Goal: Information Seeking & Learning: Learn about a topic

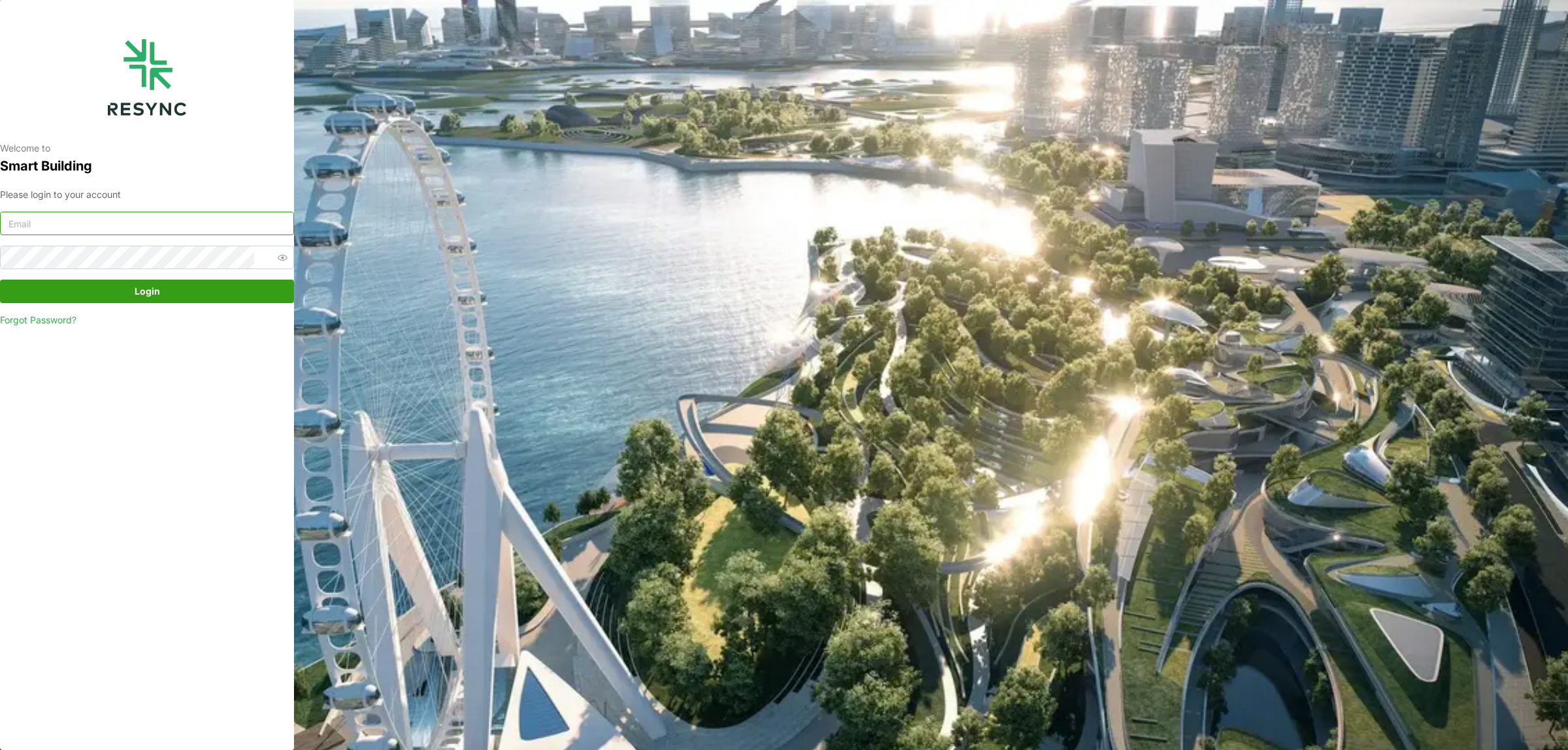
drag, startPoint x: 175, startPoint y: 217, endPoint x: 176, endPoint y: 227, distance: 10.0
click at [175, 217] on input at bounding box center [147, 223] width 294 height 23
type input "tenghan.soo@sg.ebmpapst.com"
click at [216, 304] on div "Please login to your account tenghan.soo@sg.ebmpapst.com Login Forgot Password?" at bounding box center [147, 257] width 294 height 139
click at [223, 295] on span "Login" at bounding box center [147, 291] width 269 height 22
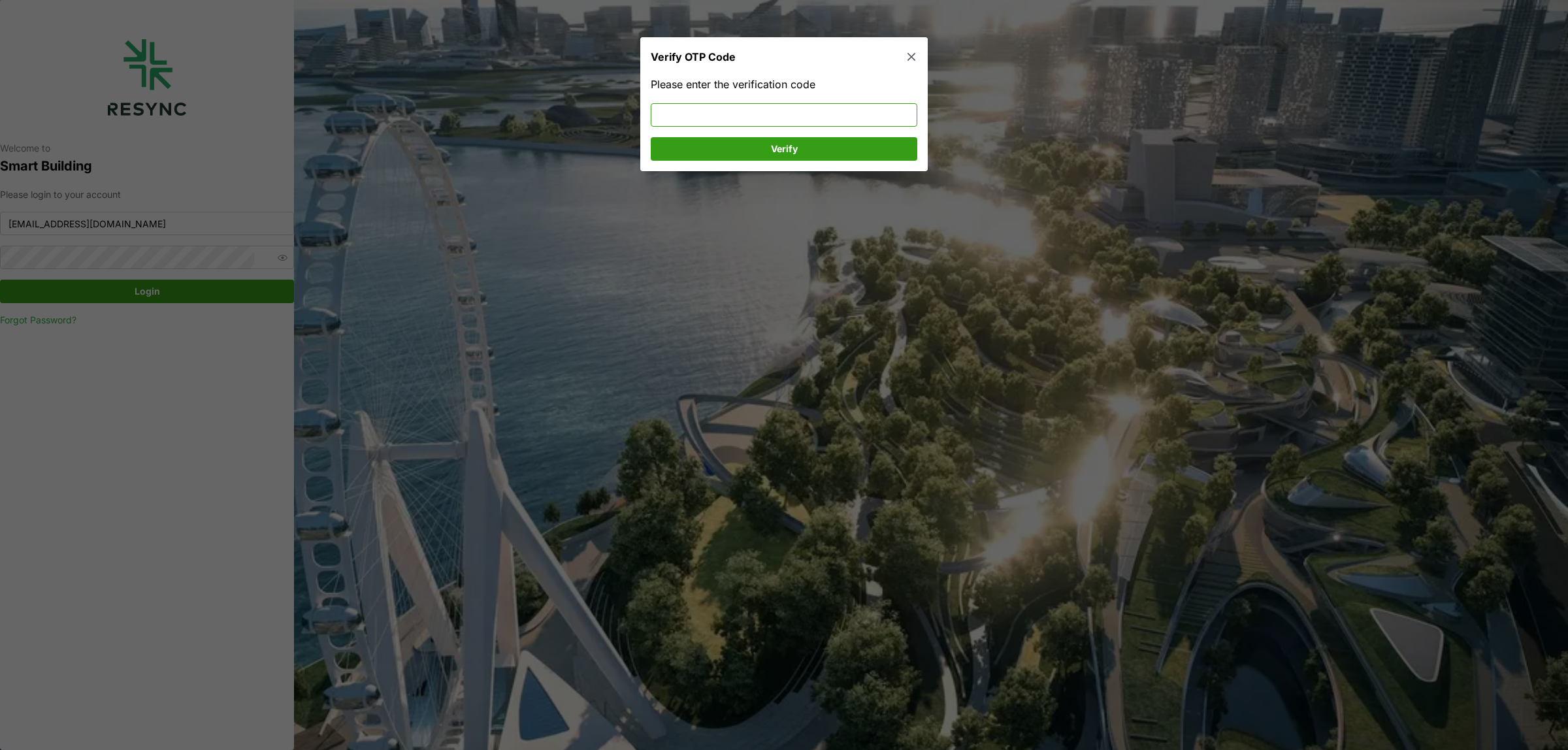
click at [745, 103] on input at bounding box center [784, 115] width 266 height 23
click at [724, 106] on input at bounding box center [784, 115] width 266 height 23
click at [750, 151] on span "Verify" at bounding box center [783, 149] width 242 height 22
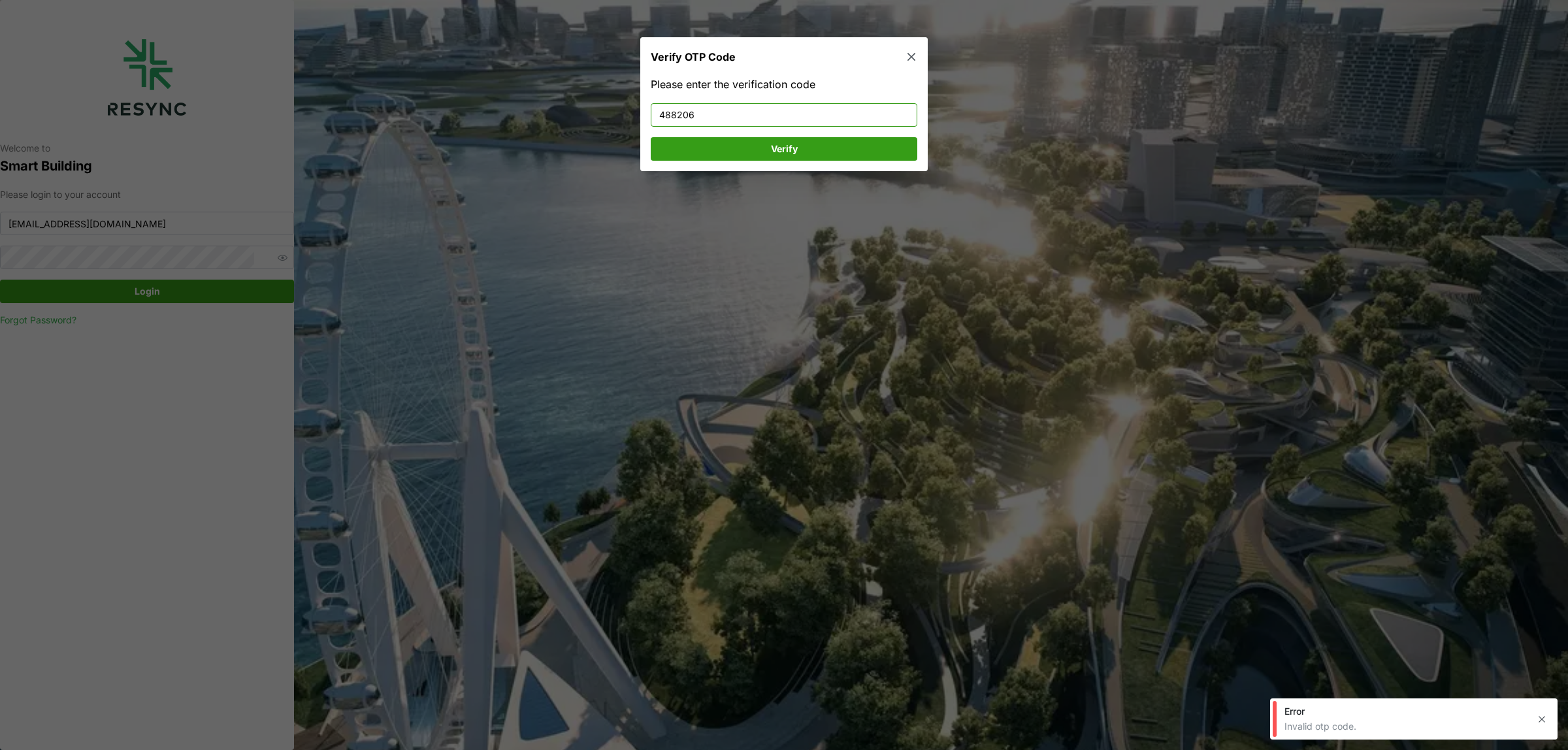
drag, startPoint x: 739, startPoint y: 116, endPoint x: 432, endPoint y: 113, distance: 307.0
click at [435, 573] on div "Verify OTP Code Please enter the verification code 488206 Verify" at bounding box center [784, 750] width 1568 height 0
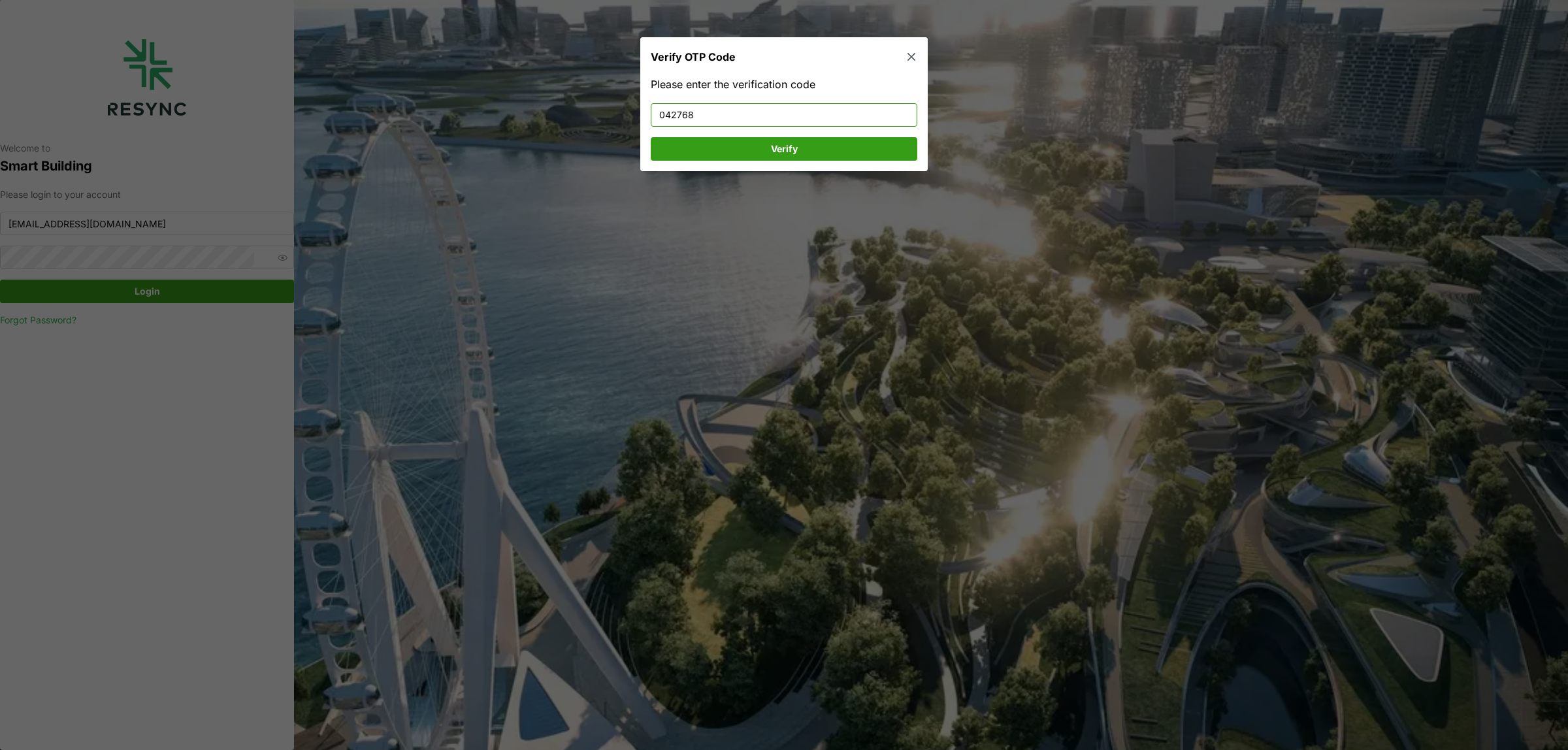
type input "042768"
click at [782, 155] on span "Verify" at bounding box center [784, 149] width 26 height 22
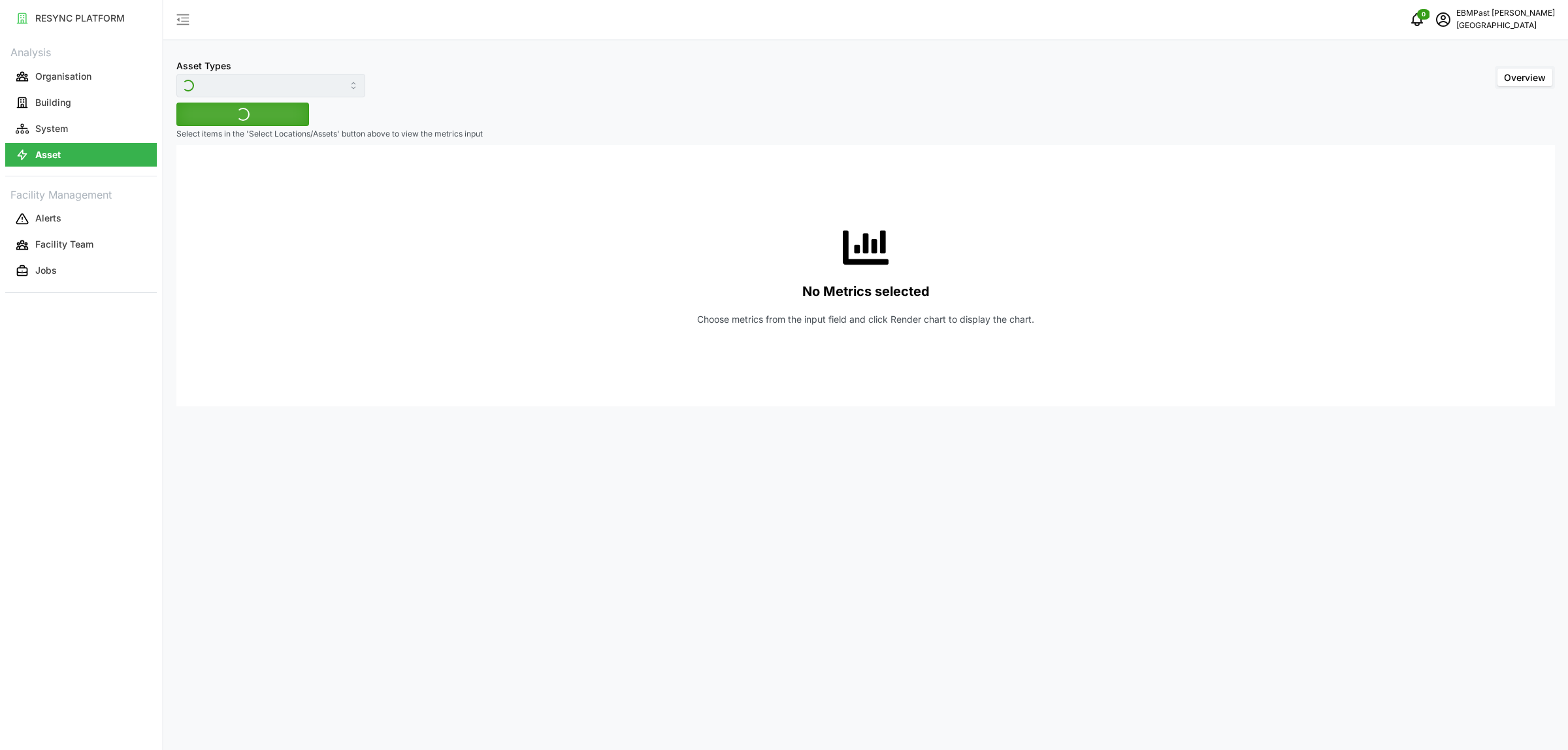
type input "Air Handling Unit"
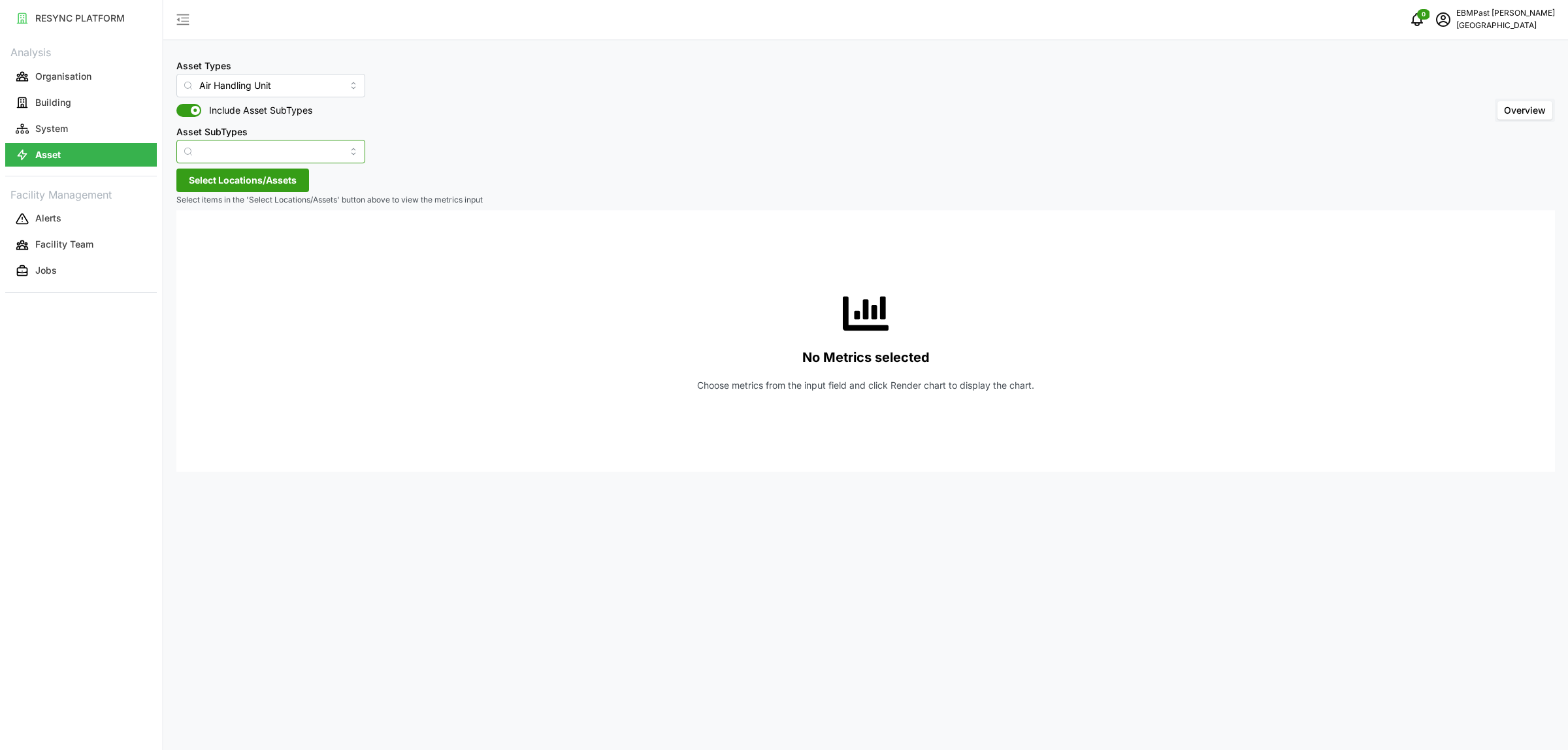
drag, startPoint x: 275, startPoint y: 149, endPoint x: 282, endPoint y: 148, distance: 7.1
click at [278, 149] on input "Asset SubTypes" at bounding box center [270, 151] width 189 height 23
click at [579, 63] on div "Asset Types Air Handling Unit Include Asset SubTypes Asset SubTypes Overview" at bounding box center [865, 110] width 1379 height 106
click at [327, 145] on input "Asset SubTypes" at bounding box center [270, 151] width 189 height 23
click at [289, 229] on div "Fan" at bounding box center [260, 227] width 160 height 22
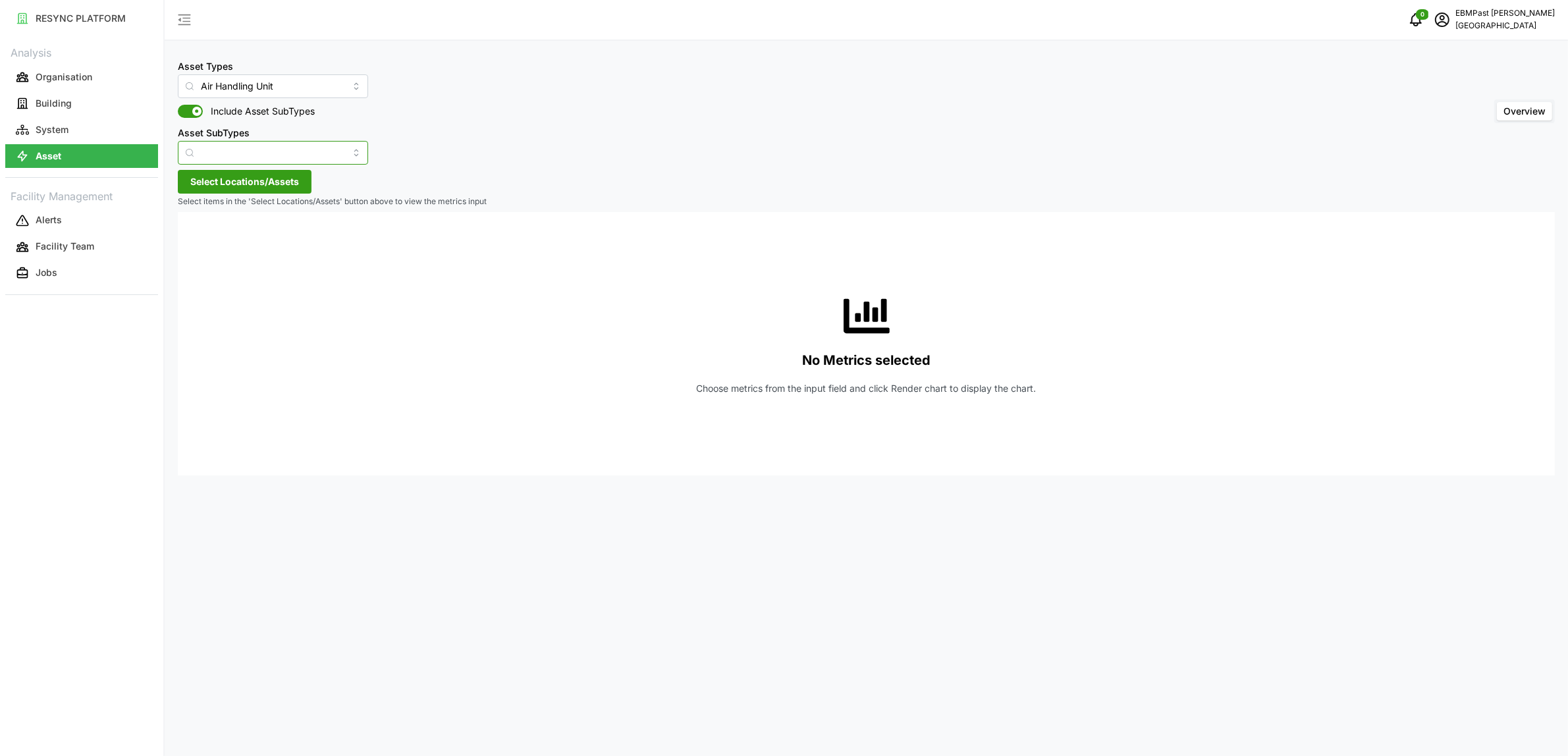
type input "Fan"
click at [234, 179] on span "Select Locations/Assets" at bounding box center [244, 182] width 109 height 22
click at [242, 241] on span "[GEOGRAPHIC_DATA]" at bounding box center [285, 242] width 94 height 13
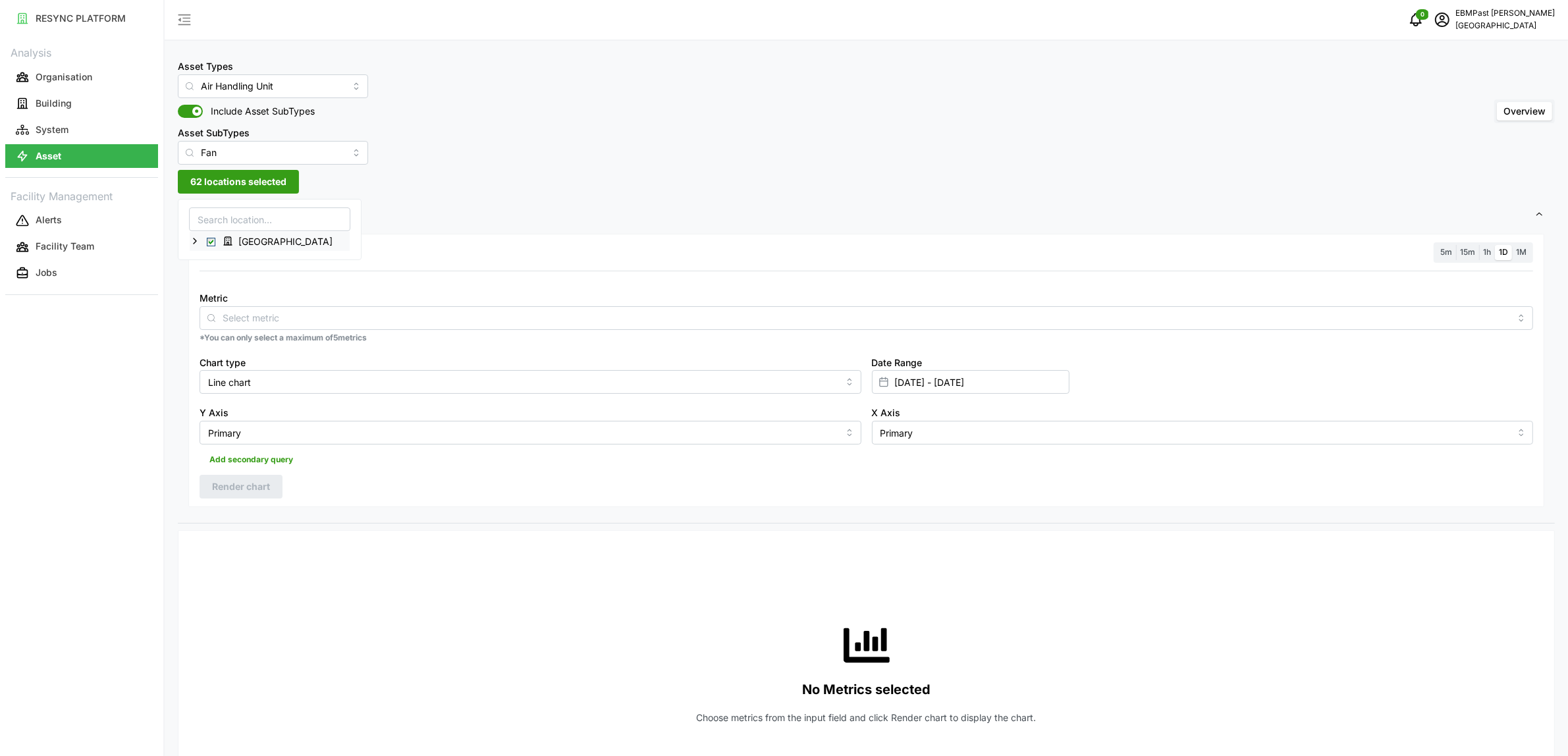
click at [208, 240] on span "Select Office Tower" at bounding box center [211, 242] width 9 height 9
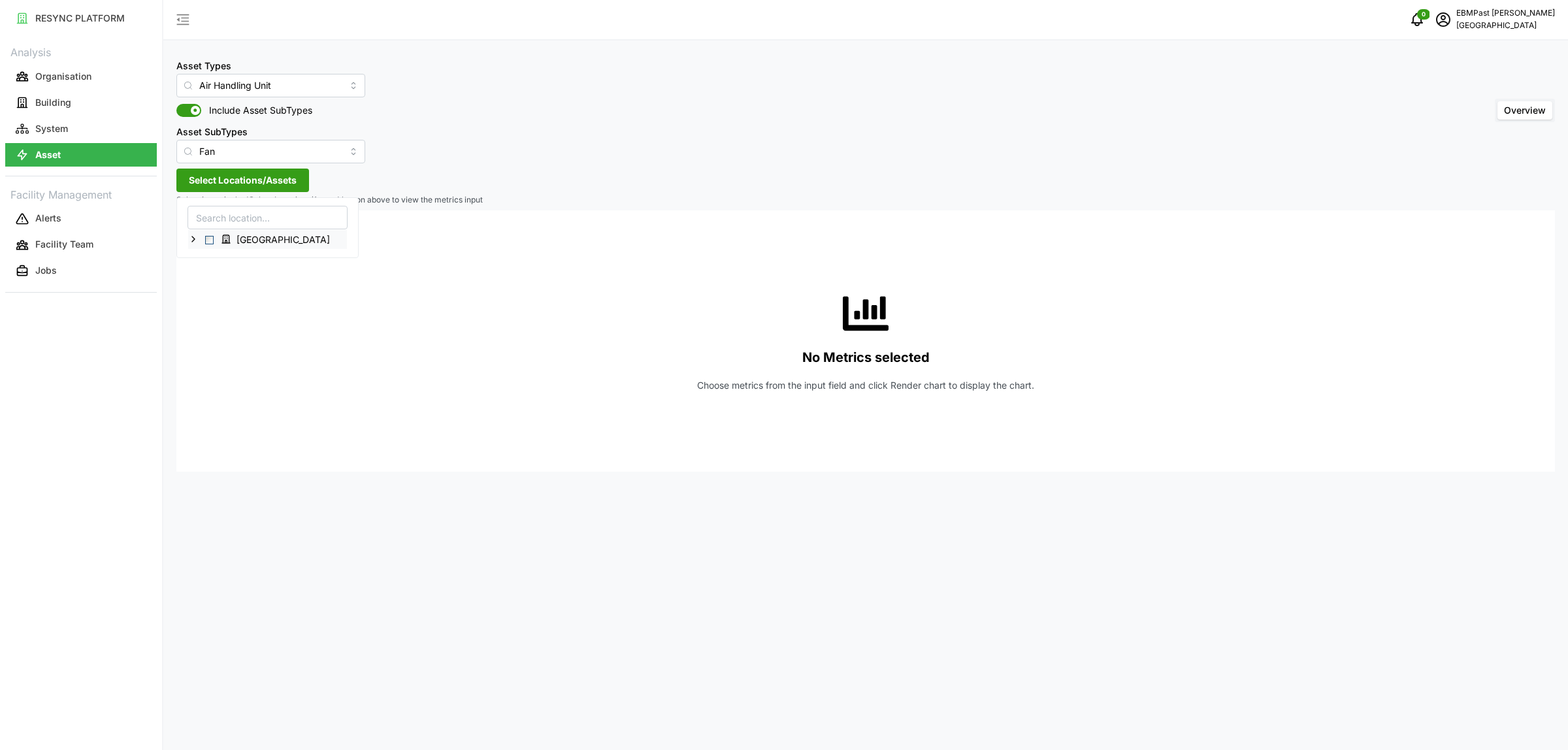
click at [195, 239] on polyline at bounding box center [194, 239] width 3 height 5
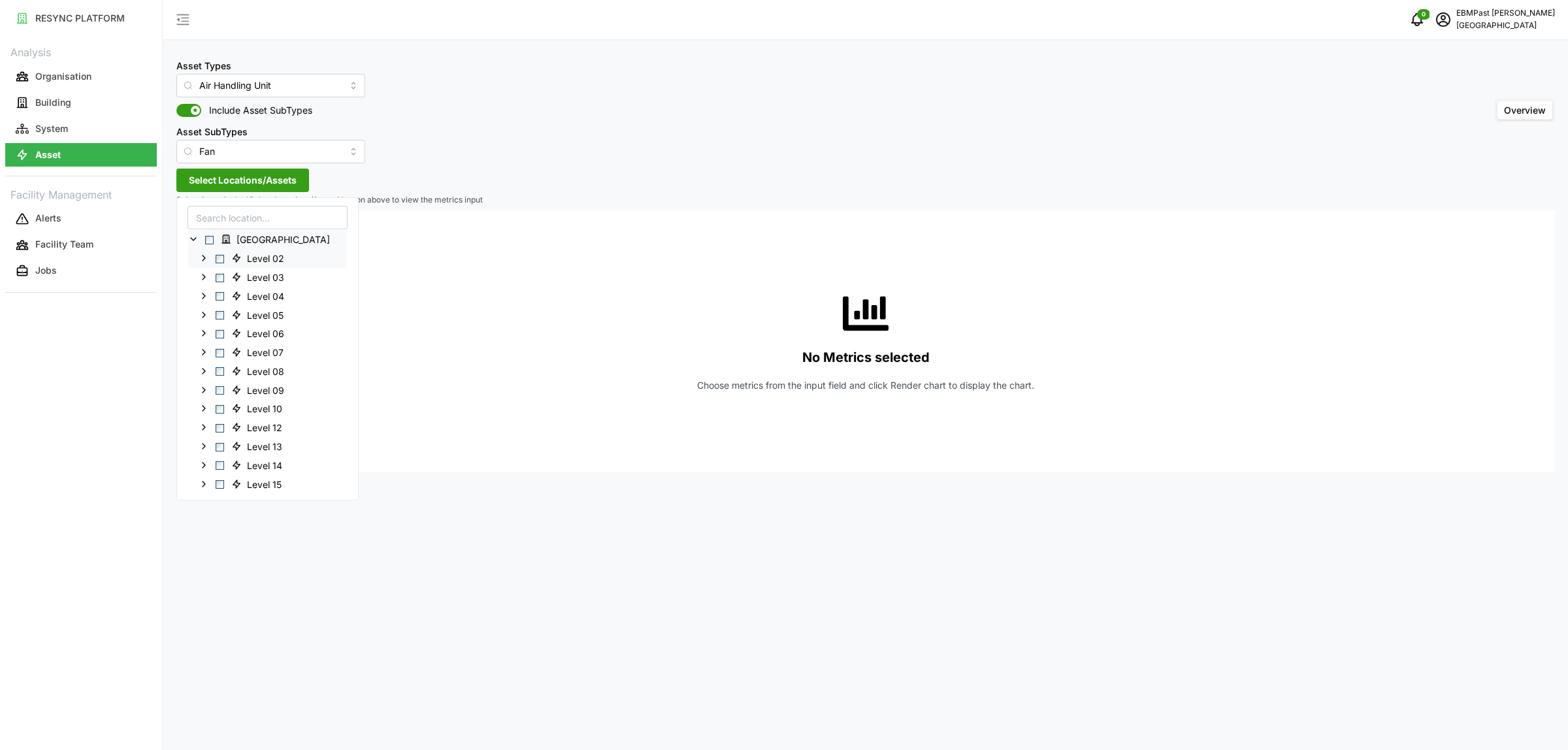
click at [250, 262] on span "Level 02" at bounding box center [265, 259] width 37 height 13
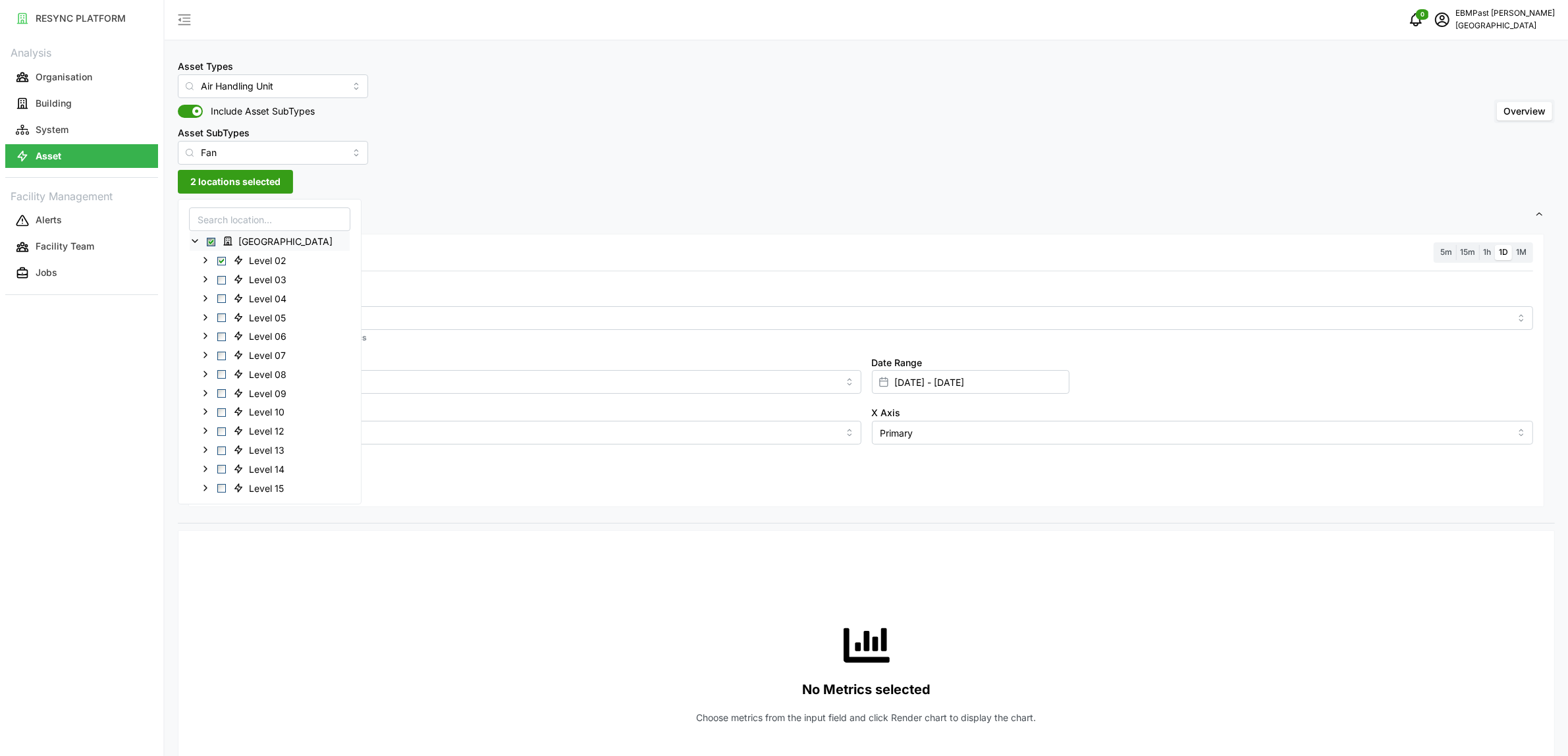
click at [468, 219] on span "Settings" at bounding box center [861, 215] width 1346 height 33
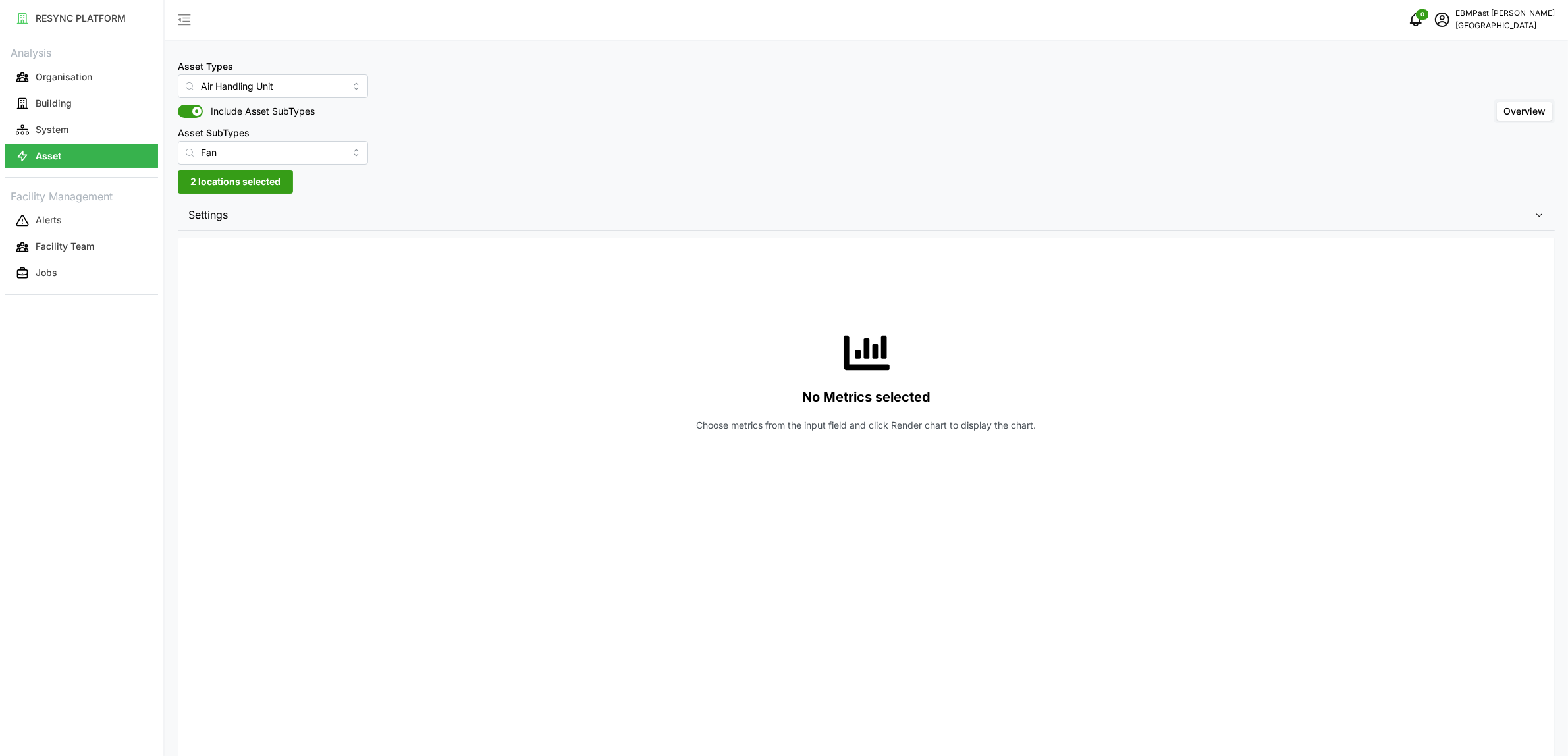
click at [289, 200] on span "Settings" at bounding box center [861, 215] width 1346 height 33
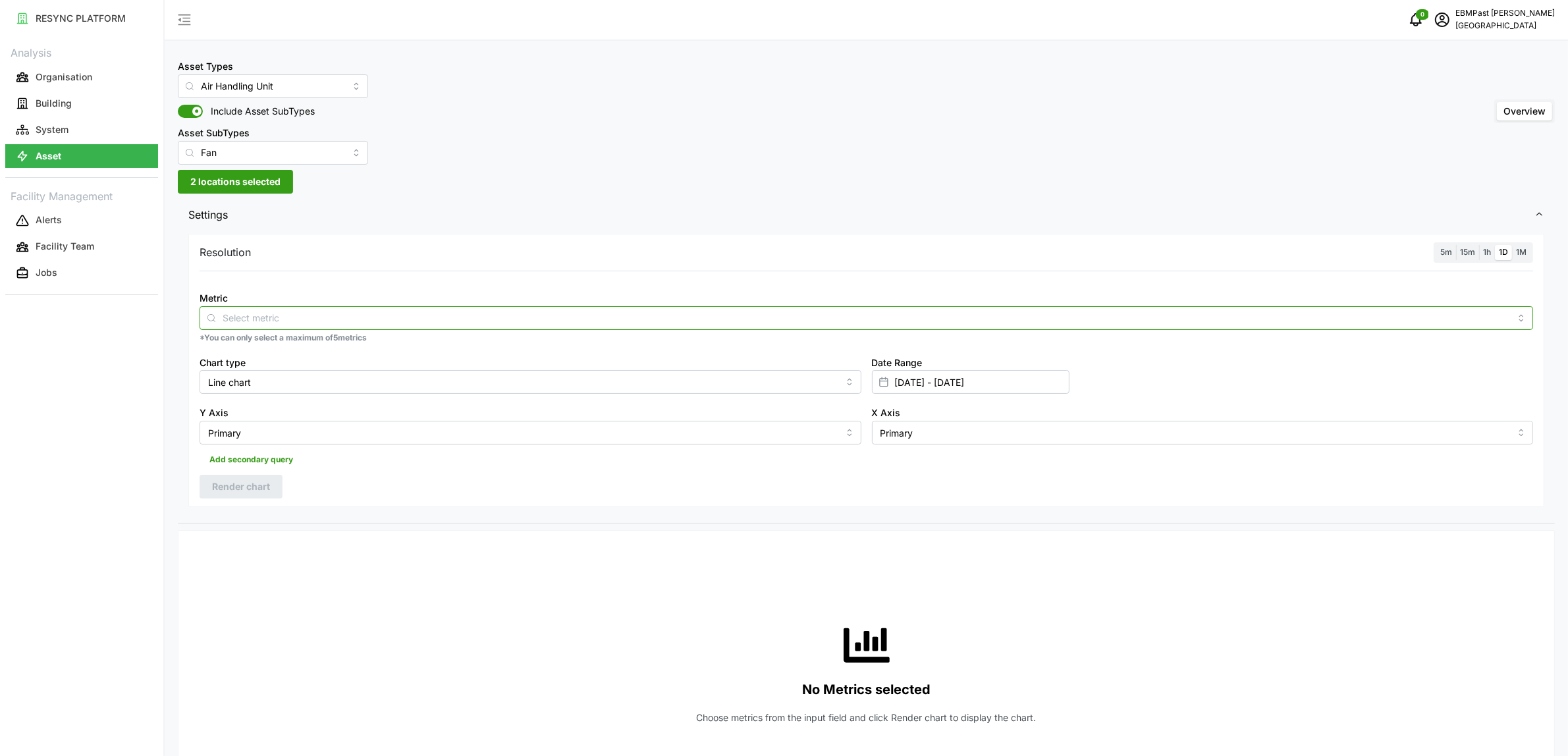
click at [277, 314] on input "Metric" at bounding box center [867, 317] width 1288 height 15
click at [188, 105] on span at bounding box center [185, 112] width 16 height 13
click at [178, 105] on input "Include Asset SubTypes" at bounding box center [178, 105] width 0 height 0
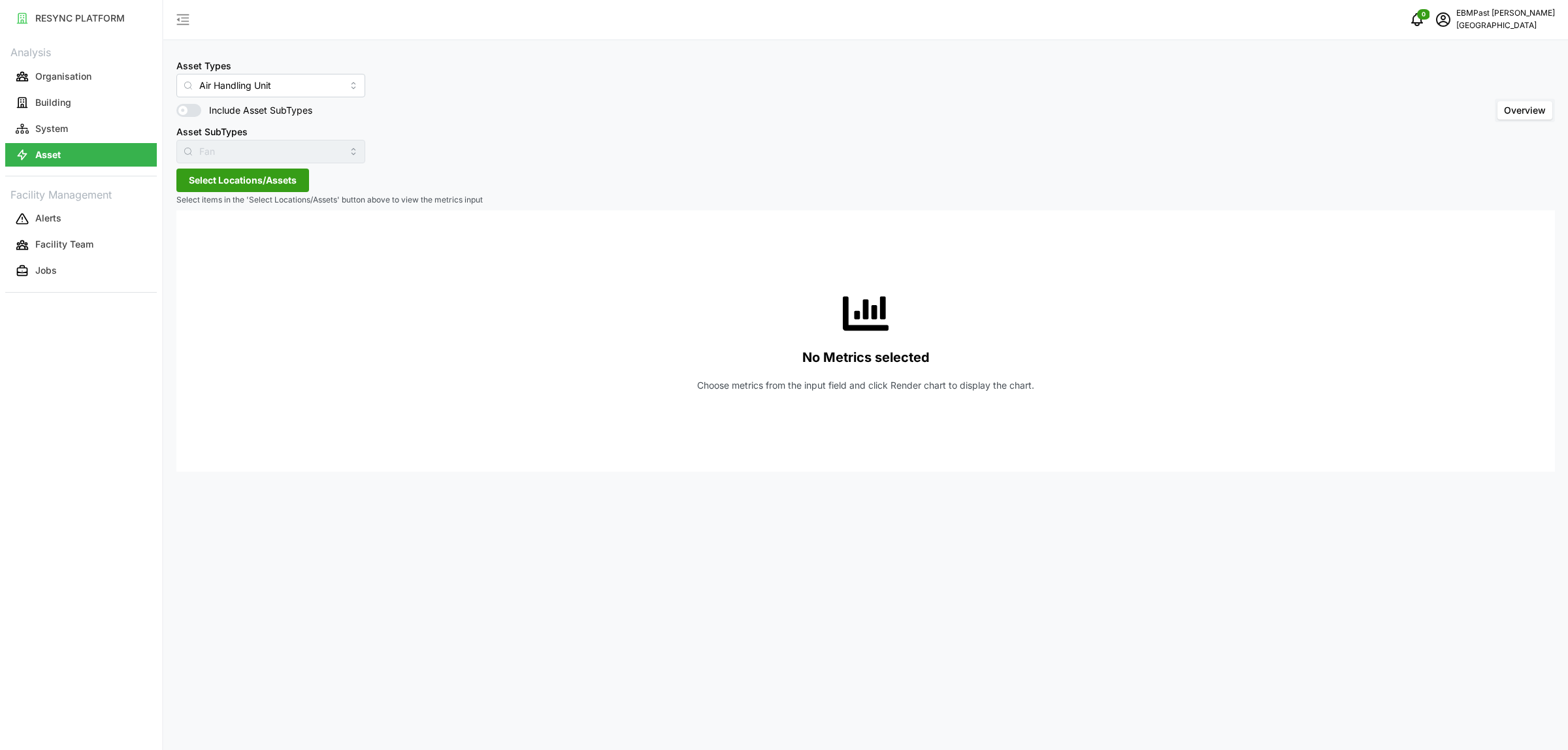
click at [232, 178] on span "Select Locations/Assets" at bounding box center [242, 181] width 108 height 22
click at [192, 237] on icon at bounding box center [193, 239] width 10 height 10
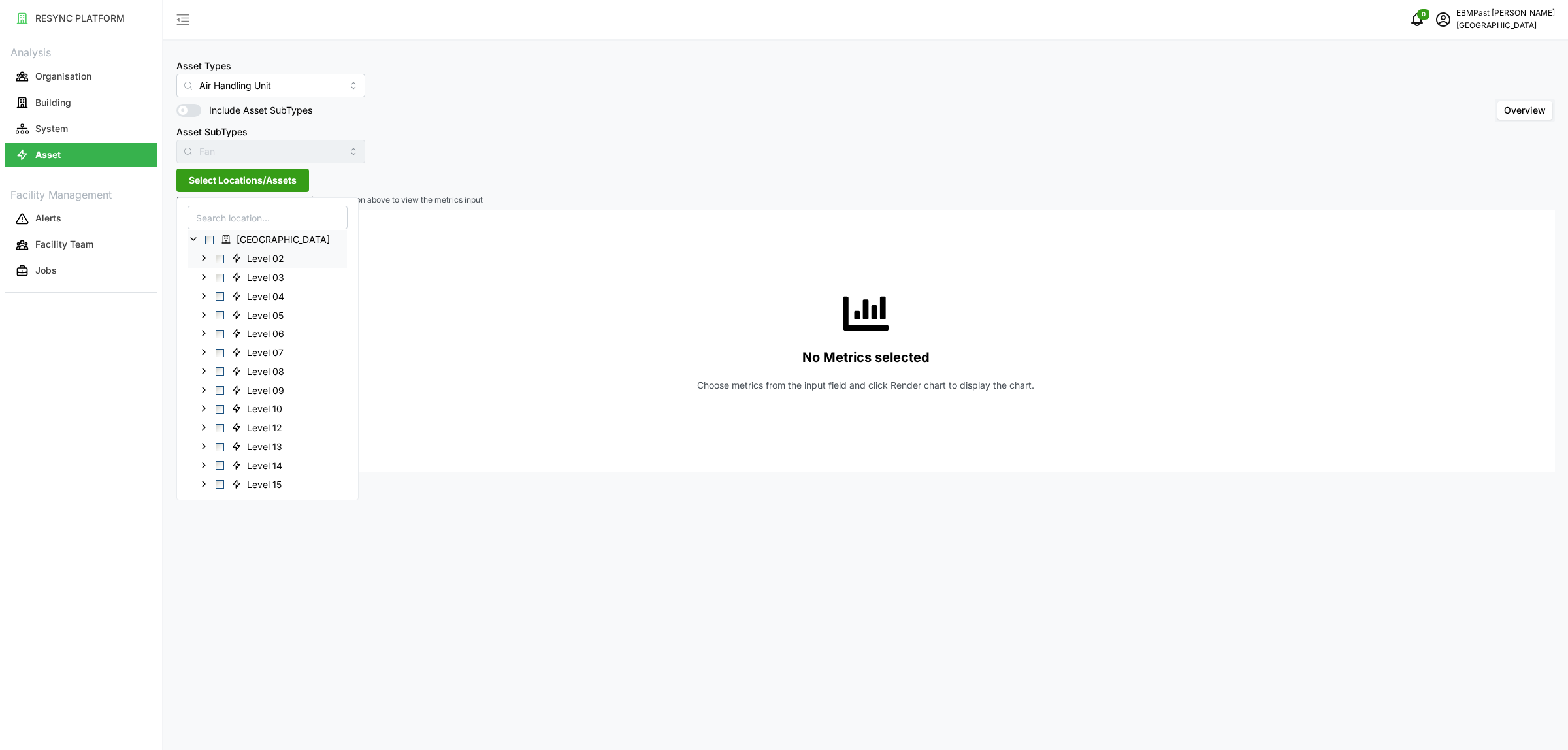
click at [220, 259] on span "Select Level 02" at bounding box center [220, 258] width 9 height 9
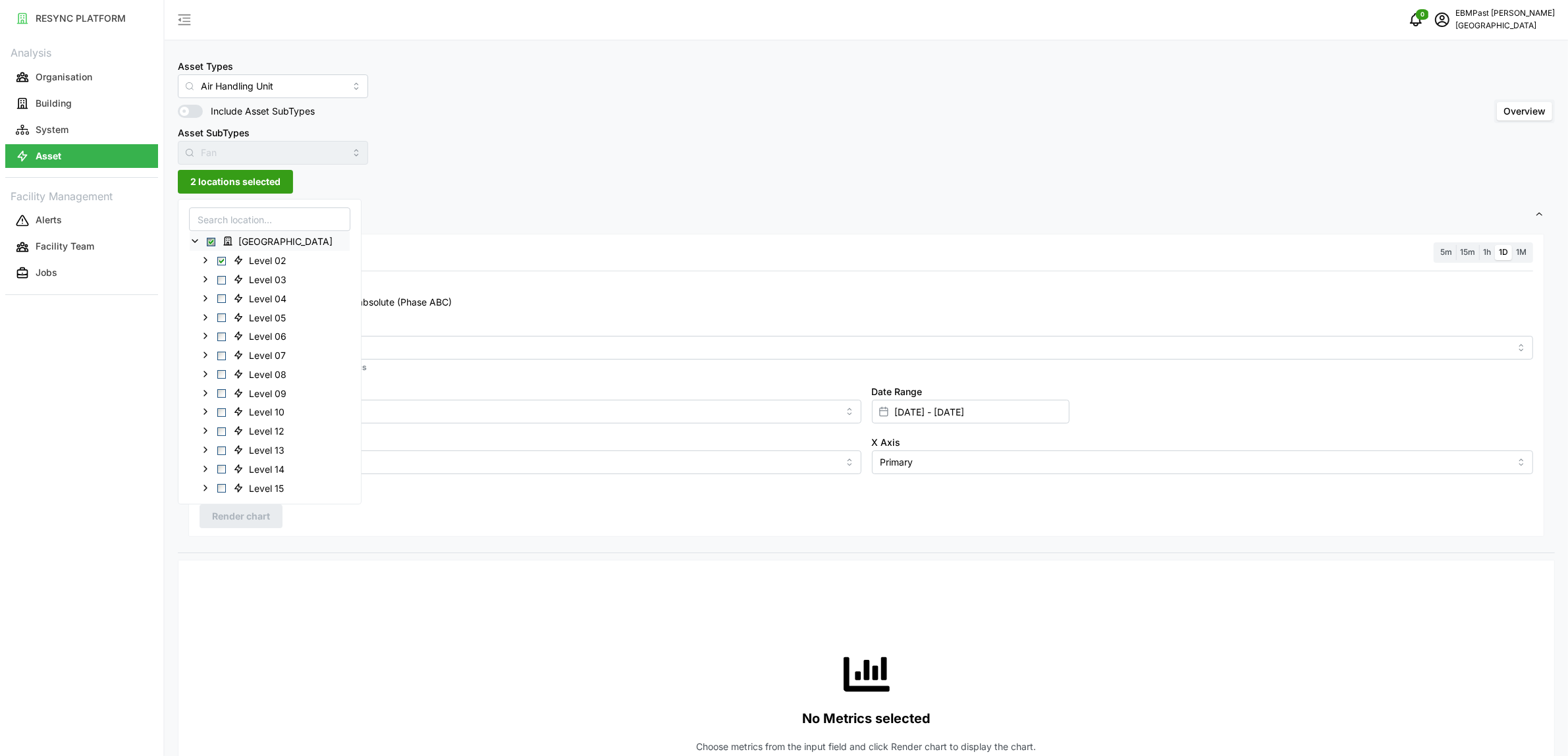
click at [488, 163] on div "Asset Types Air Handling Unit Include Asset SubTypes Asset SubTypes Fan Overview" at bounding box center [866, 111] width 1377 height 107
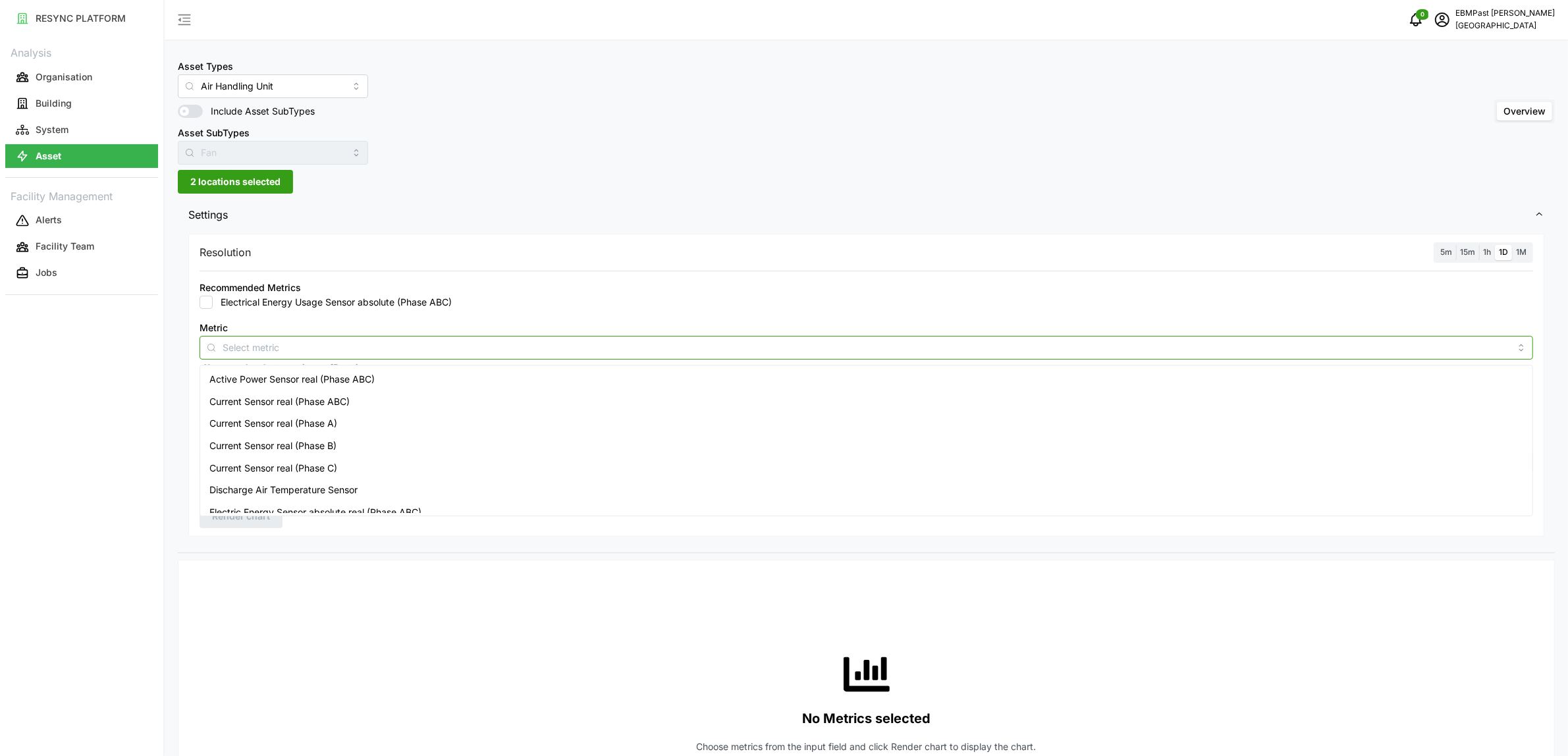
click at [382, 352] on input "Metric" at bounding box center [867, 347] width 1288 height 15
click at [380, 379] on div "Active Power Sensor real (Phase ABC)" at bounding box center [867, 379] width 1328 height 22
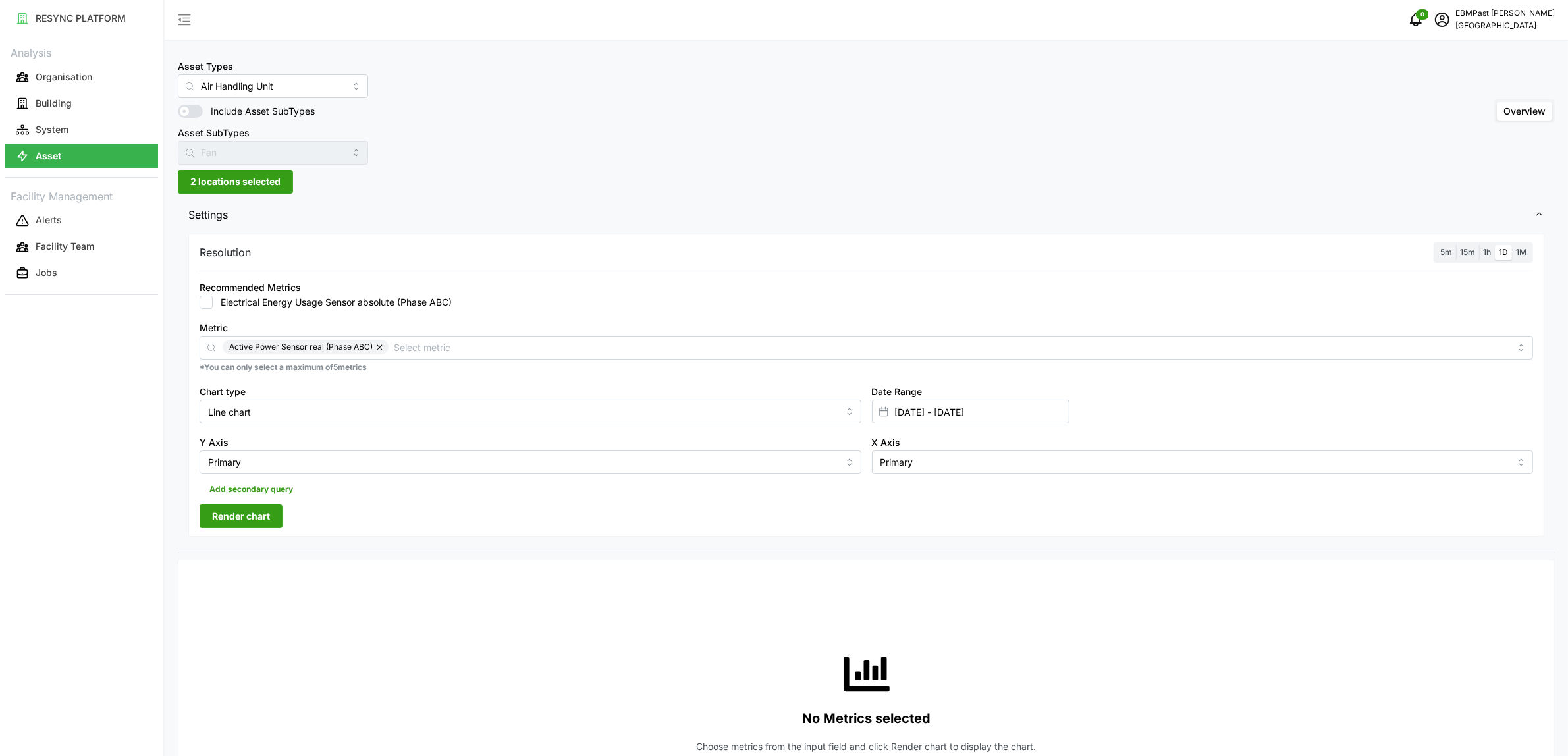
click at [659, 251] on div "Resolution 5m 15m 1h 1D 1M" at bounding box center [867, 253] width 1333 height 21
click at [262, 512] on span "Render chart" at bounding box center [241, 516] width 58 height 22
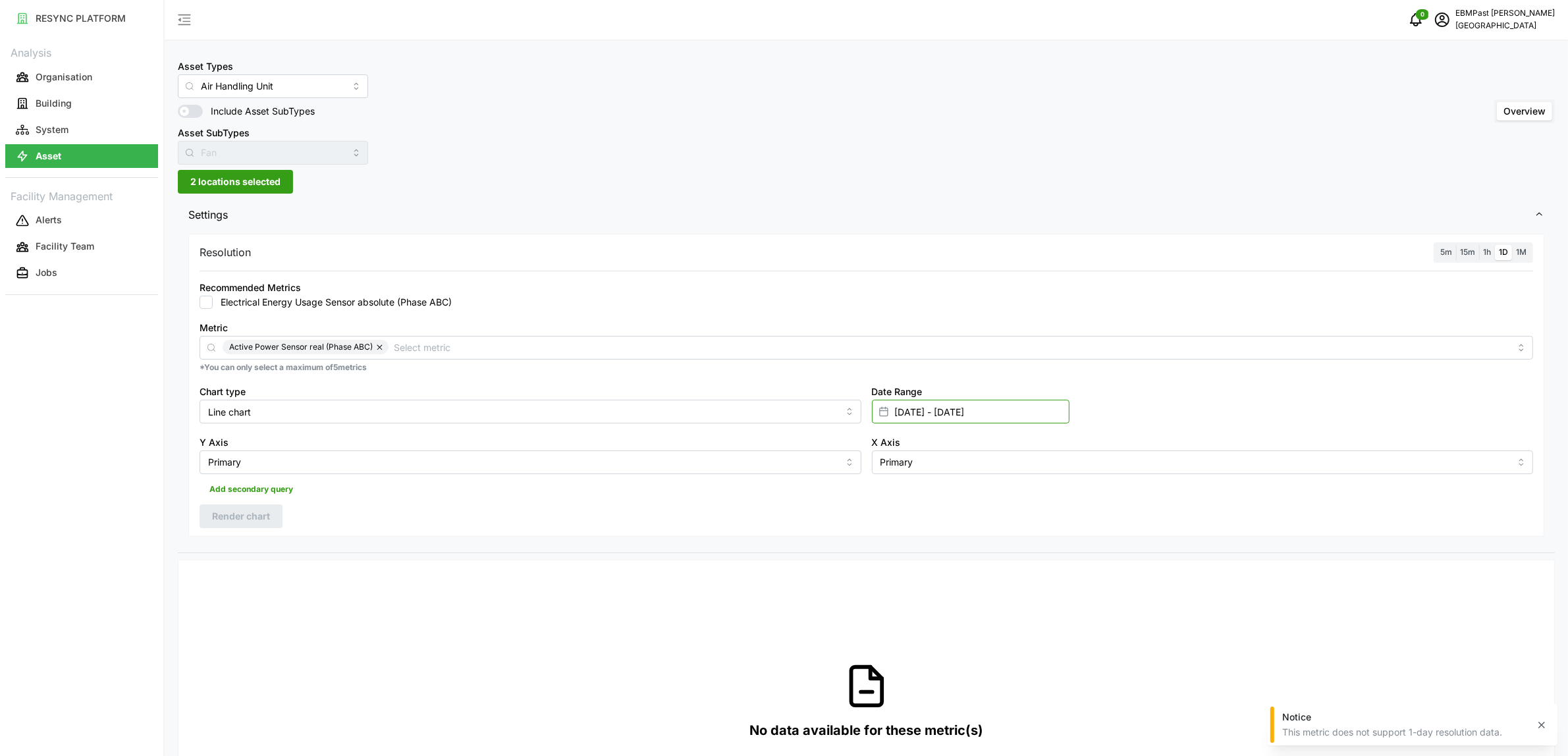
click at [1008, 419] on input "[DATE] - [DATE]" at bounding box center [970, 411] width 198 height 24
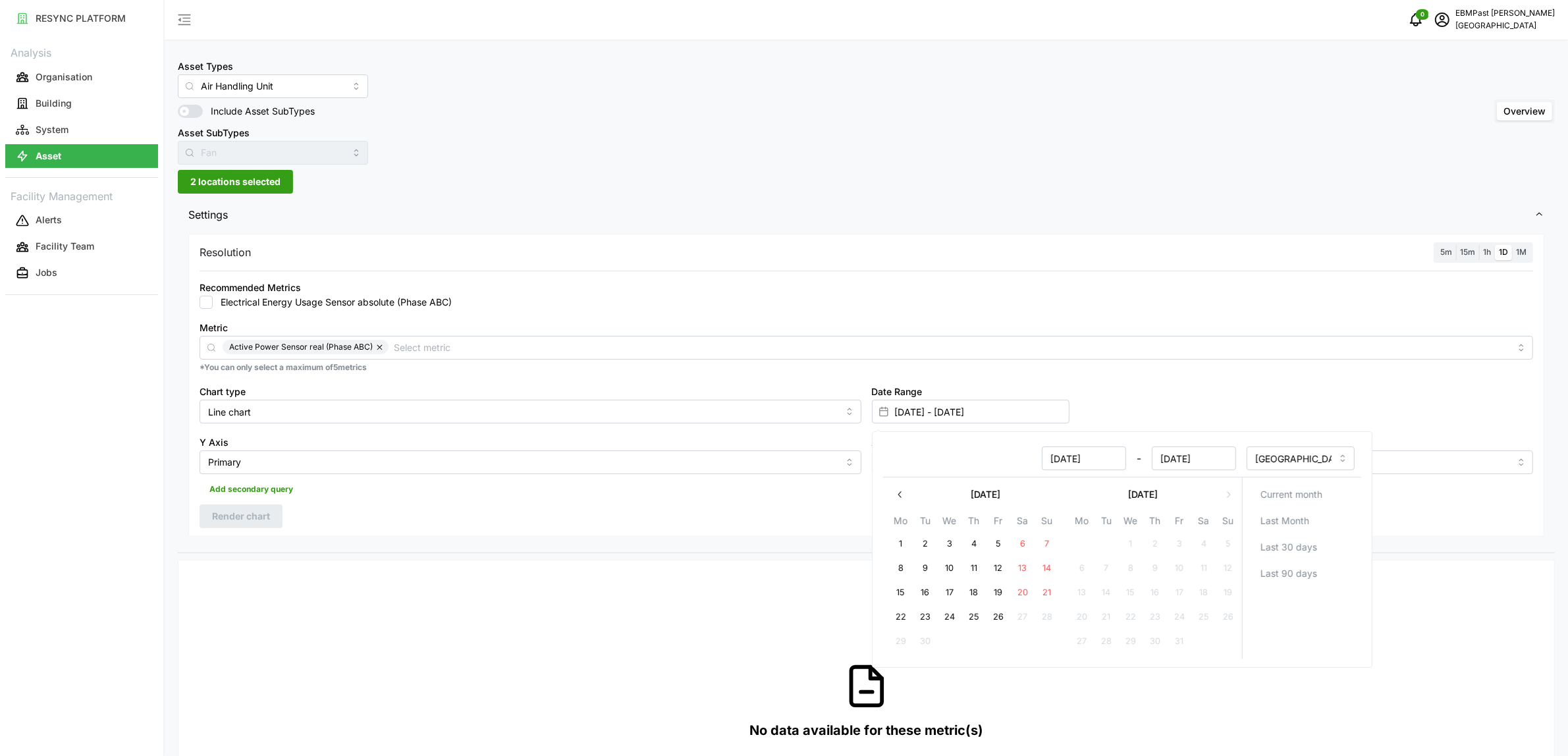
click at [716, 514] on div "Resolution 5m 15m 1h 1D 1M Recommended Metrics Electrical Energy Usage Sensor a…" at bounding box center [867, 385] width 1356 height 303
click at [1489, 257] on label "1h" at bounding box center [1487, 252] width 16 height 15
click at [1479, 245] on input "1h" at bounding box center [1479, 245] width 0 height 0
click at [246, 520] on span "Render chart" at bounding box center [241, 516] width 58 height 22
click at [1501, 248] on span "1D" at bounding box center [1504, 252] width 9 height 10
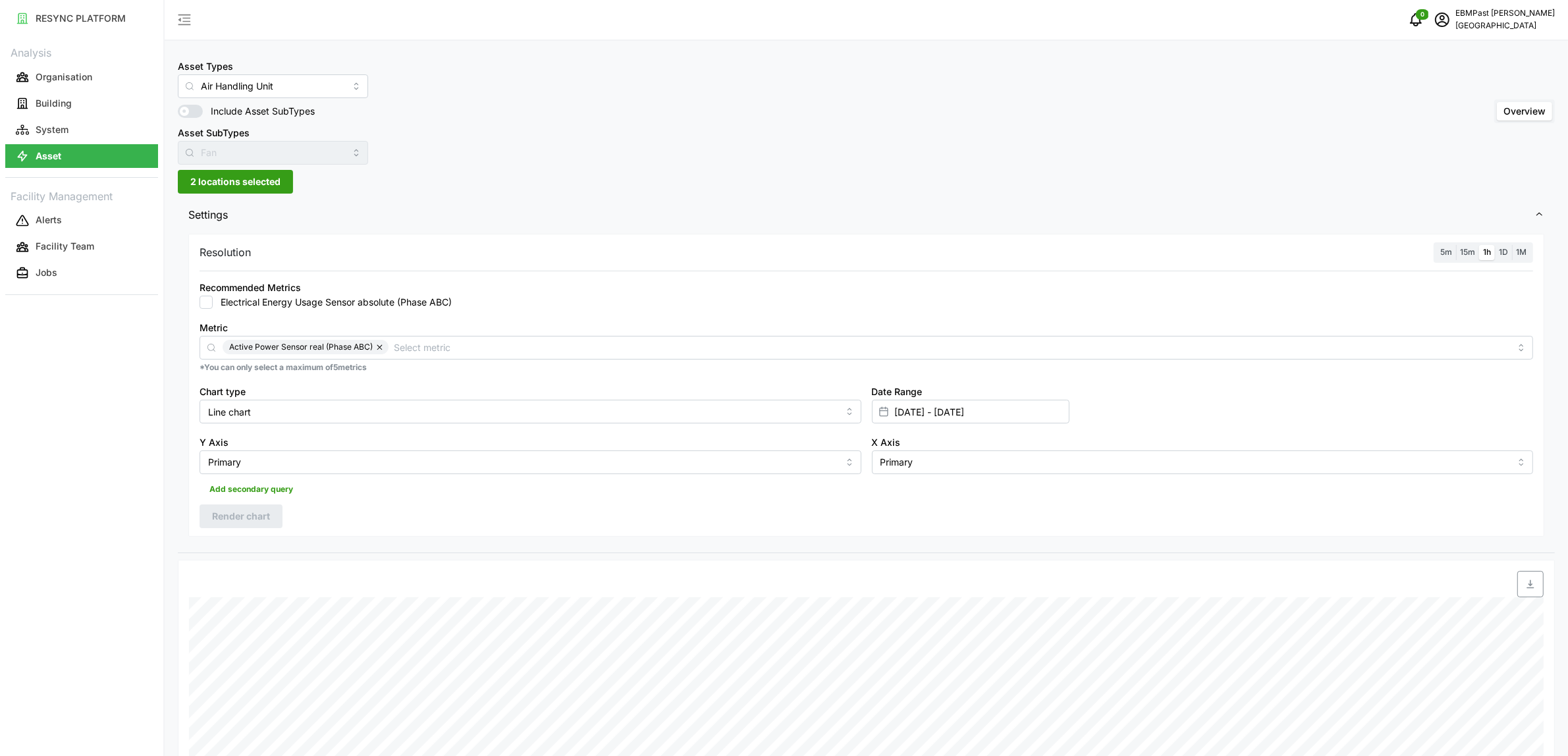
click at [1495, 245] on input "1D" at bounding box center [1495, 245] width 0 height 0
click at [251, 514] on span "Render chart" at bounding box center [241, 516] width 58 height 22
click at [1490, 254] on span "1h" at bounding box center [1487, 252] width 8 height 10
click at [1479, 245] on input "1h" at bounding box center [1479, 245] width 0 height 0
click at [246, 525] on span "Render chart" at bounding box center [241, 516] width 58 height 22
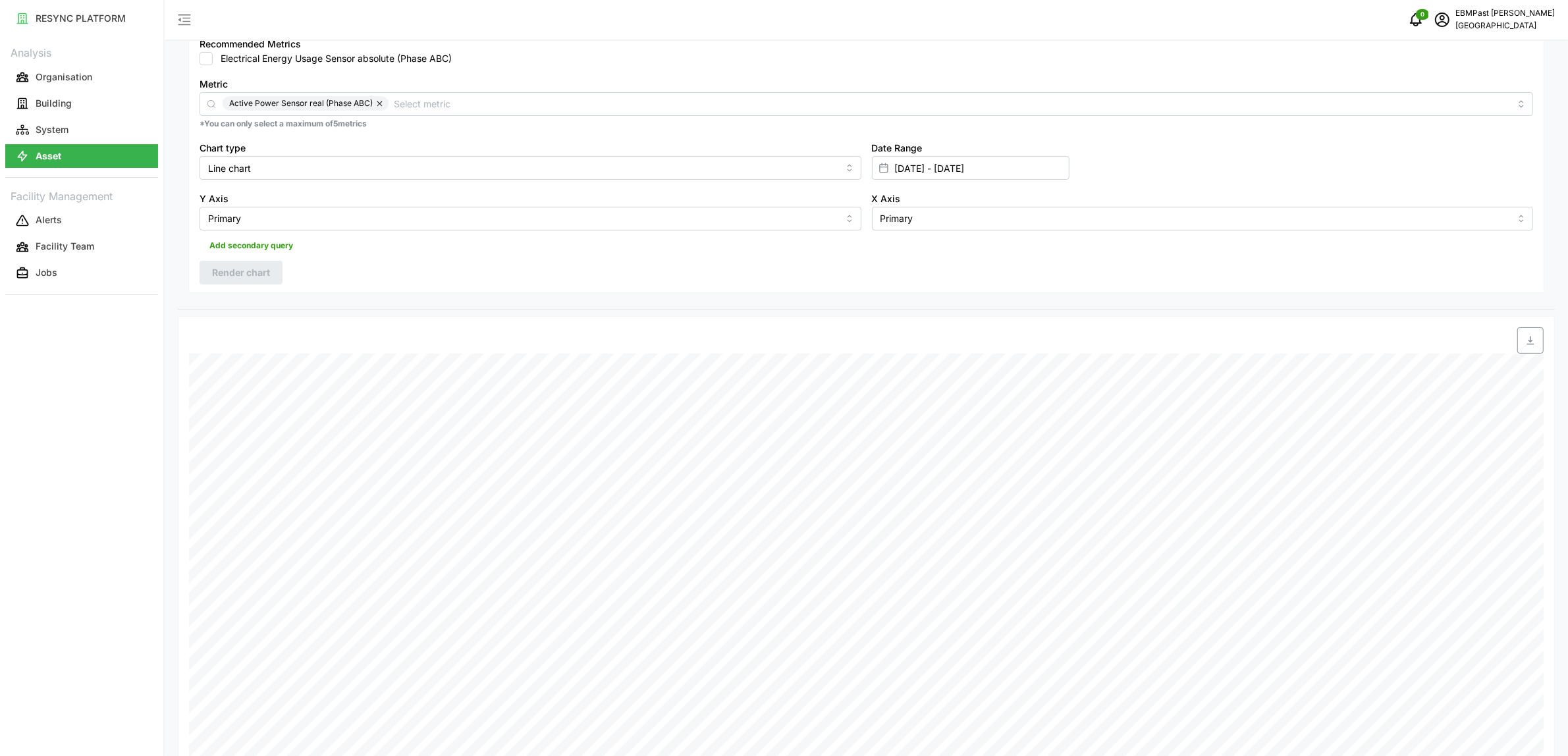
scroll to position [161, 0]
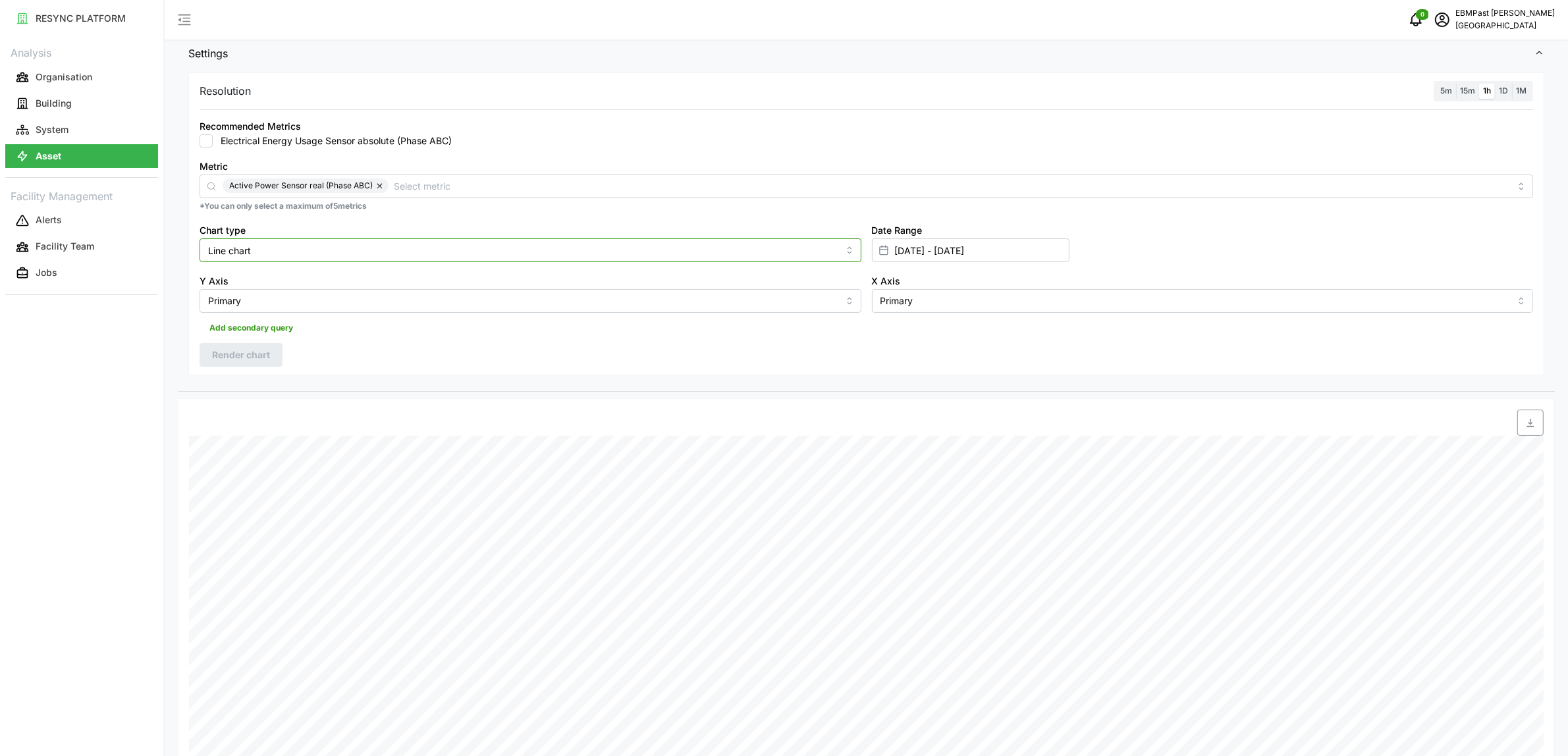
click at [392, 252] on input "Line chart" at bounding box center [531, 250] width 662 height 24
click at [357, 304] on div "Bar chart" at bounding box center [530, 304] width 655 height 22
type input "Bar chart"
click at [254, 348] on span "Render chart" at bounding box center [241, 355] width 58 height 22
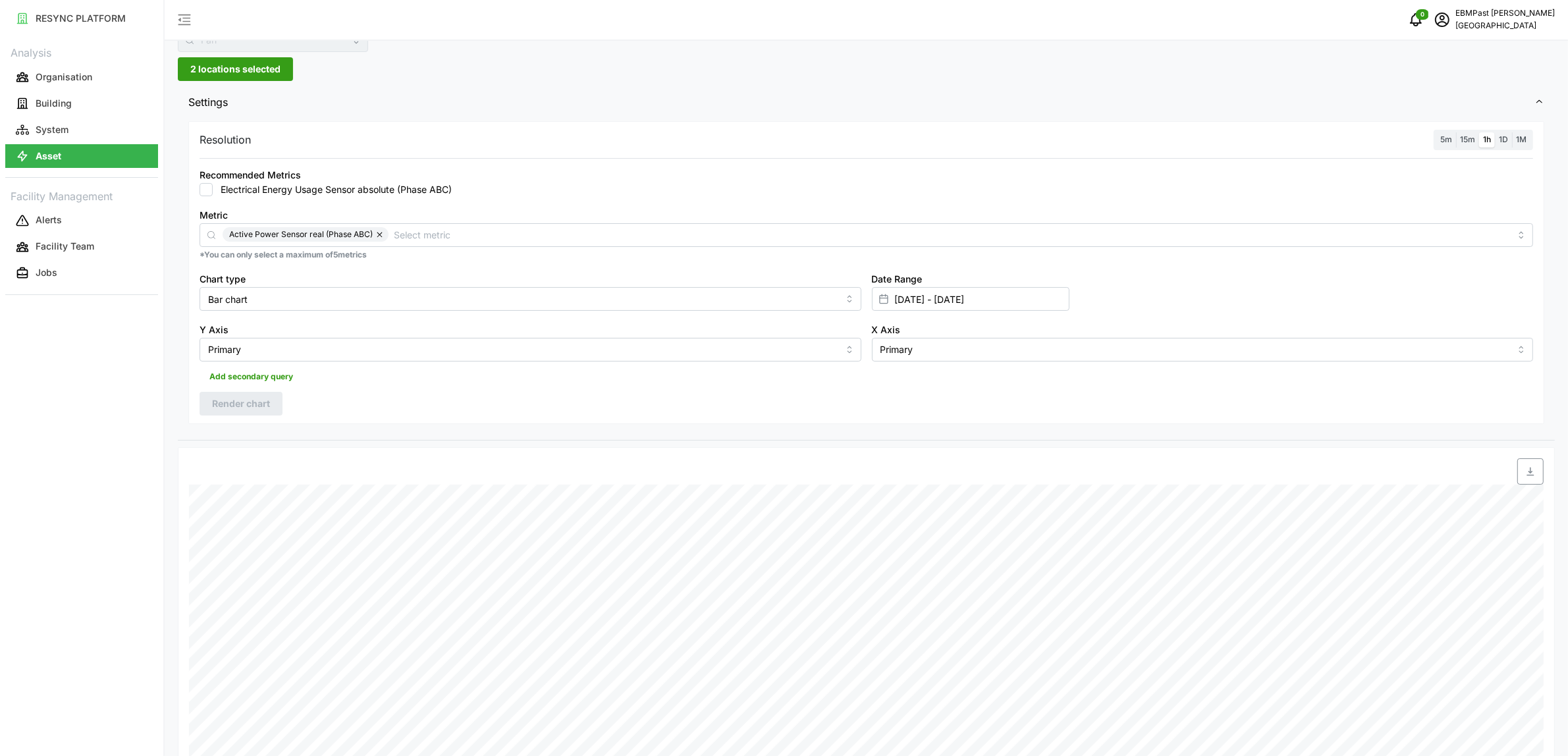
scroll to position [0, 0]
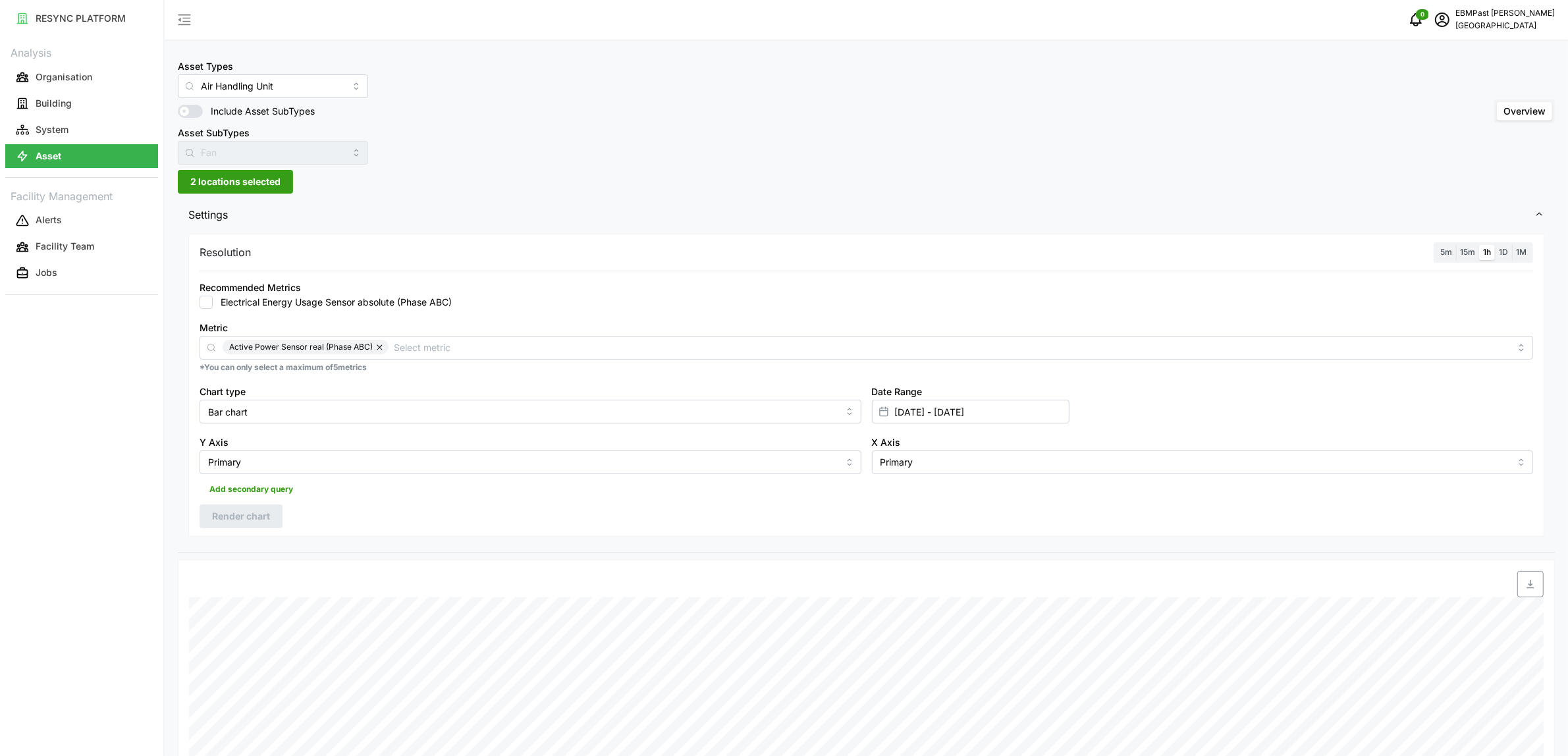
click at [249, 175] on span "2 locations selected" at bounding box center [235, 182] width 90 height 22
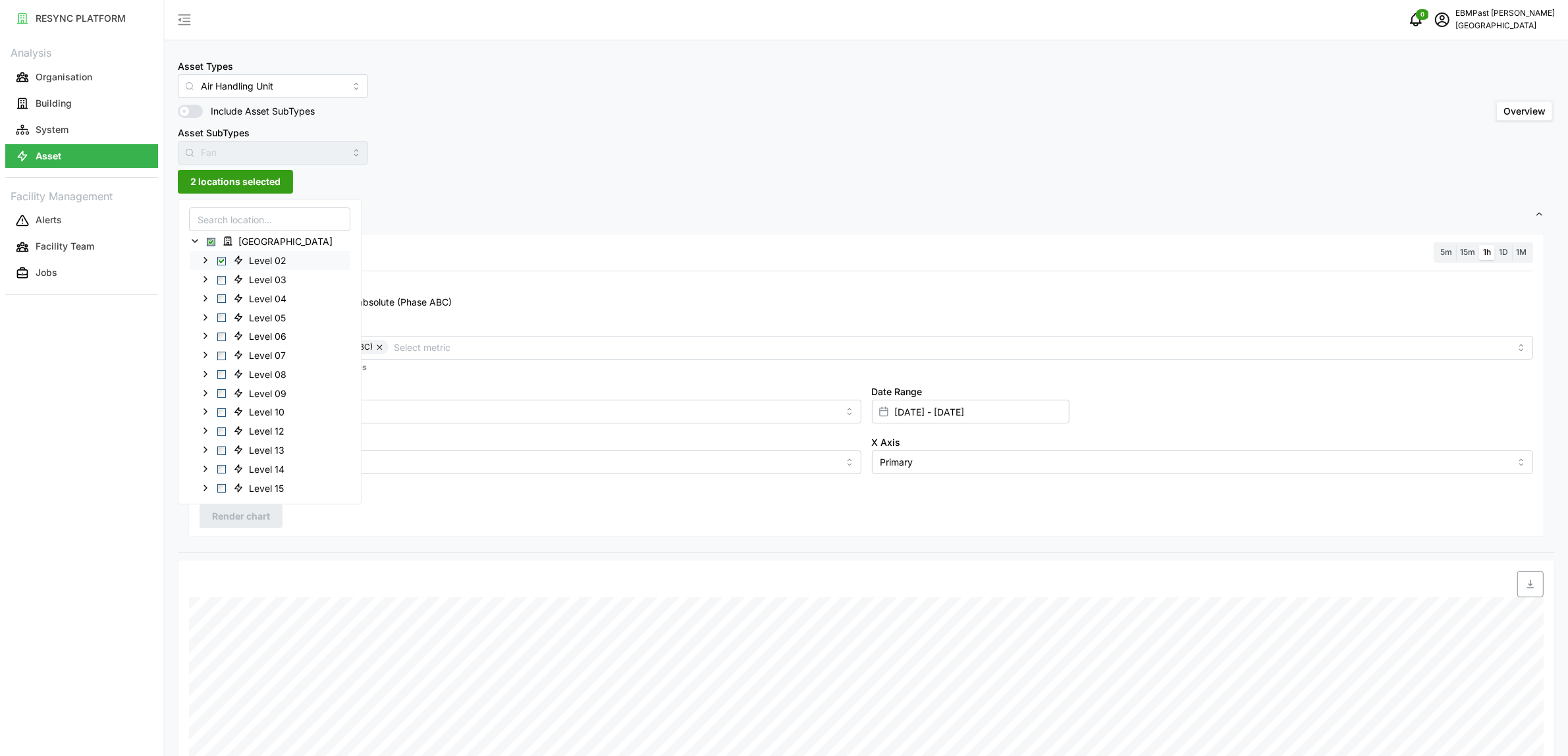
click at [219, 260] on span "Select Level 02" at bounding box center [222, 260] width 9 height 9
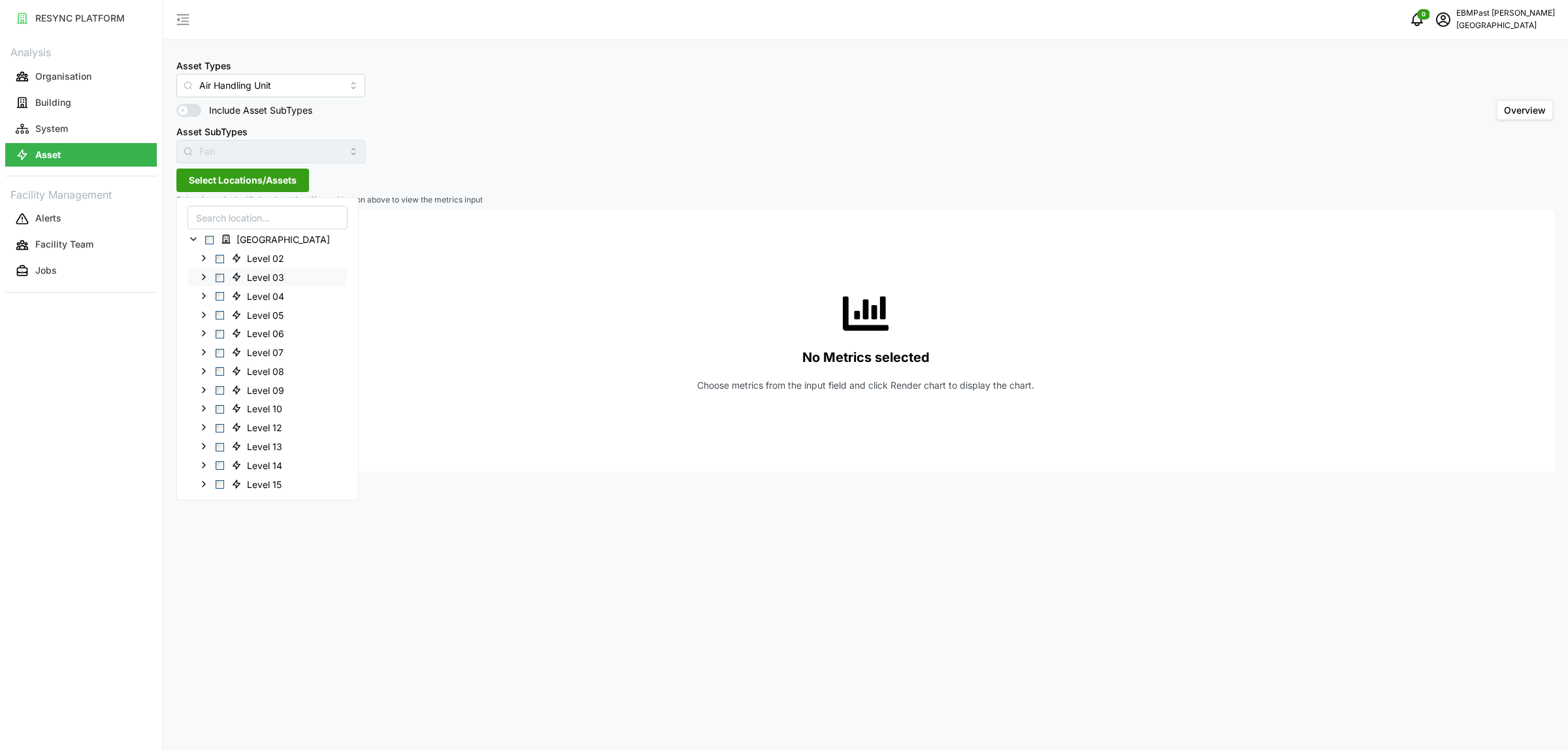
click at [220, 275] on span "Select Level 03" at bounding box center [220, 277] width 9 height 9
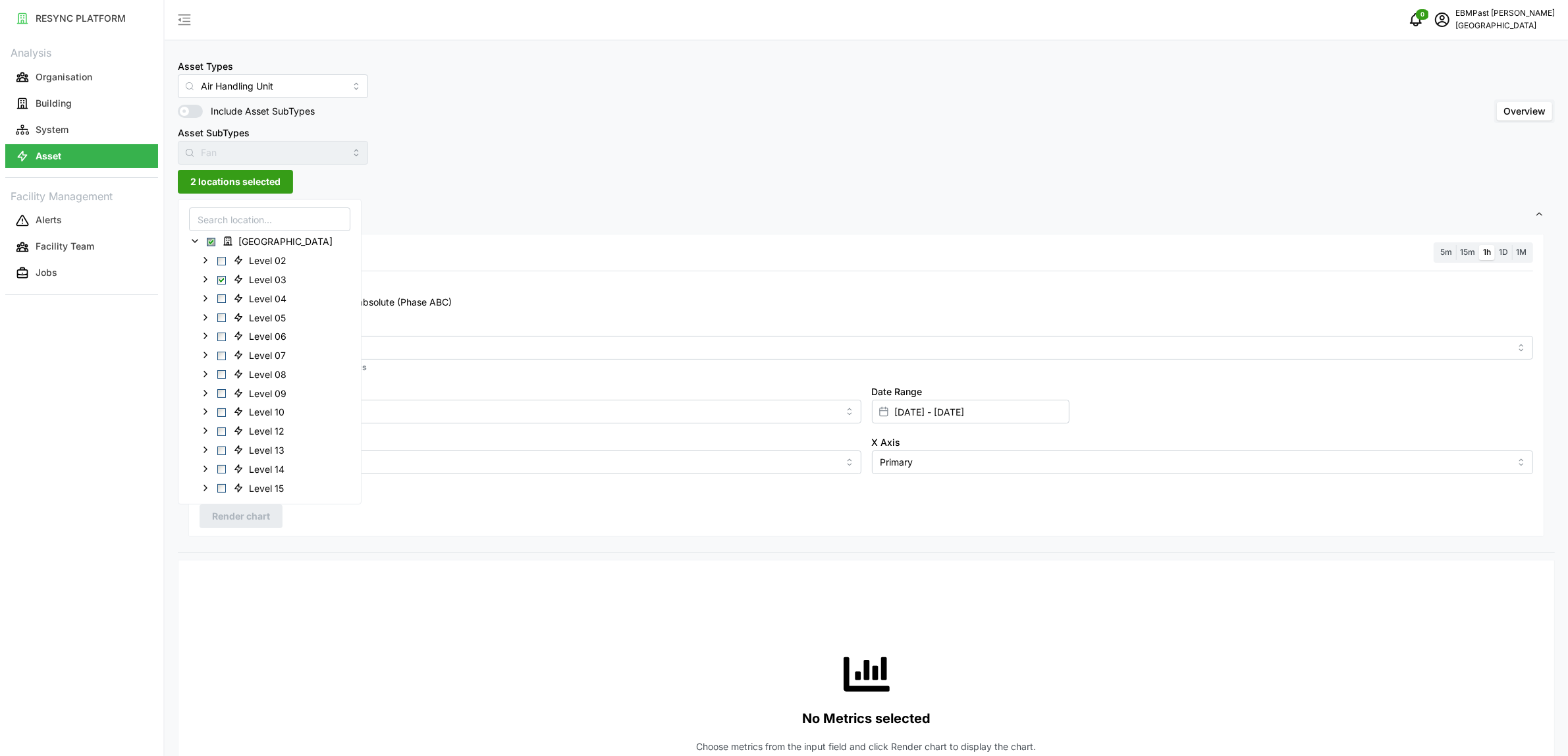
click at [417, 533] on div "Resolution 5m 15m 1h 1D 1M Recommended Metrics Electrical Energy Usage Sensor a…" at bounding box center [867, 385] width 1356 height 303
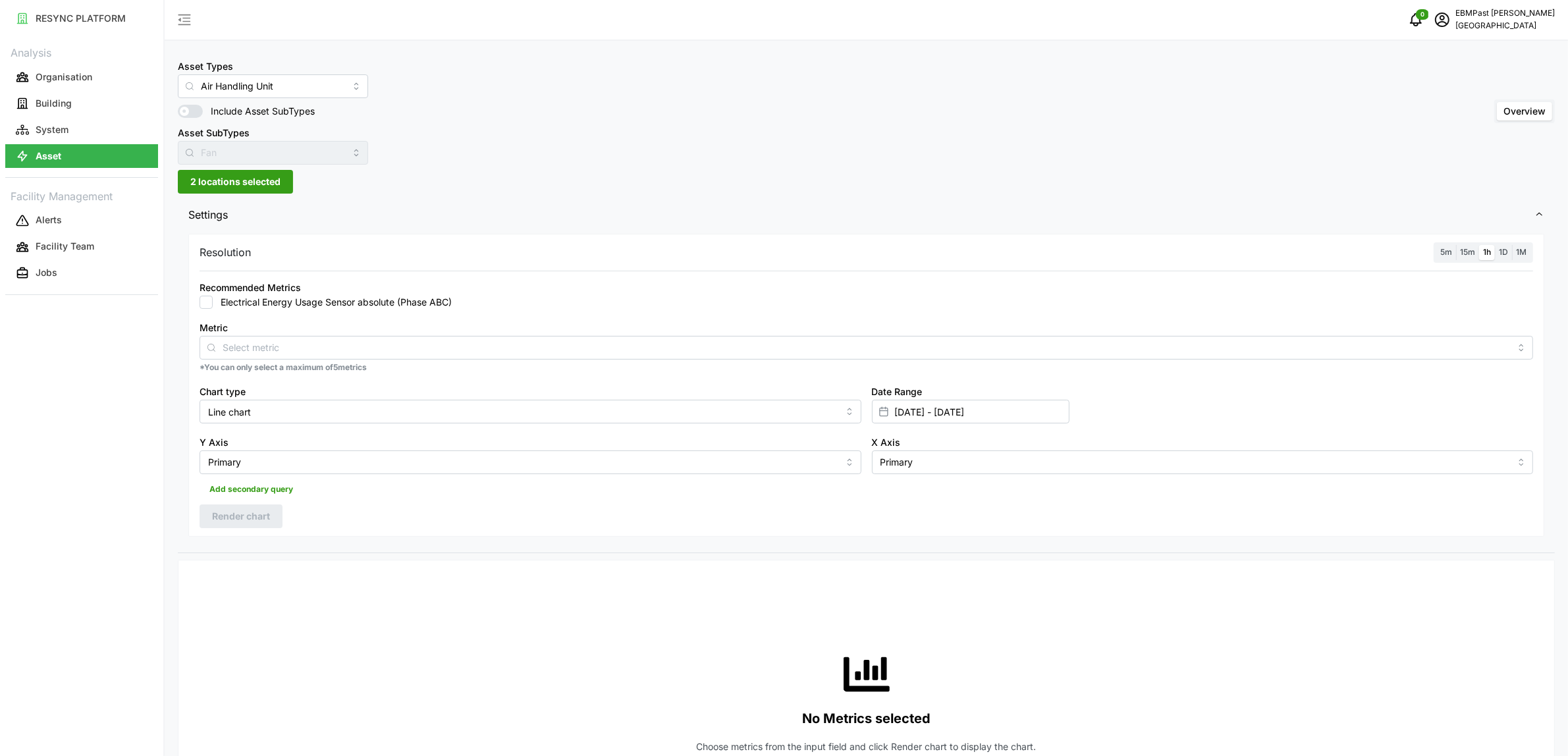
click at [386, 515] on div "Resolution 5m 15m 1h 1D 1M Recommended Metrics Electrical Energy Usage Sensor a…" at bounding box center [867, 385] width 1356 height 303
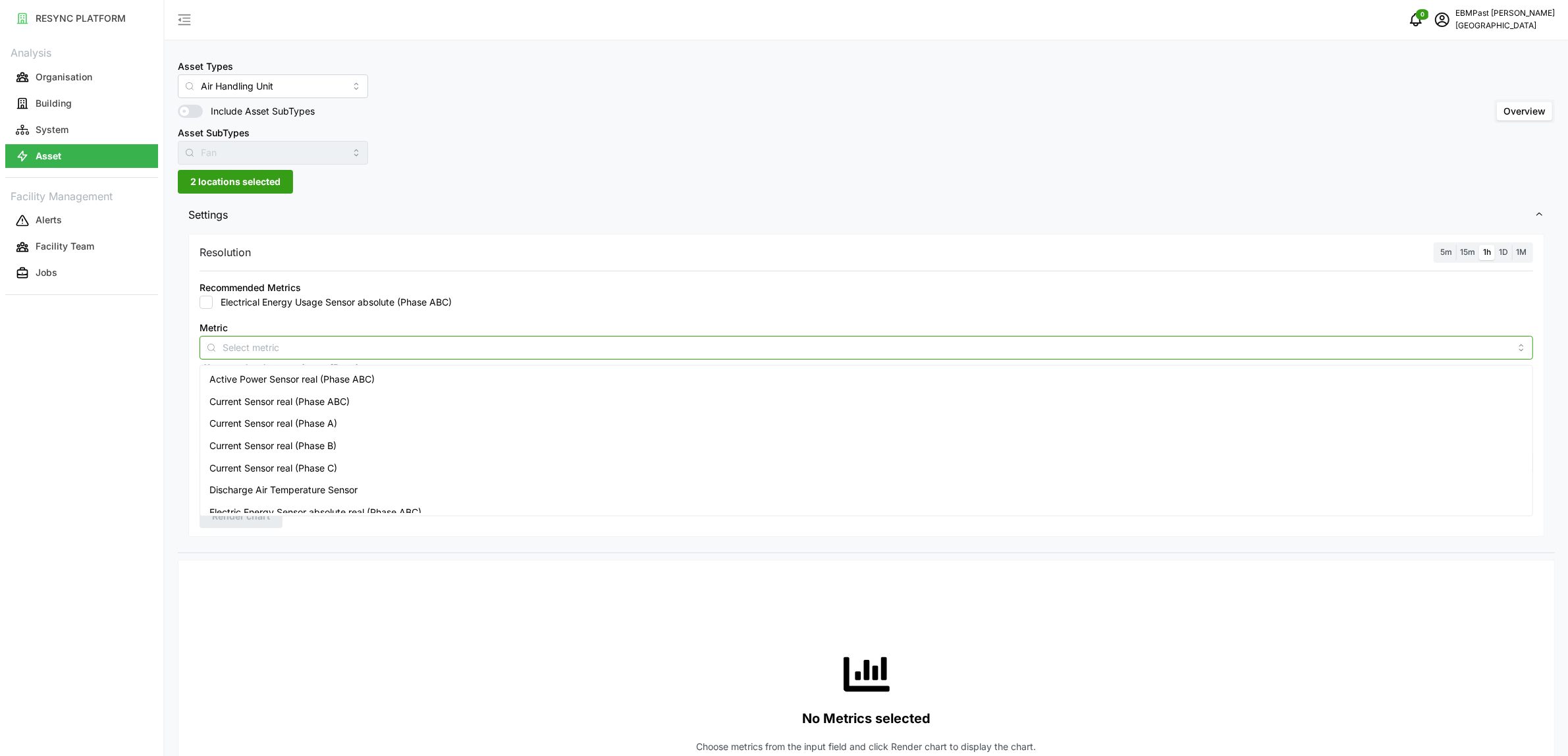
click at [303, 351] on input "Metric" at bounding box center [867, 347] width 1288 height 15
click at [313, 380] on span "Active Power Sensor real (Phase ABC)" at bounding box center [292, 379] width 165 height 15
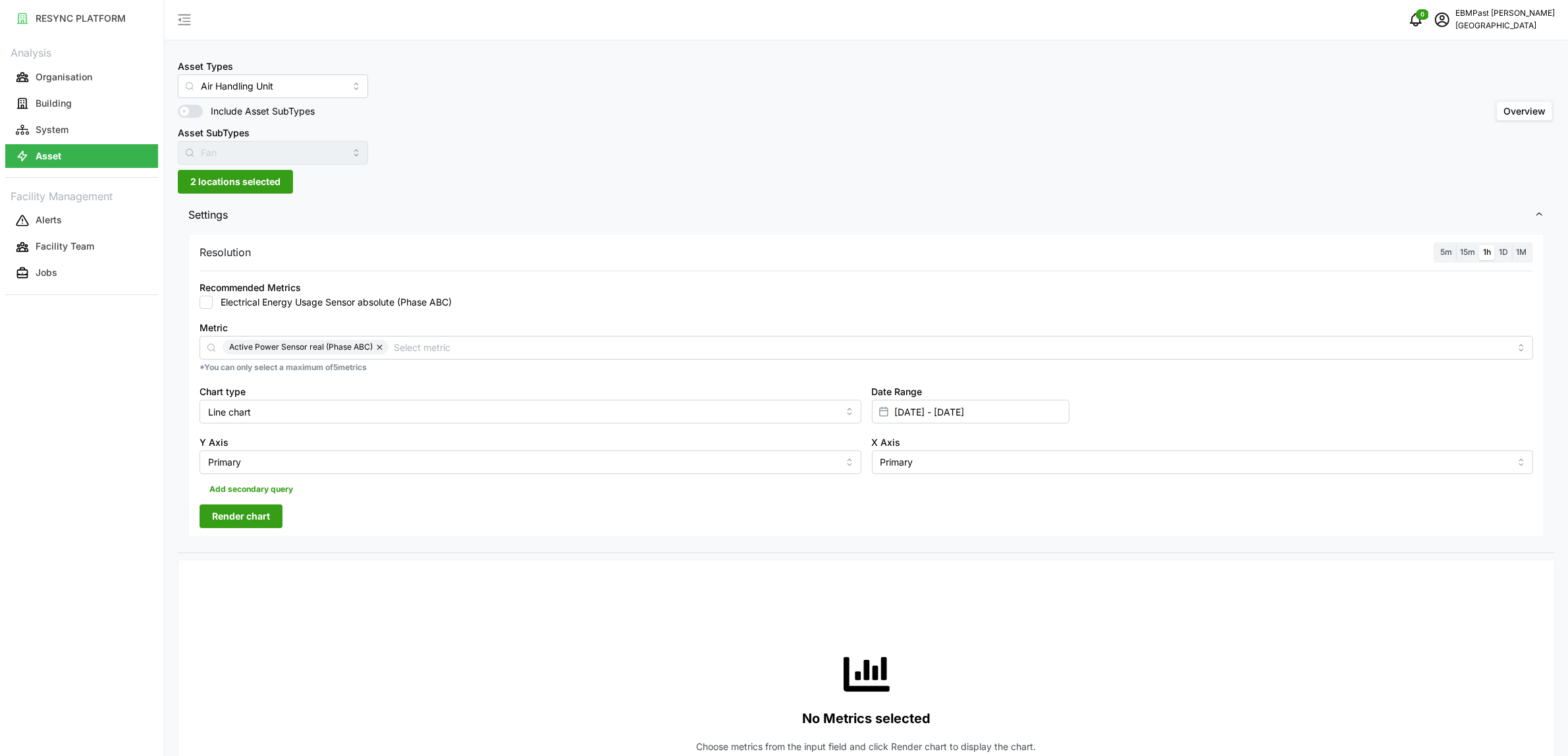
click at [258, 525] on span "Render chart" at bounding box center [241, 516] width 58 height 22
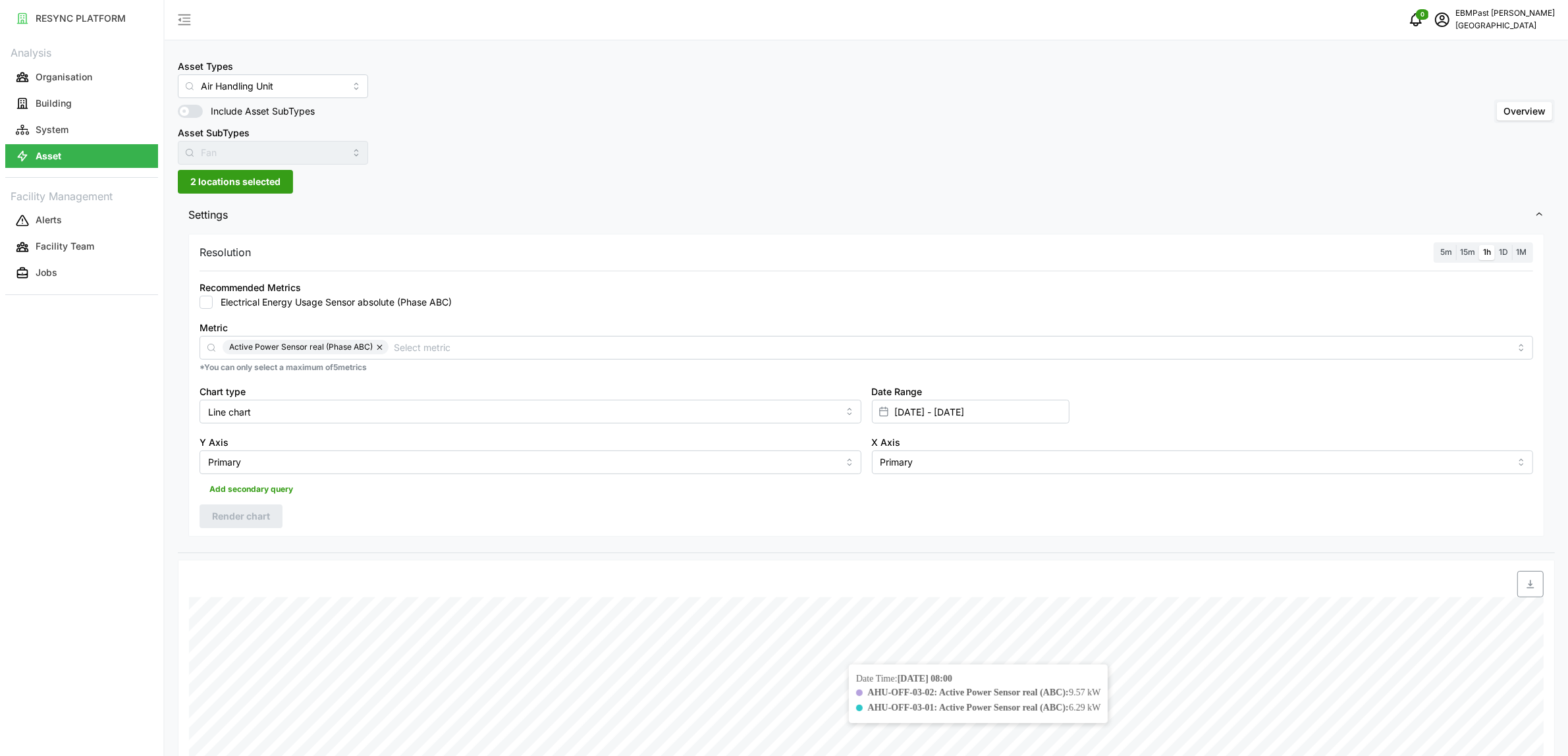
scroll to position [247, 0]
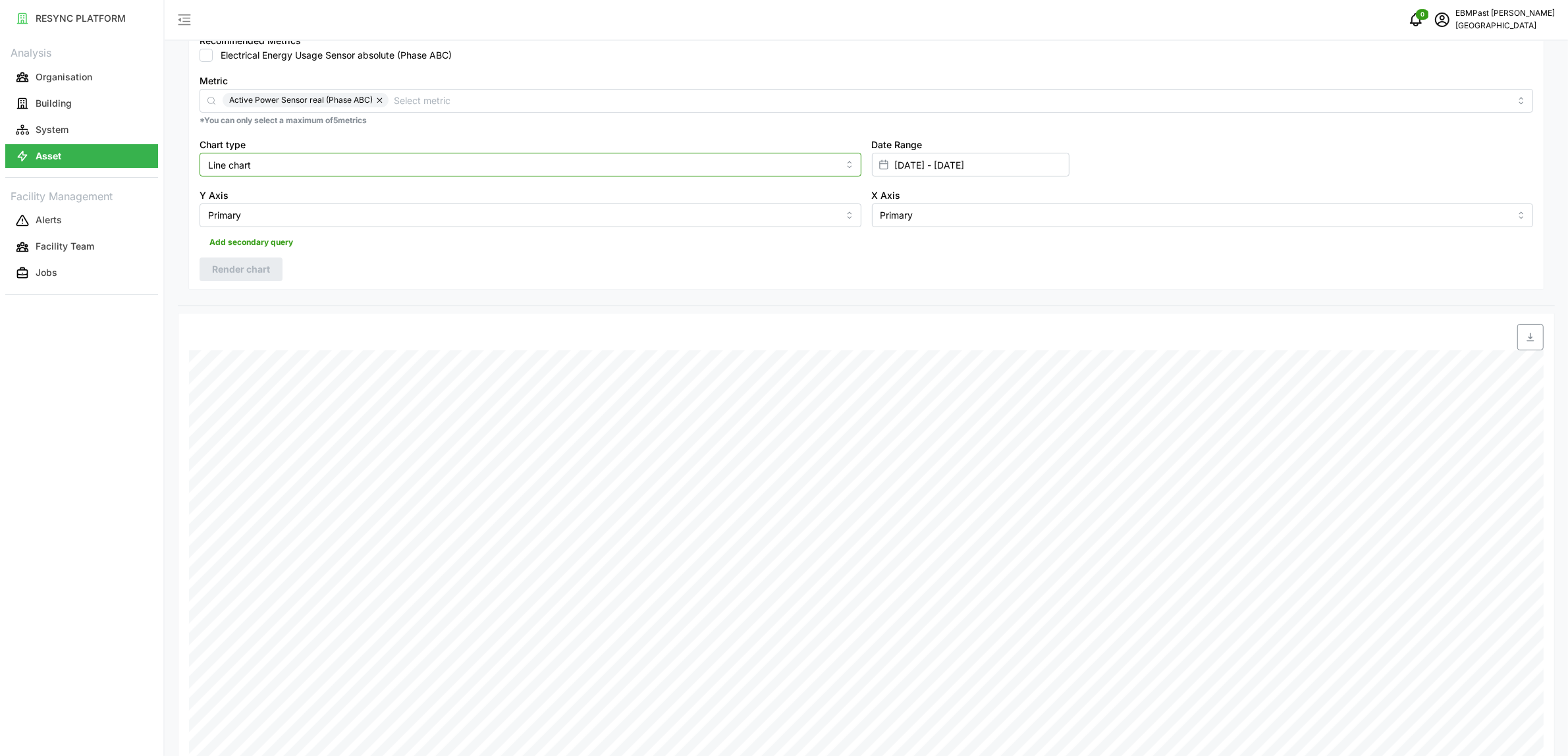
click at [431, 158] on input "Line chart" at bounding box center [531, 165] width 662 height 24
click at [397, 217] on div "Bar chart" at bounding box center [530, 218] width 655 height 22
type input "Bar chart"
click at [229, 265] on span "Render chart" at bounding box center [241, 269] width 58 height 22
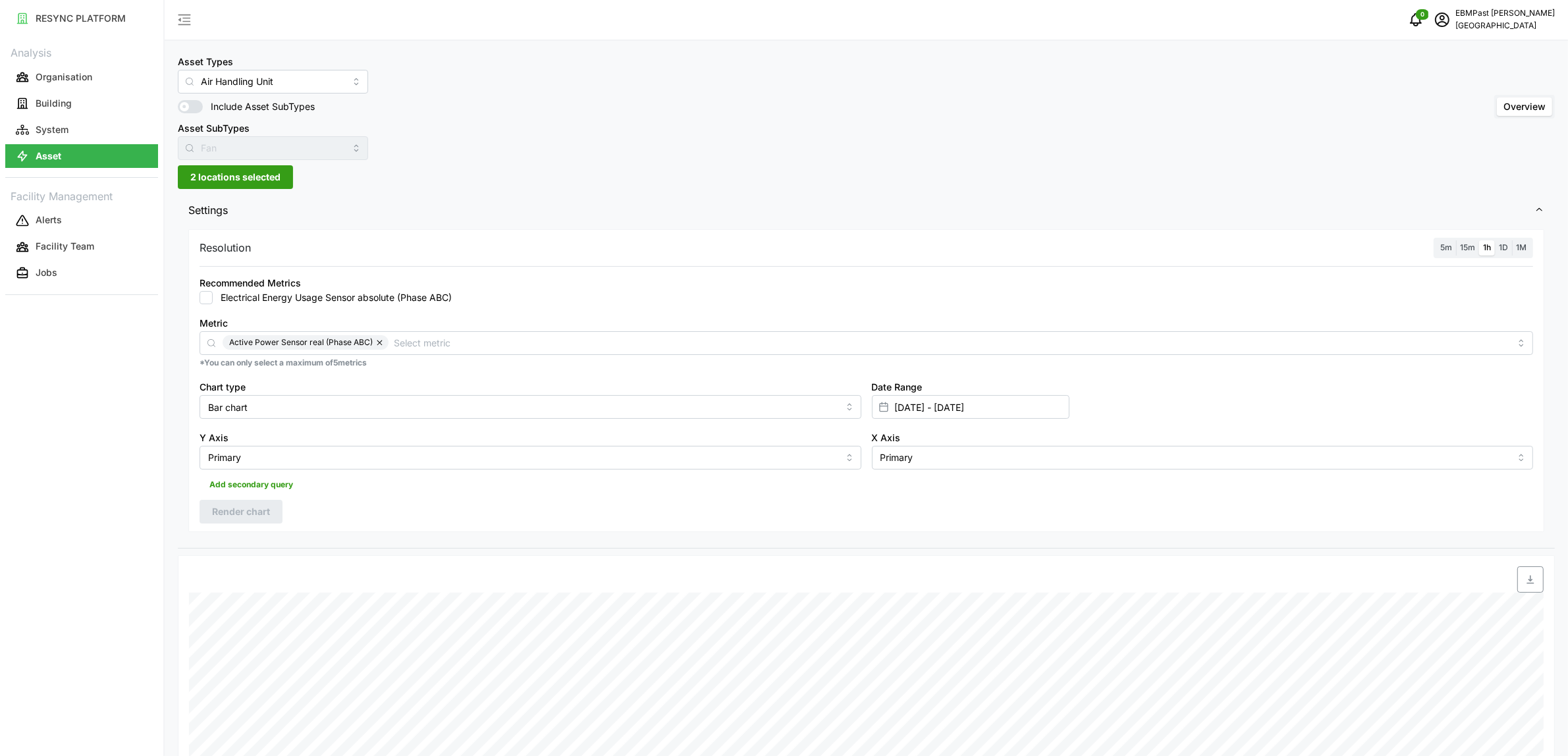
scroll to position [0, 0]
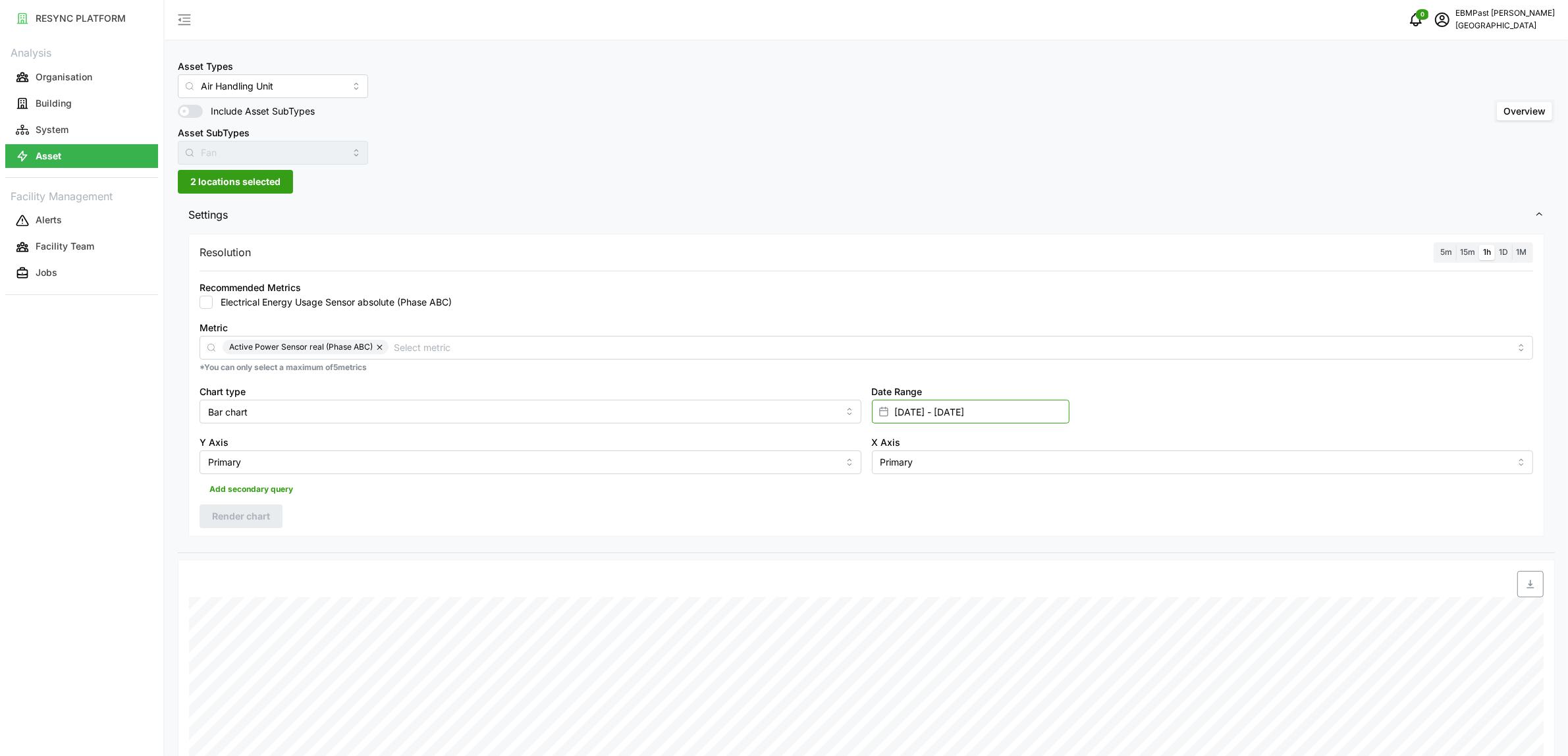
click at [1028, 411] on input "[DATE] - [DATE]" at bounding box center [970, 411] width 198 height 24
click at [903, 541] on button "1" at bounding box center [901, 544] width 24 height 24
type input "[DATE] - [DATE]"
type input "[DATE]"
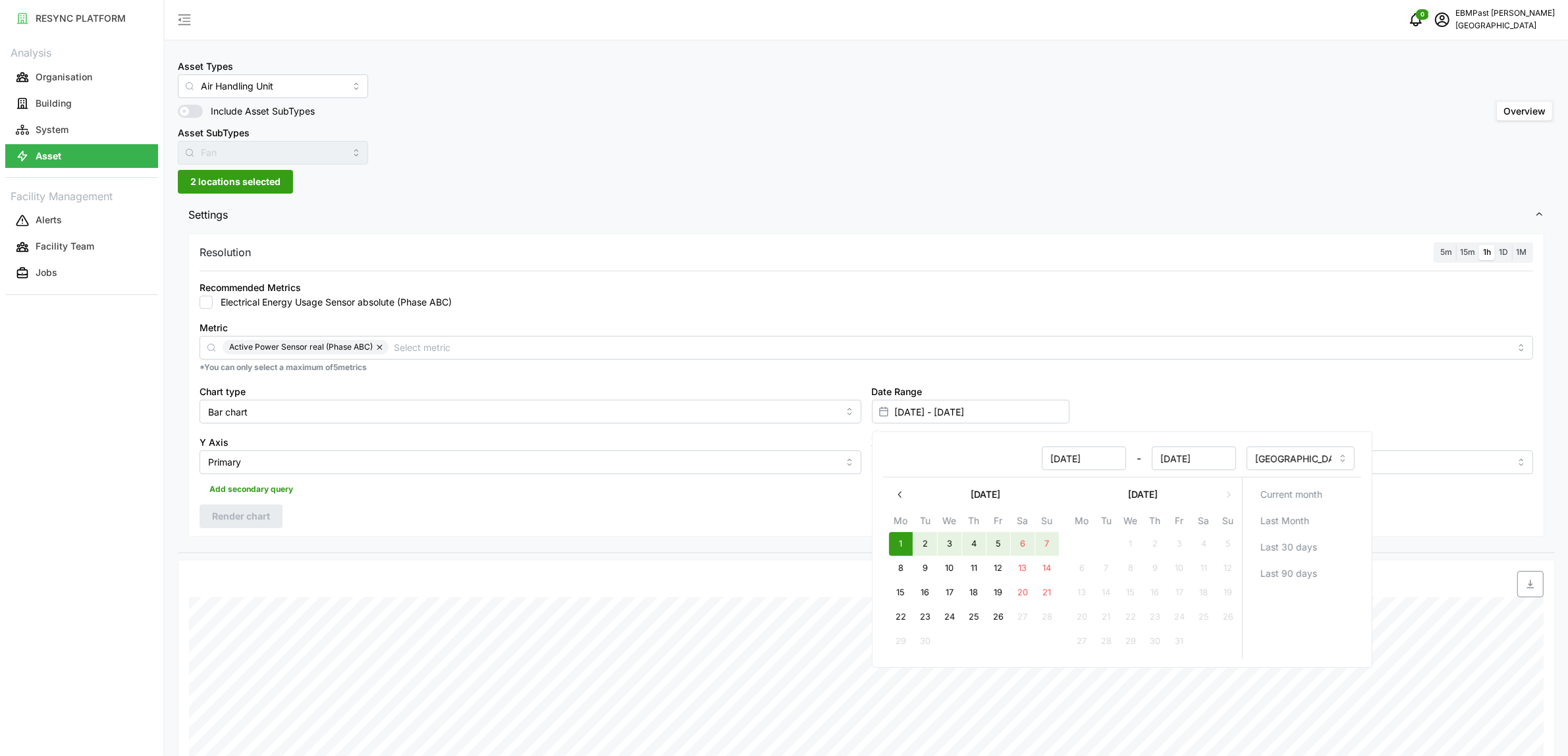
click at [1051, 541] on button "7" at bounding box center [1046, 544] width 24 height 24
type input "[DATE] - [DATE]"
type input "[DATE]"
click at [1379, 380] on div "Date Range [DATE] - [DATE]" at bounding box center [1202, 403] width 673 height 51
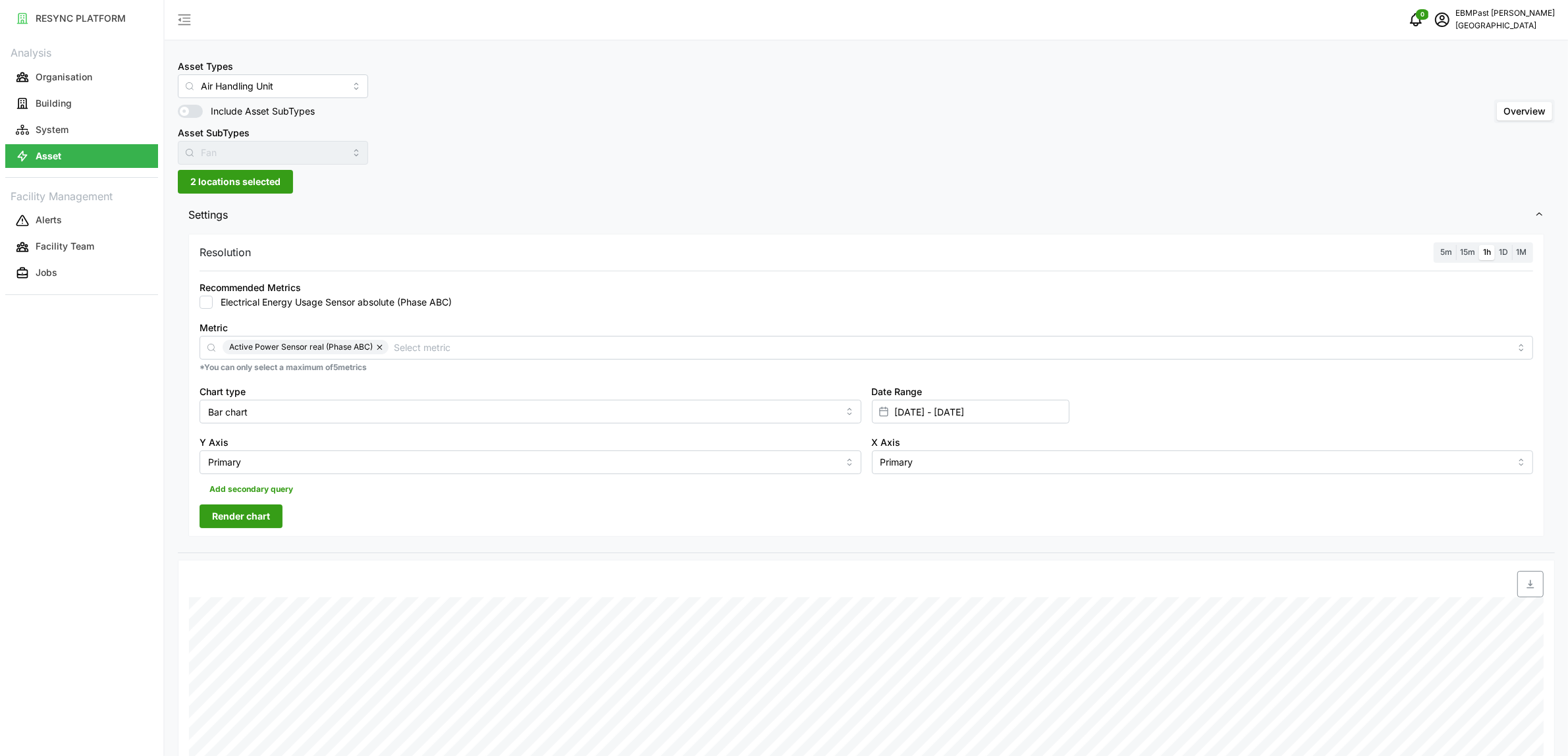
click at [222, 519] on span "Render chart" at bounding box center [241, 516] width 58 height 22
click at [252, 186] on span "2 locations selected" at bounding box center [235, 182] width 90 height 22
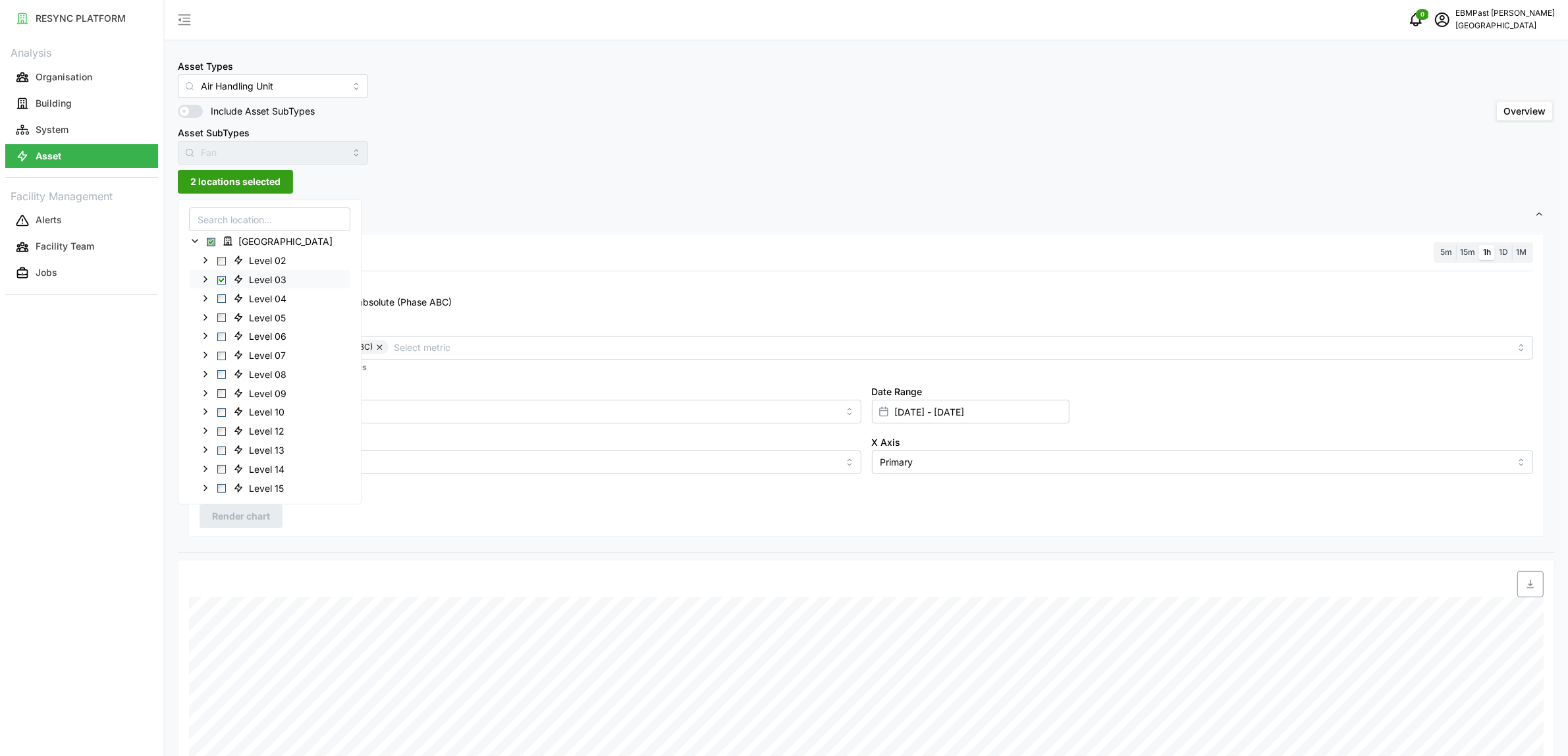
click at [221, 279] on span "Select Level 03" at bounding box center [222, 280] width 9 height 9
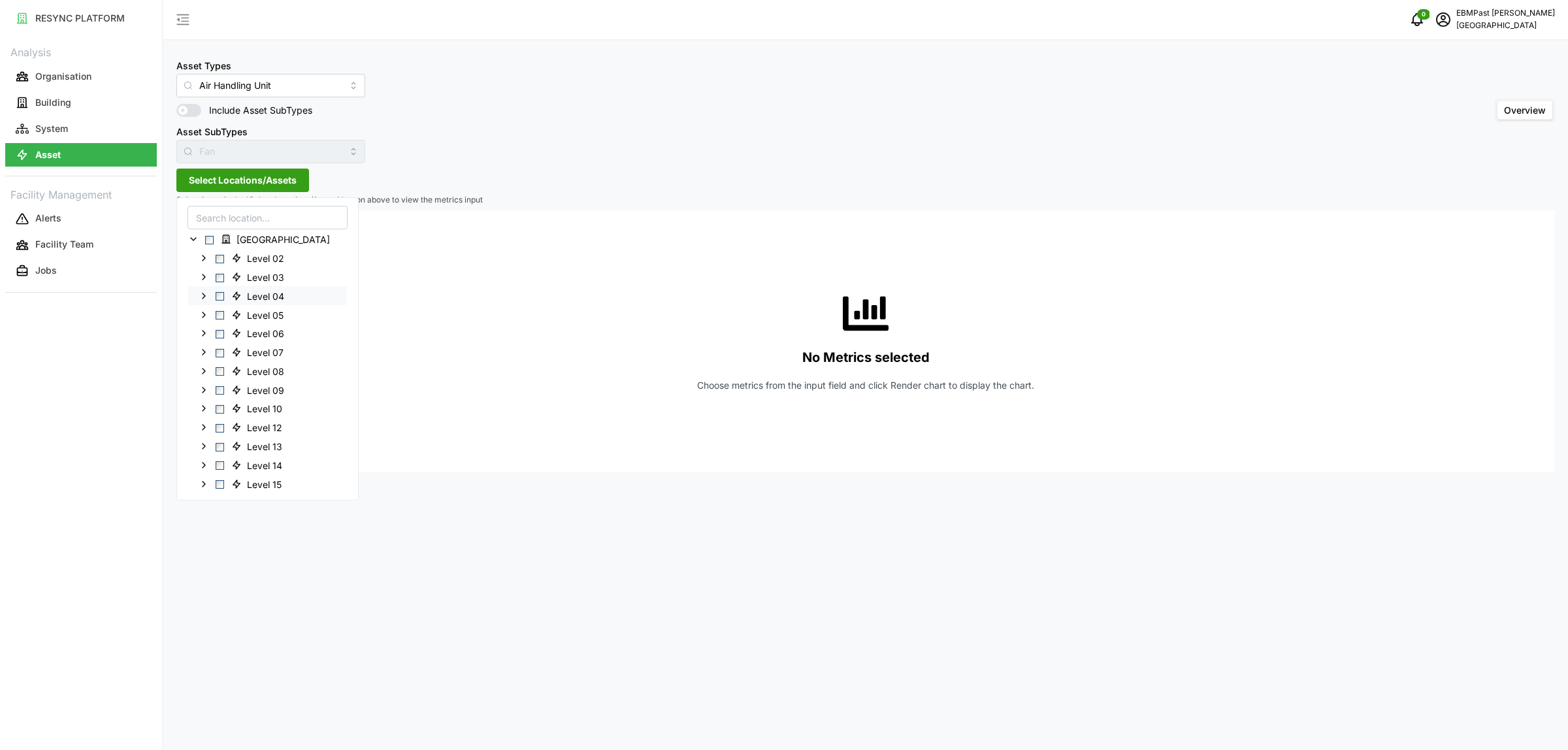
click at [221, 294] on span "Select Level 04" at bounding box center [220, 296] width 9 height 9
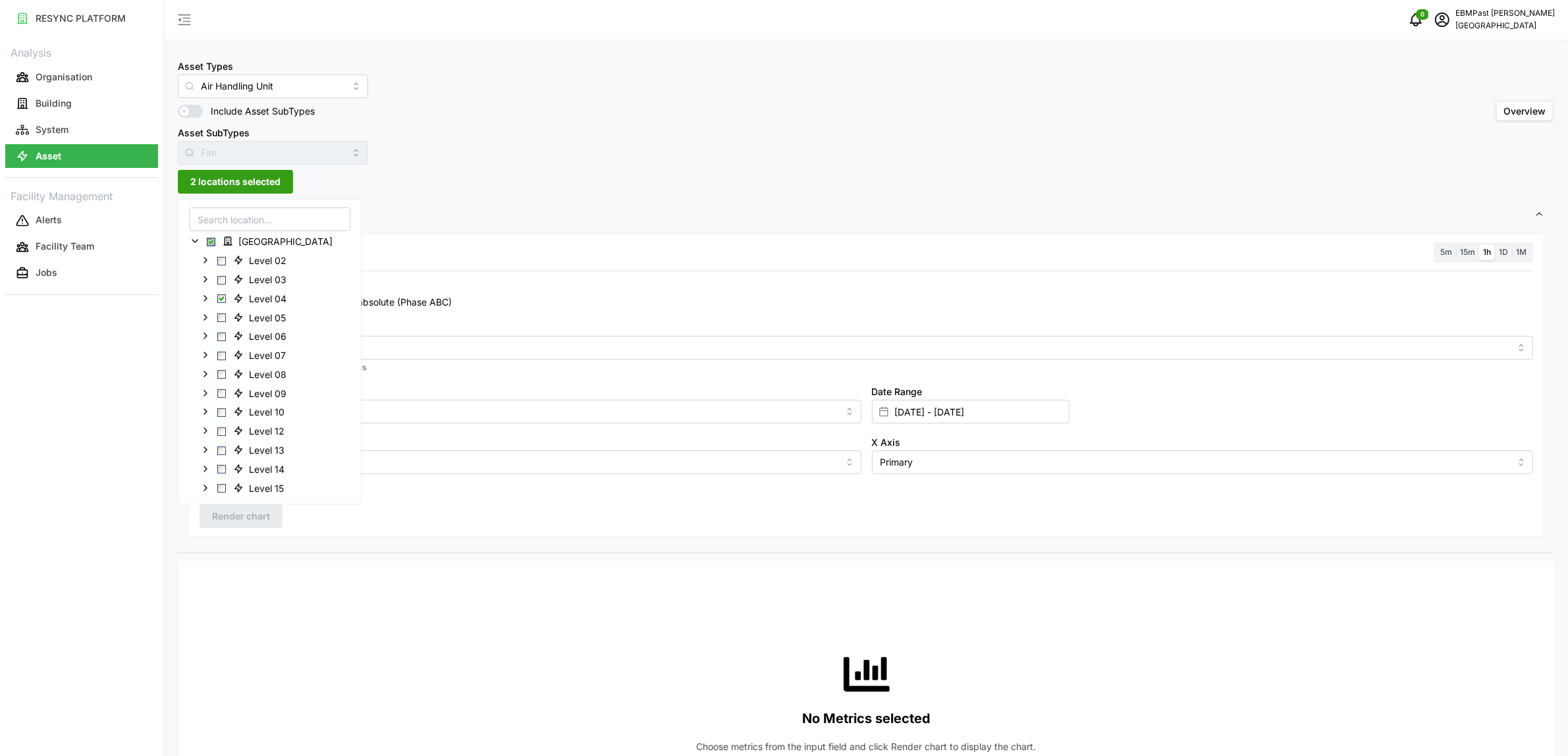
click at [491, 195] on div "Asset Types Air Handling Unit Include Asset SubTypes Asset SubTypes Fan Overvie…" at bounding box center [867, 741] width 1404 height 1482
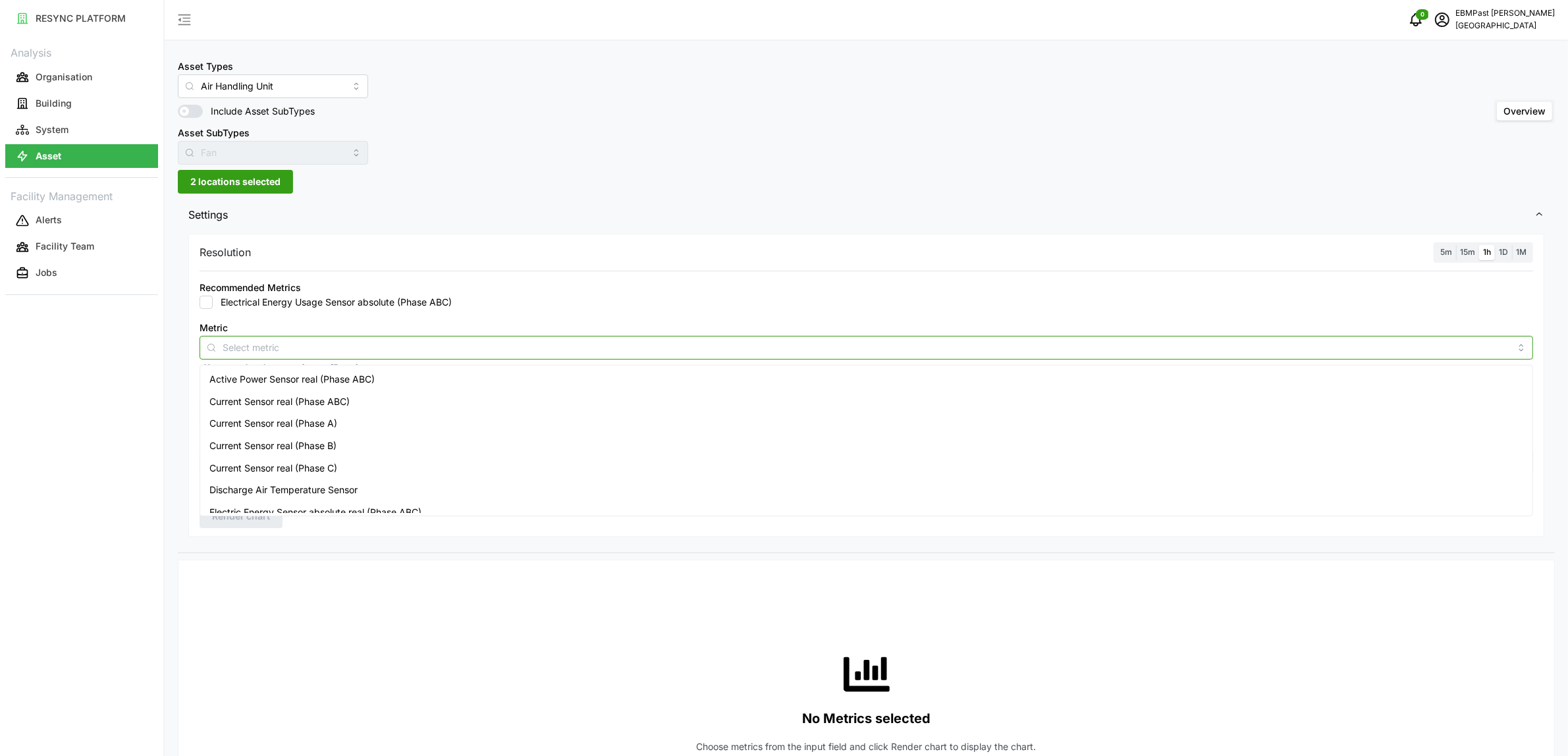
click at [314, 345] on input "Metric" at bounding box center [867, 347] width 1288 height 15
click at [313, 380] on span "Active Power Sensor real (Phase ABC)" at bounding box center [292, 379] width 165 height 15
click at [255, 520] on span "Render chart" at bounding box center [241, 516] width 58 height 22
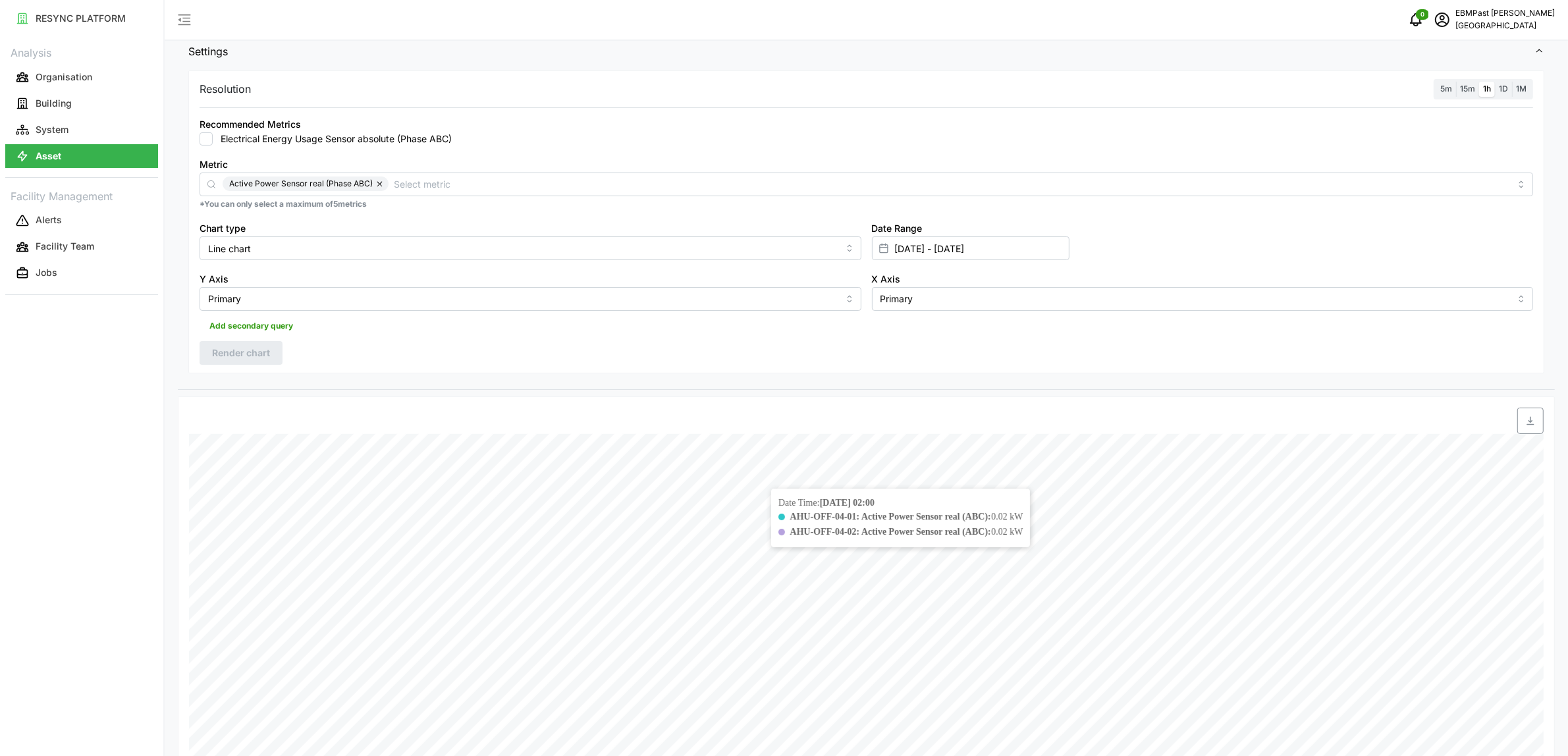
scroll to position [165, 0]
click at [446, 243] on input "Line chart" at bounding box center [531, 247] width 662 height 24
click at [318, 304] on div "Bar chart" at bounding box center [530, 301] width 655 height 22
type input "Bar chart"
click at [267, 351] on span "Render chart" at bounding box center [241, 351] width 58 height 22
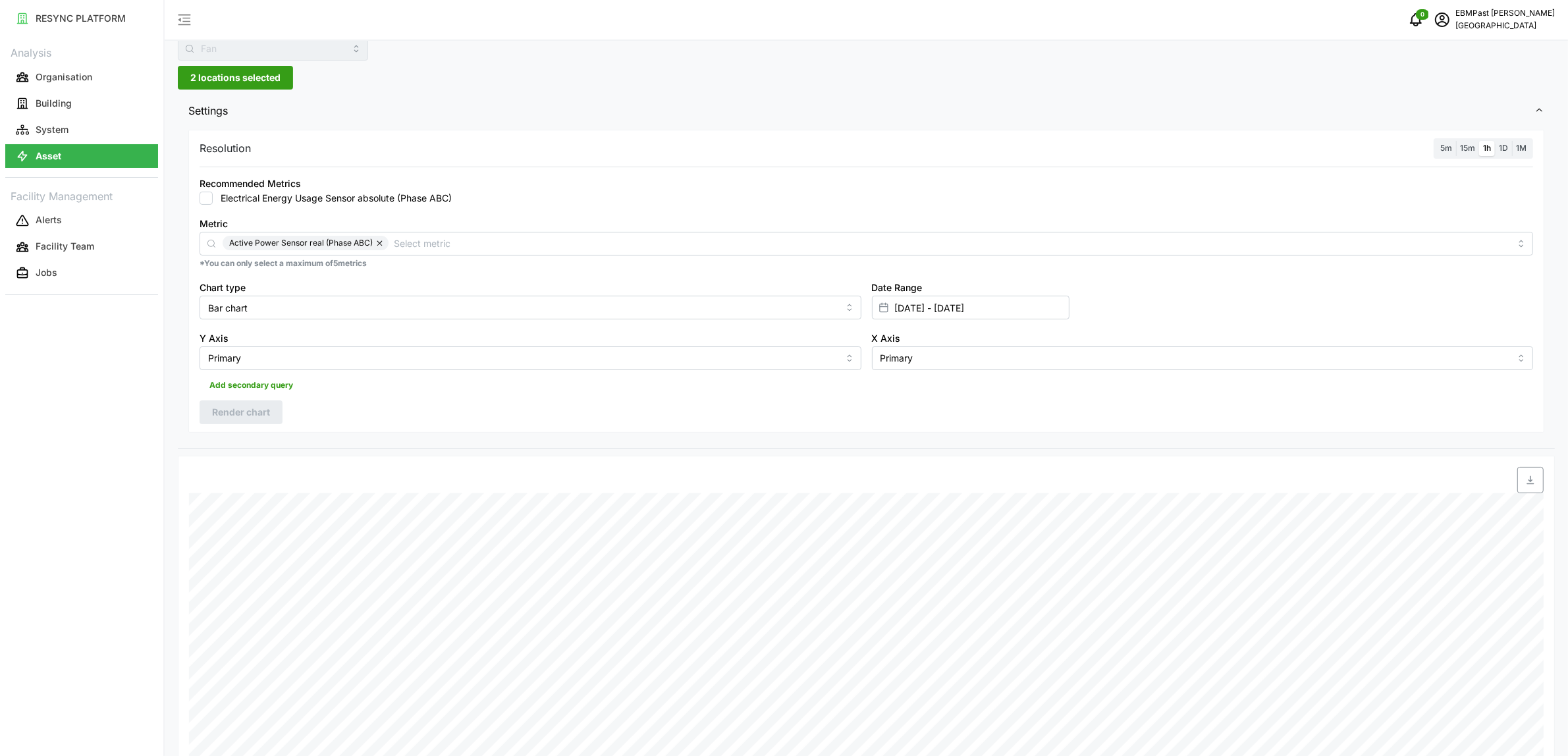
scroll to position [0, 0]
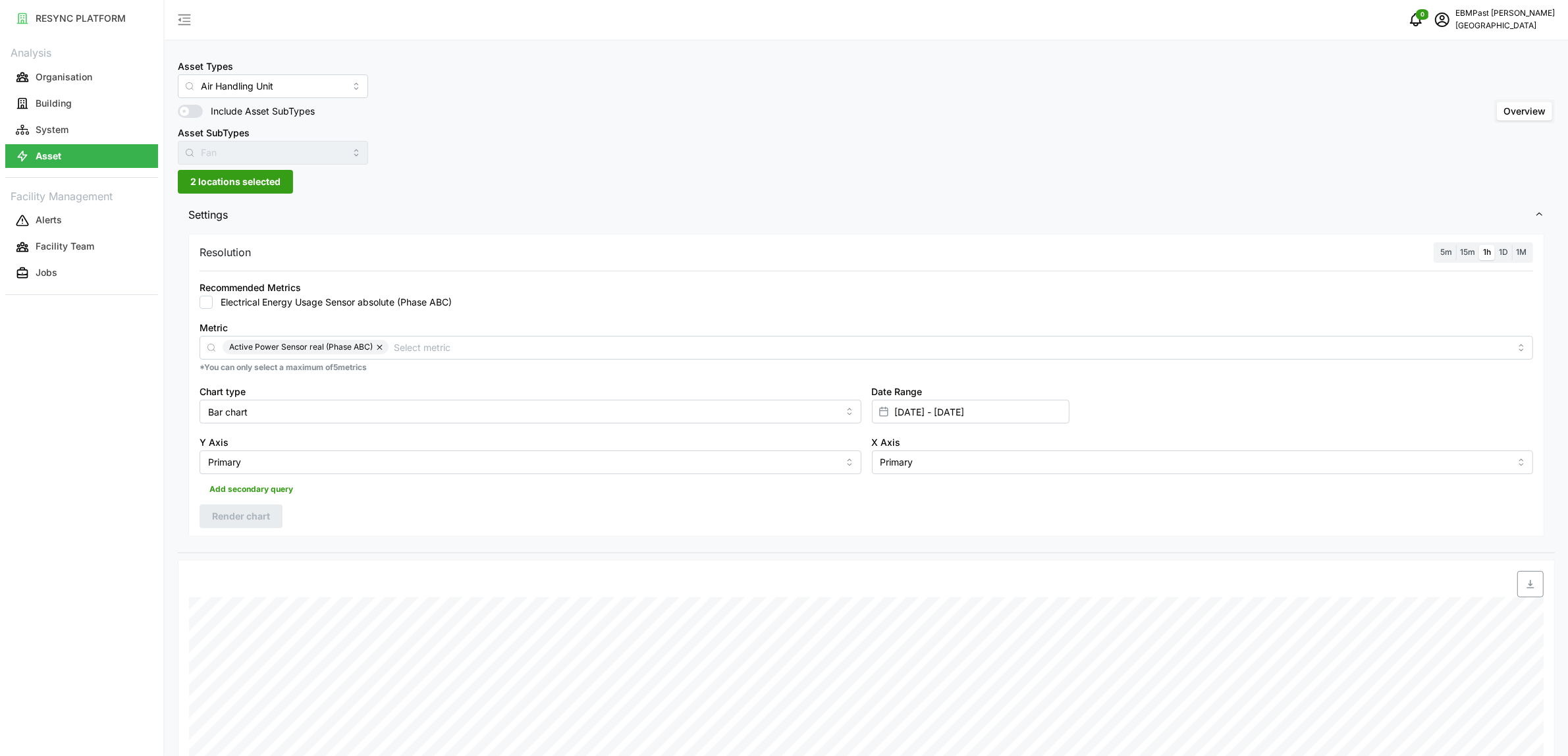
drag, startPoint x: 247, startPoint y: 183, endPoint x: 243, endPoint y: 192, distance: 9.8
click at [247, 183] on span "2 locations selected" at bounding box center [235, 182] width 90 height 22
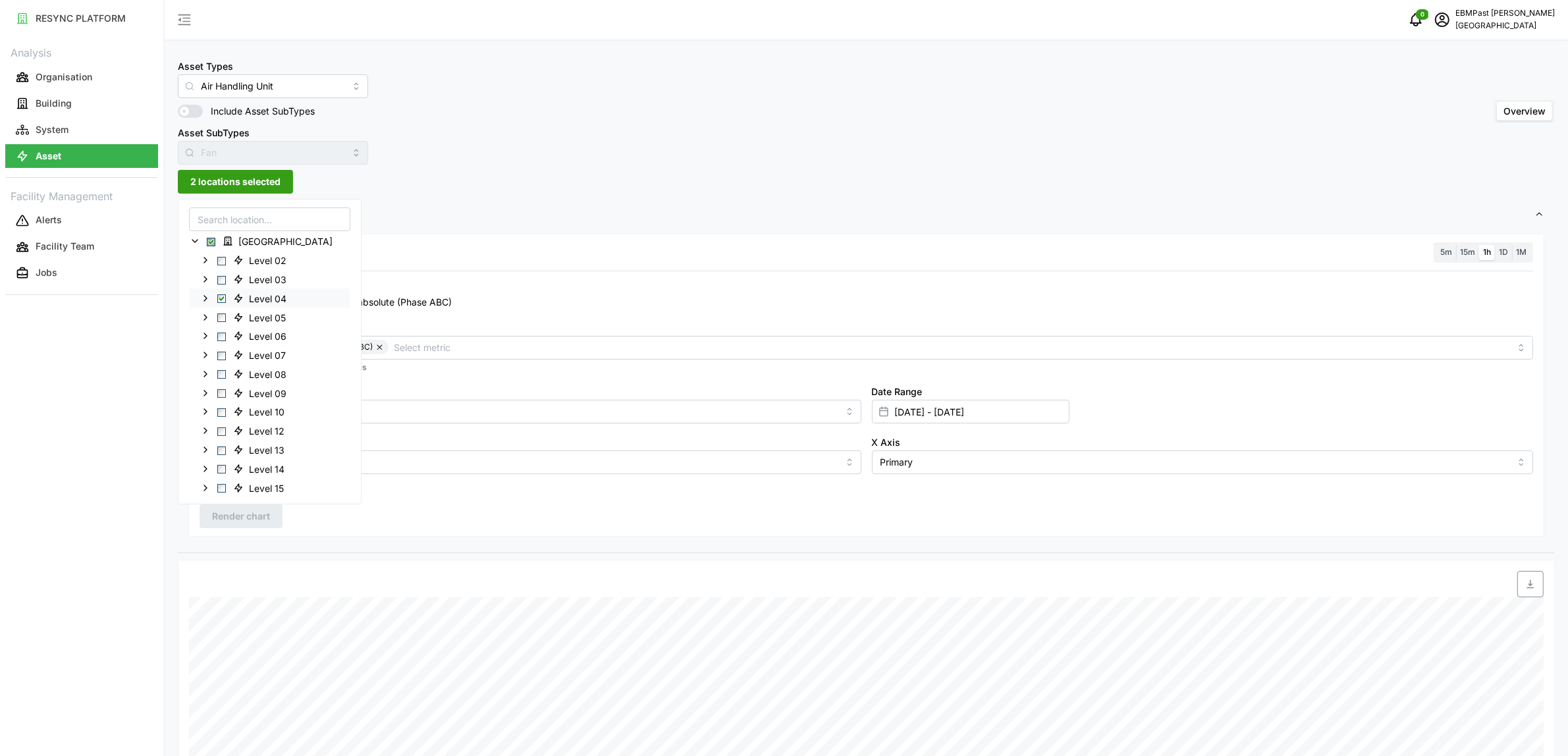
click at [219, 297] on span "Select Level 04" at bounding box center [222, 299] width 9 height 9
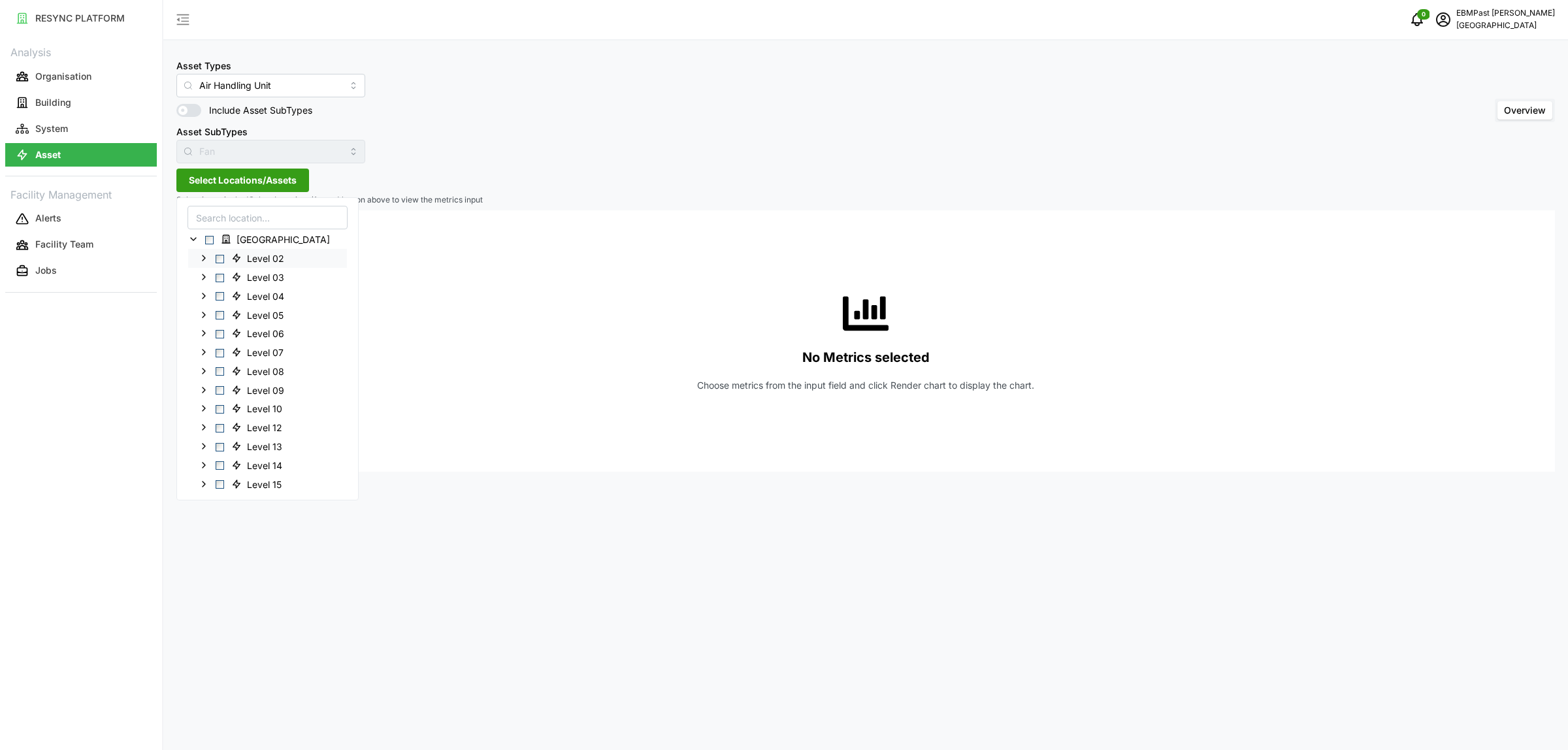
click at [220, 261] on span "Select Level 02" at bounding box center [220, 258] width 9 height 9
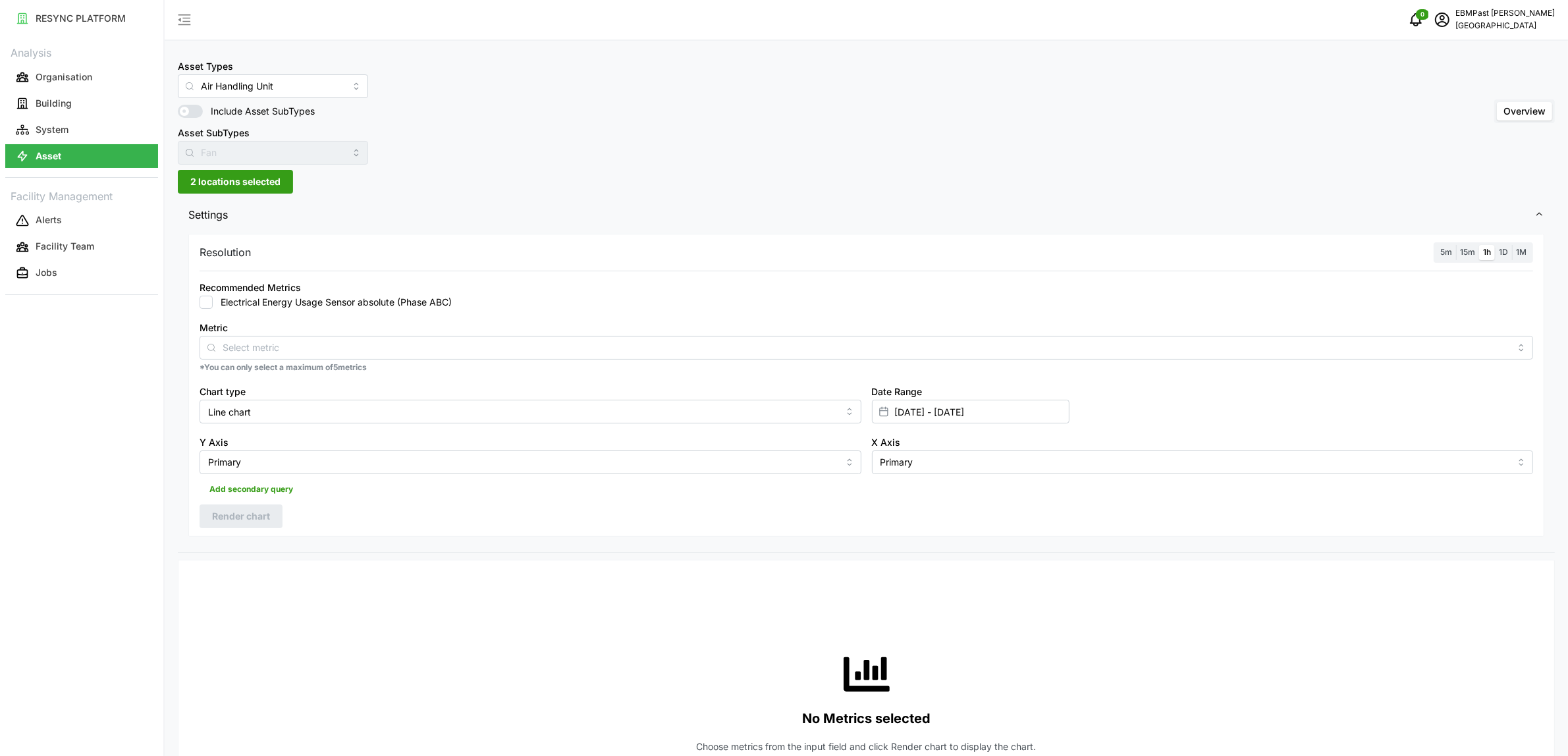
click at [488, 524] on div "Resolution 5m 15m 1h 1D 1M Recommended Metrics Electrical Energy Usage Sensor a…" at bounding box center [867, 385] width 1356 height 303
click at [291, 414] on input "Line chart" at bounding box center [531, 411] width 662 height 24
click at [307, 345] on input "Metric" at bounding box center [867, 347] width 1288 height 15
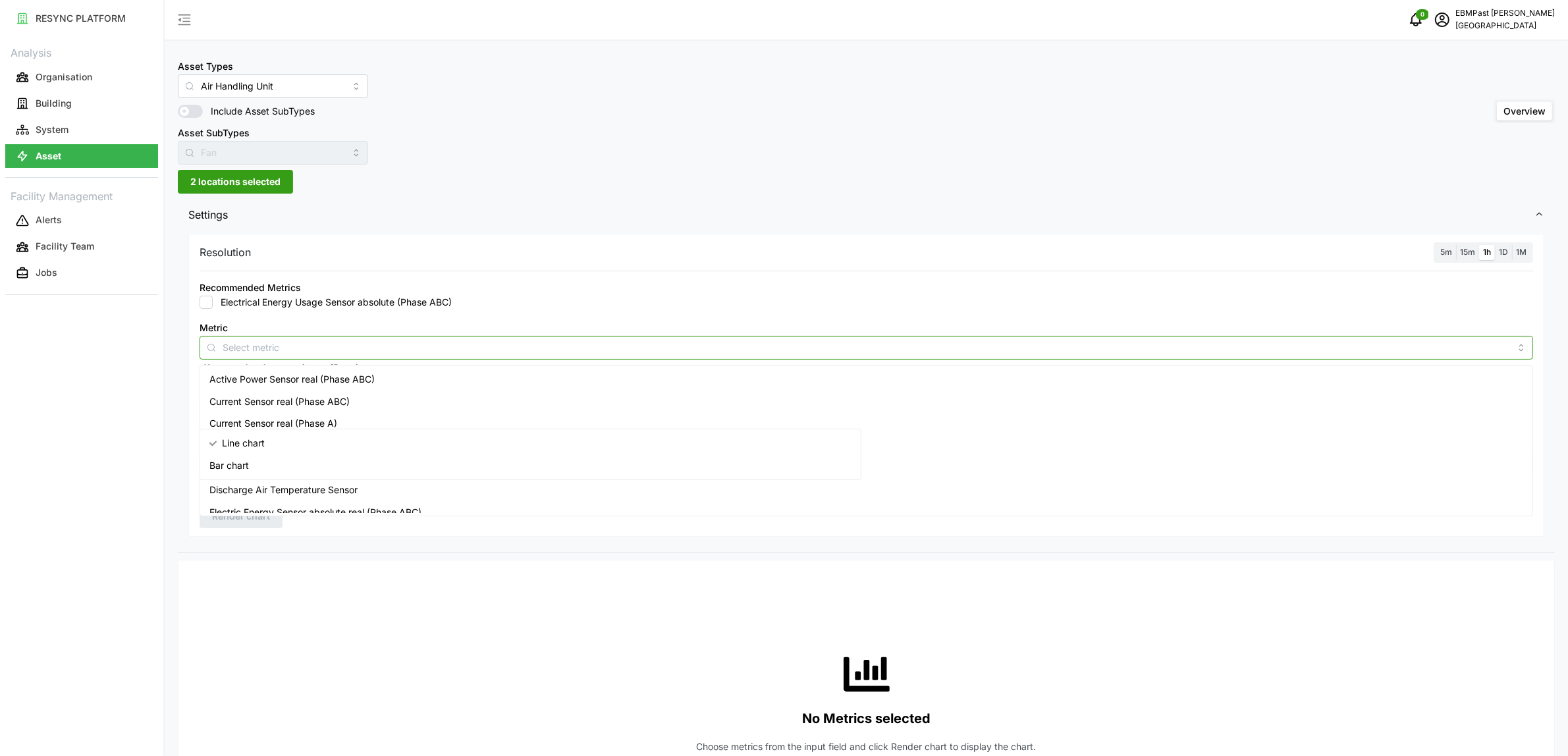
click at [307, 386] on span "Active Power Sensor real (Phase ABC)" at bounding box center [292, 379] width 165 height 15
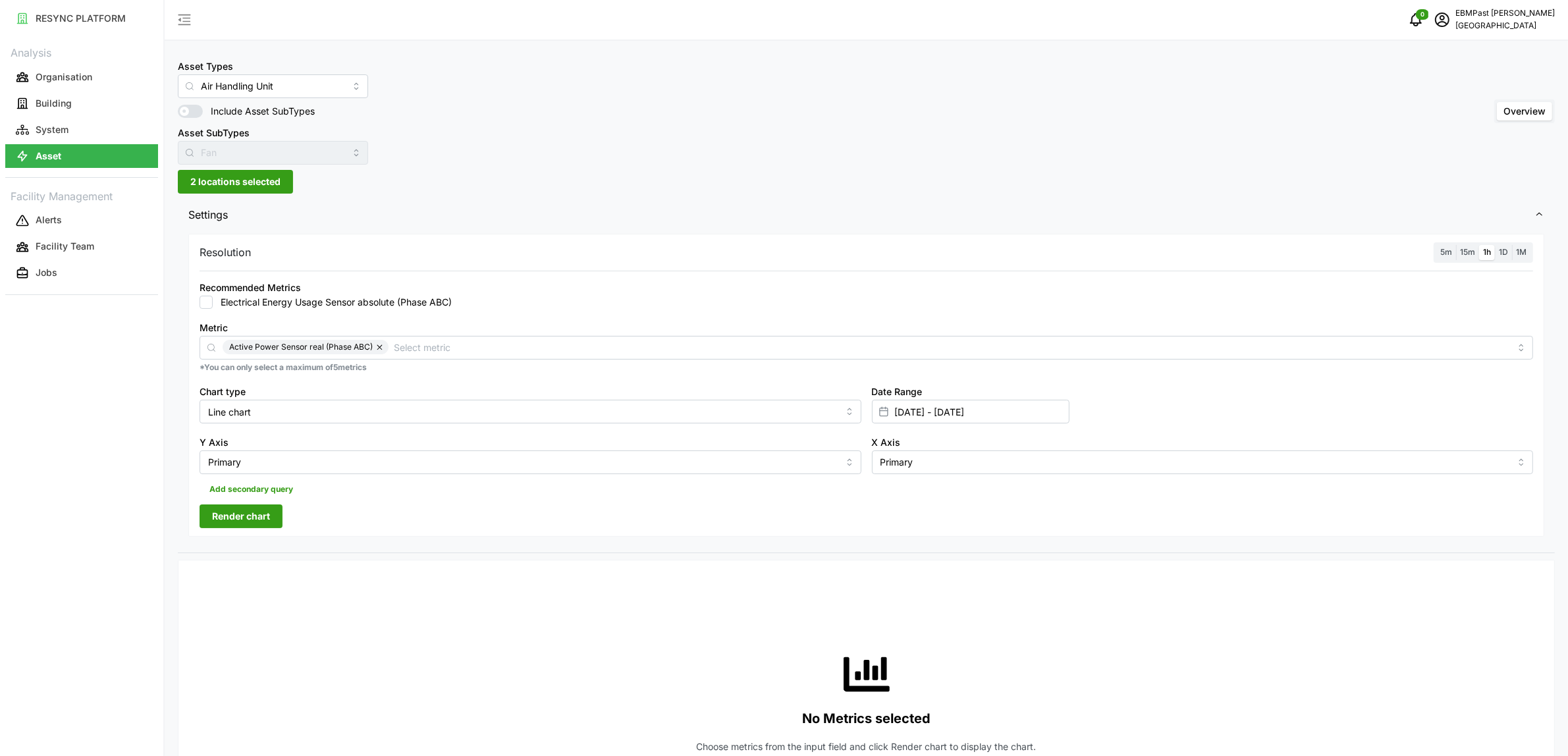
click at [244, 528] on div "Resolution 5m 15m 1h 1D 1M Recommended Metrics Electrical Energy Usage Sensor a…" at bounding box center [867, 385] width 1356 height 303
click at [252, 524] on span "Render chart" at bounding box center [241, 516] width 58 height 22
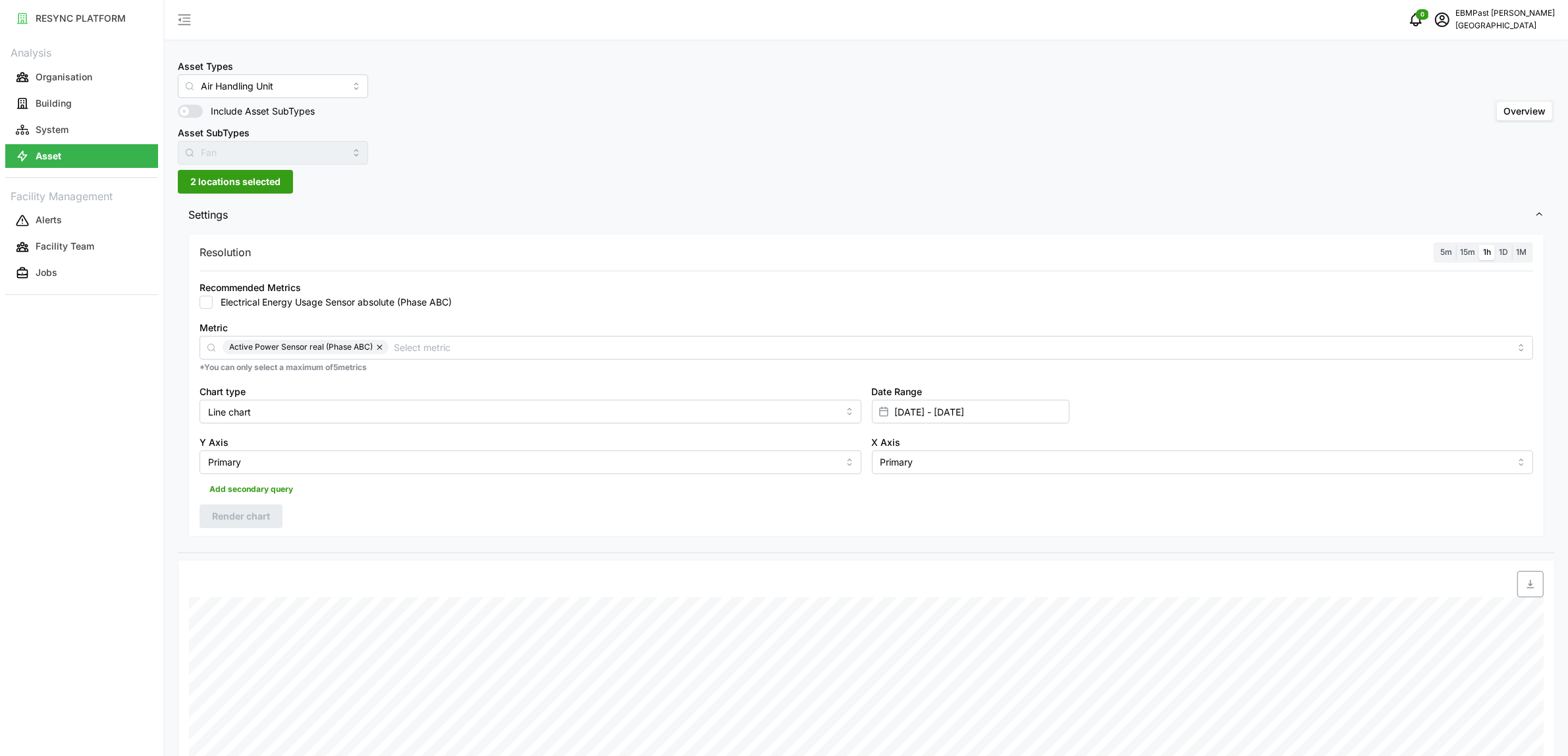
click at [267, 185] on span "2 locations selected" at bounding box center [235, 182] width 90 height 22
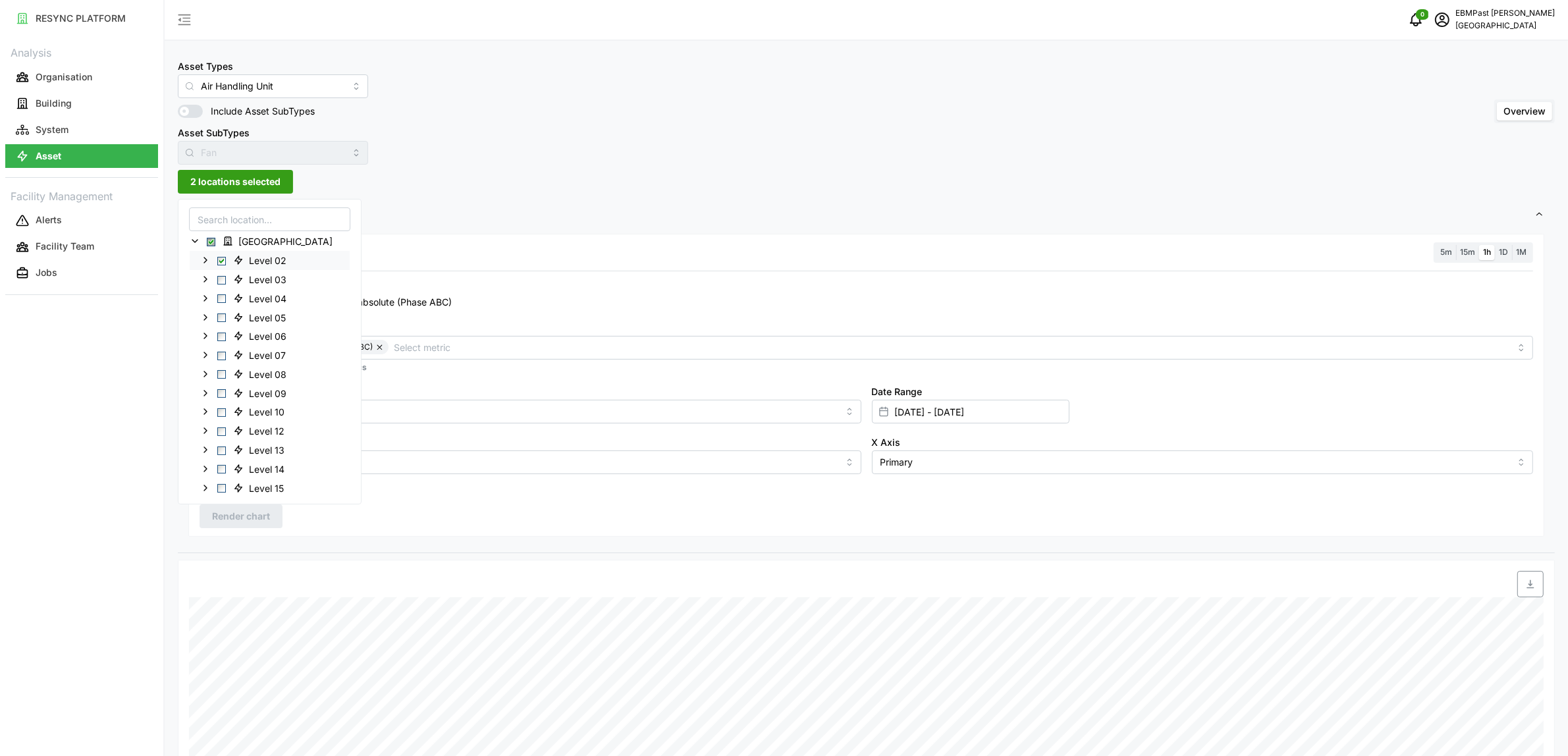
click at [222, 257] on span "Select Level 02" at bounding box center [222, 260] width 9 height 9
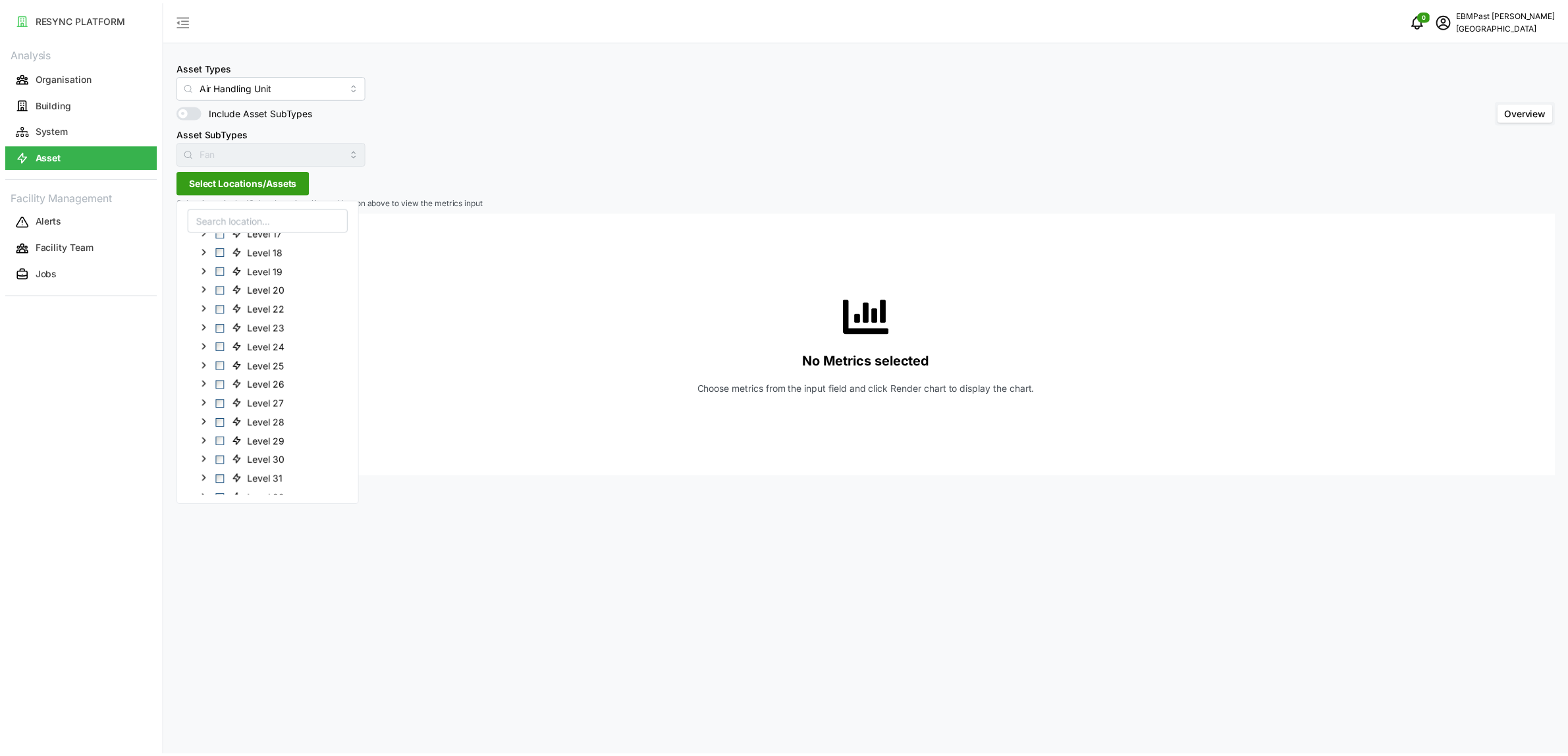
scroll to position [376, 0]
click at [222, 473] on span "Select Level B1" at bounding box center [222, 473] width 9 height 9
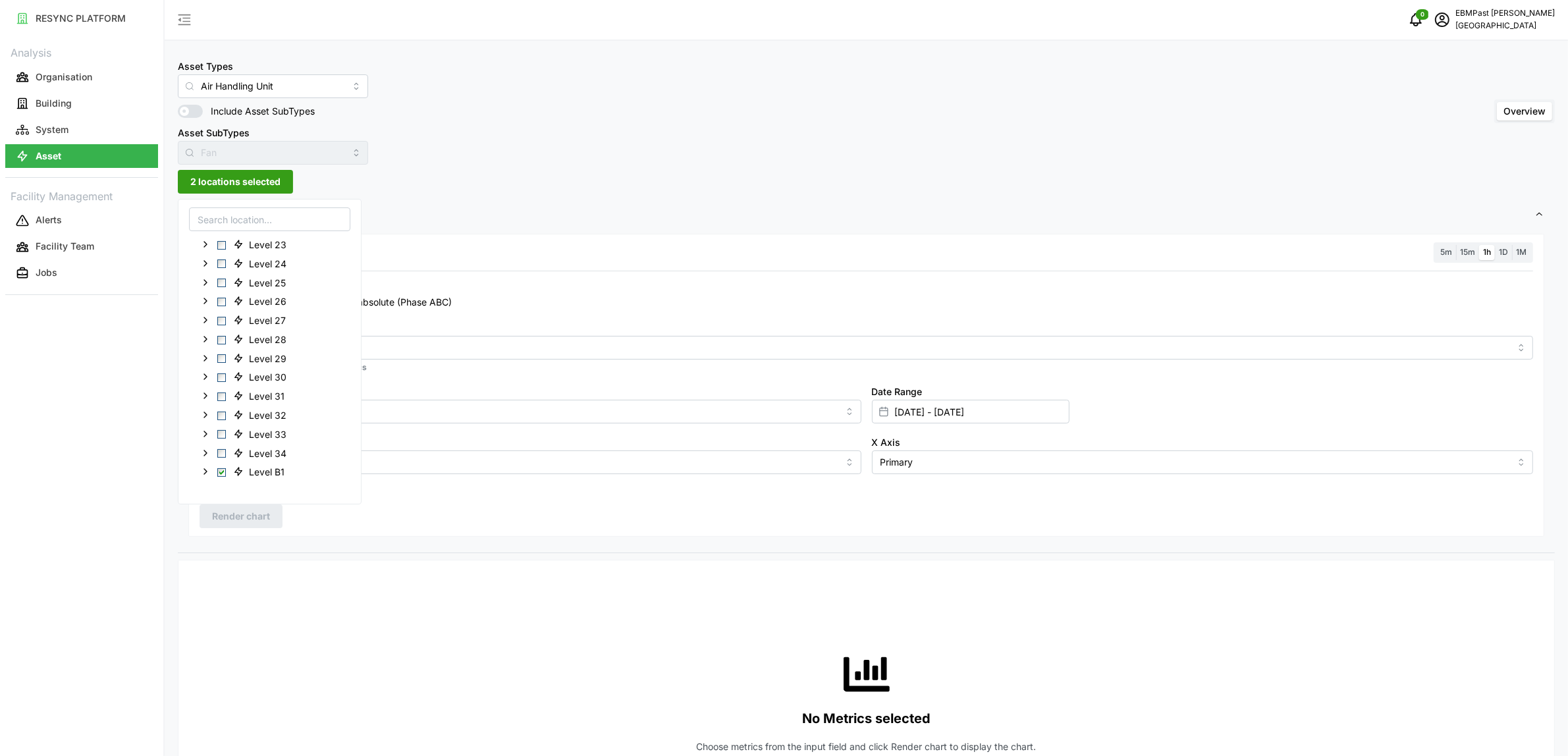
click at [403, 529] on div "Resolution 5m 15m 1h 1D 1M Recommended Metrics Electrical Energy Usage Sensor a…" at bounding box center [867, 385] width 1356 height 303
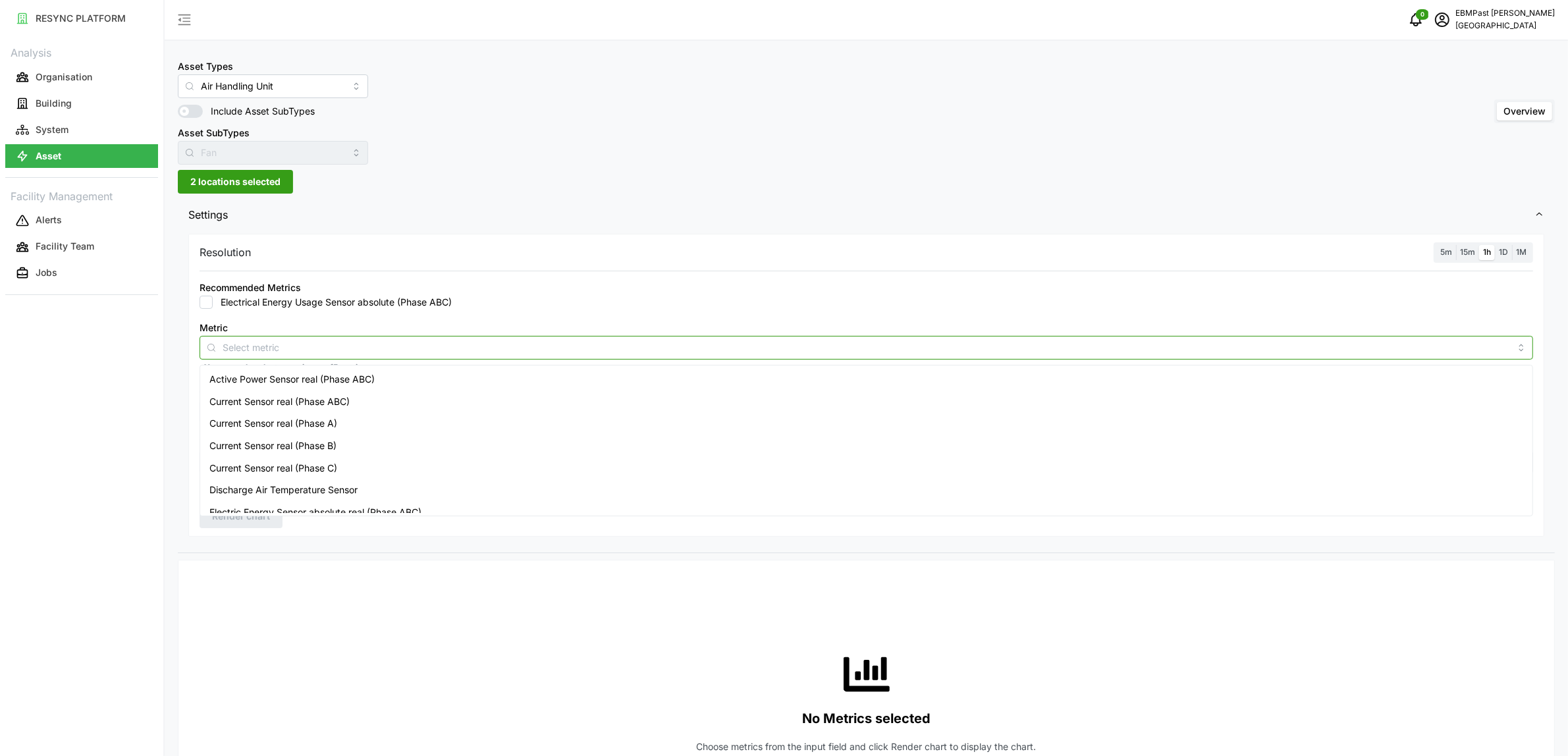
click at [272, 347] on input "Metric" at bounding box center [867, 347] width 1288 height 15
click at [270, 377] on span "Active Power Sensor real (Phase ABC)" at bounding box center [292, 379] width 165 height 15
click at [427, 597] on div "No Metrics selected Choose metrics from the input field and click Render chart …" at bounding box center [867, 703] width 1333 height 263
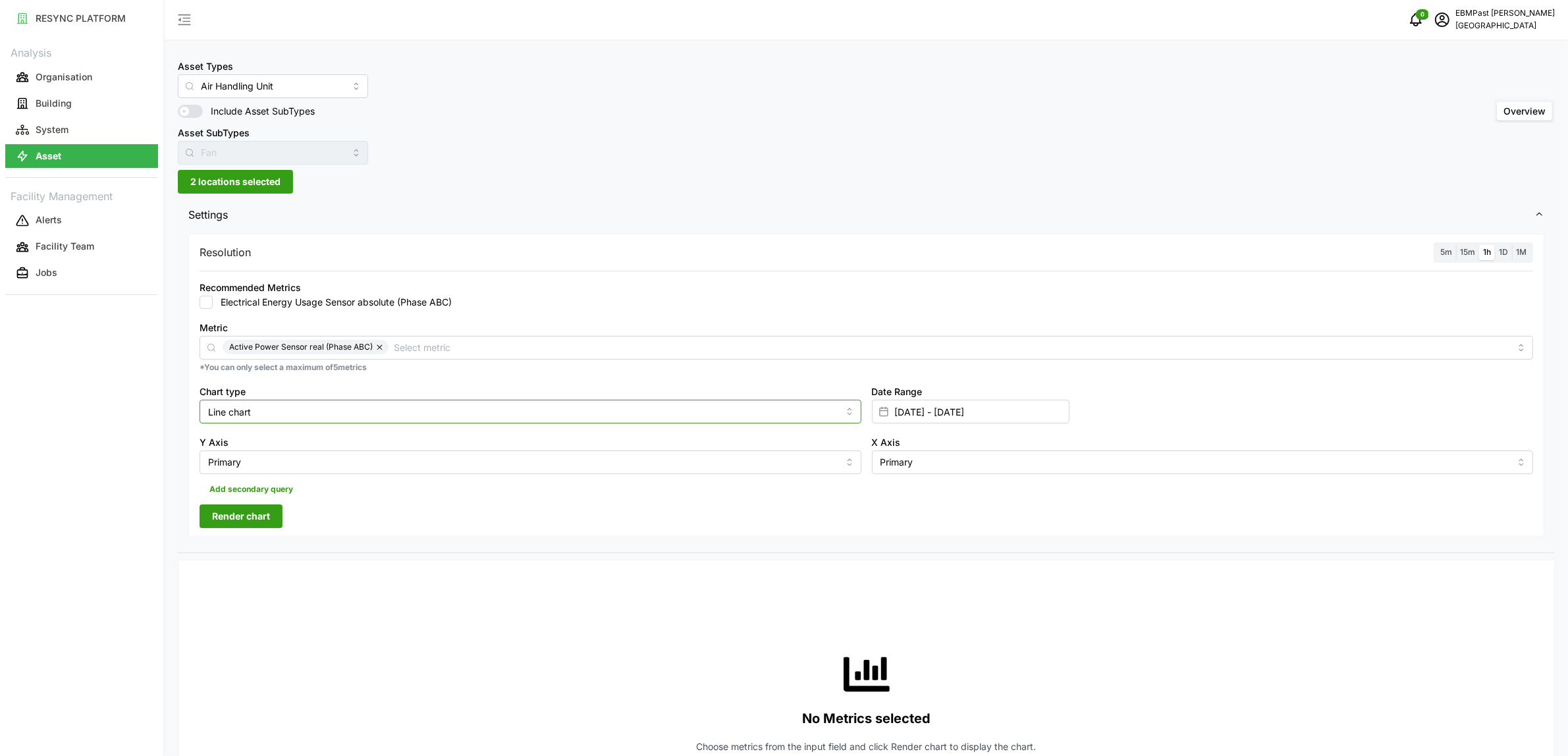
click at [285, 412] on input "Line chart" at bounding box center [531, 411] width 662 height 24
click at [277, 456] on div "Bar chart" at bounding box center [530, 465] width 655 height 22
type input "Bar chart"
click at [255, 502] on div "Resolution 5m 15m 1h 1D 1M Recommended Metrics Electrical Energy Usage Sensor a…" at bounding box center [867, 385] width 1356 height 303
click at [270, 515] on span "Render chart" at bounding box center [241, 516] width 58 height 22
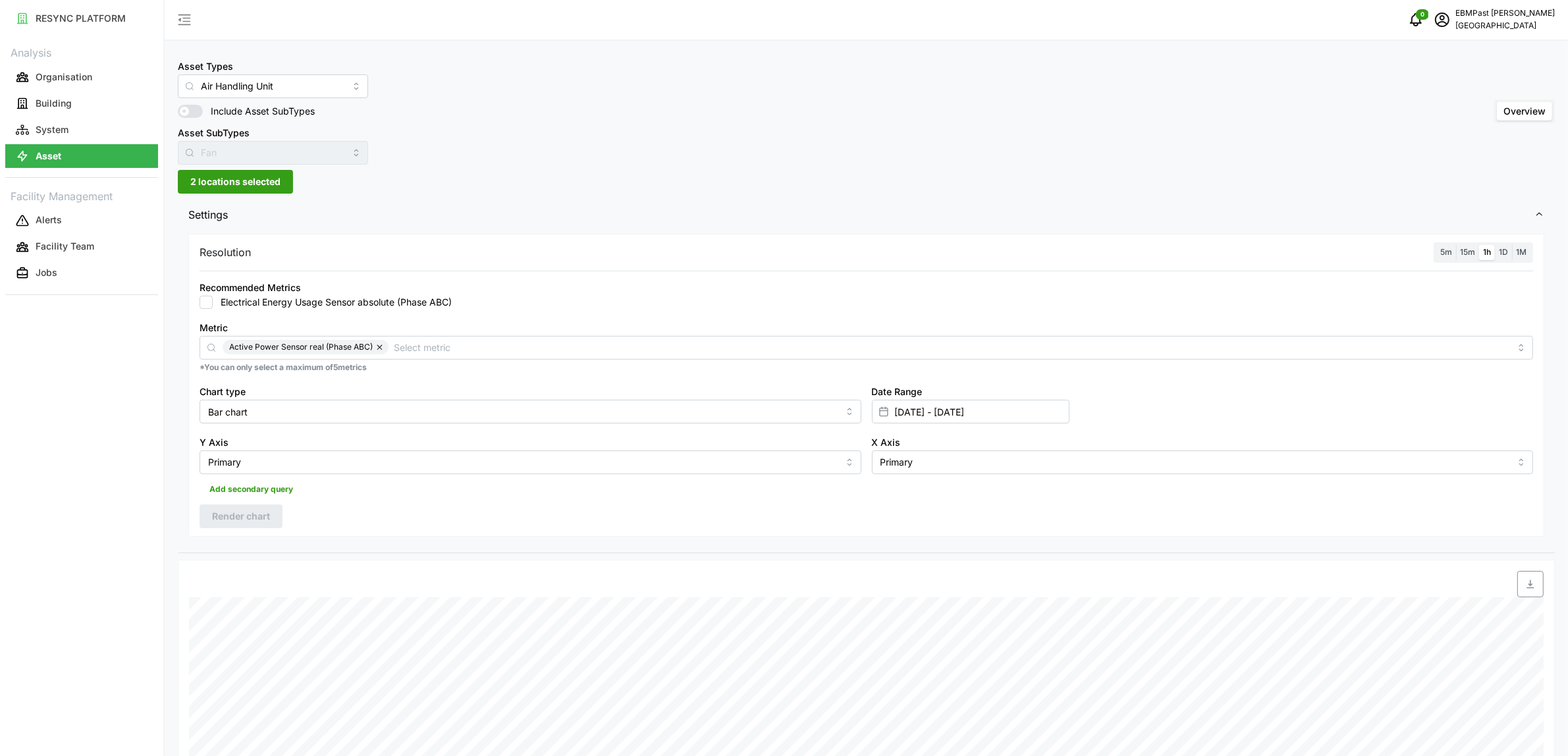
click at [266, 177] on span "2 locations selected" at bounding box center [235, 182] width 90 height 22
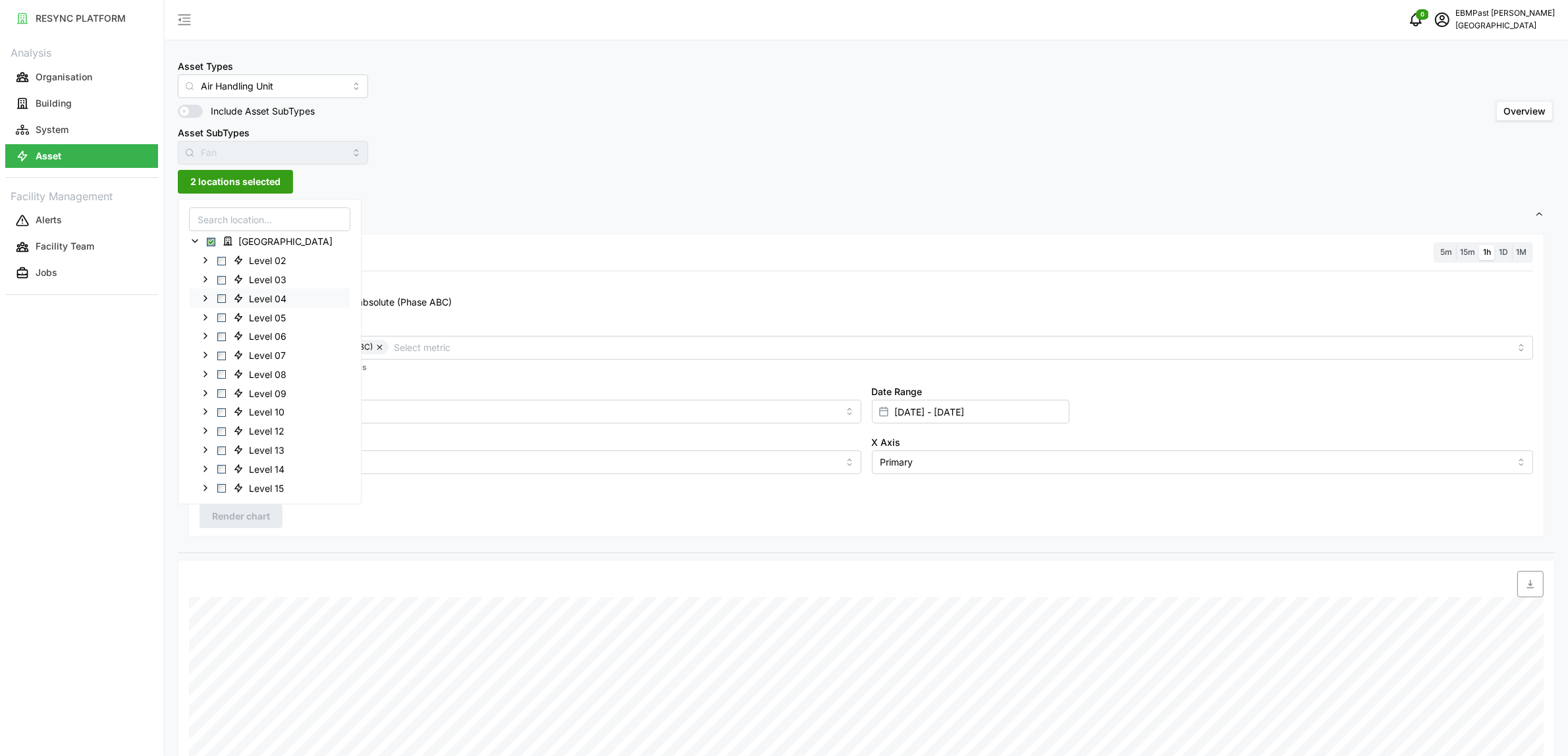
click at [221, 297] on span "Select Level 04" at bounding box center [222, 299] width 9 height 9
click at [221, 300] on span "Select Level 04" at bounding box center [222, 299] width 9 height 9
click at [224, 301] on span "Select Level 04" at bounding box center [222, 299] width 9 height 9
drag, startPoint x: 245, startPoint y: 511, endPoint x: 263, endPoint y: 514, distance: 18.2
click at [246, 511] on span "Render chart" at bounding box center [241, 516] width 58 height 22
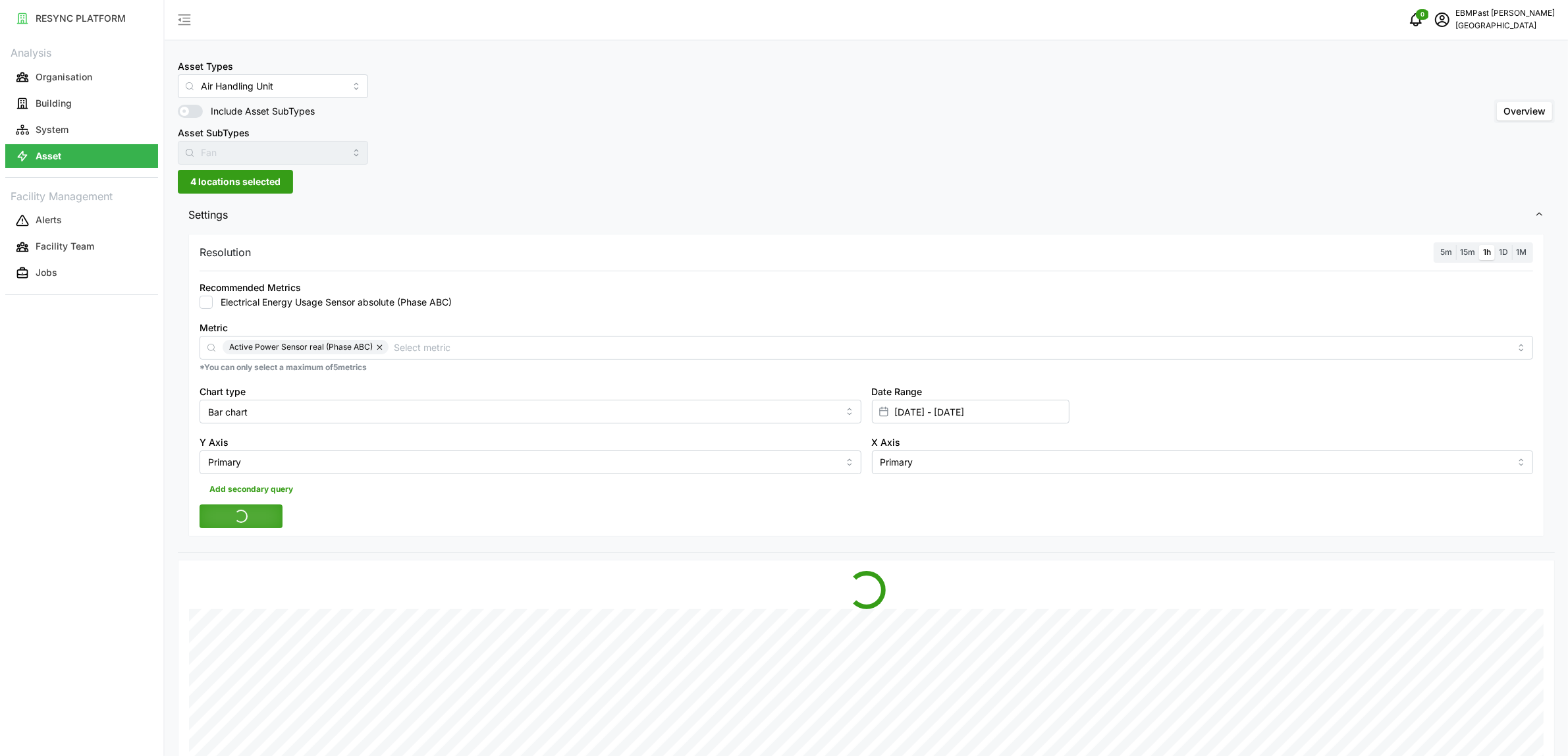
click at [267, 179] on span "4 locations selected" at bounding box center [235, 182] width 90 height 22
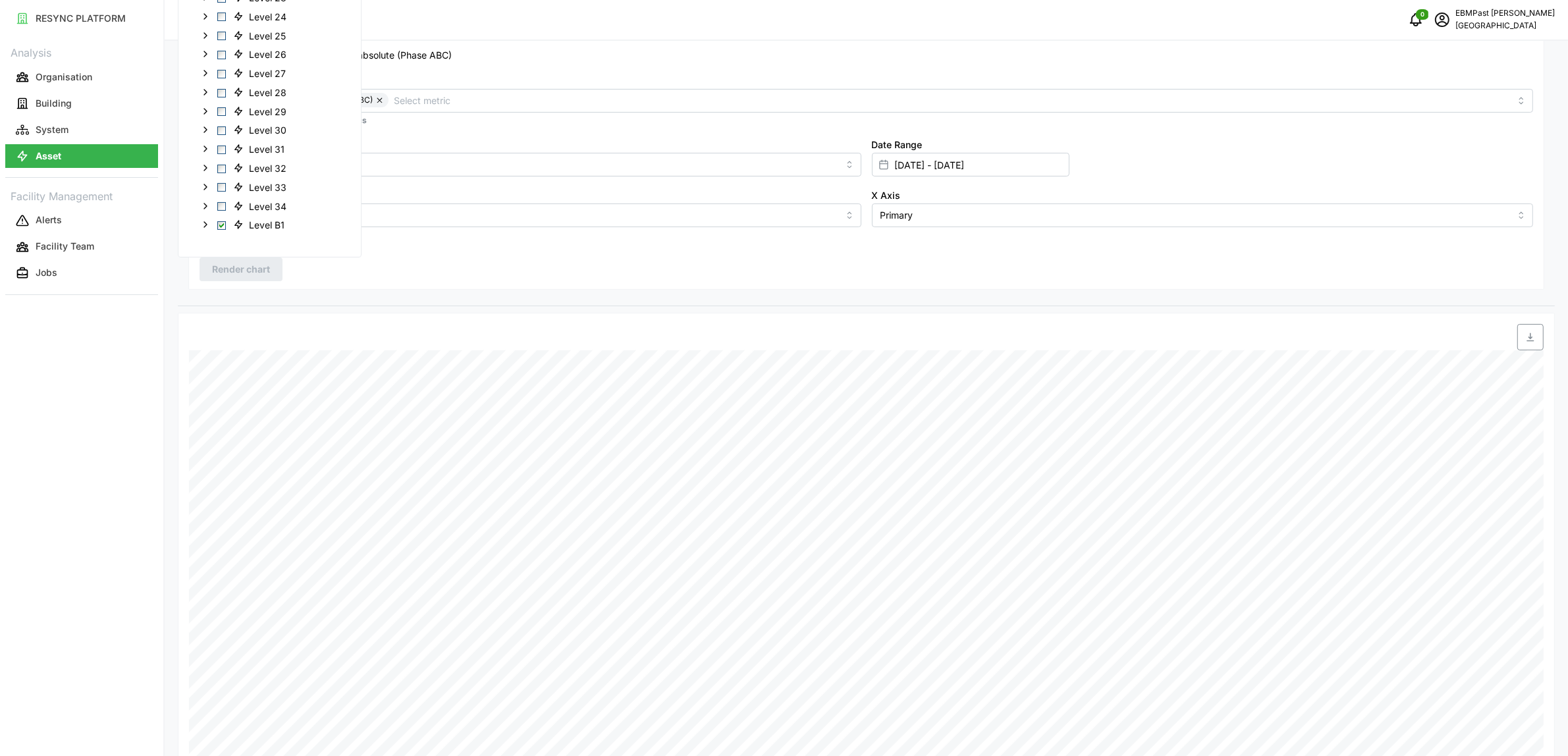
scroll to position [82, 0]
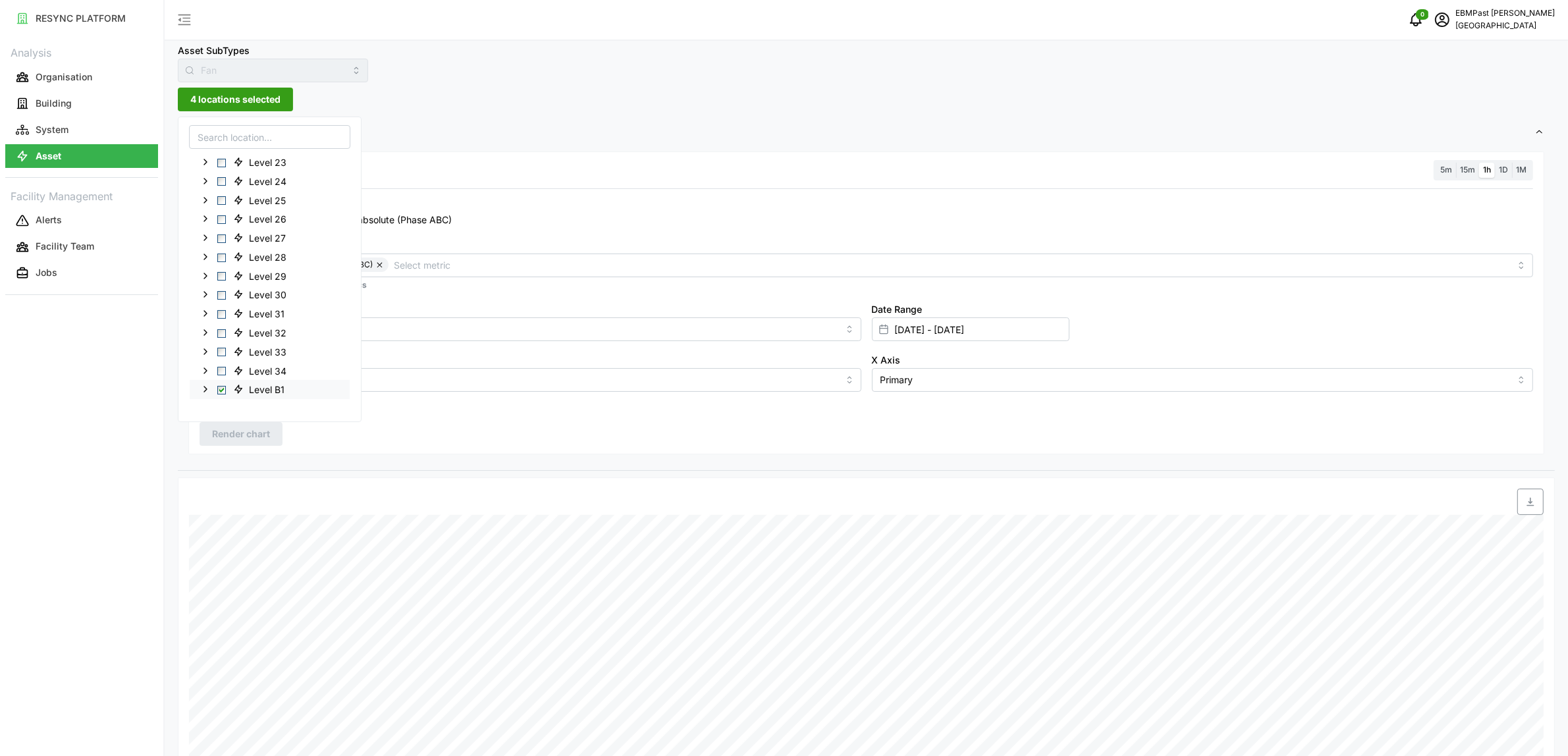
click at [221, 390] on span "Select Level B1" at bounding box center [222, 391] width 9 height 9
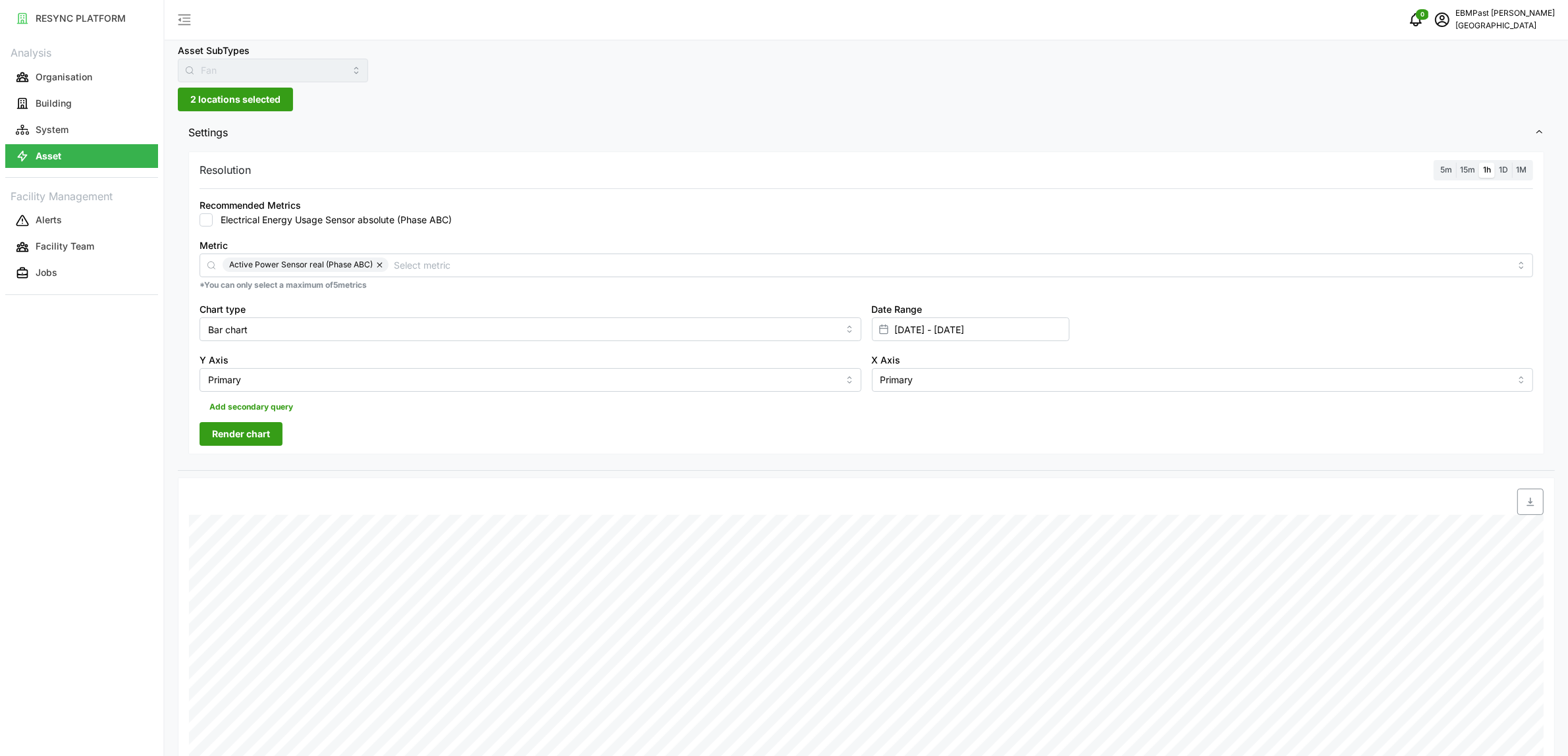
click at [667, 181] on div "Resolution 5m 15m 1h 1D 1M Recommended Metrics Electrical Energy Usage Sensor a…" at bounding box center [867, 303] width 1356 height 303
click at [263, 432] on span "Render chart" at bounding box center [241, 433] width 58 height 22
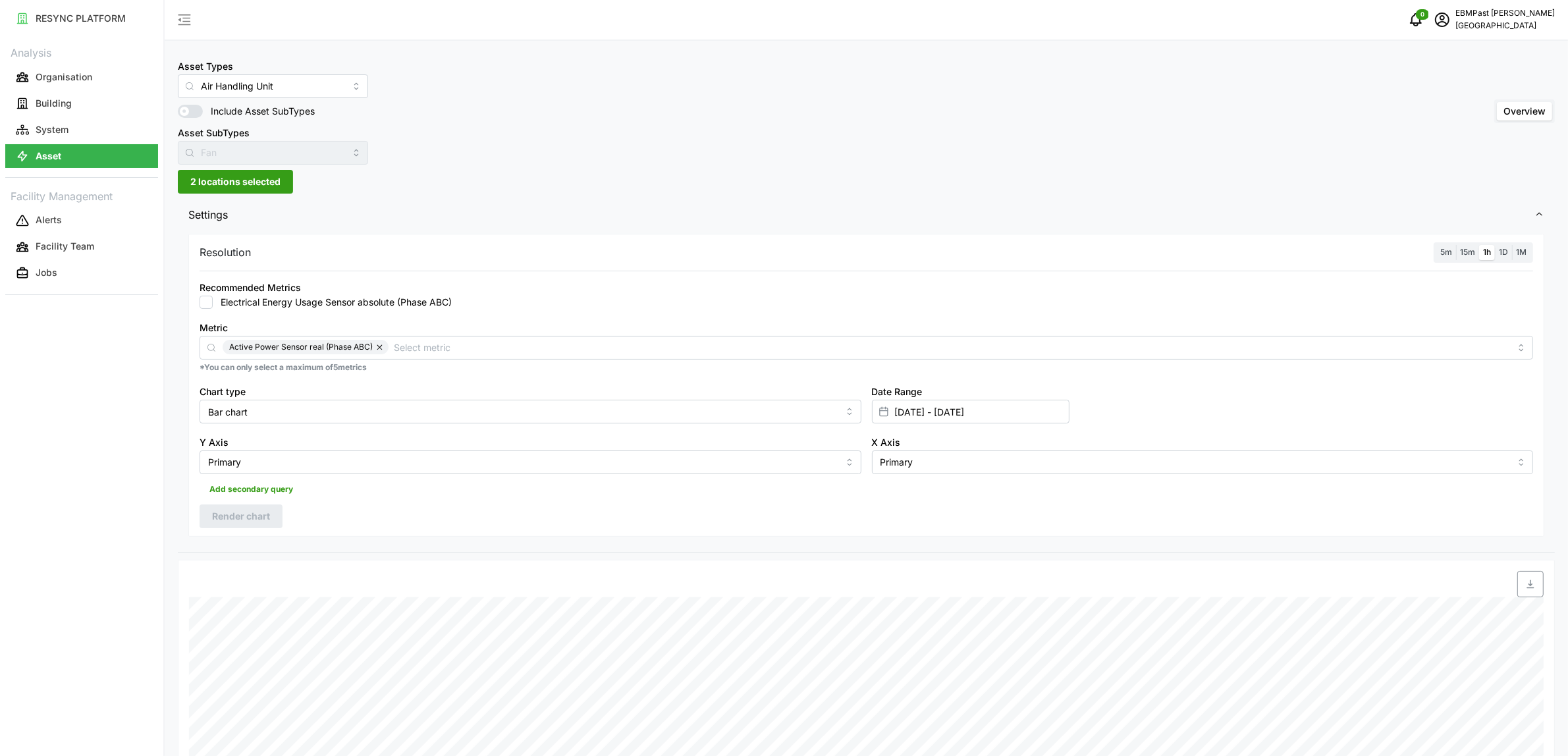
drag, startPoint x: 260, startPoint y: 183, endPoint x: 260, endPoint y: 192, distance: 9.0
click at [262, 184] on span "2 locations selected" at bounding box center [235, 182] width 90 height 22
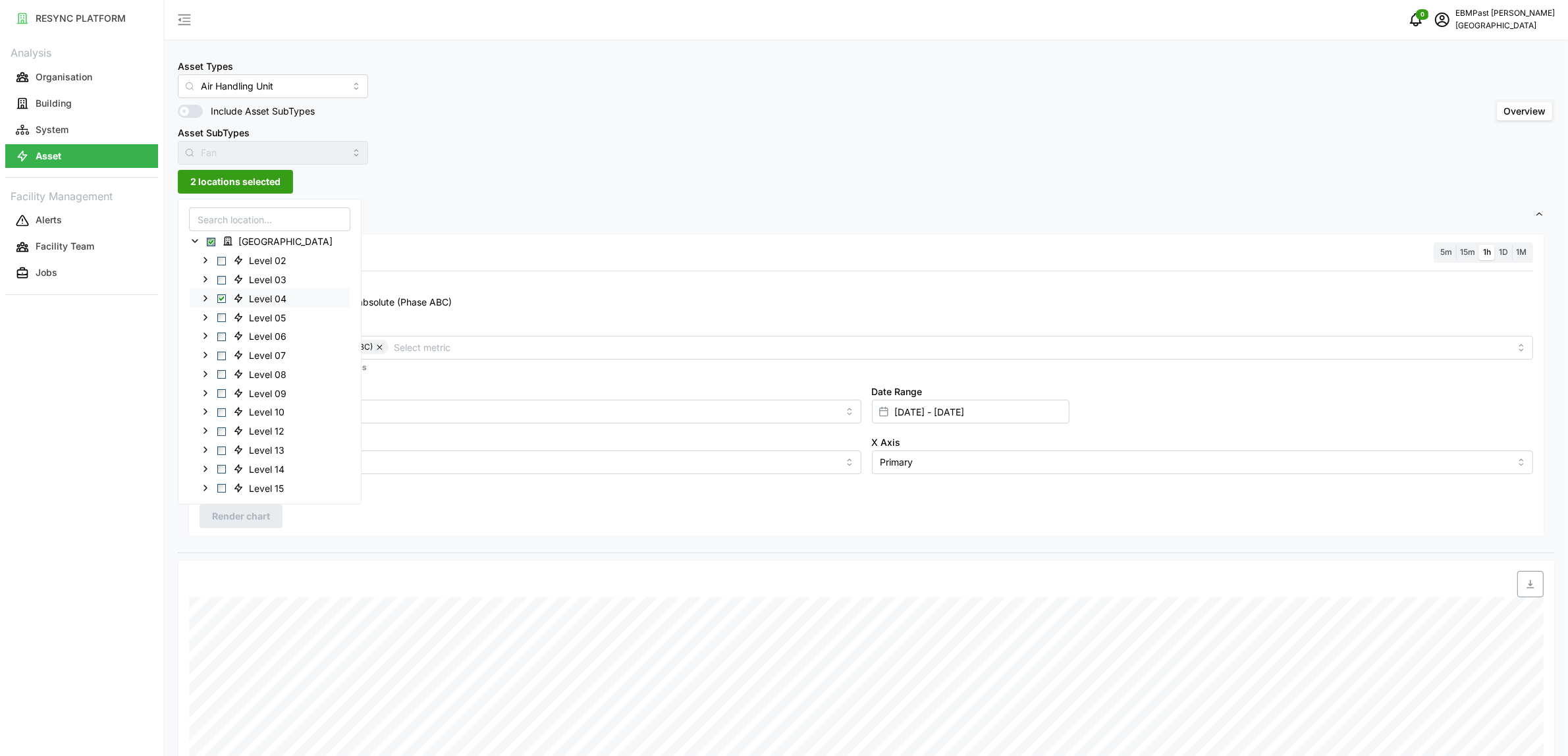
click at [223, 300] on span "Select Level 04" at bounding box center [222, 299] width 9 height 9
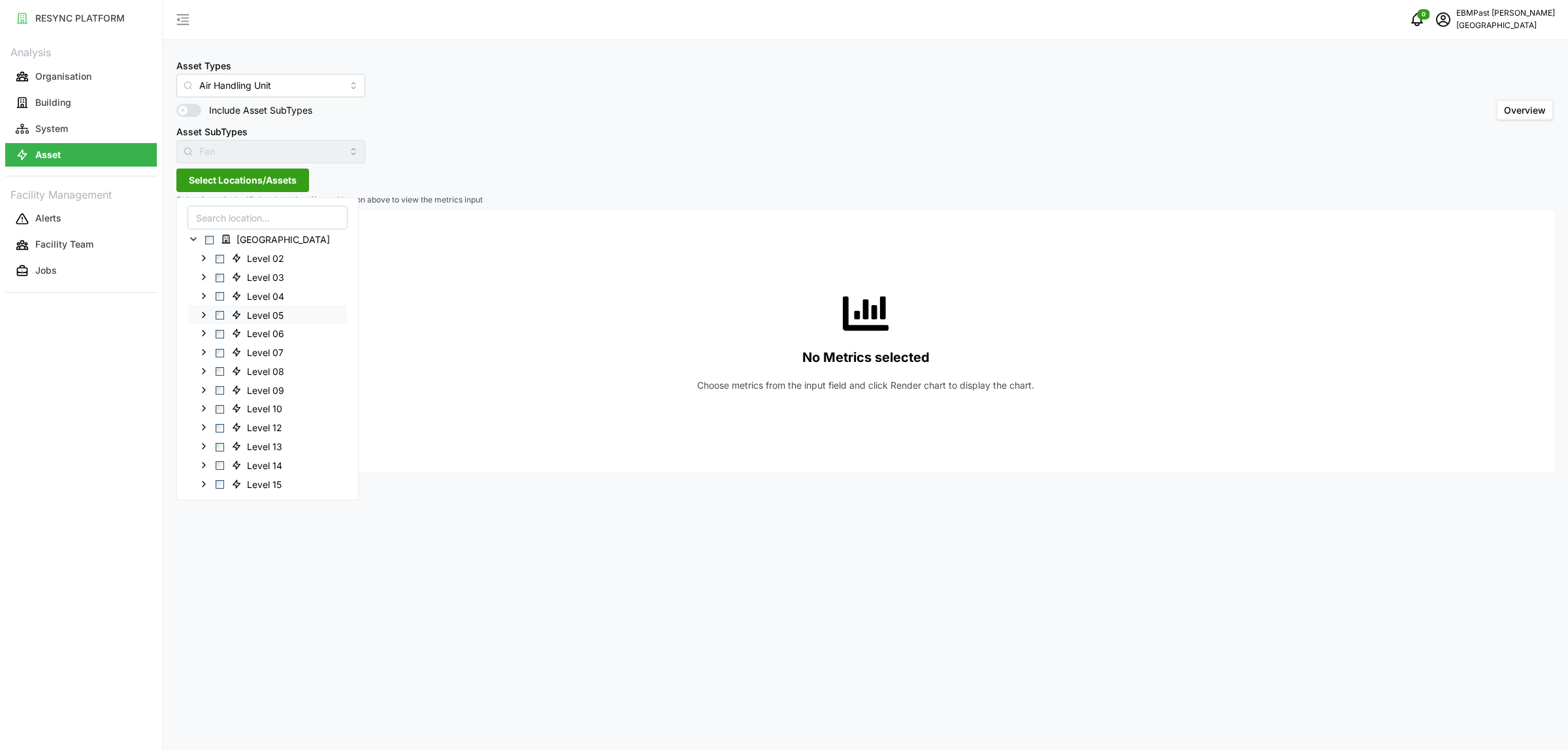
click at [217, 316] on span "Select Level 05" at bounding box center [220, 316] width 9 height 9
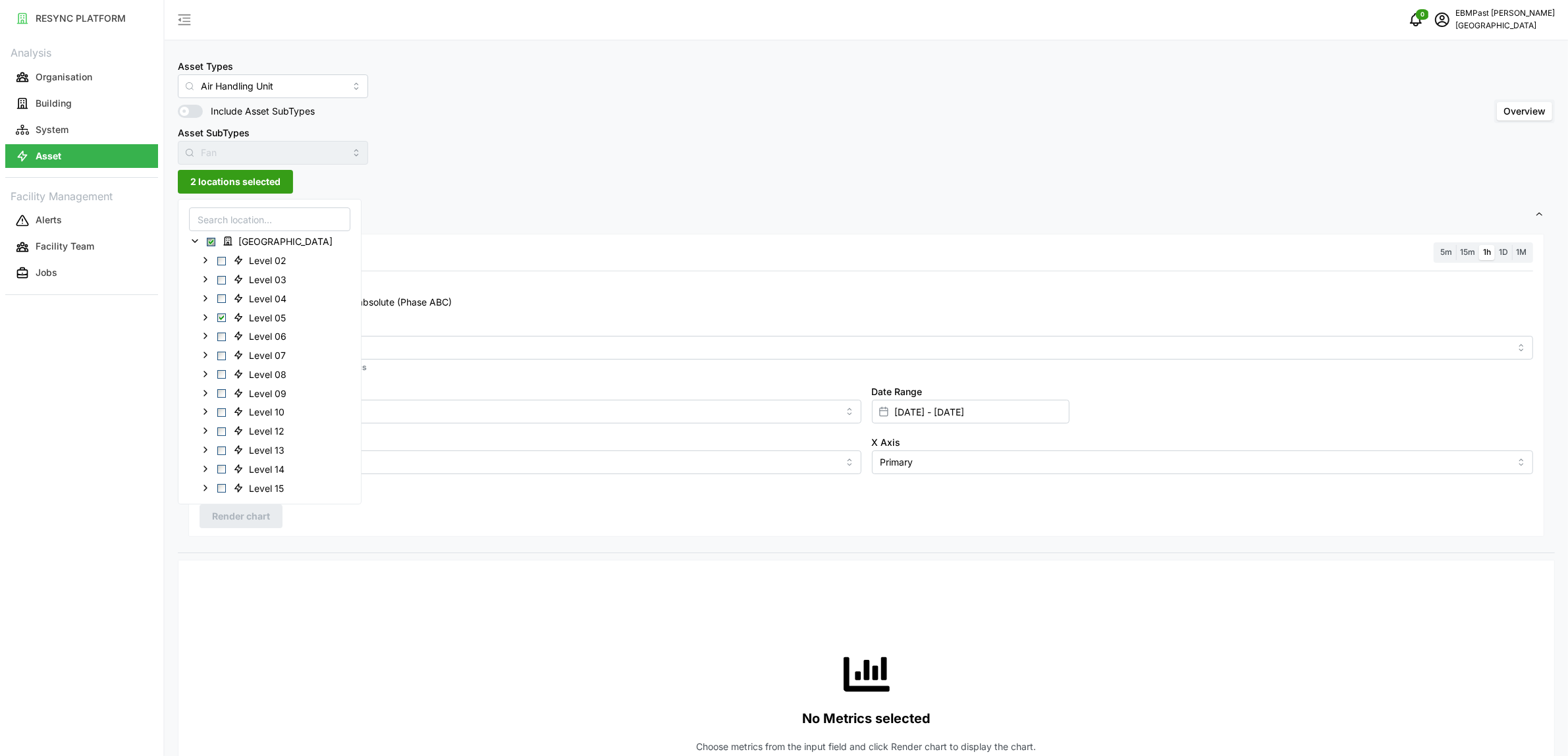
click at [482, 215] on span "Settings" at bounding box center [861, 215] width 1346 height 33
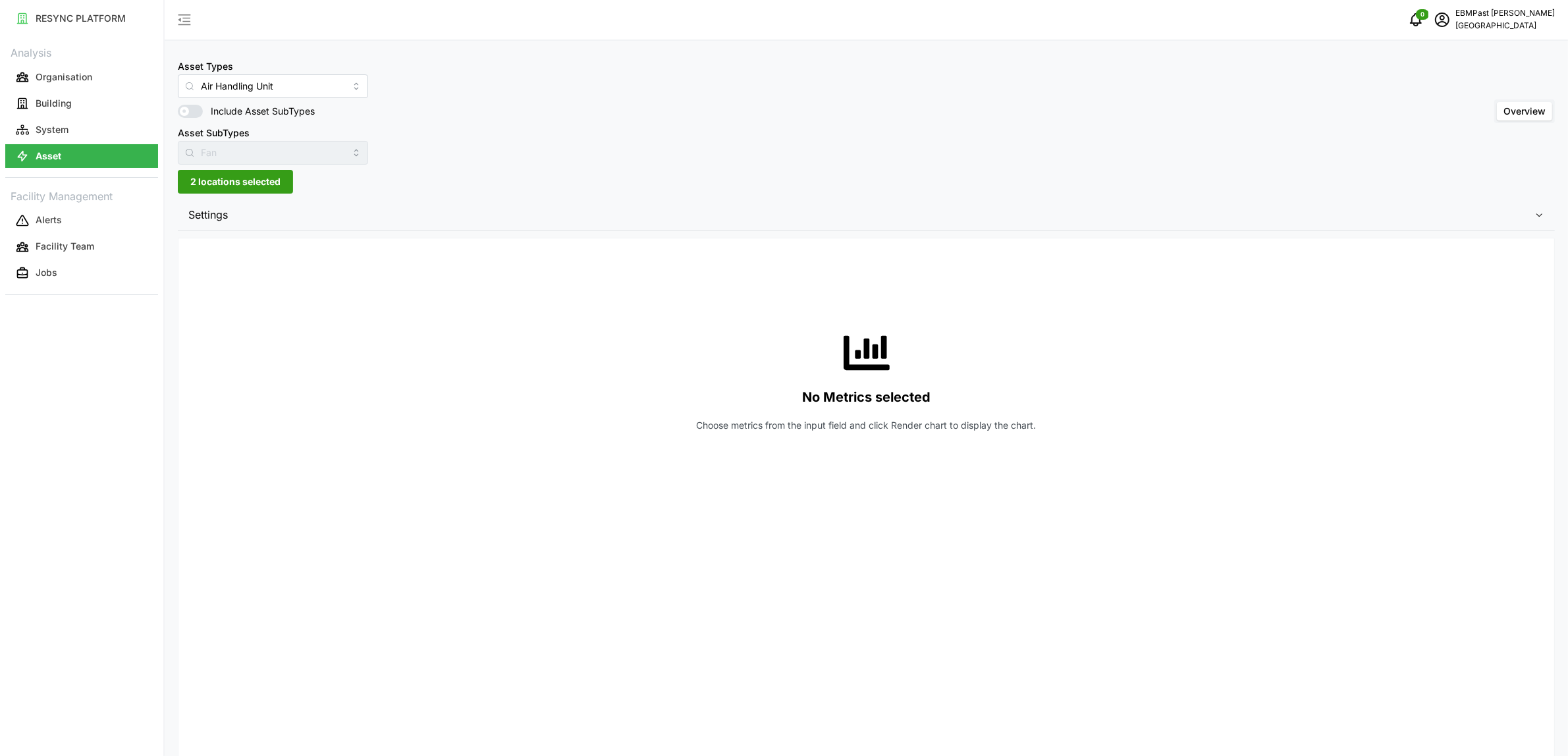
click at [227, 205] on span "Settings" at bounding box center [861, 215] width 1346 height 33
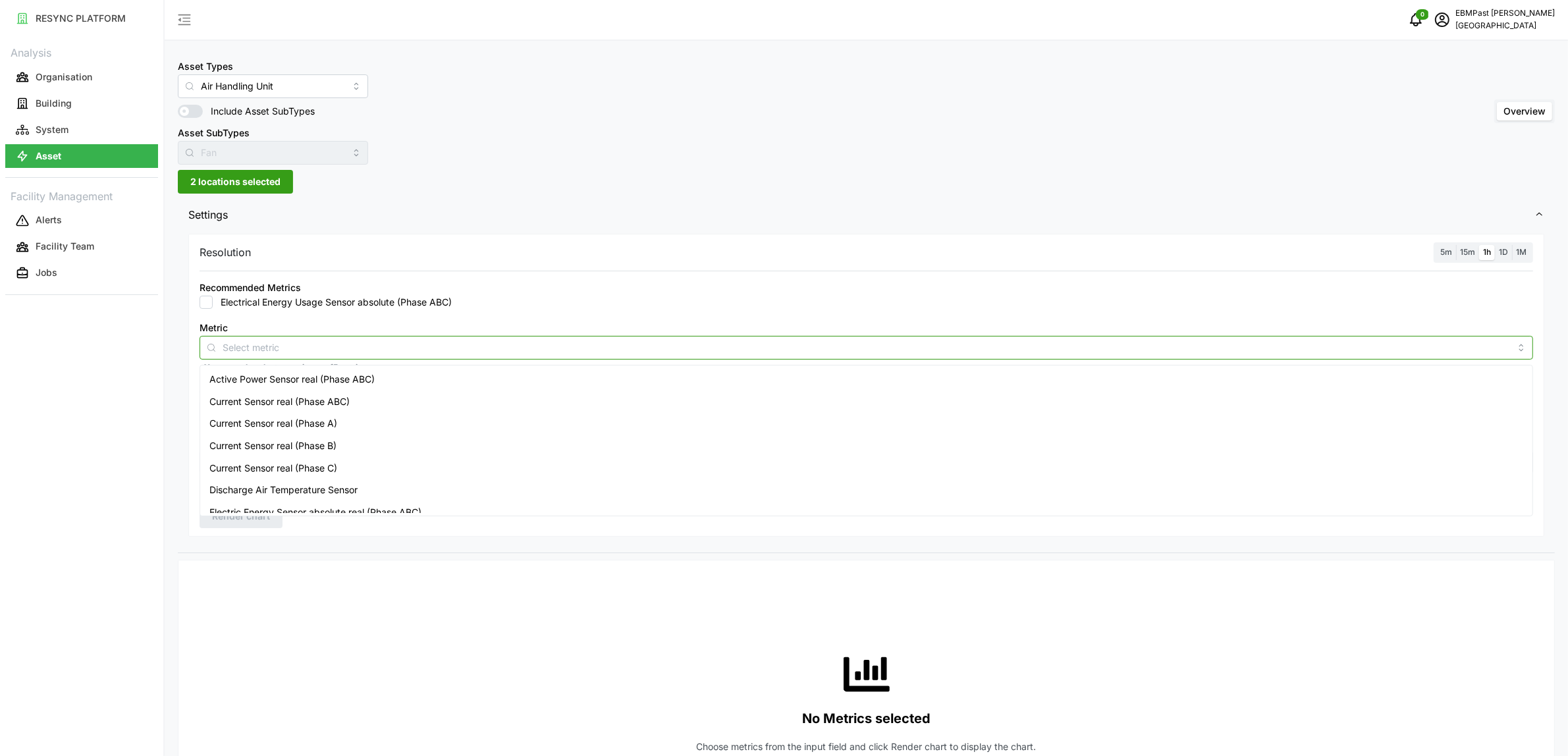
click at [293, 357] on div at bounding box center [867, 348] width 1333 height 24
click at [286, 380] on span "Active Power Sensor real (Phase ABC)" at bounding box center [292, 379] width 165 height 15
click at [390, 584] on div "No Metrics selected Choose metrics from the input field and click Render chart …" at bounding box center [867, 703] width 1333 height 263
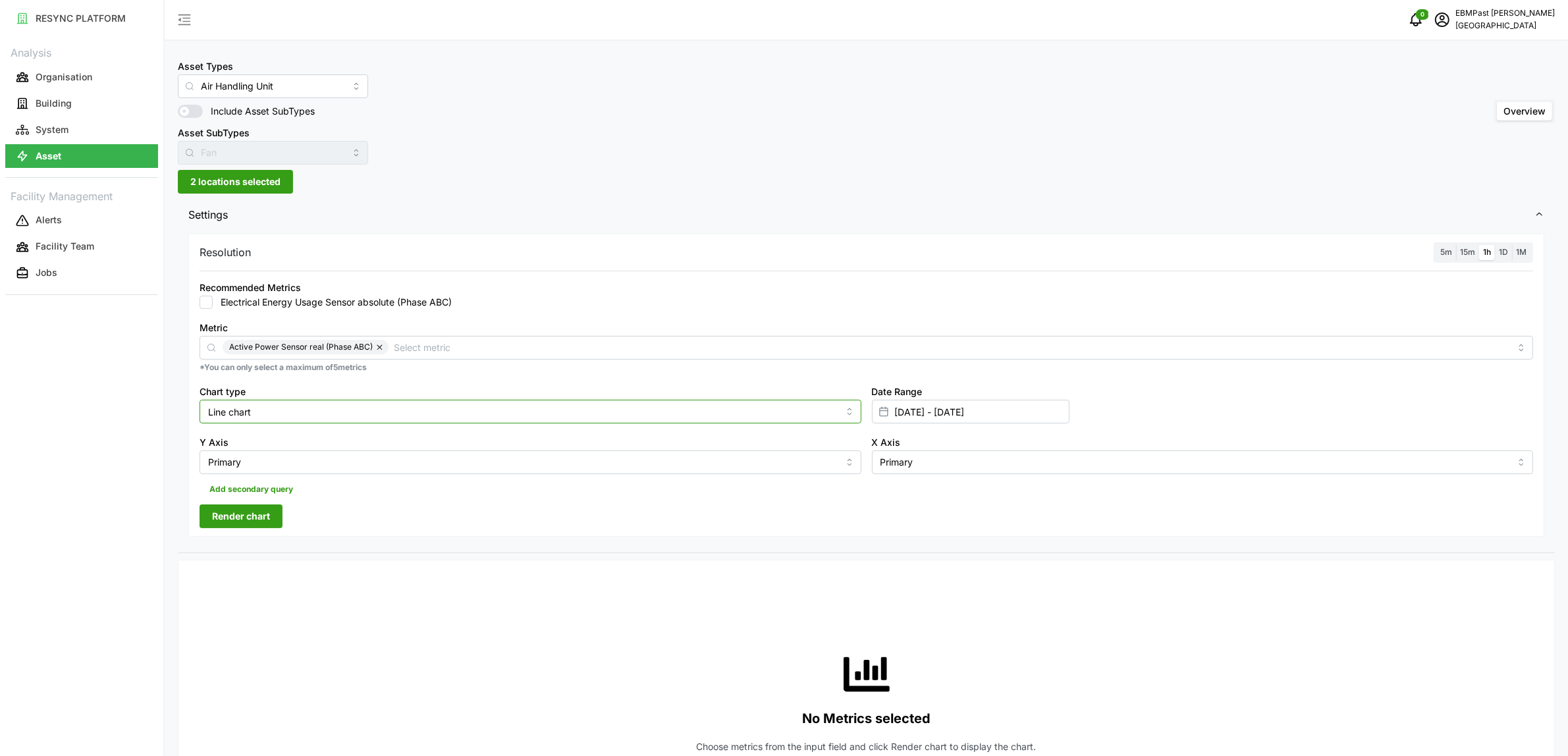
click at [359, 416] on input "Line chart" at bounding box center [531, 411] width 662 height 24
click at [341, 459] on div "Bar chart" at bounding box center [530, 465] width 655 height 22
type input "Bar chart"
click at [235, 520] on span "Render chart" at bounding box center [241, 516] width 58 height 22
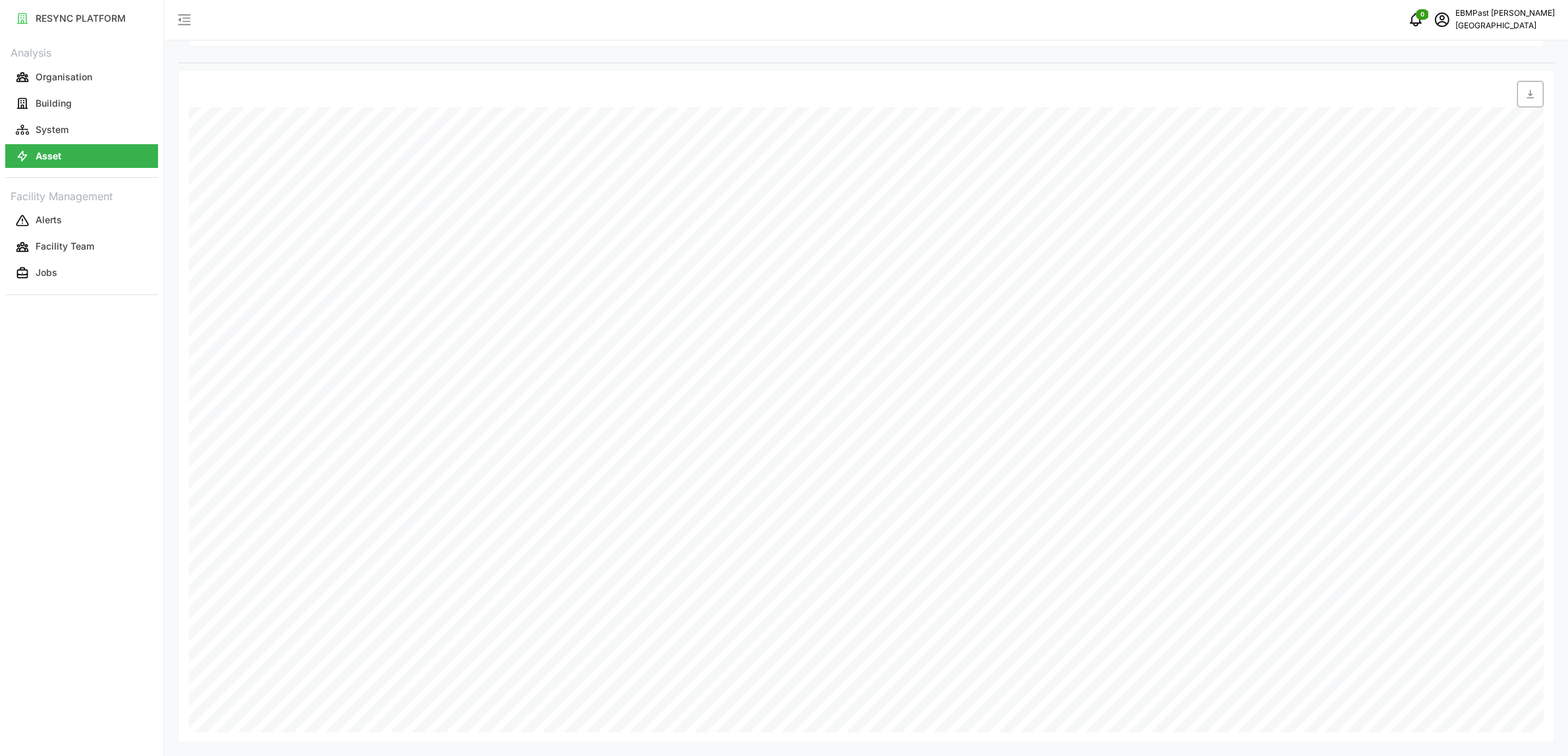
scroll to position [79, 0]
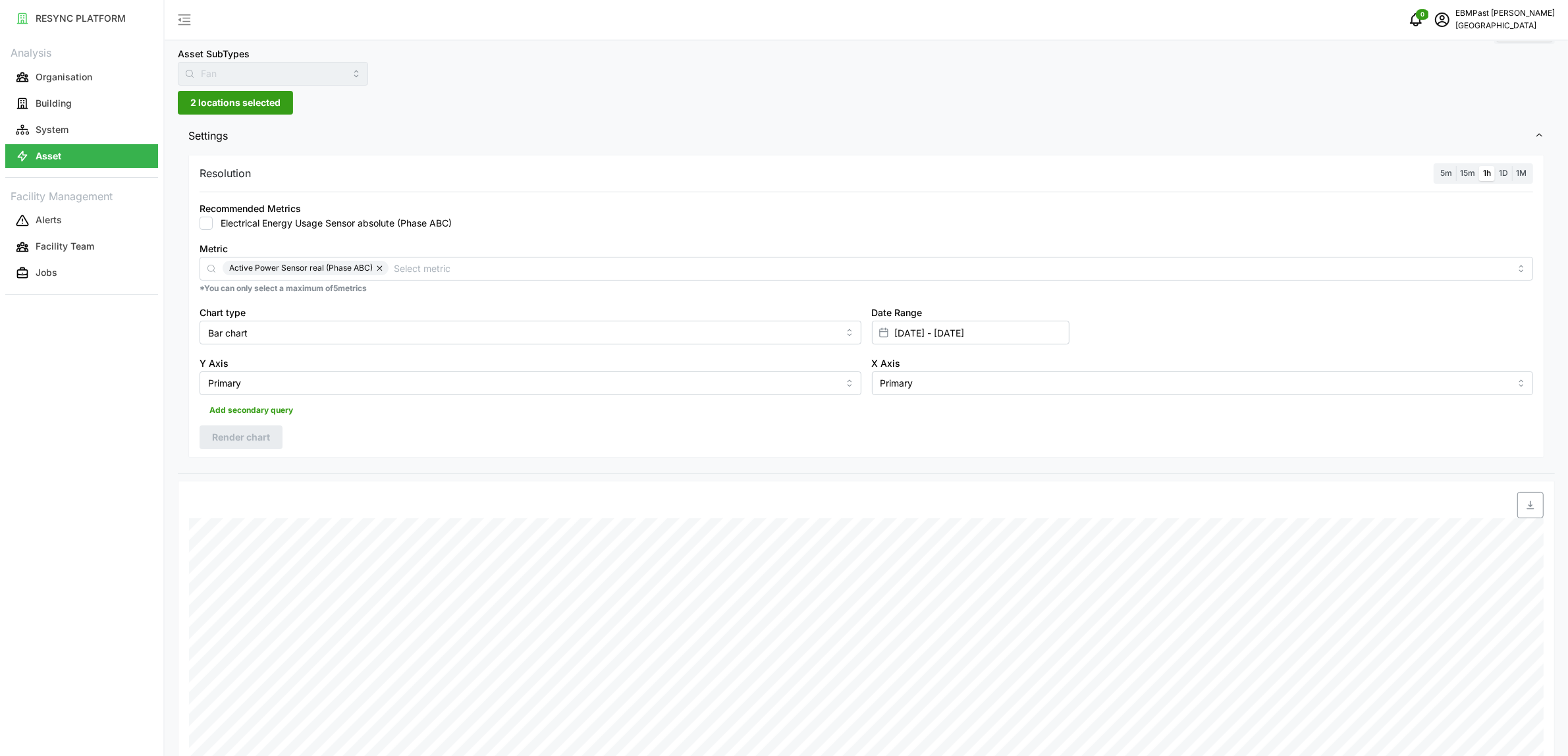
click at [245, 106] on span "2 locations selected" at bounding box center [235, 103] width 90 height 22
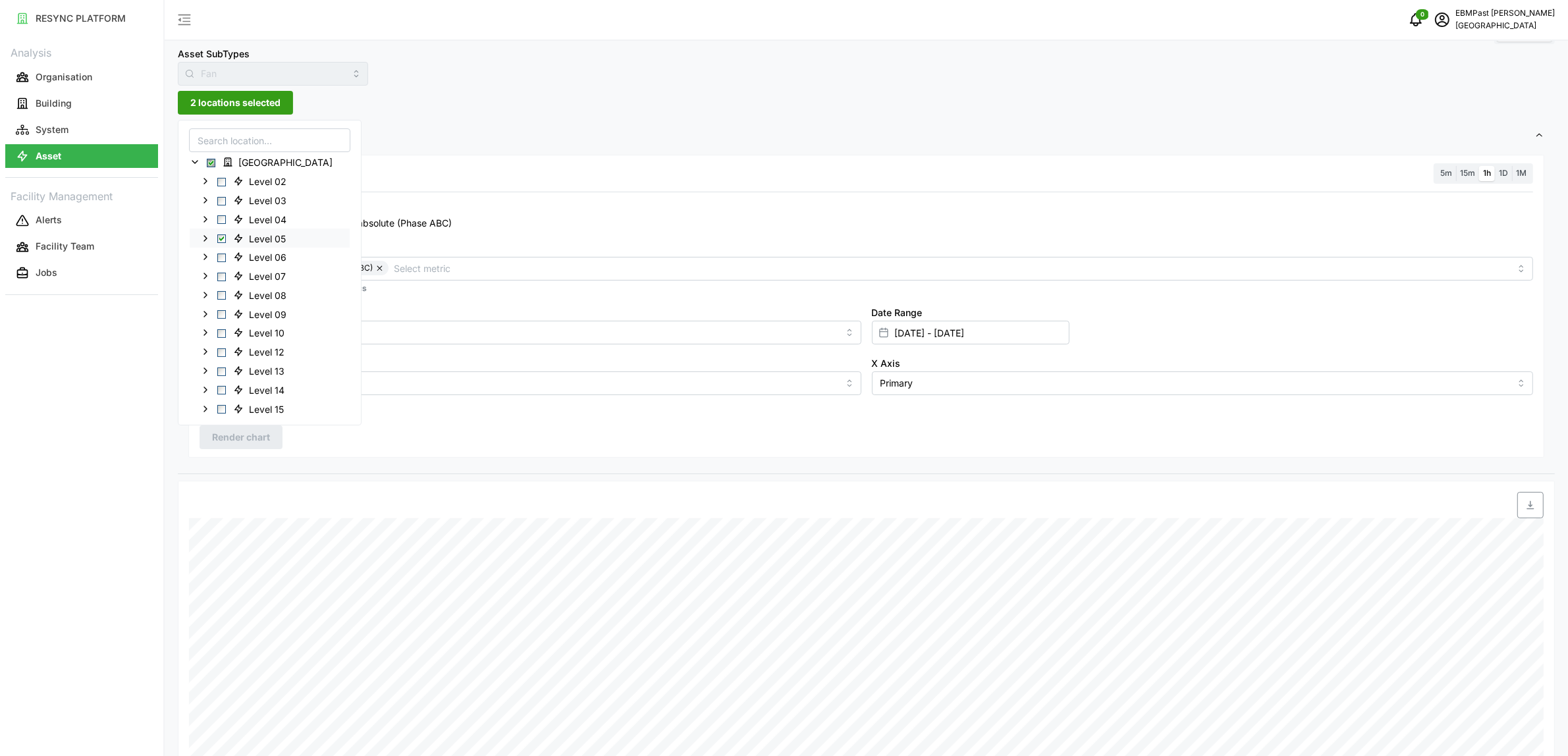
click at [223, 237] on span "Select Level 05" at bounding box center [222, 239] width 9 height 9
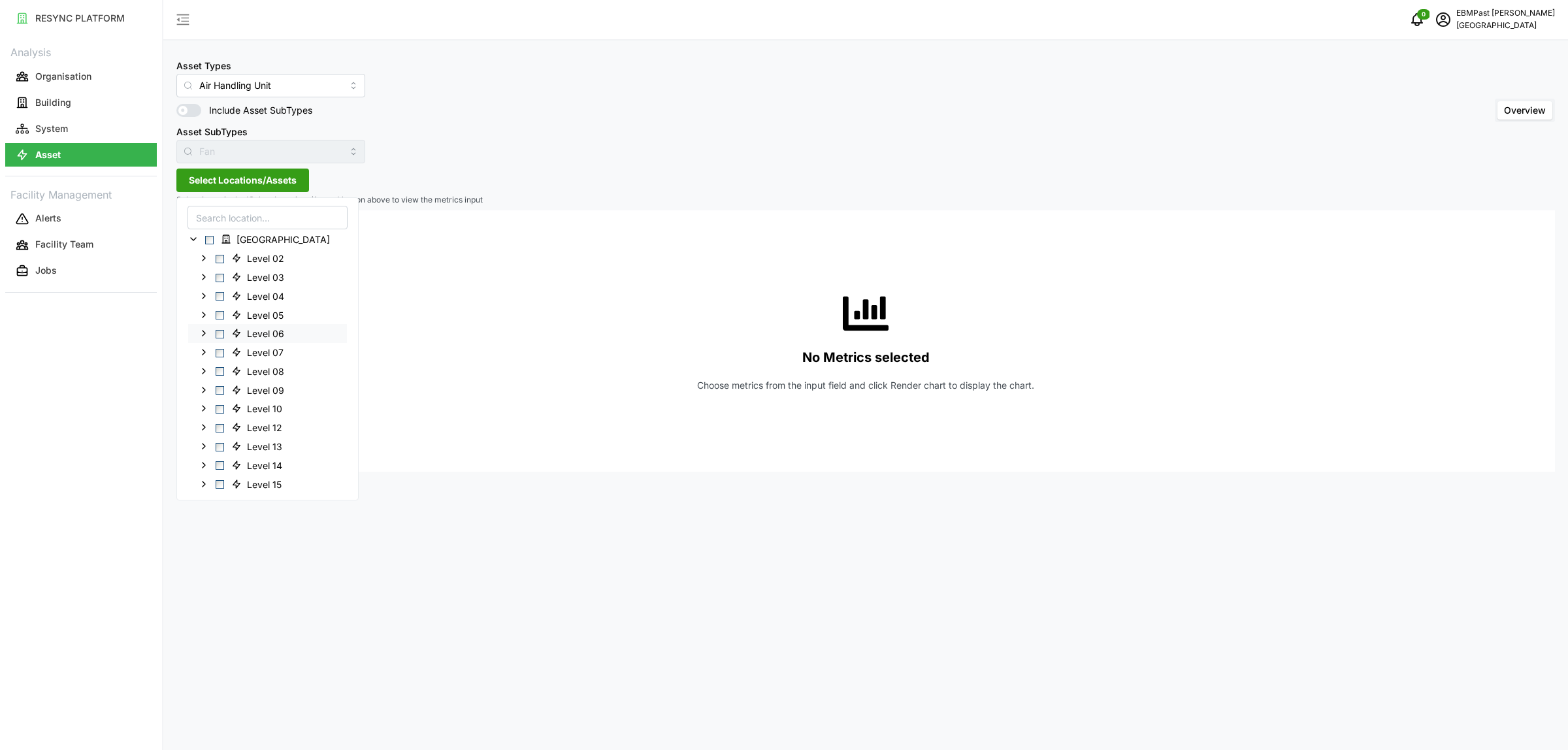
click at [219, 335] on span "Select Level 06" at bounding box center [220, 334] width 9 height 9
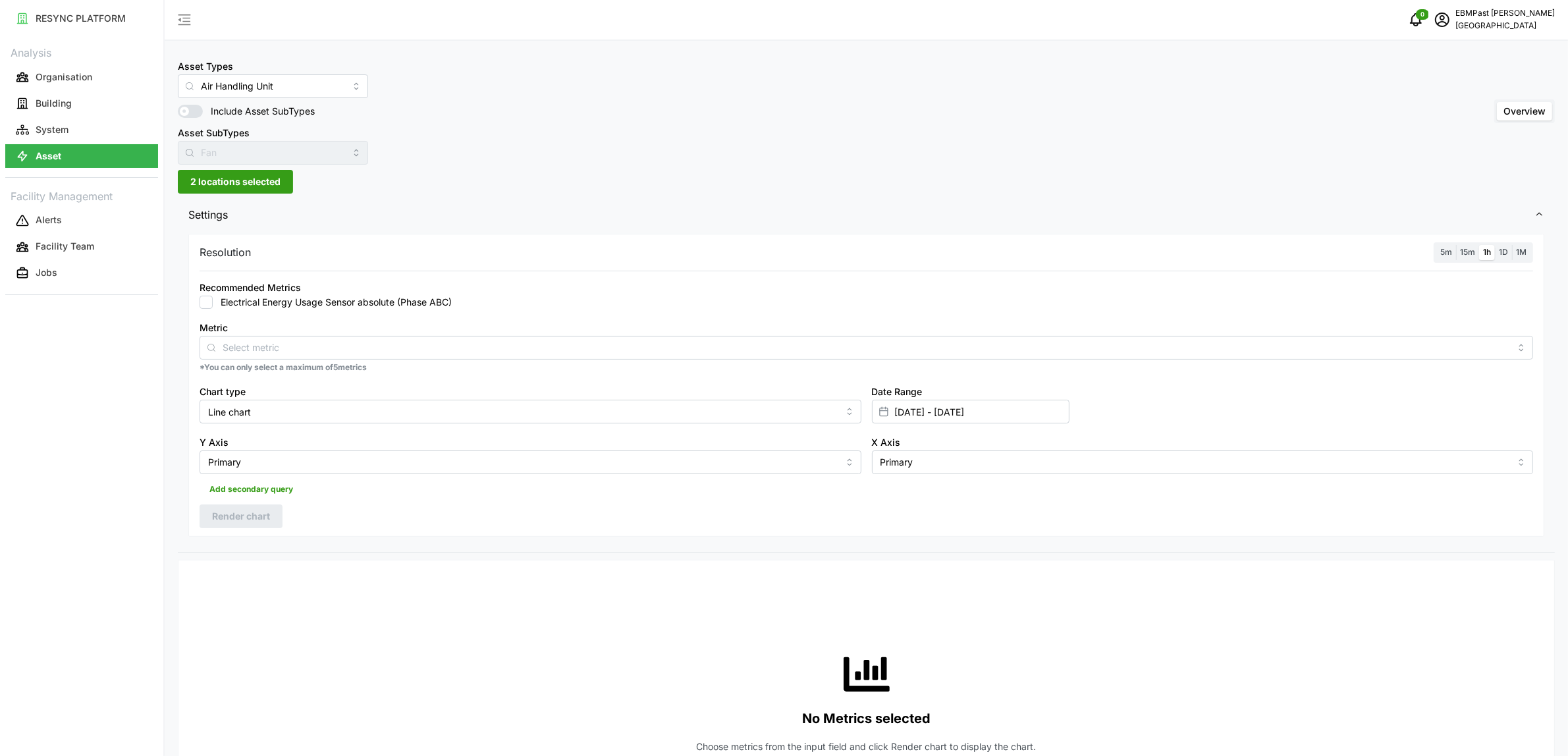
click at [448, 533] on div "Resolution 5m 15m 1h 1D 1M Recommended Metrics Electrical Energy Usage Sensor a…" at bounding box center [867, 385] width 1356 height 303
click at [238, 351] on input "Metric" at bounding box center [867, 347] width 1288 height 15
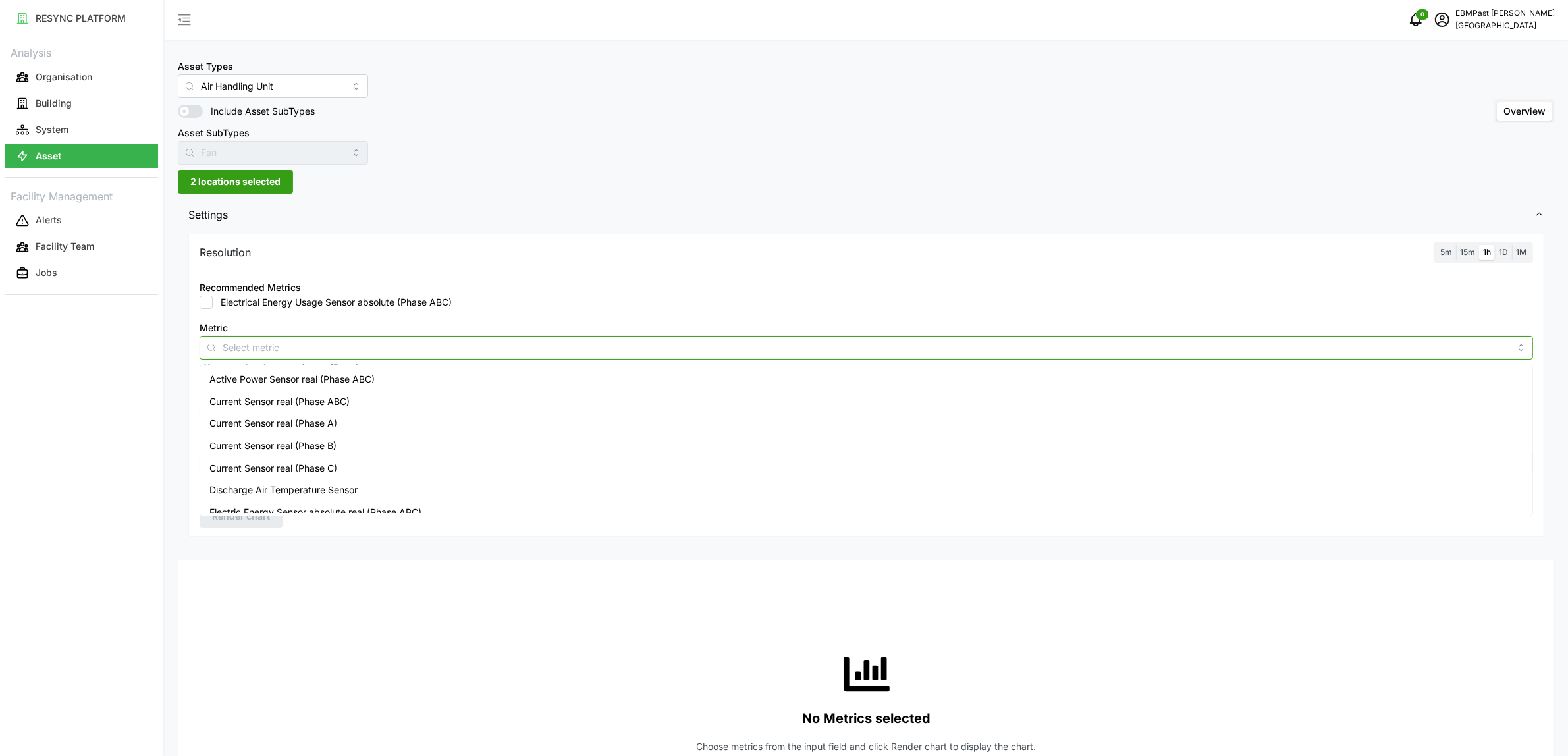
click at [249, 374] on span "Active Power Sensor real (Phase ABC)" at bounding box center [292, 379] width 165 height 15
click at [383, 601] on div "No Metrics selected Choose metrics from the input field and click Render chart …" at bounding box center [867, 703] width 1333 height 263
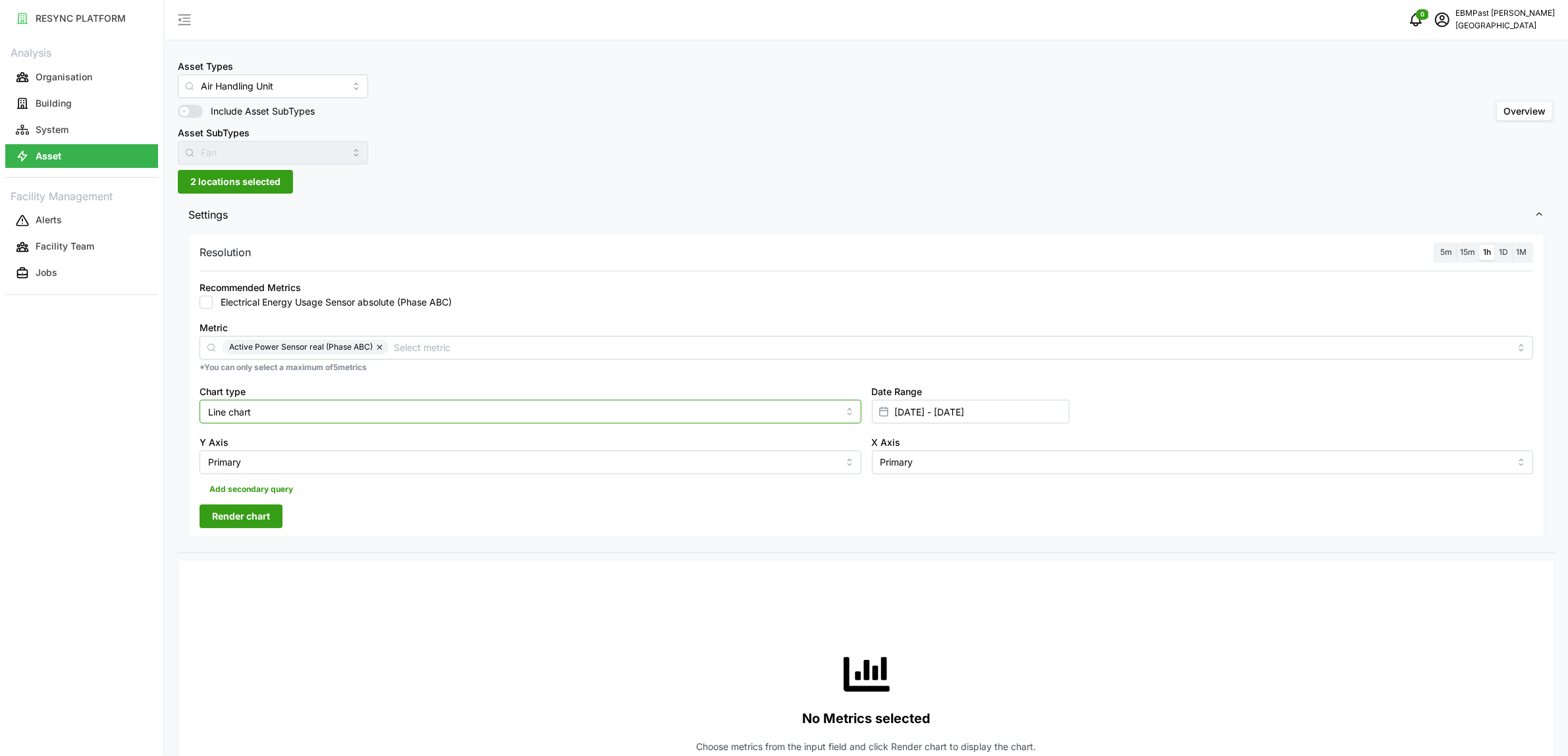
drag, startPoint x: 360, startPoint y: 416, endPoint x: 349, endPoint y: 446, distance: 32.0
click at [360, 416] on input "Line chart" at bounding box center [531, 411] width 662 height 24
click at [341, 462] on div "Bar chart" at bounding box center [530, 465] width 655 height 22
type input "Bar chart"
click at [262, 521] on span "Render chart" at bounding box center [241, 516] width 58 height 22
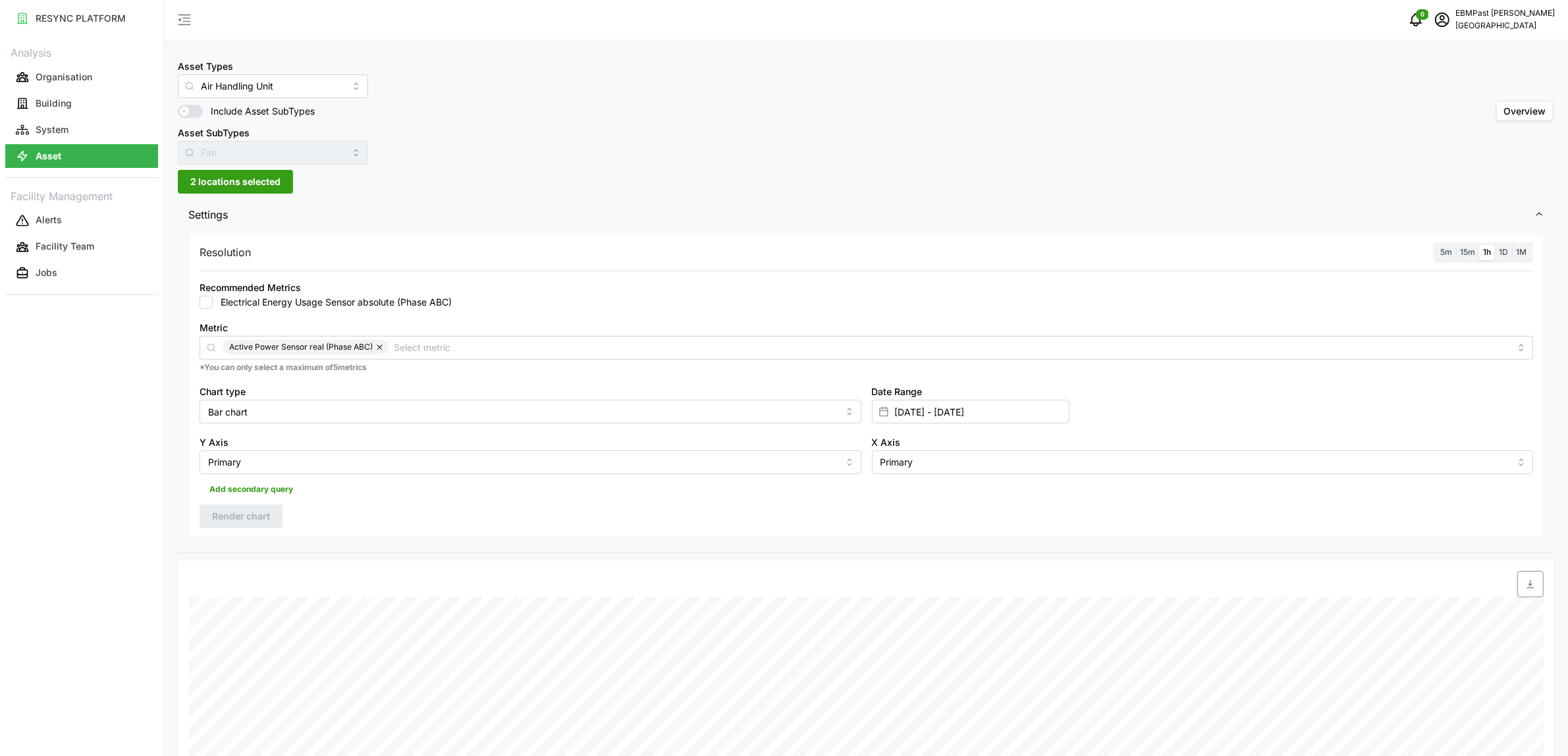
click at [239, 189] on span "2 locations selected" at bounding box center [235, 182] width 90 height 22
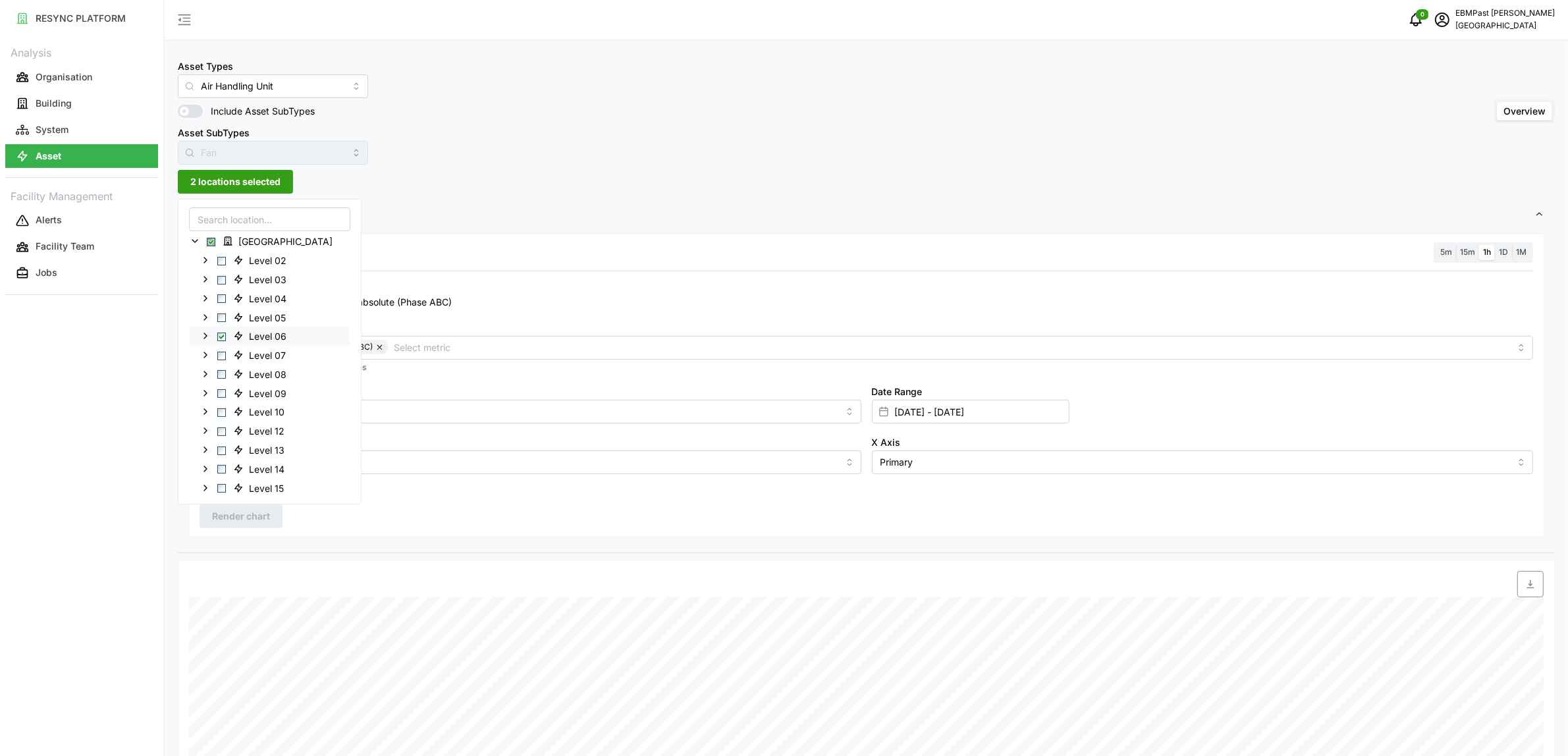
click at [221, 337] on span "Select Level 06" at bounding box center [222, 337] width 9 height 9
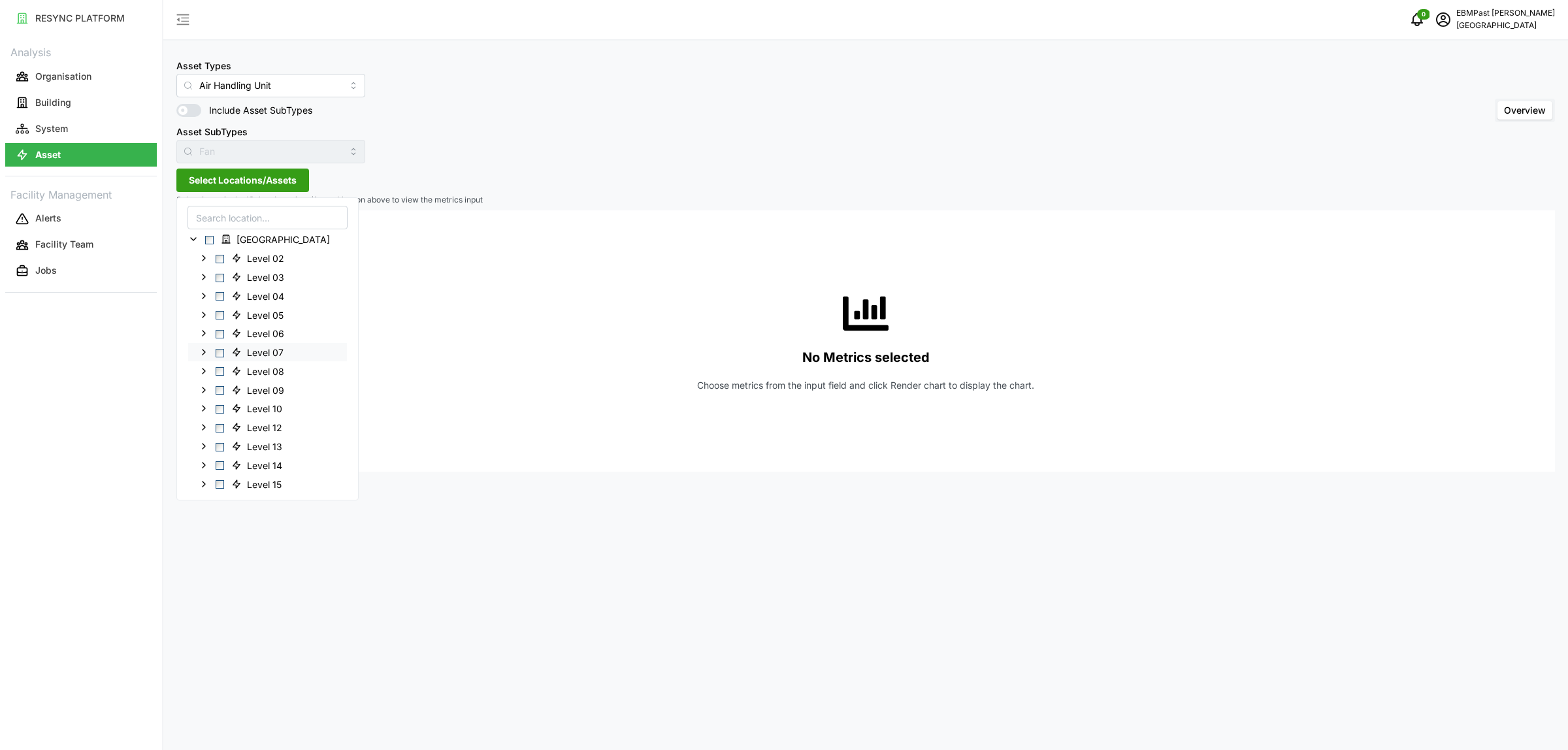
drag, startPoint x: 217, startPoint y: 350, endPoint x: 236, endPoint y: 354, distance: 19.4
click at [219, 350] on span "Select Level 07" at bounding box center [220, 352] width 9 height 9
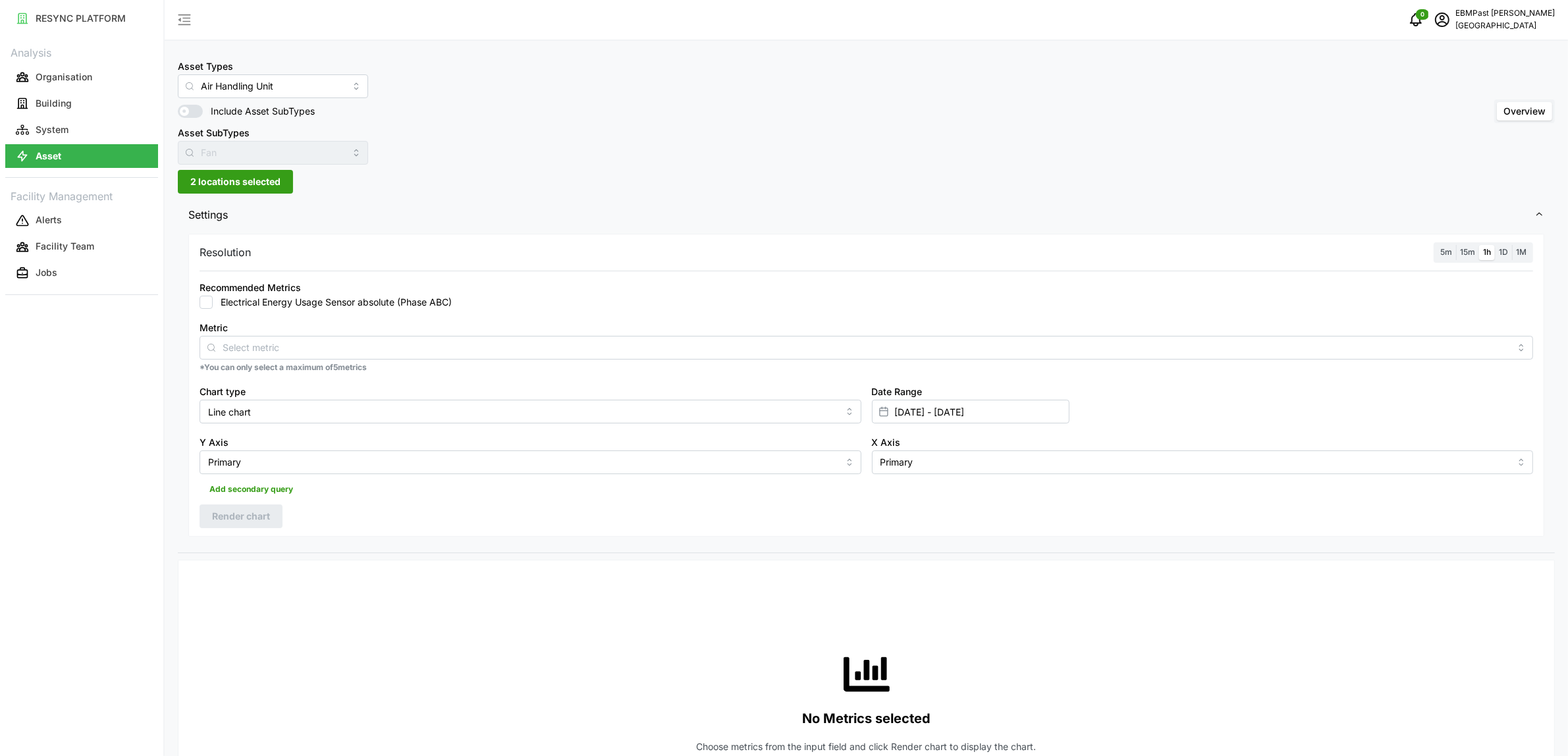
click at [551, 123] on div "Asset Types Air Handling Unit Include Asset SubTypes Asset SubTypes Fan Overview" at bounding box center [866, 111] width 1377 height 107
click at [290, 352] on input "Metric" at bounding box center [867, 347] width 1288 height 15
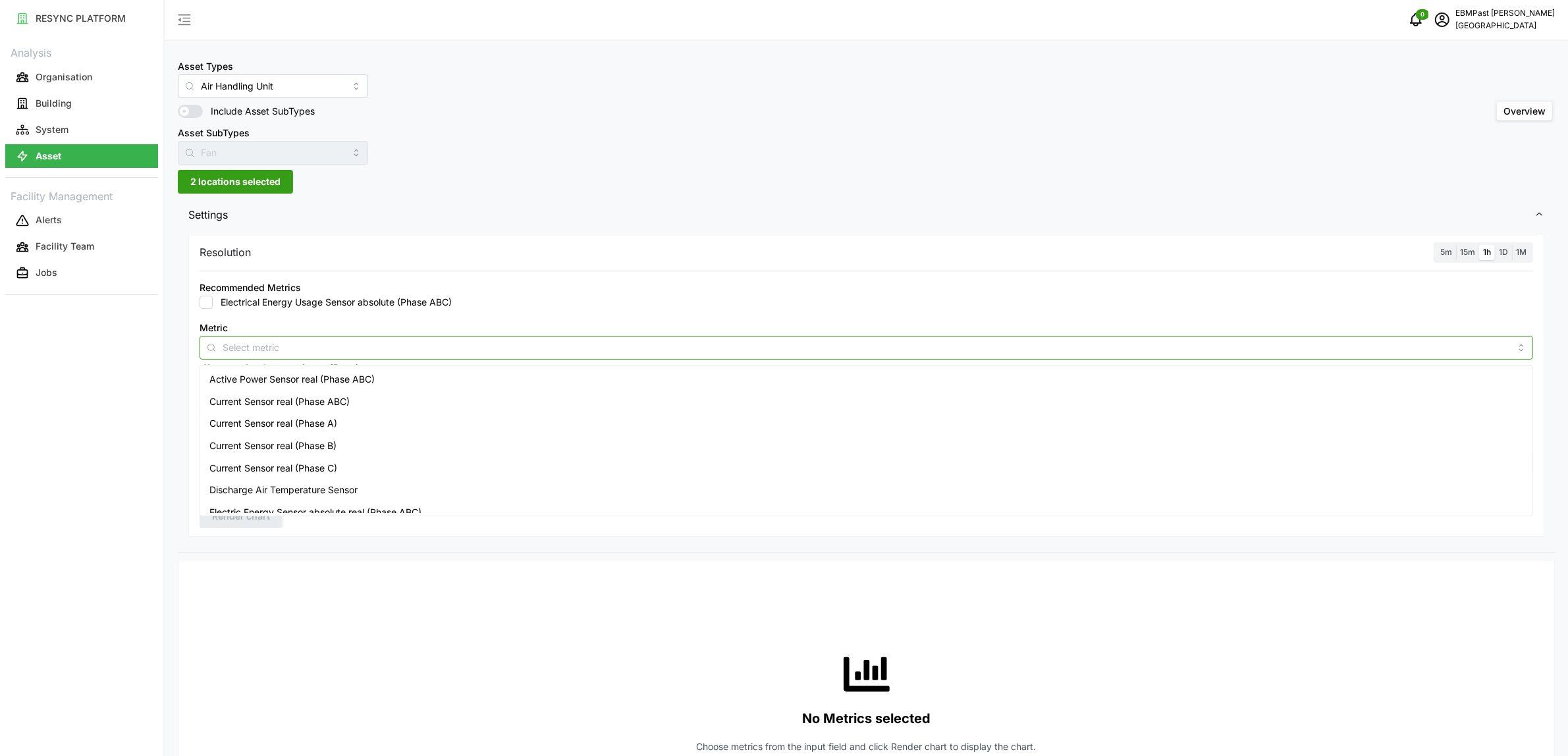
click at [292, 385] on span "Active Power Sensor real (Phase ABC)" at bounding box center [292, 379] width 165 height 15
click at [498, 281] on div "Recommended Metrics Electrical Energy Usage Sensor absolute (Phase ABC)" at bounding box center [867, 294] width 1333 height 30
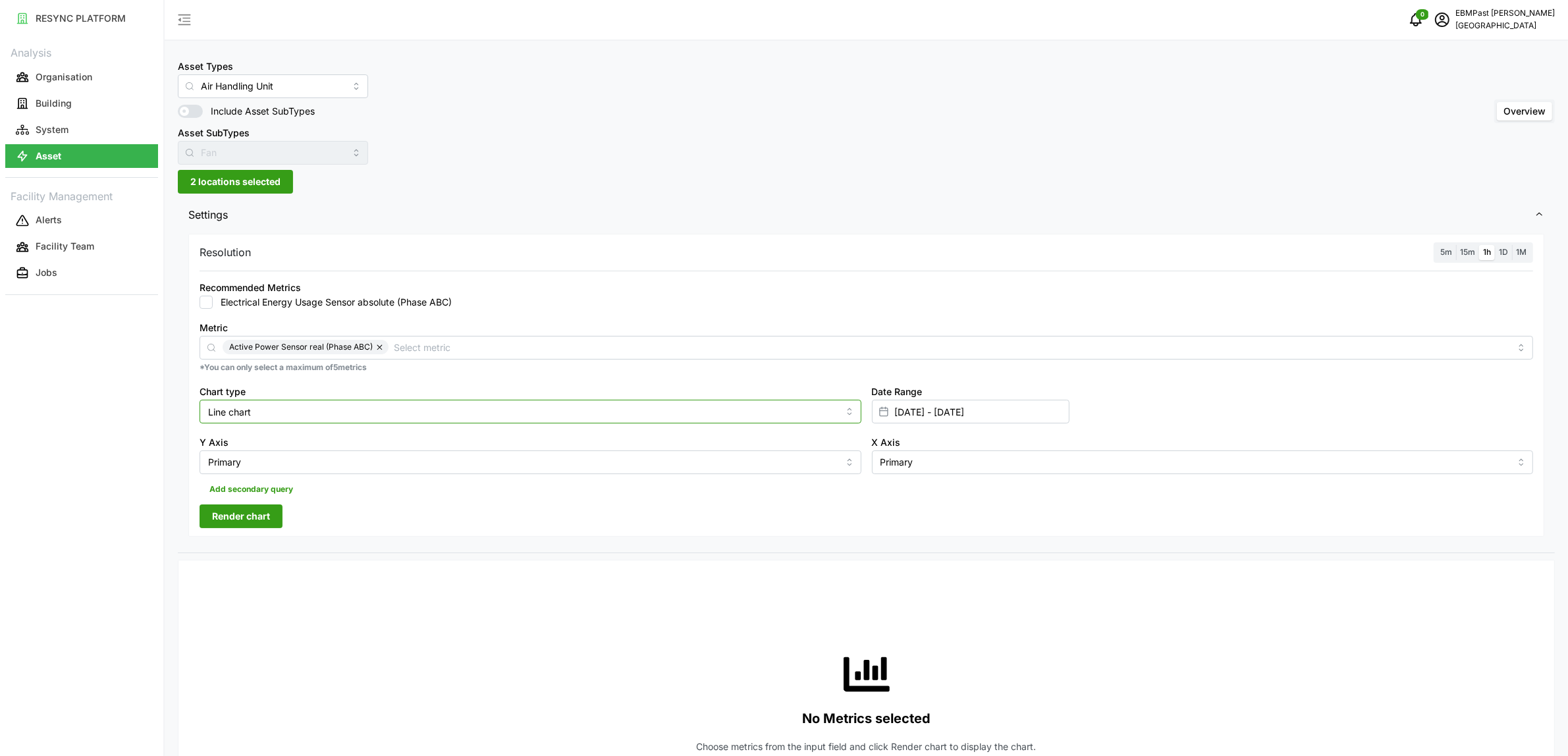
click at [313, 411] on input "Line chart" at bounding box center [531, 411] width 662 height 24
click at [291, 465] on div "Bar chart" at bounding box center [530, 465] width 655 height 22
type input "Bar chart"
click at [245, 515] on span "Render chart" at bounding box center [241, 516] width 58 height 22
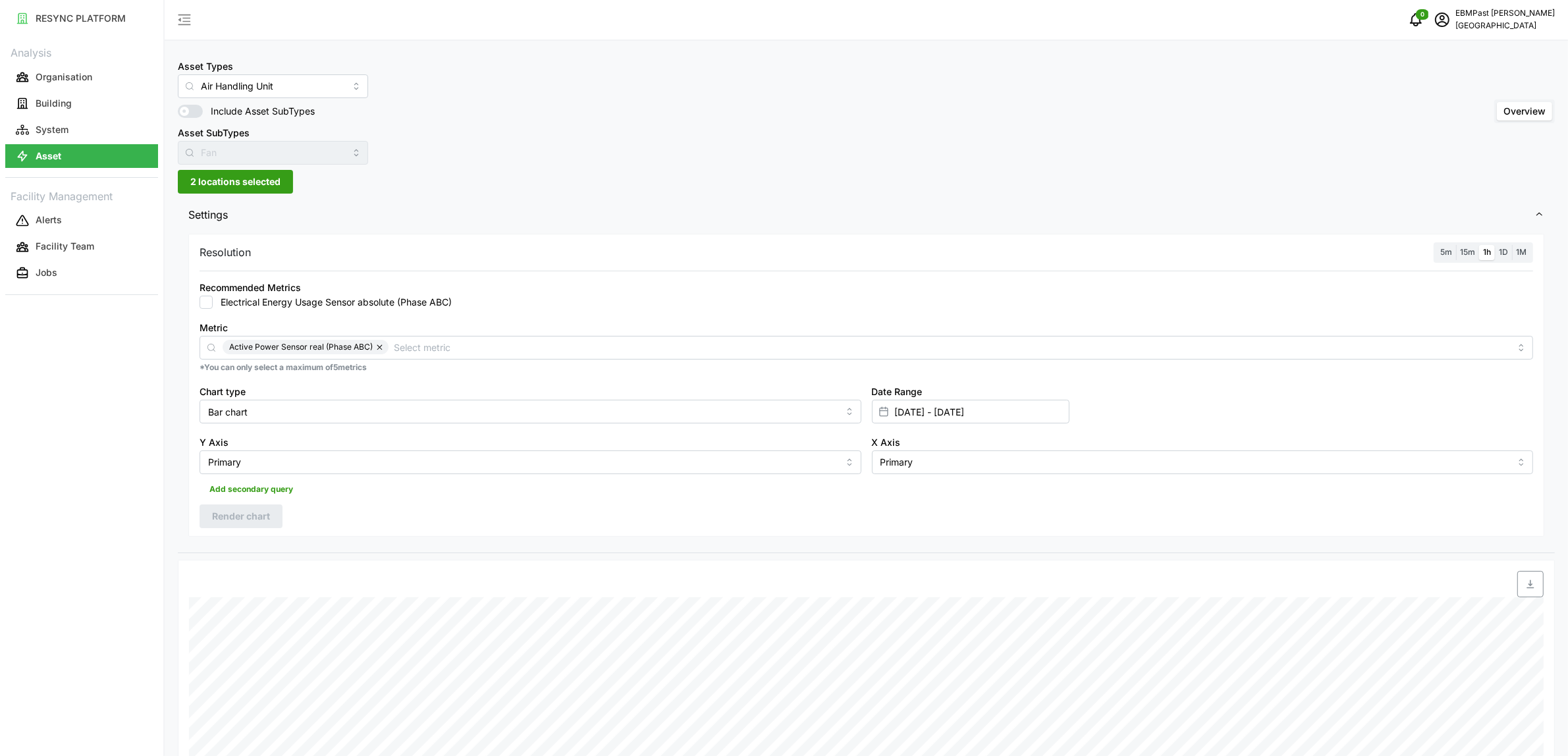
click at [212, 182] on span "2 locations selected" at bounding box center [235, 182] width 90 height 22
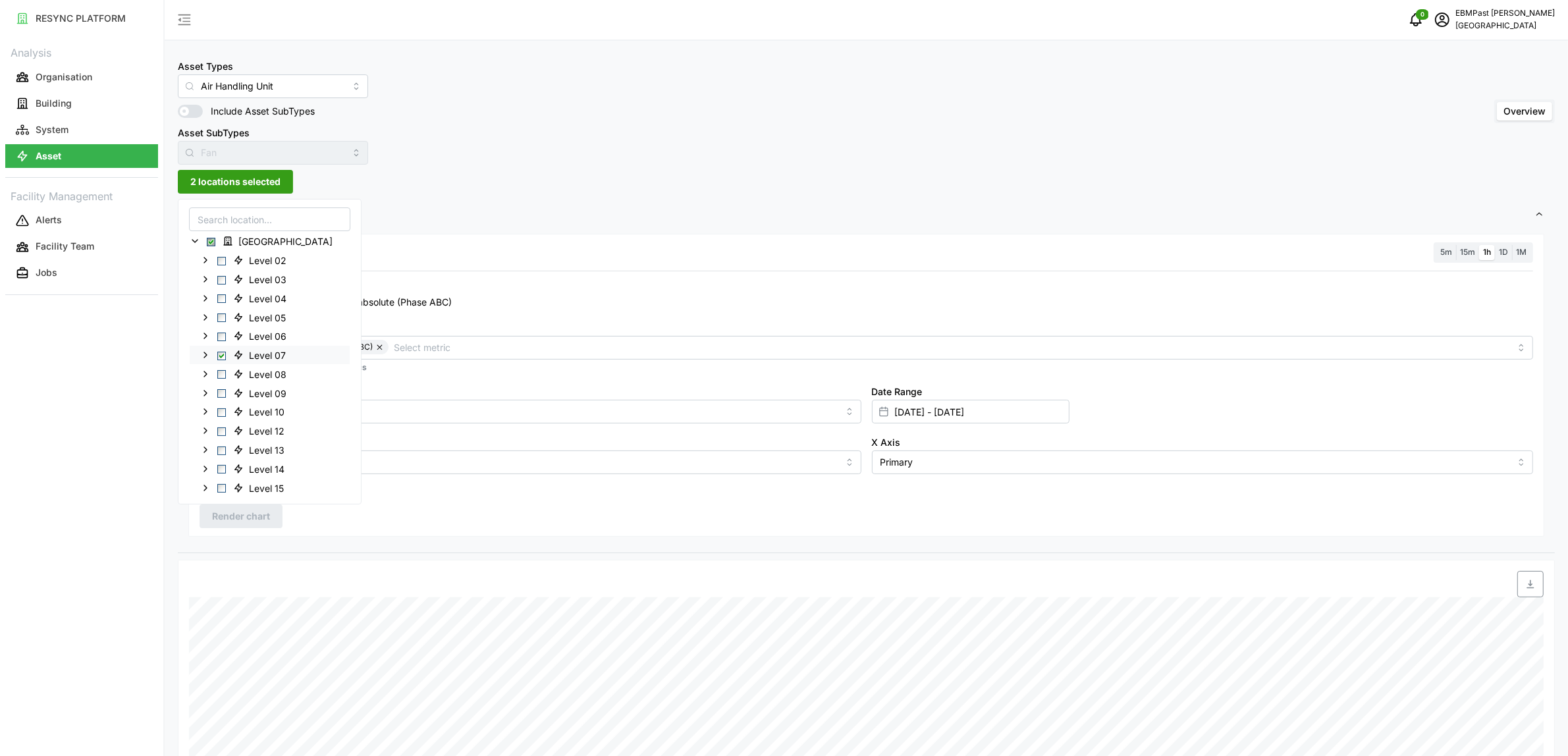
click at [219, 357] on span "Select Level 07" at bounding box center [222, 355] width 9 height 9
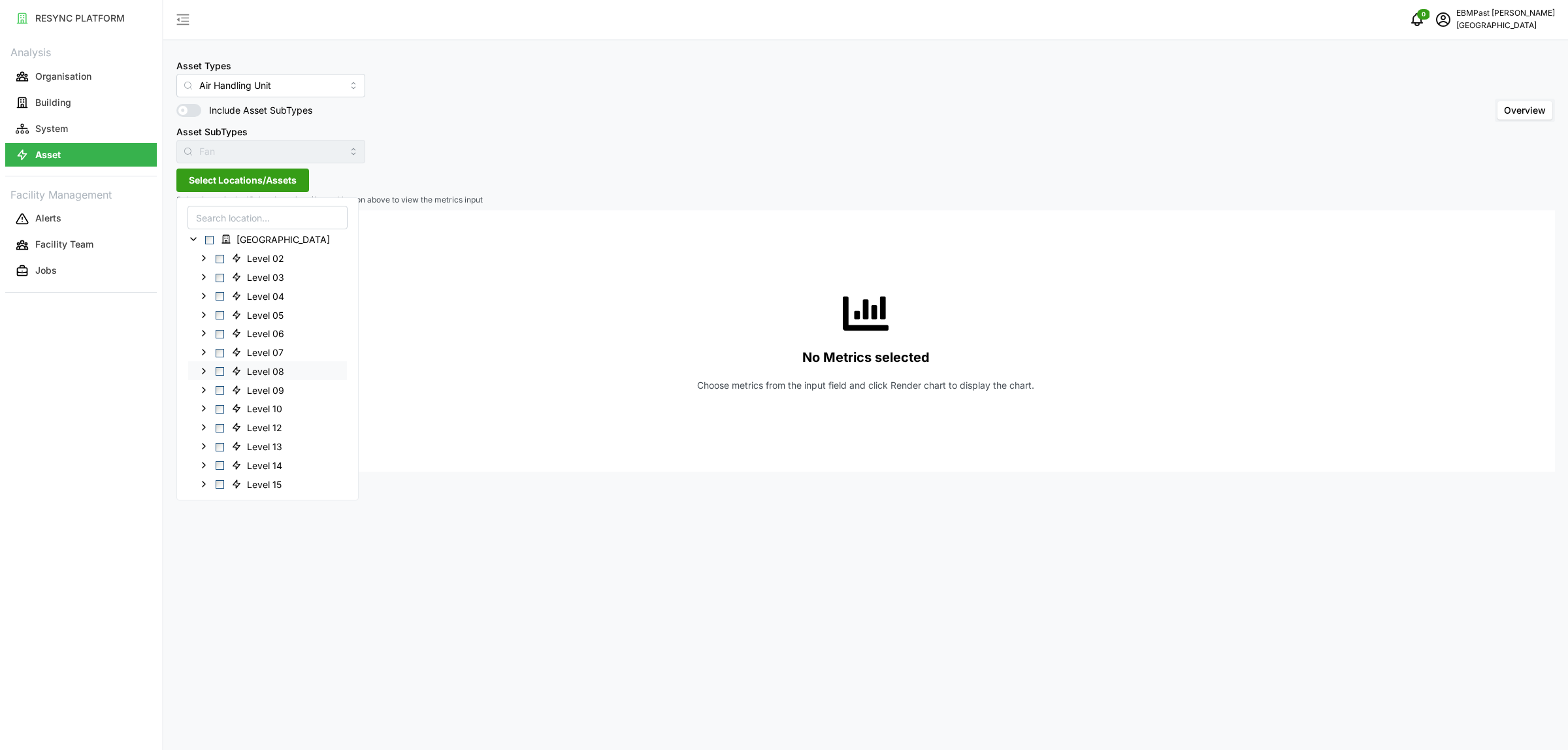
click at [219, 369] on span "Select Level 08" at bounding box center [220, 371] width 9 height 9
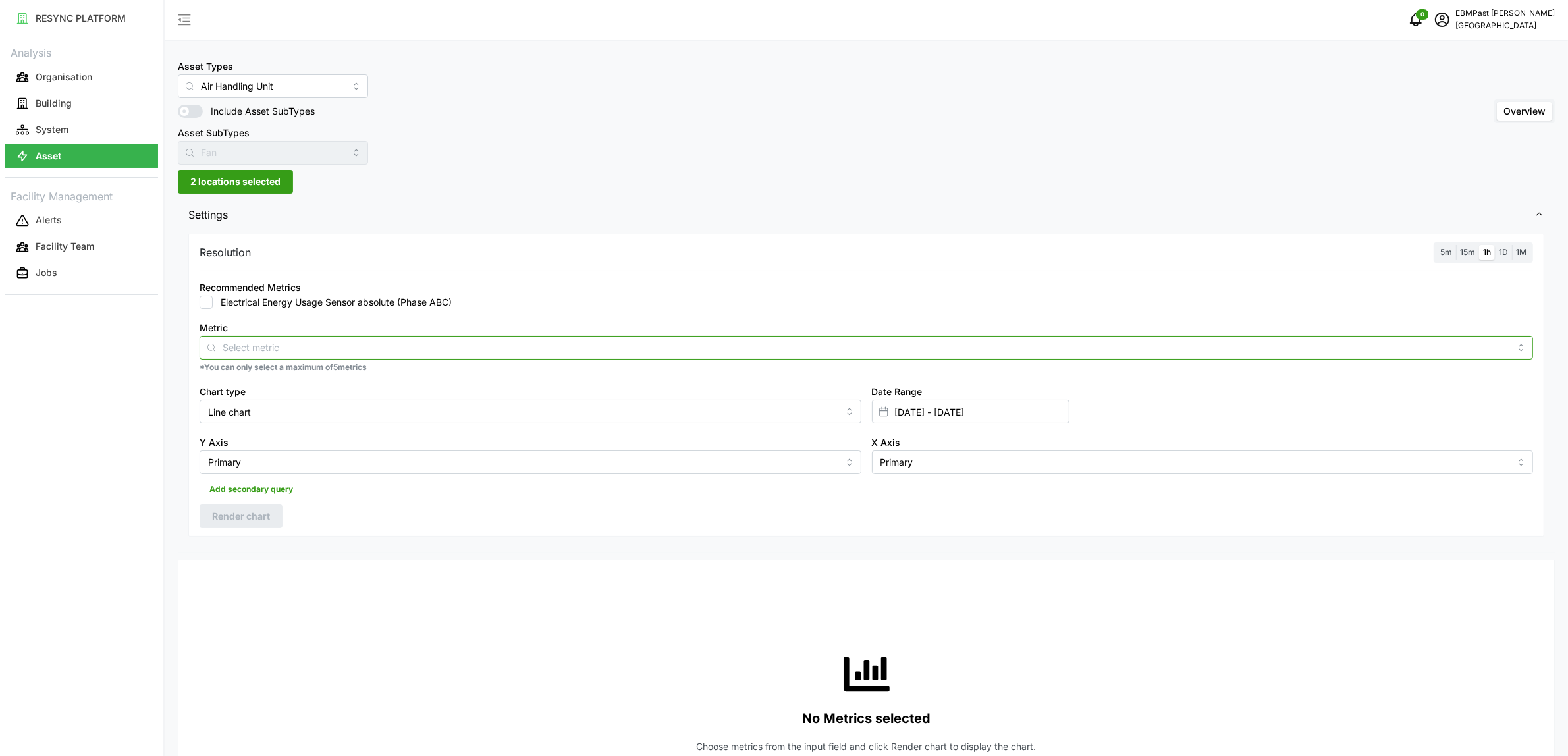
click at [252, 348] on input "Metric" at bounding box center [867, 347] width 1288 height 15
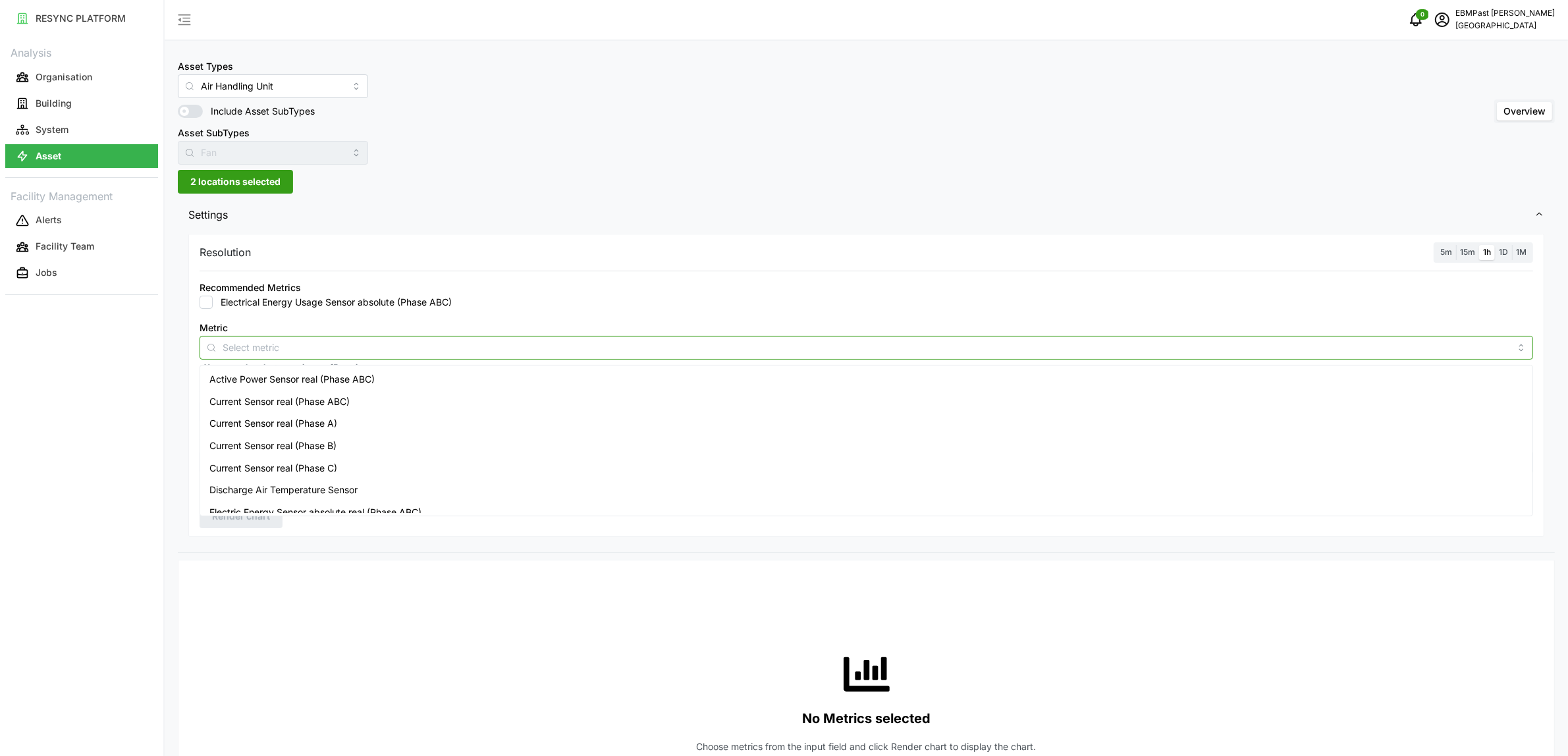
click at [272, 386] on span "Active Power Sensor real (Phase ABC)" at bounding box center [292, 379] width 165 height 15
click at [376, 540] on div "Resolution 5m 15m 1h 1D 1M Recommended Metrics Electrical Energy Usage Sensor a…" at bounding box center [866, 391] width 1377 height 322
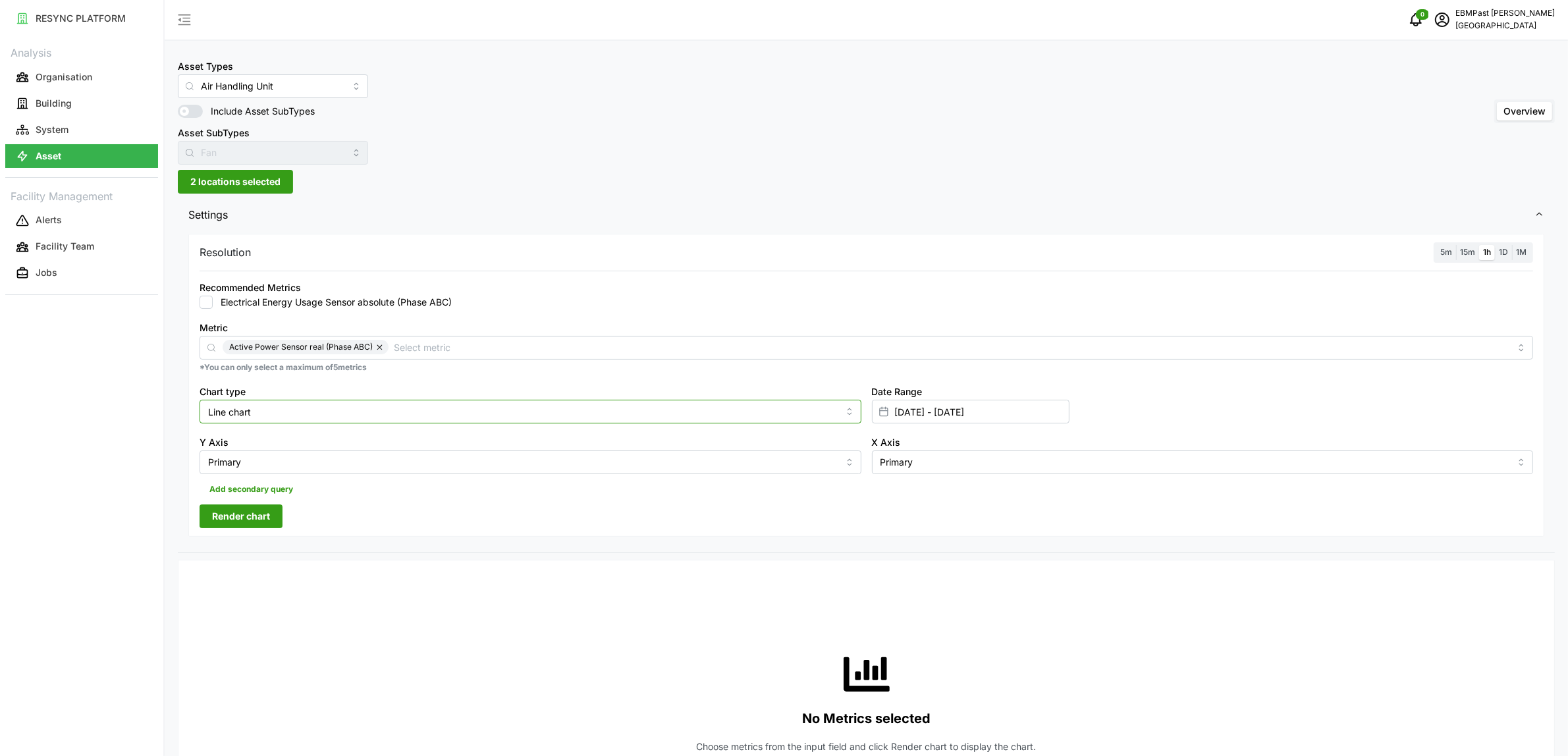
click at [323, 416] on input "Line chart" at bounding box center [531, 411] width 662 height 24
click at [300, 459] on div "Bar chart" at bounding box center [530, 465] width 655 height 22
type input "Bar chart"
click at [263, 509] on span "Render chart" at bounding box center [241, 516] width 58 height 22
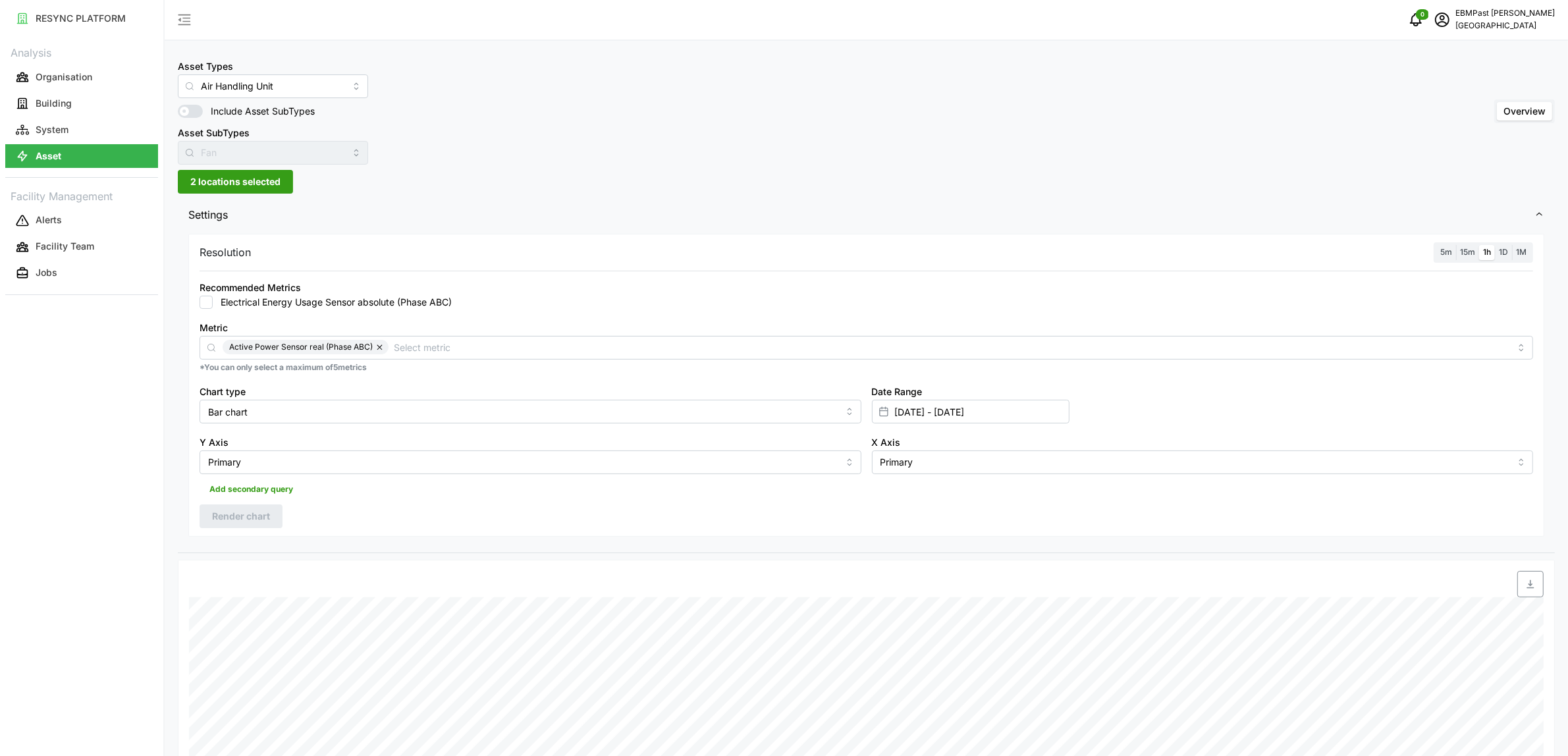
drag, startPoint x: 215, startPoint y: 178, endPoint x: 219, endPoint y: 196, distance: 18.4
click at [216, 178] on span "2 locations selected" at bounding box center [235, 182] width 90 height 22
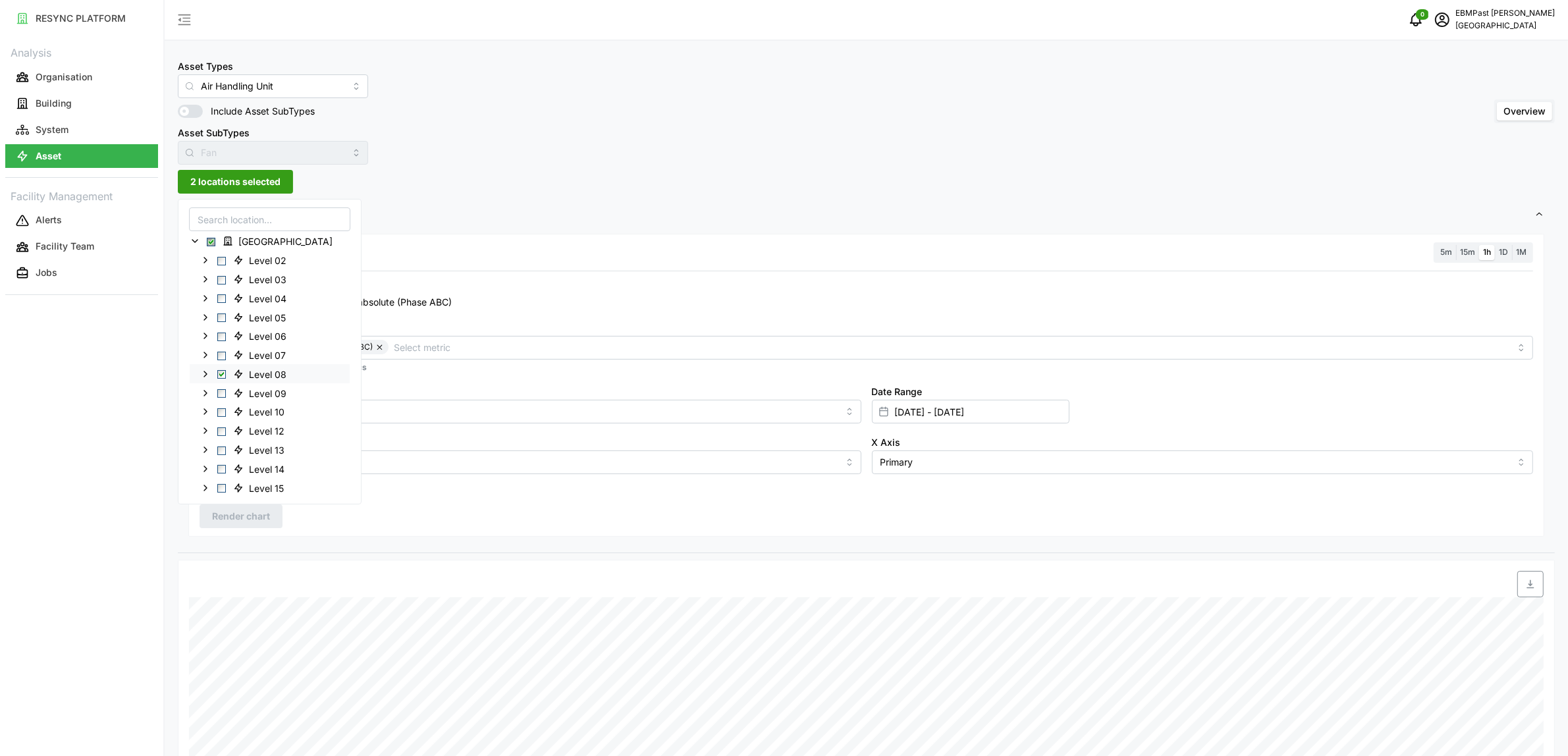
click at [218, 374] on span "Select Level 08" at bounding box center [222, 374] width 9 height 9
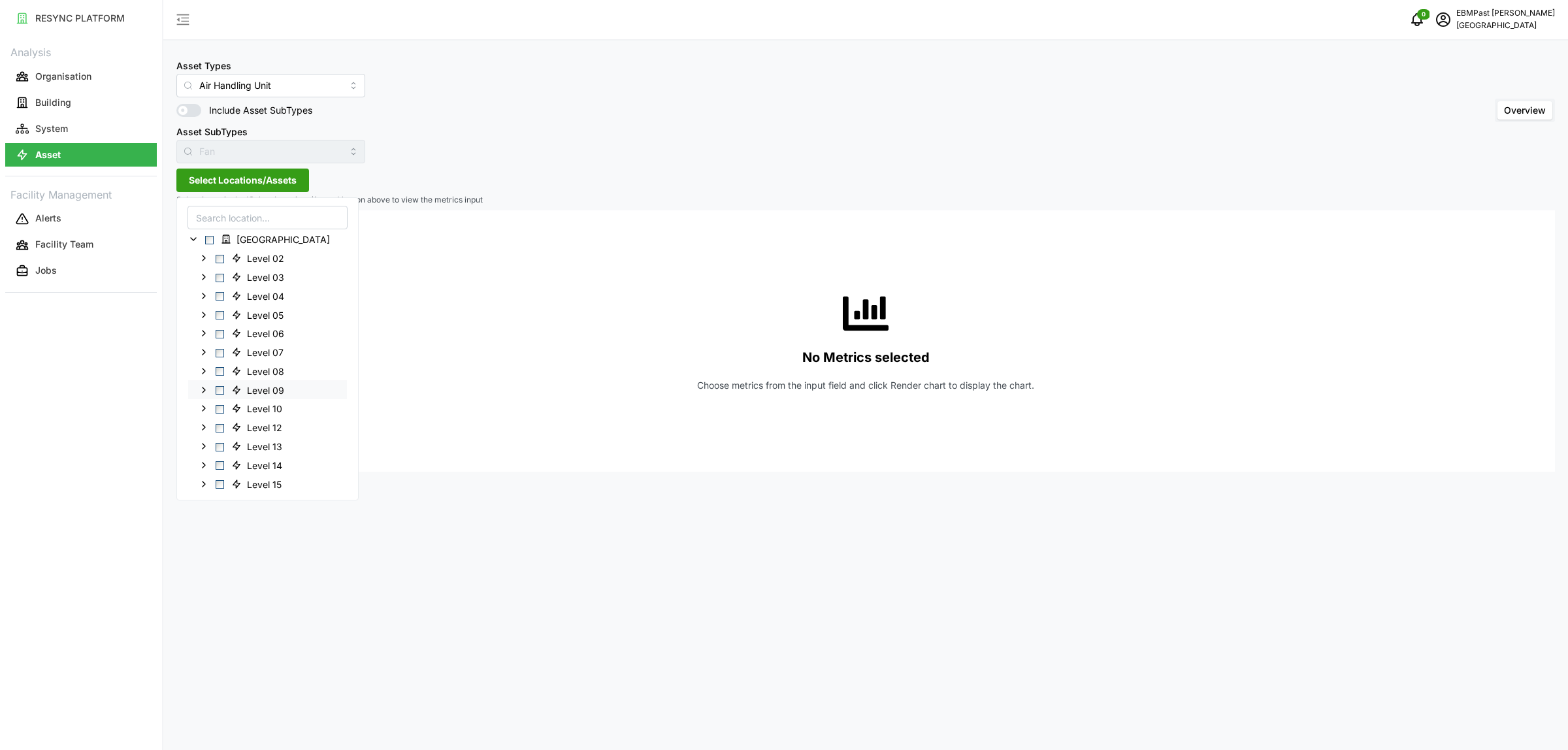
click at [222, 389] on span "Select Level 09" at bounding box center [220, 390] width 9 height 9
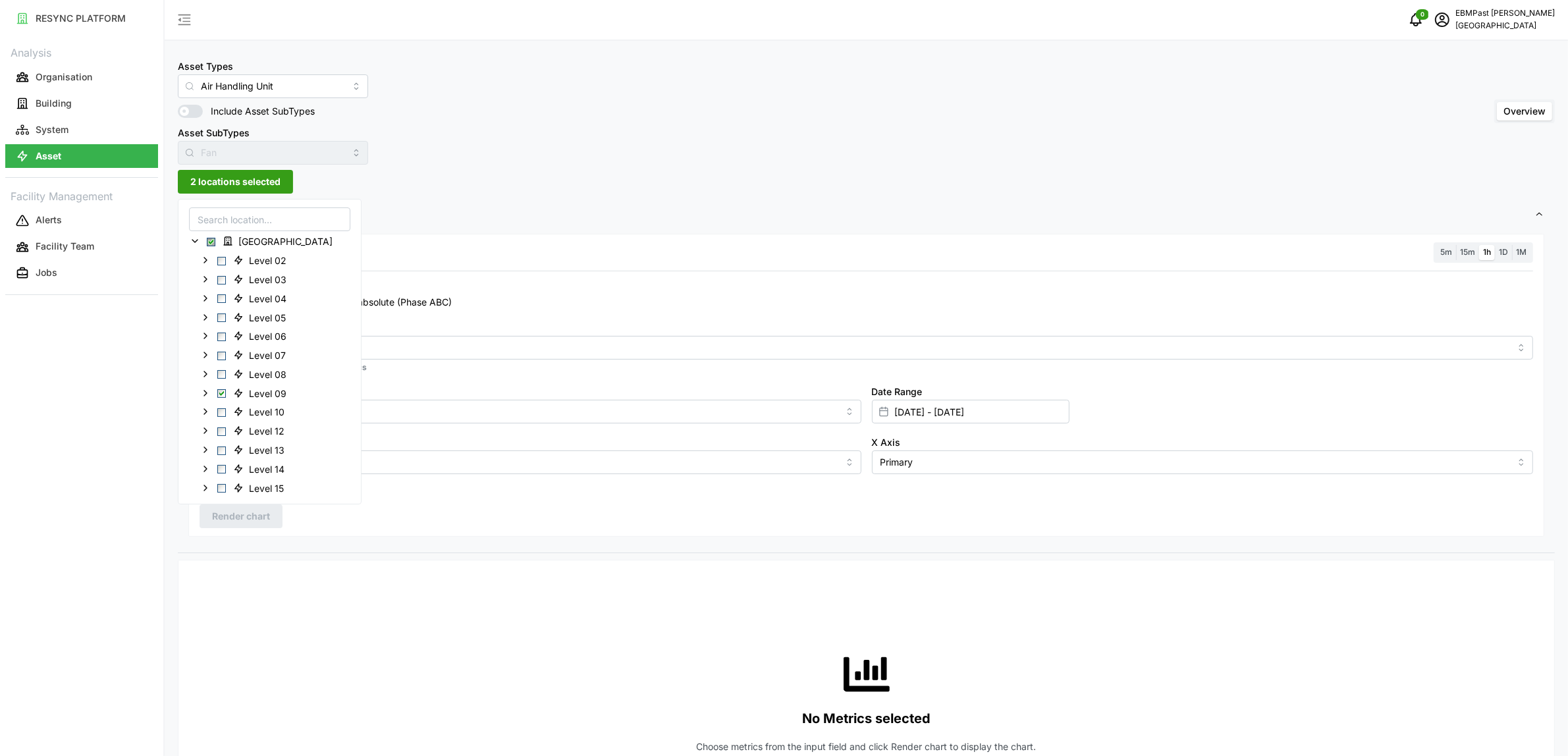
click at [360, 544] on div "Resolution 5m 15m 1h 1D 1M Recommended Metrics Electrical Energy Usage Sensor a…" at bounding box center [866, 391] width 1377 height 322
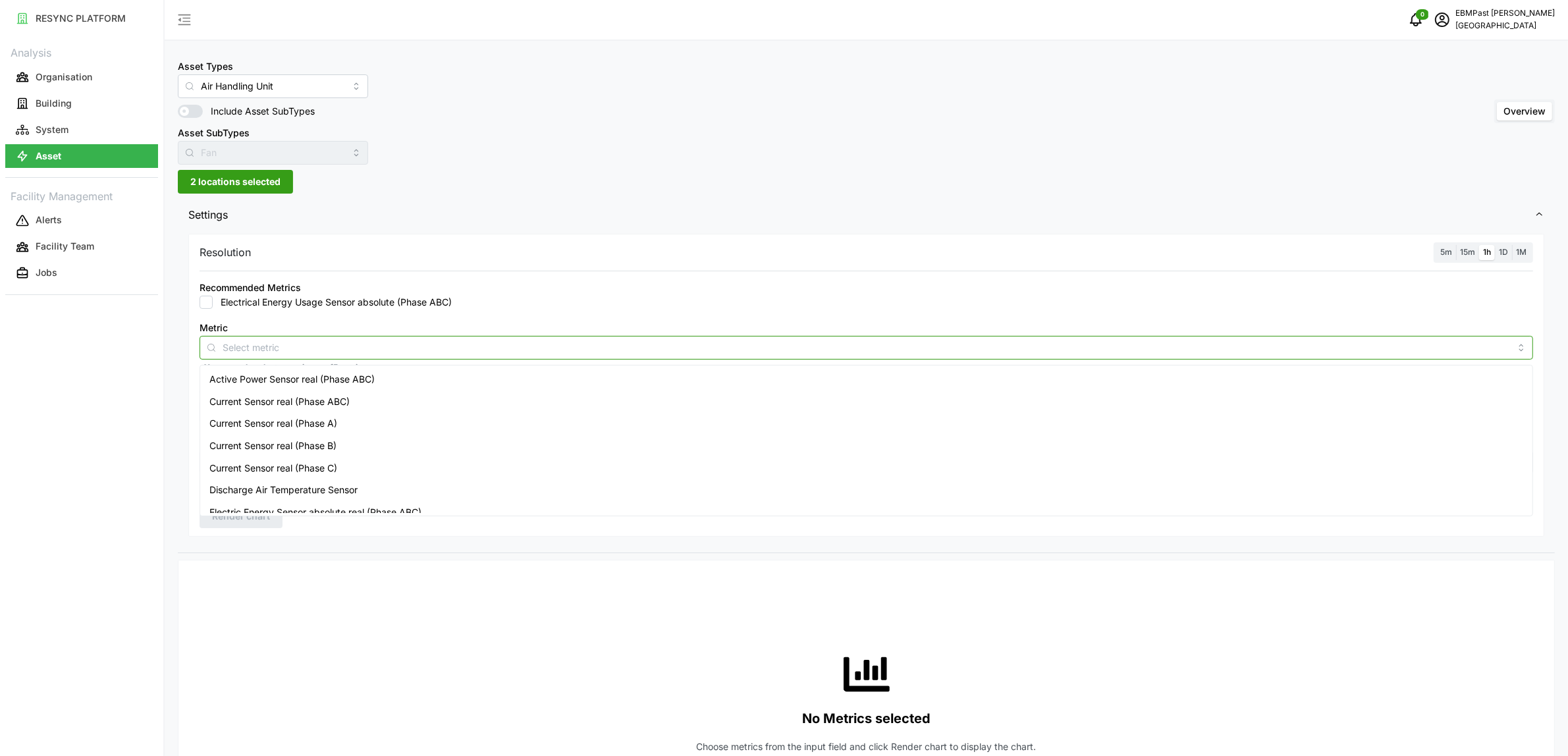
click at [267, 347] on input "Metric" at bounding box center [867, 347] width 1288 height 15
click at [274, 379] on span "Active Power Sensor real (Phase ABC)" at bounding box center [292, 379] width 165 height 15
click at [367, 544] on div "Resolution 5m 15m 1h 1D 1M Recommended Metrics Electrical Energy Usage Sensor a…" at bounding box center [866, 391] width 1377 height 322
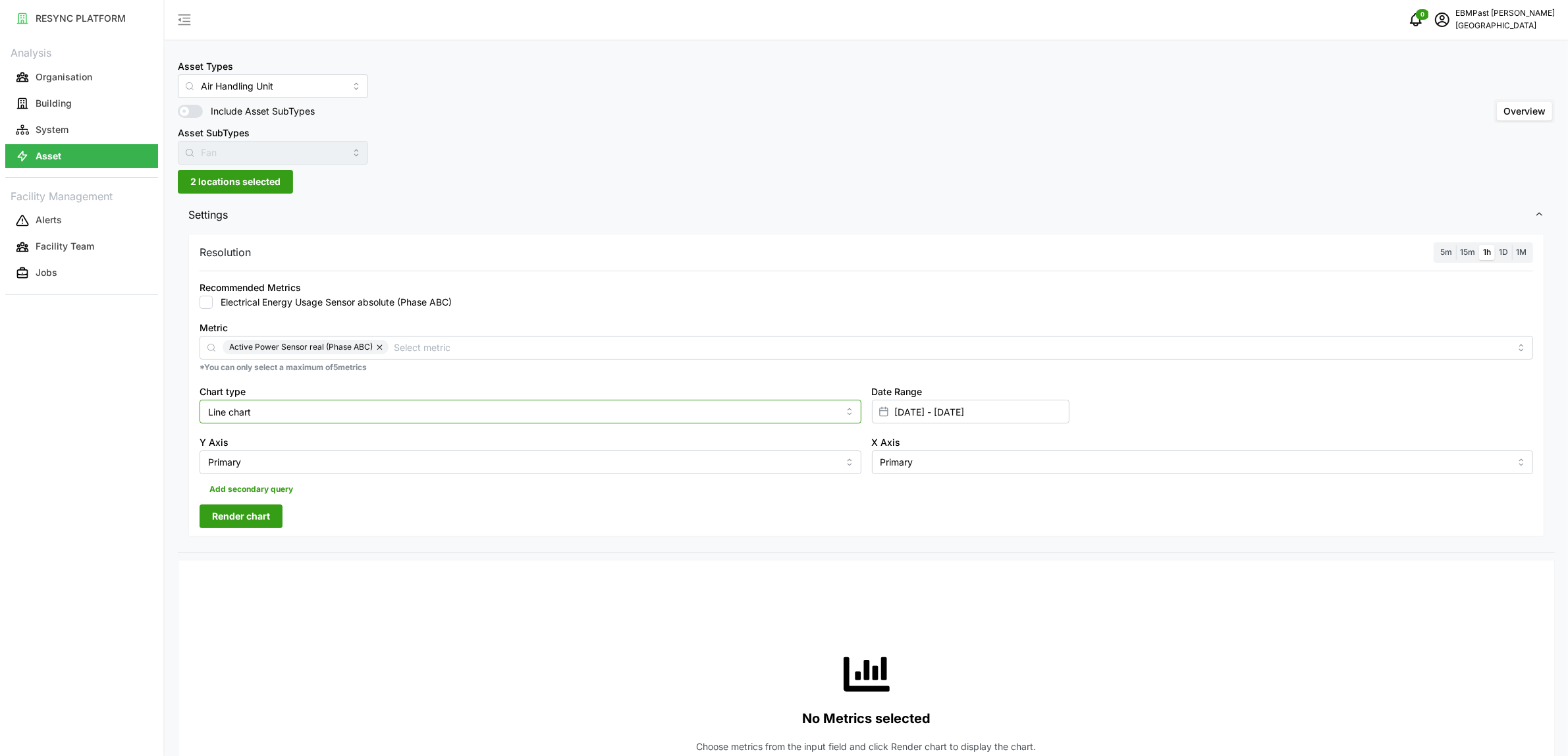
drag, startPoint x: 306, startPoint y: 414, endPoint x: 303, endPoint y: 455, distance: 41.1
click at [305, 414] on input "Line chart" at bounding box center [531, 411] width 662 height 24
click at [303, 458] on div "Bar chart" at bounding box center [530, 465] width 655 height 22
type input "Bar chart"
click at [262, 504] on button "Render chart" at bounding box center [241, 516] width 83 height 24
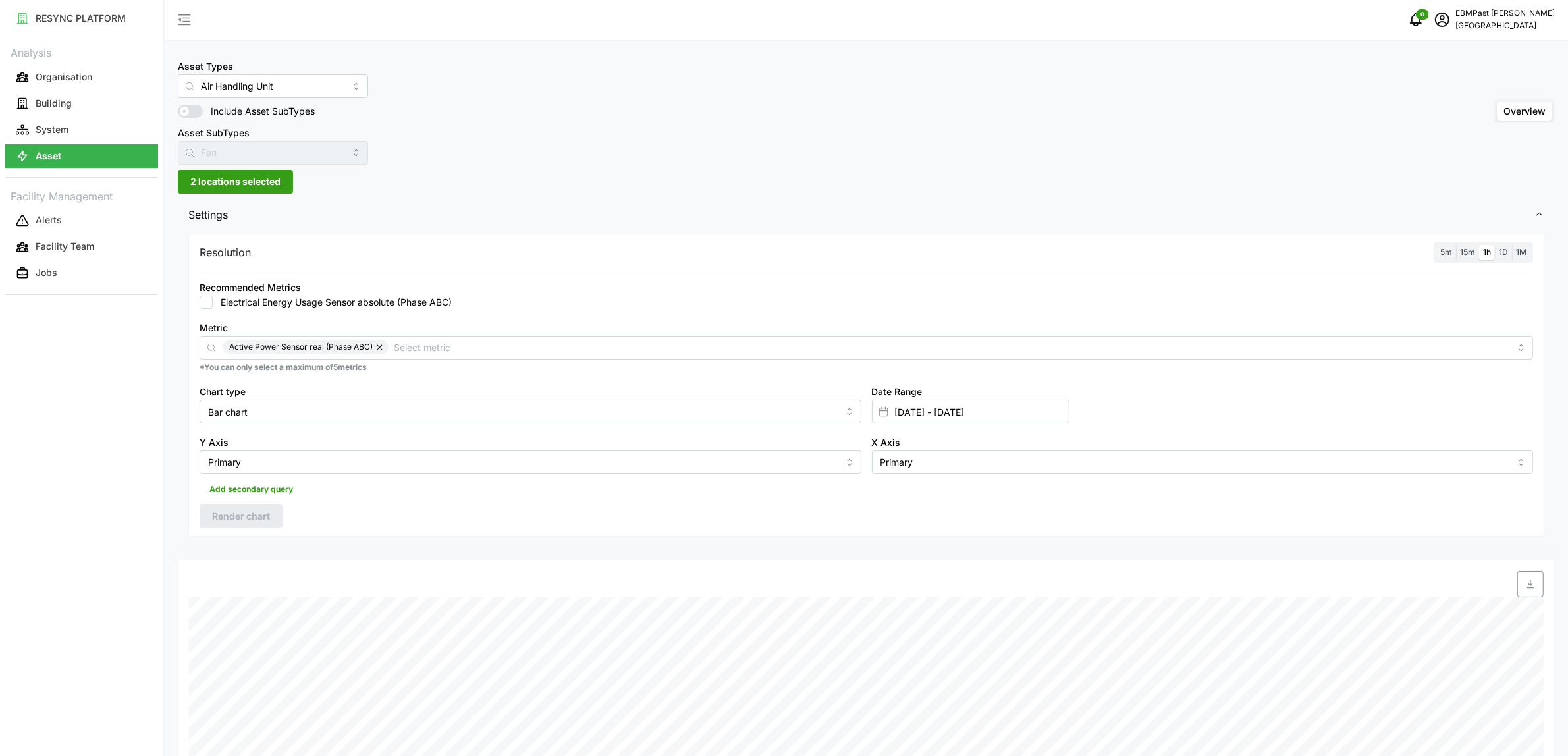
click at [242, 183] on span "2 locations selected" at bounding box center [235, 182] width 90 height 22
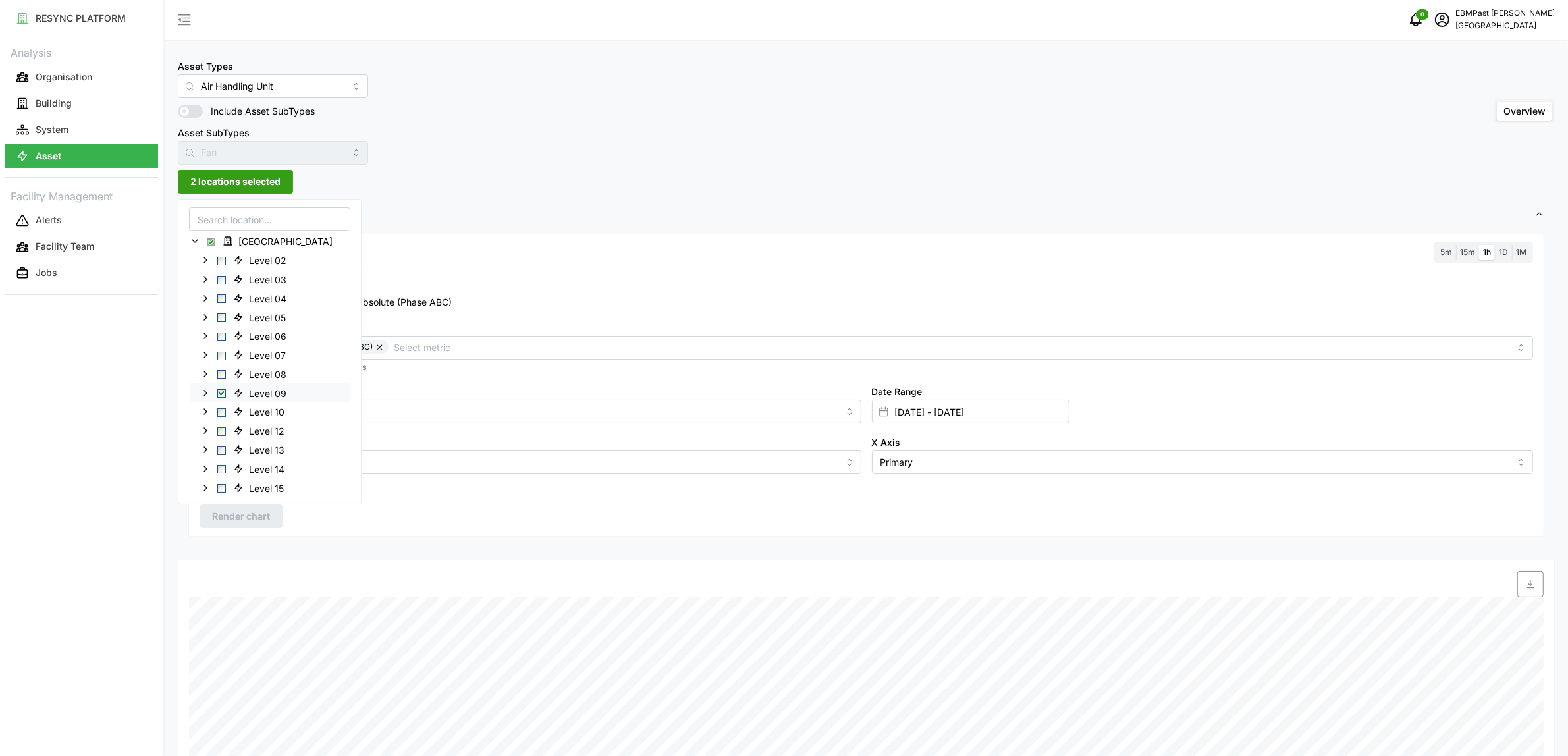
click at [221, 393] on span "Select Level 09" at bounding box center [222, 394] width 9 height 9
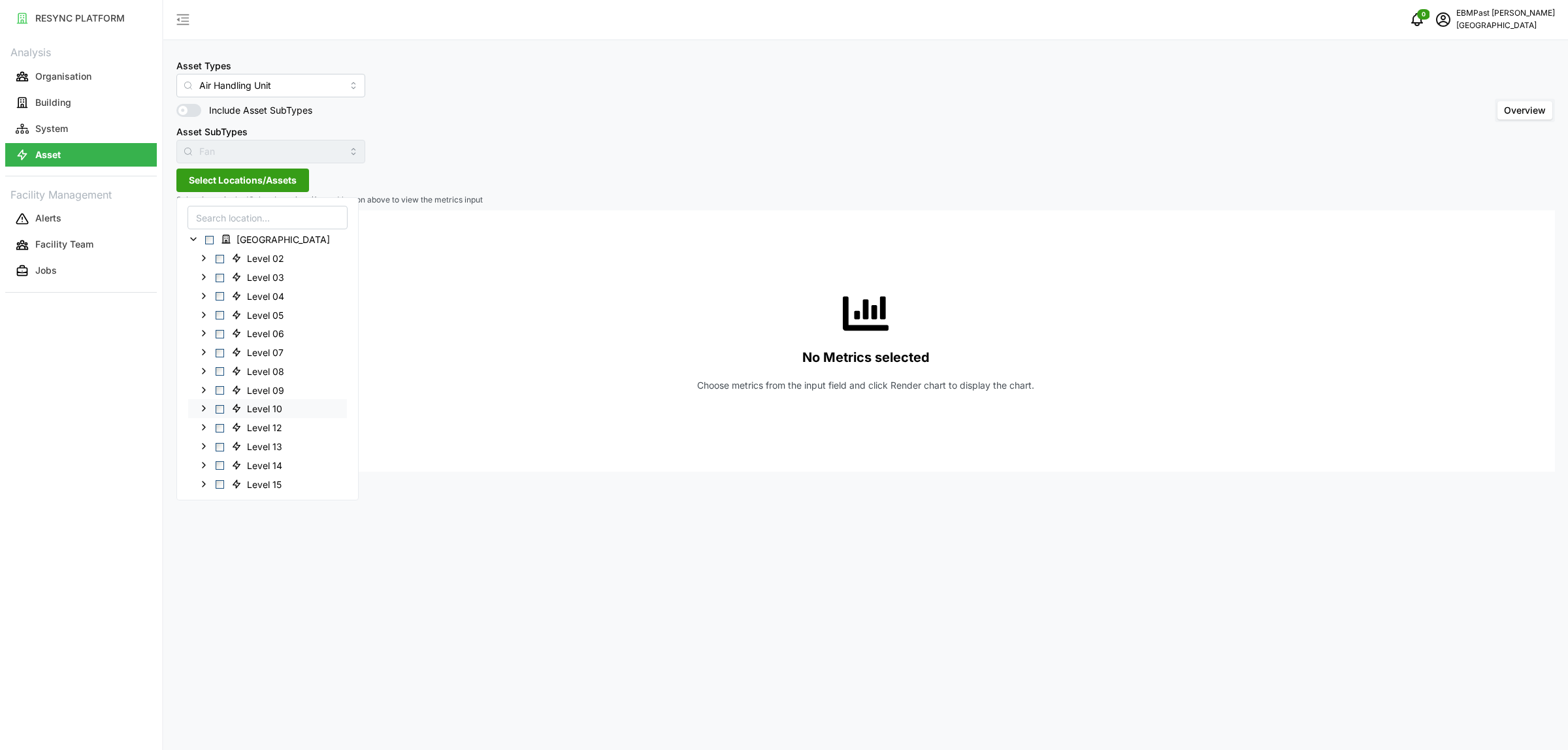
click at [219, 406] on span "Select Level 10" at bounding box center [220, 409] width 9 height 9
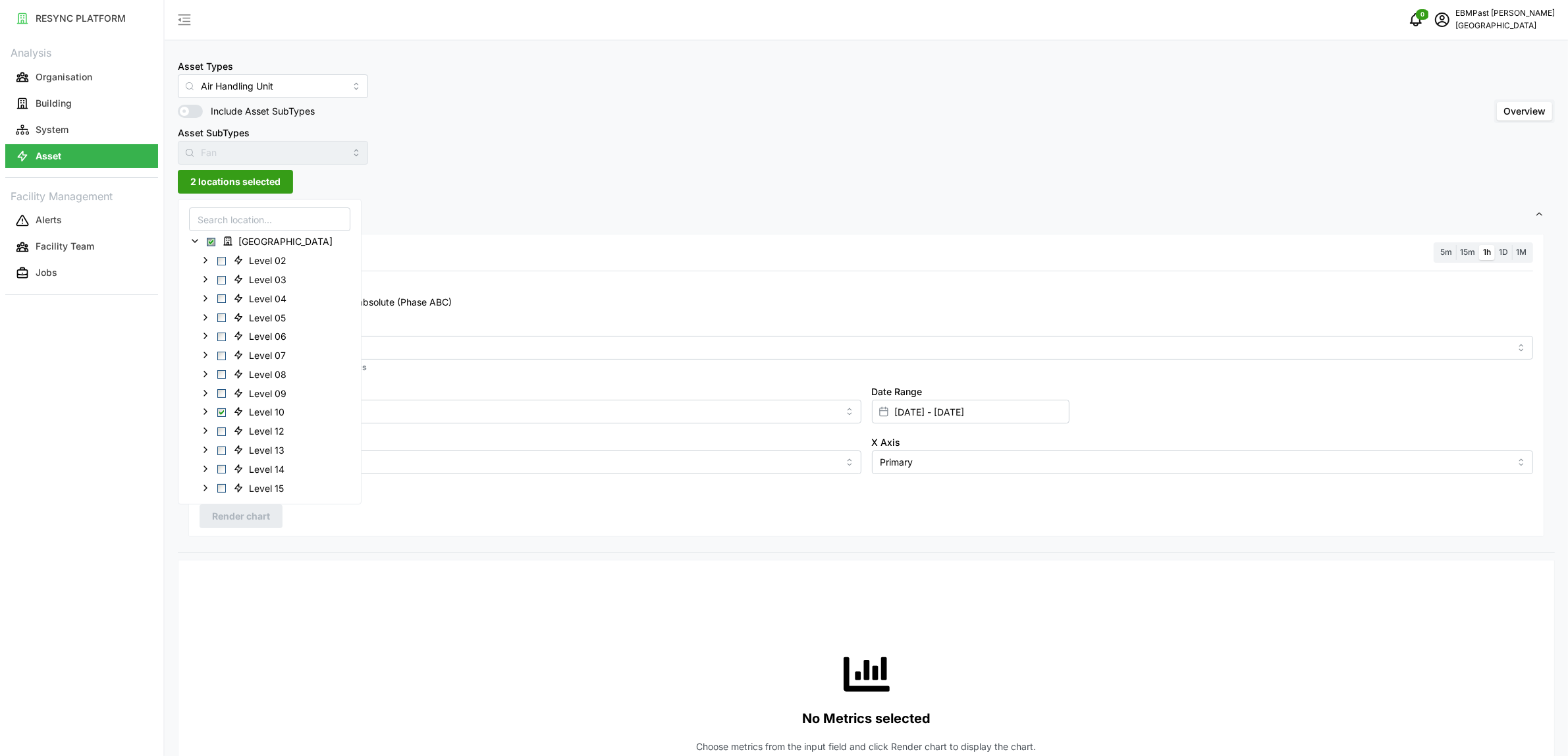
click at [485, 237] on div "Resolution 5m 15m 1h 1D 1M Recommended Metrics Electrical Energy Usage Sensor a…" at bounding box center [867, 385] width 1356 height 303
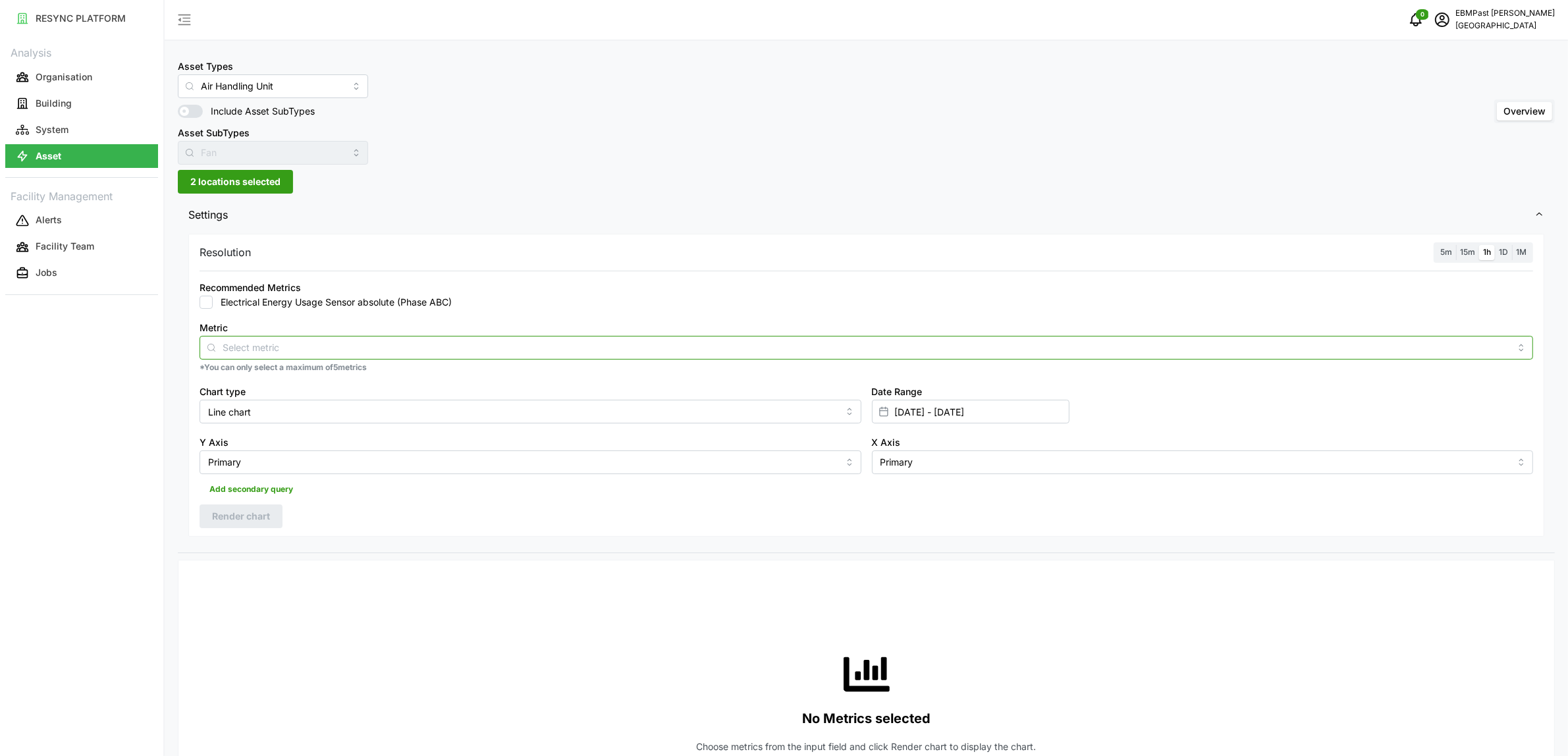
click at [312, 340] on input "Metric" at bounding box center [867, 347] width 1288 height 15
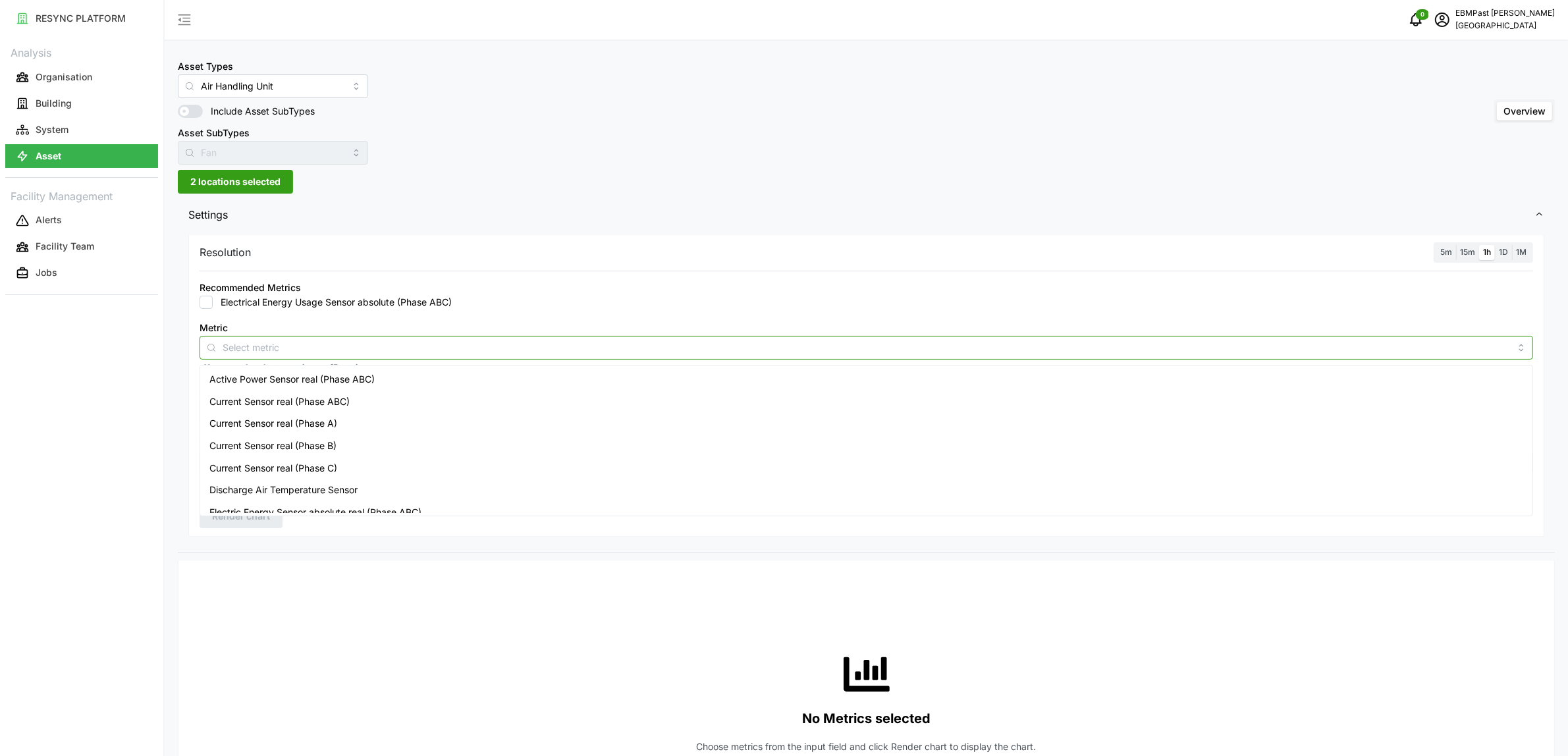
click at [316, 374] on span "Active Power Sensor real (Phase ABC)" at bounding box center [292, 379] width 165 height 15
click at [107, 567] on div "RESYNC PLATFORM Analysis Organisation Building System Asset Facility Management…" at bounding box center [81, 378] width 164 height 756
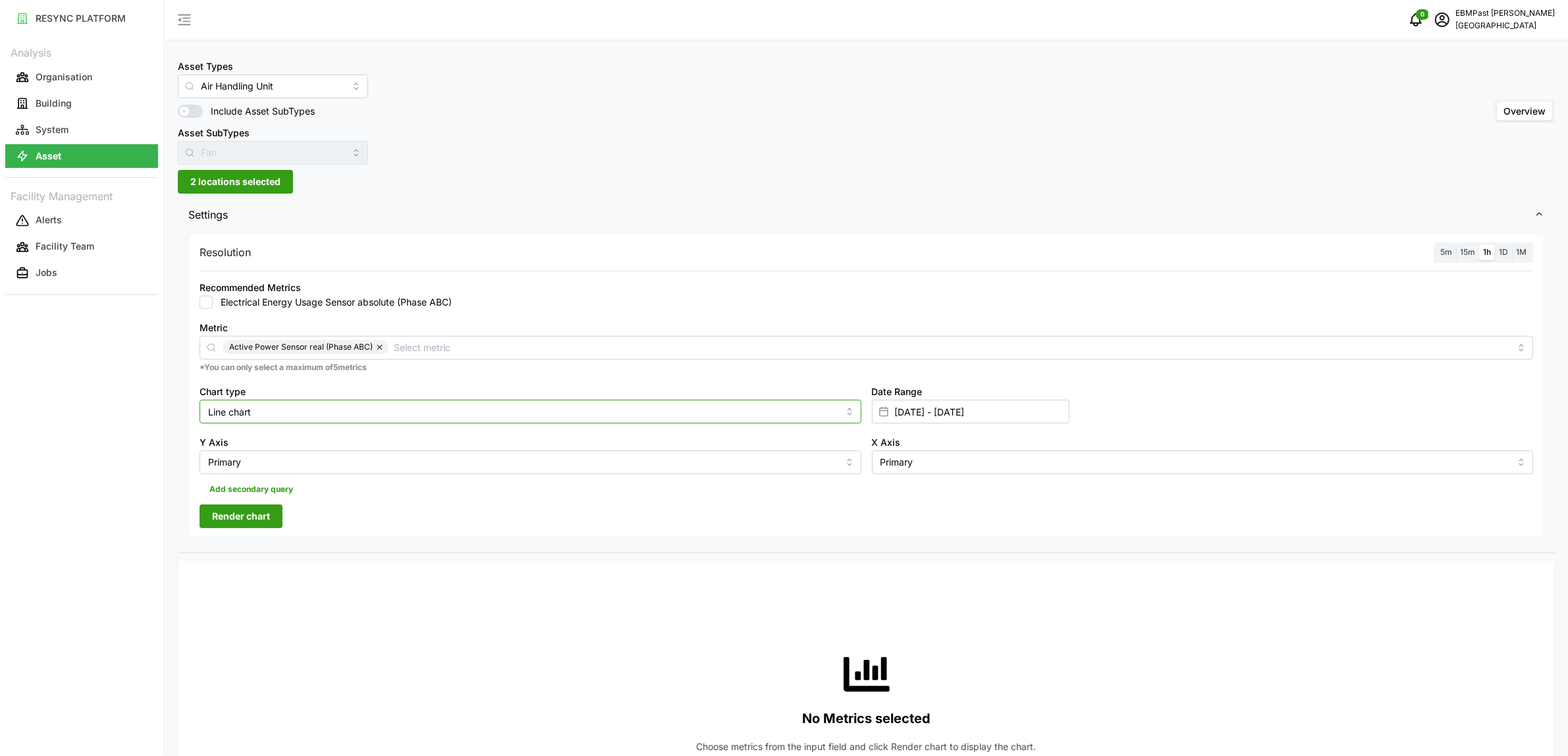
click at [272, 416] on input "Line chart" at bounding box center [531, 411] width 662 height 24
click at [260, 462] on div "Bar chart" at bounding box center [530, 465] width 655 height 22
type input "Bar chart"
click at [241, 507] on span "Render chart" at bounding box center [241, 516] width 58 height 22
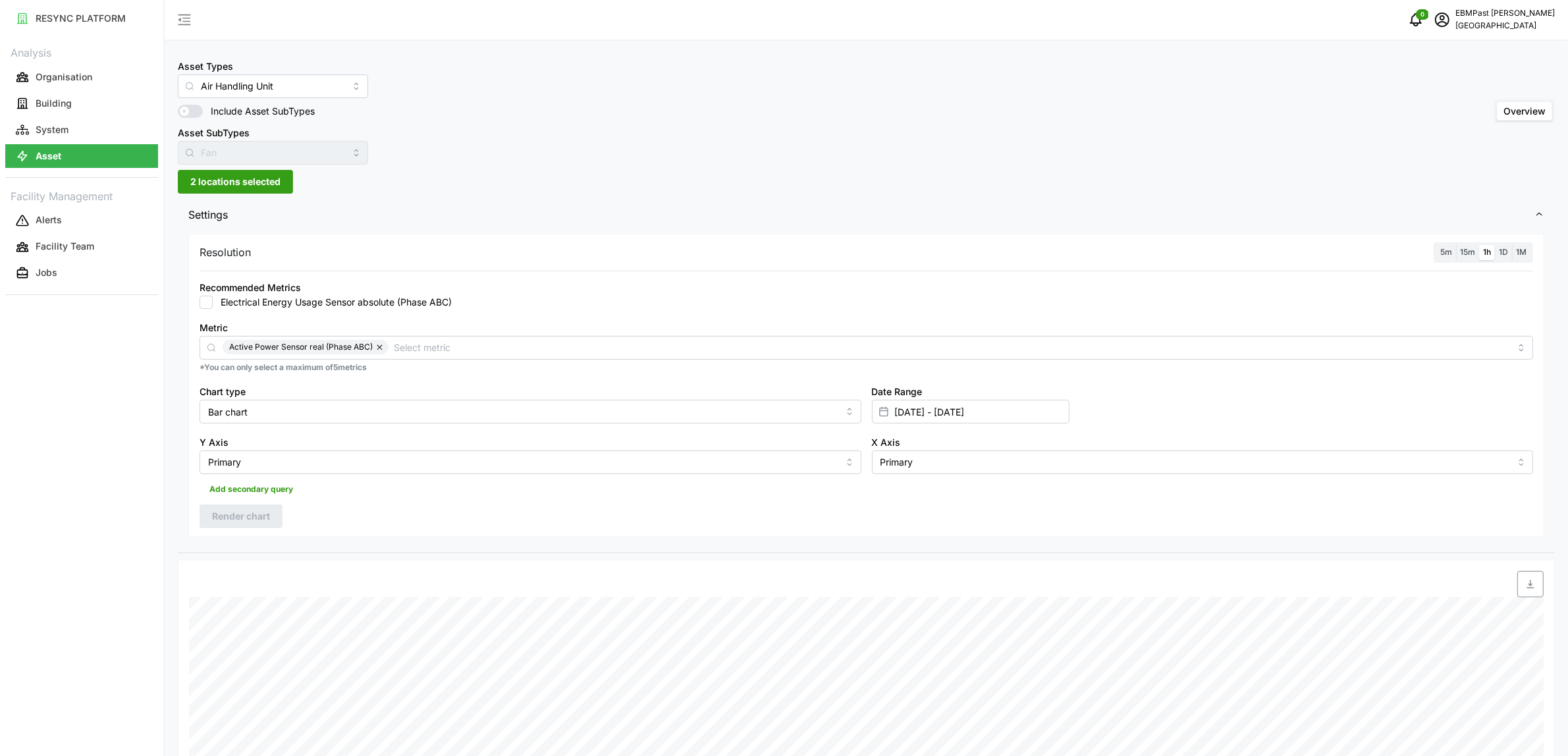
click at [262, 185] on span "2 locations selected" at bounding box center [235, 182] width 90 height 22
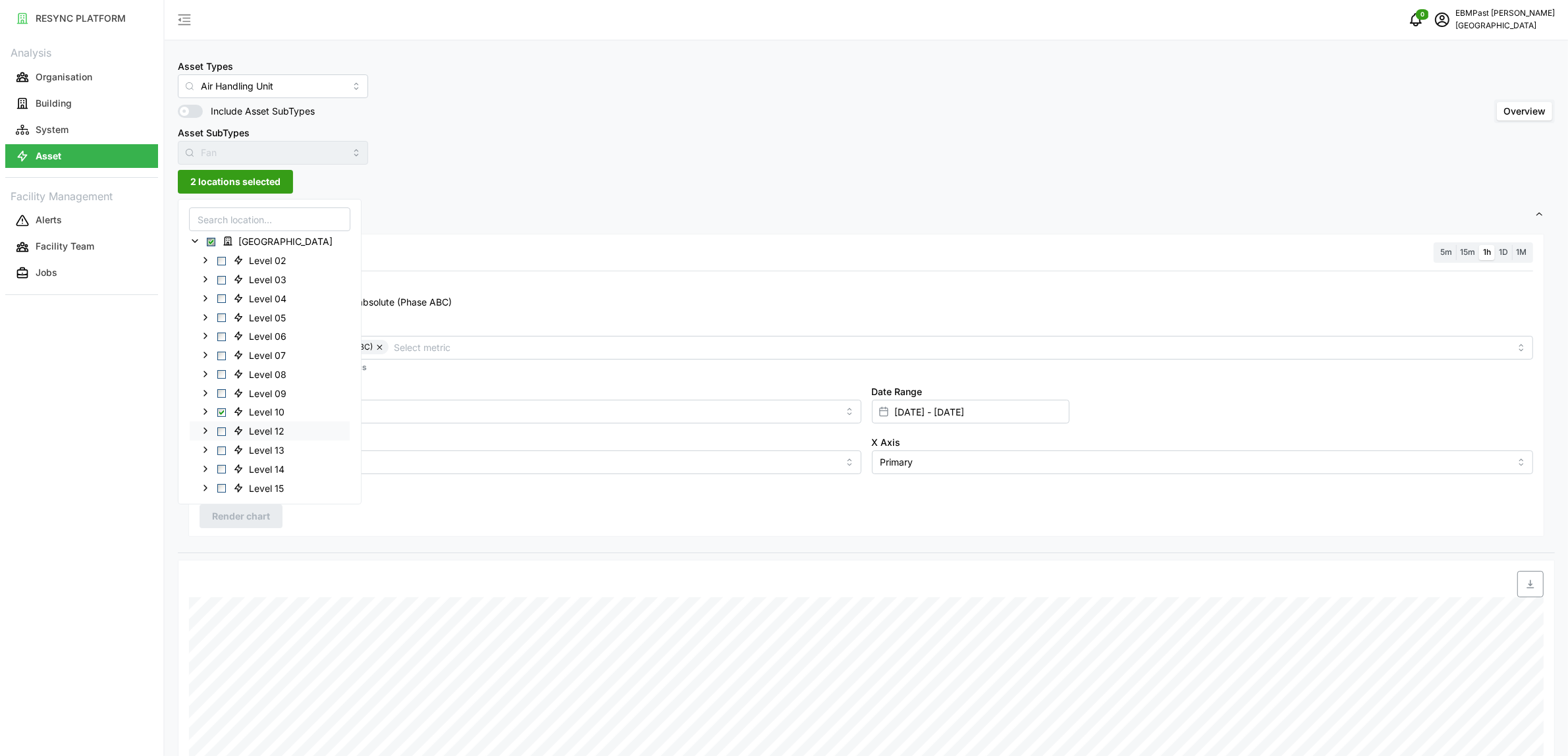
click at [219, 427] on span "Select Level 12" at bounding box center [222, 431] width 9 height 9
click at [222, 416] on div "Level 10" at bounding box center [269, 412] width 160 height 19
click at [222, 414] on span "Select Level 10" at bounding box center [222, 413] width 9 height 9
click at [246, 518] on span "Render chart" at bounding box center [241, 516] width 58 height 22
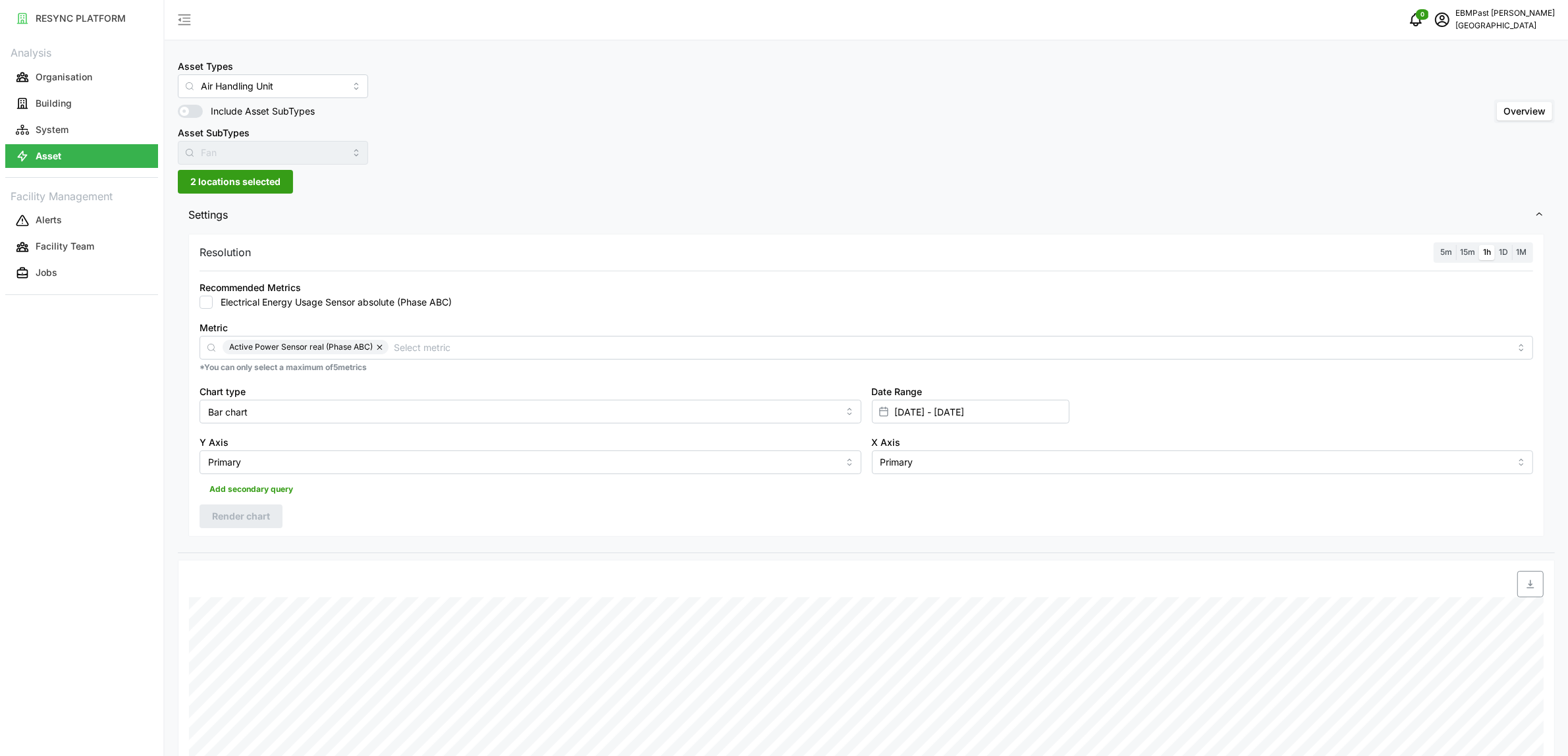
click at [221, 184] on span "2 locations selected" at bounding box center [235, 182] width 90 height 22
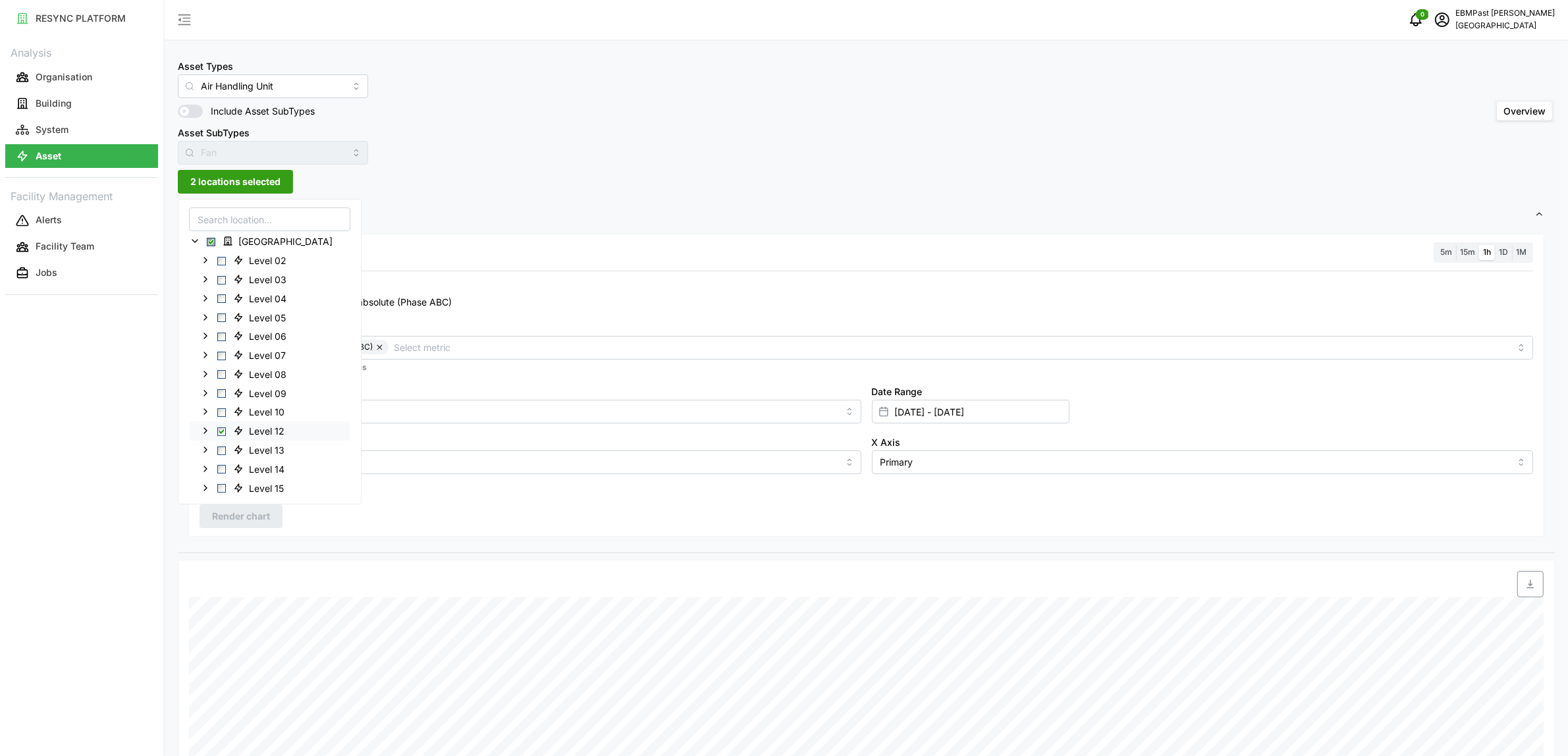
click at [221, 432] on span "Select Level 12" at bounding box center [222, 431] width 9 height 9
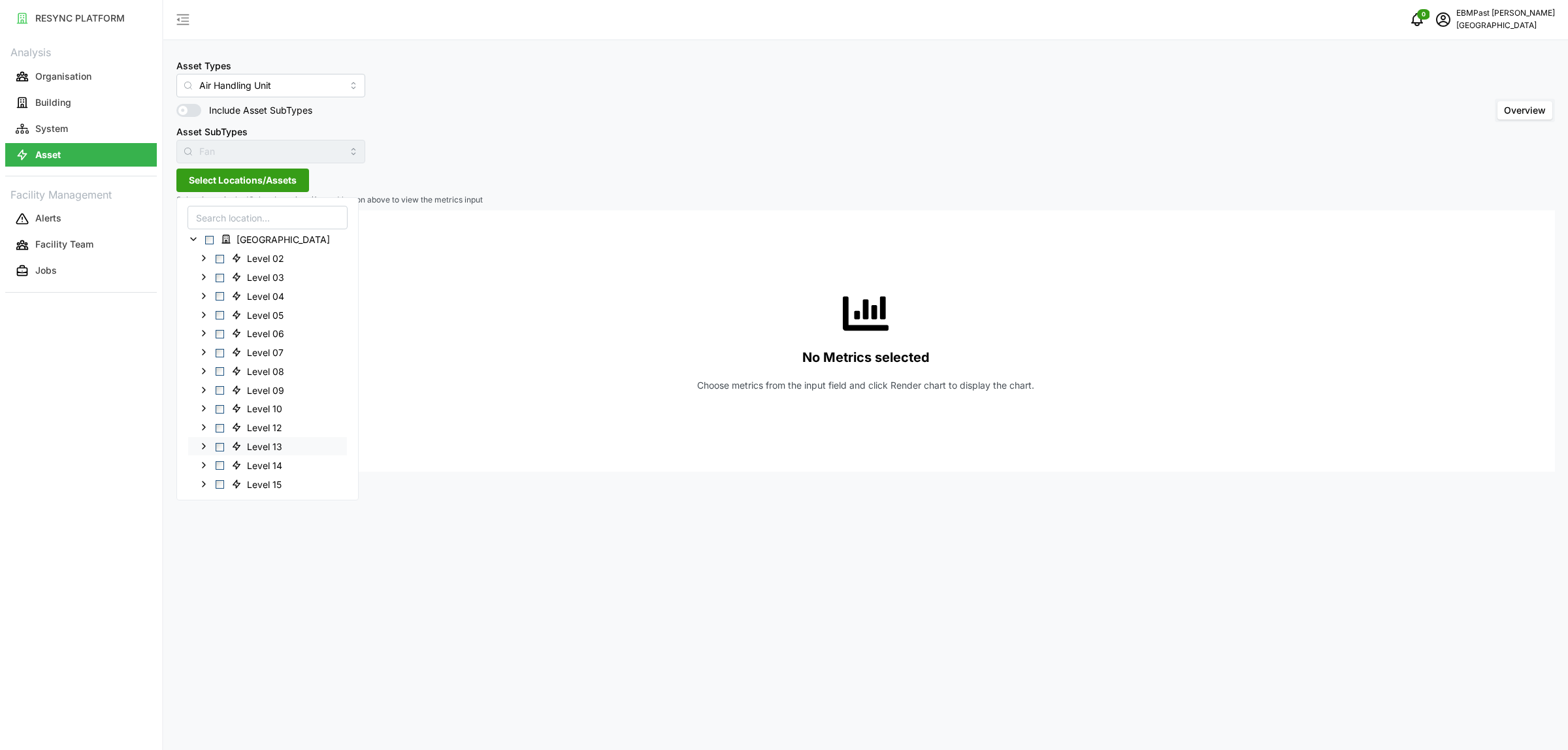
click at [219, 443] on span "Select Level 13" at bounding box center [220, 447] width 9 height 9
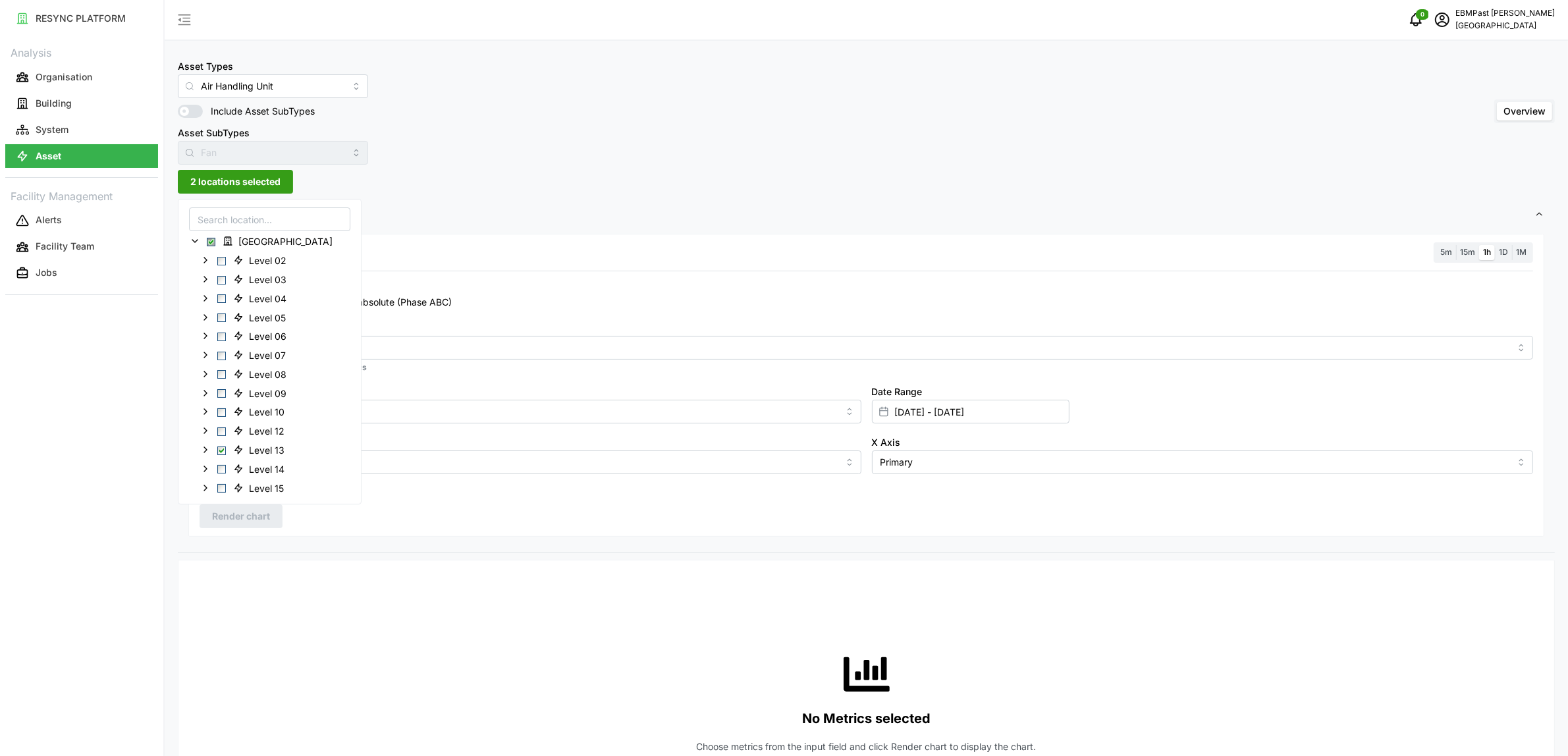
click at [392, 532] on div "Resolution 5m 15m 1h 1D 1M Recommended Metrics Electrical Energy Usage Sensor a…" at bounding box center [867, 385] width 1356 height 303
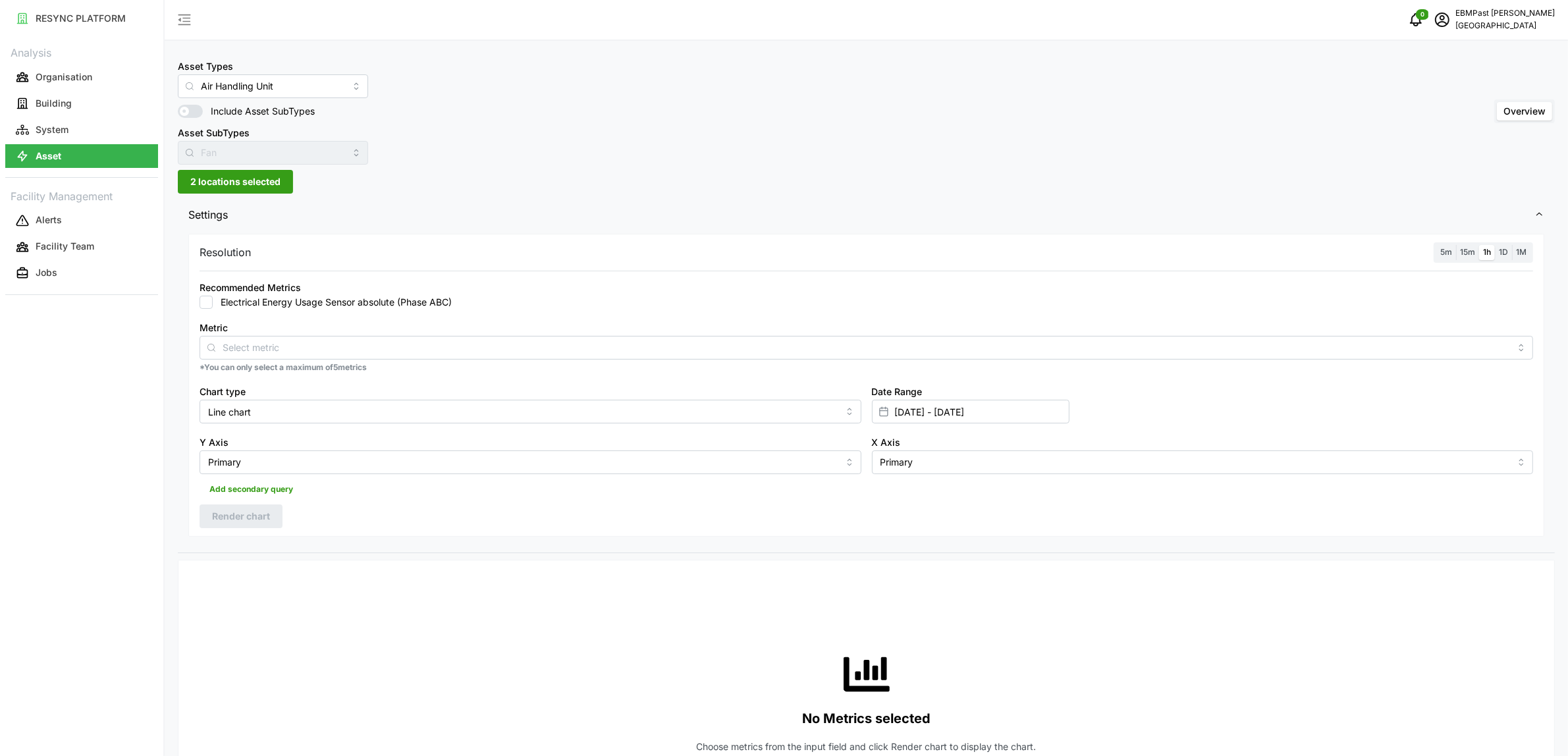
click at [281, 184] on button "2 locations selected" at bounding box center [235, 182] width 115 height 24
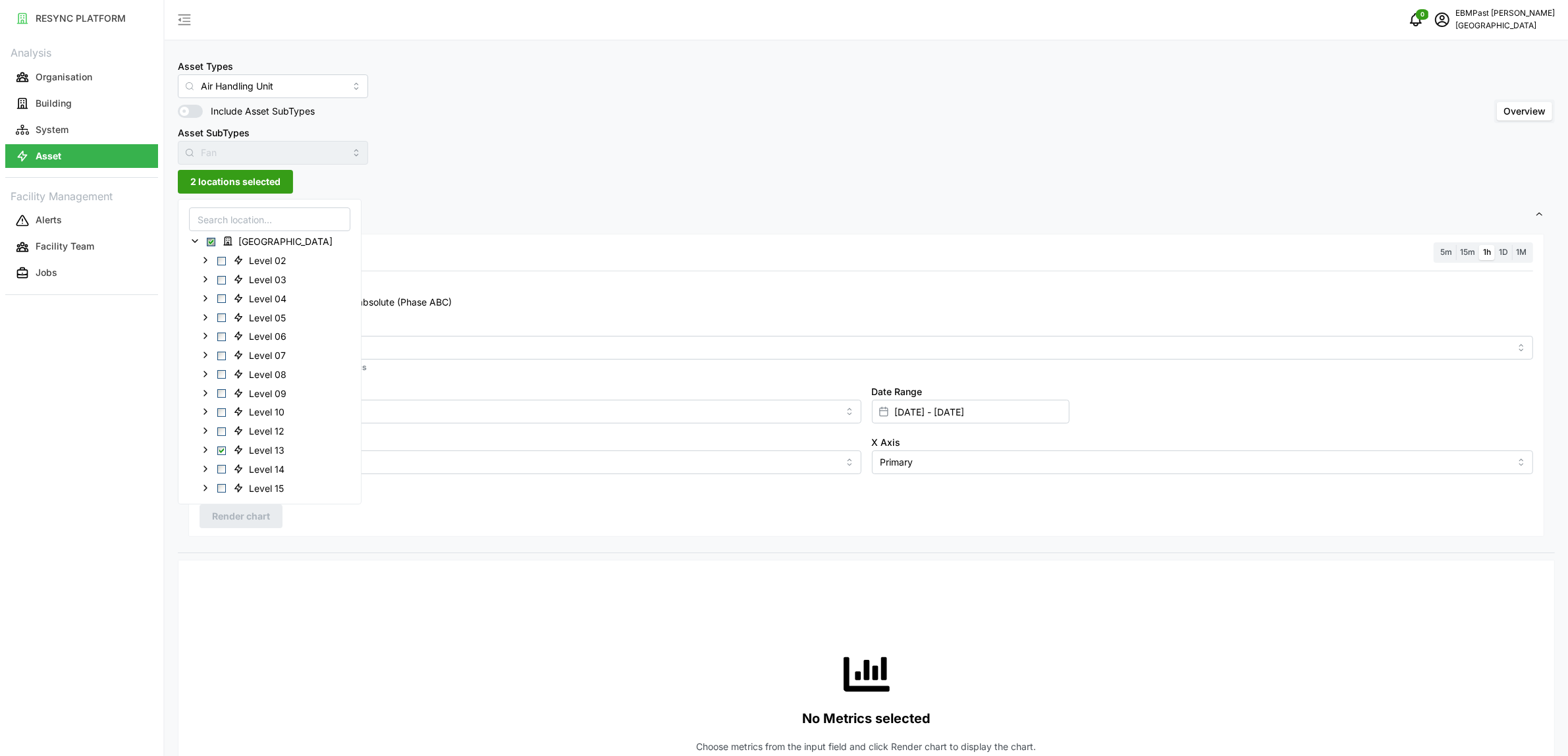
click at [463, 214] on span "Settings" at bounding box center [861, 215] width 1346 height 33
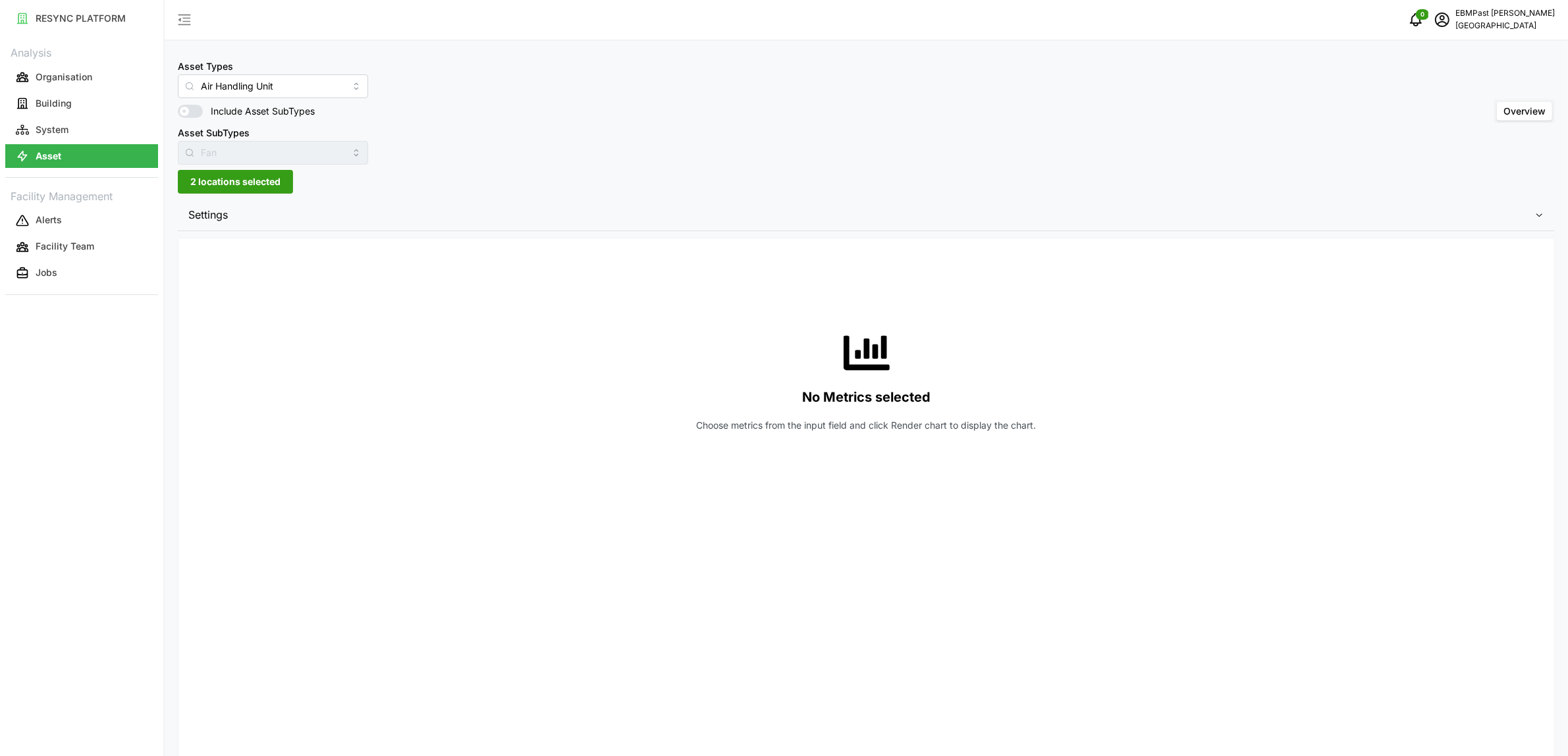
click at [388, 157] on div "Asset Types Air Handling Unit Include Asset SubTypes Asset SubTypes Fan Overview" at bounding box center [866, 111] width 1377 height 107
click at [290, 218] on span "Settings" at bounding box center [861, 215] width 1346 height 33
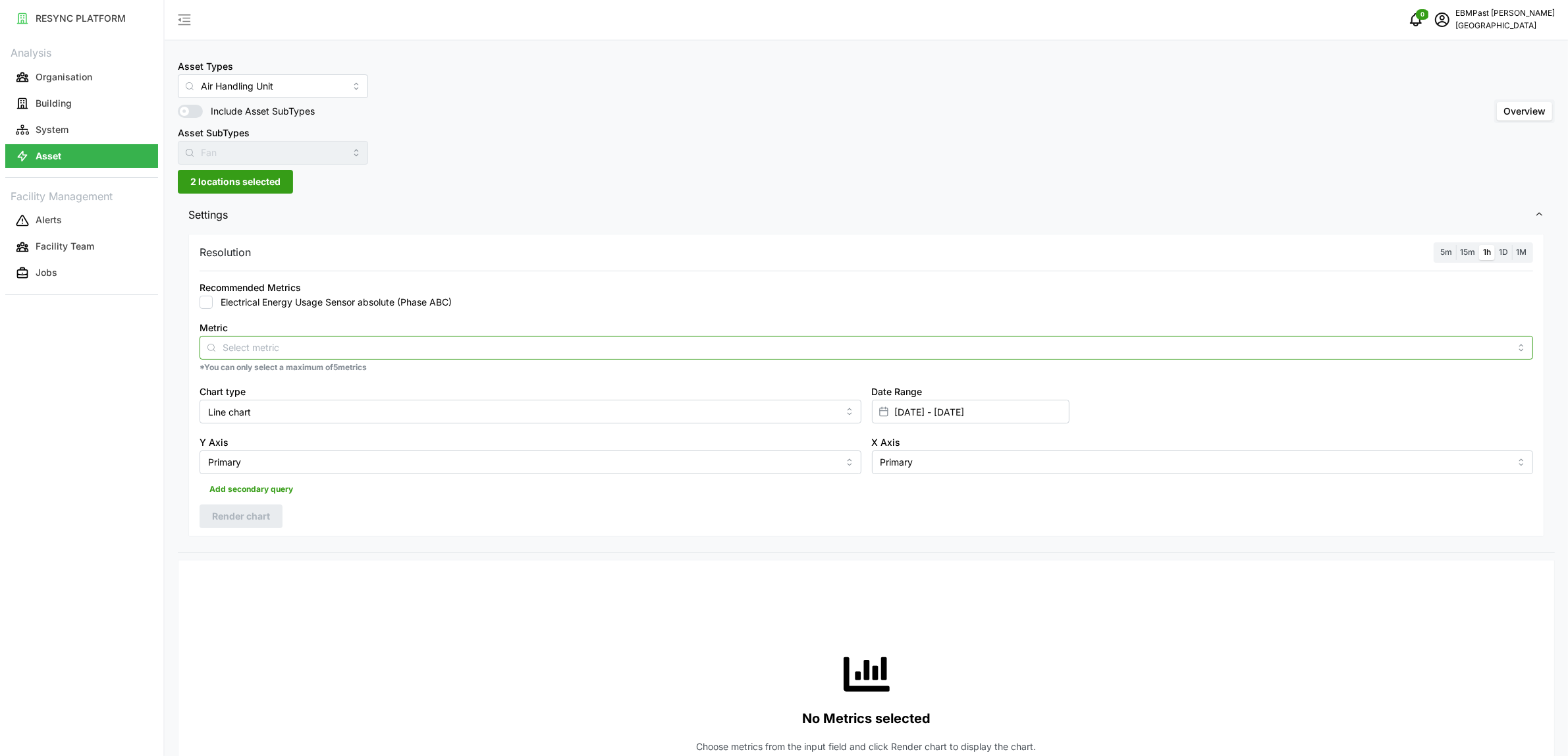
click at [305, 347] on input "Metric" at bounding box center [867, 347] width 1288 height 15
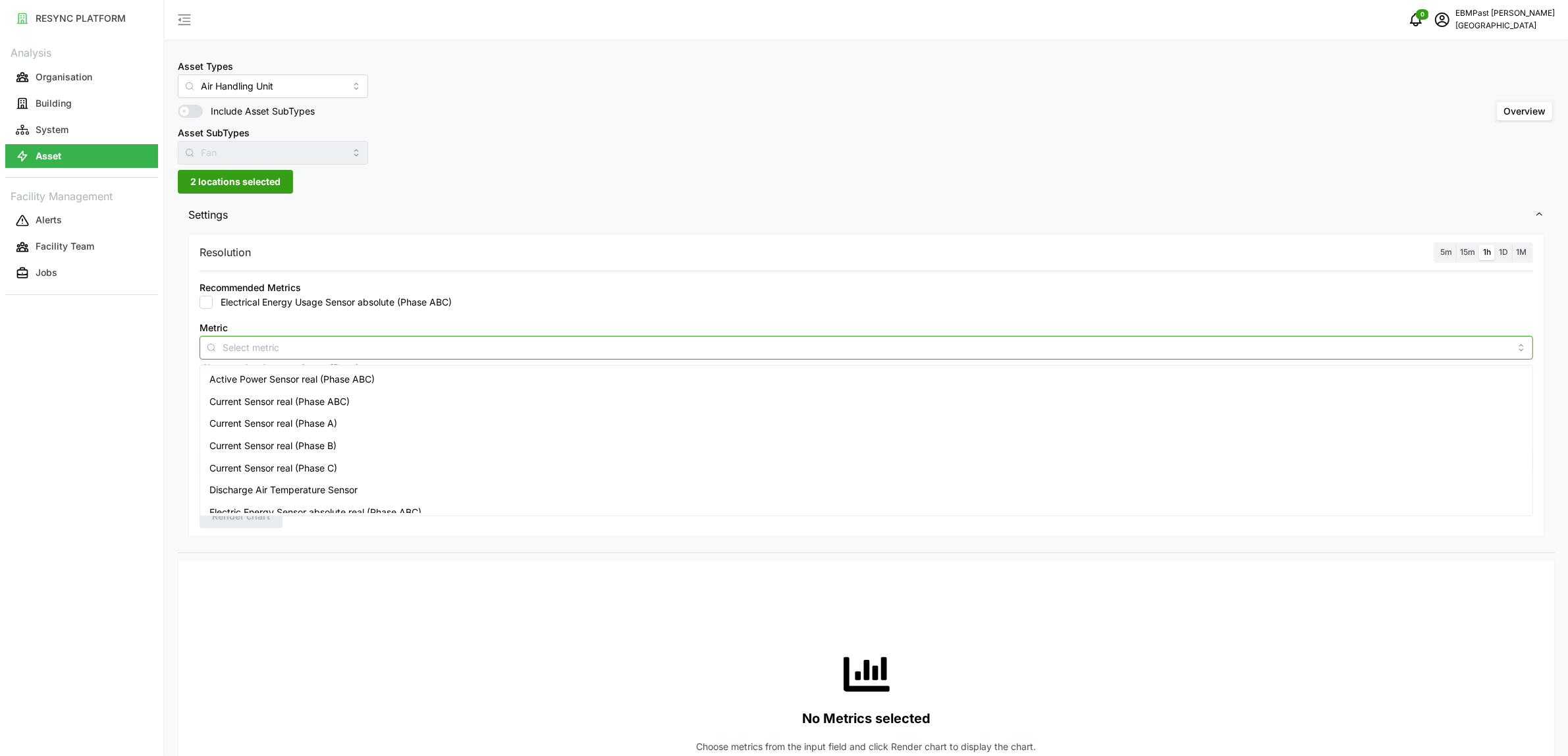
click at [310, 377] on span "Active Power Sensor real (Phase ABC)" at bounding box center [292, 379] width 165 height 15
click at [373, 387] on div "Active Power Sensor real (Phase ABC)" at bounding box center [867, 379] width 1328 height 22
click at [373, 386] on div "Active Power Sensor real (Phase ABC)" at bounding box center [867, 379] width 1328 height 22
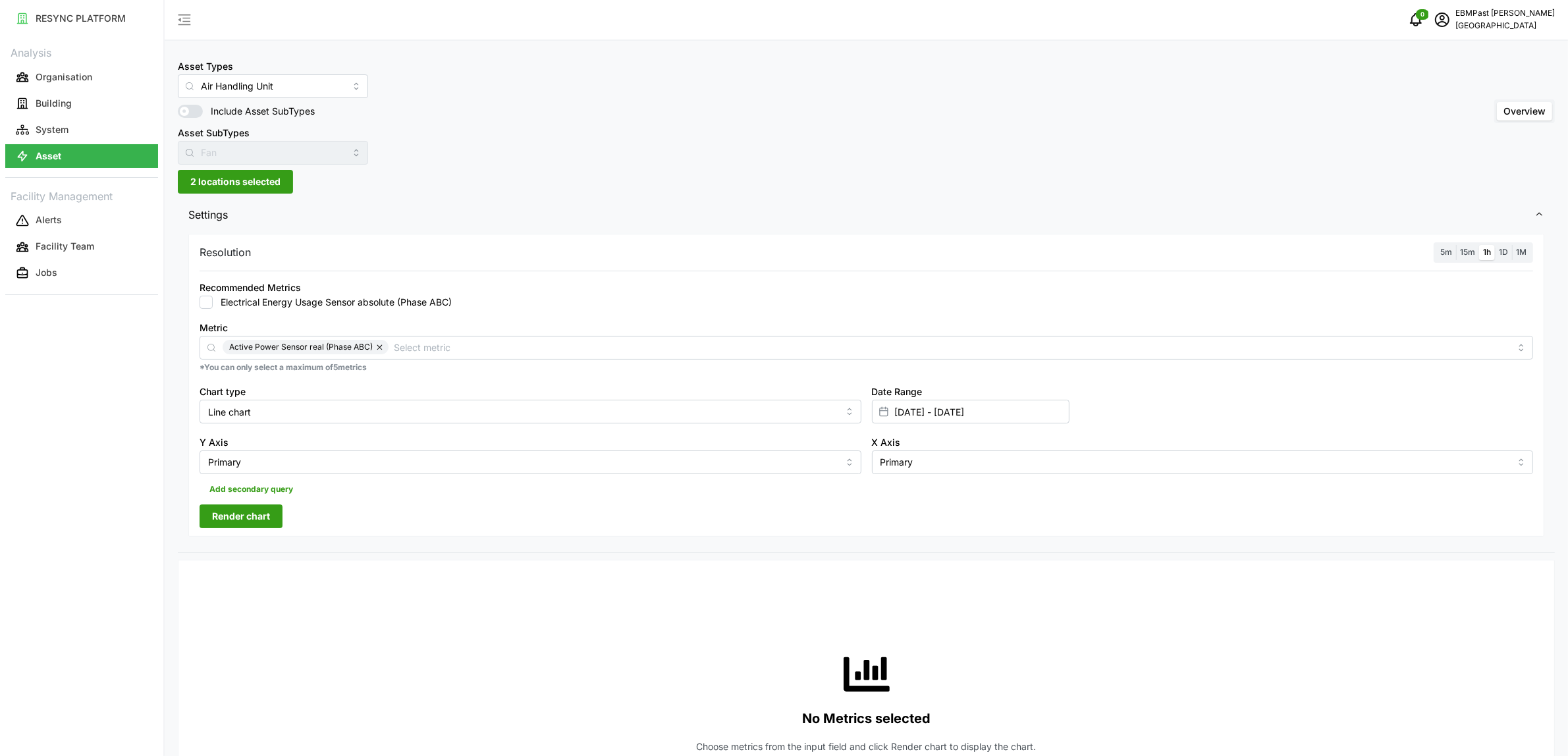
click at [465, 258] on div "Resolution 5m 15m 1h 1D 1M" at bounding box center [867, 253] width 1333 height 21
click at [320, 409] on input "Line chart" at bounding box center [531, 411] width 662 height 24
click at [303, 458] on div "Bar chart" at bounding box center [530, 465] width 655 height 22
type input "Bar chart"
click at [242, 519] on span "Render chart" at bounding box center [241, 516] width 58 height 22
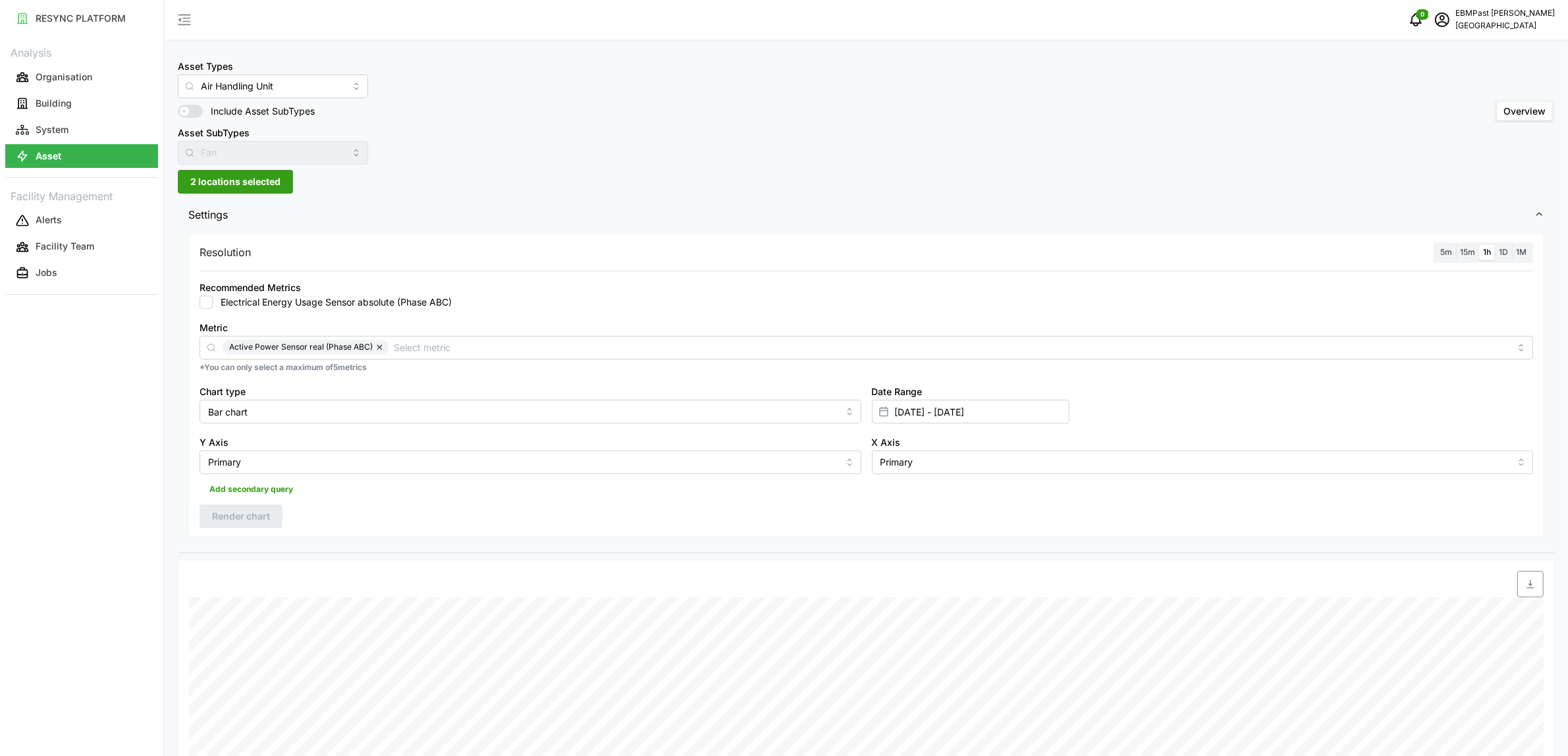
click at [255, 179] on span "2 locations selected" at bounding box center [235, 182] width 90 height 22
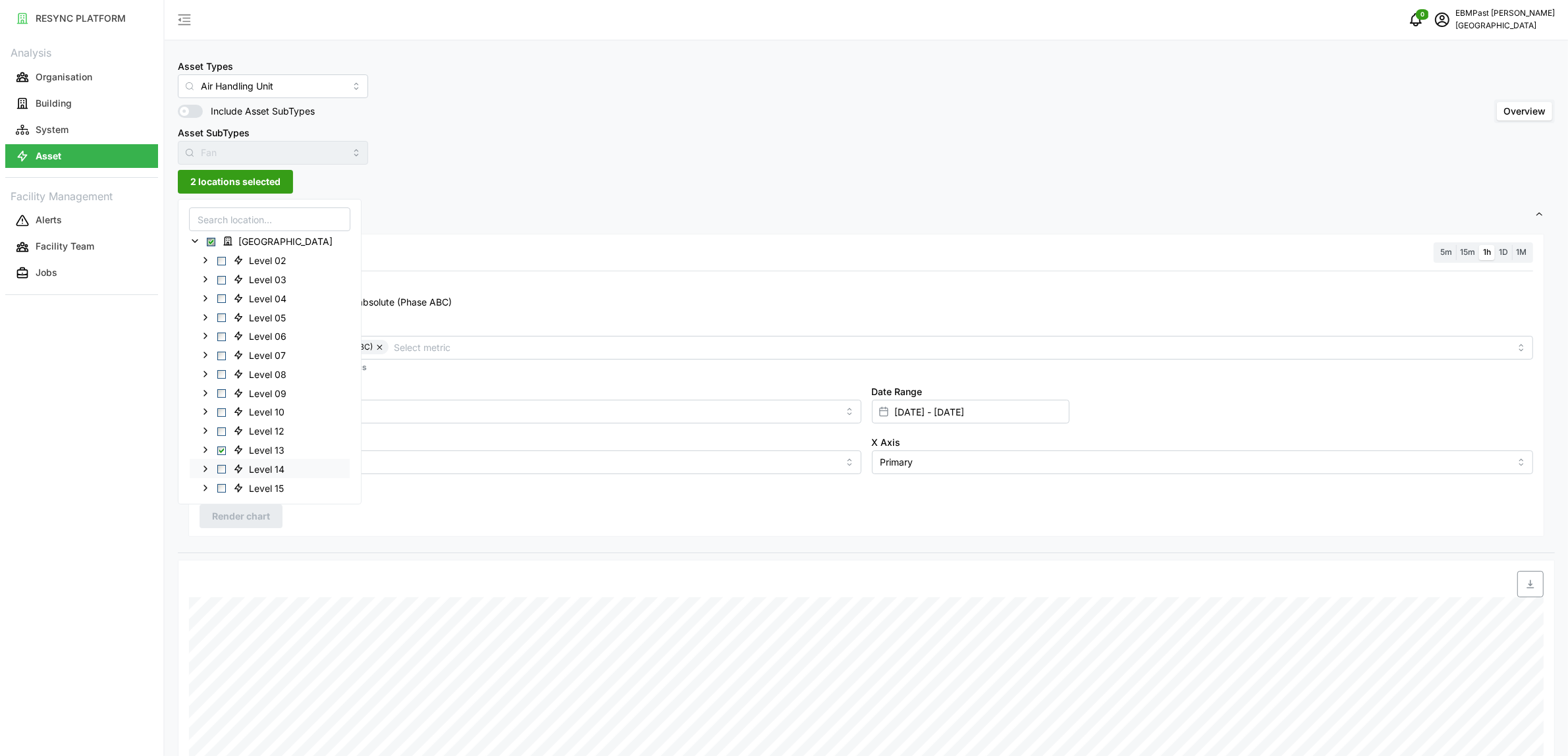
click at [219, 468] on span "Select Level 14" at bounding box center [222, 469] width 9 height 9
click at [222, 455] on div "Level 13" at bounding box center [269, 450] width 160 height 19
click at [221, 452] on span "Select Level 13" at bounding box center [222, 450] width 9 height 9
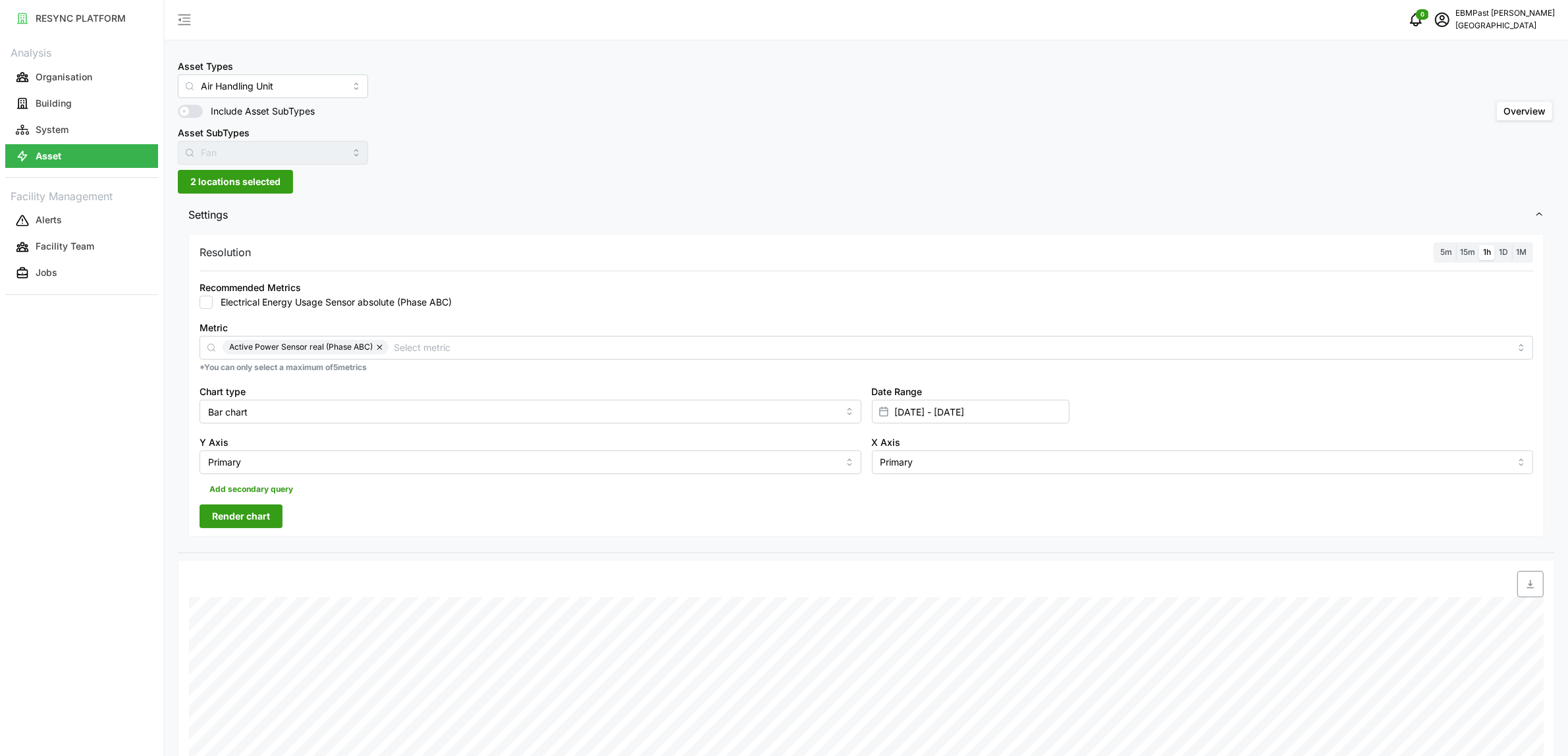
click at [232, 507] on span "Render chart" at bounding box center [241, 516] width 58 height 22
click at [241, 176] on span "2 locations selected" at bounding box center [235, 182] width 90 height 22
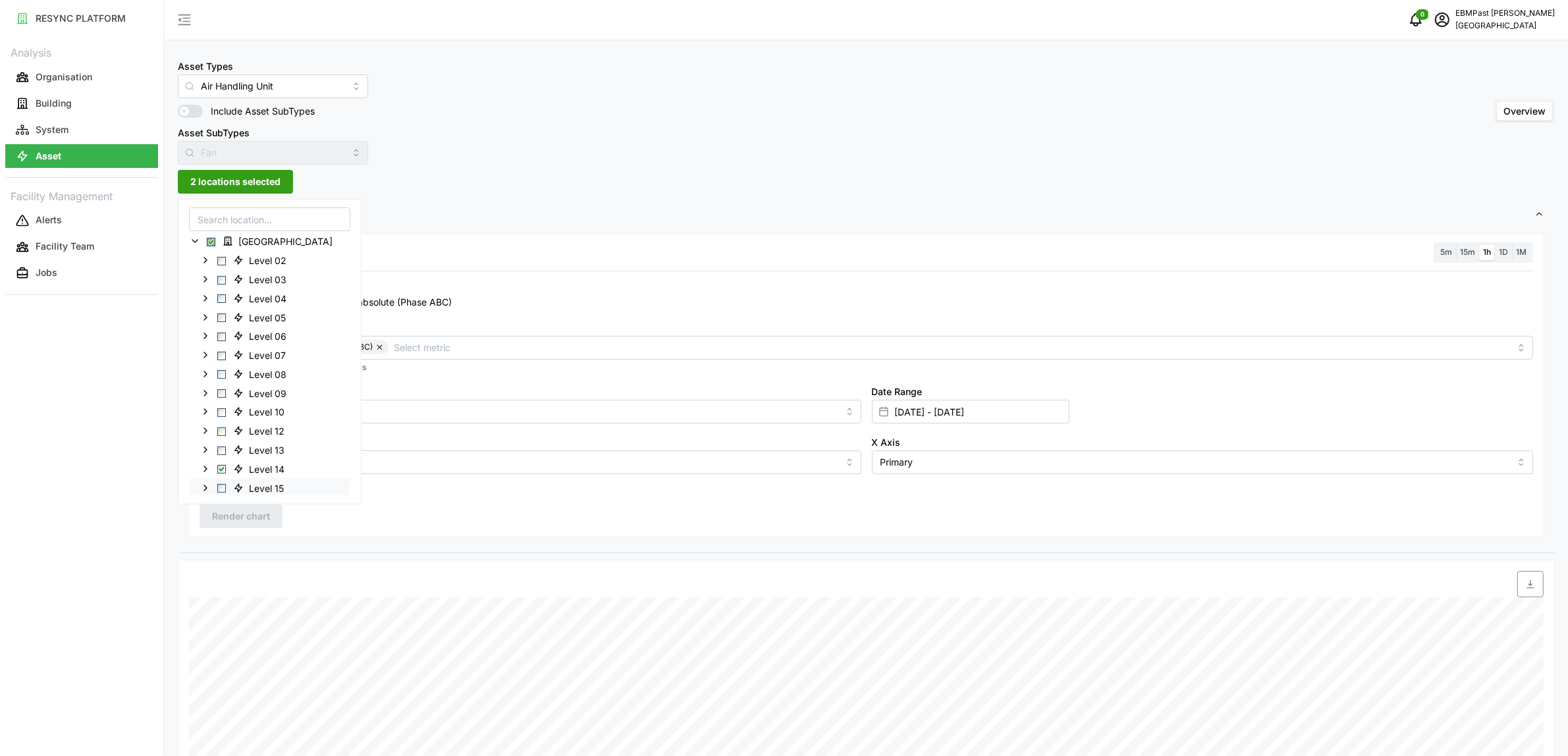
click at [219, 488] on span "Select Level 15" at bounding box center [222, 488] width 9 height 9
click at [222, 474] on div "Level 14" at bounding box center [269, 468] width 160 height 19
drag, startPoint x: 221, startPoint y: 468, endPoint x: 221, endPoint y: 482, distance: 14.0
click at [221, 469] on span "Select Level 14" at bounding box center [222, 469] width 9 height 9
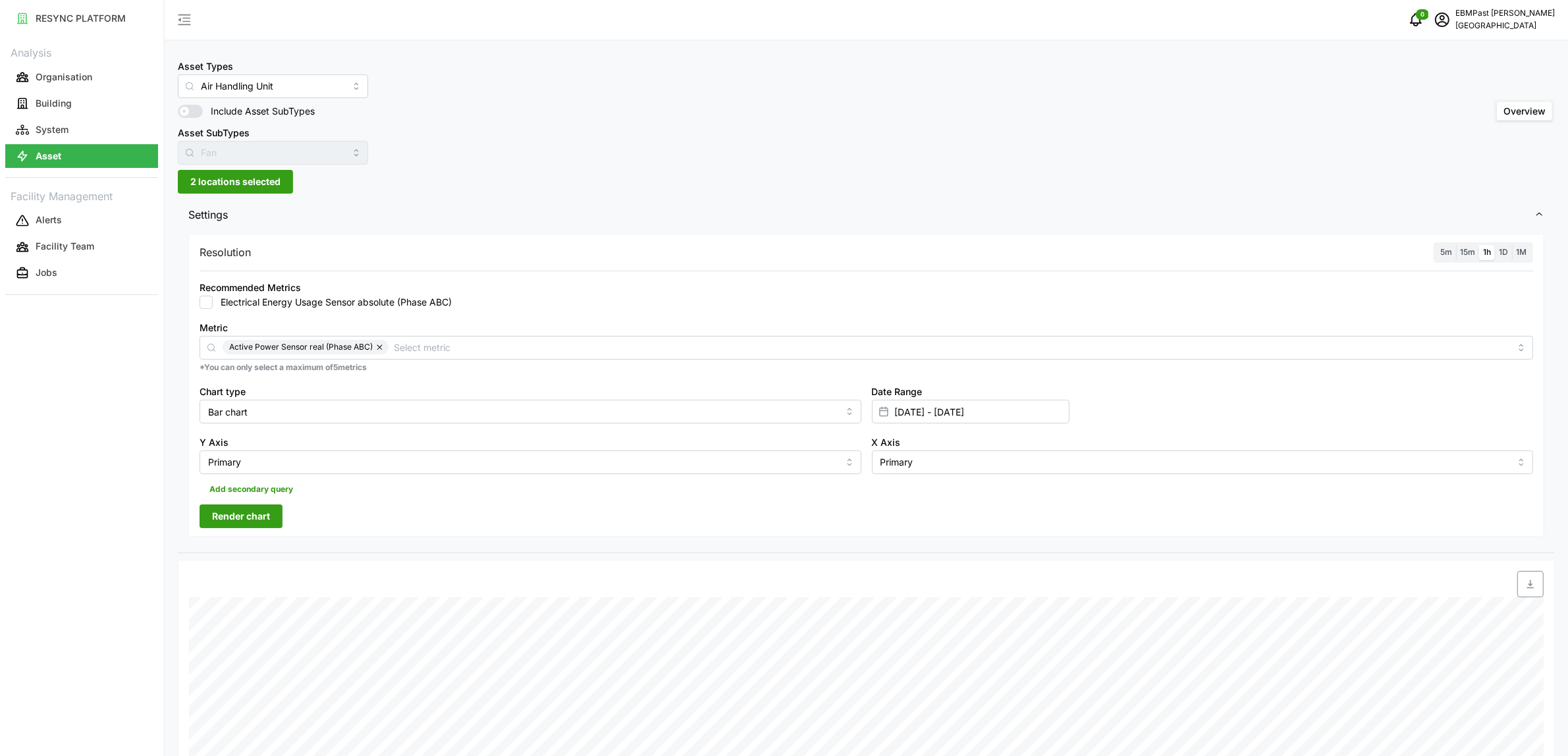
click at [226, 512] on span "Render chart" at bounding box center [241, 516] width 58 height 22
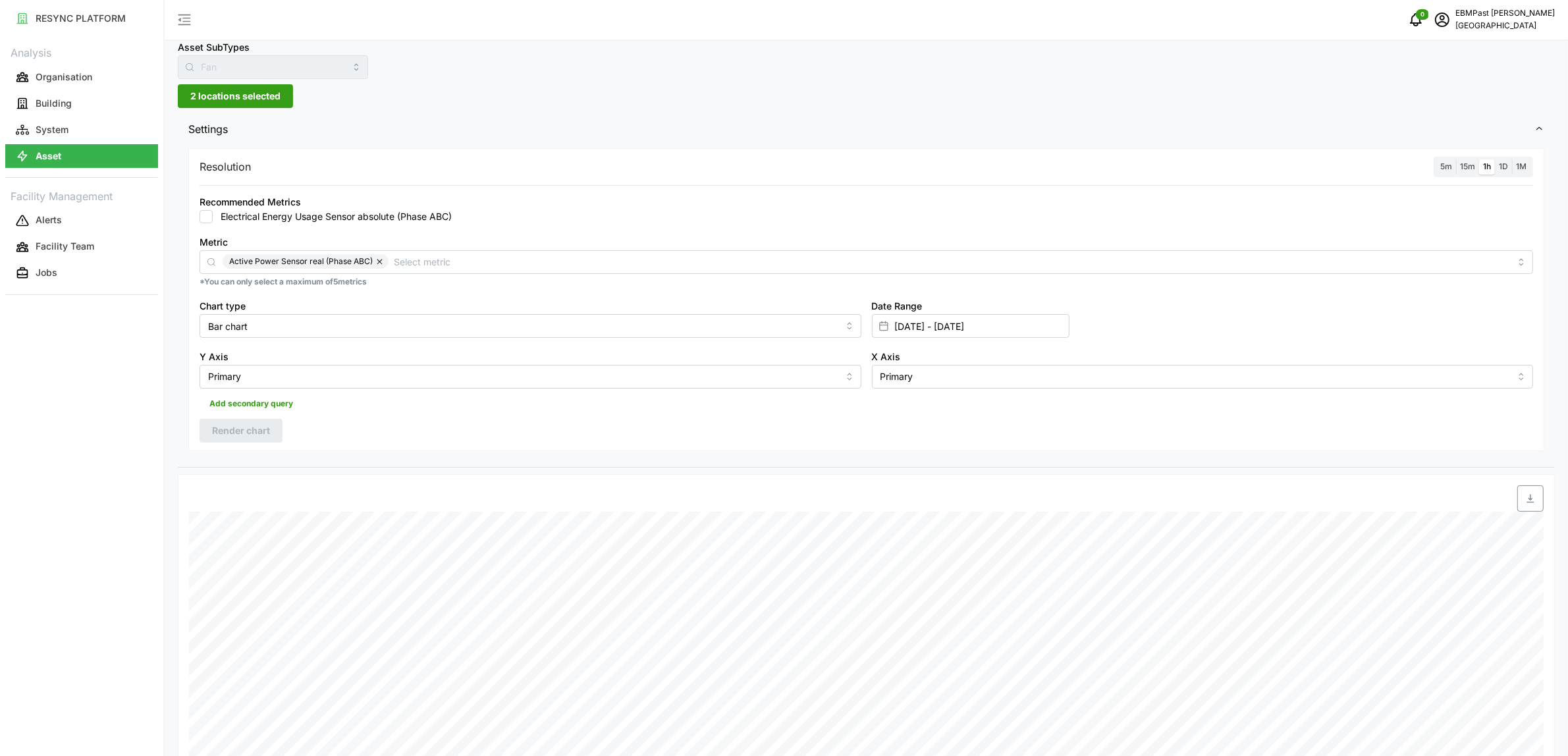
scroll to position [79, 0]
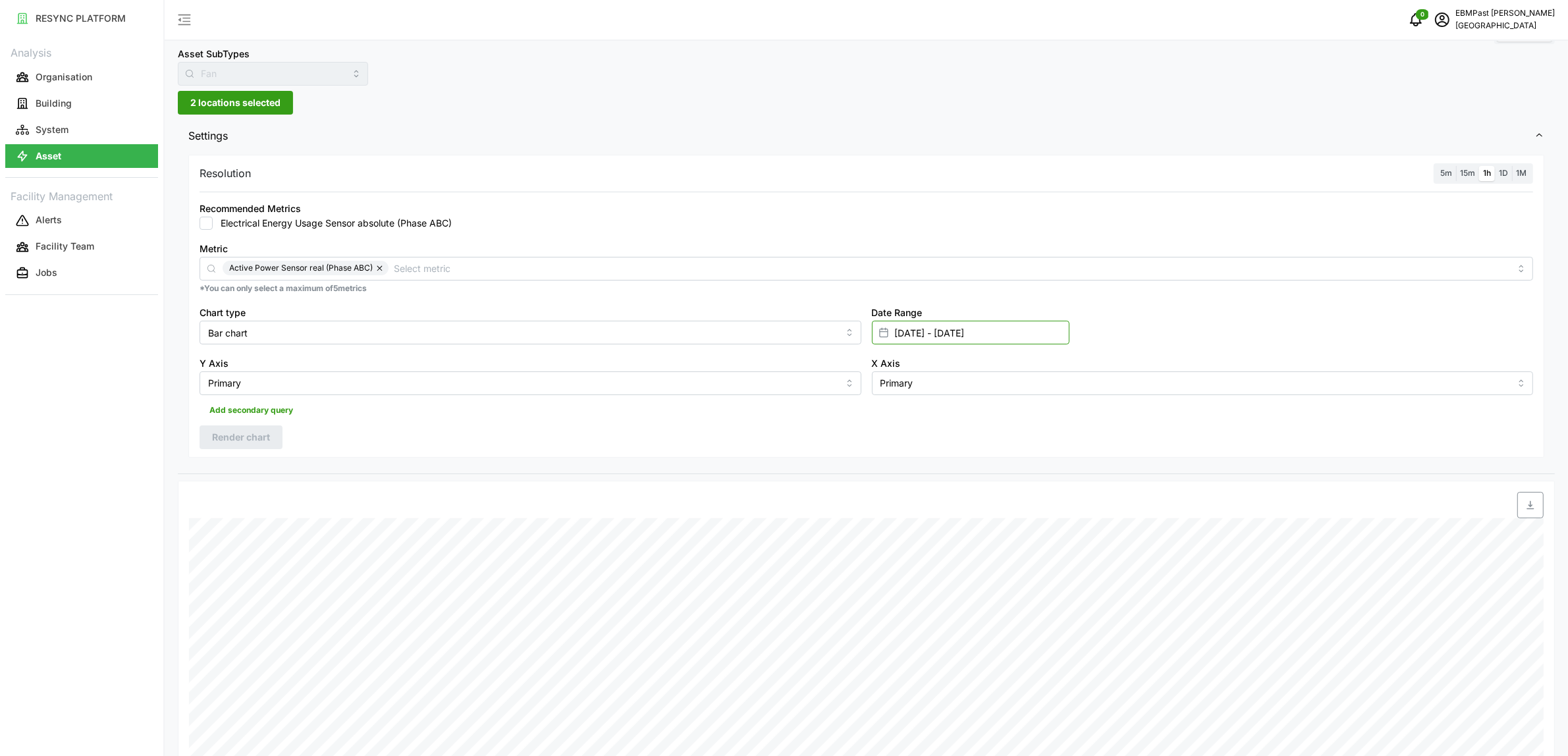
click at [981, 329] on input "[DATE] - [DATE]" at bounding box center [970, 332] width 198 height 24
click at [1131, 291] on p "*You can only select a maximum of 5 metrics" at bounding box center [867, 288] width 1333 height 11
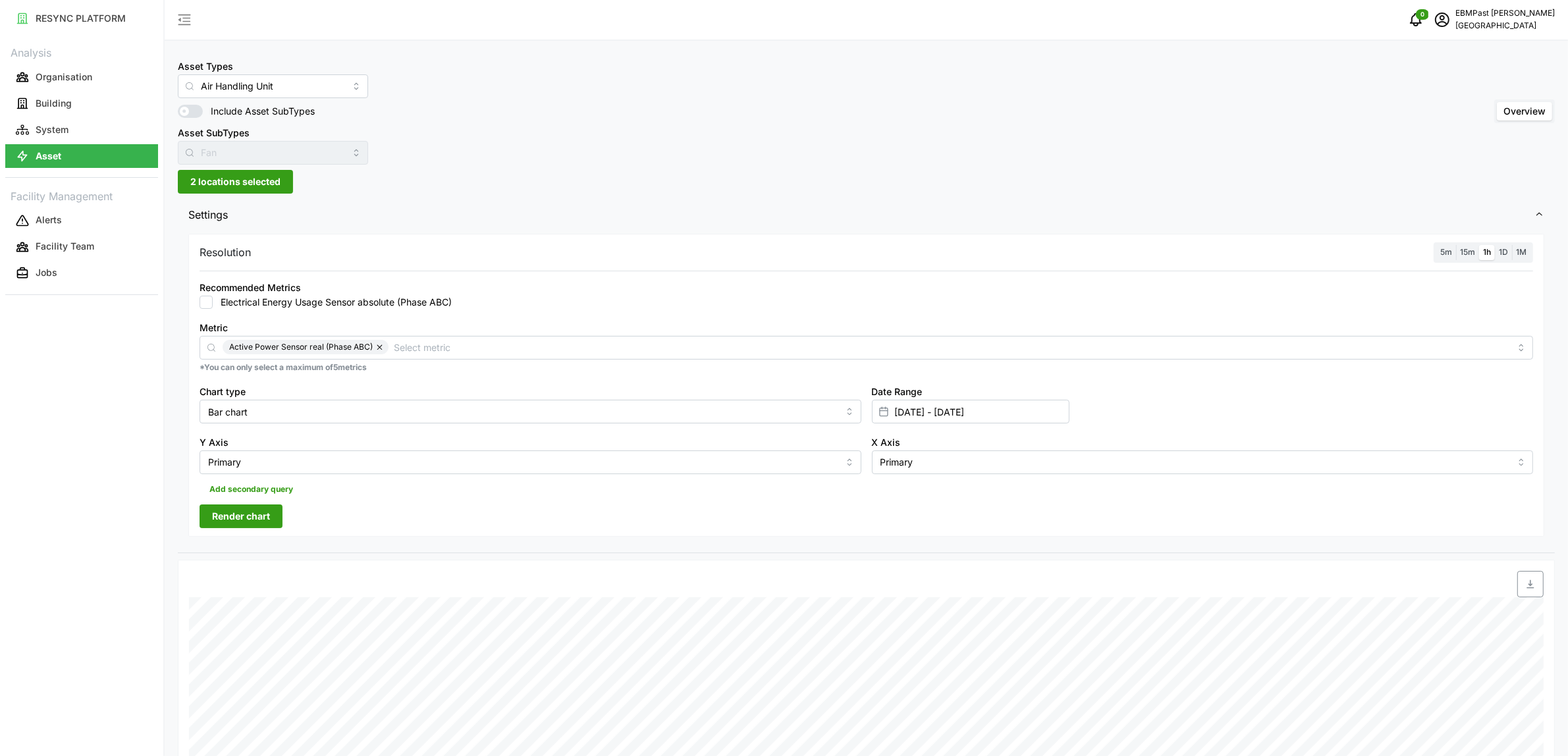
click at [266, 186] on span "2 locations selected" at bounding box center [235, 182] width 90 height 22
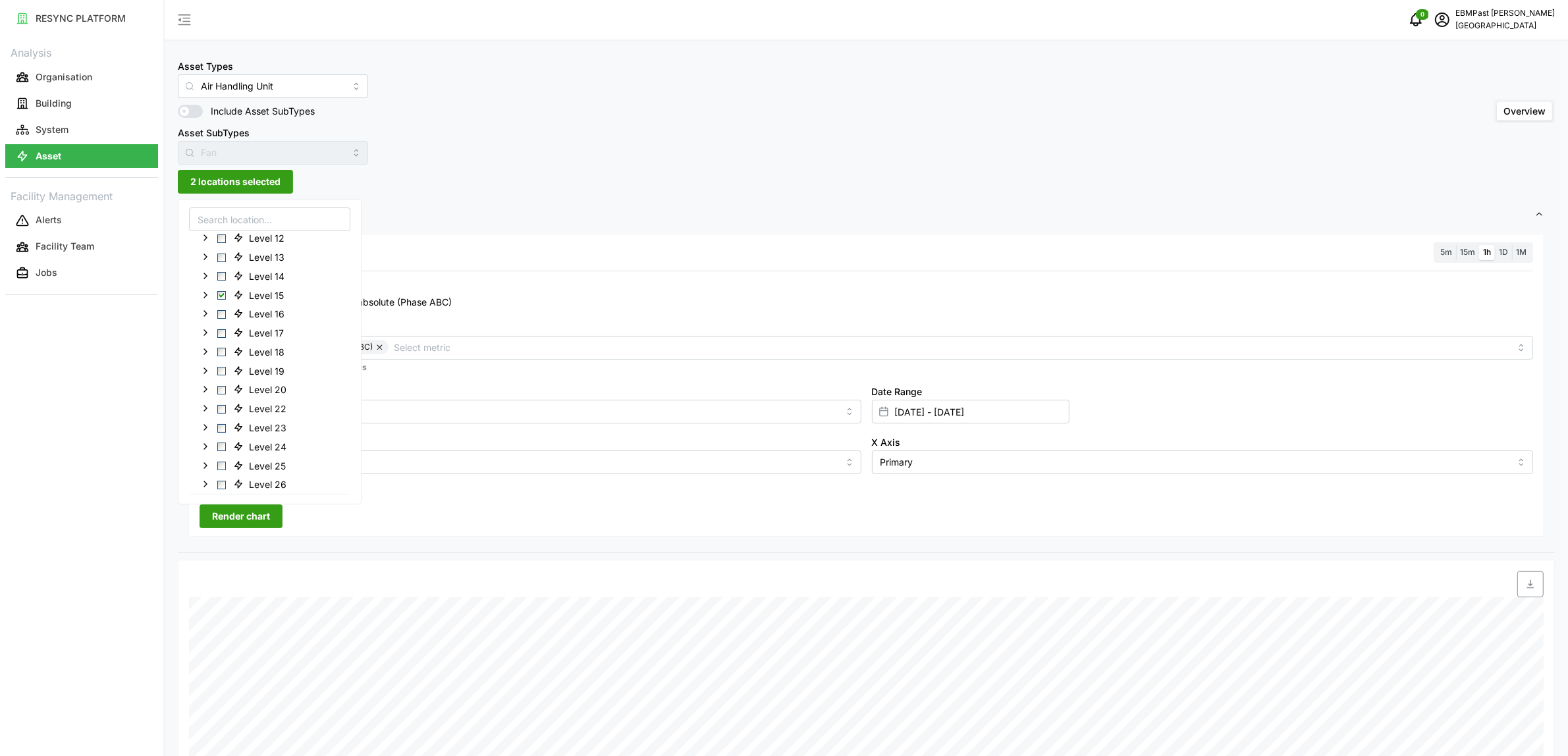
scroll to position [247, 0]
click at [224, 259] on span "Select Level 16" at bounding box center [222, 260] width 9 height 9
click at [221, 244] on span "Select Level 15" at bounding box center [222, 241] width 9 height 9
click at [252, 511] on span "Render chart" at bounding box center [241, 516] width 58 height 22
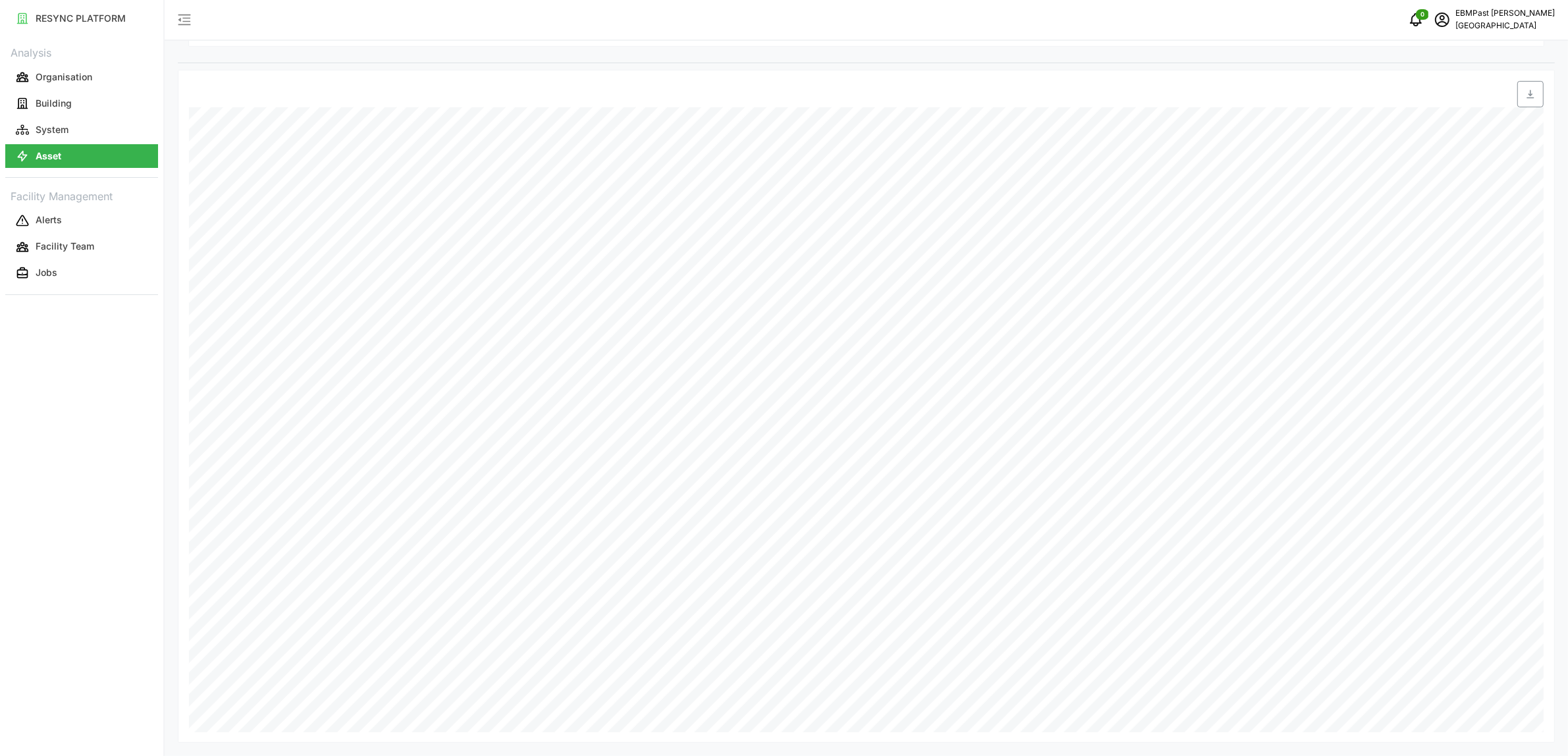
scroll to position [79, 0]
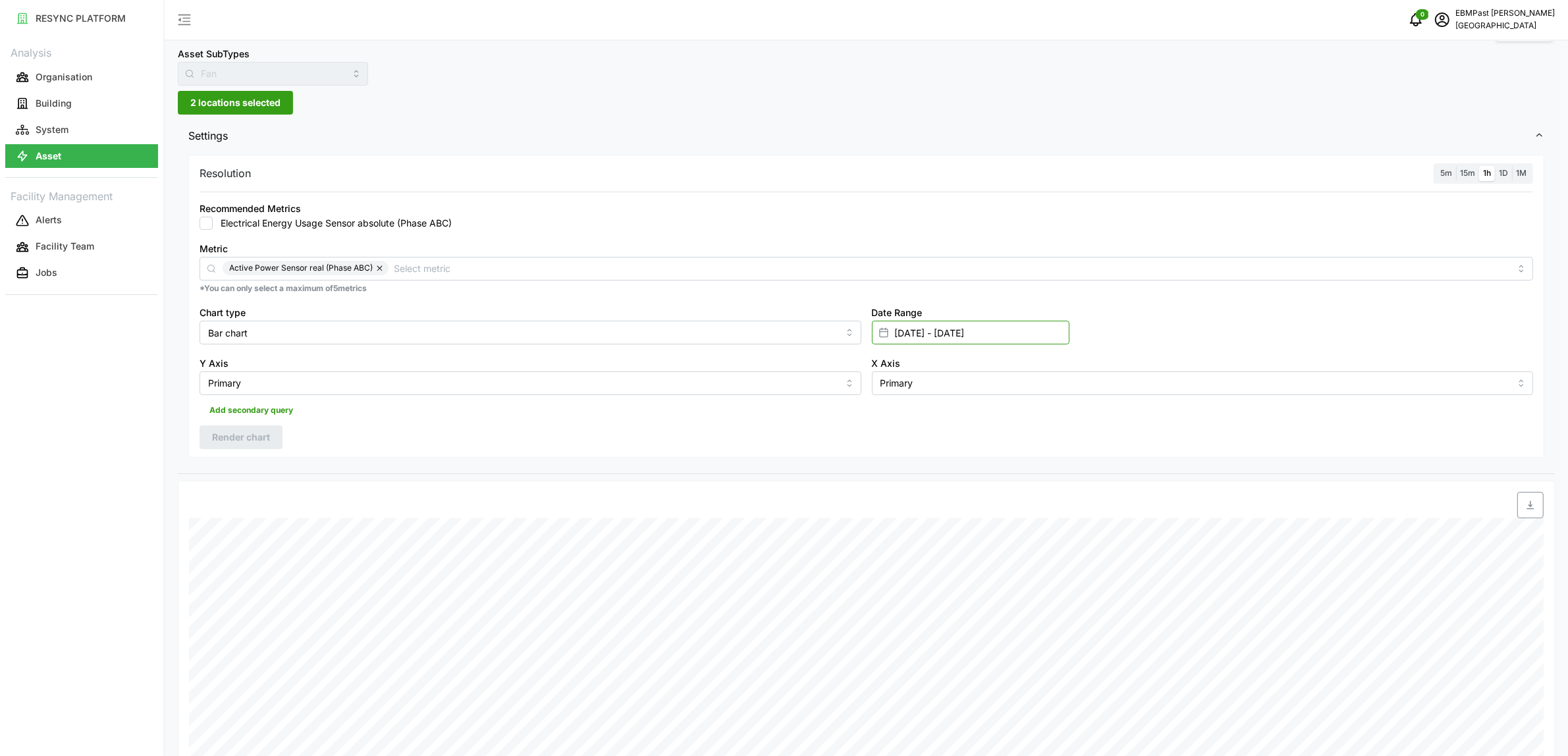
click at [1035, 339] on input "[DATE] - [DATE]" at bounding box center [970, 332] width 198 height 24
click at [901, 512] on button "15" at bounding box center [901, 513] width 24 height 24
type input "[DATE] - [DATE]"
type input "[DATE]"
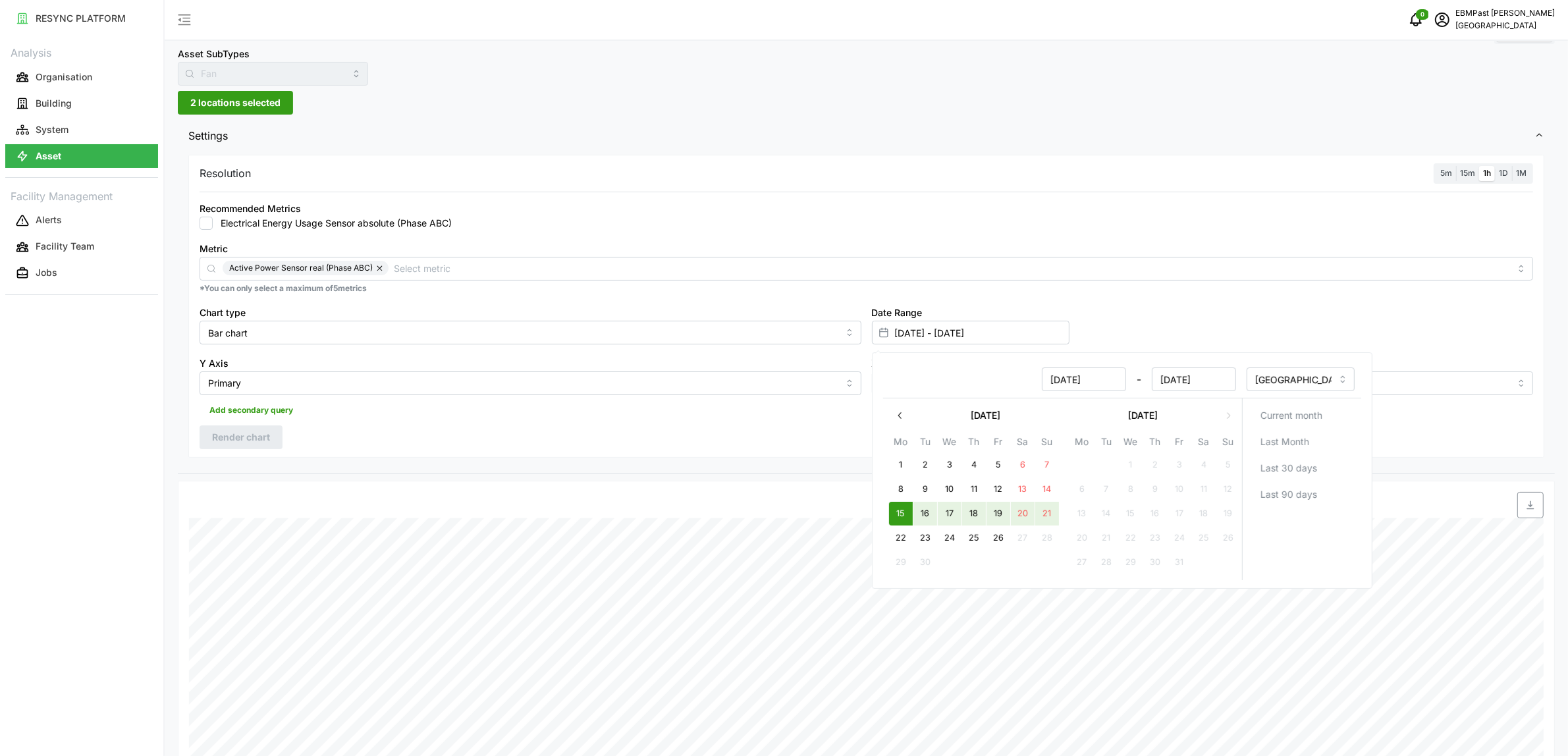
click at [1049, 507] on button "21" at bounding box center [1046, 513] width 24 height 24
type input "[DATE] - [DATE]"
type input "[DATE]"
click at [1216, 283] on p "*You can only select a maximum of 5 metrics" at bounding box center [867, 288] width 1333 height 11
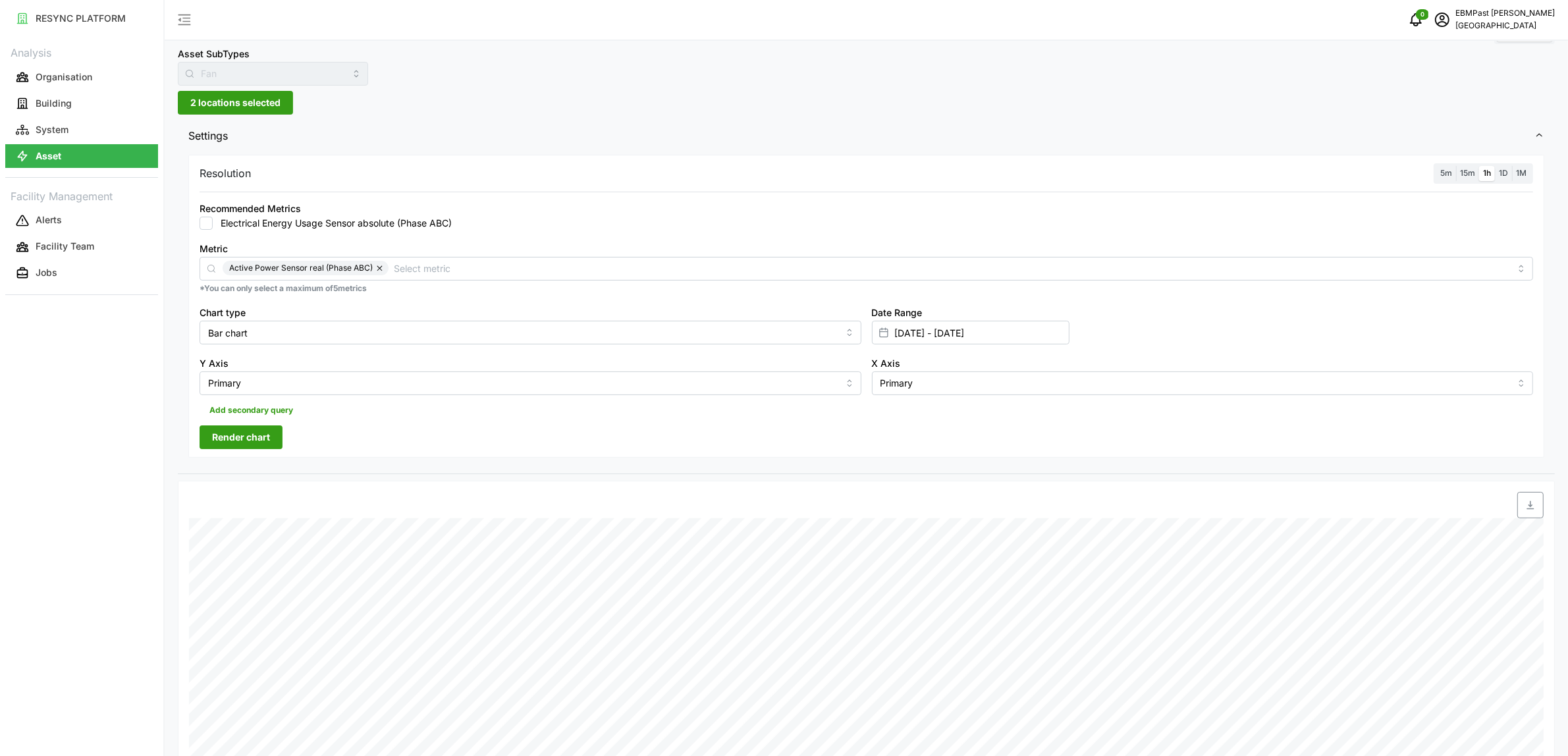
scroll to position [408, 0]
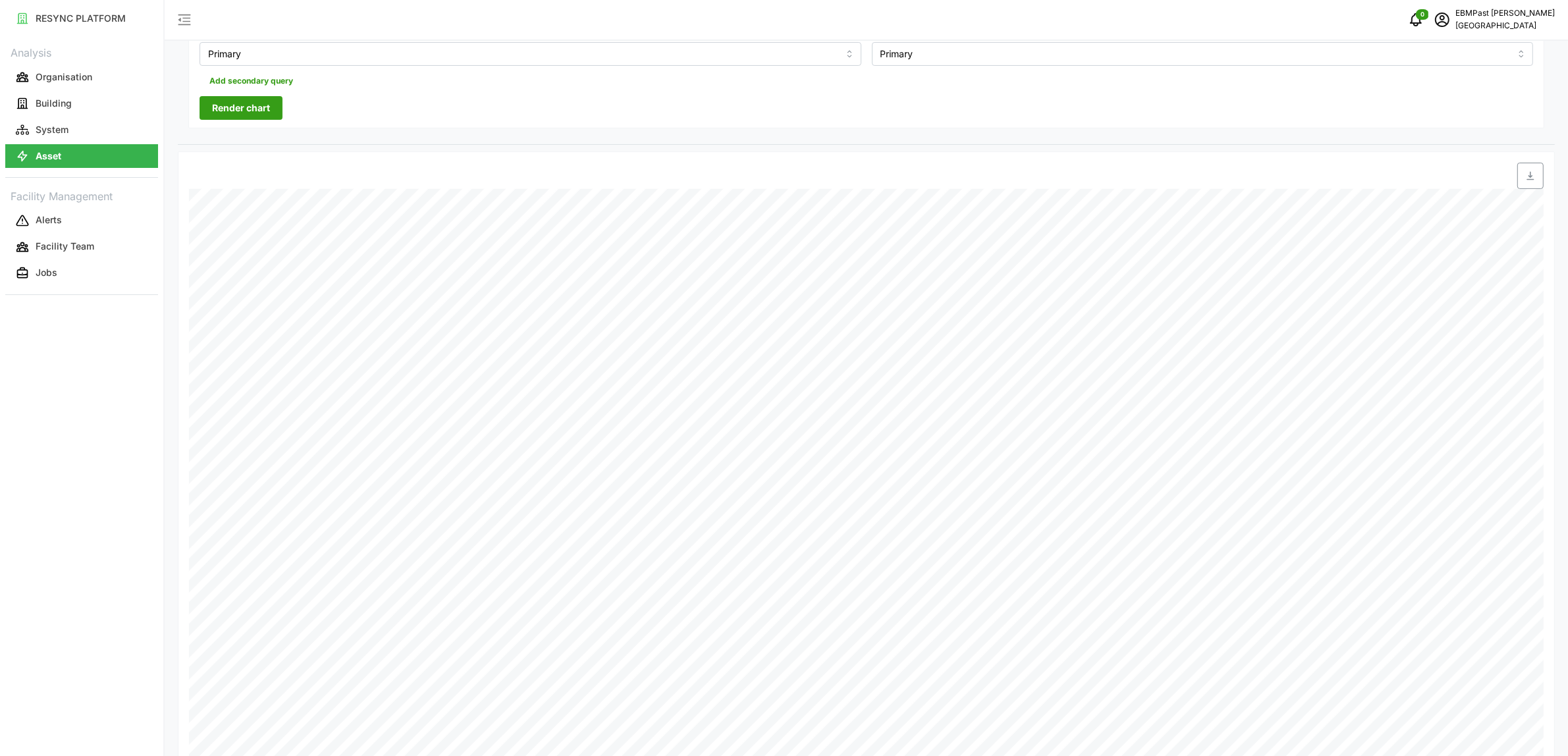
click at [267, 117] on span "Render chart" at bounding box center [241, 108] width 58 height 22
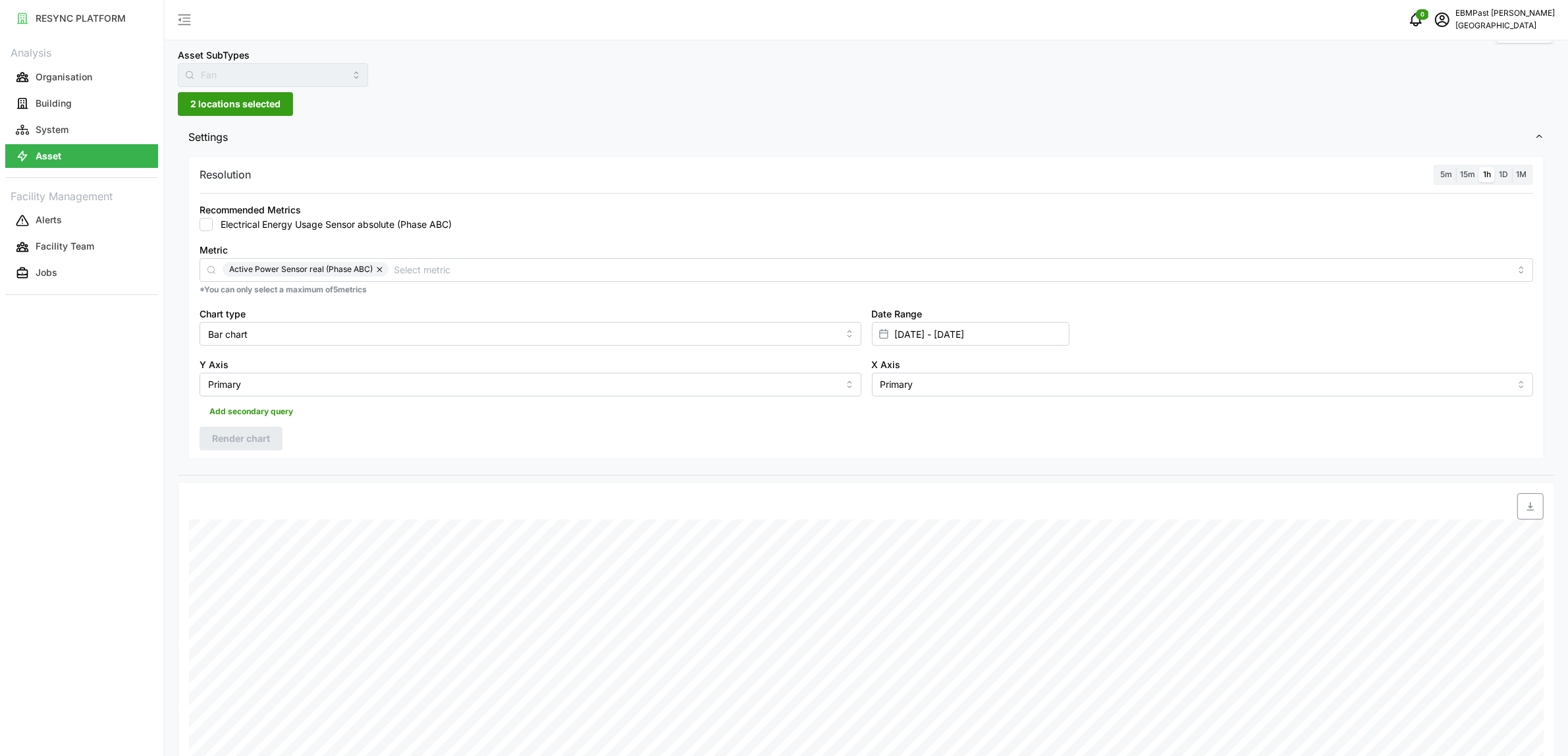
scroll to position [0, 0]
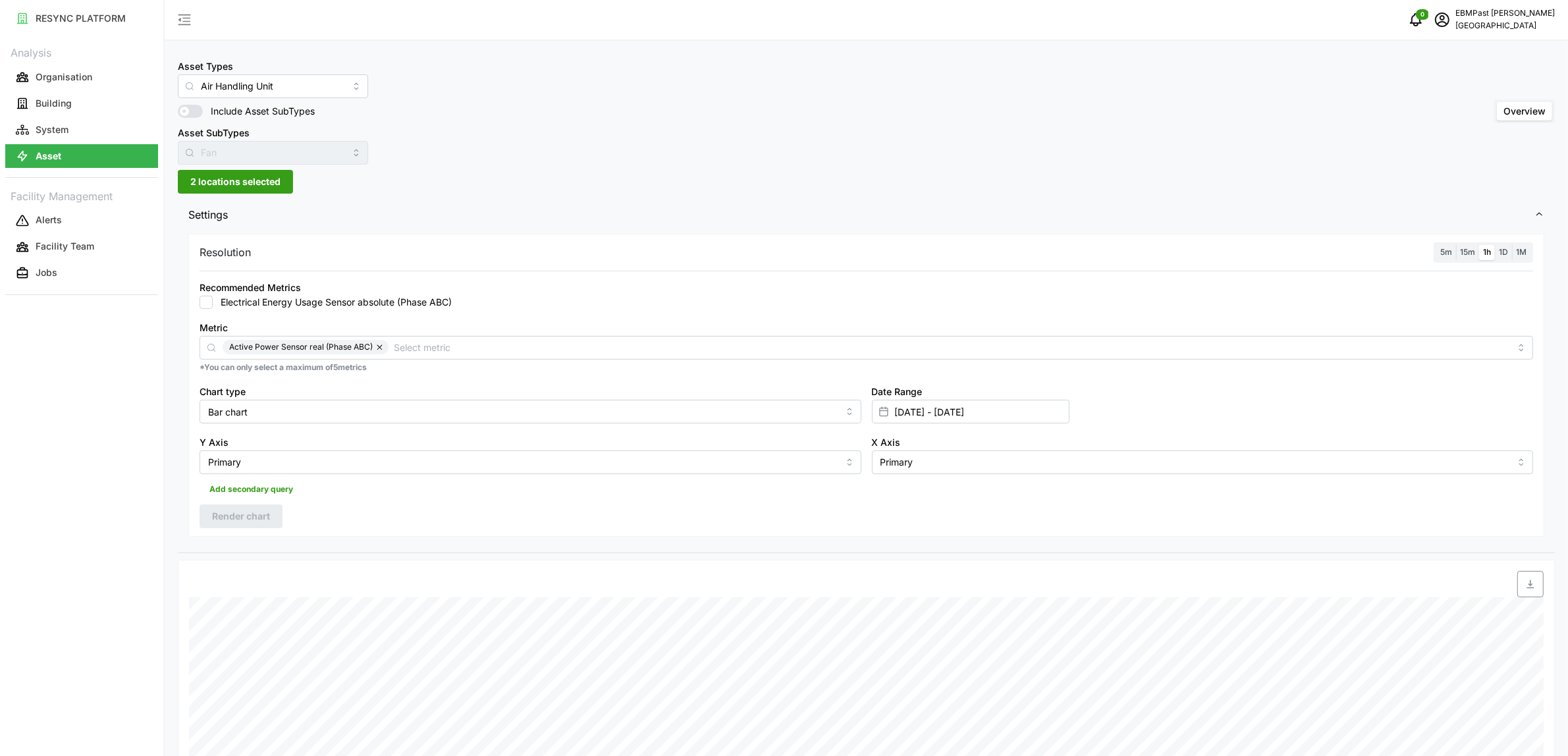
click at [238, 182] on span "2 locations selected" at bounding box center [235, 182] width 90 height 22
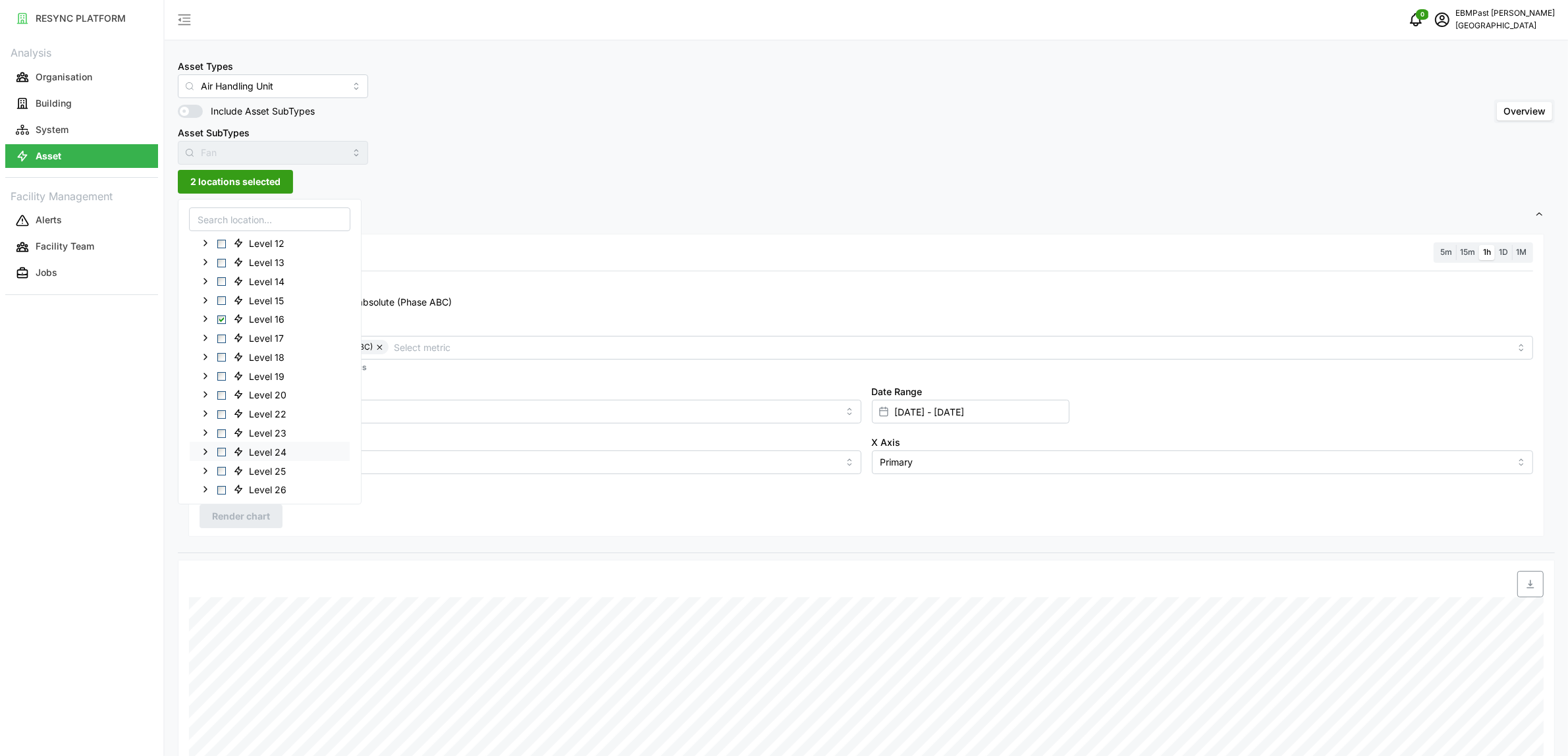
scroll to position [165, 0]
click at [219, 359] on span "Select Level 17" at bounding box center [222, 361] width 9 height 9
click at [218, 342] on span "Select Level 16" at bounding box center [222, 342] width 9 height 9
click at [266, 512] on span "Render chart" at bounding box center [241, 516] width 58 height 22
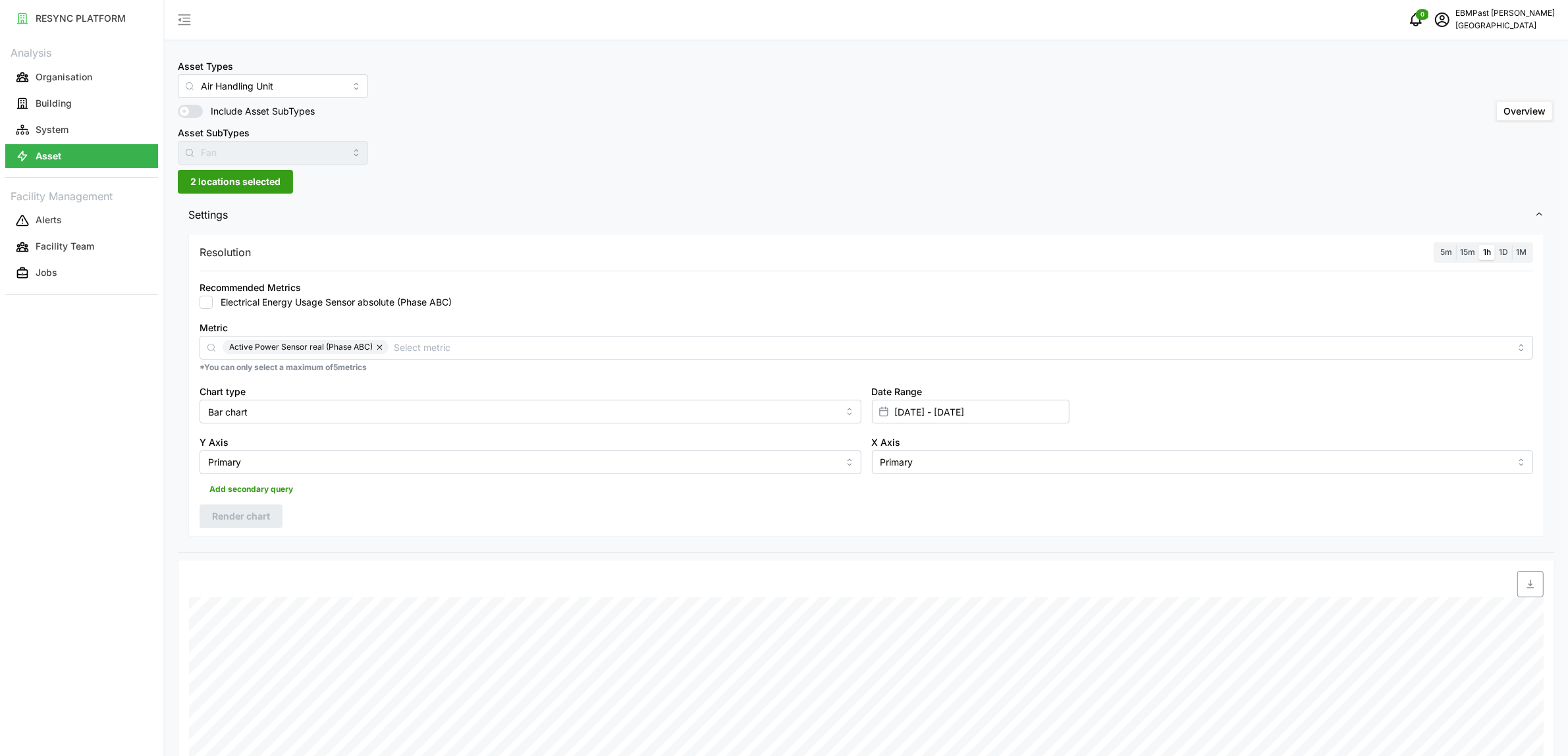
click at [251, 184] on span "2 locations selected" at bounding box center [235, 182] width 90 height 22
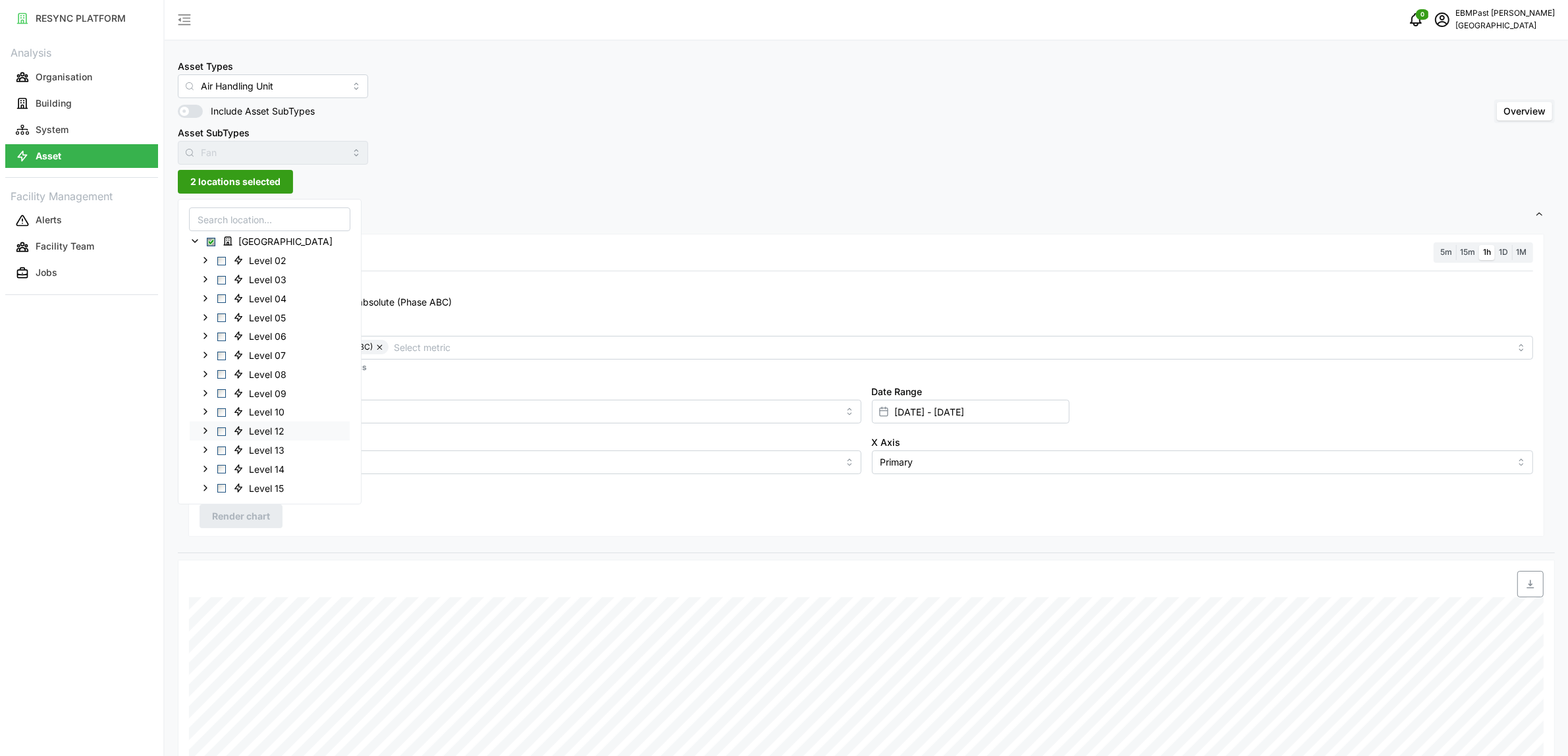
scroll to position [82, 0]
click at [219, 461] on span "Select Level 18" at bounding box center [222, 463] width 9 height 9
click at [221, 448] on div "Level 17" at bounding box center [269, 443] width 160 height 19
click at [222, 445] on span "Select Level 17" at bounding box center [222, 444] width 9 height 9
click at [235, 512] on span "Render chart" at bounding box center [241, 516] width 58 height 22
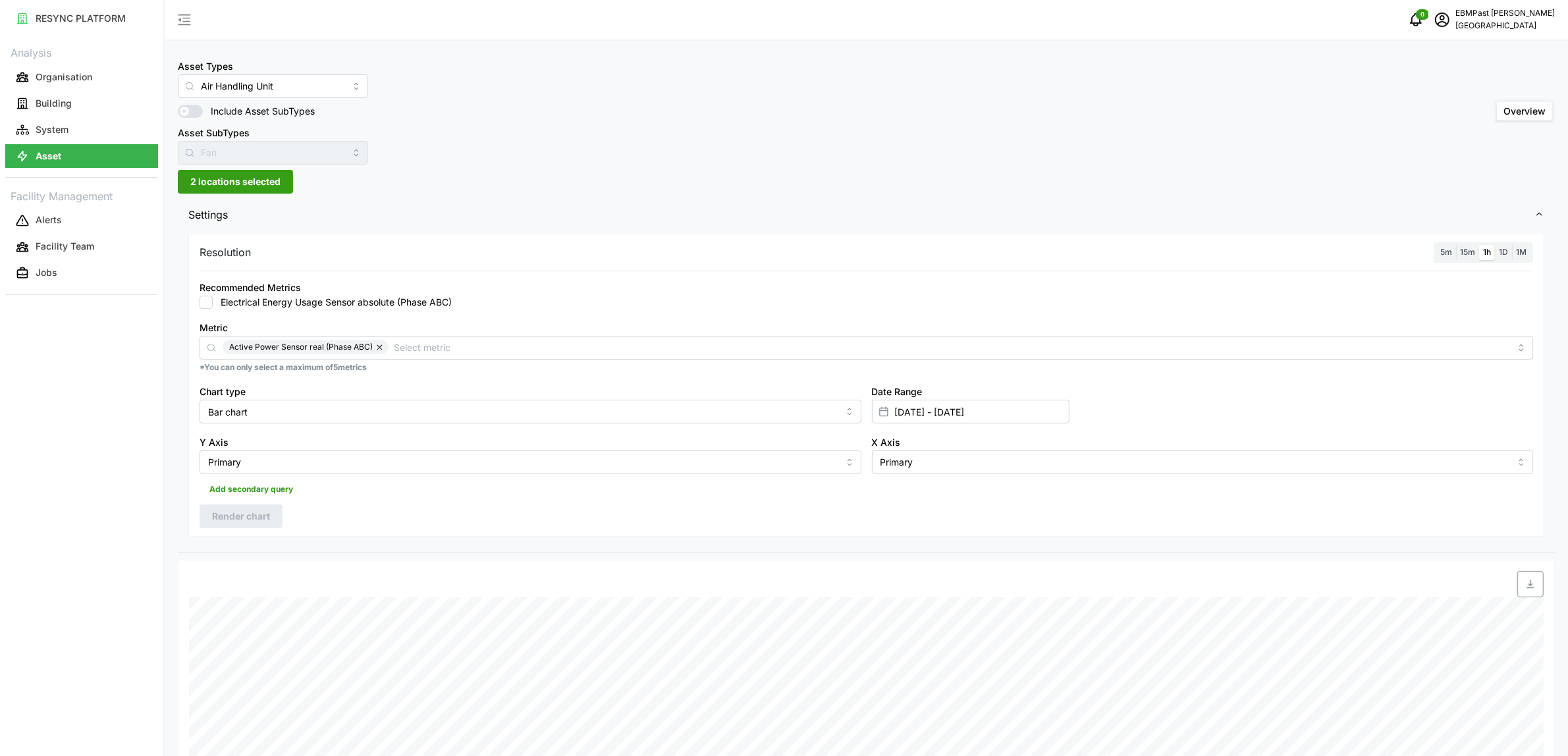
click at [258, 175] on span "2 locations selected" at bounding box center [235, 182] width 90 height 22
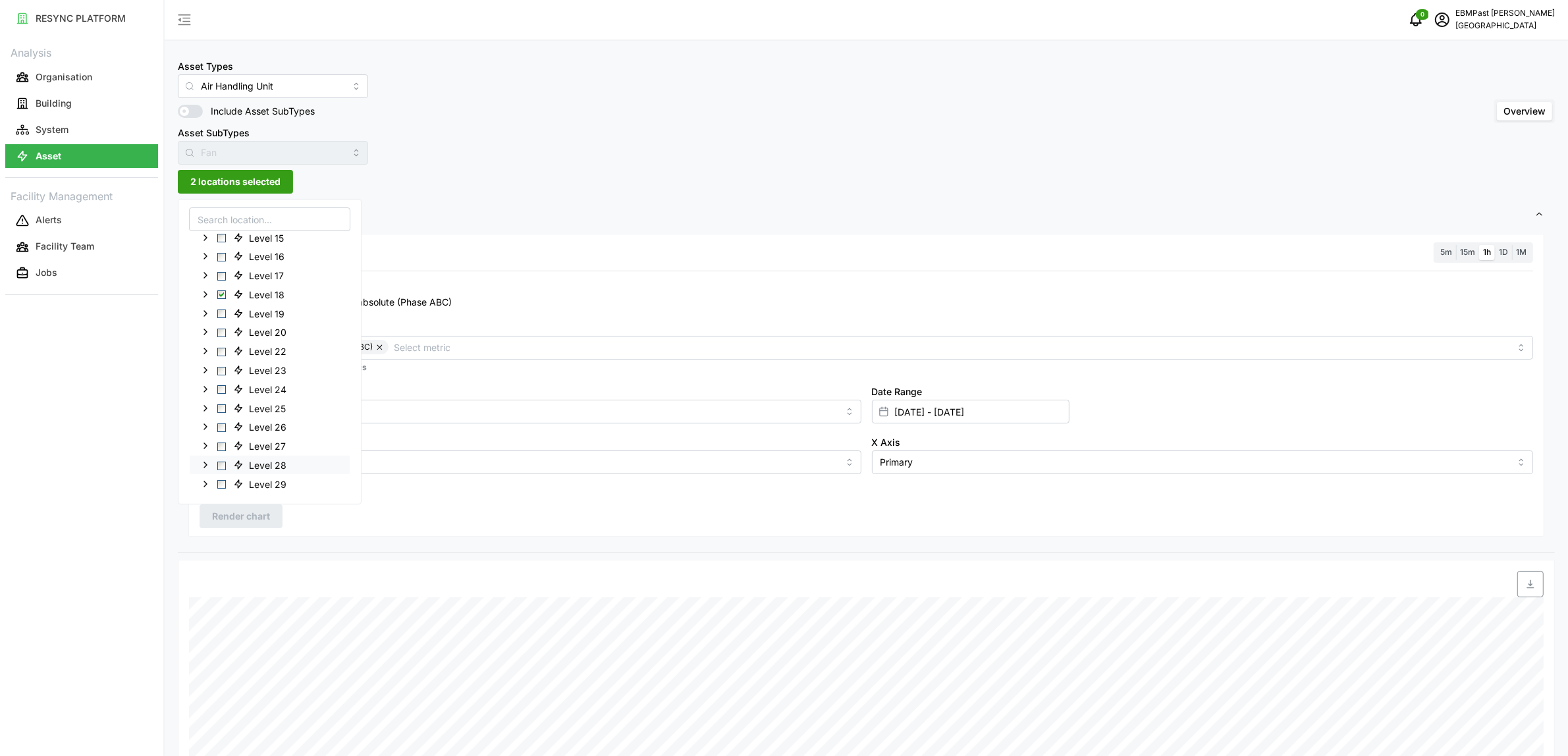
scroll to position [247, 0]
click at [219, 294] on span "Select Level 18" at bounding box center [222, 298] width 9 height 9
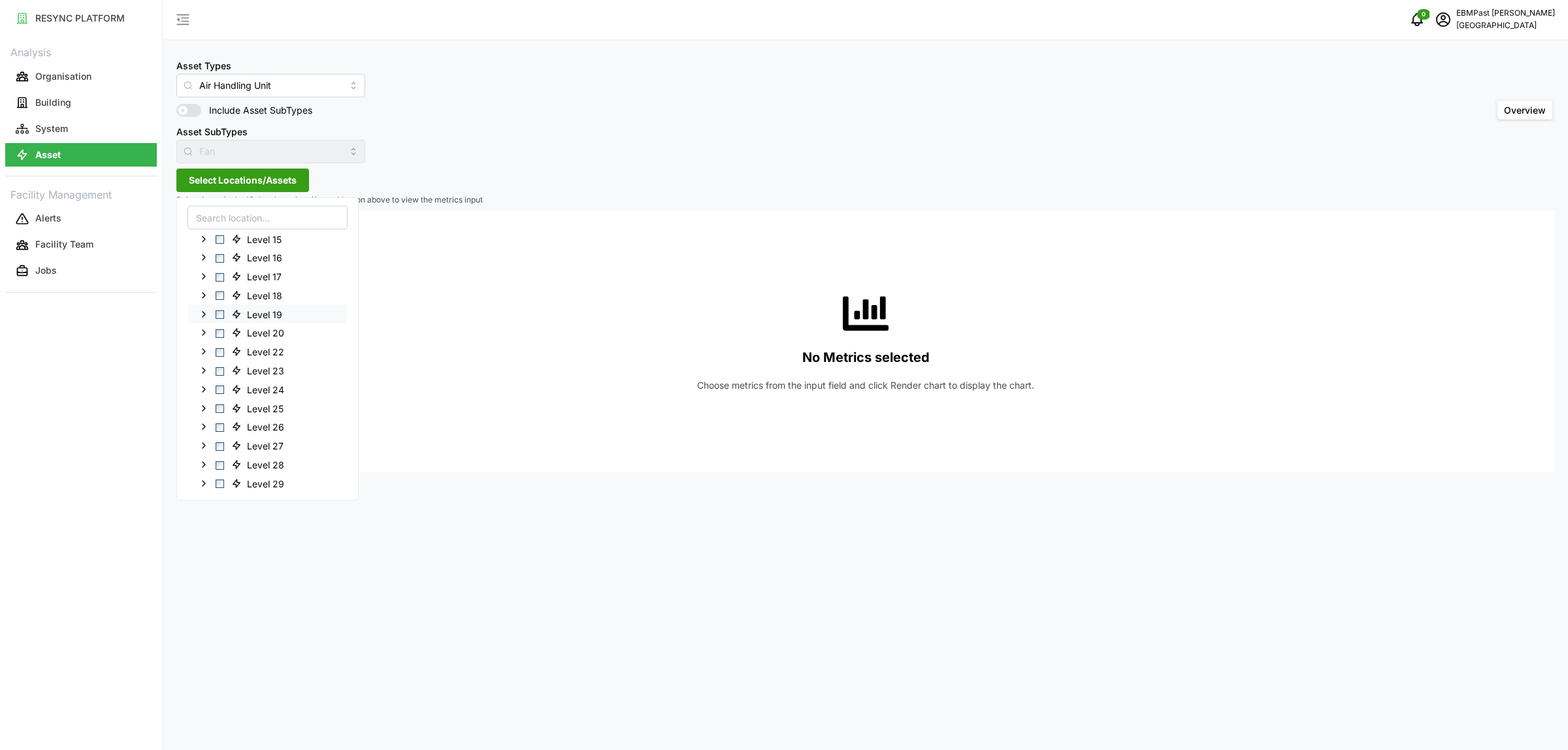
click at [220, 310] on span "Select Level 19" at bounding box center [220, 315] width 9 height 9
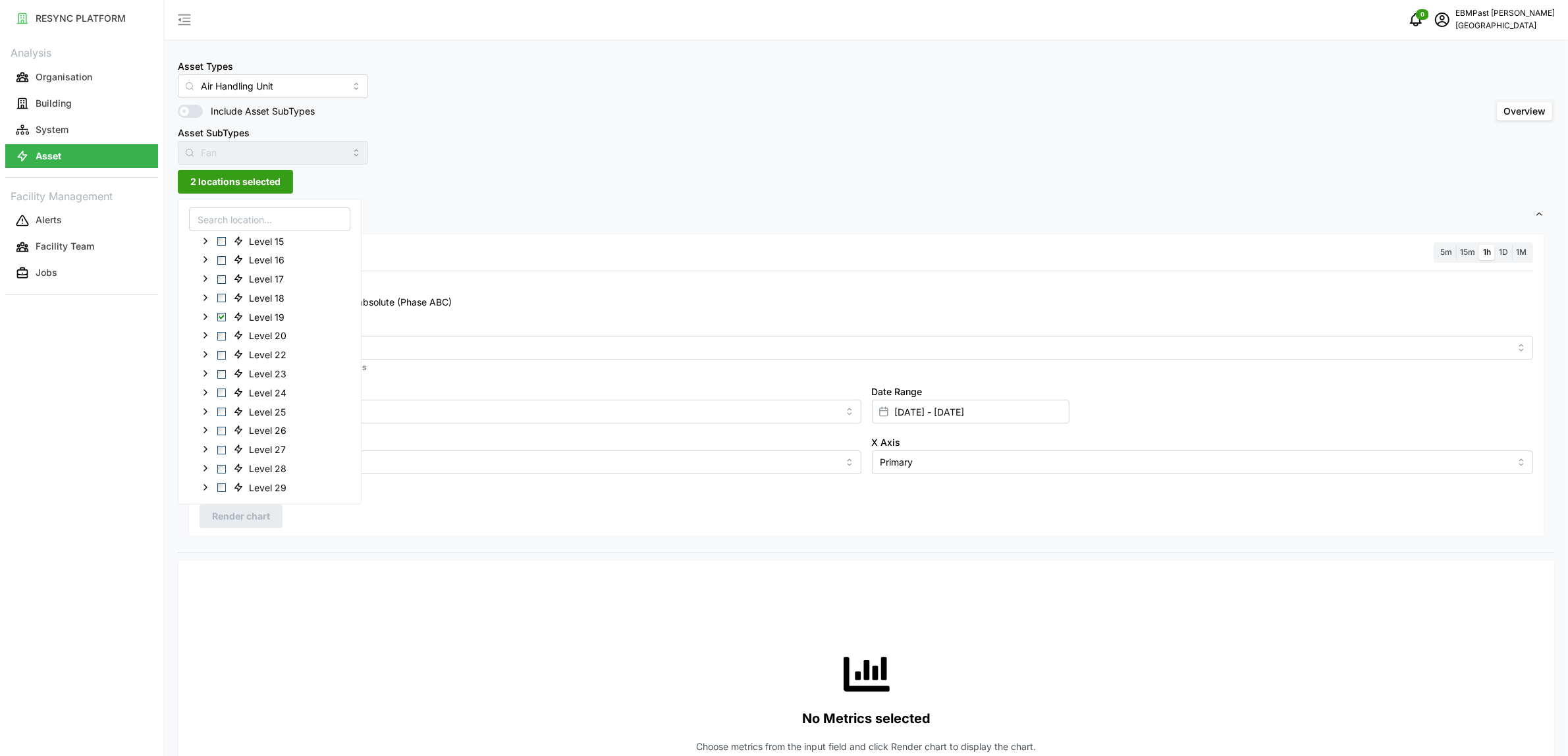
click at [390, 543] on div "Resolution 5m 15m 1h 1D 1M Recommended Metrics Electrical Energy Usage Sensor a…" at bounding box center [866, 391] width 1377 height 322
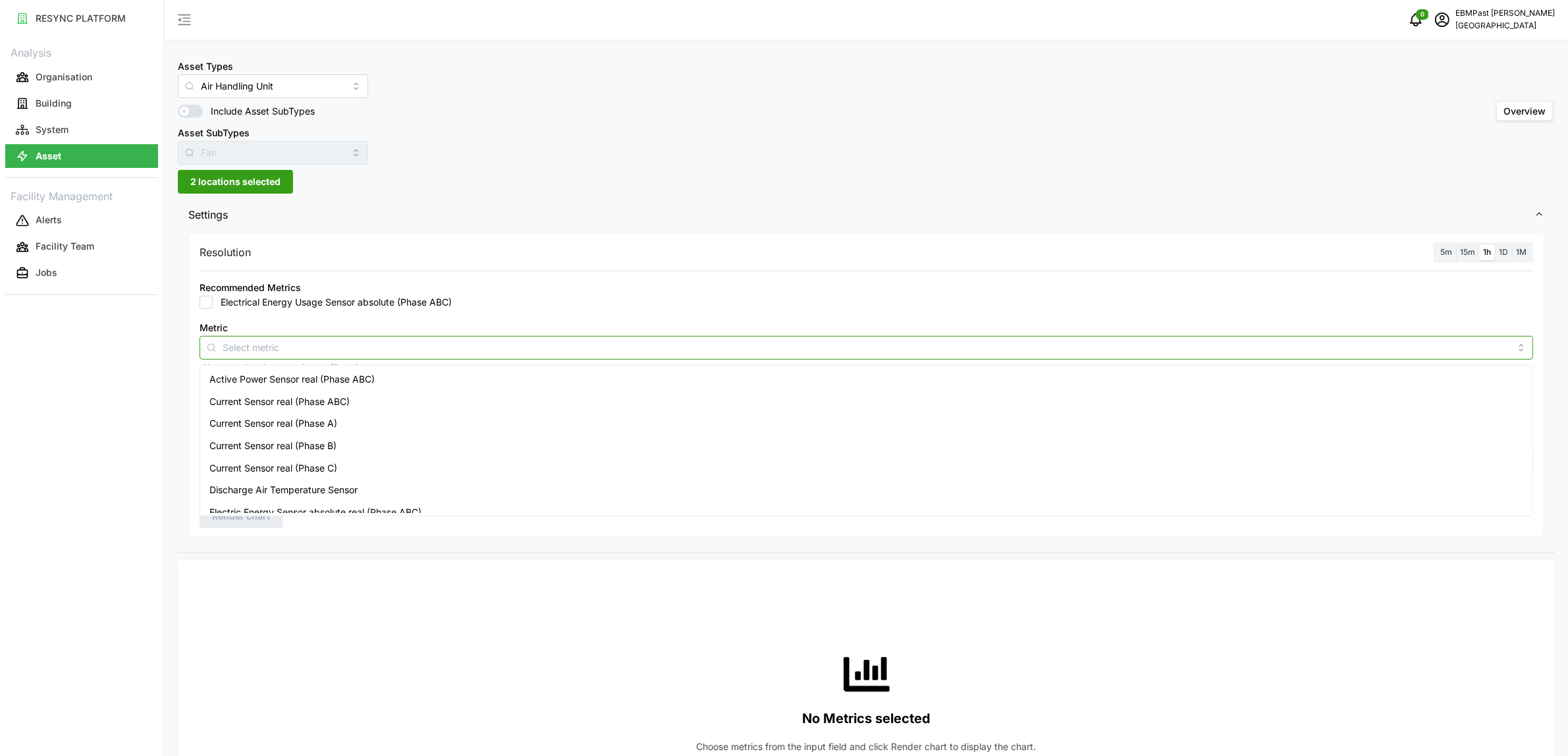
click at [238, 342] on input "Metric" at bounding box center [867, 347] width 1288 height 15
click at [268, 374] on span "Active Power Sensor real (Phase ABC)" at bounding box center [292, 379] width 165 height 15
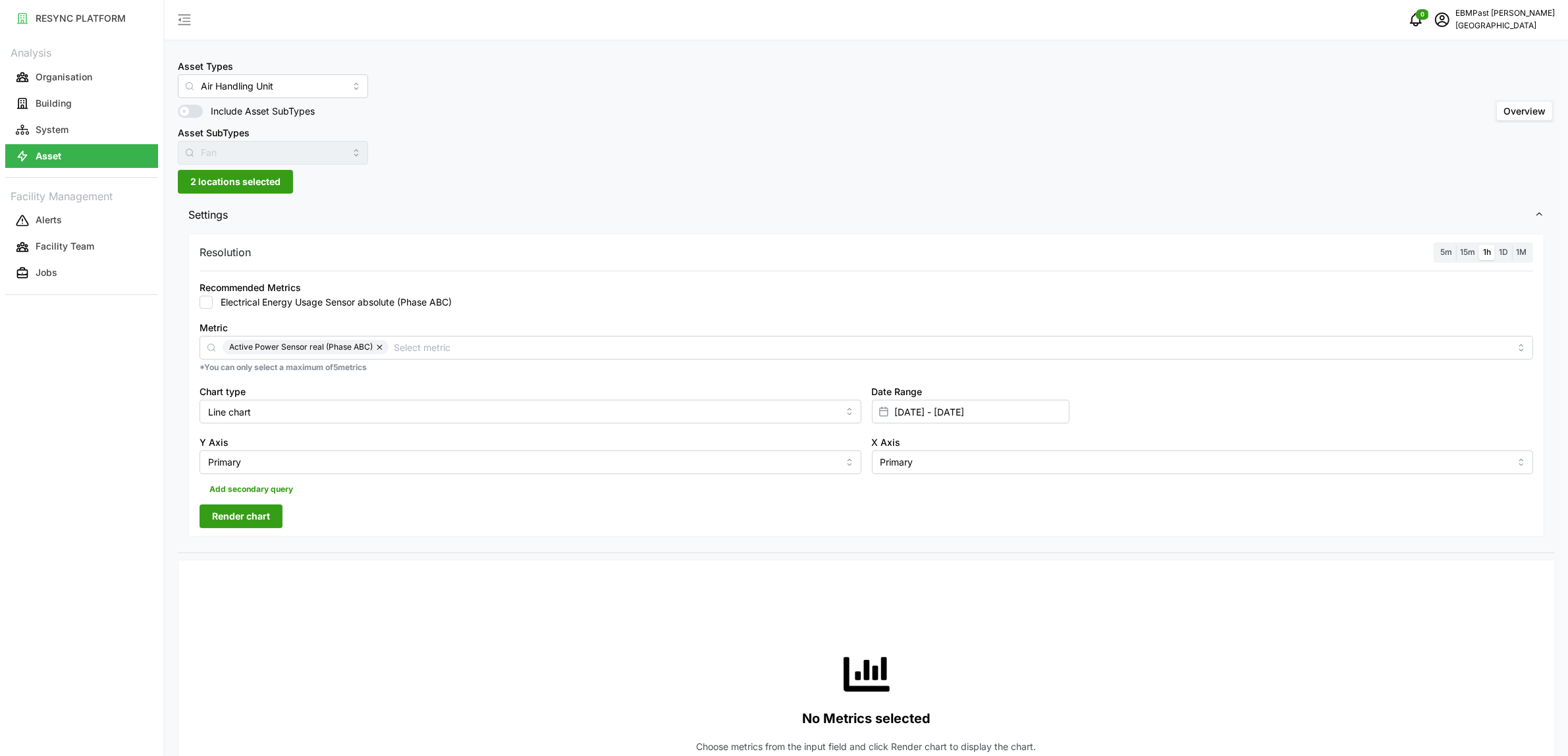
click at [316, 575] on div "No Metrics selected Choose metrics from the input field and click Render chart …" at bounding box center [867, 703] width 1333 height 263
click at [269, 524] on span "Render chart" at bounding box center [241, 516] width 58 height 22
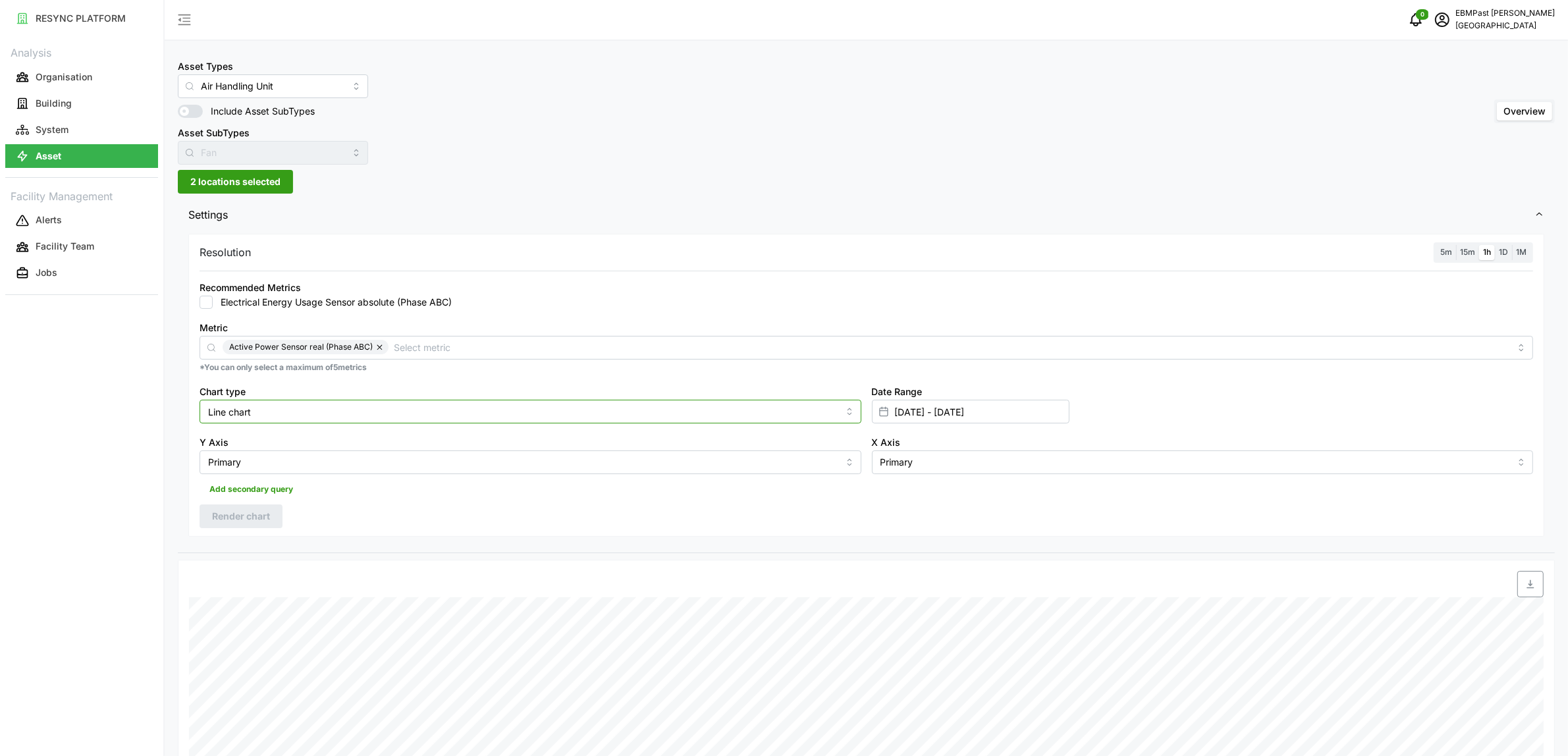
click at [323, 415] on input "Line chart" at bounding box center [531, 411] width 662 height 24
click at [303, 465] on div "Bar chart" at bounding box center [530, 465] width 655 height 22
type input "Bar chart"
click at [258, 519] on span "Render chart" at bounding box center [241, 516] width 58 height 22
click at [245, 178] on span "2 locations selected" at bounding box center [235, 182] width 90 height 22
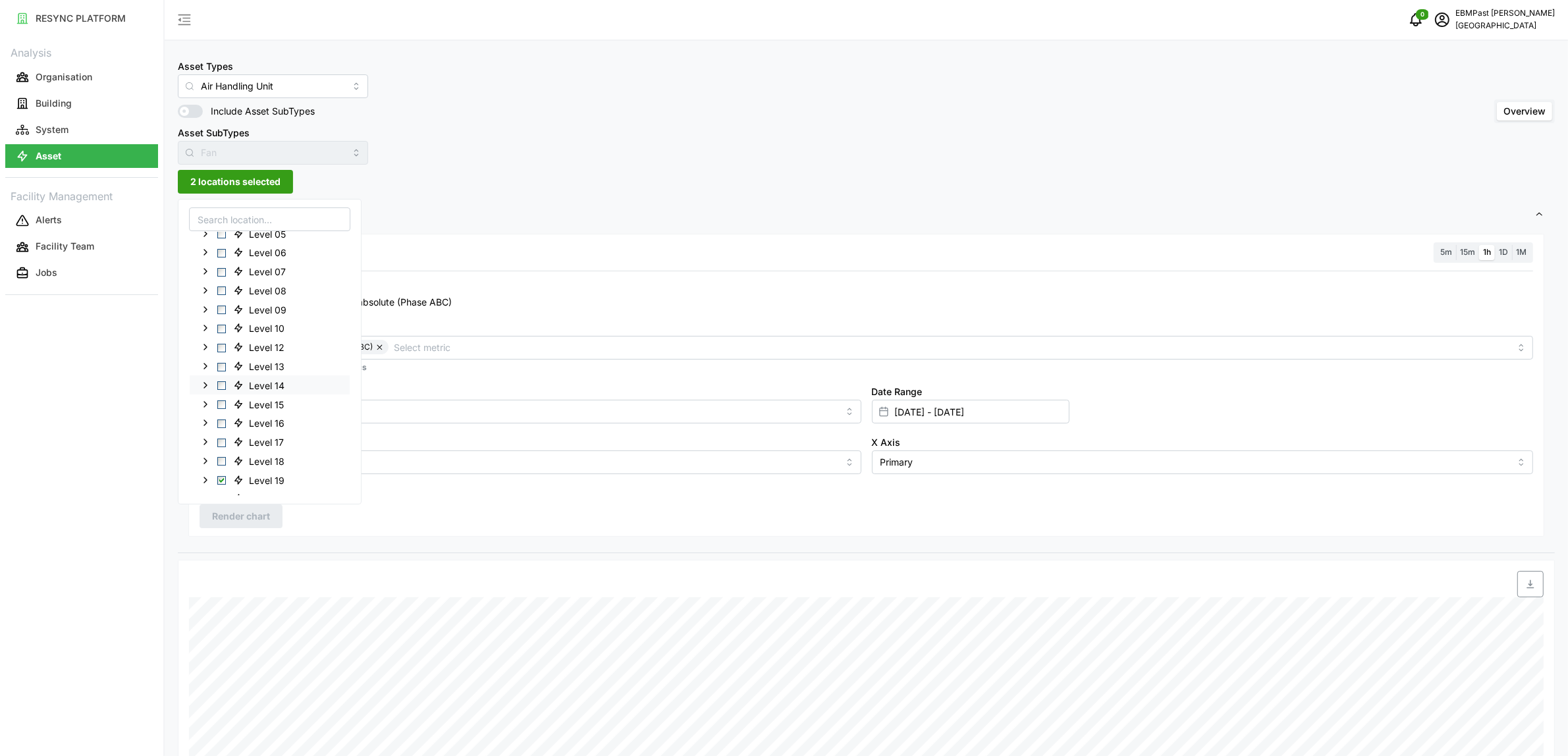
scroll to position [247, 0]
click at [221, 332] on span "Select Level 20" at bounding box center [222, 337] width 9 height 9
click at [222, 318] on span "Select Level 19" at bounding box center [222, 317] width 9 height 9
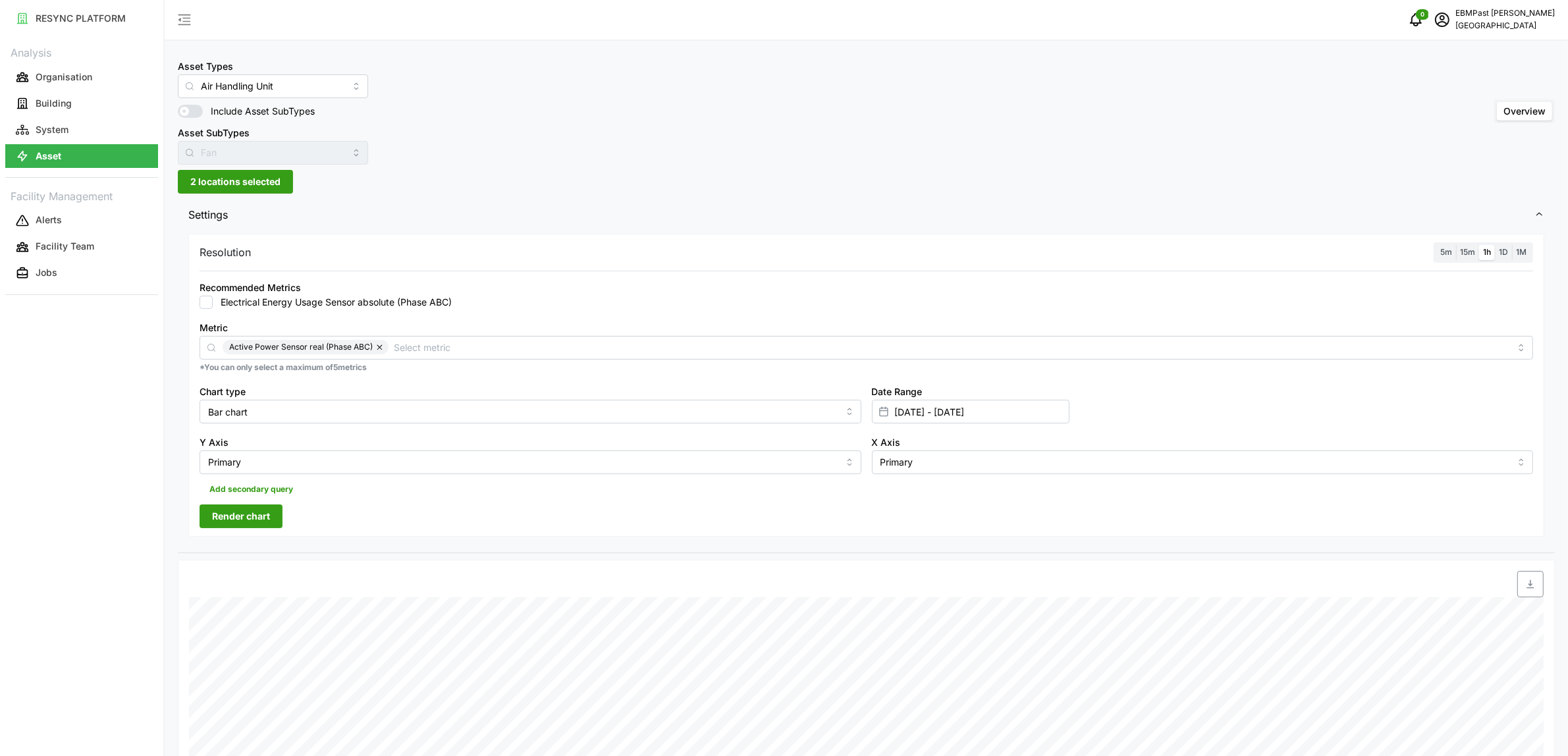
click at [255, 511] on span "Render chart" at bounding box center [241, 516] width 58 height 22
click at [1004, 415] on input "[DATE] - [DATE]" at bounding box center [970, 411] width 198 height 24
click at [897, 542] on button "1" at bounding box center [901, 544] width 24 height 24
type input "[DATE] - [DATE]"
type input "[DATE]"
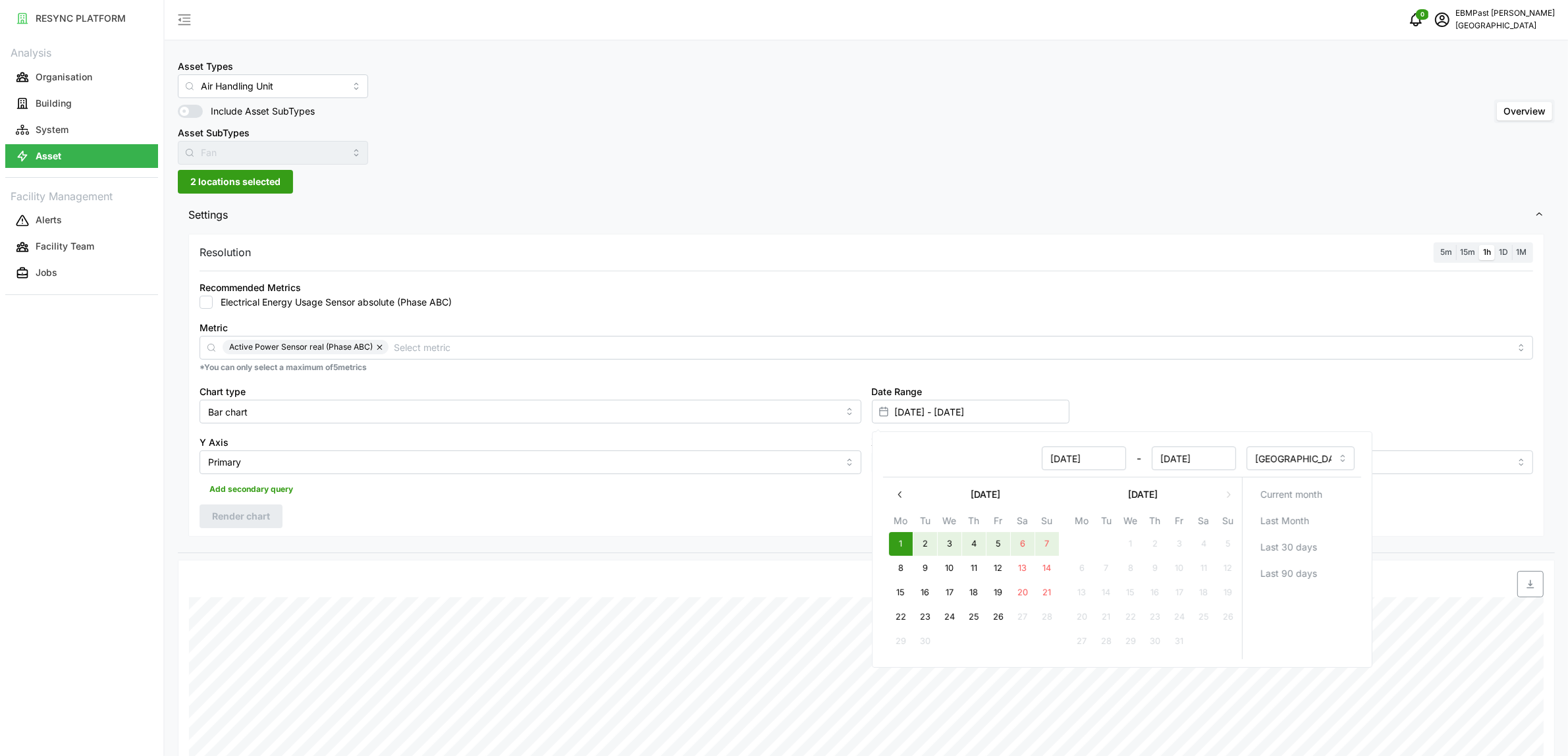
click at [1038, 542] on button "7" at bounding box center [1046, 544] width 24 height 24
type input "[DATE] - [DATE]"
type input "[DATE]"
click at [1167, 380] on div "Date Range [DATE] - [DATE]" at bounding box center [1202, 403] width 673 height 51
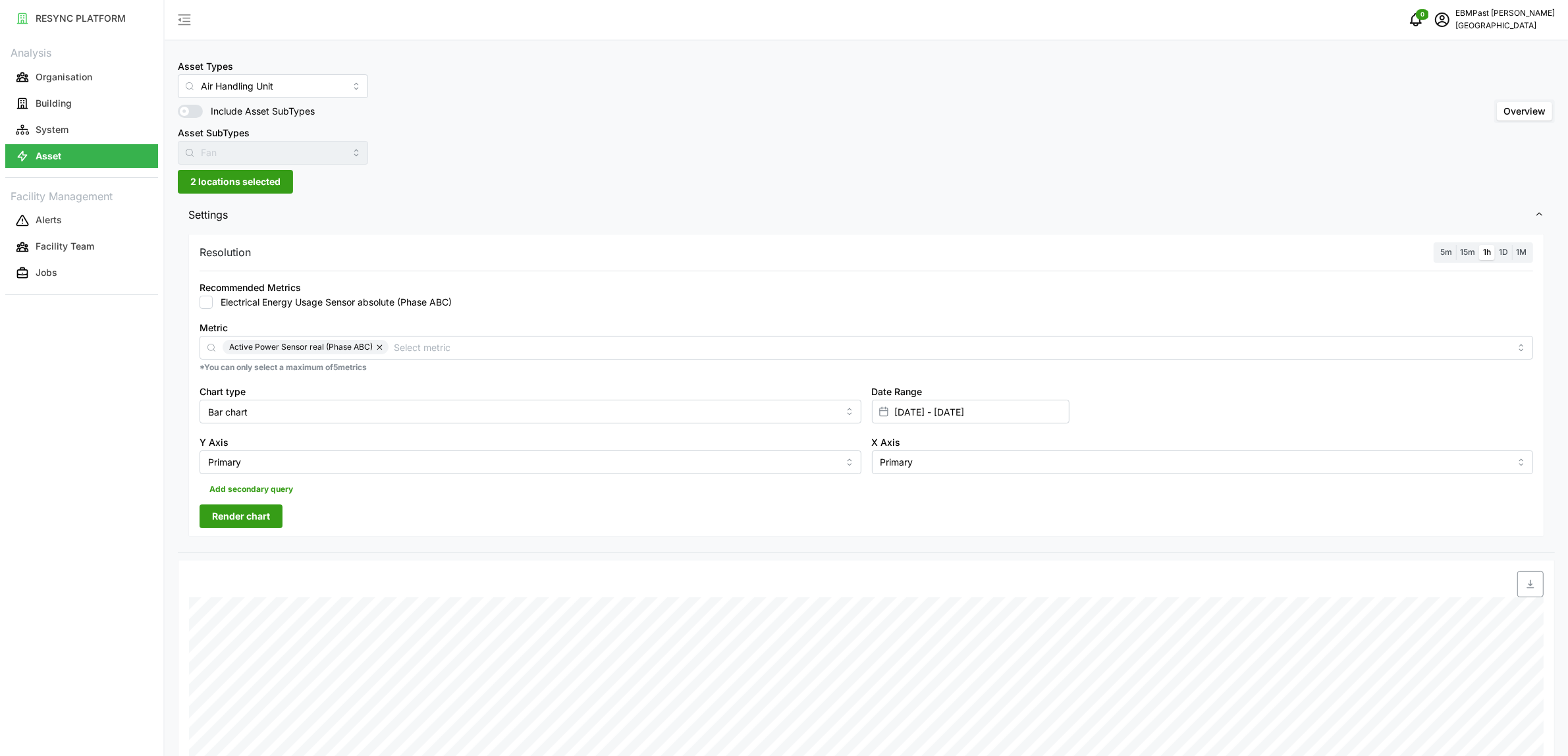
click at [260, 515] on span "Render chart" at bounding box center [241, 516] width 58 height 22
drag, startPoint x: 247, startPoint y: 186, endPoint x: 244, endPoint y: 196, distance: 10.4
click at [247, 186] on span "2 locations selected" at bounding box center [235, 182] width 90 height 22
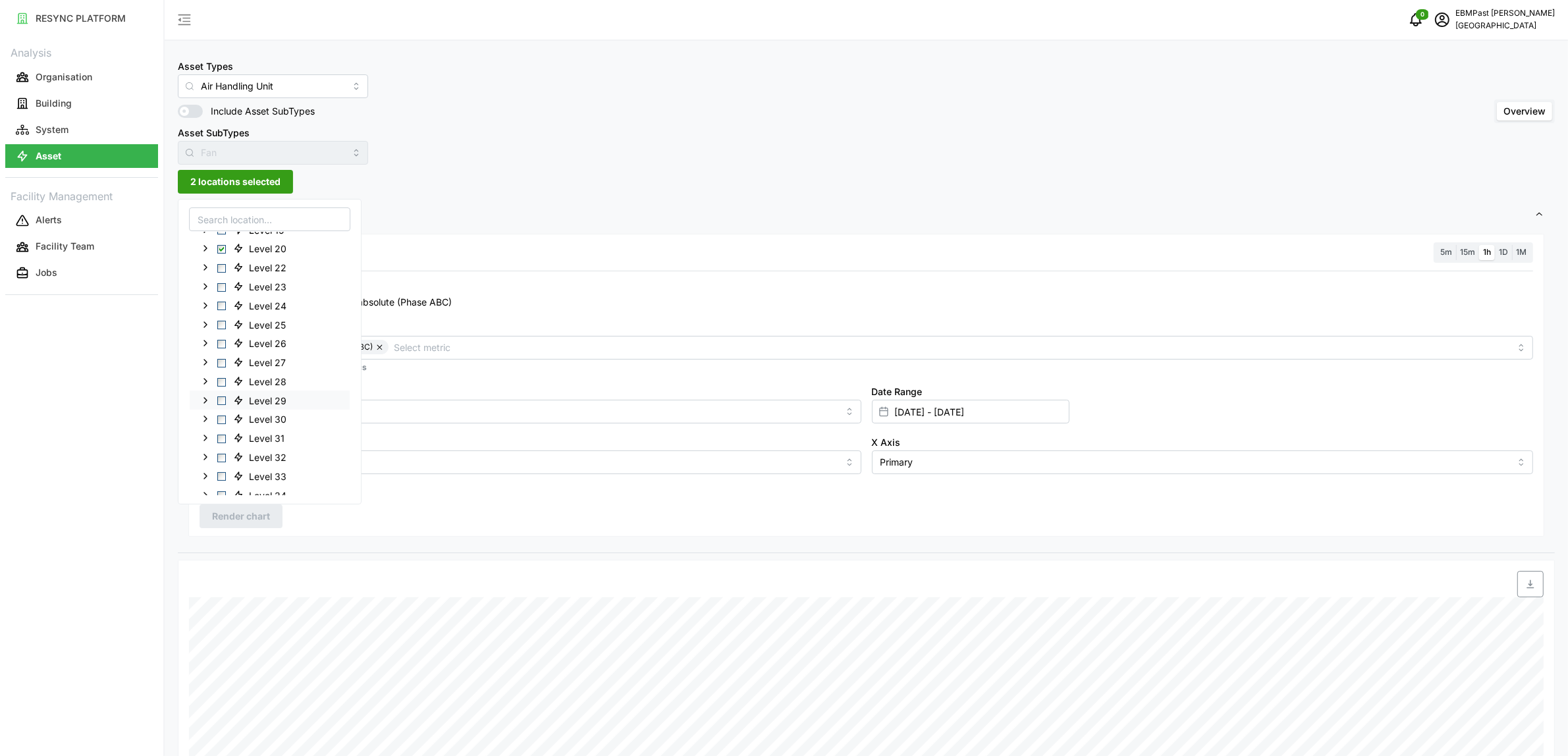
scroll to position [294, 0]
click at [224, 308] on span "Select Level 22" at bounding box center [222, 308] width 9 height 9
click at [221, 291] on span "Select Level 20" at bounding box center [222, 289] width 9 height 9
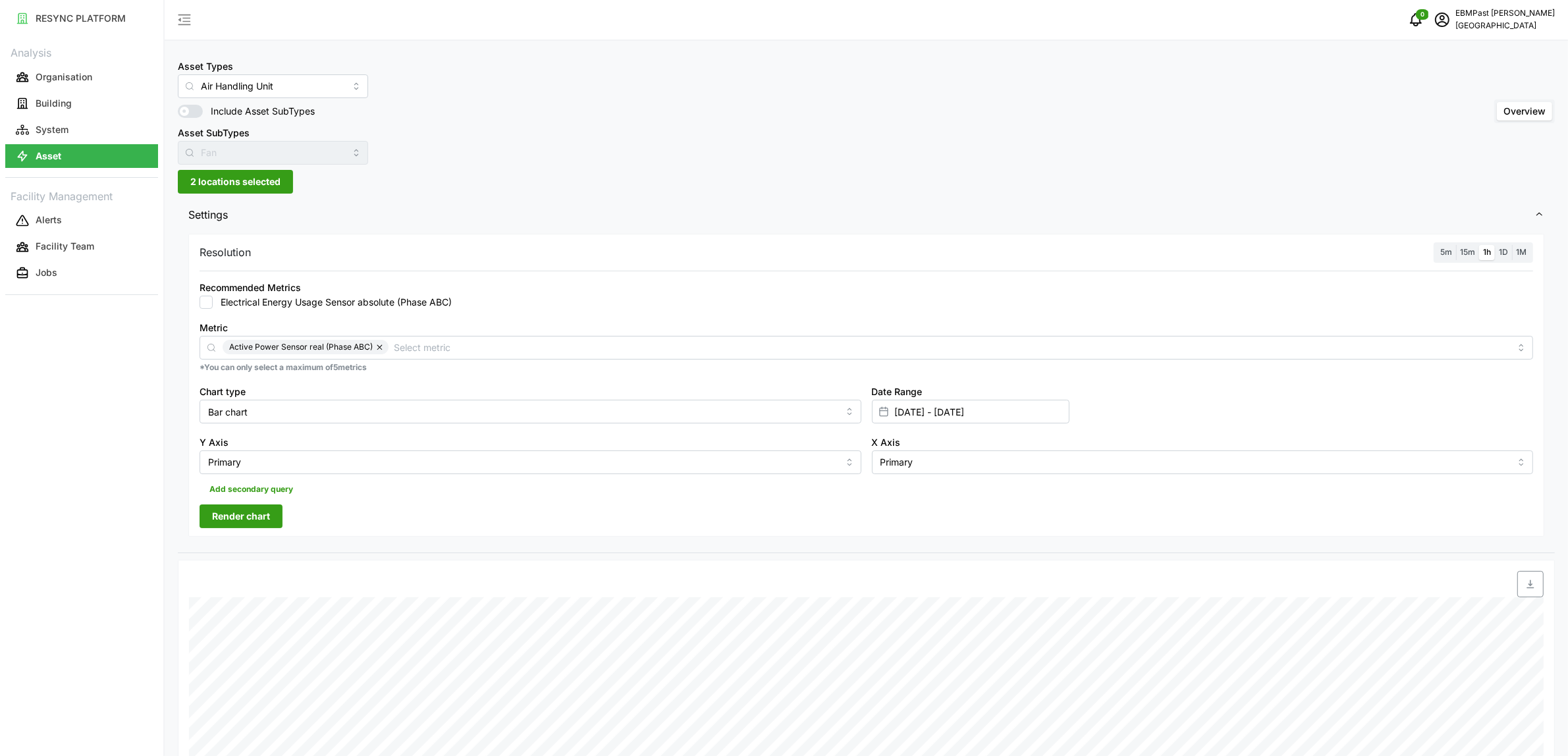
click at [238, 510] on span "Render chart" at bounding box center [241, 516] width 58 height 22
click at [260, 175] on span "2 locations selected" at bounding box center [235, 182] width 90 height 22
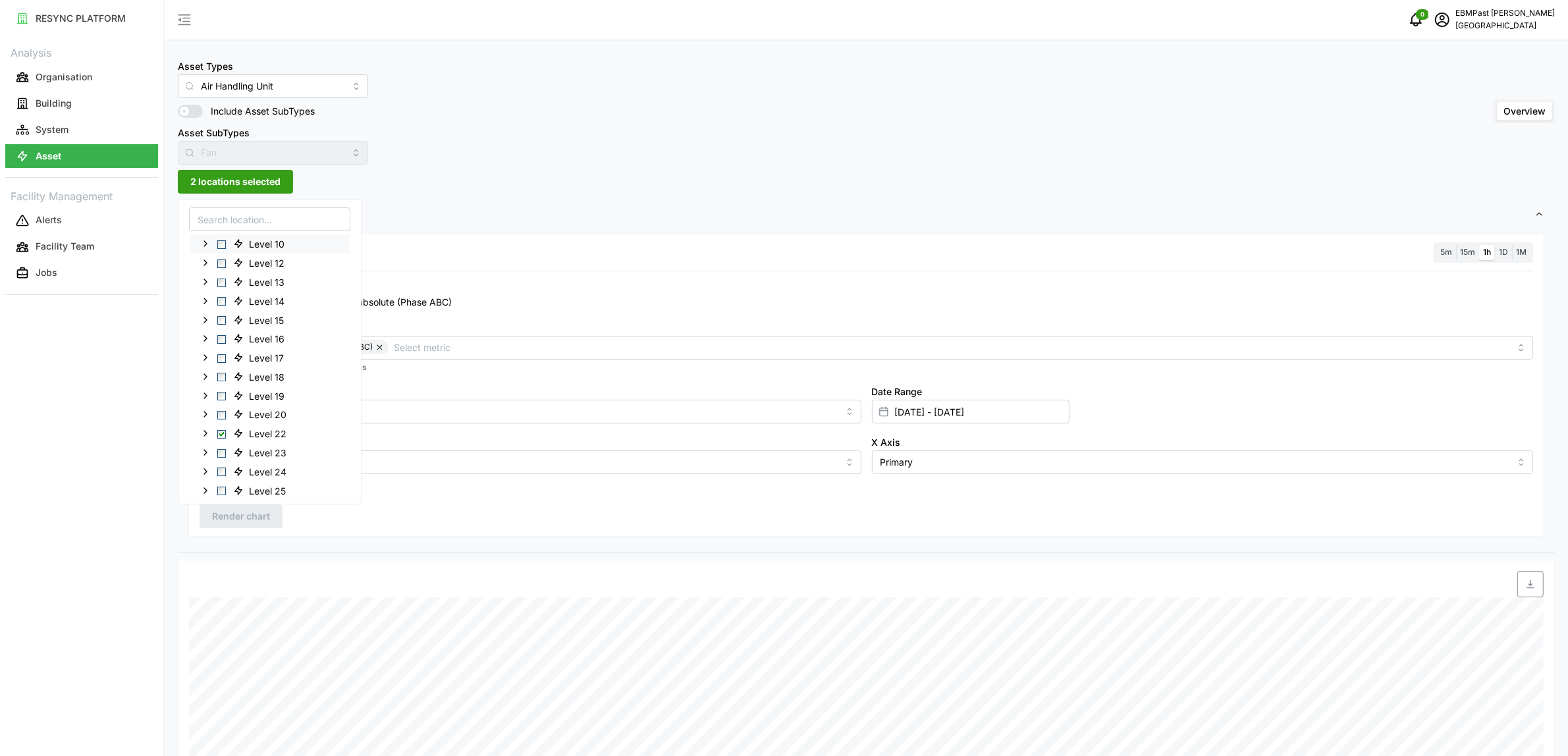
scroll to position [329, 0]
click at [225, 291] on span "Select Level 23" at bounding box center [222, 291] width 9 height 9
click at [221, 277] on div "Level 22" at bounding box center [269, 271] width 160 height 19
click at [221, 273] on span "Select Level 22" at bounding box center [222, 272] width 9 height 9
click at [263, 508] on span "Render chart" at bounding box center [241, 516] width 58 height 22
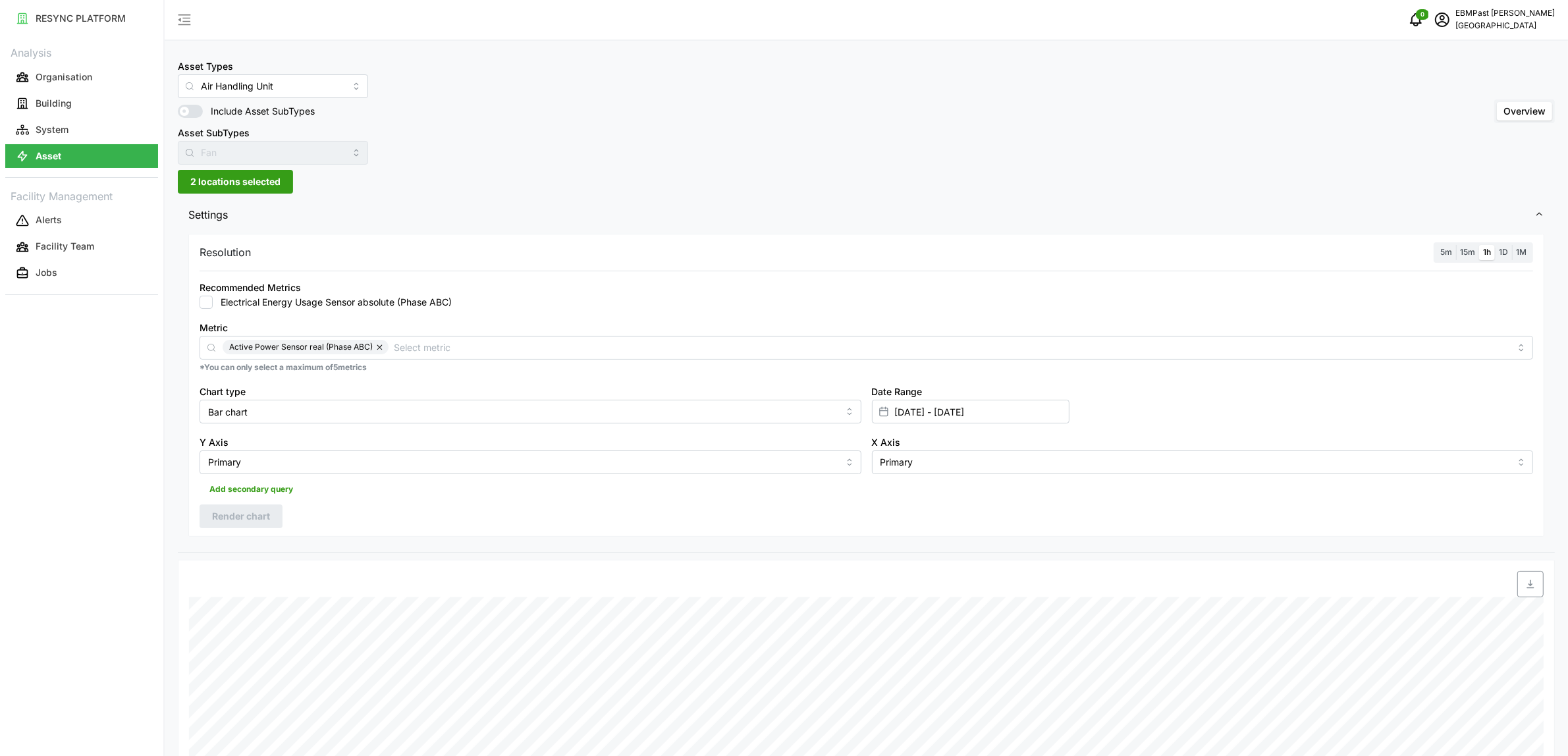
click at [221, 178] on span "2 locations selected" at bounding box center [235, 182] width 90 height 22
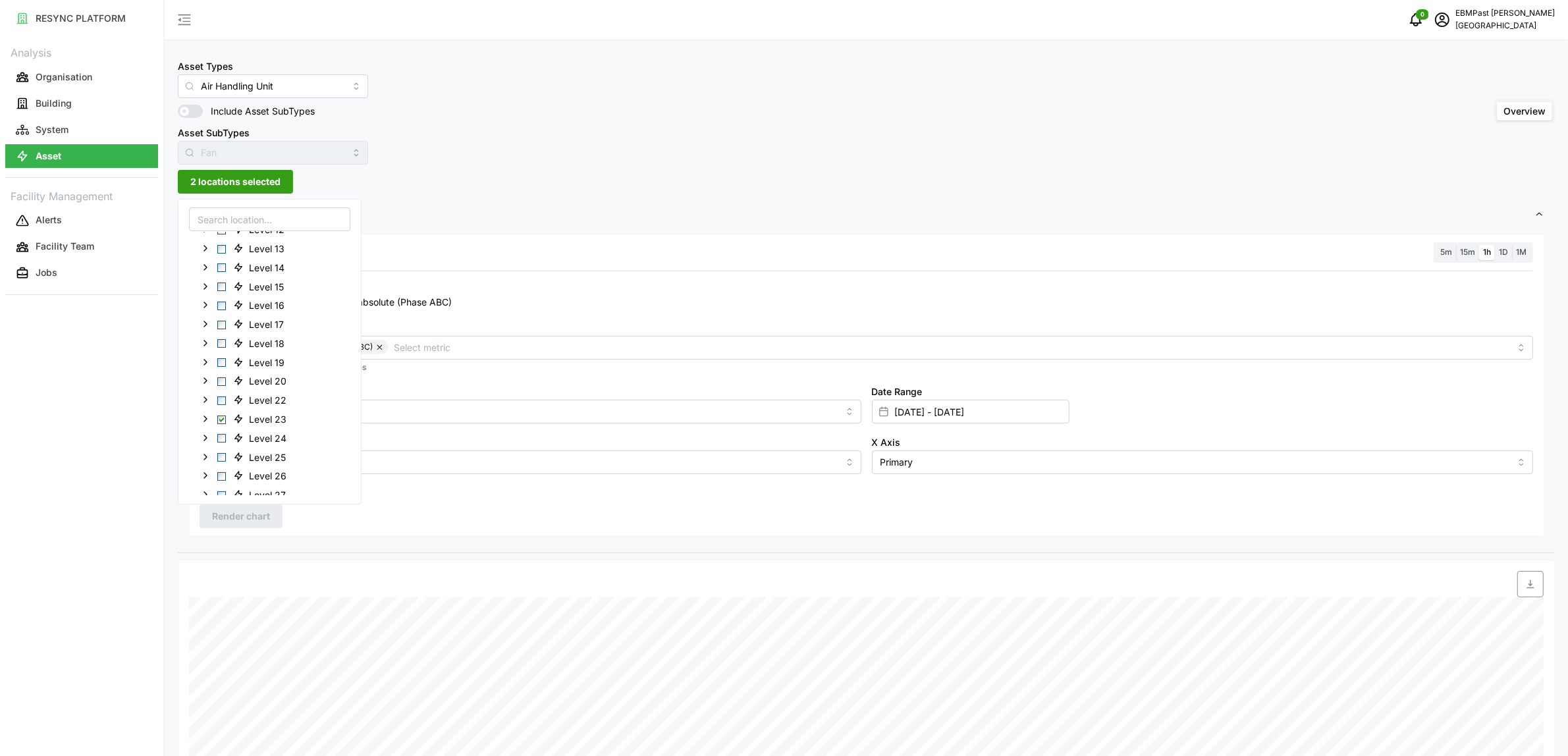
scroll to position [329, 0]
click at [222, 294] on span "Select Level 23" at bounding box center [222, 291] width 9 height 9
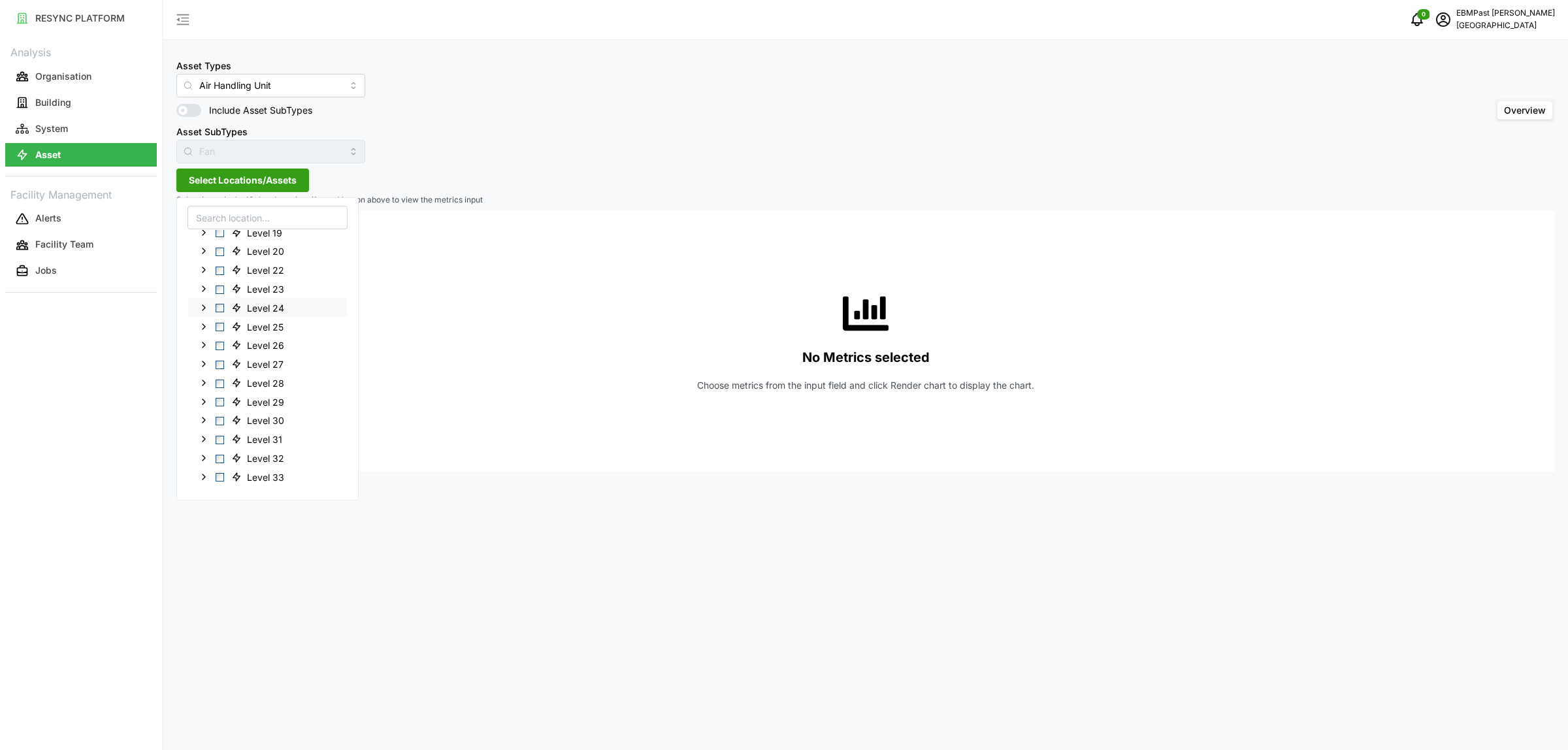
click at [217, 306] on span "Select Level 24" at bounding box center [220, 308] width 9 height 9
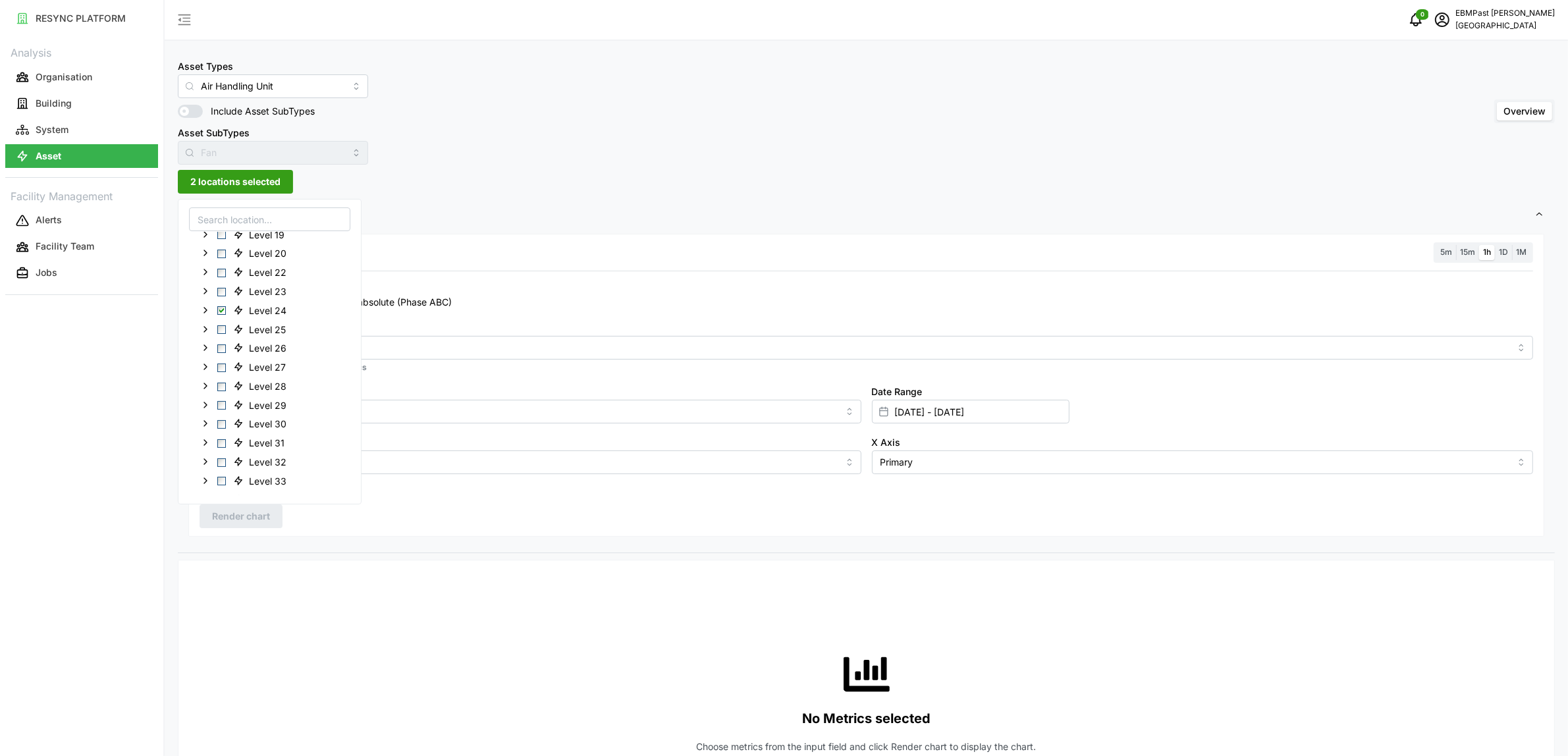
click at [548, 219] on span "Settings" at bounding box center [861, 215] width 1346 height 33
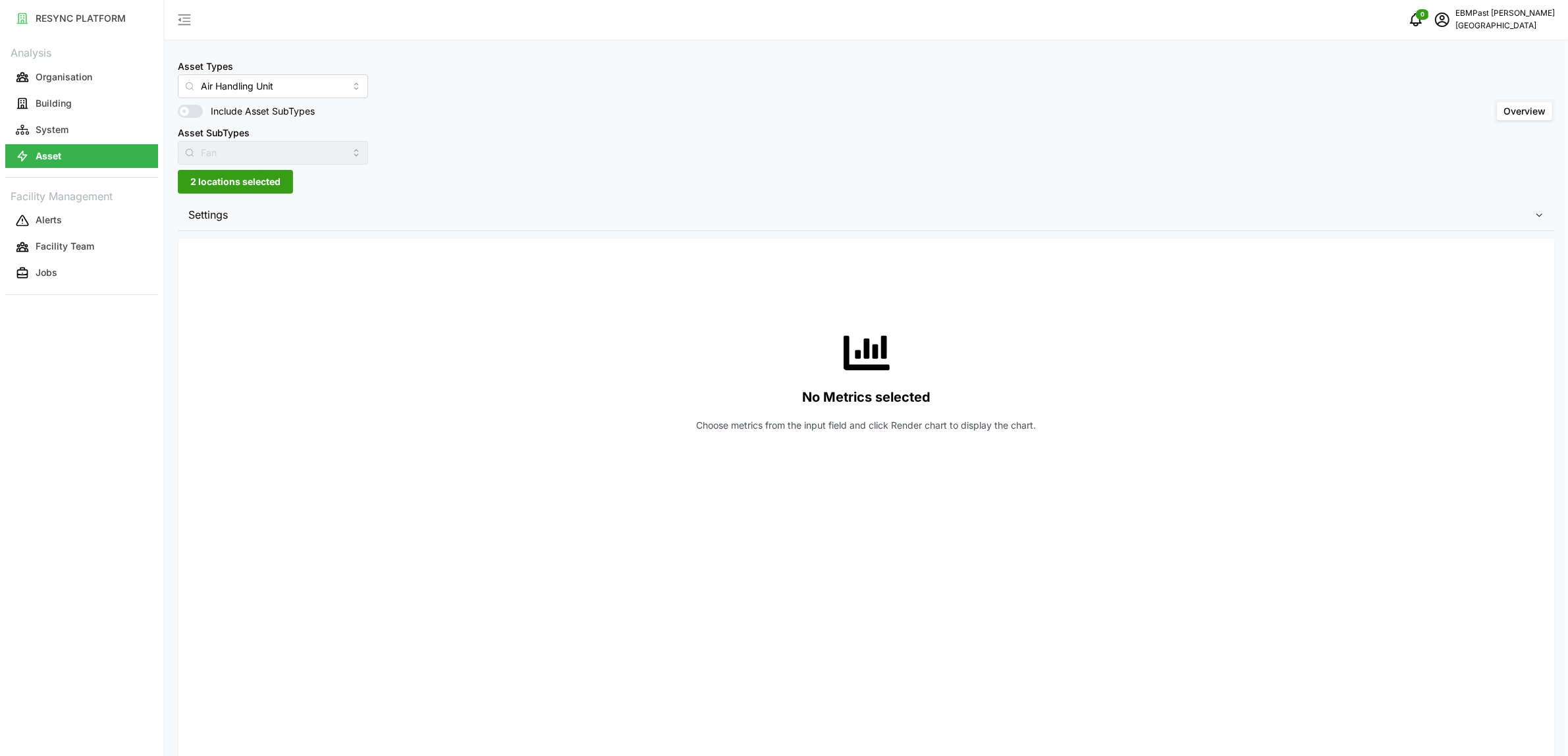
click at [231, 209] on span "Settings" at bounding box center [861, 215] width 1346 height 33
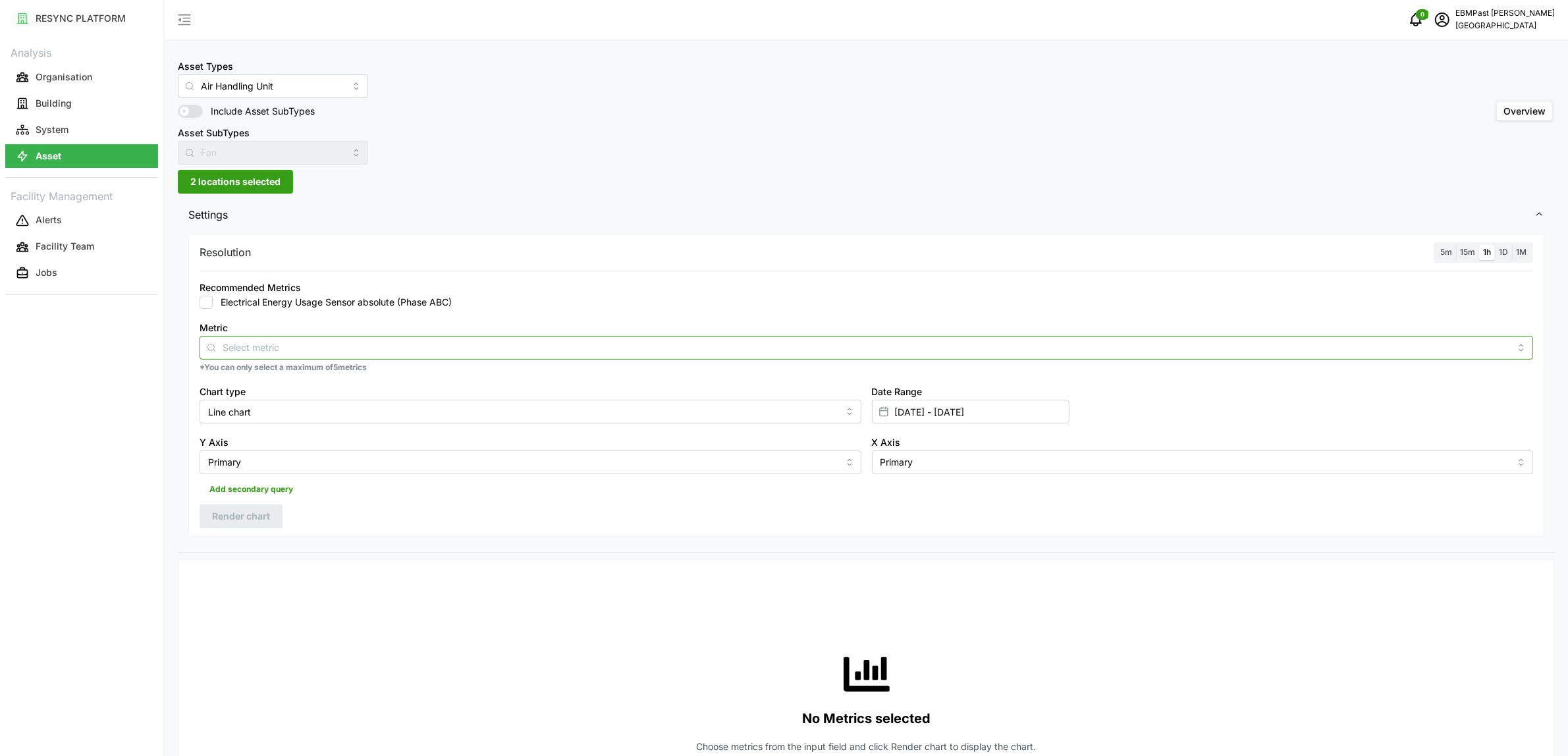
click at [262, 342] on input "Metric" at bounding box center [867, 347] width 1288 height 15
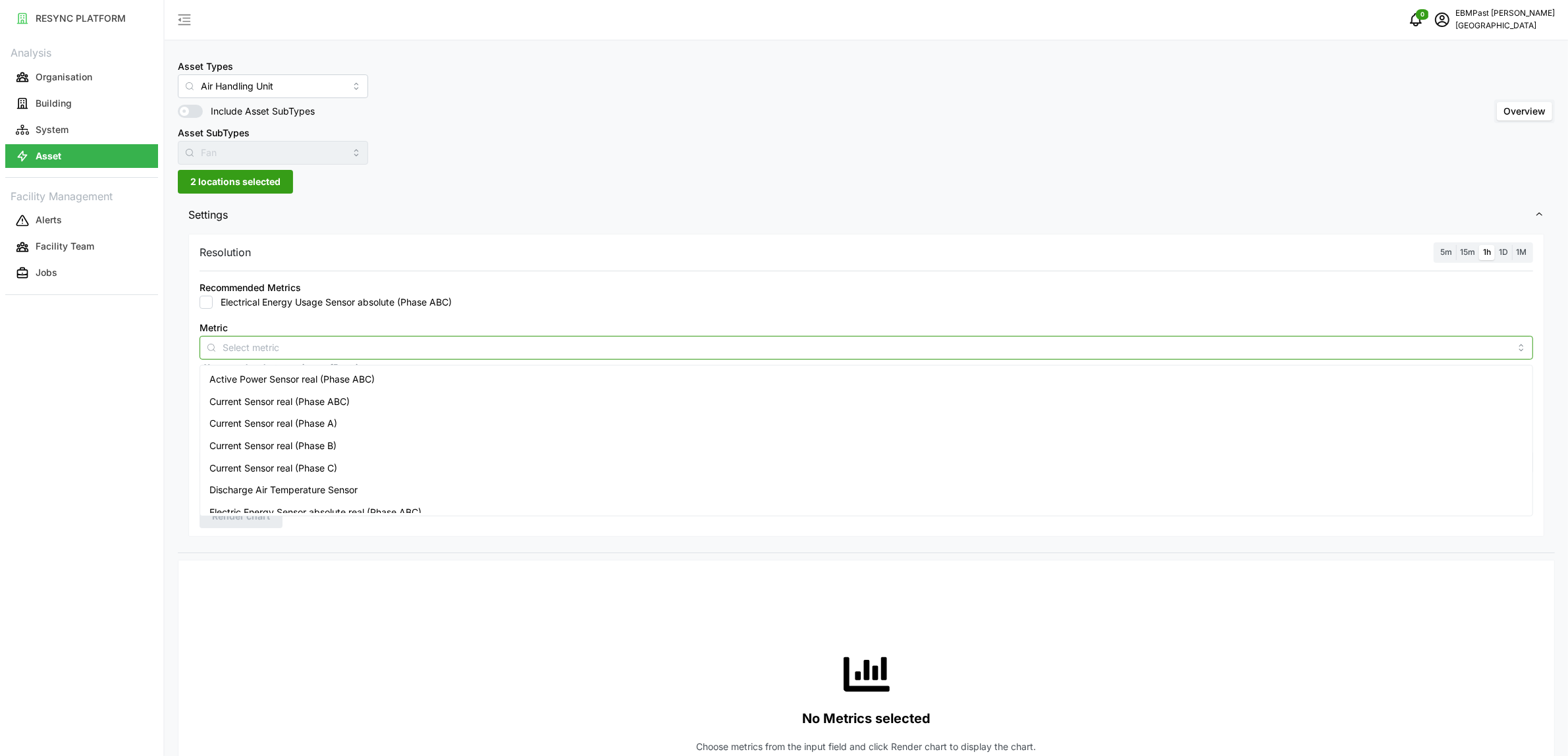
click at [269, 374] on span "Active Power Sensor real (Phase ABC)" at bounding box center [292, 379] width 165 height 15
click at [269, 524] on span "Render chart" at bounding box center [241, 516] width 58 height 22
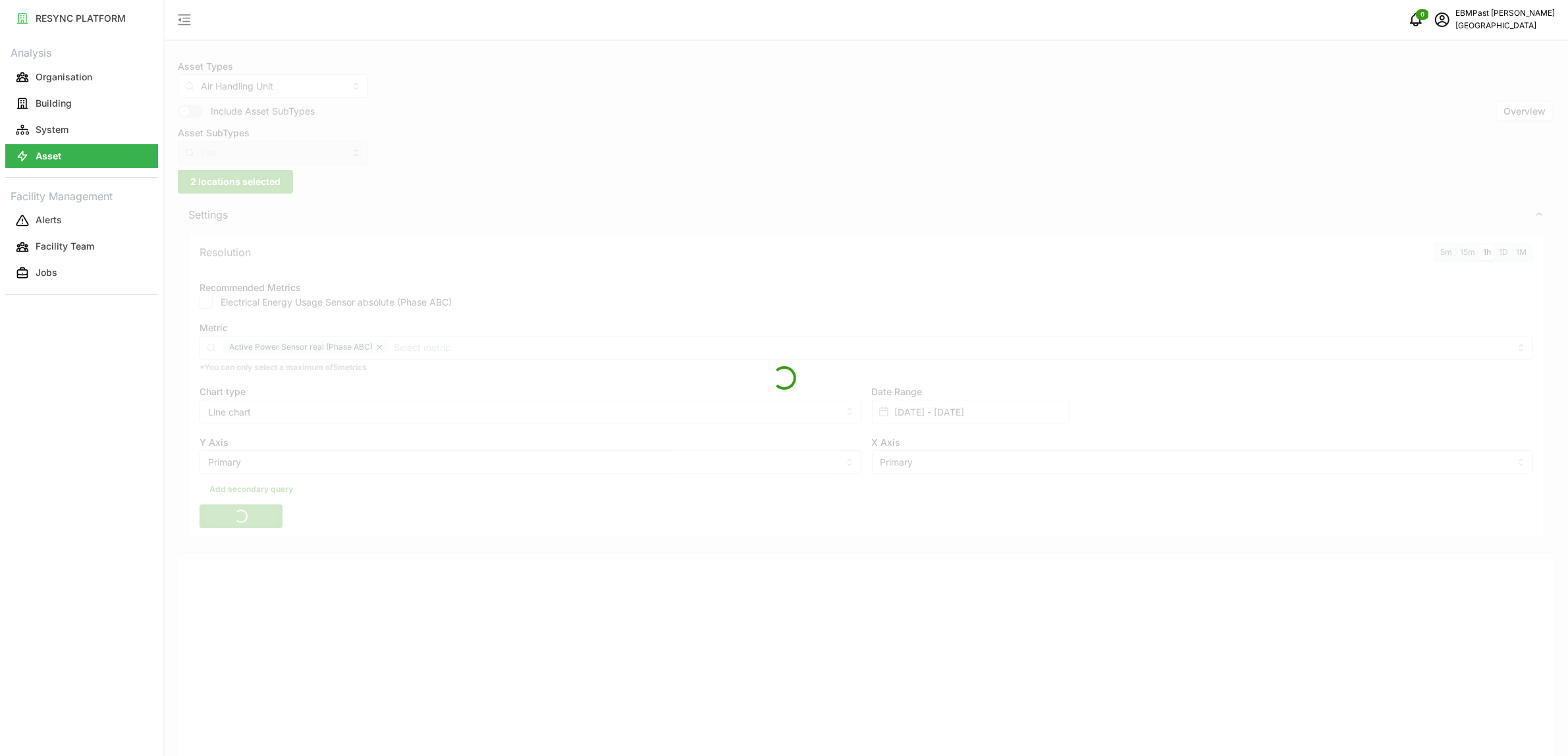
scroll to position [329, 0]
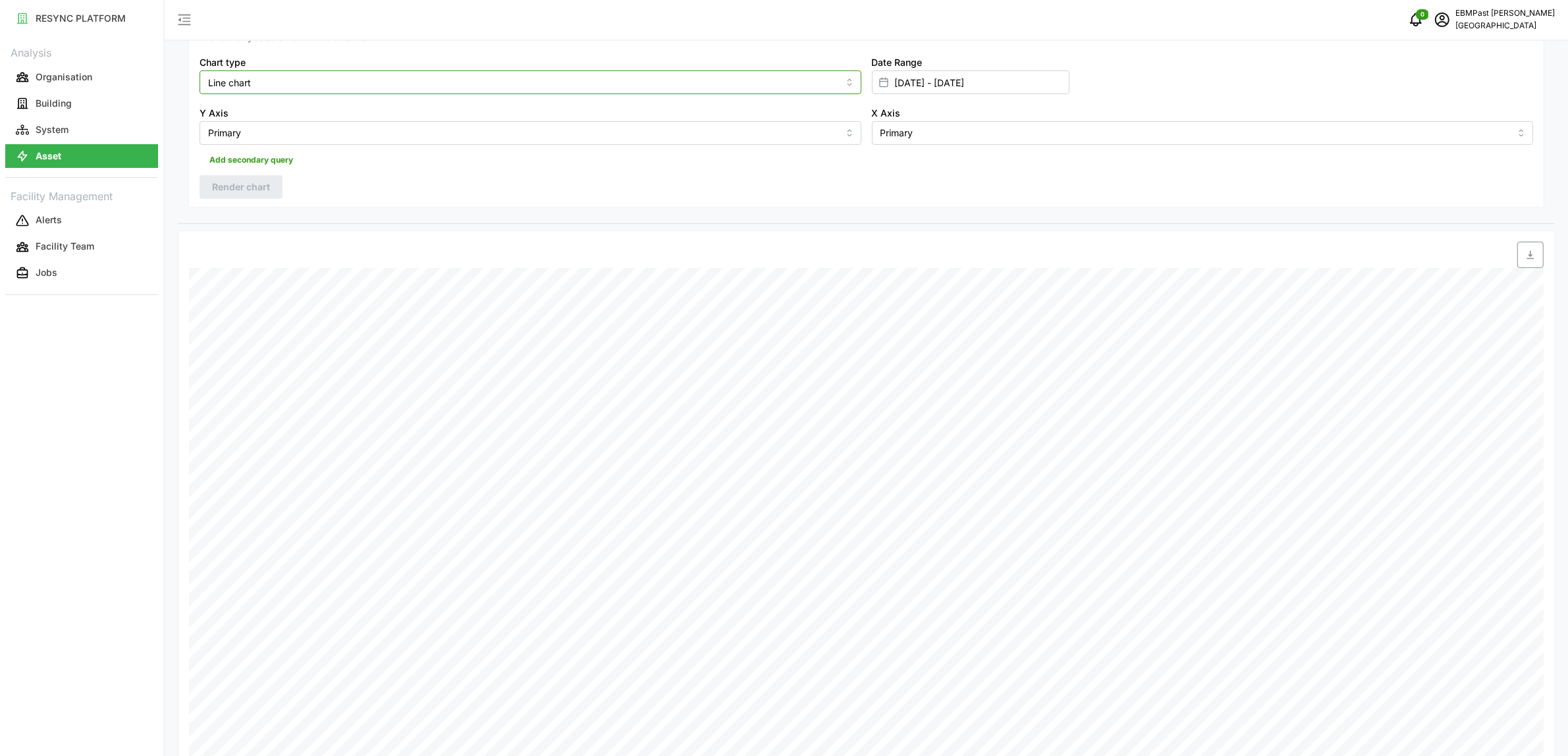
click at [443, 86] on input "Line chart" at bounding box center [531, 82] width 662 height 24
click at [402, 142] on div "Bar chart" at bounding box center [530, 136] width 655 height 22
type input "Bar chart"
click at [240, 179] on span "Render chart" at bounding box center [241, 187] width 58 height 22
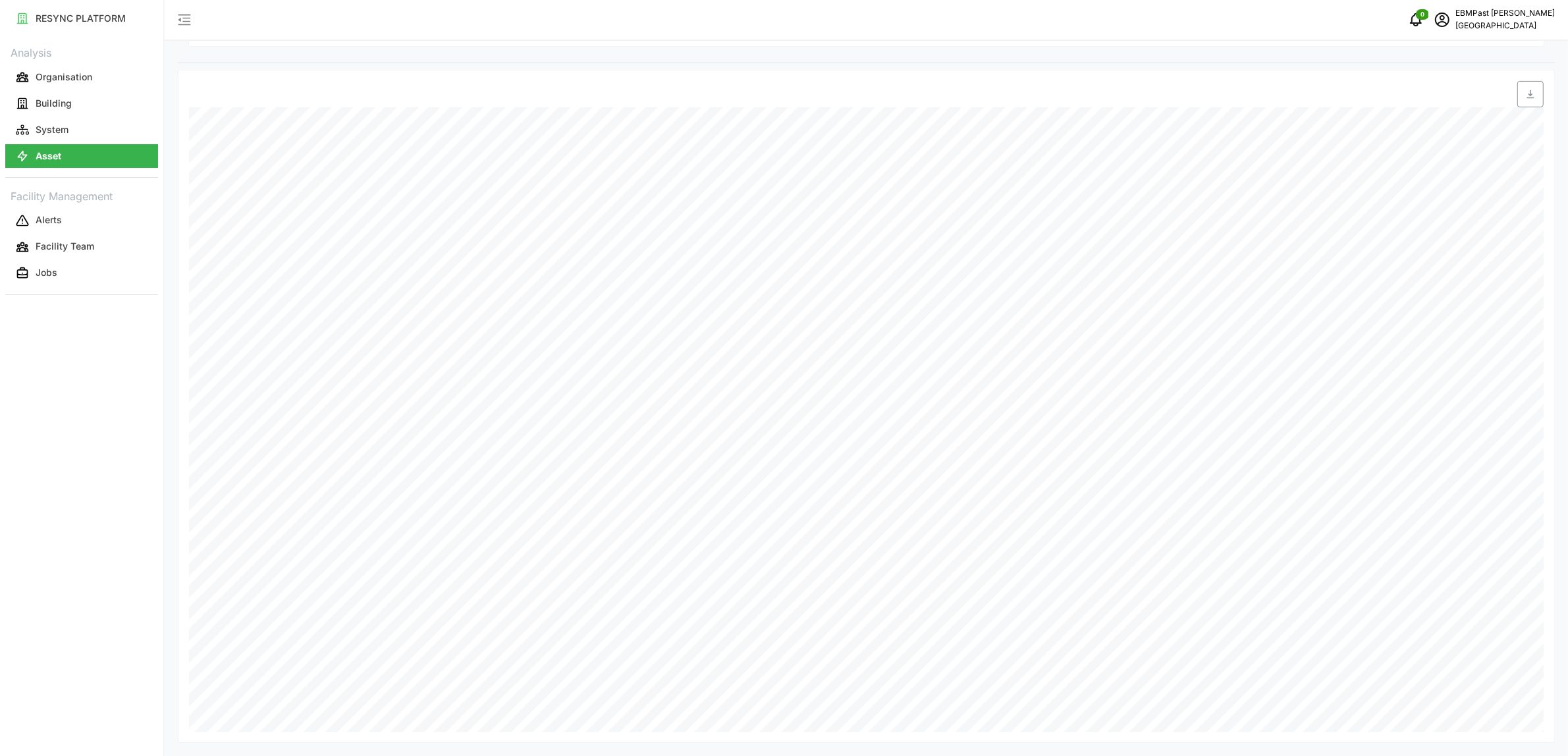
scroll to position [79, 0]
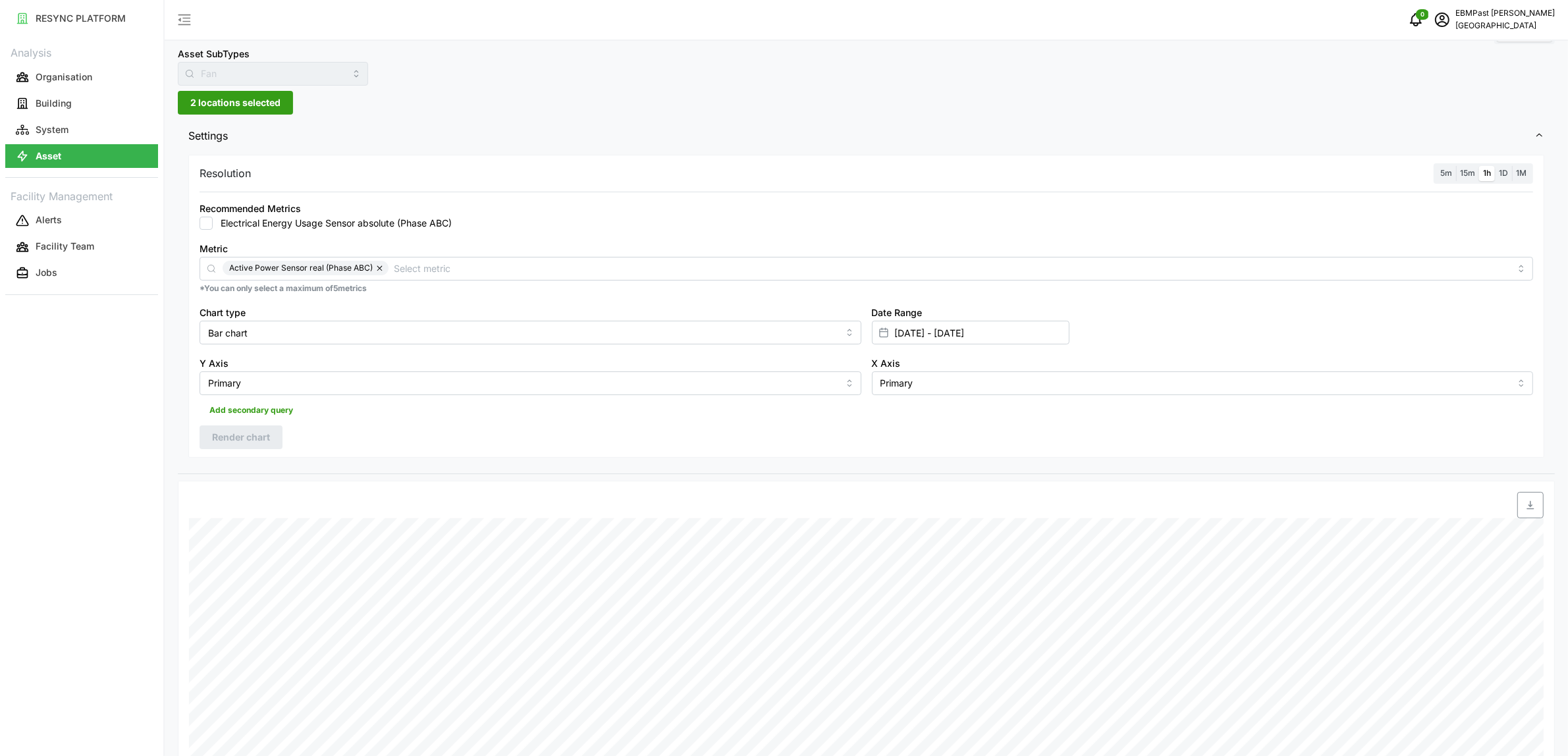
click at [273, 100] on span "2 locations selected" at bounding box center [235, 103] width 90 height 22
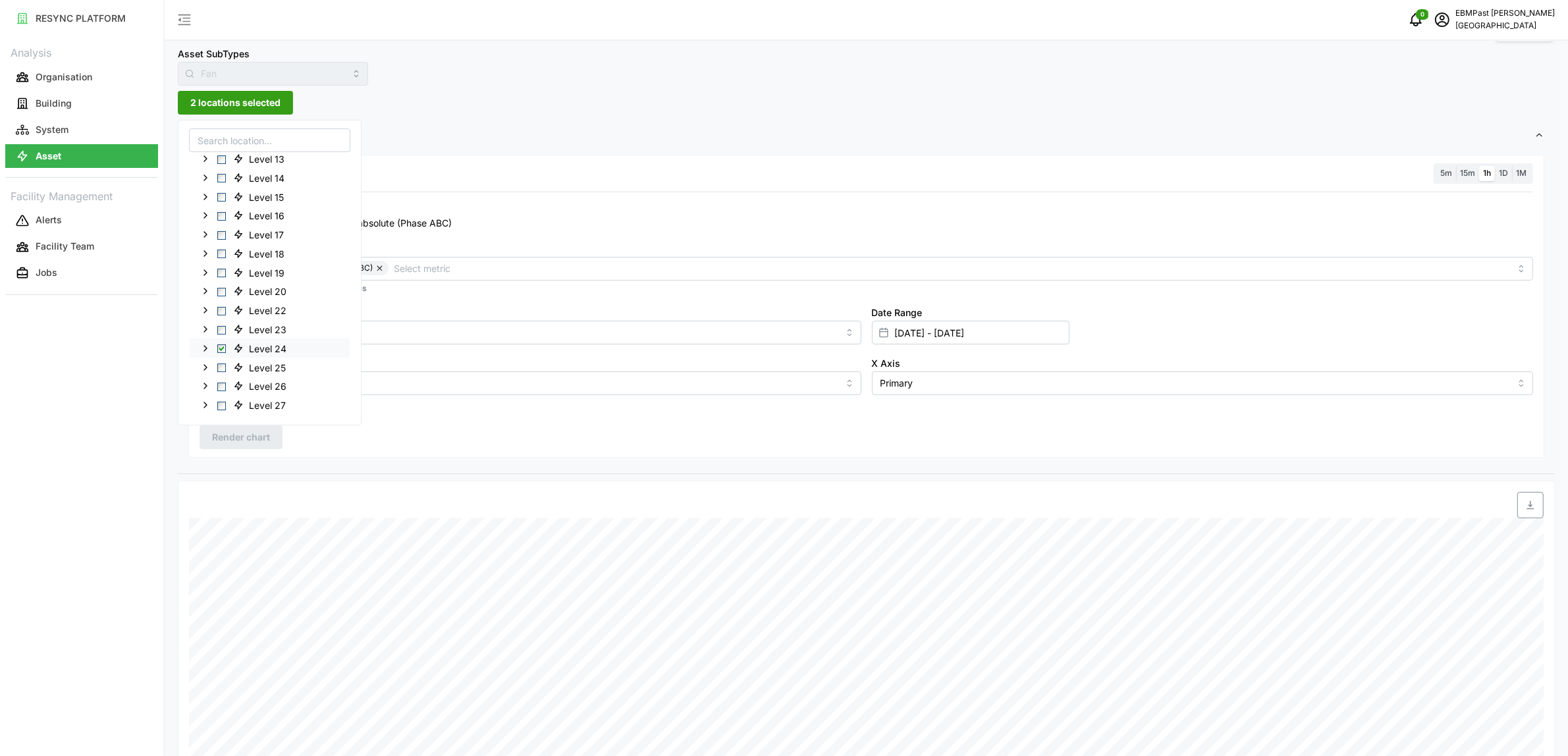
scroll to position [212, 0]
click at [222, 348] on span "Select Level 24" at bounding box center [222, 349] width 9 height 9
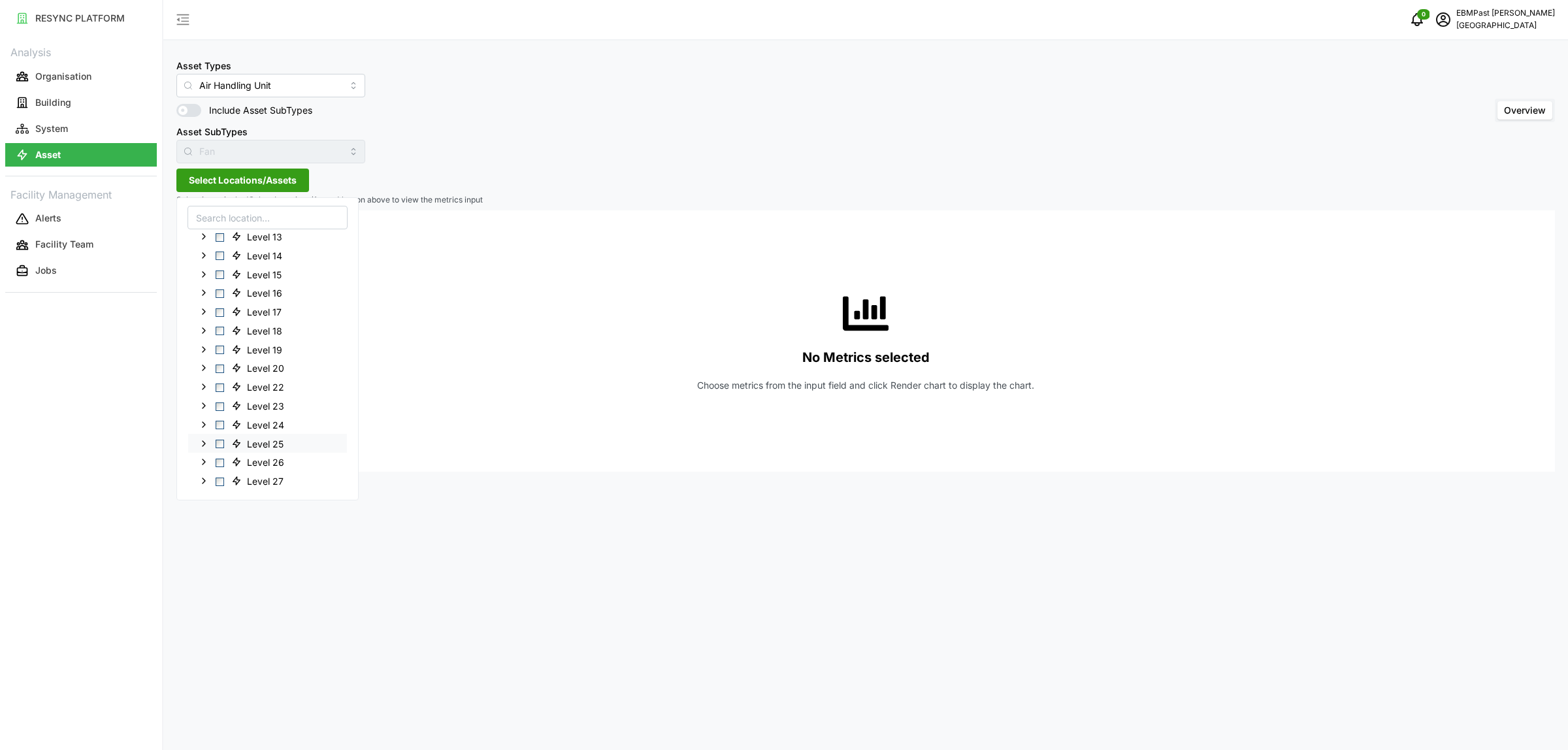
click at [221, 441] on span "Select Level 25" at bounding box center [220, 444] width 9 height 9
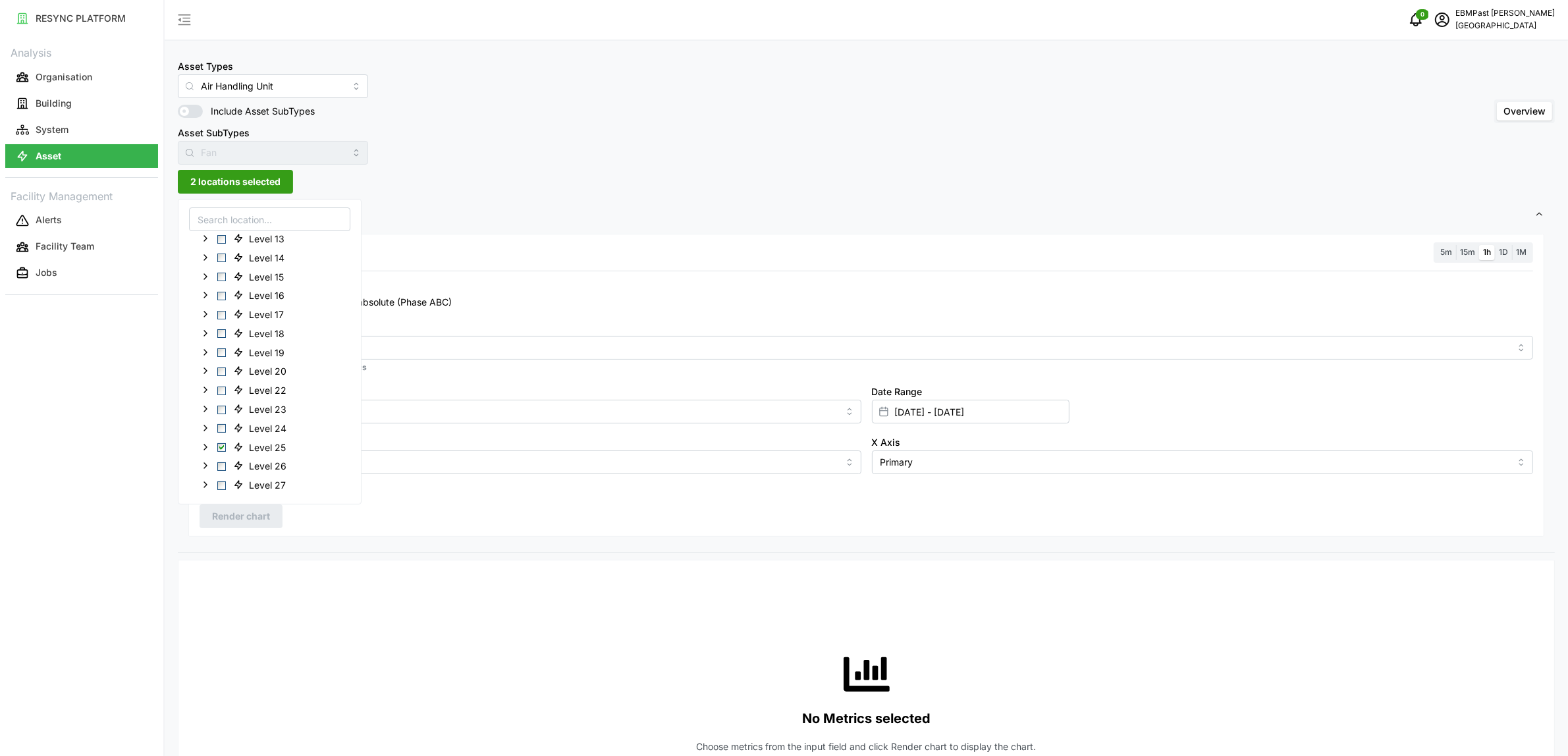
click at [545, 254] on div "Resolution 5m 15m 1h 1D 1M" at bounding box center [867, 253] width 1333 height 21
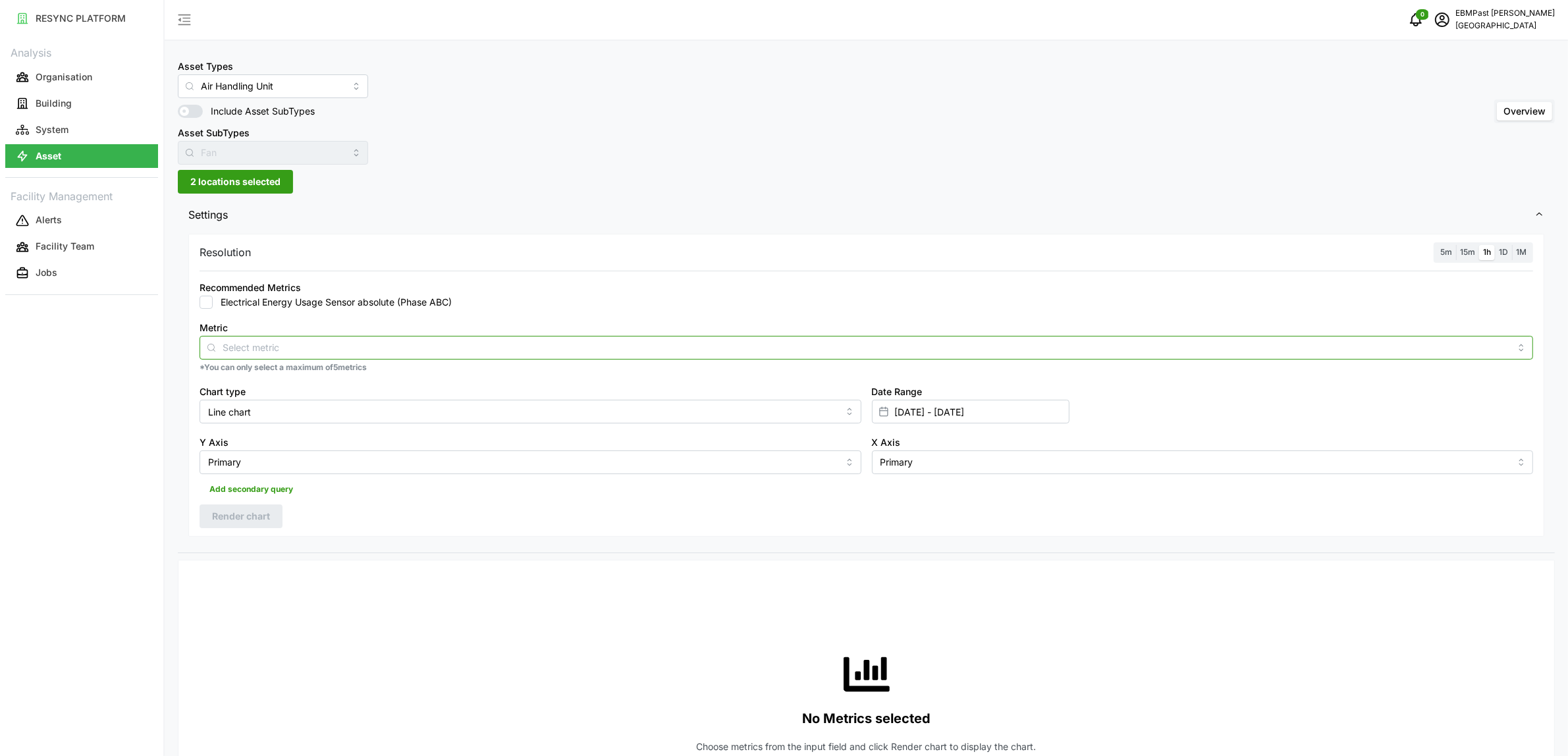
click at [382, 339] on div at bounding box center [867, 348] width 1333 height 24
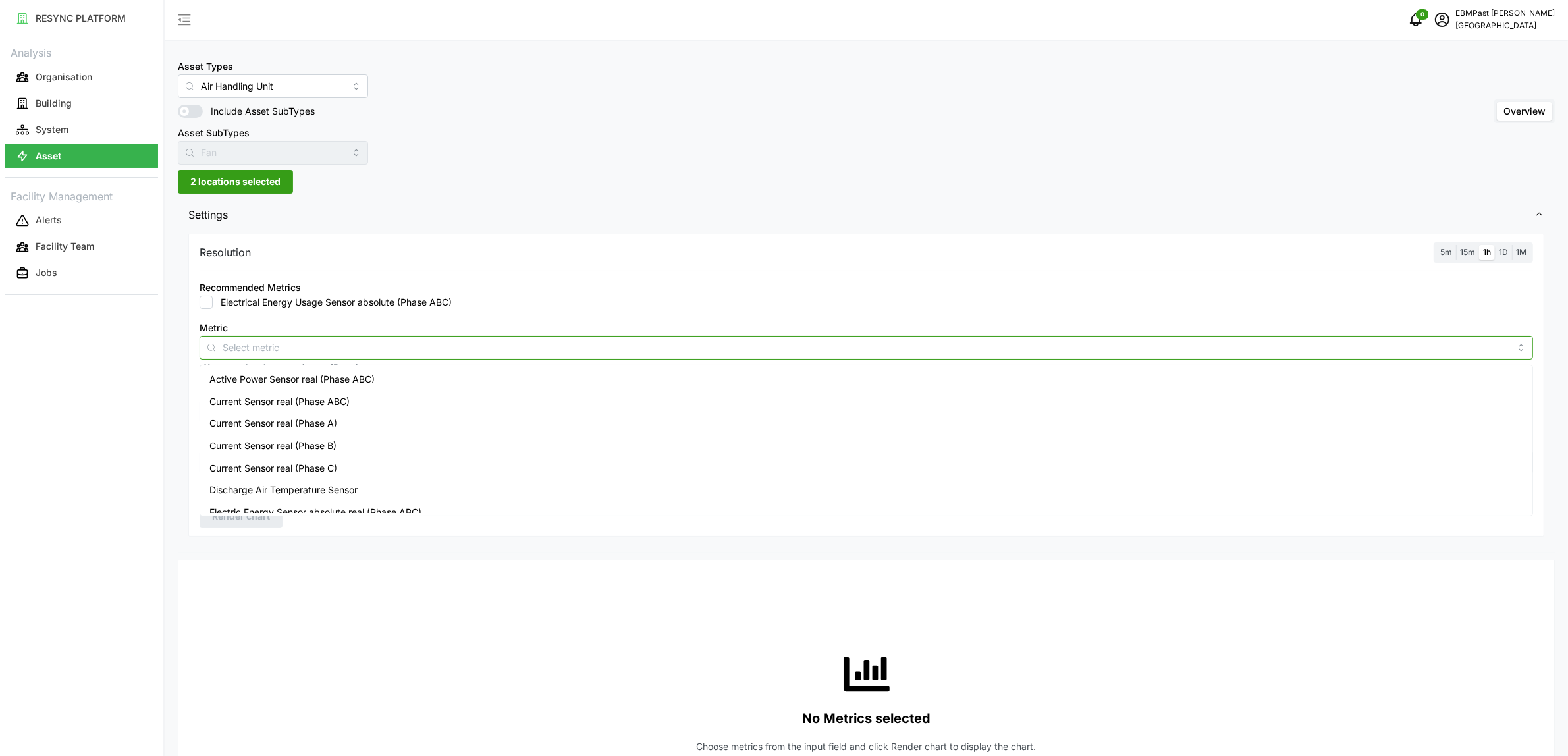
click at [366, 377] on span "Active Power Sensor real (Phase ABC)" at bounding box center [292, 379] width 165 height 15
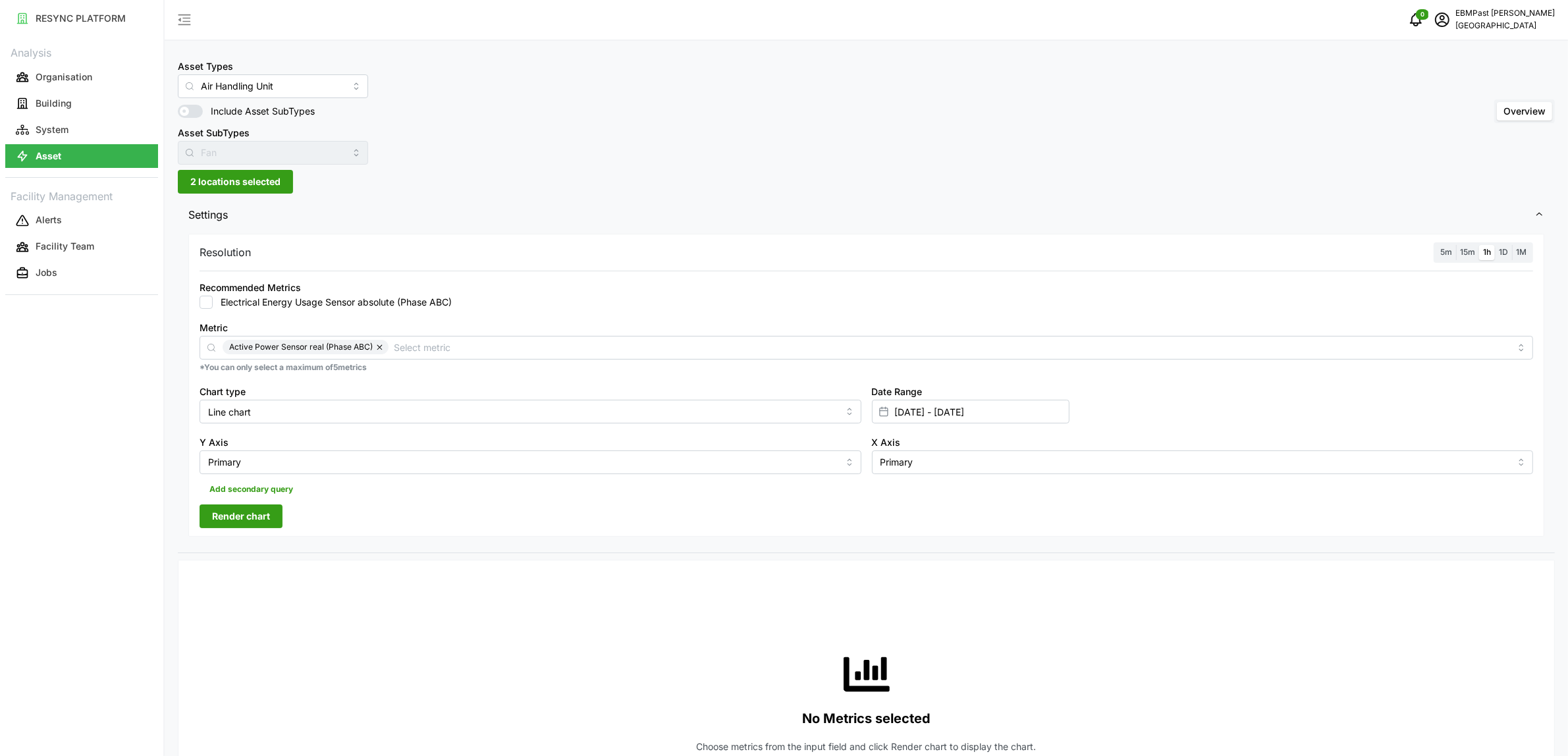
click at [368, 553] on div "Settings Resolution 5m 15m 1h 1D 1M Recommended Metrics Electrical Energy Usage…" at bounding box center [866, 376] width 1377 height 354
click at [340, 413] on input "Line chart" at bounding box center [531, 411] width 662 height 24
click at [326, 459] on div "Bar chart" at bounding box center [530, 465] width 655 height 22
type input "Bar chart"
click at [219, 519] on span "Render chart" at bounding box center [241, 516] width 58 height 22
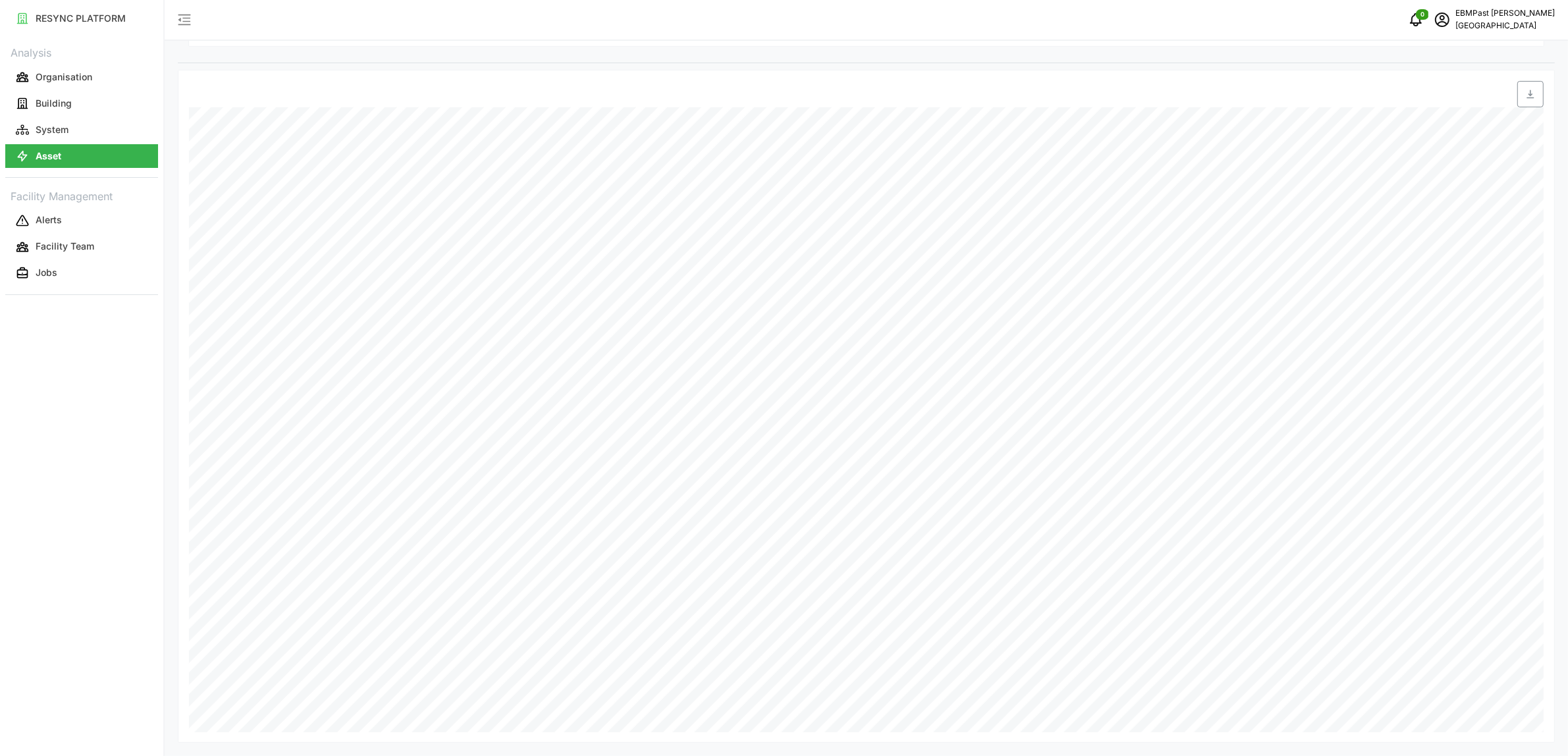
scroll to position [79, 0]
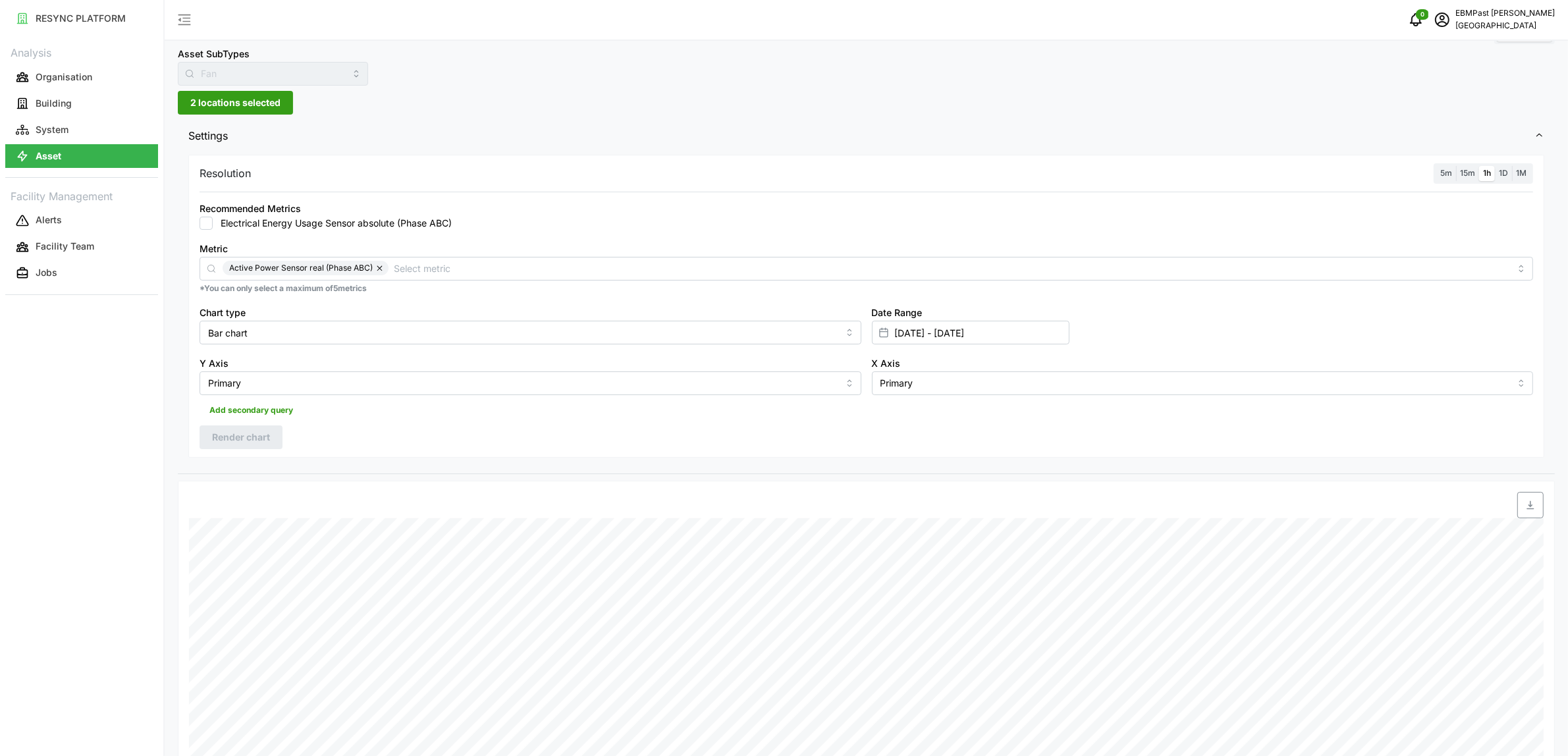
click at [255, 100] on span "2 locations selected" at bounding box center [235, 103] width 90 height 22
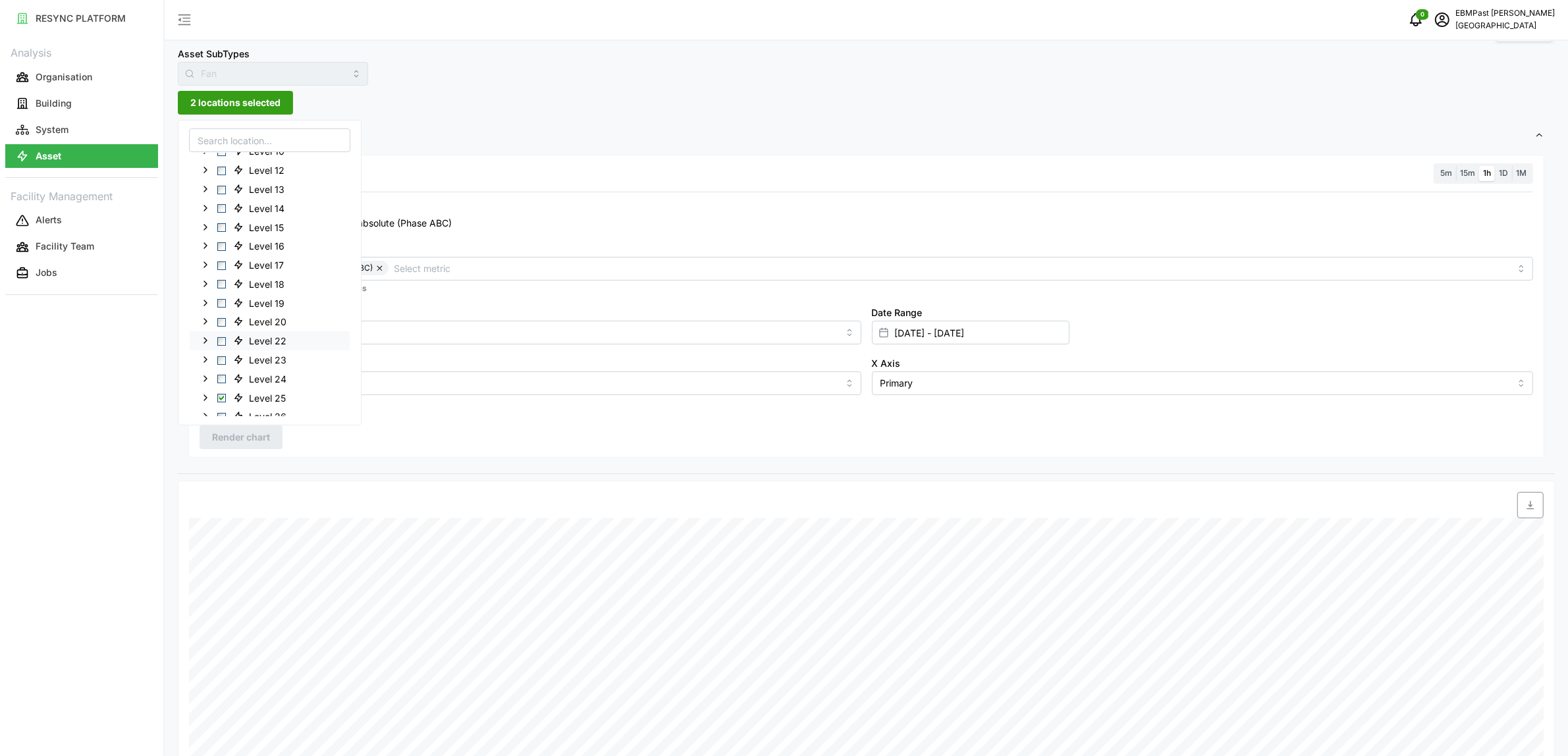
scroll to position [329, 0]
click at [223, 267] on span "Select Level 26" at bounding box center [222, 269] width 9 height 9
click at [224, 252] on span "Select Level 25" at bounding box center [222, 251] width 9 height 9
click at [257, 433] on span "Render chart" at bounding box center [241, 437] width 58 height 22
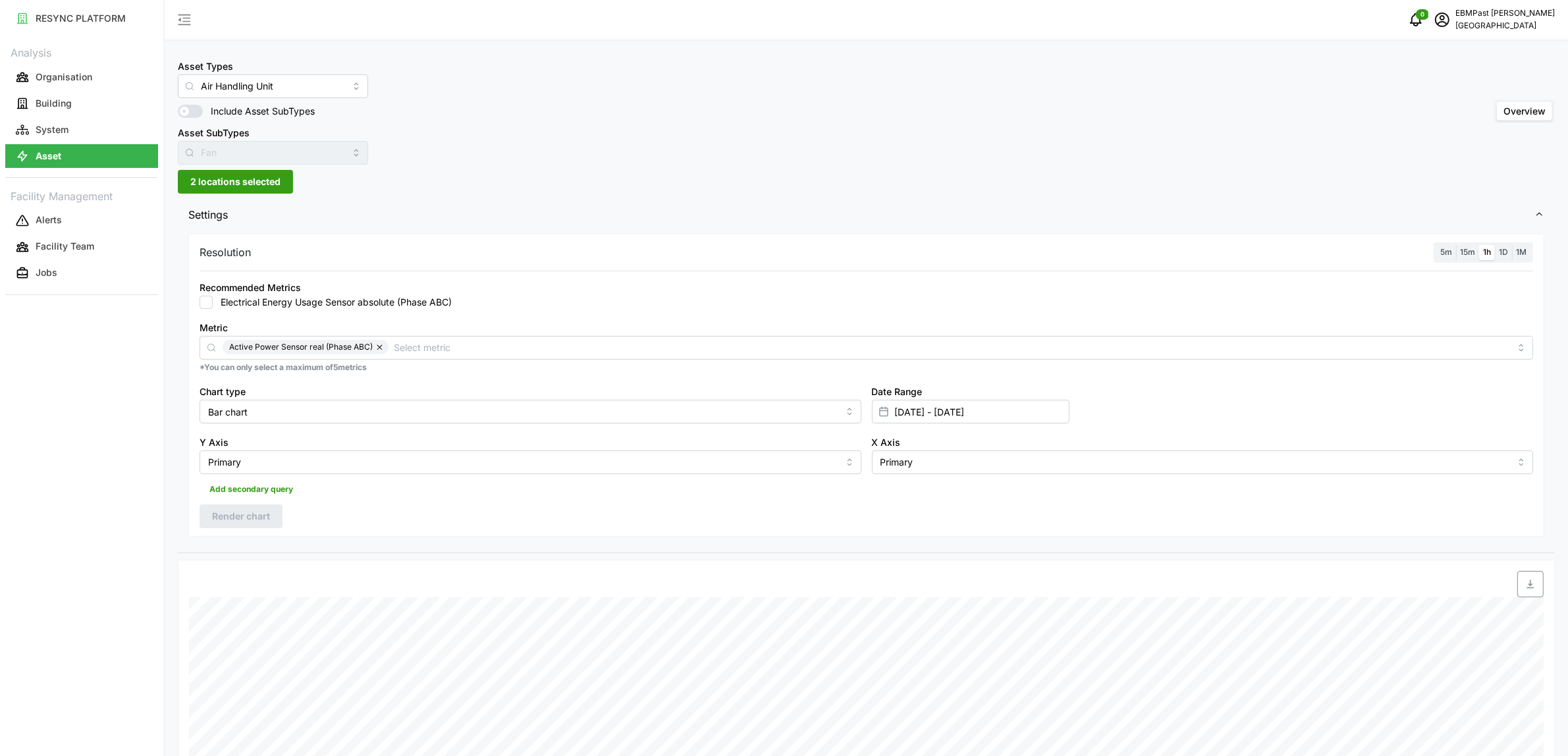
click at [258, 178] on span "2 locations selected" at bounding box center [235, 182] width 90 height 22
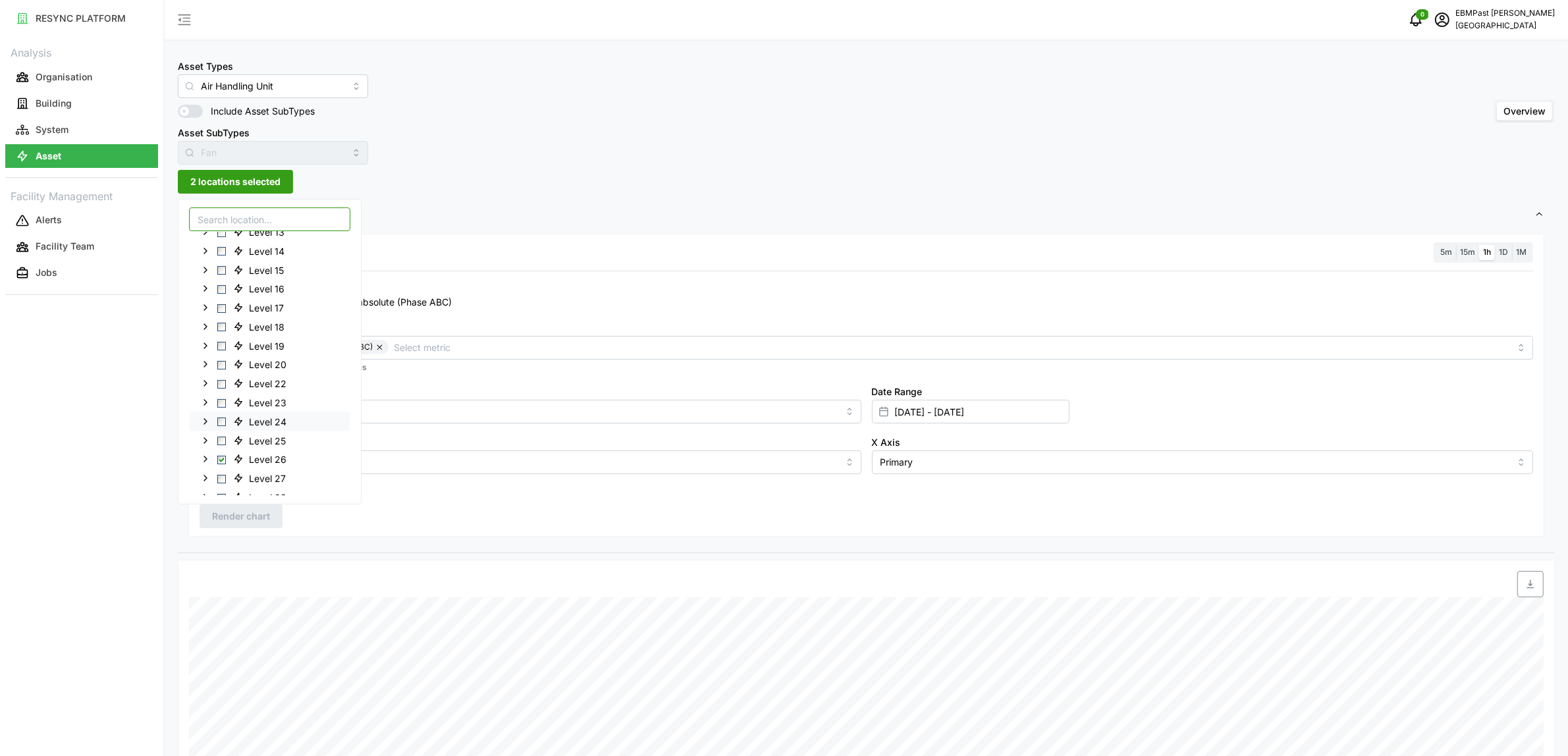
scroll to position [212, 0]
click at [221, 482] on span "Select Level 27" at bounding box center [222, 485] width 9 height 9
click at [221, 468] on span "Select Level 26" at bounding box center [222, 466] width 9 height 9
click at [232, 511] on span "Render chart" at bounding box center [241, 516] width 58 height 22
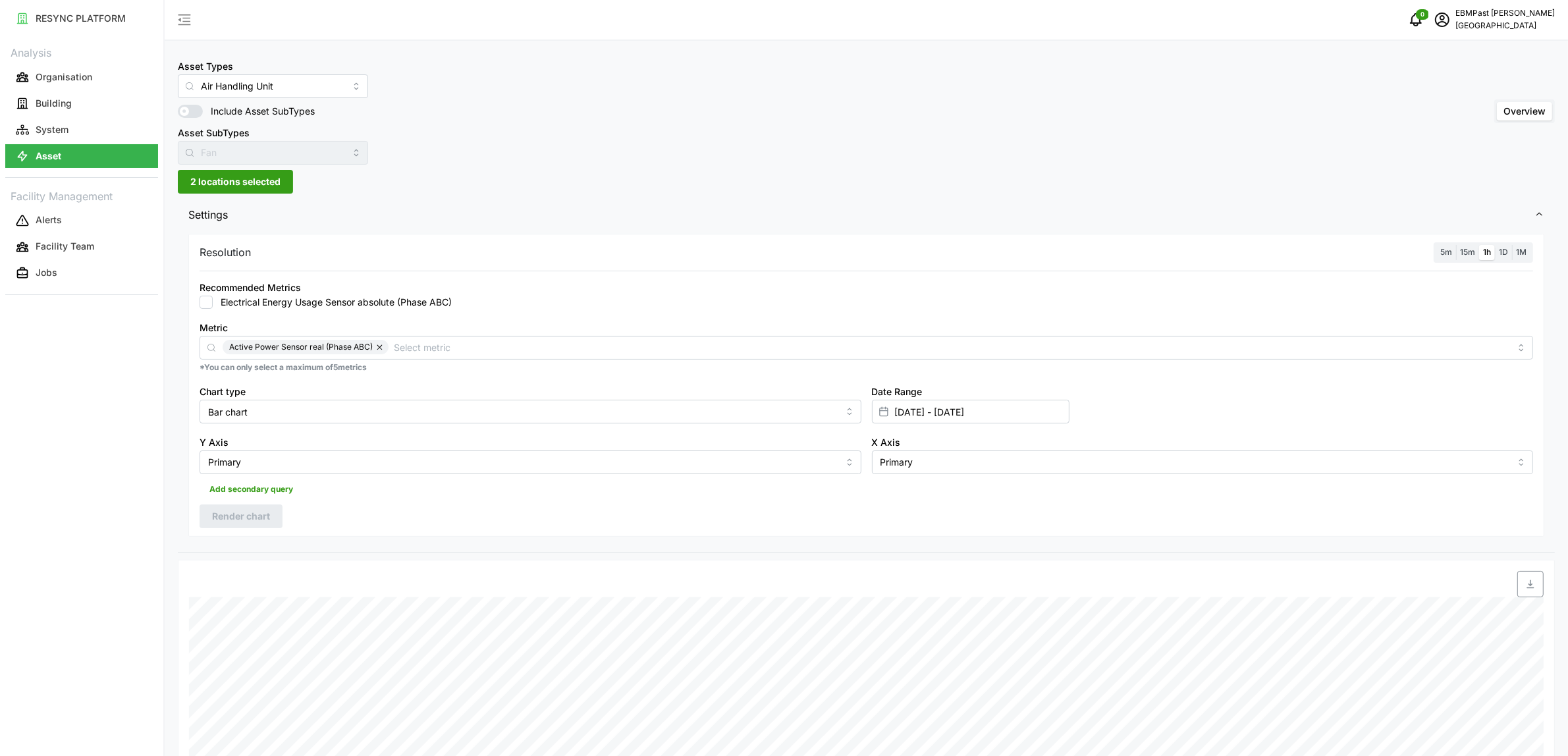
drag, startPoint x: 234, startPoint y: 183, endPoint x: 237, endPoint y: 191, distance: 8.5
click at [234, 183] on span "2 locations selected" at bounding box center [235, 182] width 90 height 22
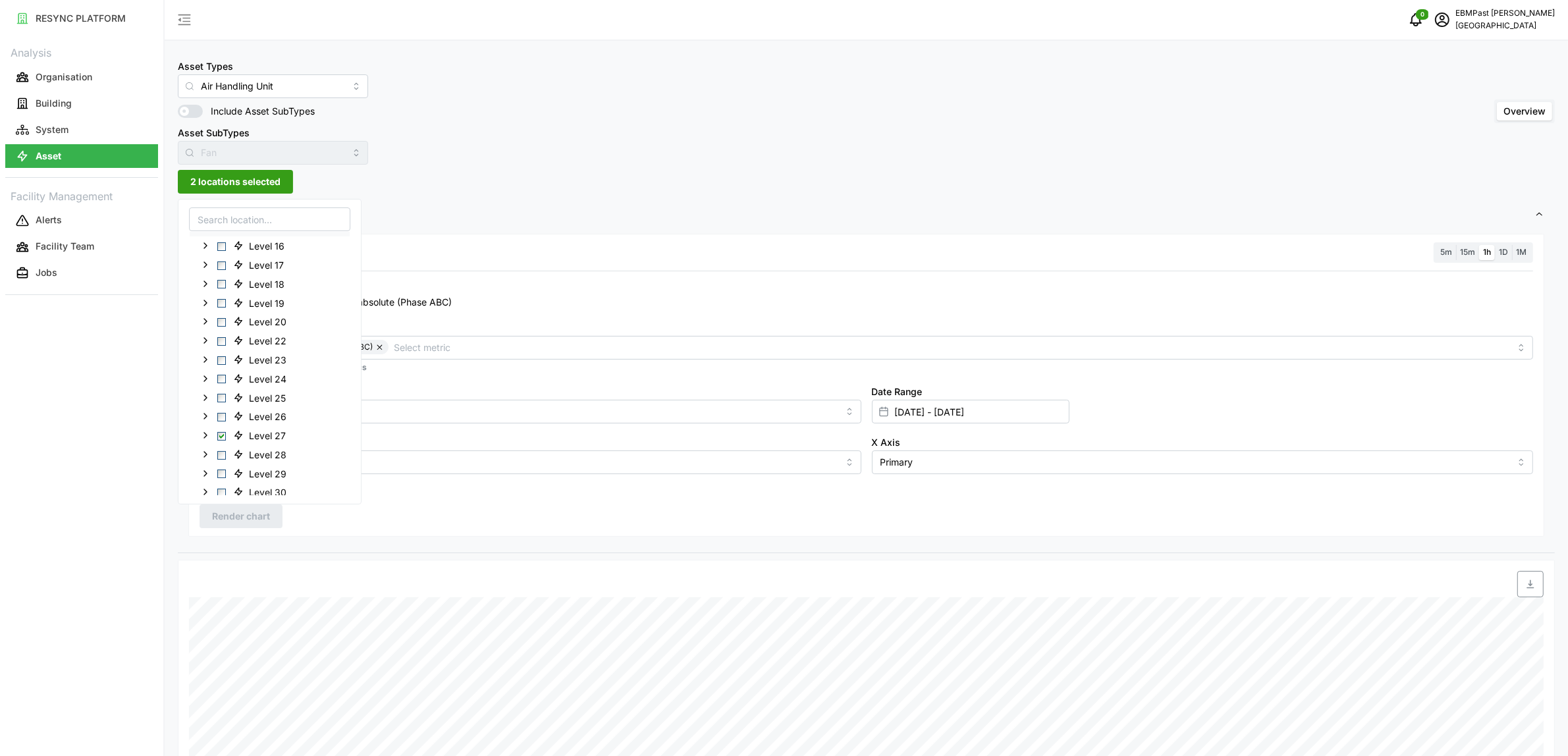
scroll to position [329, 0]
click at [221, 386] on span "Select Level 28" at bounding box center [222, 386] width 9 height 9
click at [221, 368] on span "Select Level 27" at bounding box center [222, 367] width 9 height 9
click at [254, 512] on span "Render chart" at bounding box center [241, 516] width 58 height 22
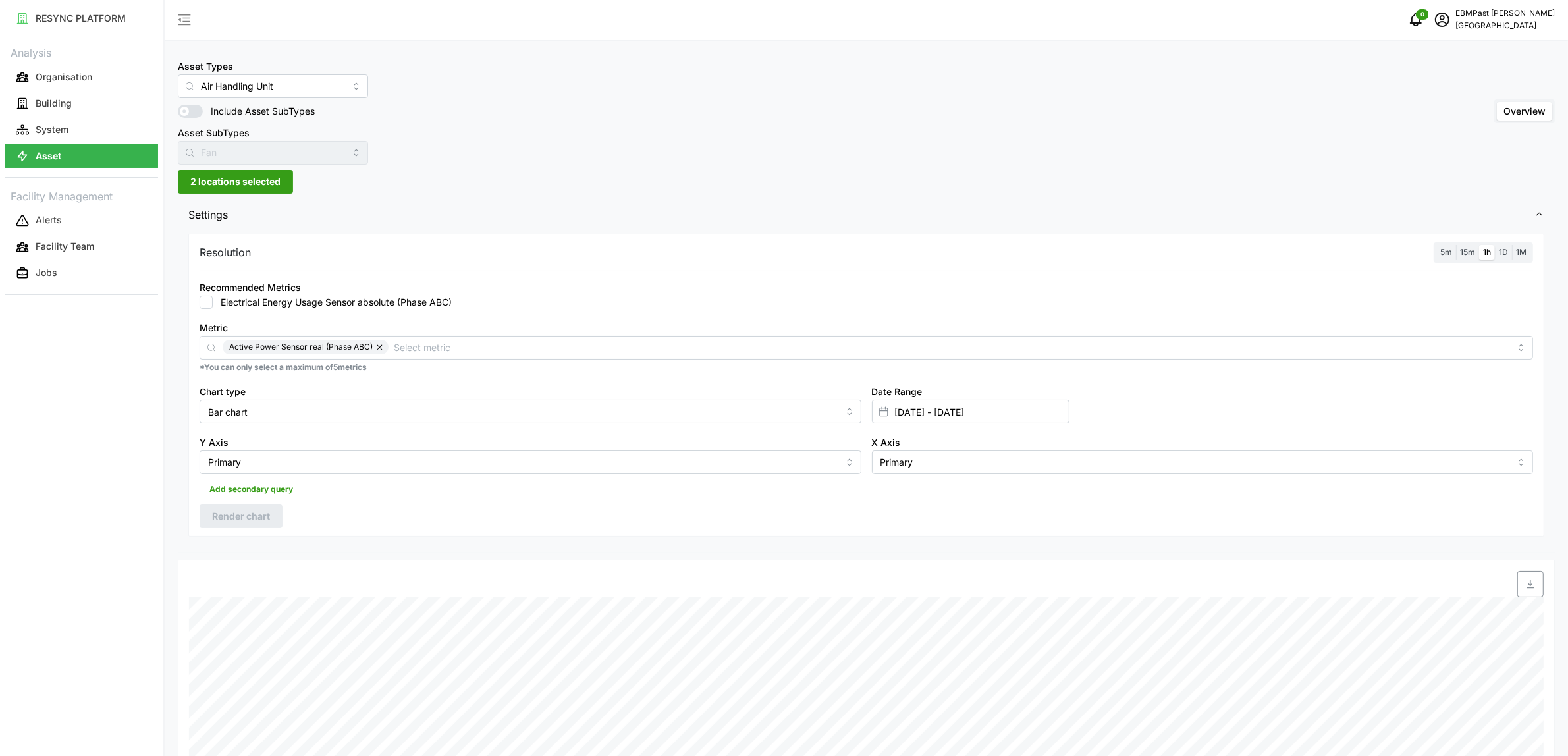
drag, startPoint x: 249, startPoint y: 176, endPoint x: 254, endPoint y: 198, distance: 22.6
click at [249, 176] on span "2 locations selected" at bounding box center [235, 182] width 90 height 22
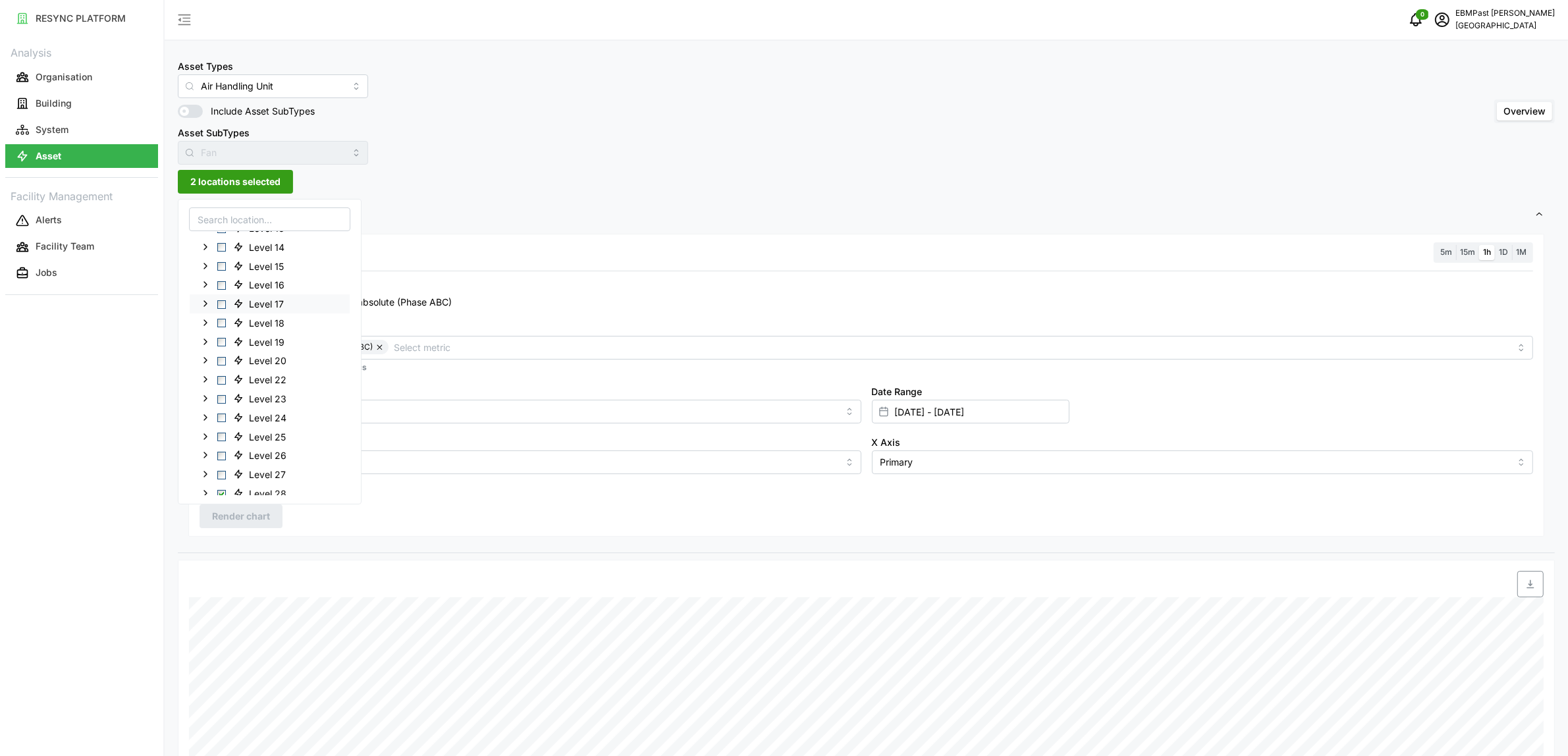
scroll to position [376, 0]
click at [221, 340] on span "Select Level 28" at bounding box center [222, 340] width 9 height 9
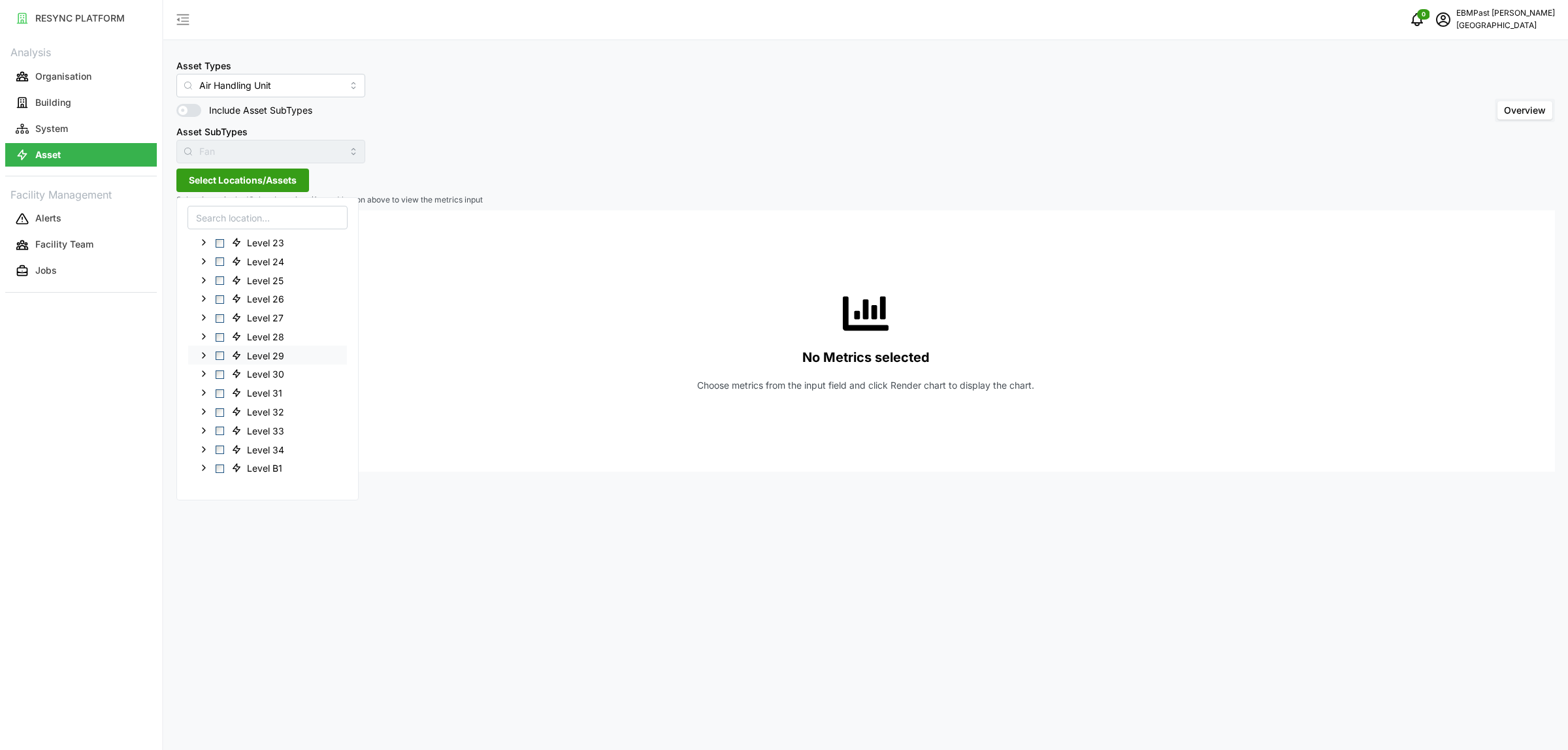
click at [219, 354] on span "Select Level 29" at bounding box center [220, 356] width 9 height 9
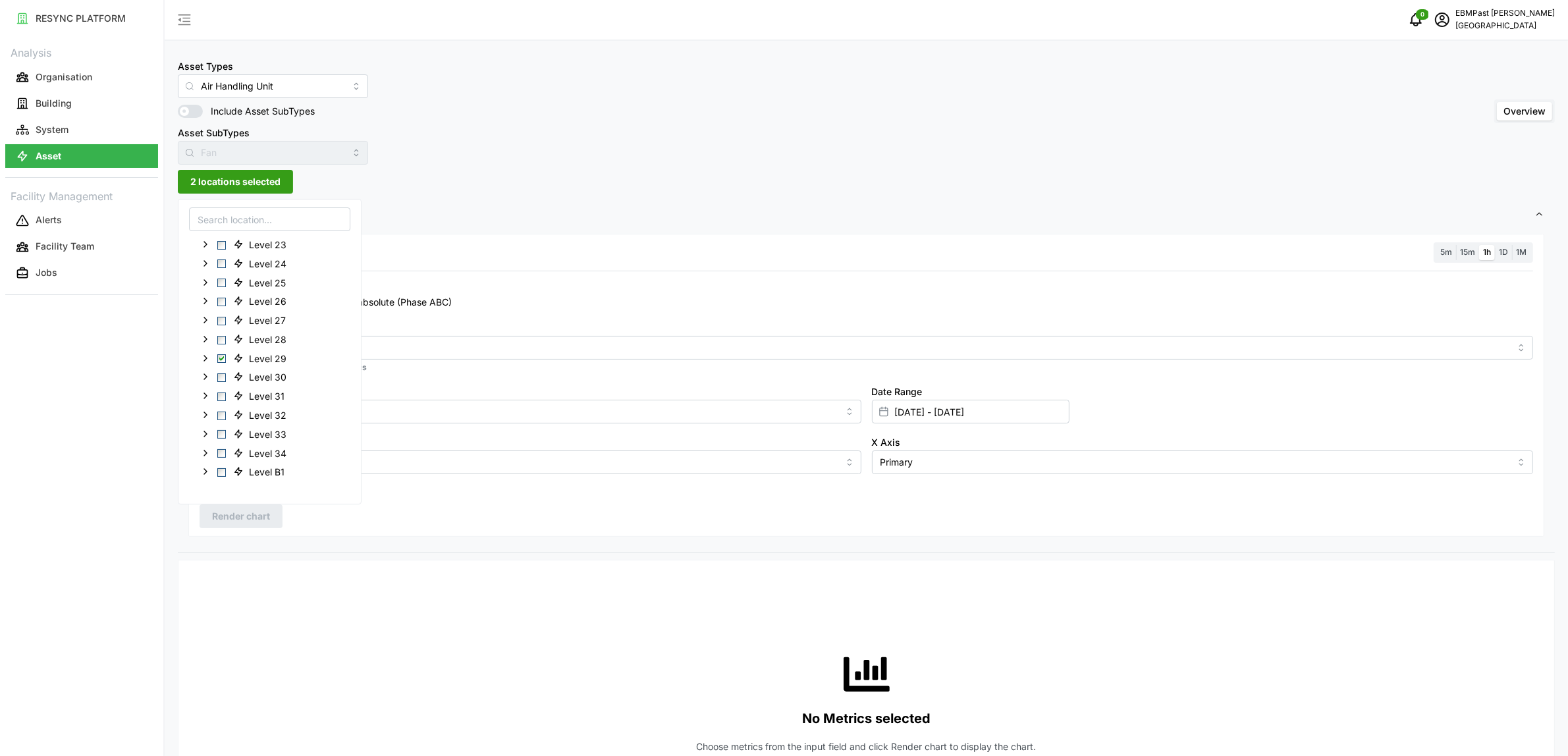
click at [489, 257] on div "Resolution 5m 15m 1h 1D 1M" at bounding box center [867, 253] width 1333 height 21
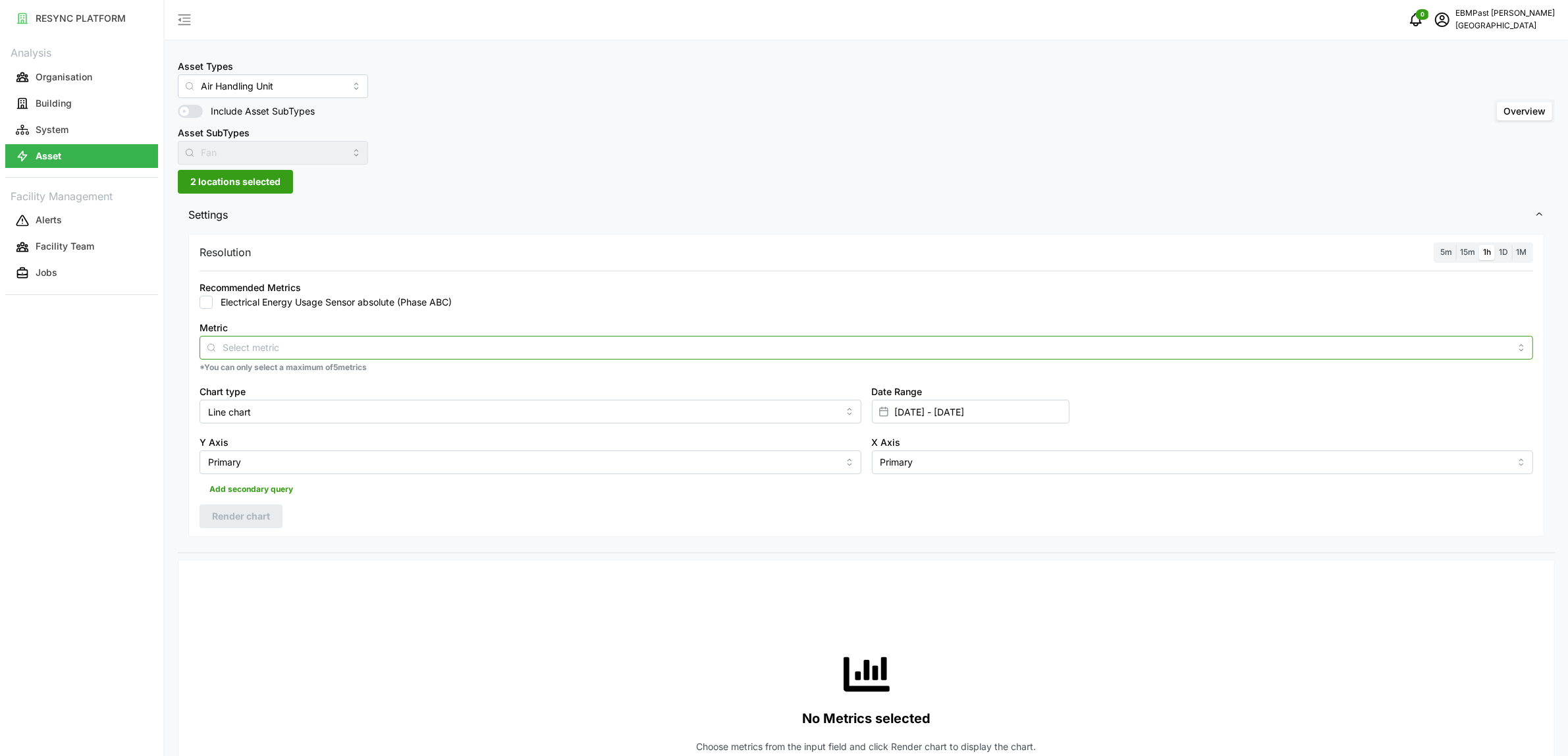
click at [373, 339] on div at bounding box center [867, 348] width 1333 height 24
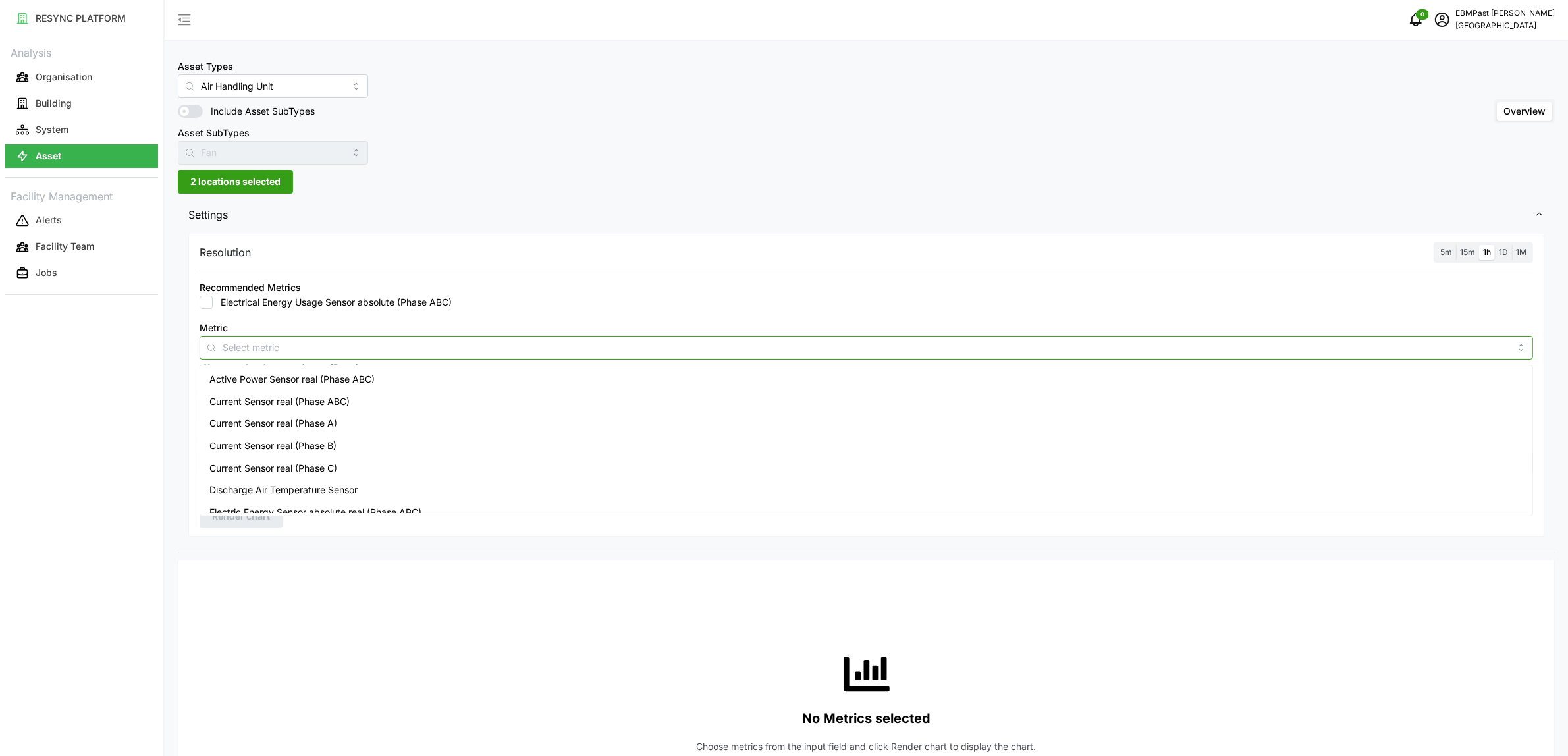
click at [351, 380] on span "Active Power Sensor real (Phase ABC)" at bounding box center [292, 379] width 165 height 15
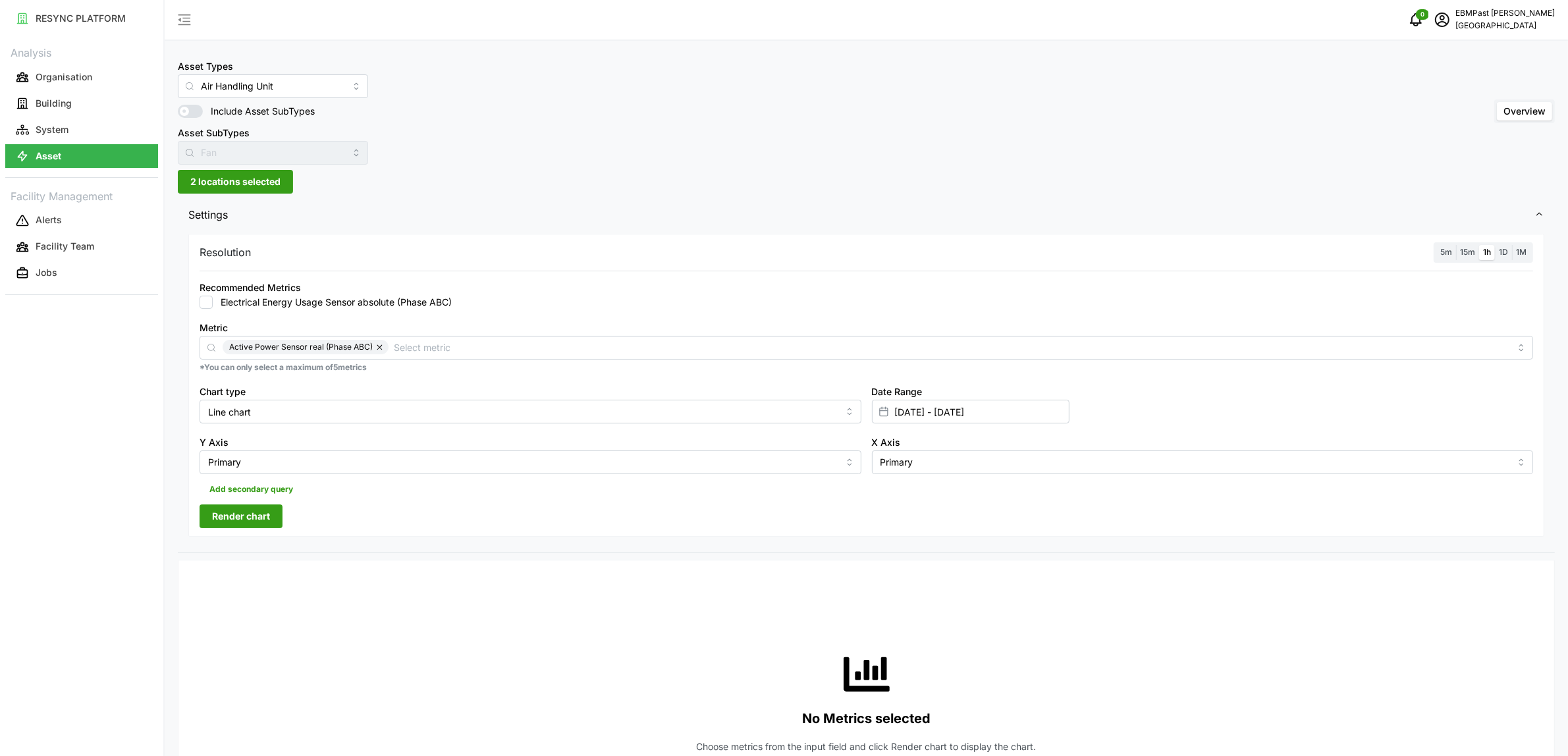
click at [506, 254] on div "Resolution 5m 15m 1h 1D 1M" at bounding box center [867, 253] width 1333 height 21
click at [357, 399] on input "Line chart" at bounding box center [531, 411] width 662 height 24
click at [351, 459] on div "Bar chart" at bounding box center [530, 465] width 655 height 22
type input "Bar chart"
click at [262, 509] on span "Render chart" at bounding box center [241, 516] width 58 height 22
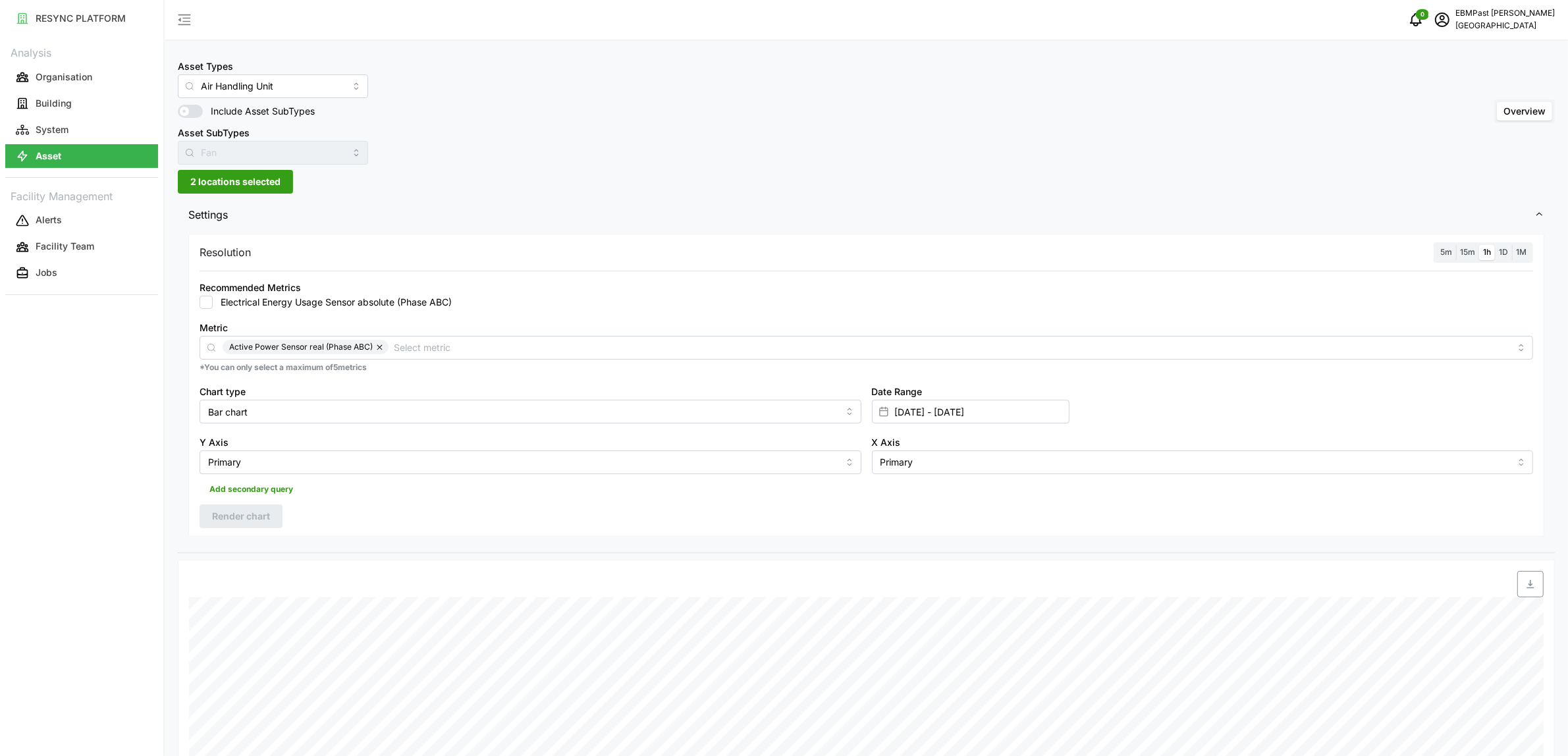
click at [247, 182] on span "2 locations selected" at bounding box center [235, 182] width 90 height 22
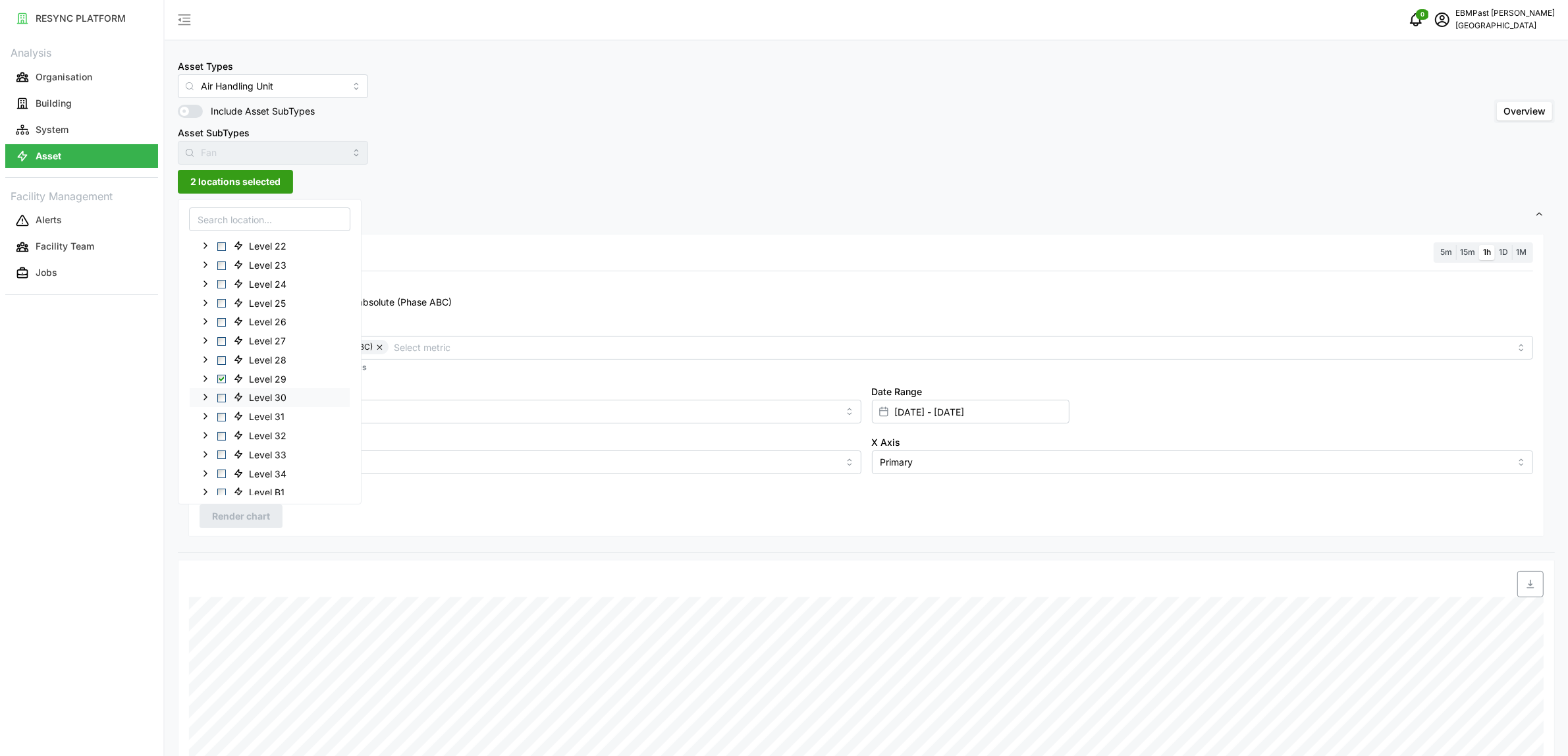
scroll to position [376, 0]
click at [223, 377] on span "Select Level 30" at bounding box center [222, 378] width 9 height 9
click at [219, 359] on span "Select Level 29" at bounding box center [222, 359] width 9 height 9
click at [240, 511] on span "Render chart" at bounding box center [241, 516] width 58 height 22
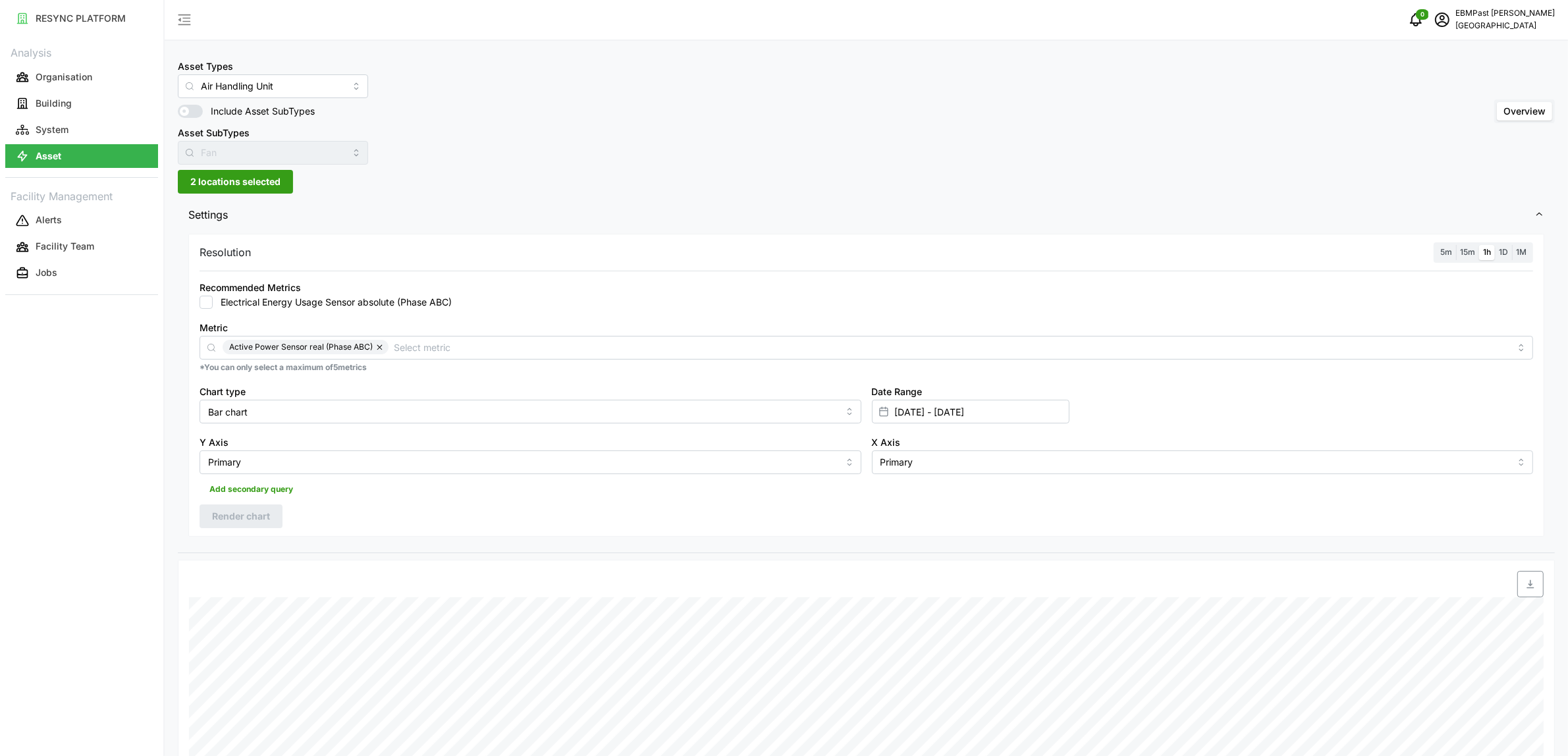
click at [243, 183] on span "2 locations selected" at bounding box center [235, 182] width 90 height 22
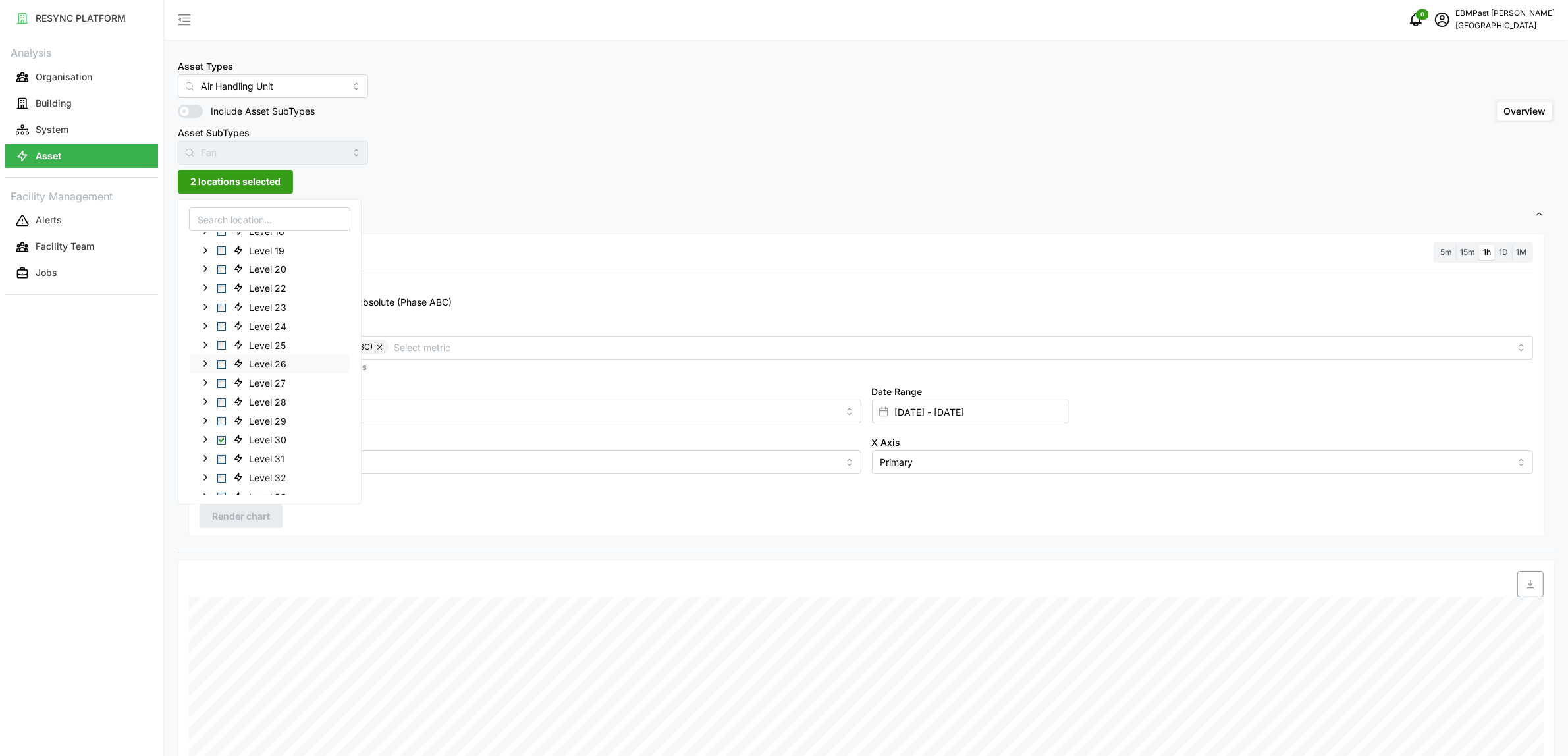
scroll to position [376, 0]
click at [223, 376] on span "Select Level 30" at bounding box center [222, 378] width 9 height 9
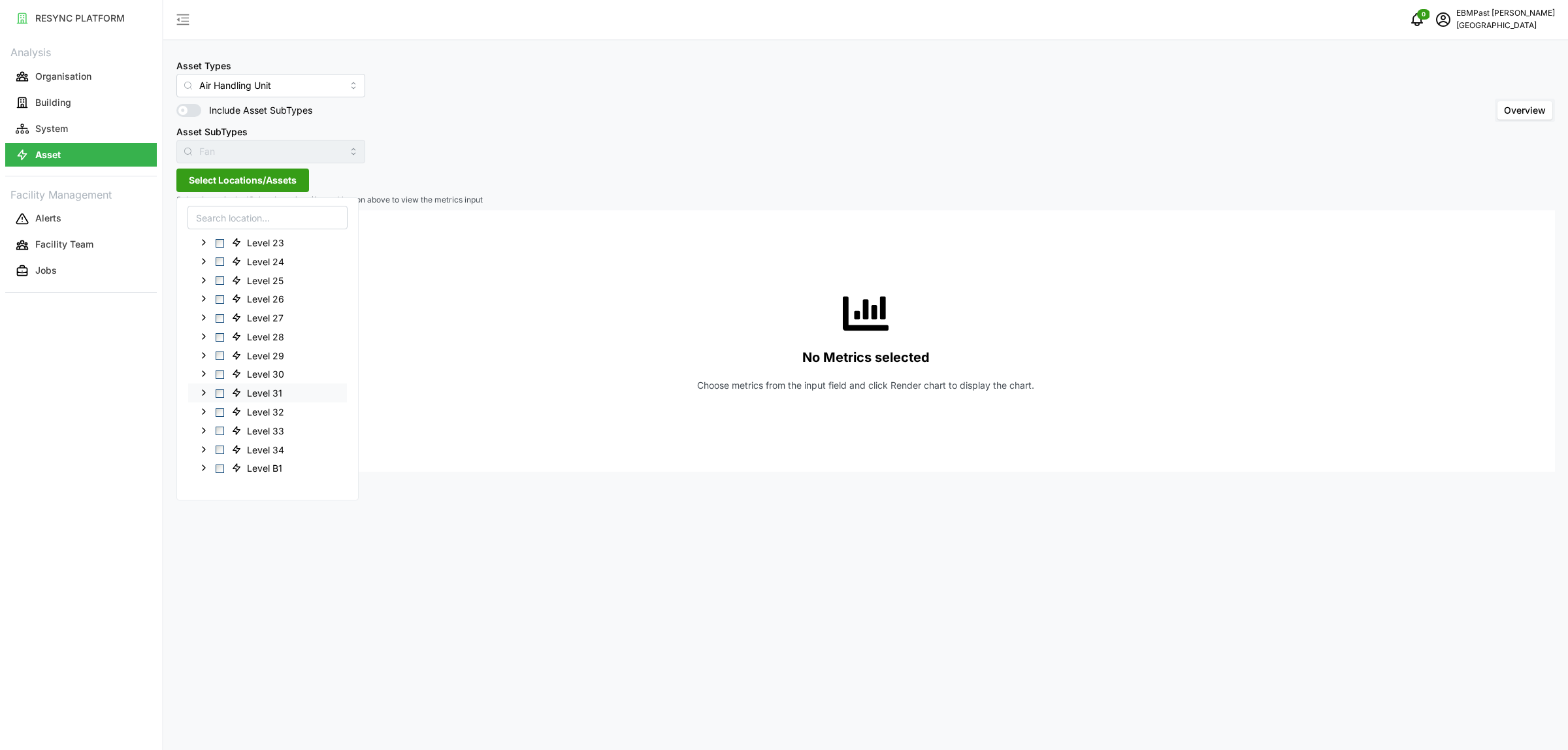
click at [217, 390] on span "Select Level 31" at bounding box center [220, 393] width 9 height 9
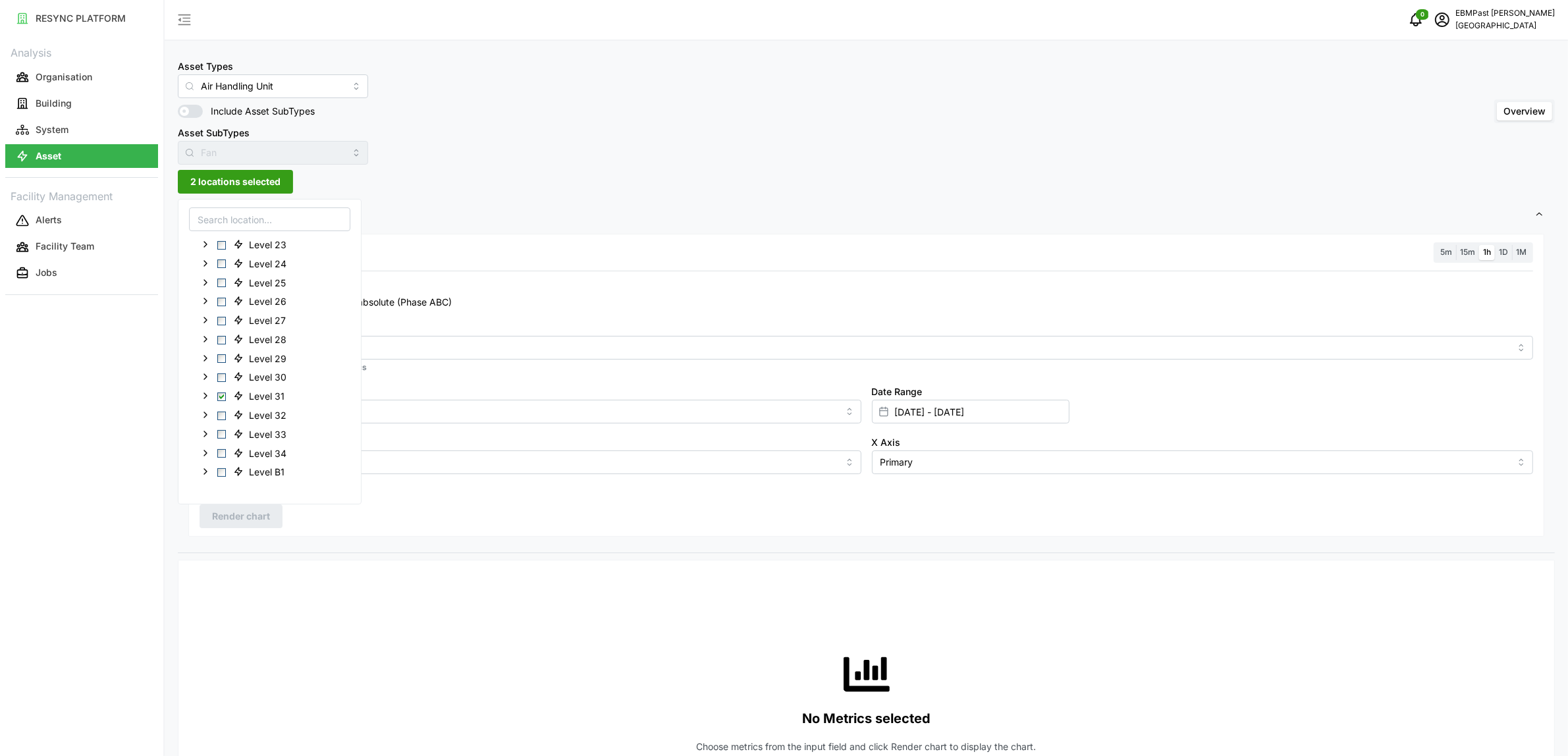
drag, startPoint x: 522, startPoint y: 236, endPoint x: 449, endPoint y: 323, distance: 113.6
click at [522, 237] on div "Resolution 5m 15m 1h 1D 1M Recommended Metrics Electrical Energy Usage Sensor a…" at bounding box center [867, 385] width 1356 height 303
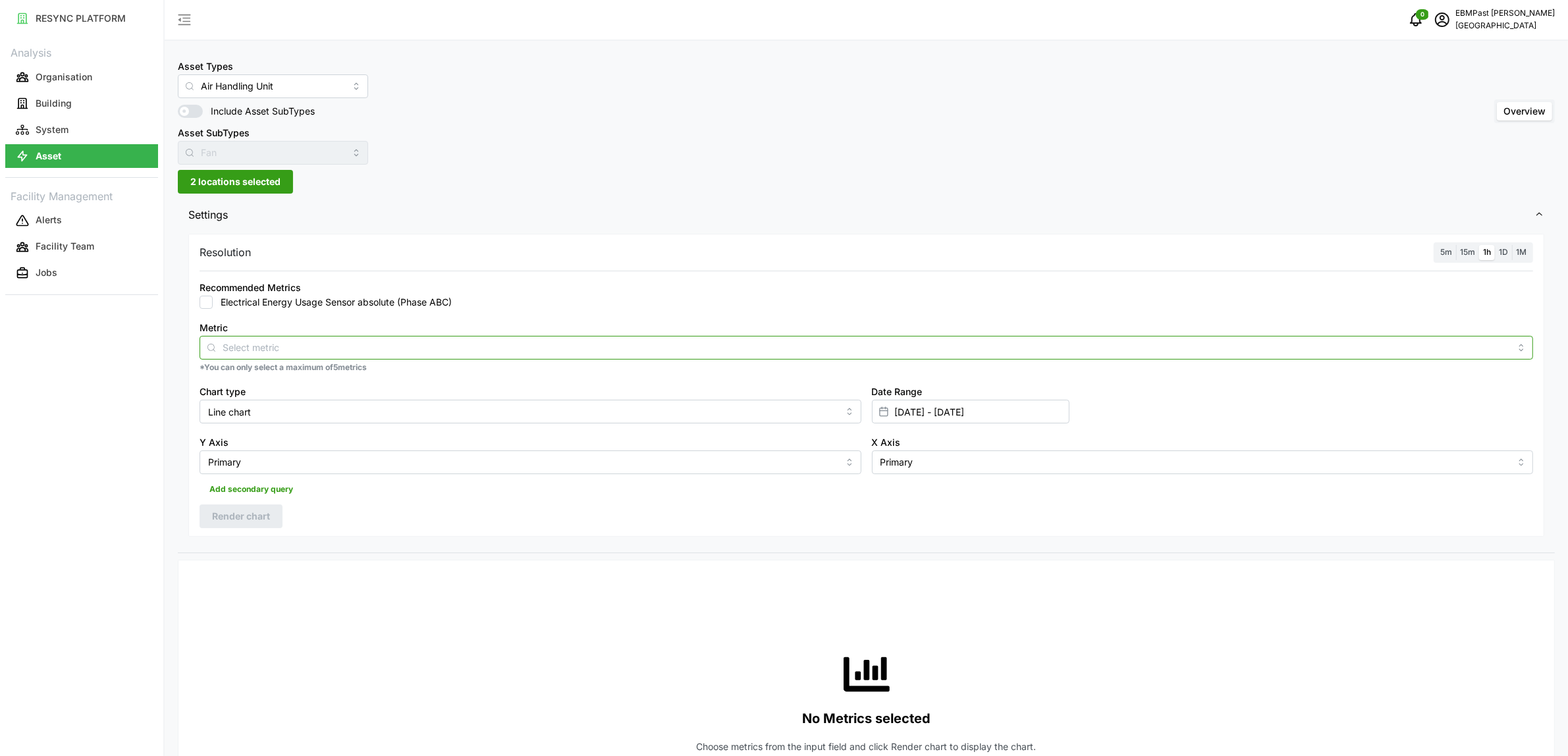
drag, startPoint x: 423, startPoint y: 334, endPoint x: 418, endPoint y: 348, distance: 14.9
click at [423, 336] on div at bounding box center [867, 348] width 1333 height 24
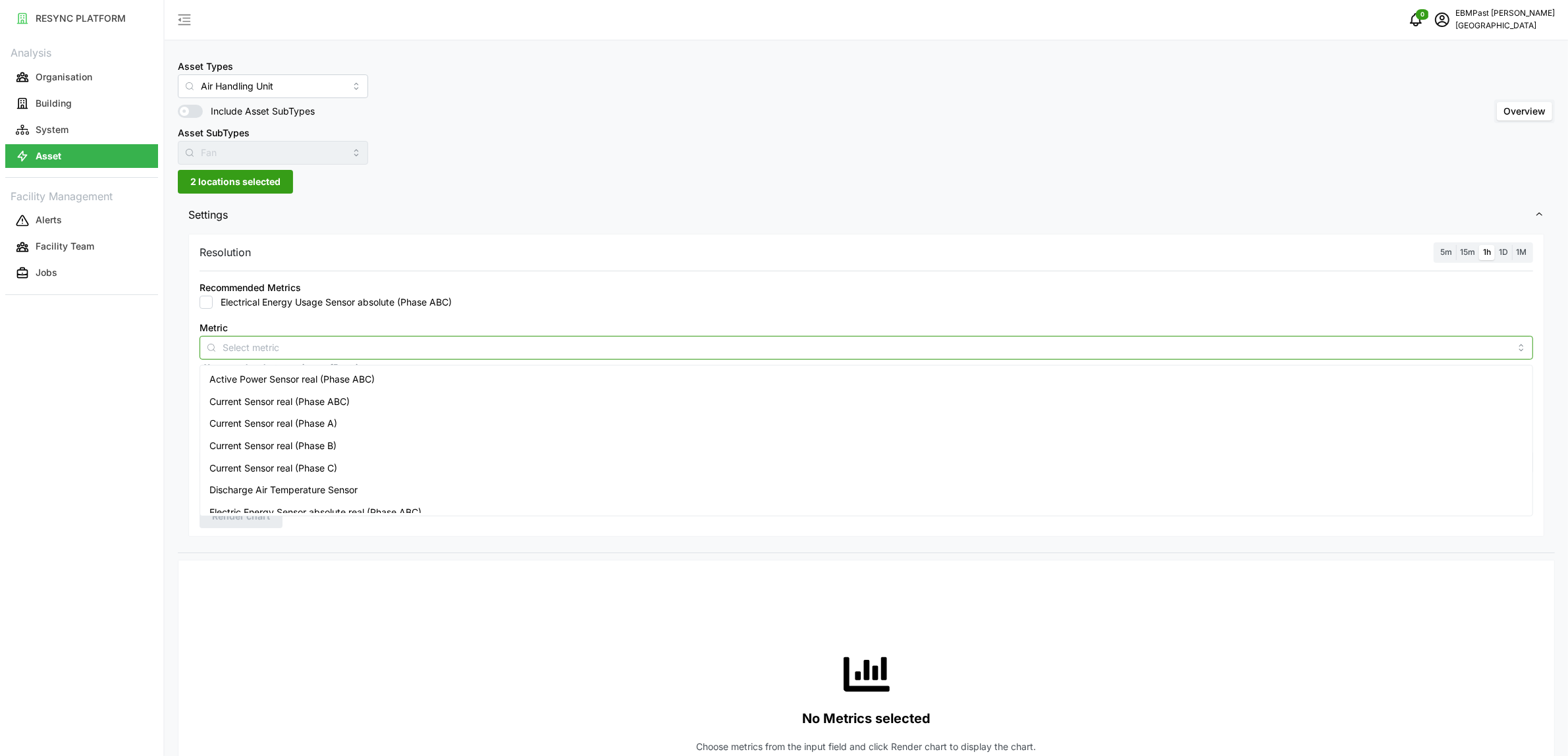
click at [410, 379] on div "Active Power Sensor real (Phase ABC)" at bounding box center [867, 379] width 1328 height 22
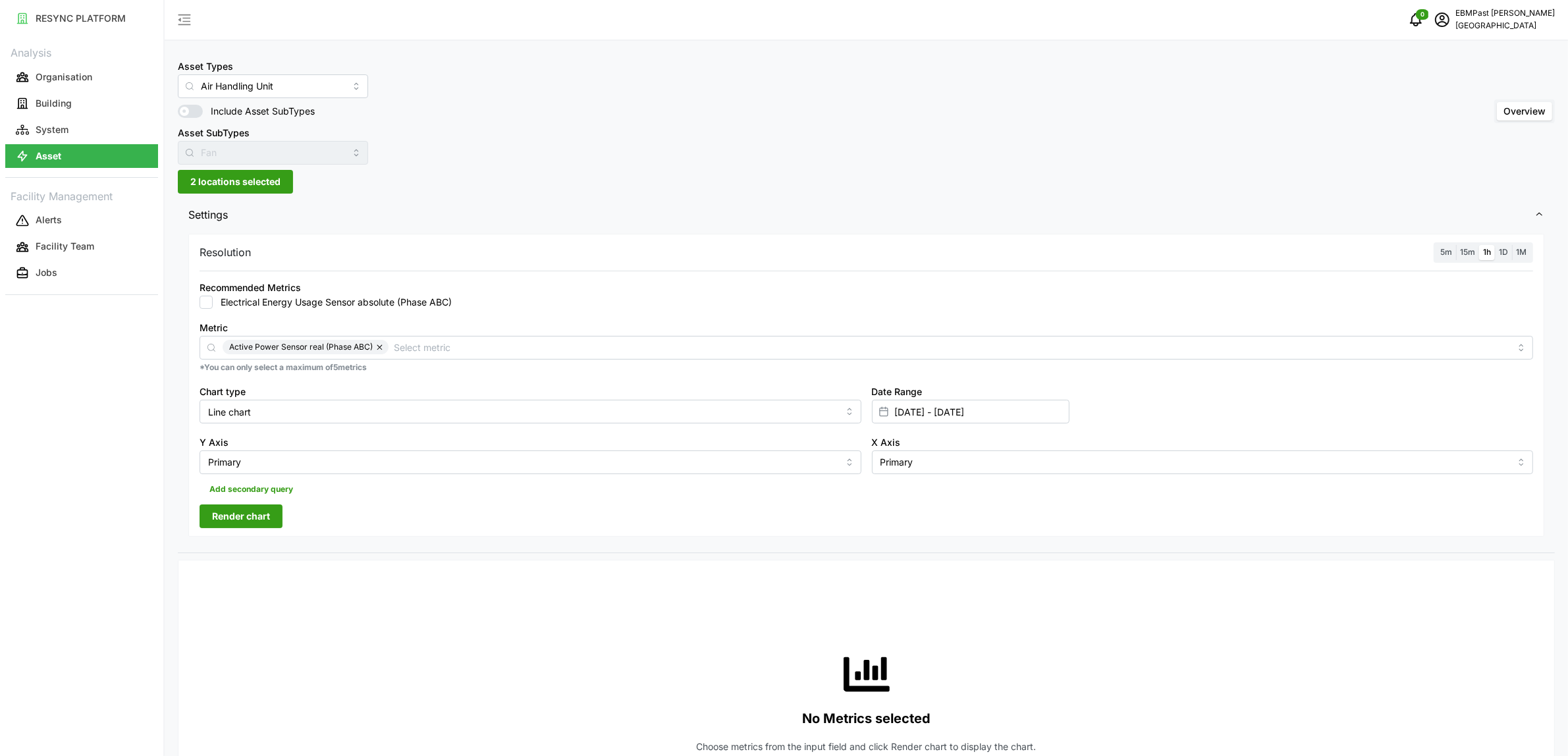
click at [573, 214] on span "Settings" at bounding box center [861, 215] width 1346 height 33
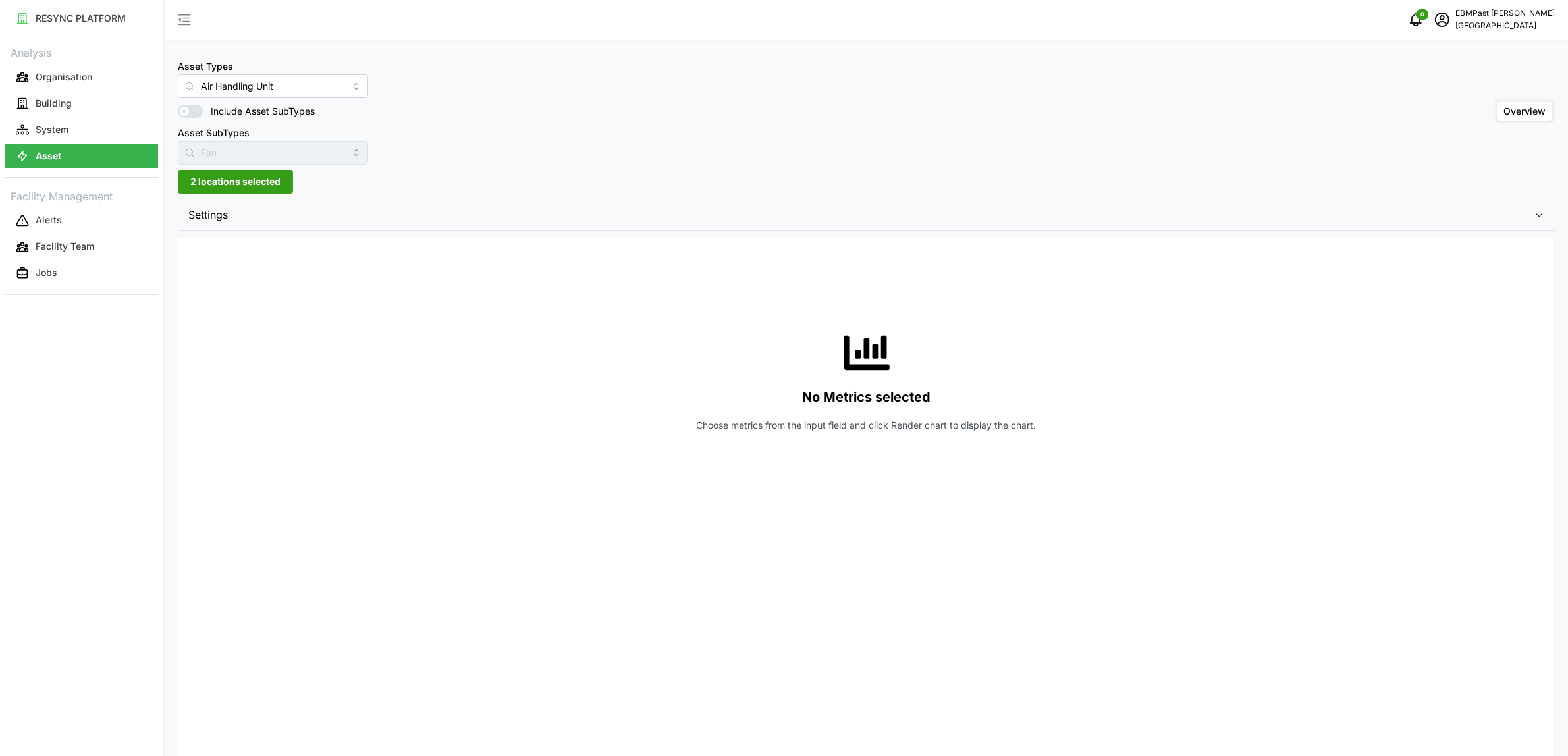
click at [305, 206] on span "Settings" at bounding box center [861, 215] width 1346 height 33
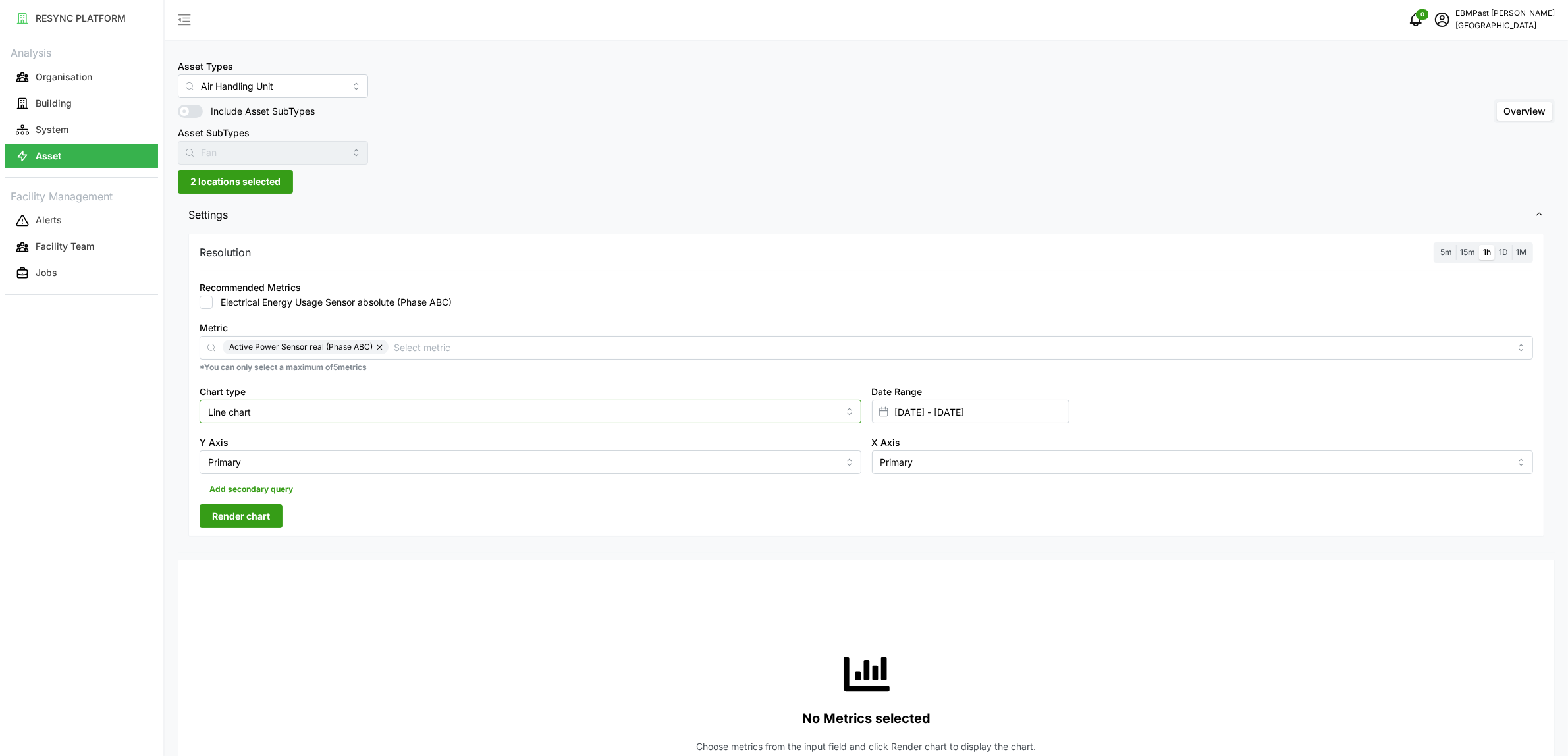
click at [294, 404] on input "Line chart" at bounding box center [531, 411] width 662 height 24
click at [303, 462] on div "Bar chart" at bounding box center [530, 465] width 655 height 22
type input "Bar chart"
click at [262, 517] on span "Render chart" at bounding box center [241, 516] width 58 height 22
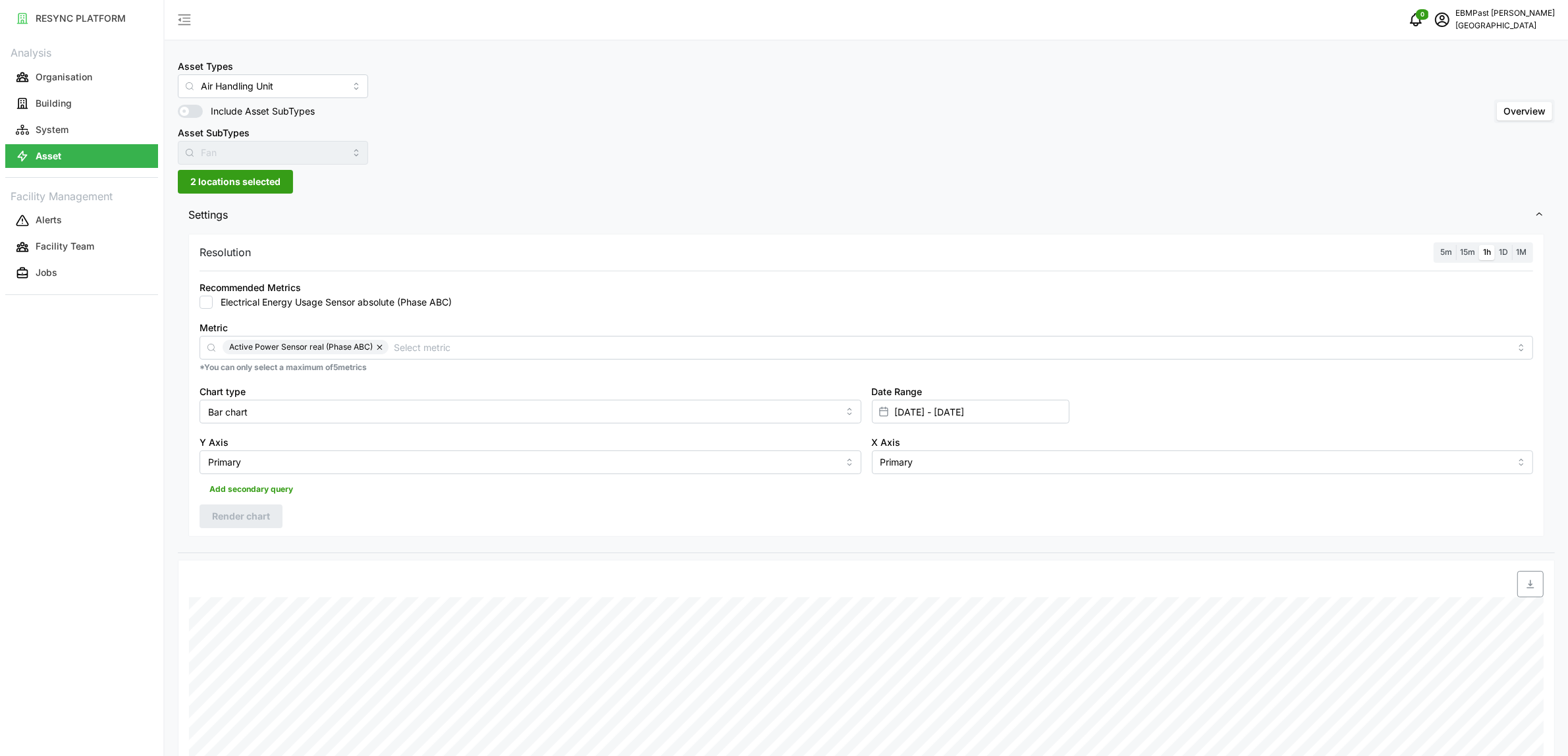
click at [259, 186] on span "2 locations selected" at bounding box center [235, 182] width 90 height 22
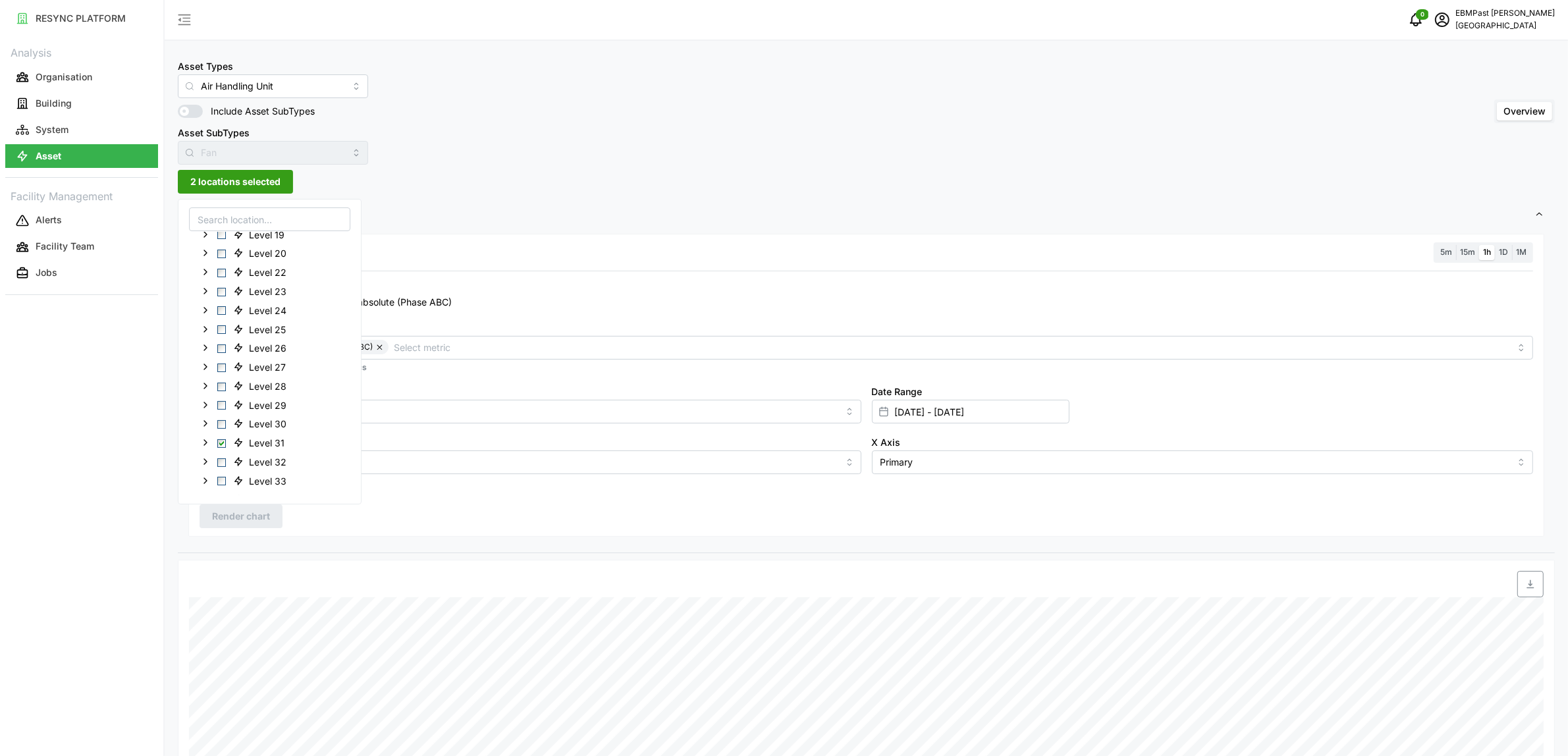
scroll to position [376, 0]
click at [221, 415] on span "Select Level 32" at bounding box center [222, 415] width 9 height 9
click at [224, 399] on span "Select Level 31" at bounding box center [222, 396] width 9 height 9
click at [272, 518] on button "Render chart" at bounding box center [241, 516] width 83 height 24
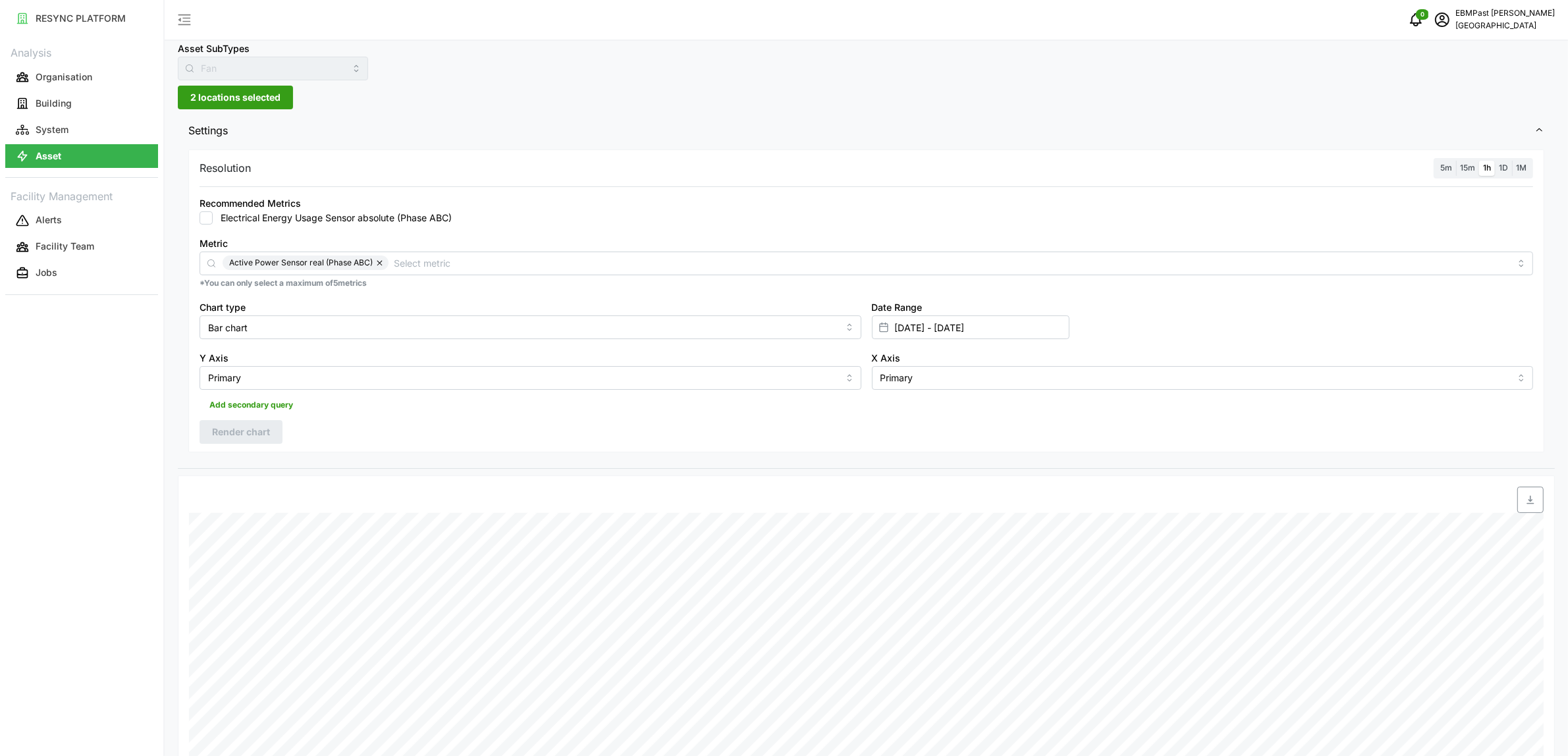
scroll to position [82, 0]
click at [255, 102] on span "2 locations selected" at bounding box center [235, 99] width 90 height 22
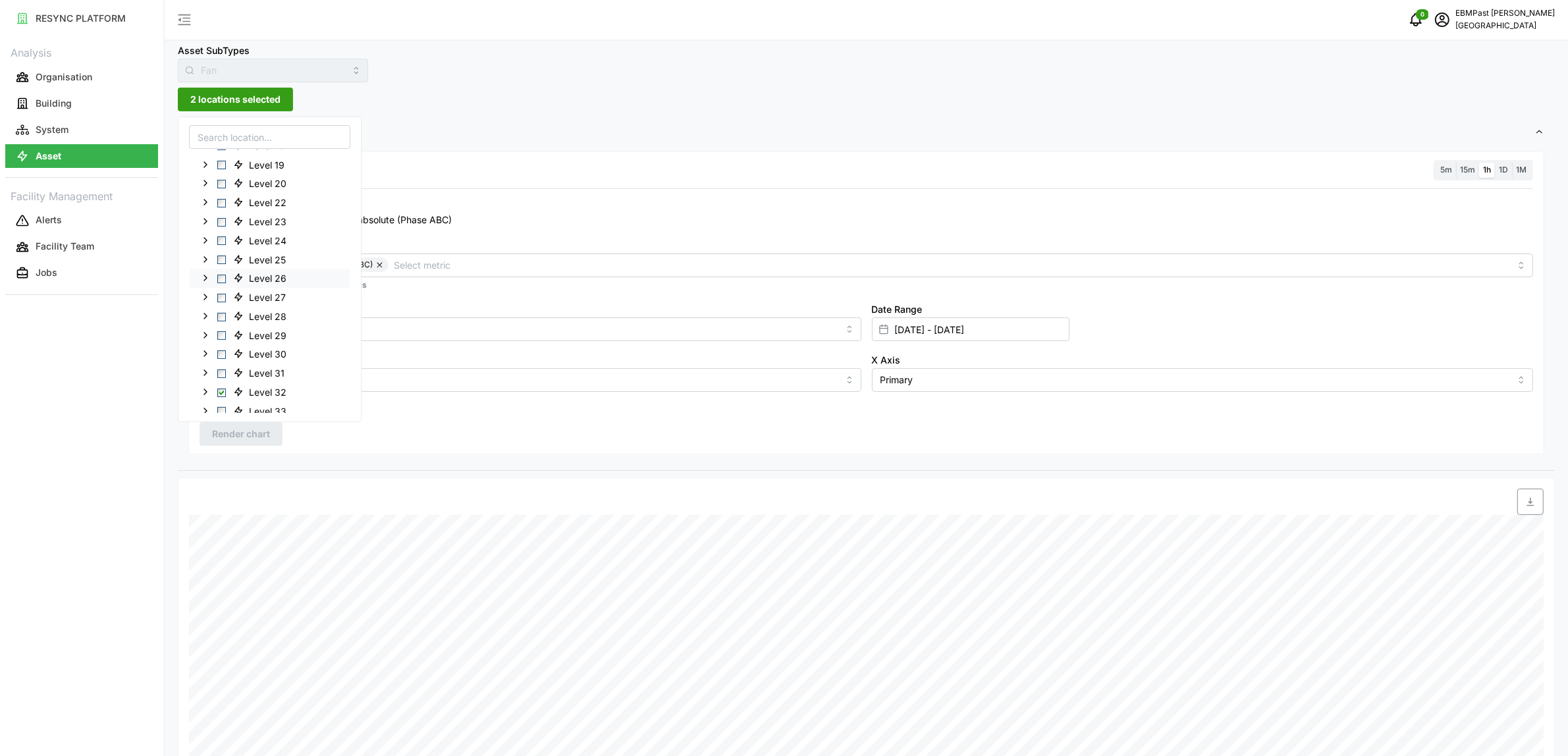
scroll to position [376, 0]
click at [221, 349] on span "Select Level 33" at bounding box center [222, 352] width 9 height 9
click at [221, 334] on span "Select Level 32" at bounding box center [222, 333] width 9 height 9
click at [242, 435] on span "Render chart" at bounding box center [241, 433] width 58 height 22
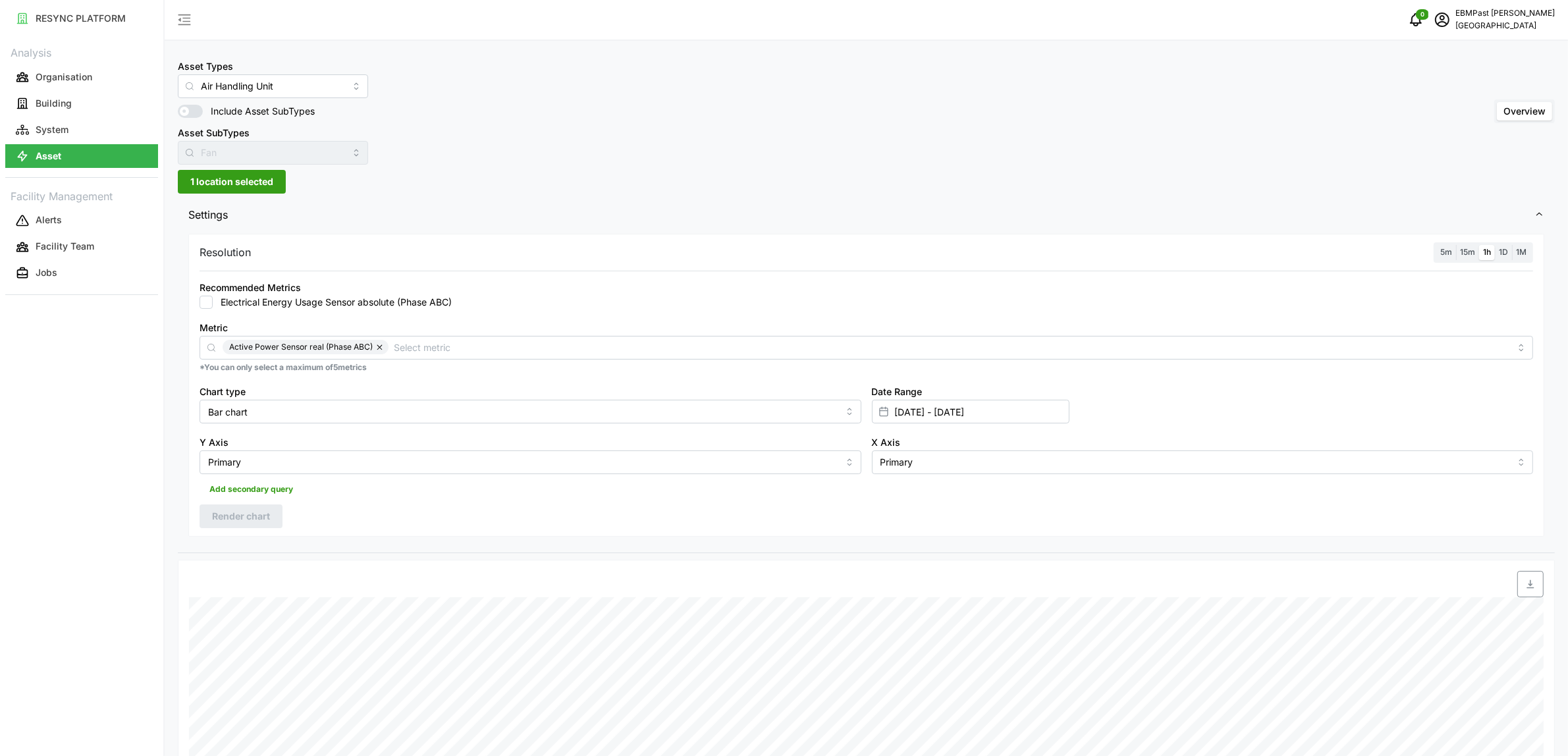
click at [215, 173] on span "1 location selected" at bounding box center [232, 182] width 83 height 22
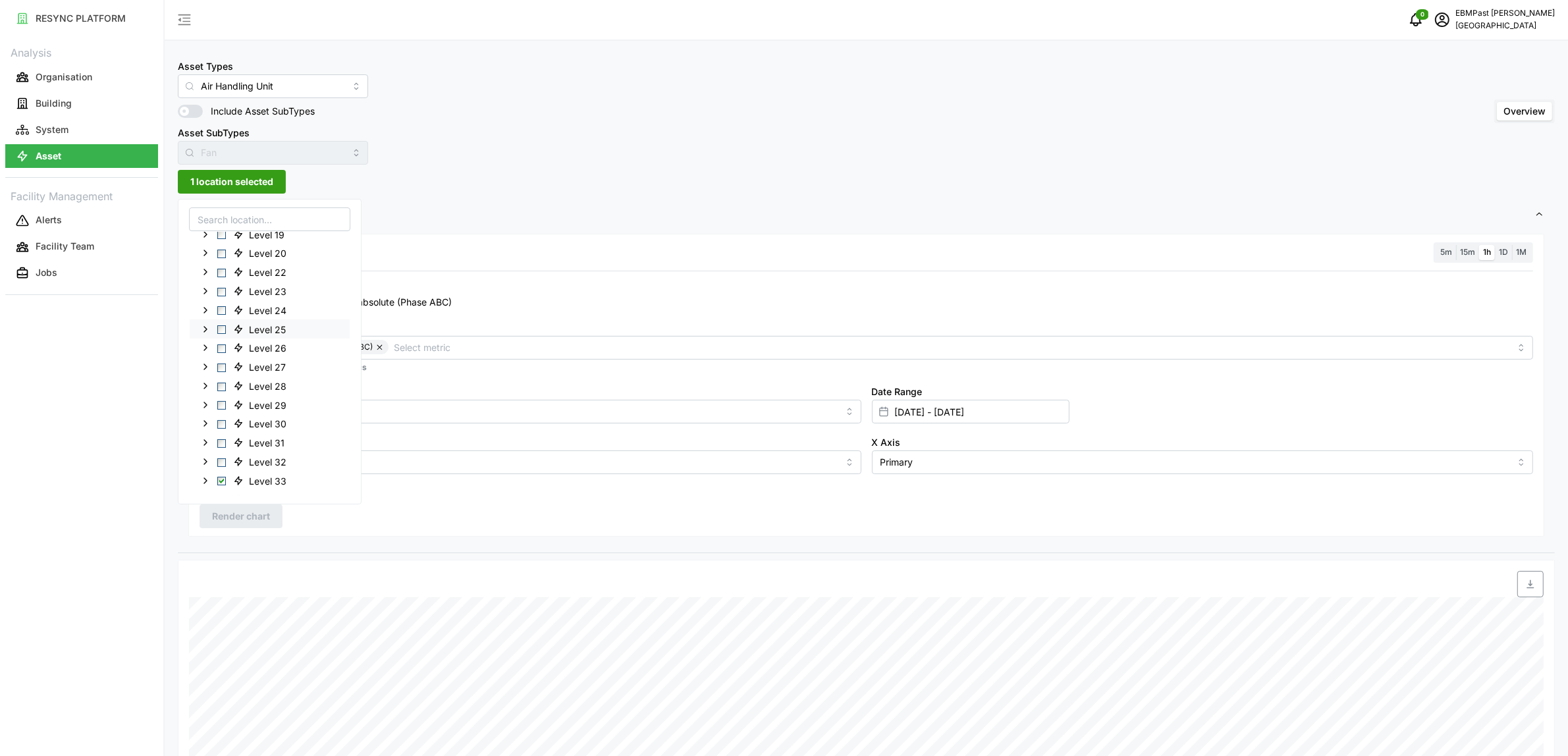
scroll to position [376, 0]
click at [225, 415] on span "Select Level 32" at bounding box center [222, 415] width 9 height 9
click at [221, 432] on span "Select Level 33" at bounding box center [222, 434] width 9 height 9
click at [239, 512] on span "Render chart" at bounding box center [241, 516] width 58 height 22
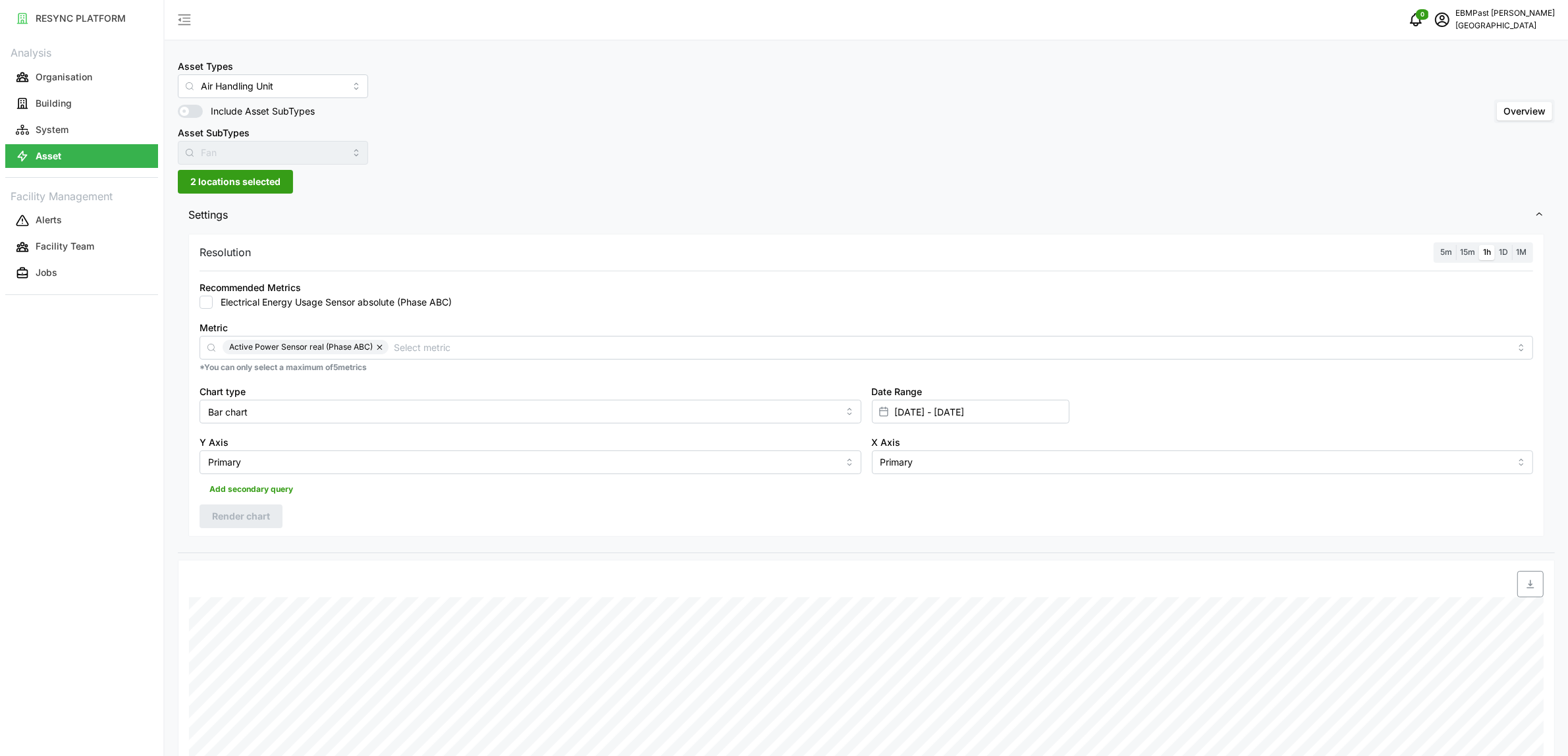
drag, startPoint x: 275, startPoint y: 180, endPoint x: 277, endPoint y: 189, distance: 9.2
click at [275, 180] on span "2 locations selected" at bounding box center [235, 182] width 90 height 22
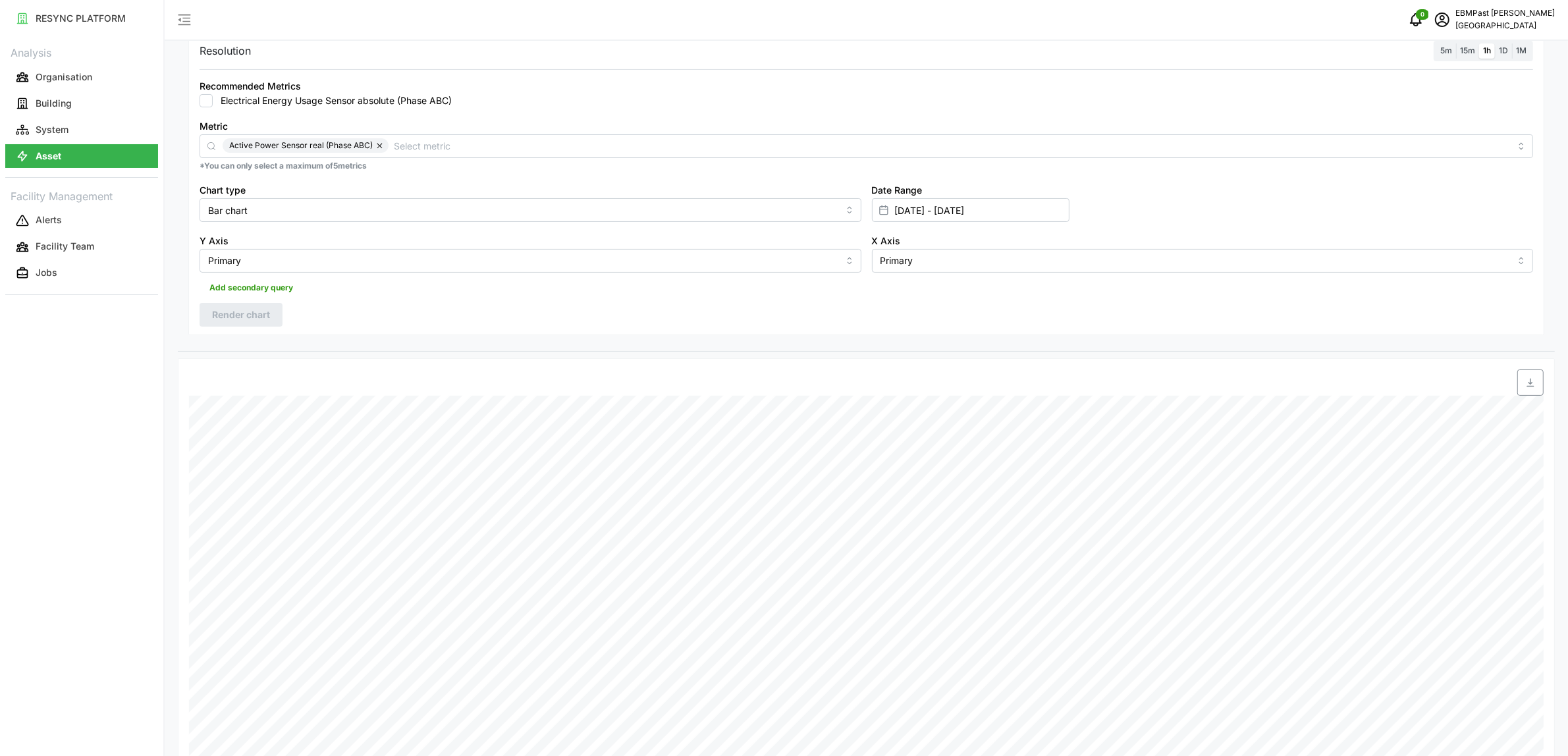
scroll to position [165, 0]
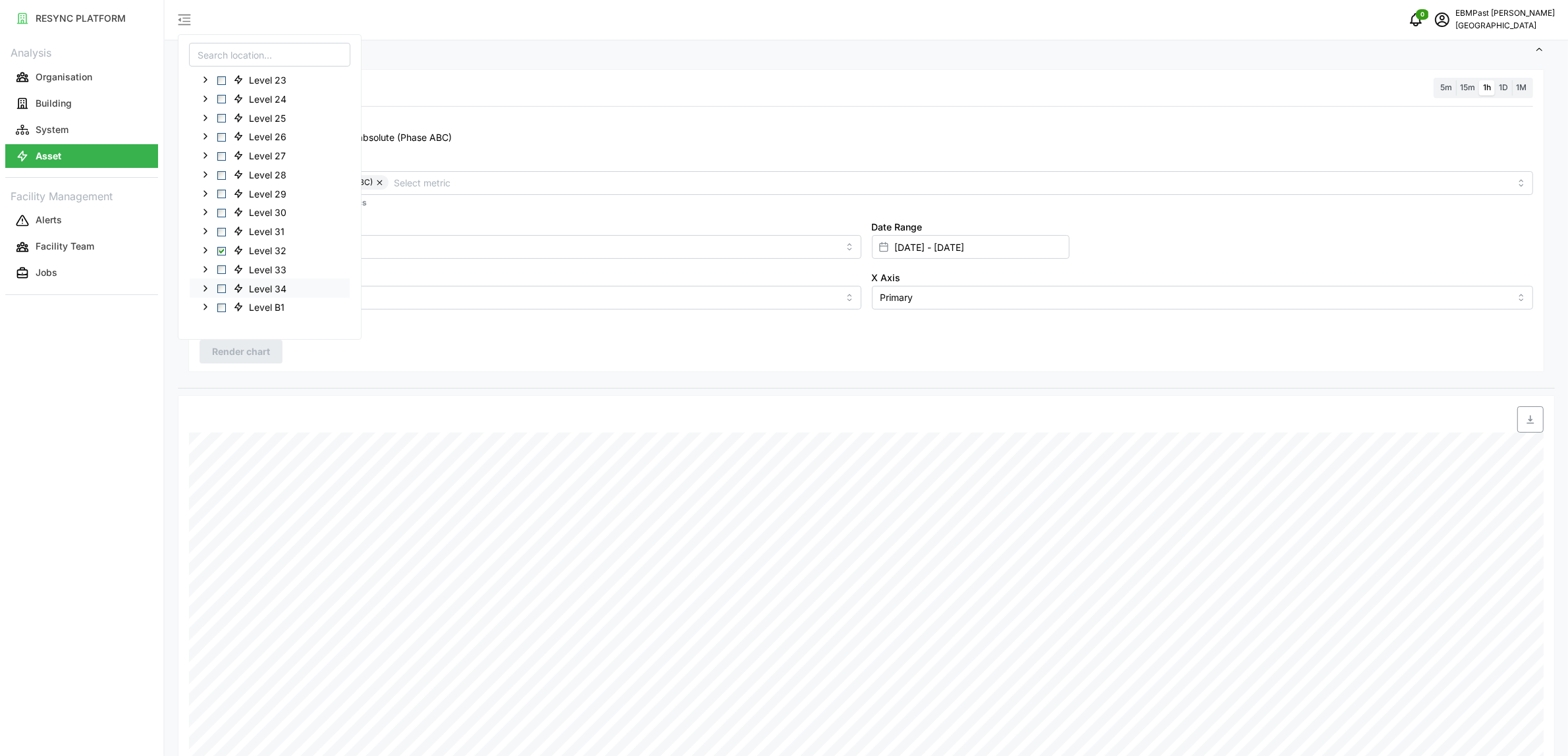
click at [219, 286] on span "Select Level 34" at bounding box center [222, 289] width 9 height 9
click at [225, 250] on span "Select Level 32" at bounding box center [222, 251] width 9 height 9
click at [229, 330] on div "Office Tower Level 02 Level 03 Level 04 Level 05 Level 06 Level 07 Level 08 Lev…" at bounding box center [269, 199] width 160 height 263
click at [237, 360] on span "Render chart" at bounding box center [241, 351] width 58 height 22
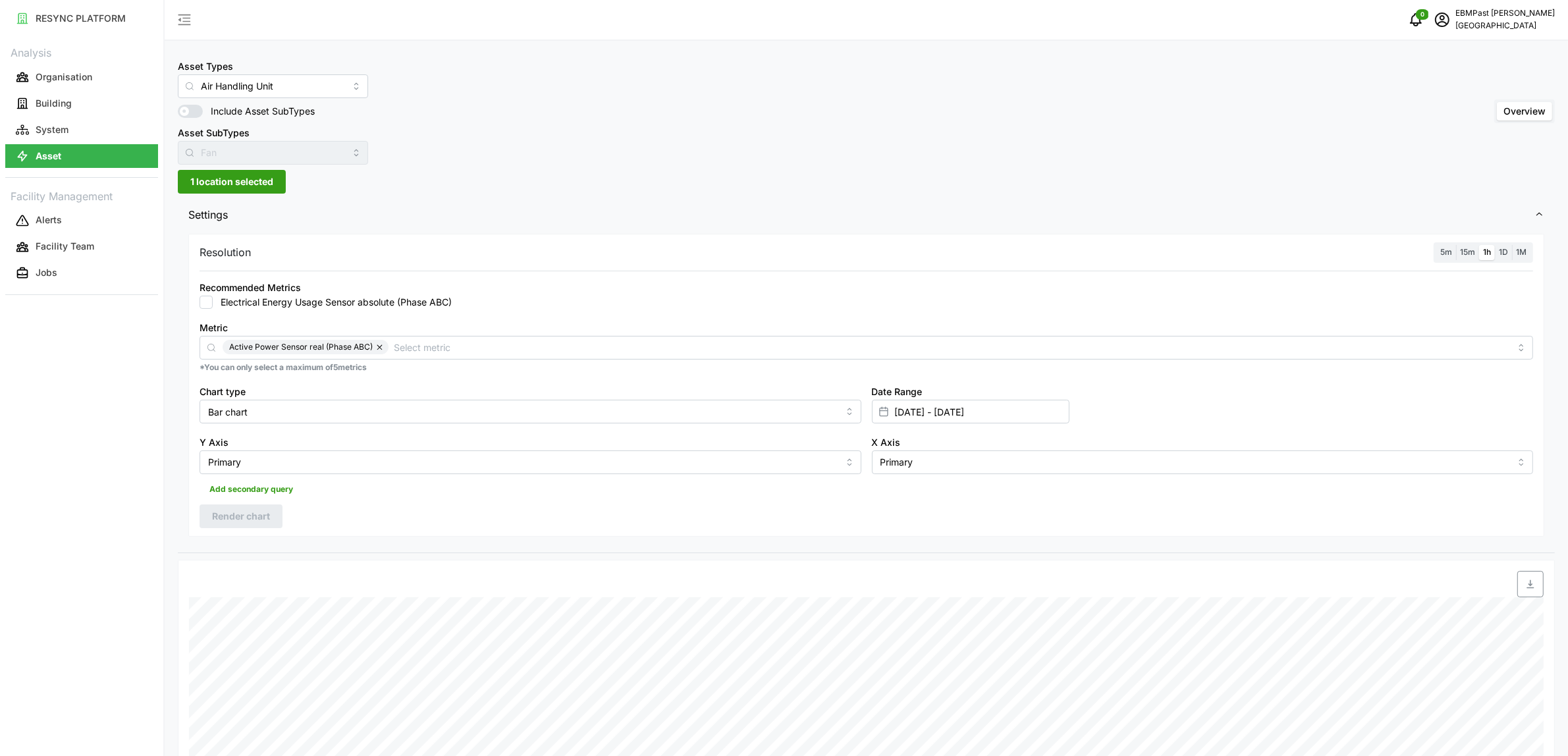
click at [254, 188] on span "1 location selected" at bounding box center [232, 182] width 83 height 22
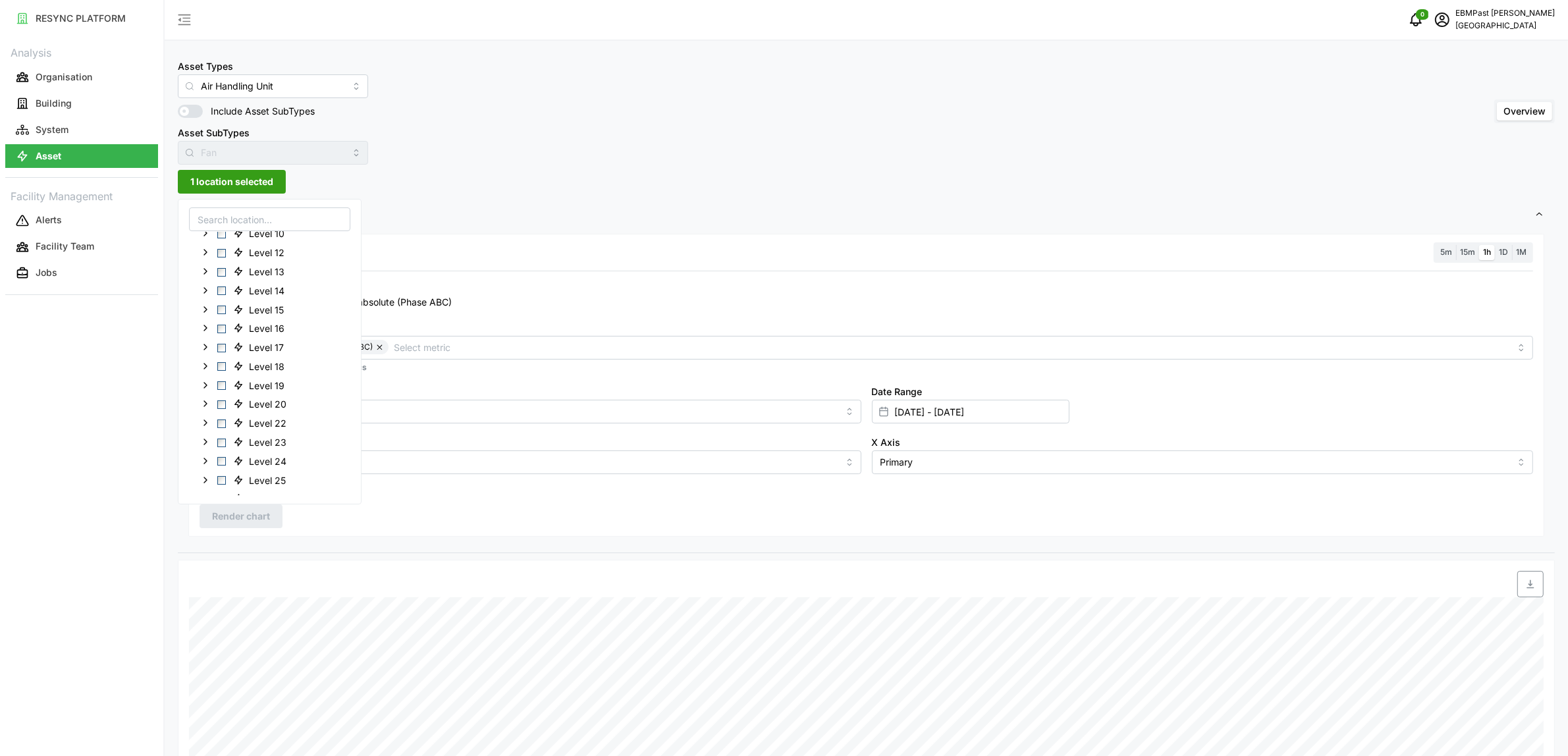
scroll to position [376, 0]
click at [255, 84] on input "Air Handling Unit" at bounding box center [272, 87] width 190 height 24
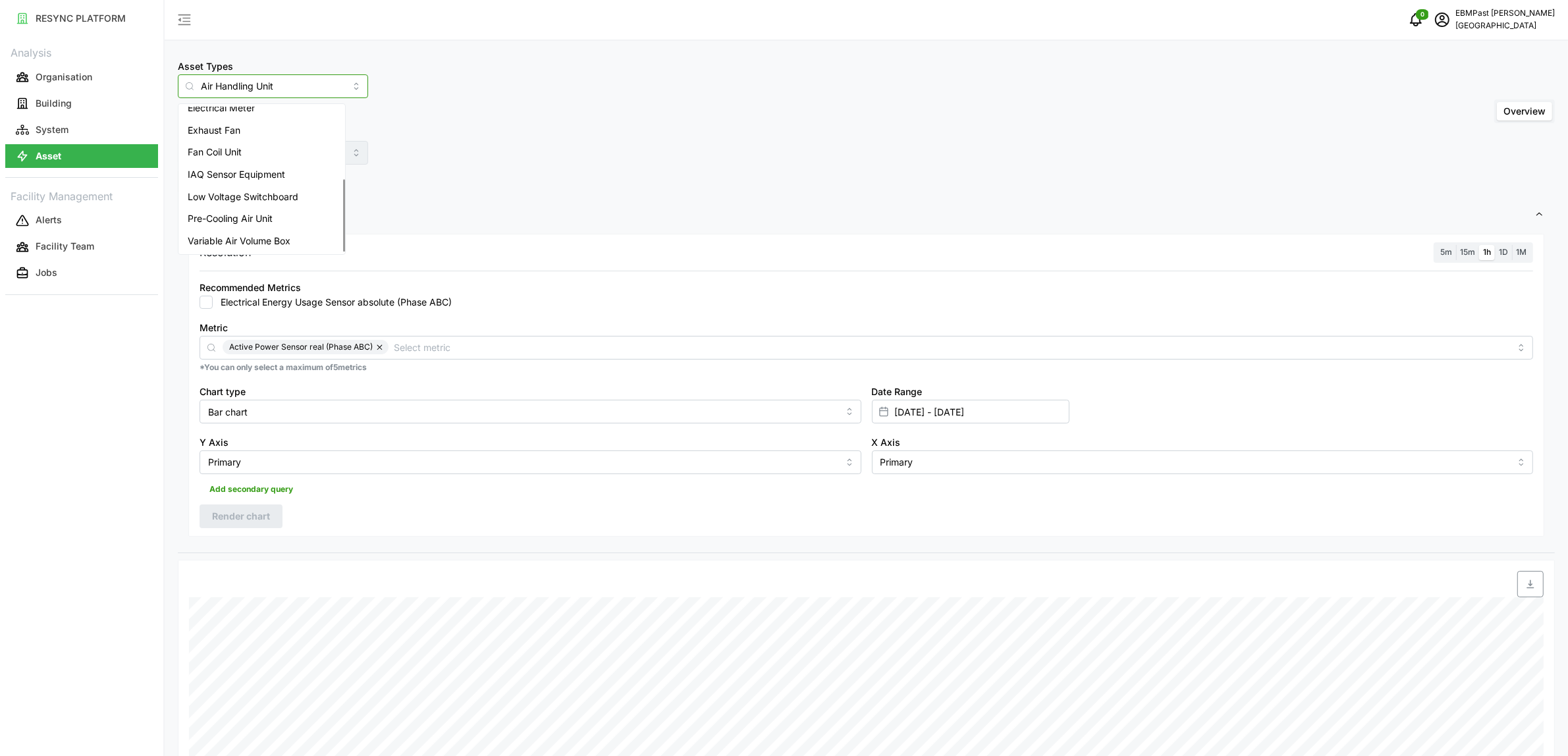
scroll to position [82, 0]
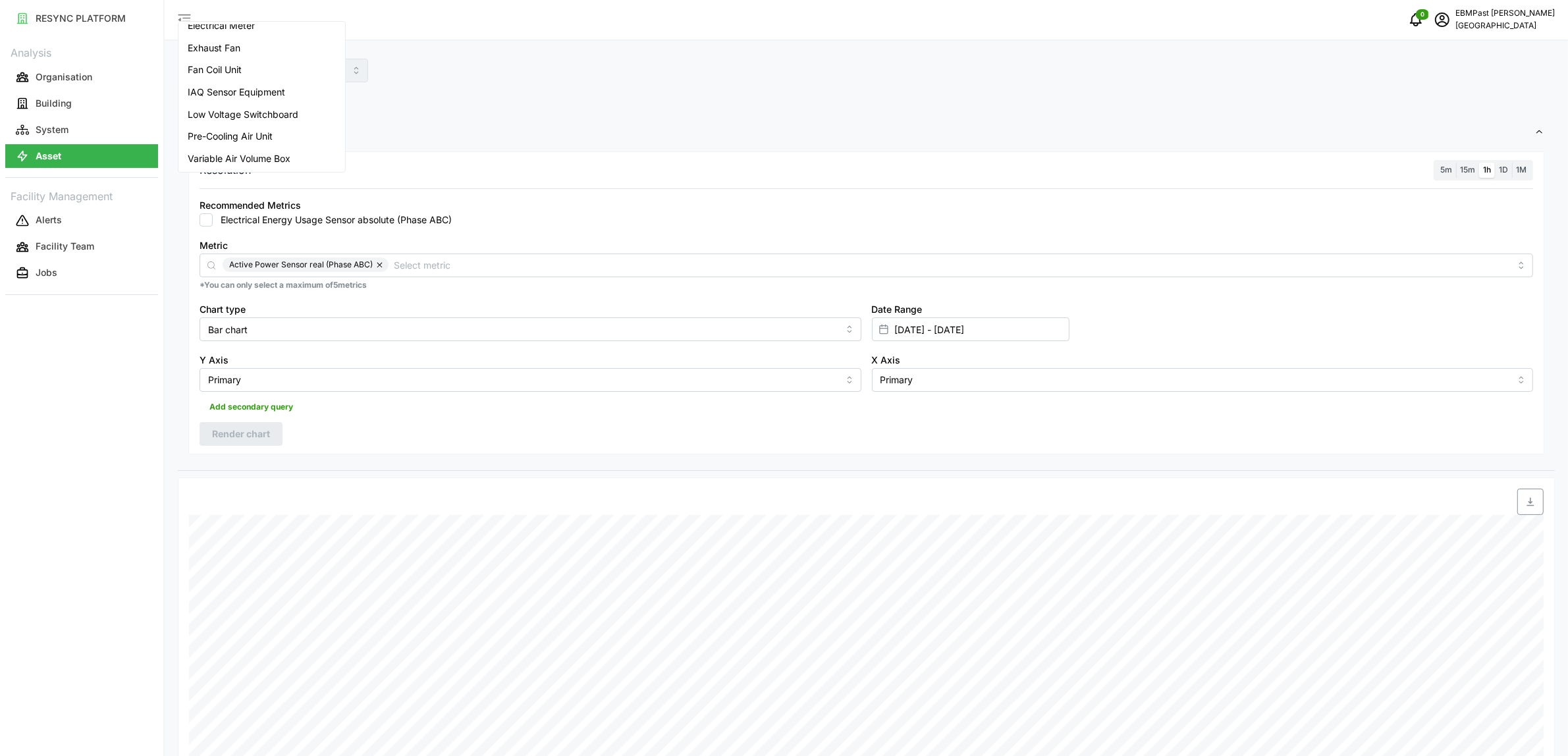
click at [277, 132] on div "Pre-Cooling Air Unit" at bounding box center [262, 136] width 161 height 22
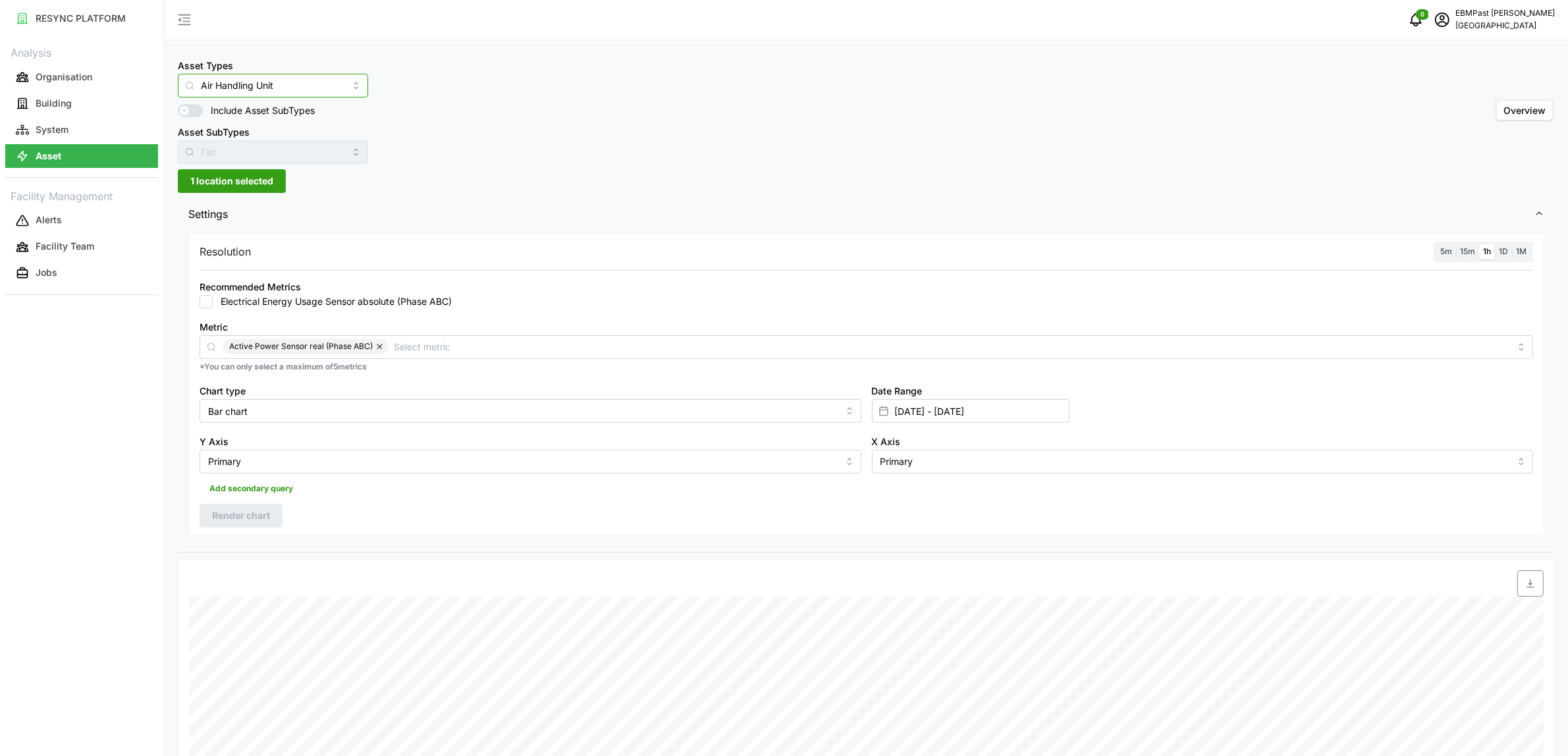
scroll to position [0, 0]
type input "Pre-Cooling Air Unit"
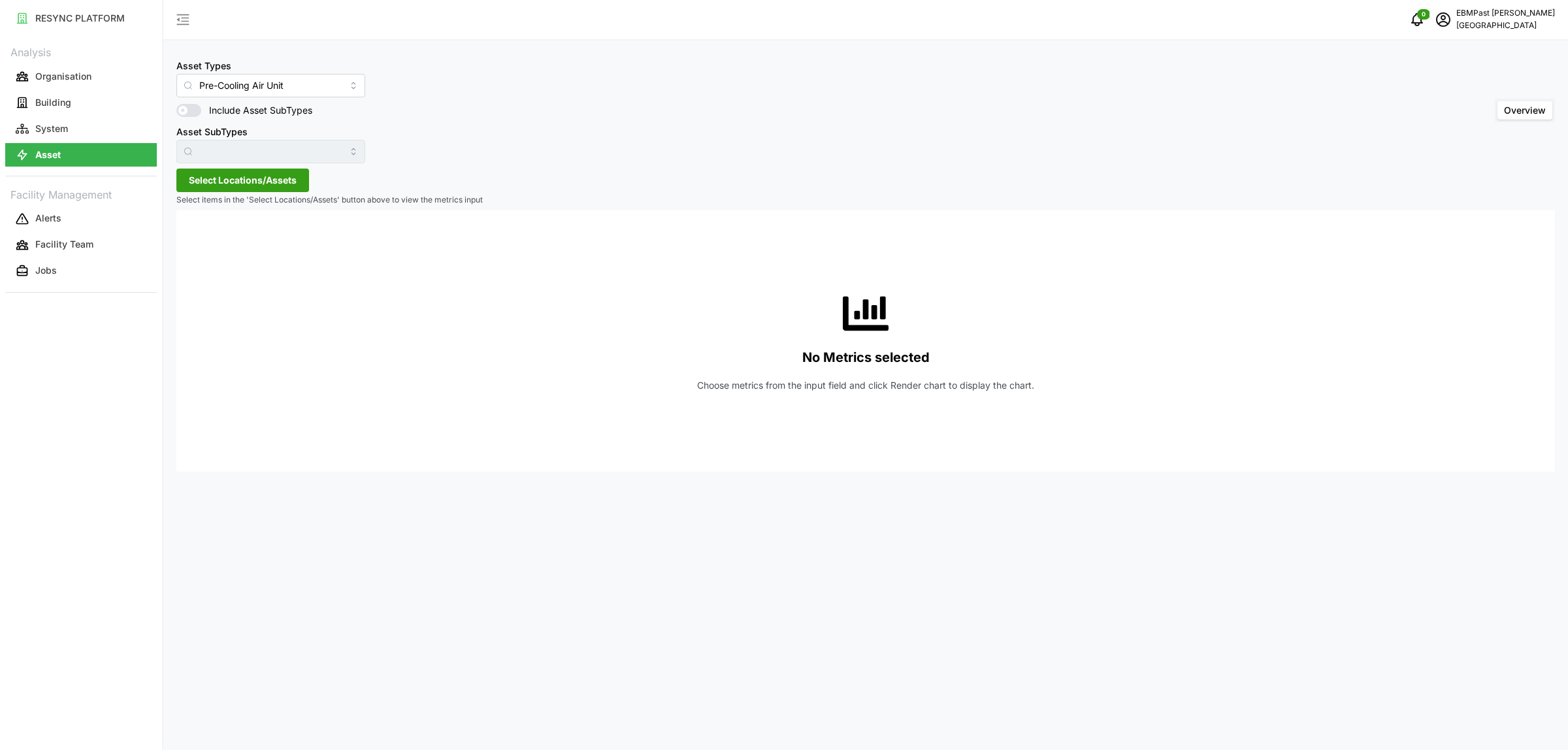
click at [288, 181] on span "Select Locations/Assets" at bounding box center [242, 181] width 108 height 22
click at [207, 239] on span "Select Office Tower" at bounding box center [209, 240] width 9 height 9
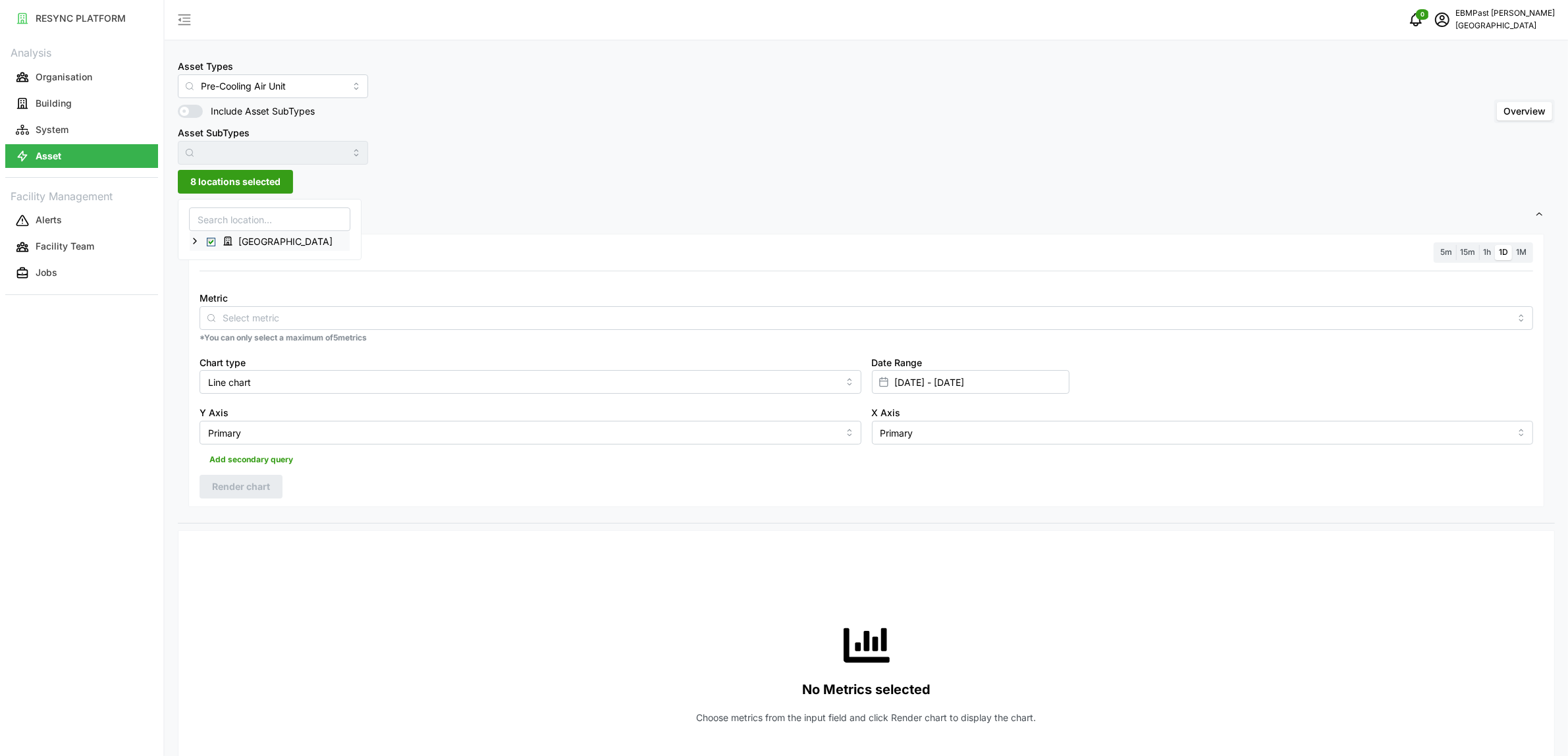
click at [196, 241] on icon at bounding box center [195, 241] width 10 height 10
click at [212, 241] on span "Select Office Tower" at bounding box center [211, 242] width 9 height 9
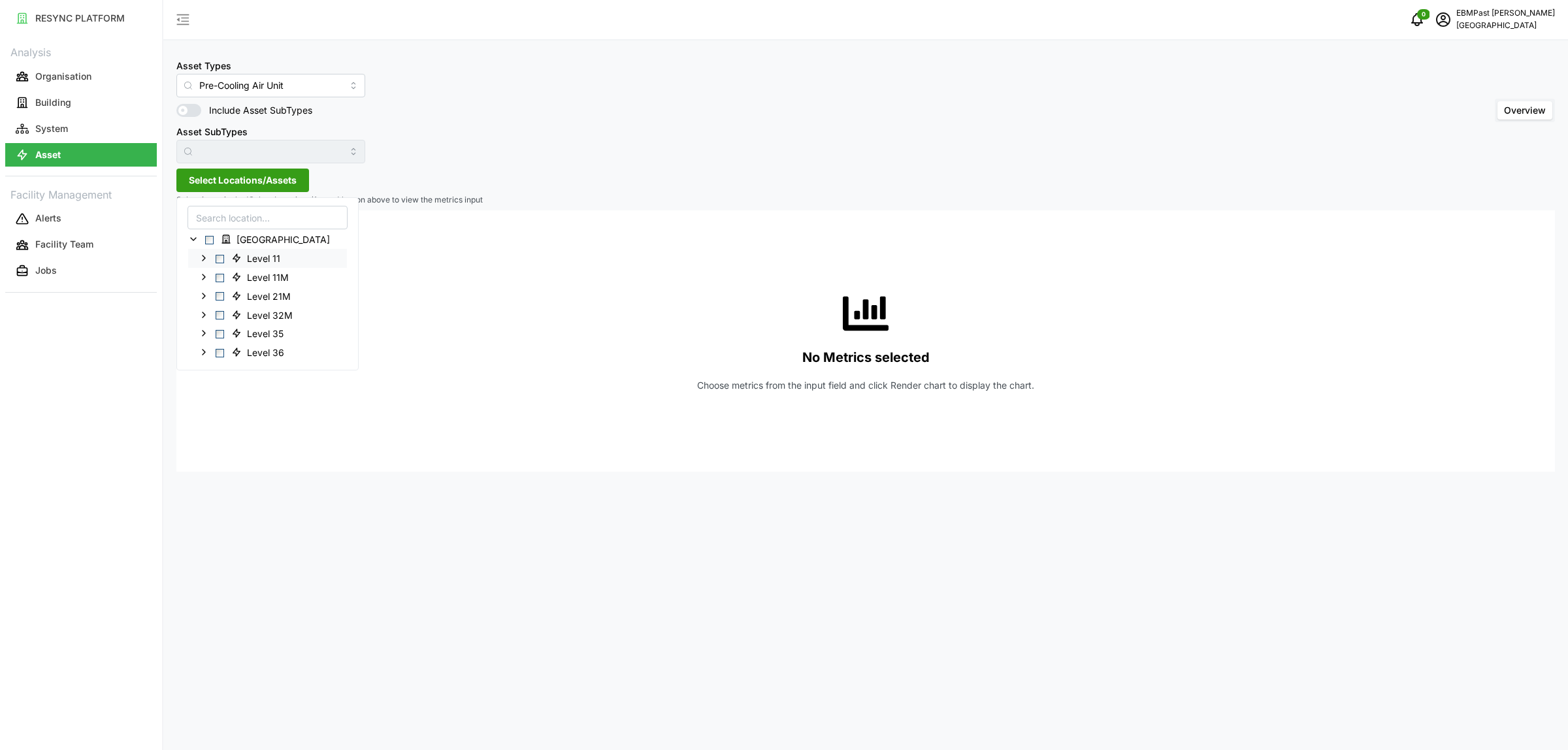
click at [221, 258] on span "Select Level 11" at bounding box center [220, 258] width 9 height 9
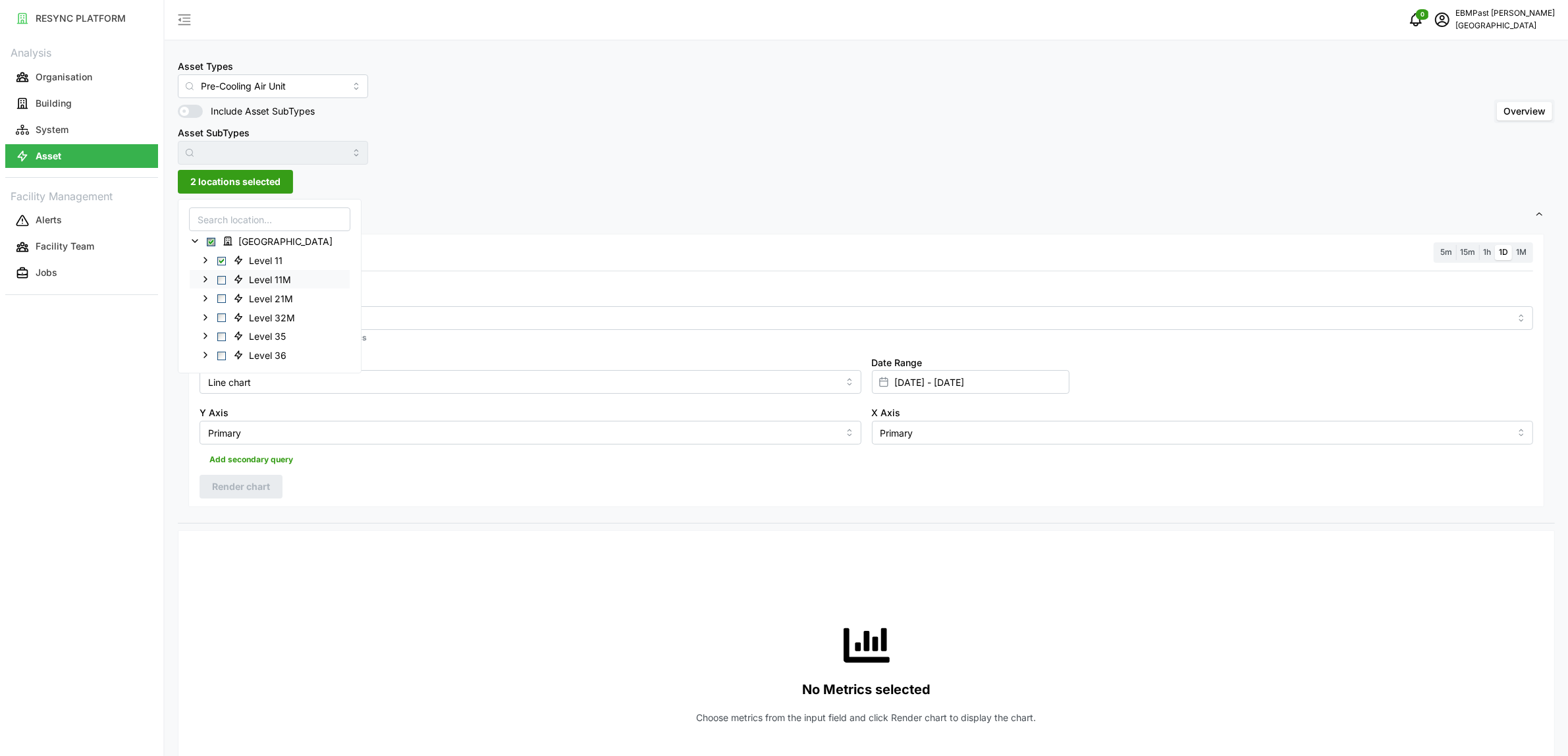
click at [222, 279] on span "Select Level 11M" at bounding box center [222, 280] width 9 height 9
click at [498, 239] on div "Resolution 5m 15m 1h 1D 1M Metric *You can only select a maximum of 5 metrics C…" at bounding box center [867, 370] width 1356 height 273
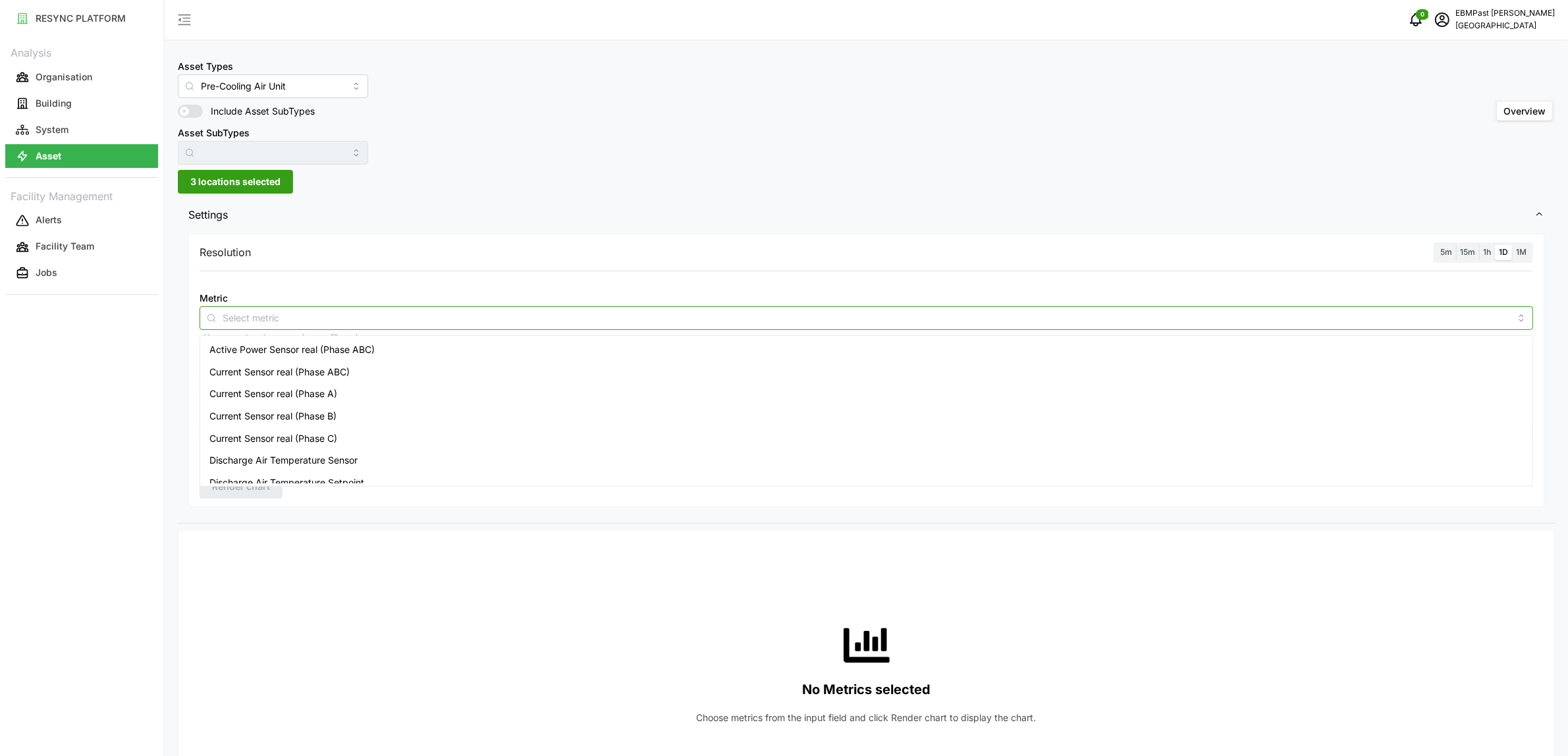
click at [318, 323] on input "Metric" at bounding box center [867, 317] width 1288 height 15
click at [311, 351] on span "Active Power Sensor real (Phase ABC)" at bounding box center [292, 350] width 165 height 15
click at [625, 206] on span "Settings" at bounding box center [861, 215] width 1346 height 33
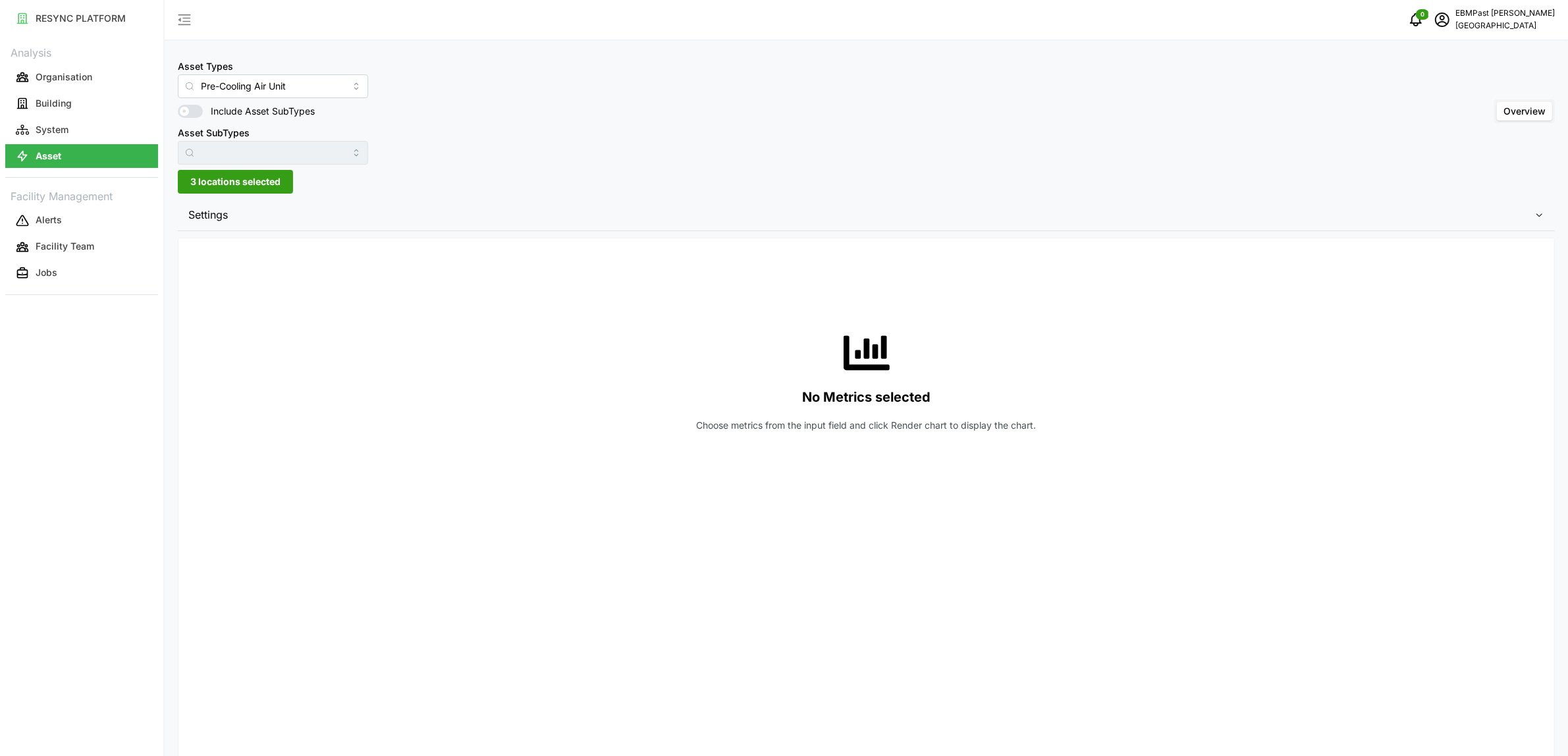
click at [249, 218] on span "Settings" at bounding box center [861, 215] width 1346 height 33
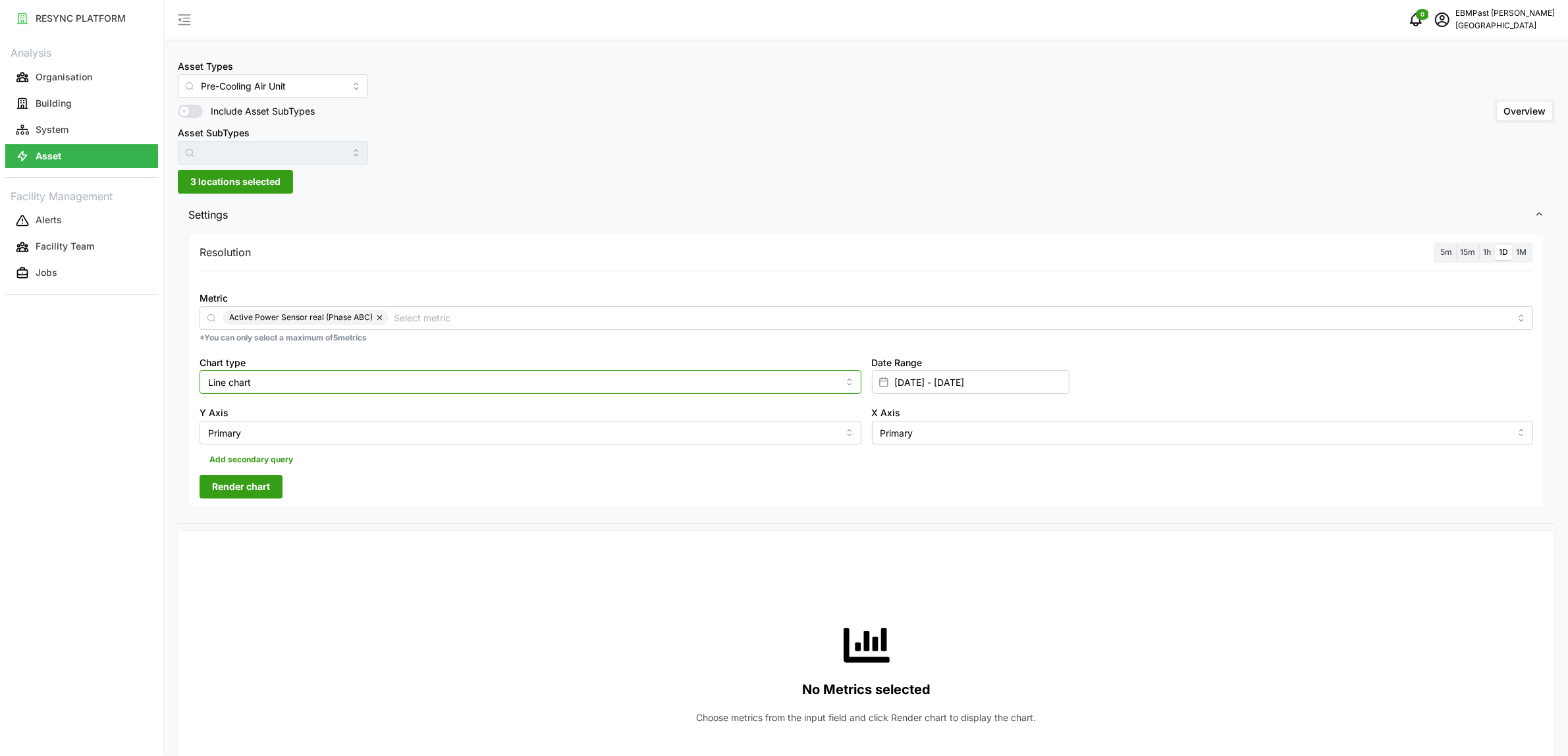
click at [259, 380] on input "Line chart" at bounding box center [531, 382] width 662 height 24
click at [258, 432] on div "Bar chart" at bounding box center [530, 436] width 655 height 22
type input "Bar chart"
click at [250, 482] on span "Render chart" at bounding box center [241, 487] width 58 height 22
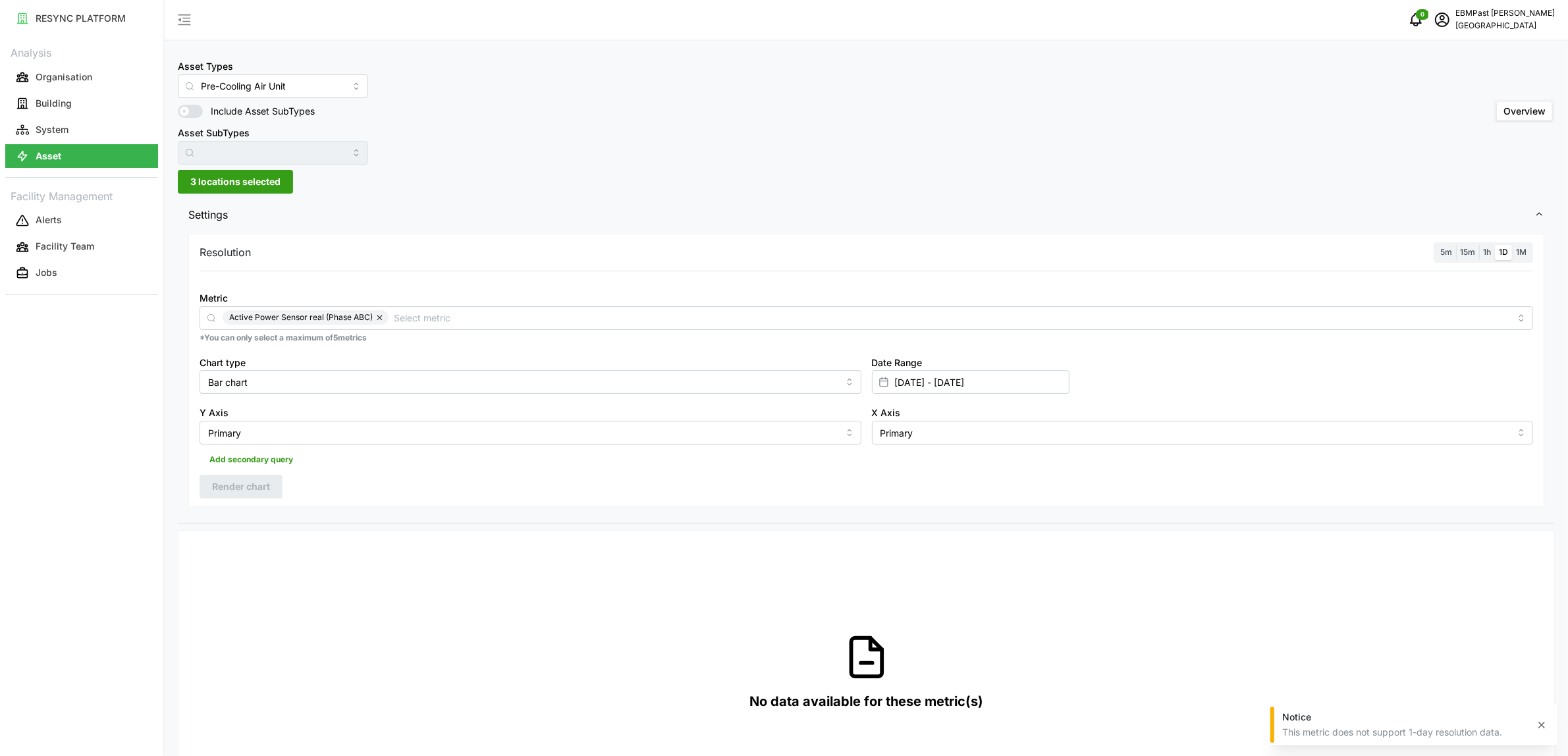
click at [1487, 252] on span "1h" at bounding box center [1487, 252] width 8 height 10
click at [1479, 245] on input "1h" at bounding box center [1479, 245] width 0 height 0
click at [265, 486] on span "Render chart" at bounding box center [241, 487] width 58 height 22
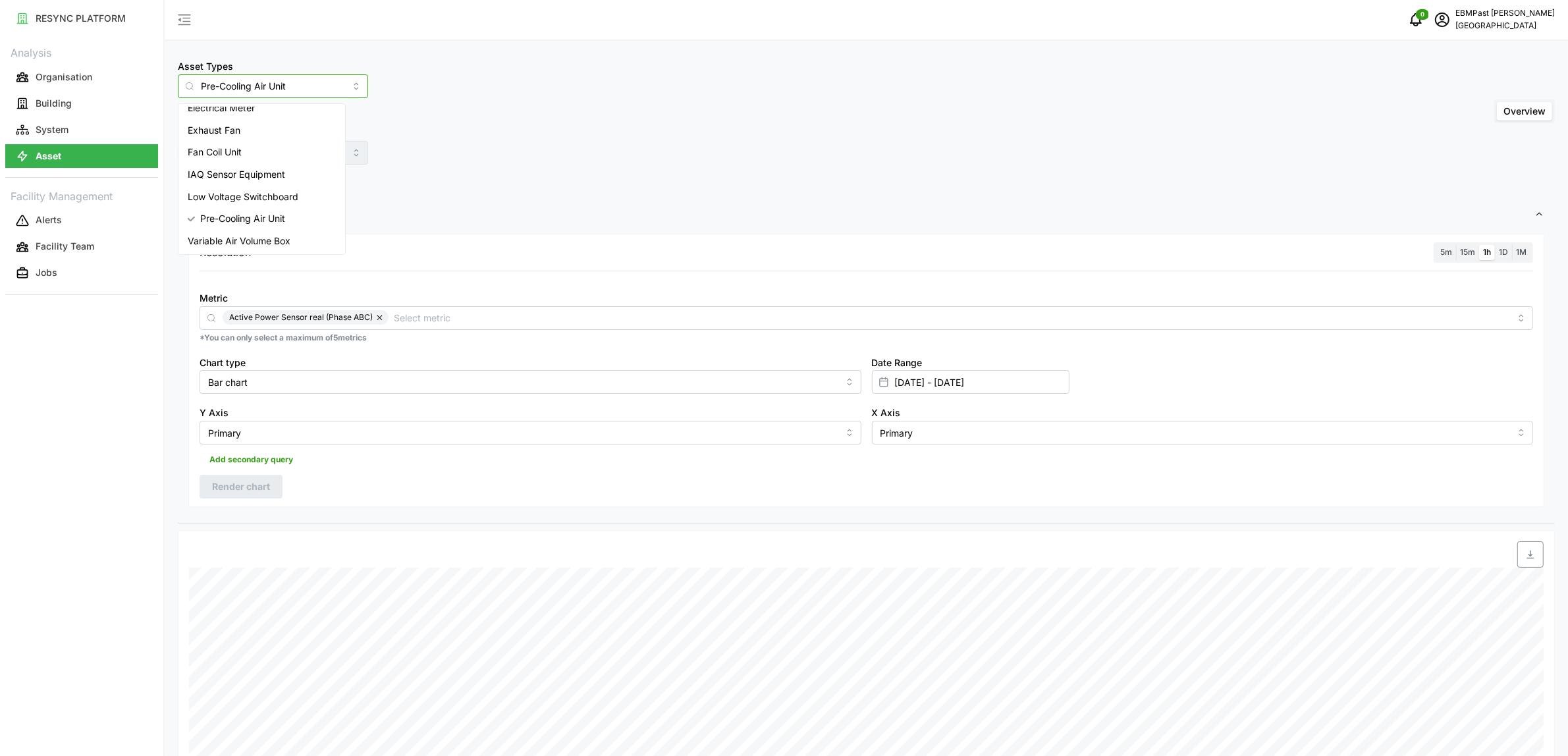
click at [332, 87] on input "Pre-Cooling Air Unit" at bounding box center [272, 87] width 190 height 24
click at [202, 216] on span "Pre-Cooling Air Unit" at bounding box center [243, 219] width 85 height 15
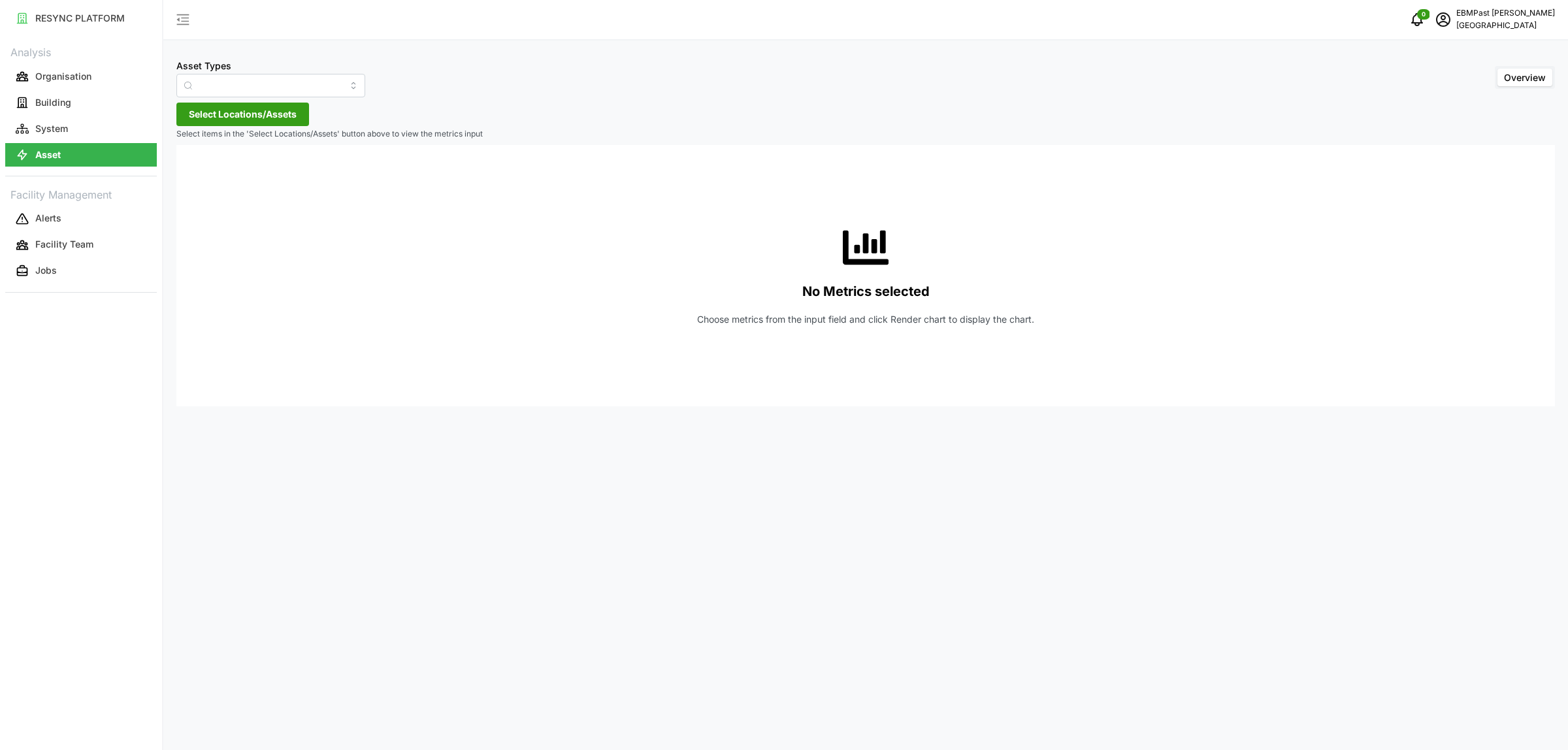
click at [253, 181] on div "No Metrics selected Choose metrics from the input field and click Render chart …" at bounding box center [866, 276] width 1358 height 261
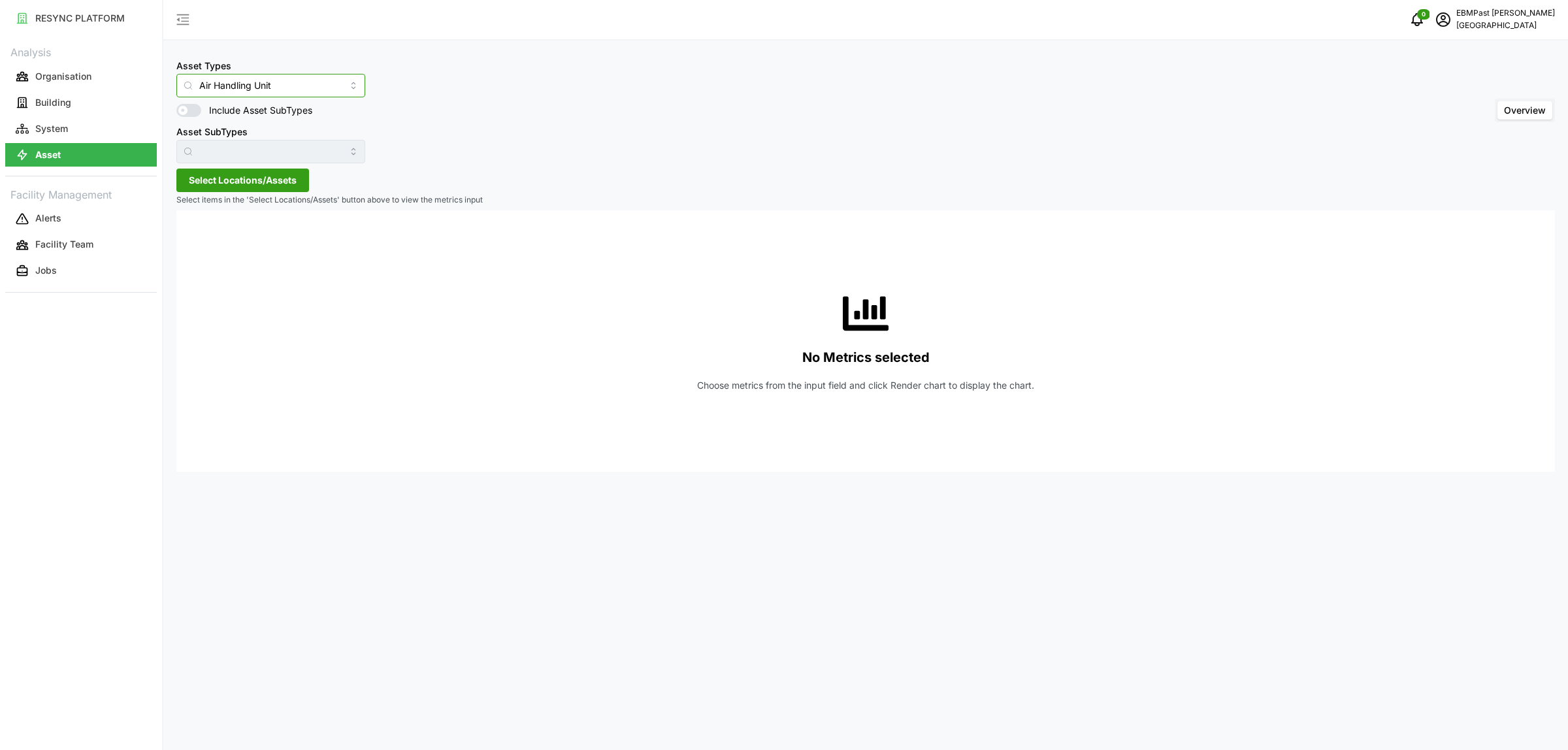
click at [307, 89] on input "Air Handling Unit" at bounding box center [270, 86] width 189 height 23
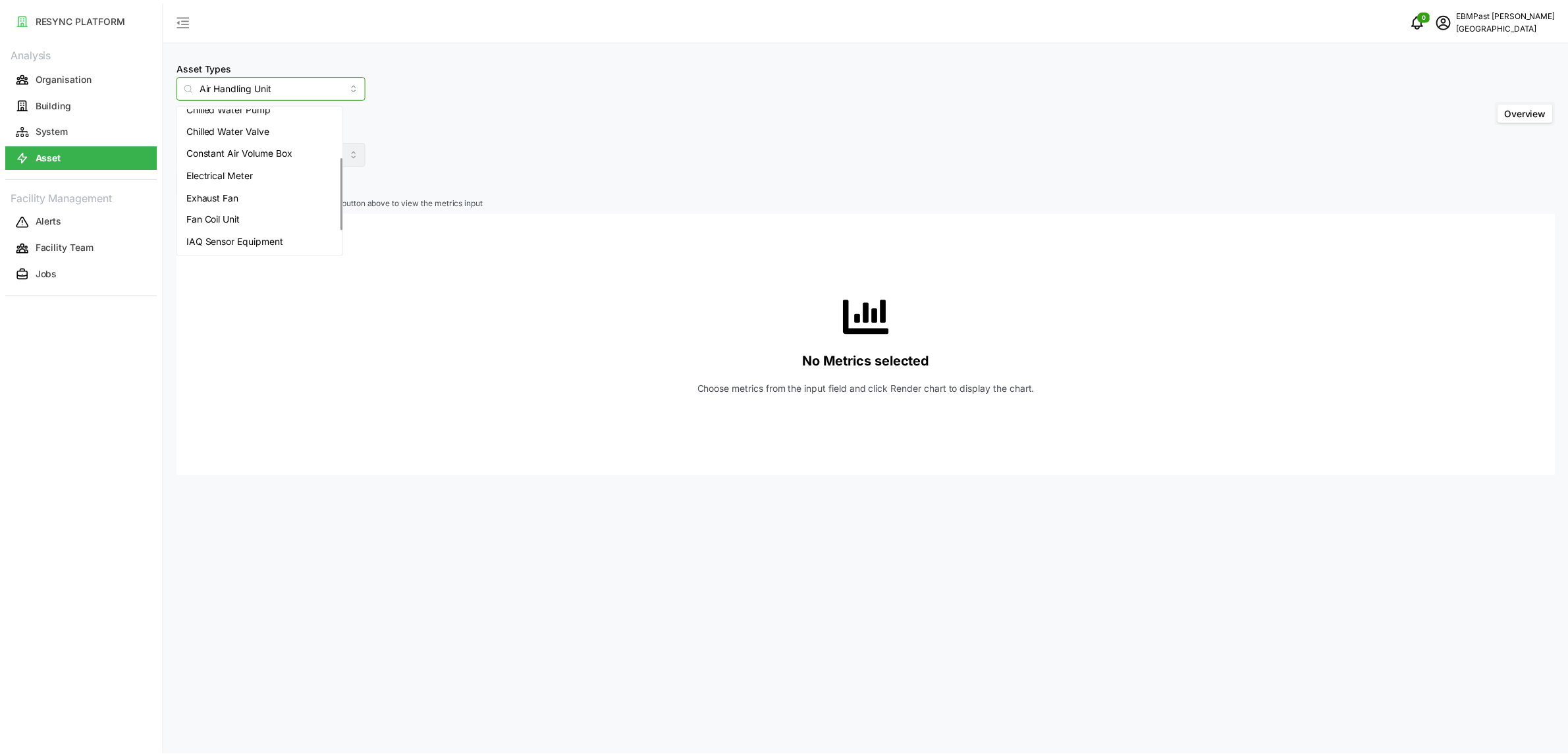
scroll to position [143, 0]
click at [272, 219] on span "Pre-Cooling Air Unit" at bounding box center [230, 219] width 85 height 15
type input "Pre-Cooling Air Unit"
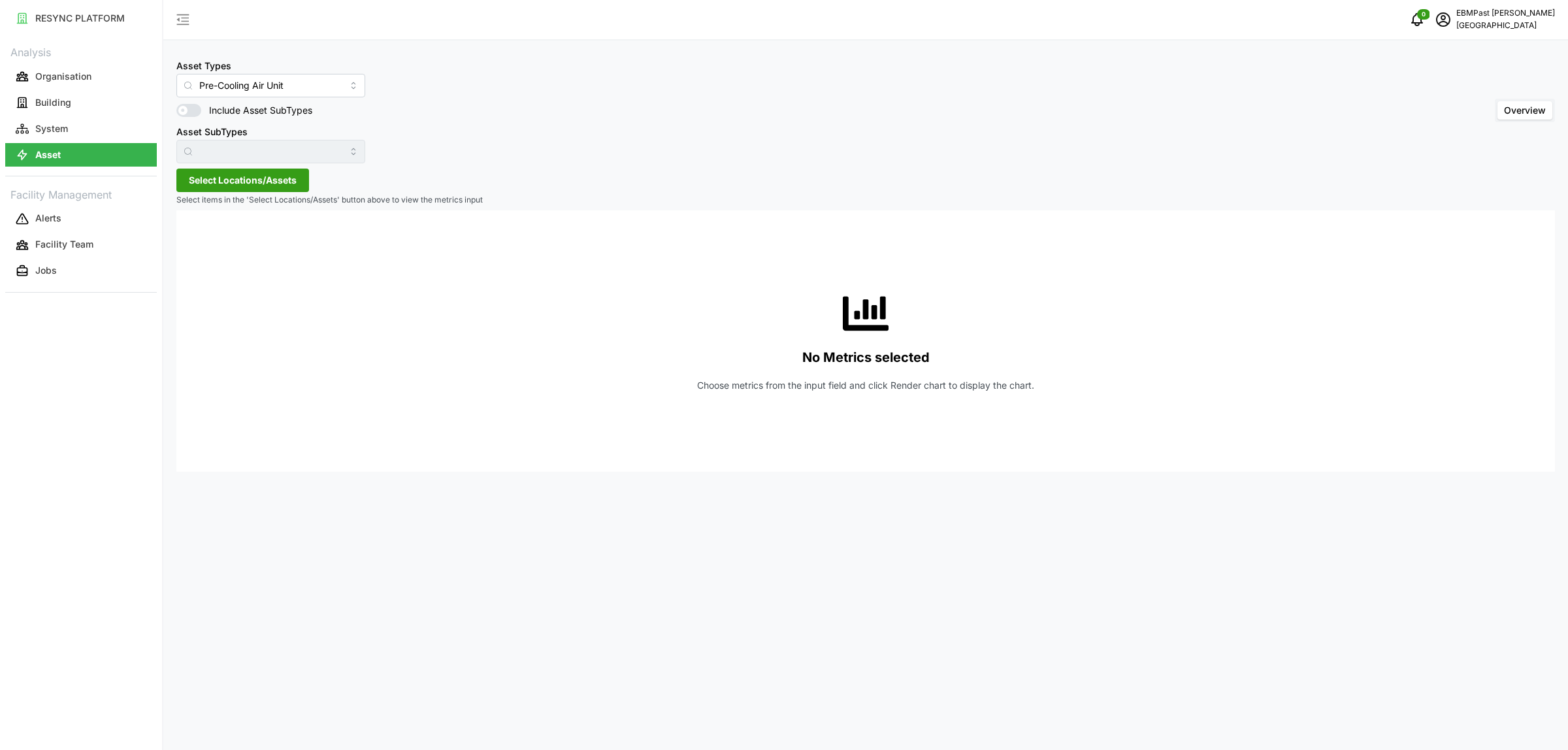
click at [270, 181] on span "Select Locations/Assets" at bounding box center [242, 181] width 108 height 22
click at [214, 241] on div "[GEOGRAPHIC_DATA]" at bounding box center [267, 239] width 159 height 19
click at [211, 242] on span "Select Office Tower" at bounding box center [209, 240] width 9 height 9
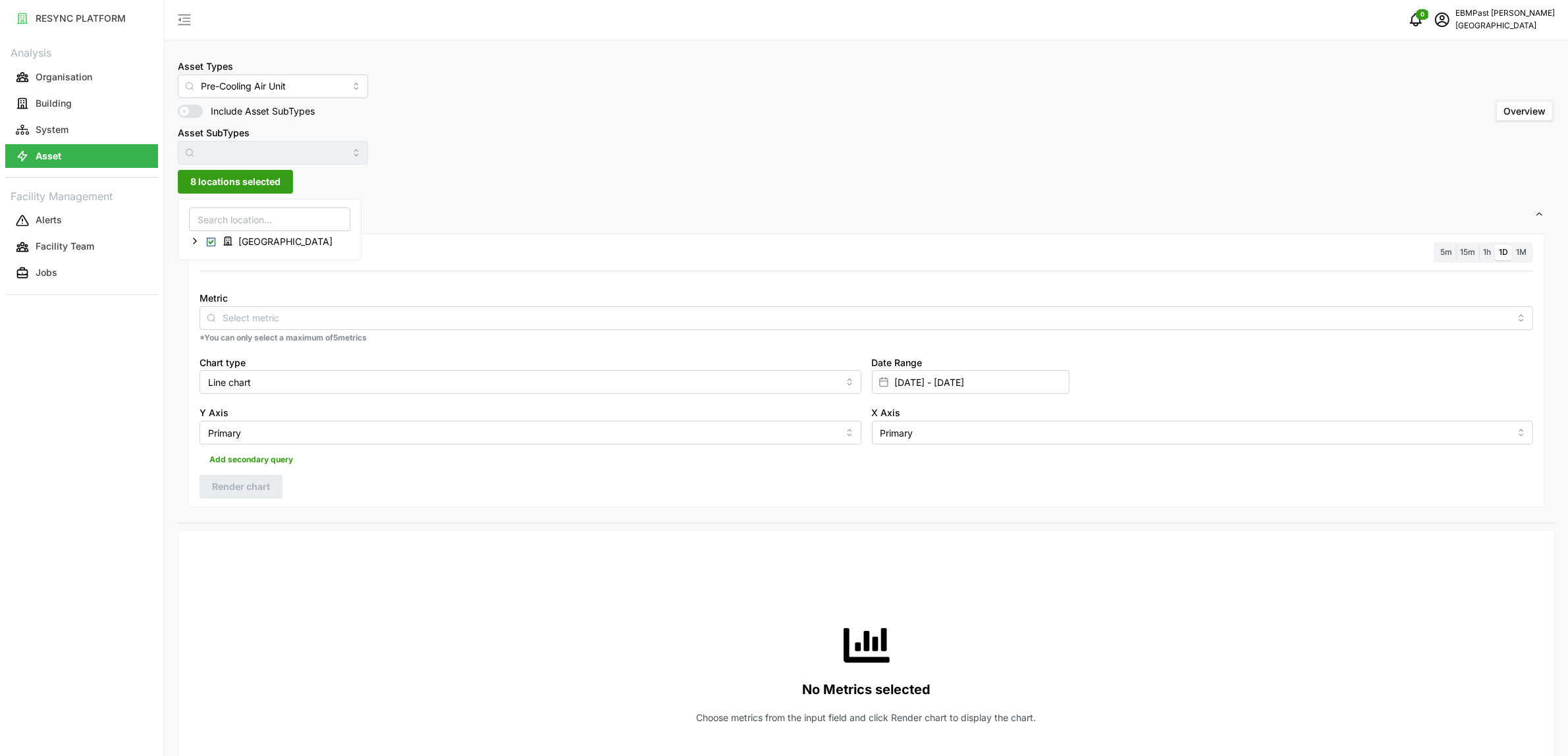
click at [475, 183] on div "Asset Types Pre-Cooling Air Unit Include Asset SubTypes Asset SubTypes Overview…" at bounding box center [867, 726] width 1404 height 1453
click at [284, 323] on input "Metric" at bounding box center [867, 317] width 1288 height 15
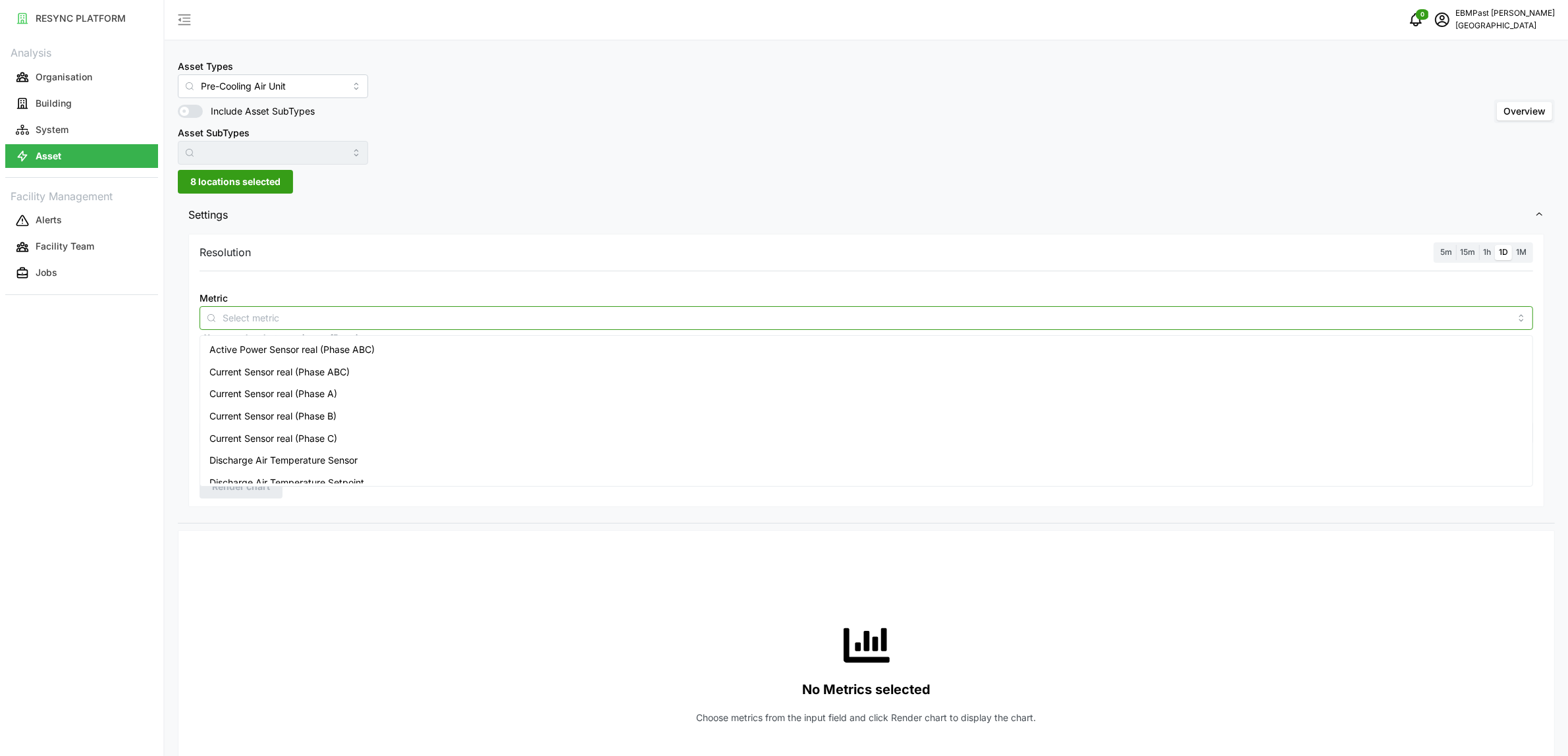
click at [280, 346] on span "Active Power Sensor real (Phase ABC)" at bounding box center [292, 350] width 165 height 15
click at [551, 227] on span "Settings" at bounding box center [861, 215] width 1346 height 33
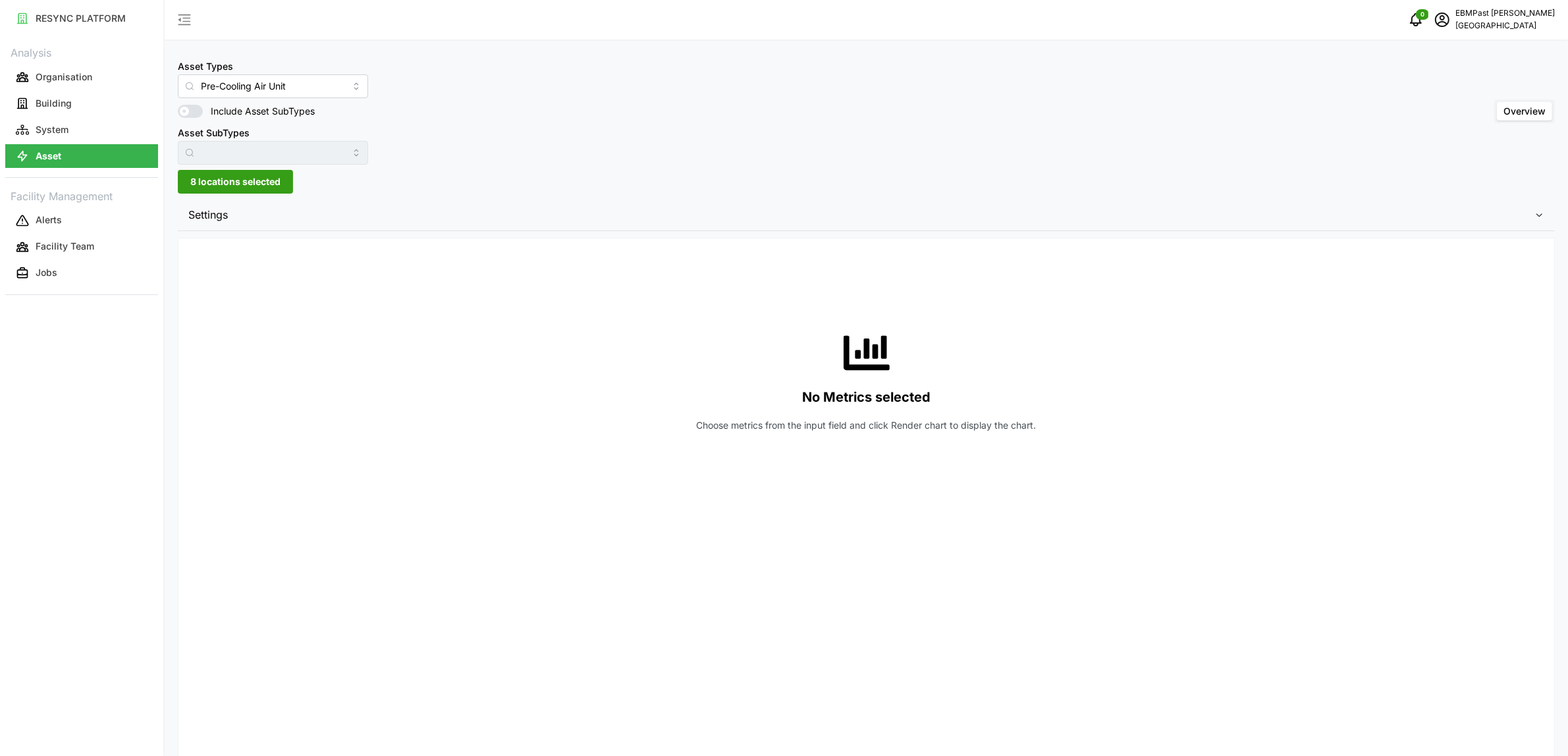
click at [325, 216] on span "Settings" at bounding box center [861, 215] width 1346 height 33
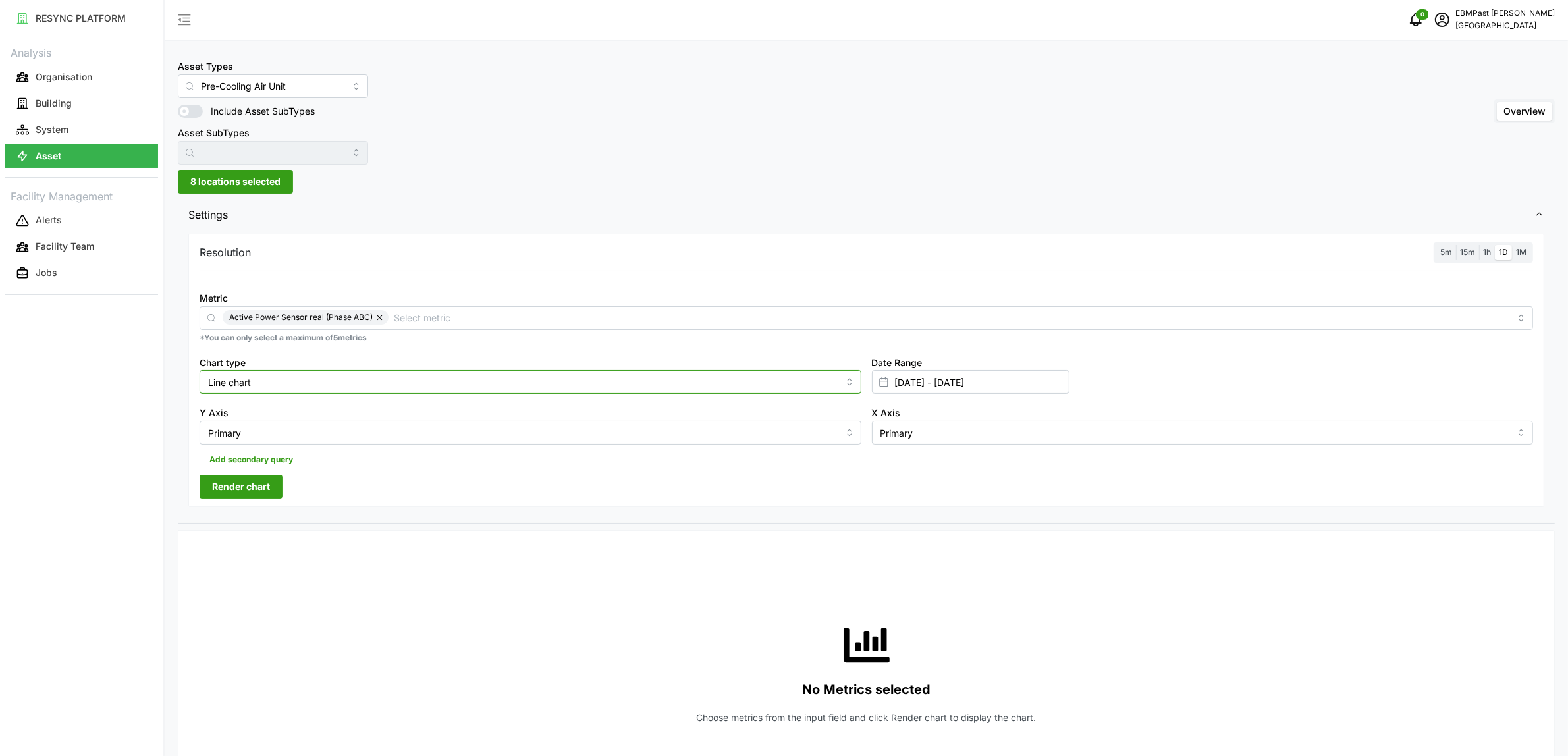
click at [339, 385] on input "Line chart" at bounding box center [531, 382] width 662 height 24
click at [314, 434] on div "Bar chart" at bounding box center [530, 436] width 655 height 22
type input "Bar chart"
click at [270, 485] on span "Render chart" at bounding box center [241, 487] width 58 height 22
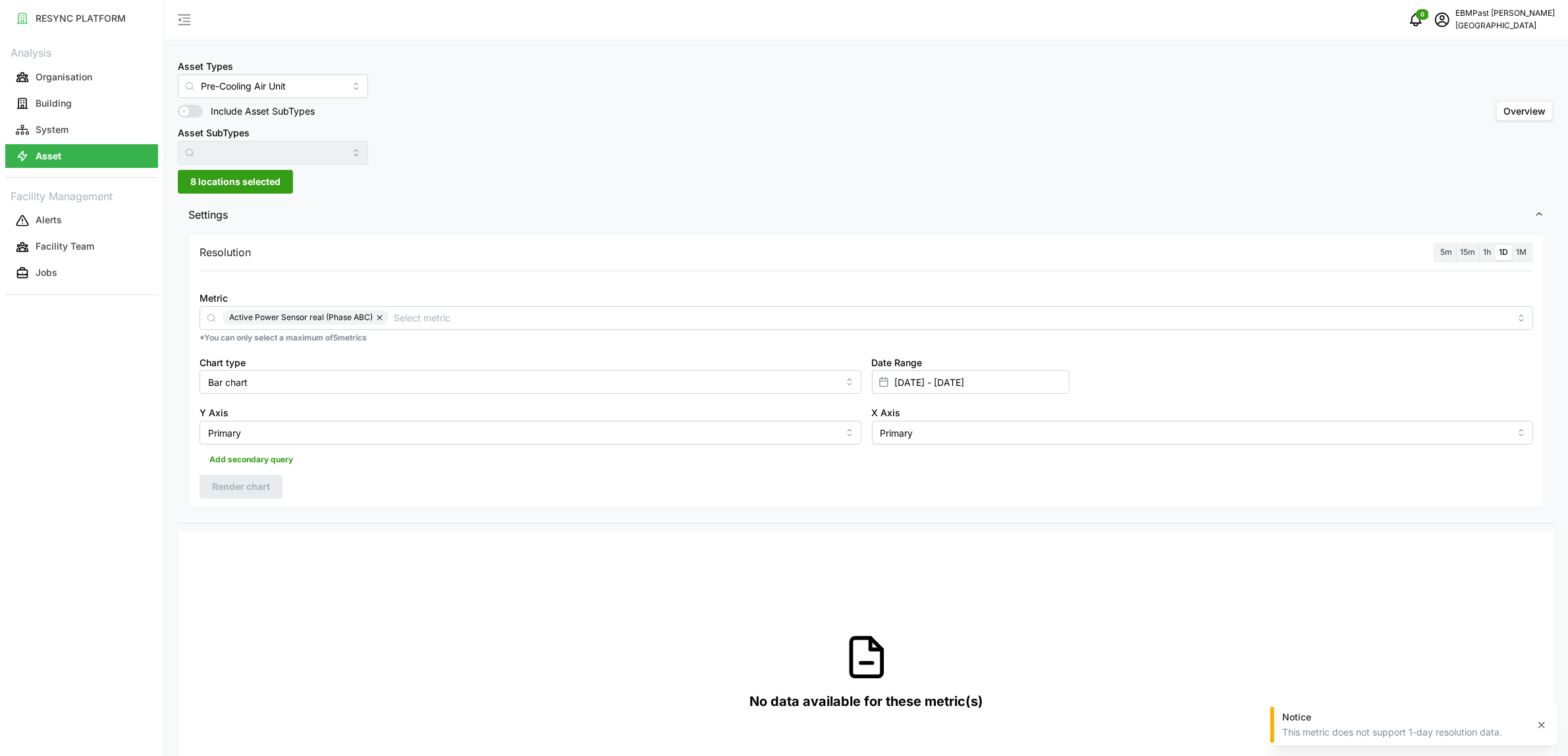
click at [1489, 254] on span "1h" at bounding box center [1487, 252] width 8 height 10
click at [1479, 245] on input "1h" at bounding box center [1479, 245] width 0 height 0
click at [241, 482] on span "Render chart" at bounding box center [241, 487] width 58 height 22
click at [271, 185] on span "8 locations selected" at bounding box center [235, 182] width 90 height 22
click at [193, 238] on icon at bounding box center [195, 241] width 10 height 10
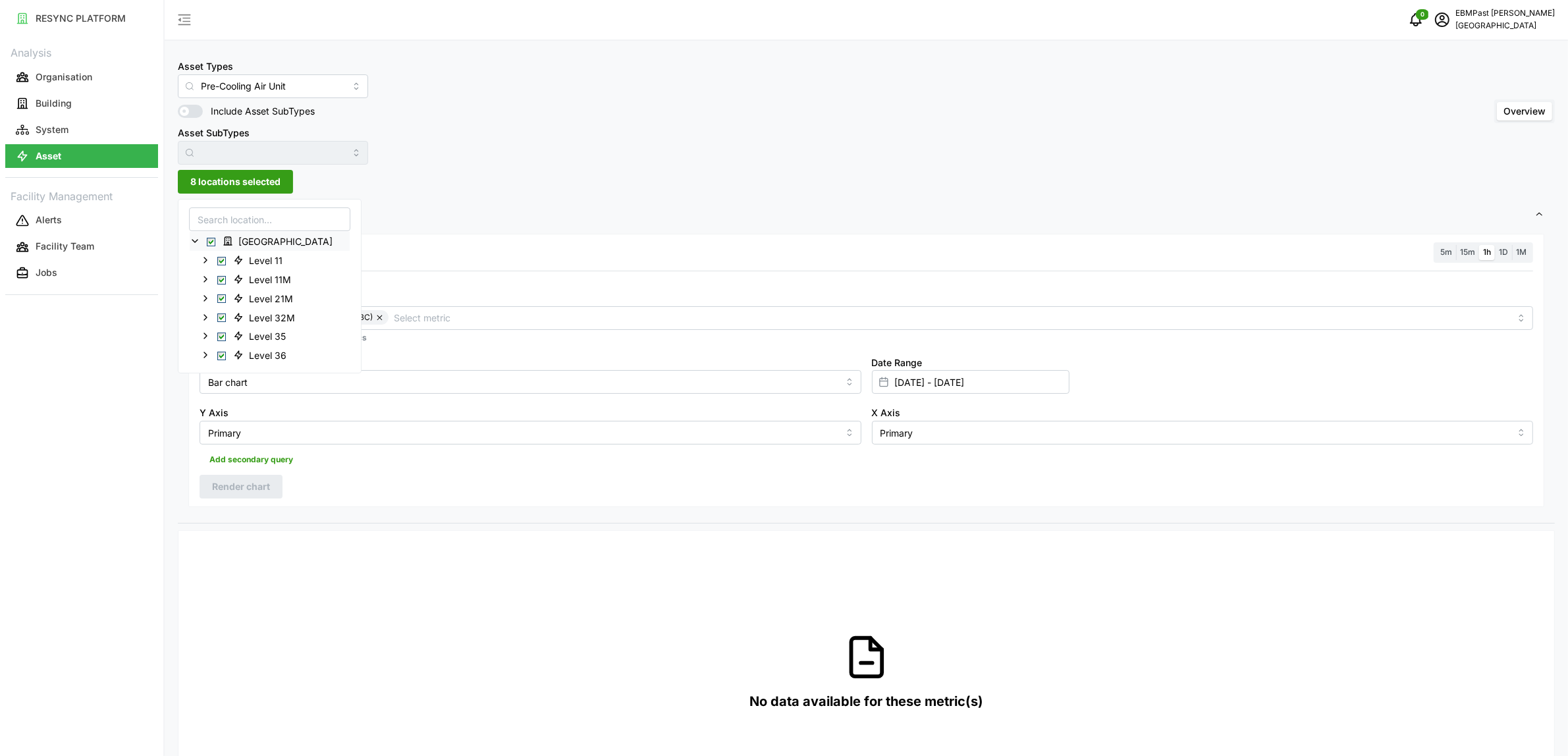
click at [212, 243] on span "Select Office Tower" at bounding box center [211, 242] width 9 height 9
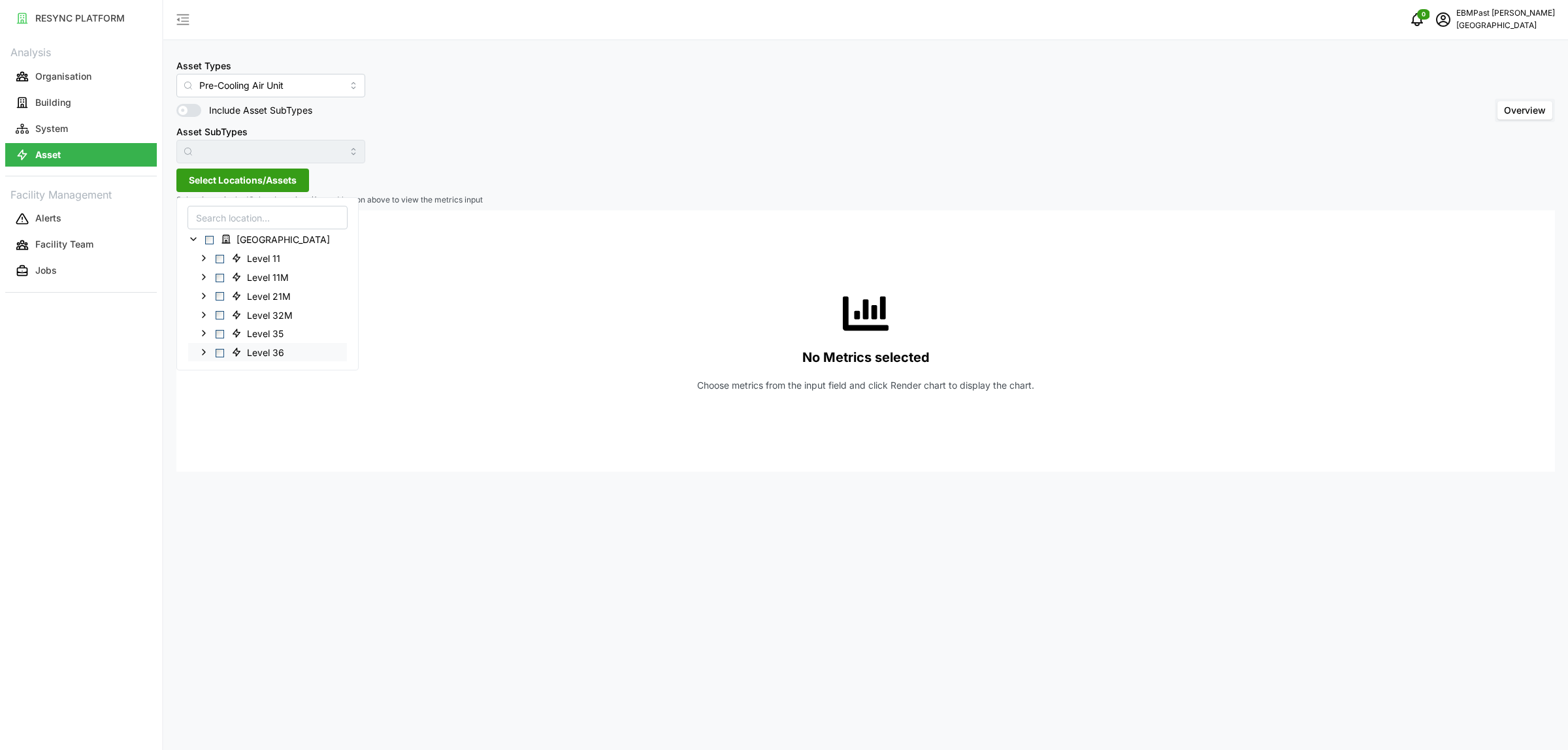
click at [222, 348] on span "Select Level 36" at bounding box center [220, 352] width 9 height 9
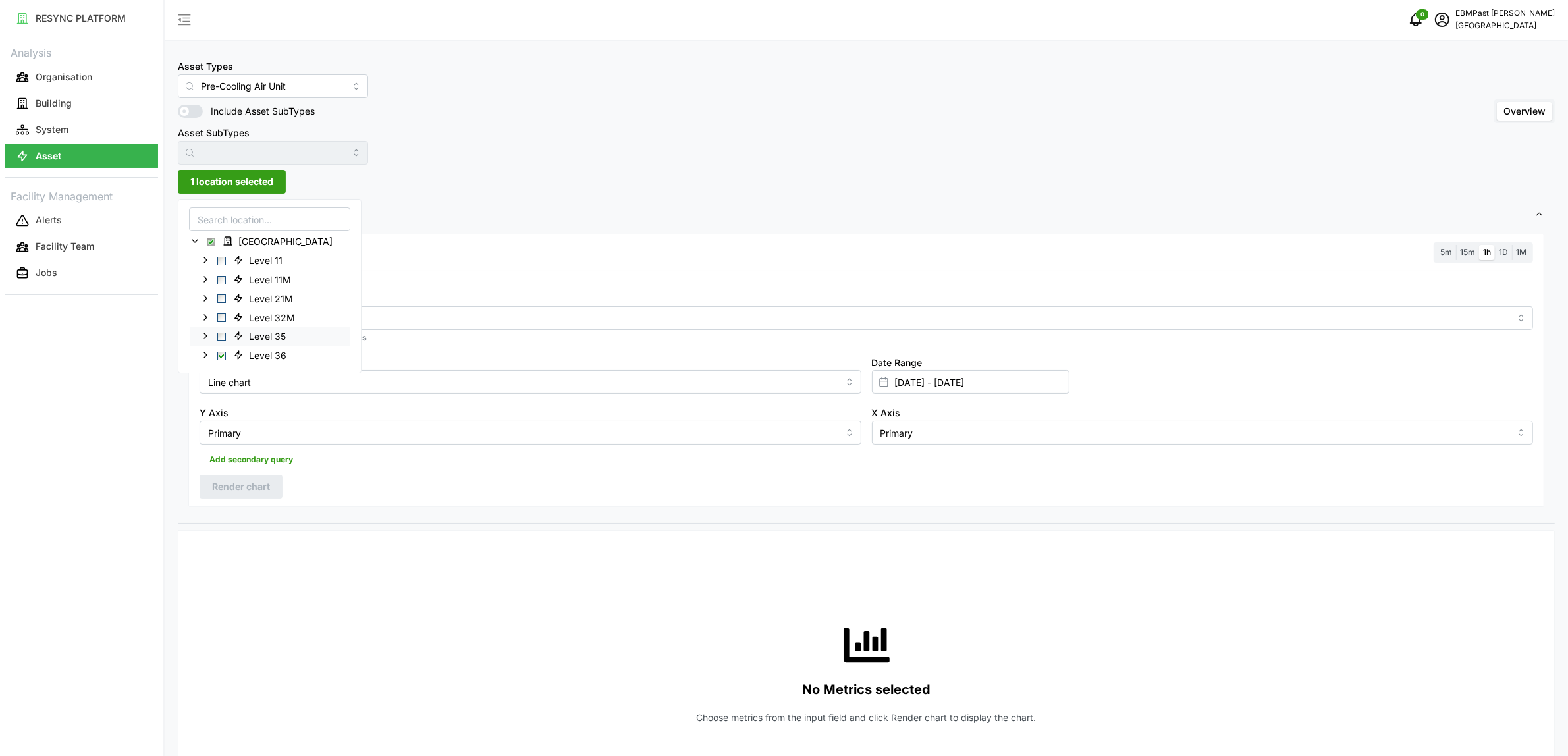
click at [223, 334] on span "Select Level 35" at bounding box center [222, 337] width 9 height 9
click at [221, 314] on span "Select Level 32M" at bounding box center [222, 318] width 9 height 9
click at [221, 297] on span "Select Level 21M" at bounding box center [222, 299] width 9 height 9
click at [507, 215] on span "Settings" at bounding box center [861, 215] width 1346 height 33
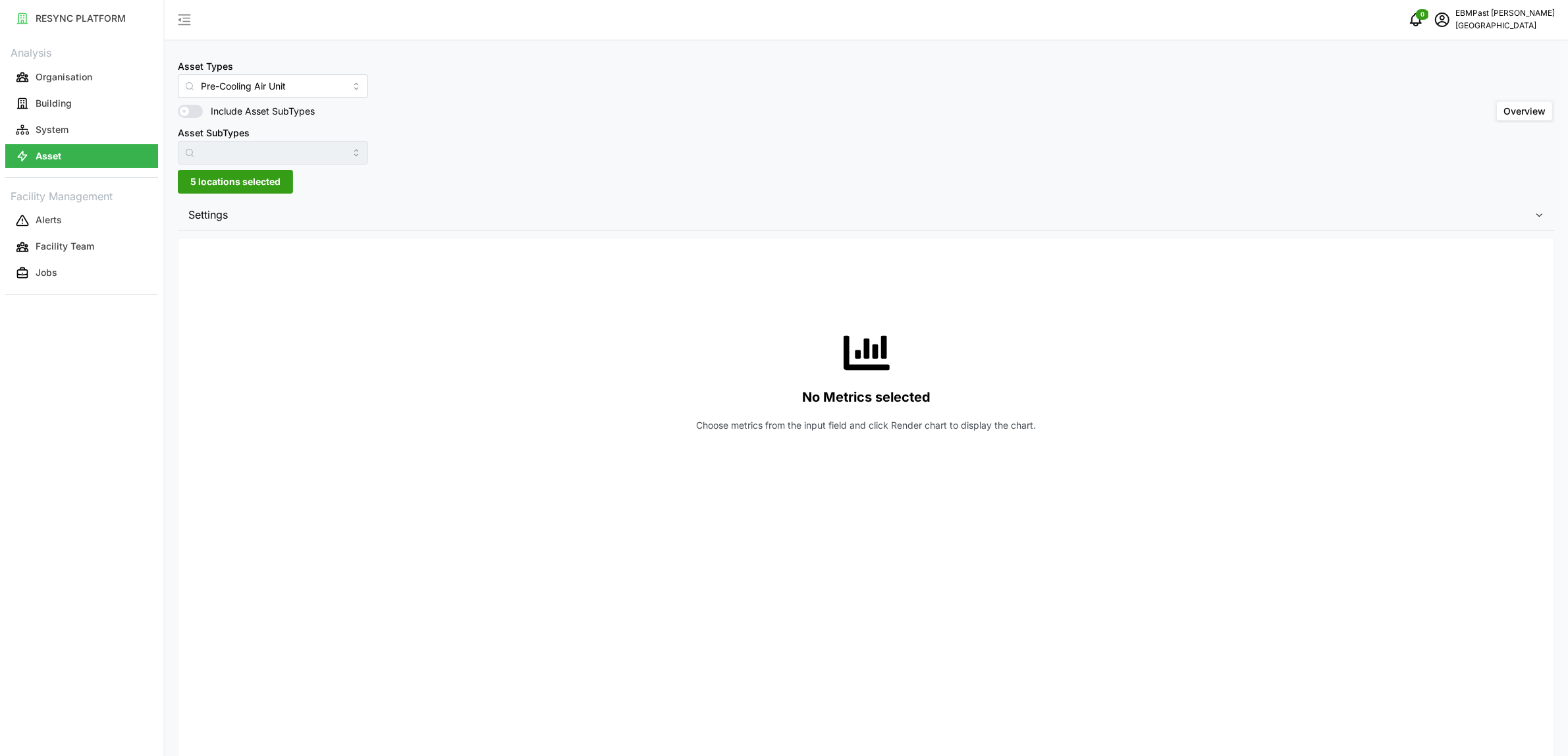
click at [359, 226] on span "Settings" at bounding box center [861, 215] width 1346 height 33
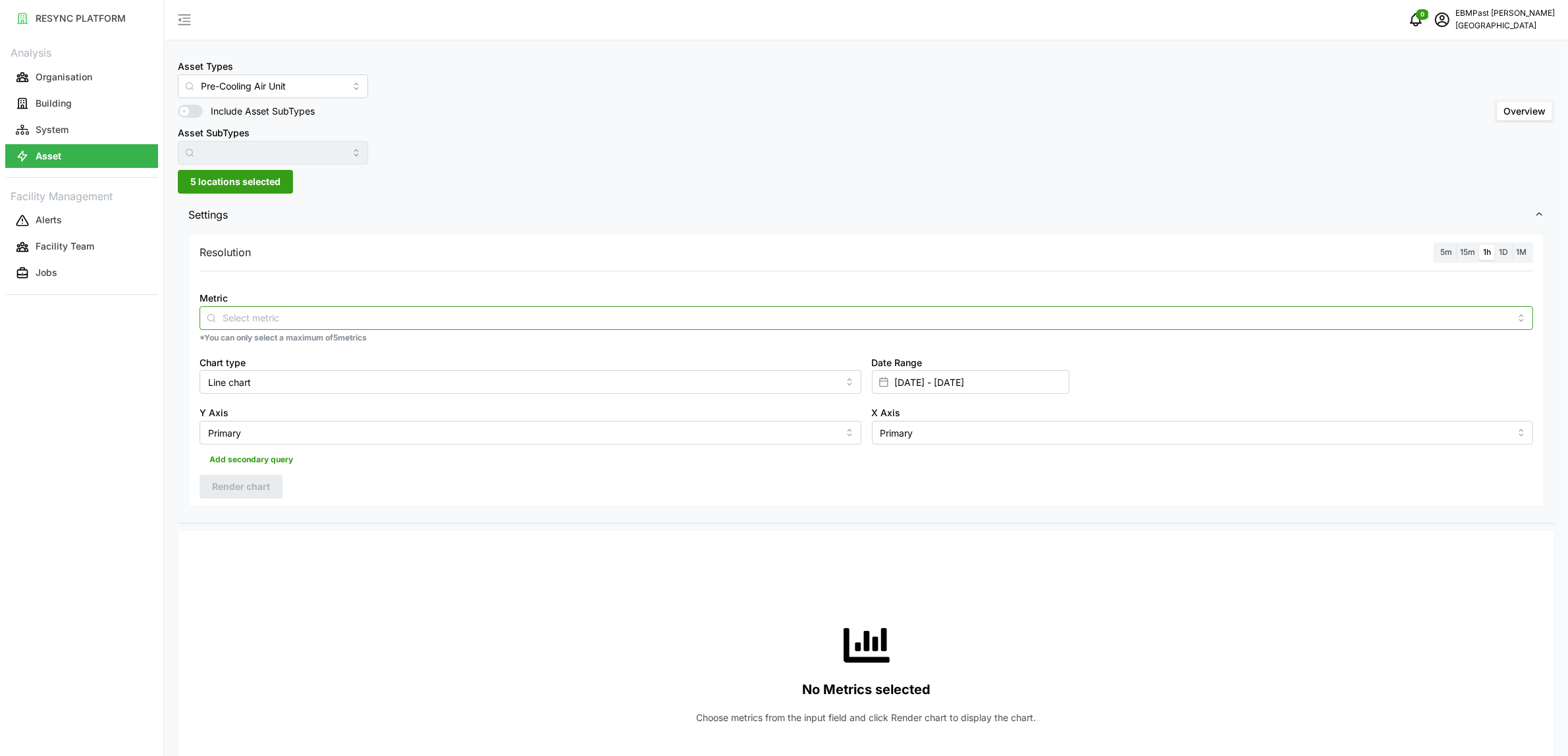
click at [288, 318] on input "Metric" at bounding box center [867, 317] width 1288 height 15
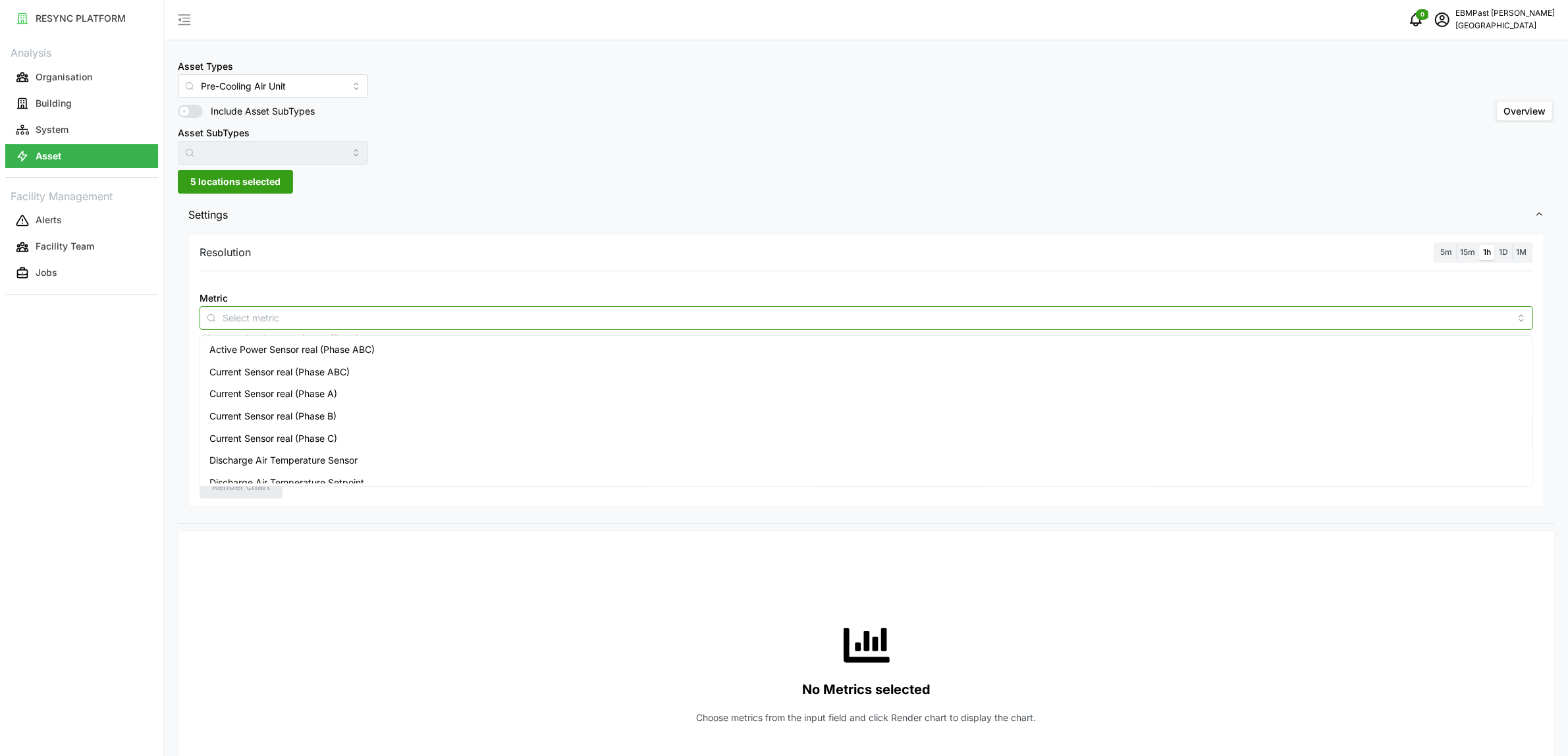
click at [286, 352] on span "Active Power Sensor real (Phase ABC)" at bounding box center [292, 350] width 165 height 15
click at [564, 237] on div "Resolution 5m 15m 1h 1D 1M Metric Active Power Sensor real (Phase ABC) *You can…" at bounding box center [867, 370] width 1356 height 273
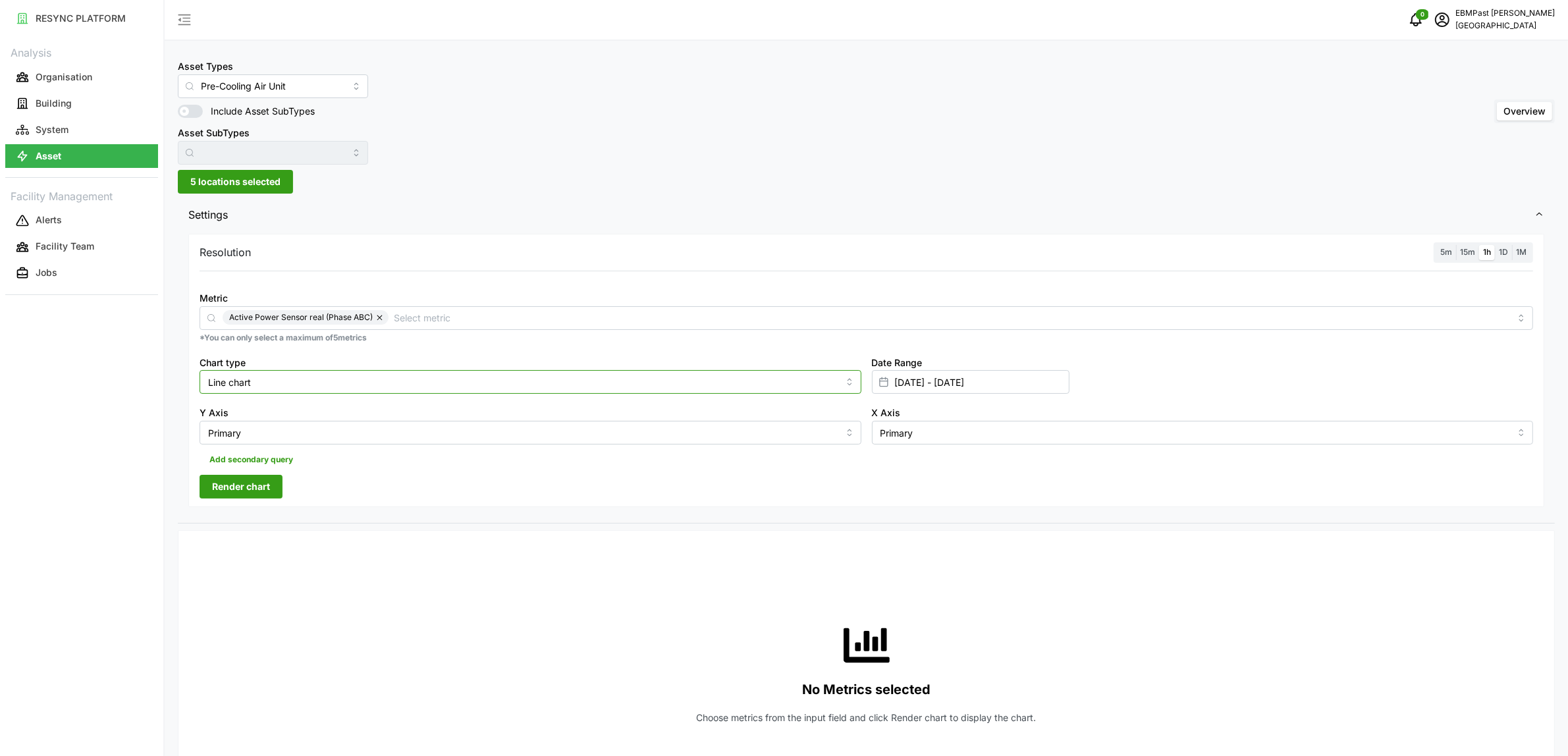
click at [313, 386] on input "Line chart" at bounding box center [531, 382] width 662 height 24
click at [309, 432] on div "Bar chart" at bounding box center [530, 436] width 655 height 22
type input "Bar chart"
click at [265, 479] on span "Render chart" at bounding box center [241, 487] width 58 height 22
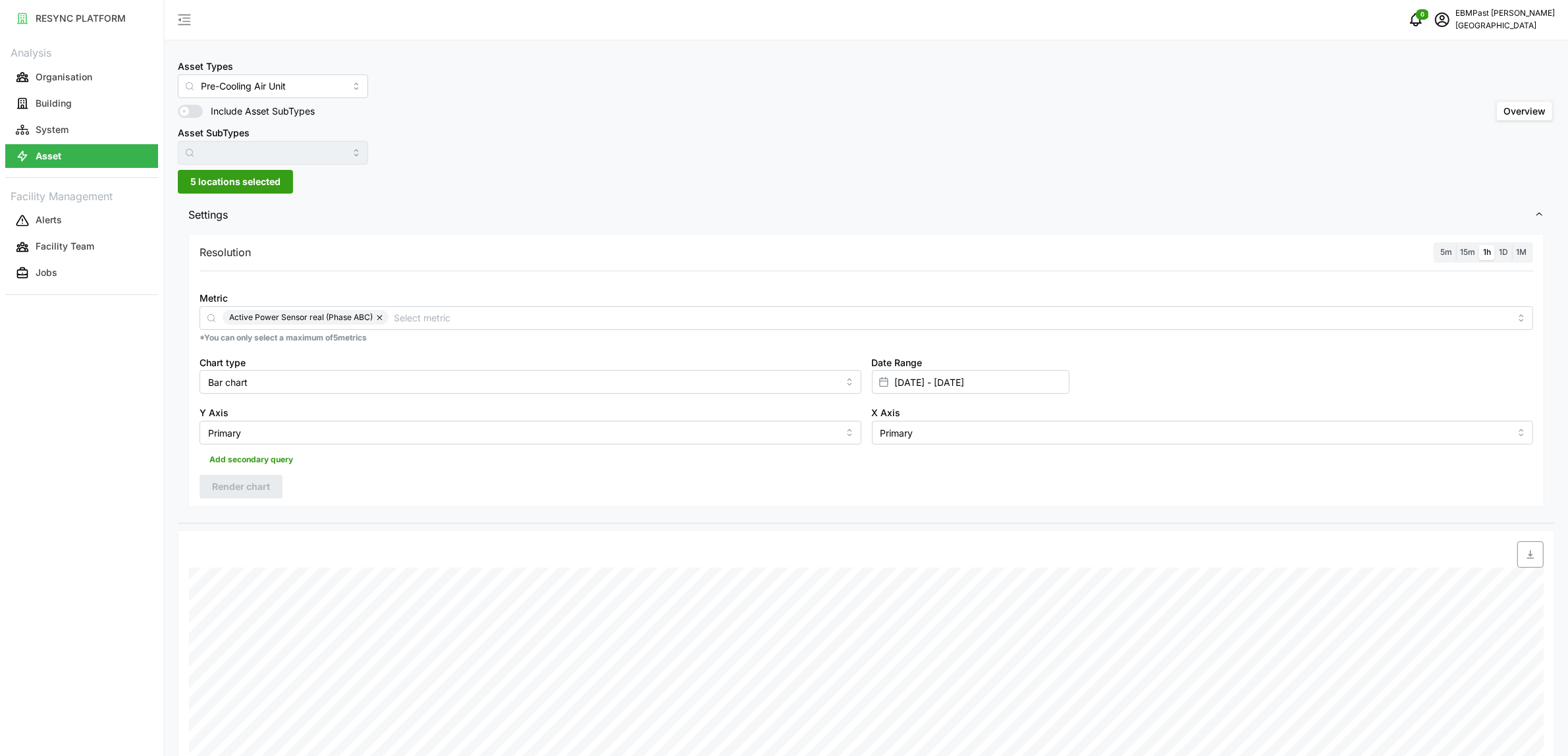
click at [227, 179] on span "5 locations selected" at bounding box center [235, 182] width 90 height 22
click at [298, 90] on input "Pre-Cooling Air Unit" at bounding box center [272, 87] width 190 height 24
click at [295, 120] on div "Air Handling Unit" at bounding box center [262, 118] width 161 height 22
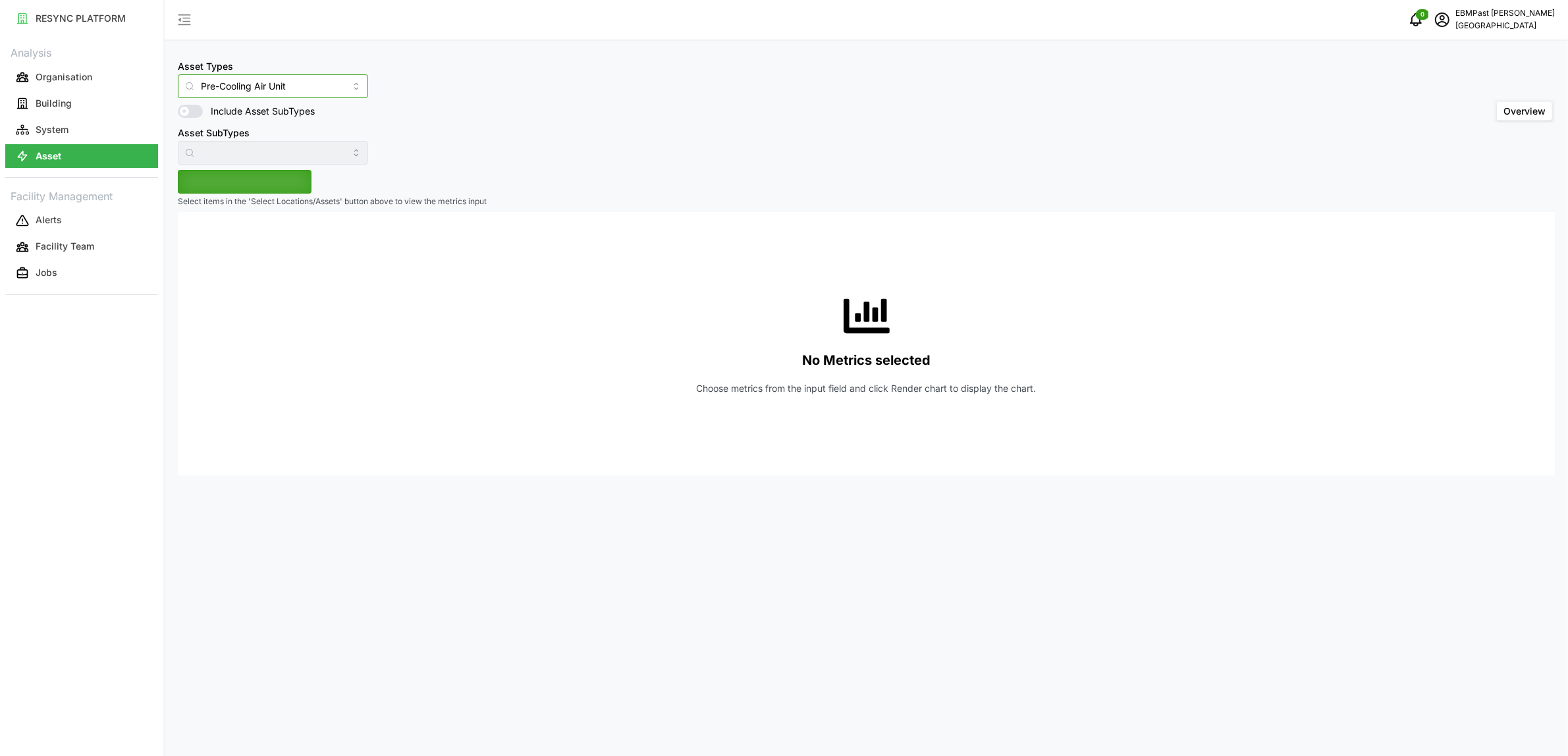
type input "Air Handling Unit"
click at [280, 180] on span "Select Locations/Assets" at bounding box center [244, 182] width 109 height 22
click at [195, 242] on polyline at bounding box center [195, 240] width 3 height 5
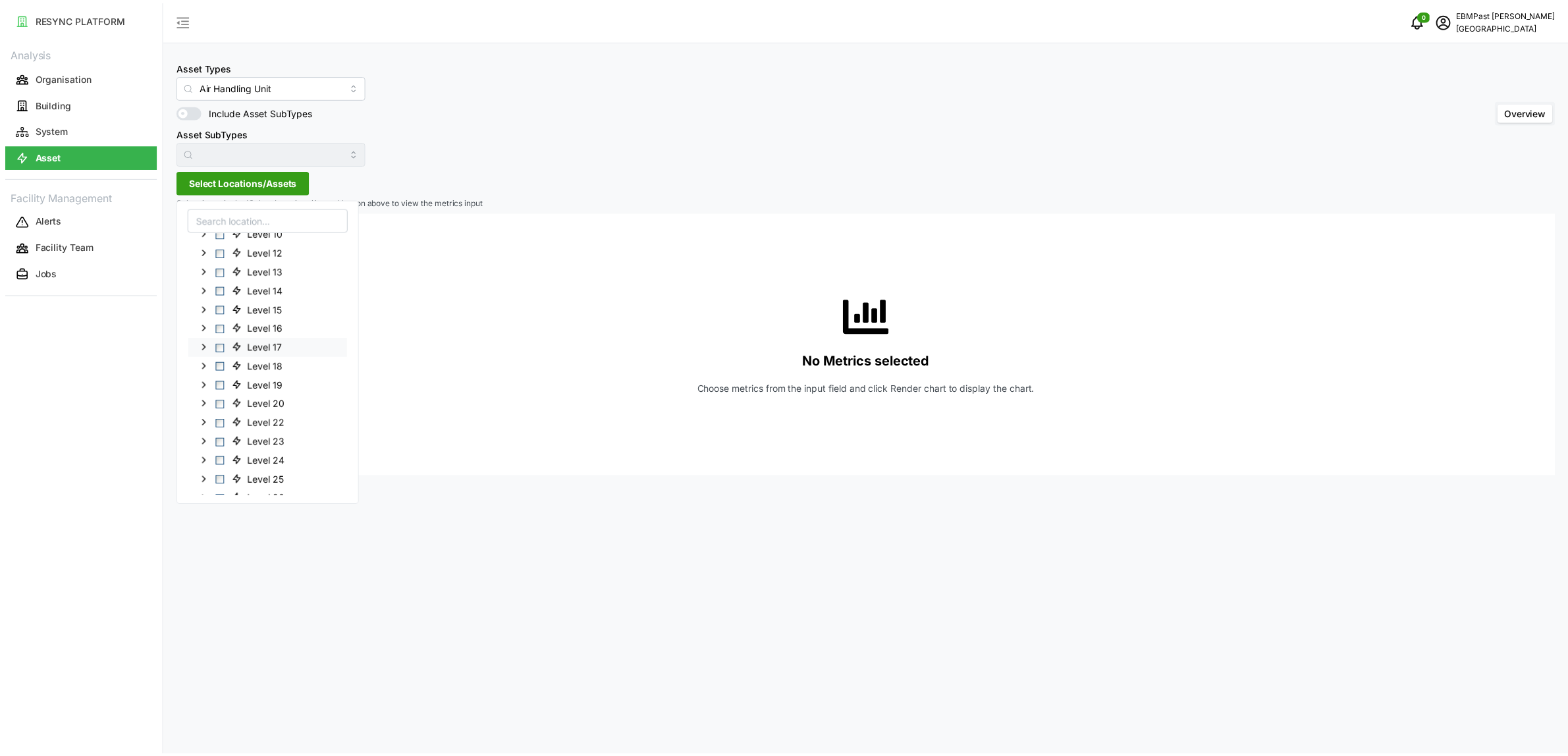
scroll to position [129, 0]
click at [273, 248] on span "Level 08" at bounding box center [267, 245] width 38 height 13
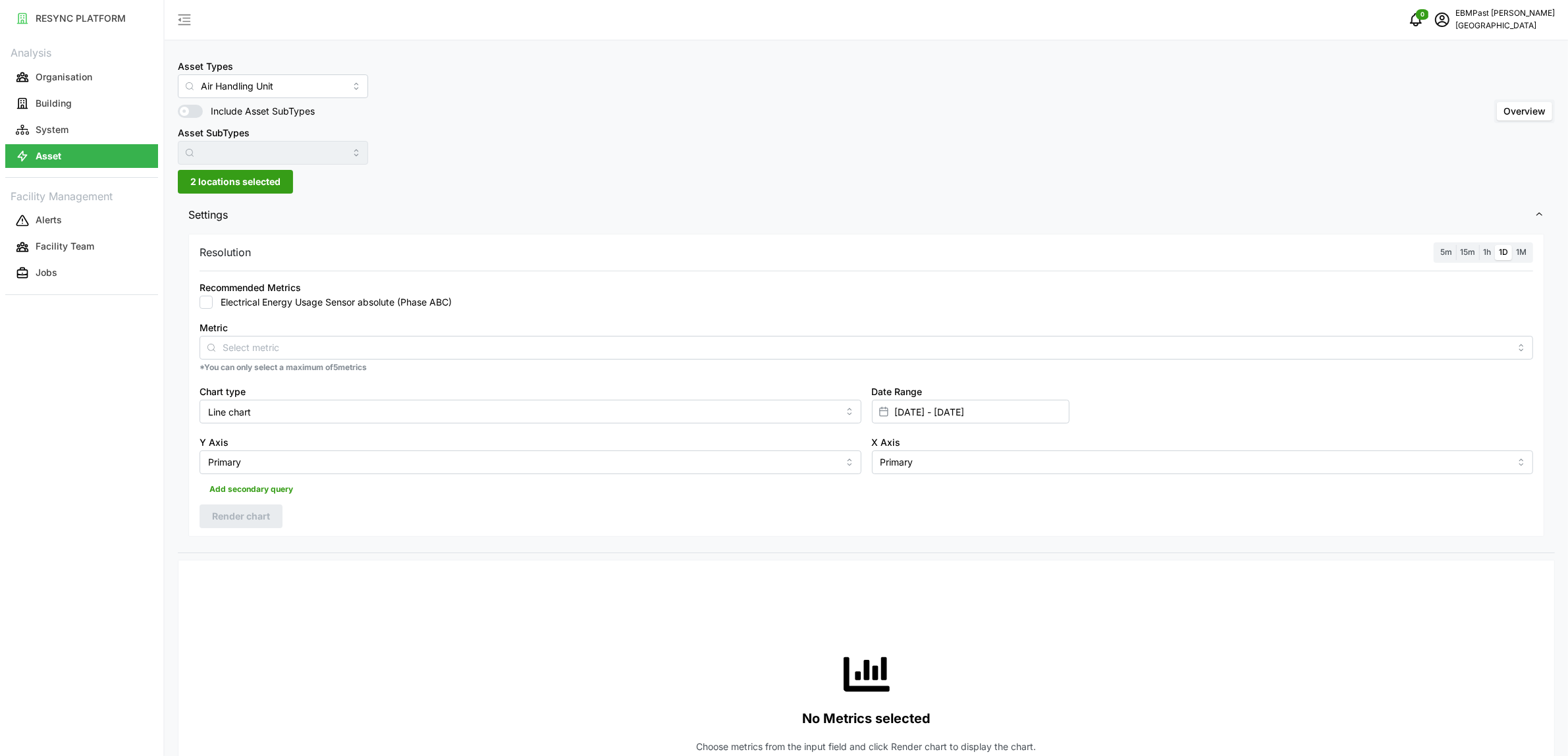
click at [430, 212] on span "Settings" at bounding box center [861, 215] width 1346 height 33
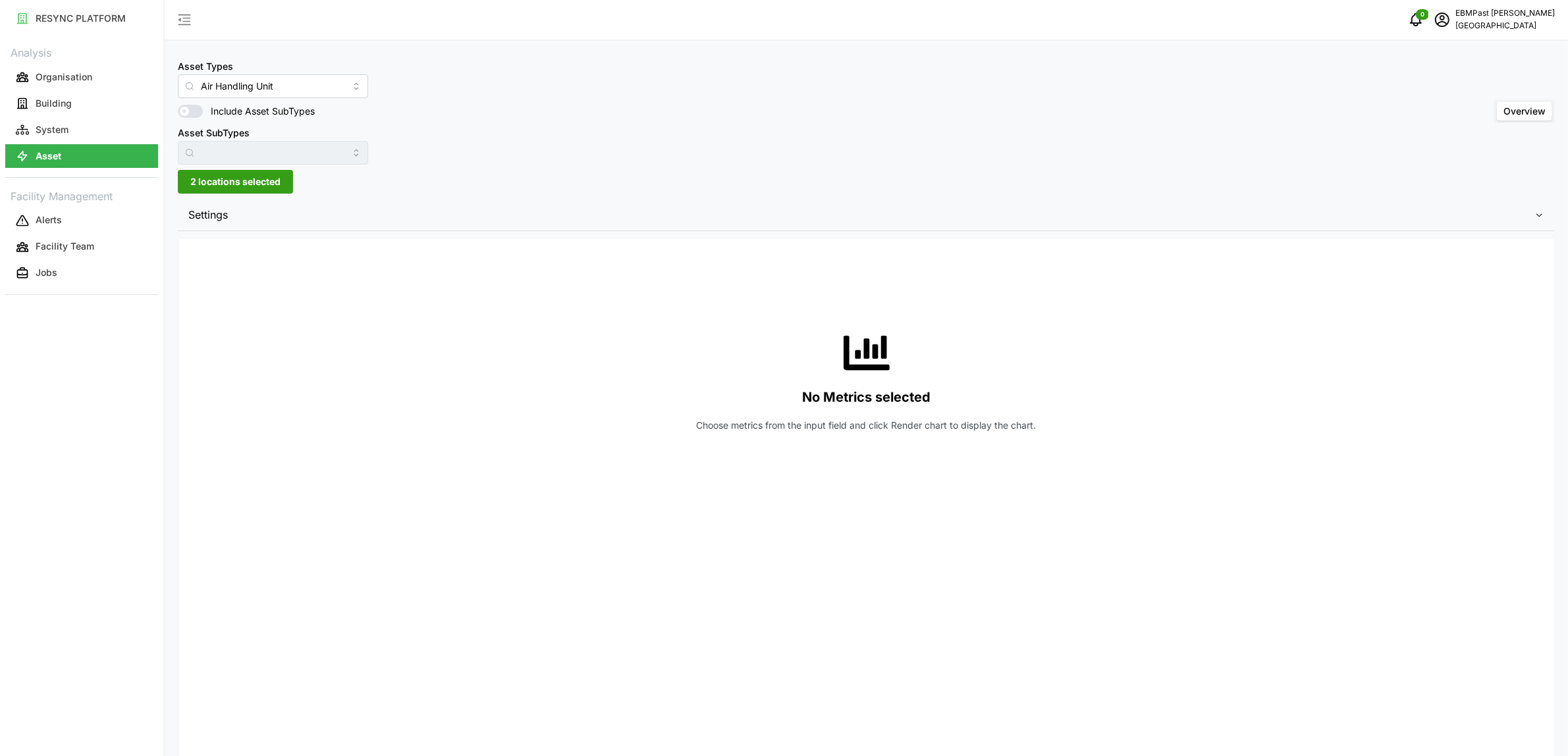
click at [280, 202] on span "Settings" at bounding box center [861, 215] width 1346 height 33
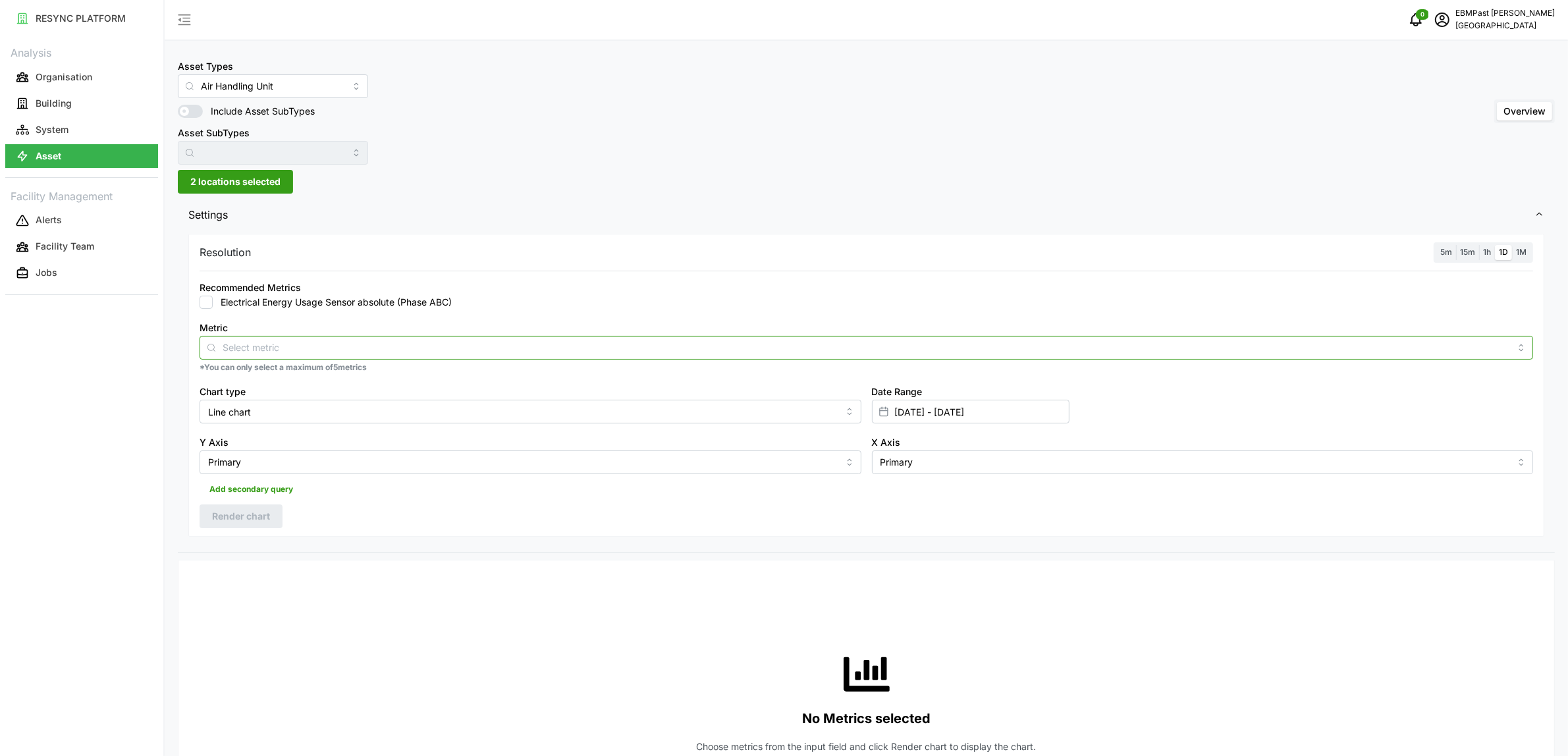
click at [303, 351] on input "Metric" at bounding box center [867, 347] width 1288 height 15
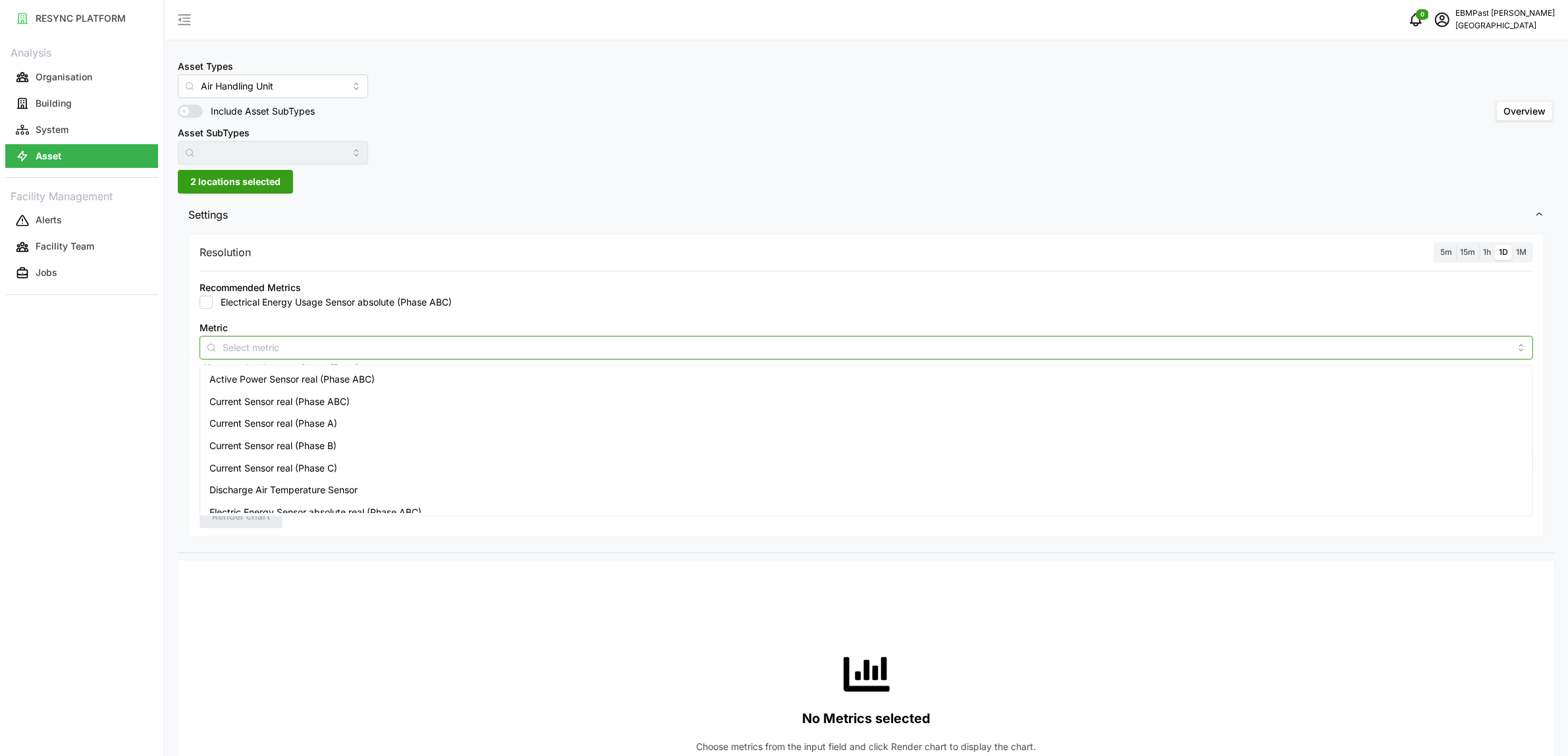
click at [295, 380] on span "Active Power Sensor real (Phase ABC)" at bounding box center [292, 379] width 165 height 15
click at [563, 266] on div "Resolution 5m 15m 1h 1D 1M Recommended Metrics Electrical Energy Usage Sensor a…" at bounding box center [867, 385] width 1356 height 303
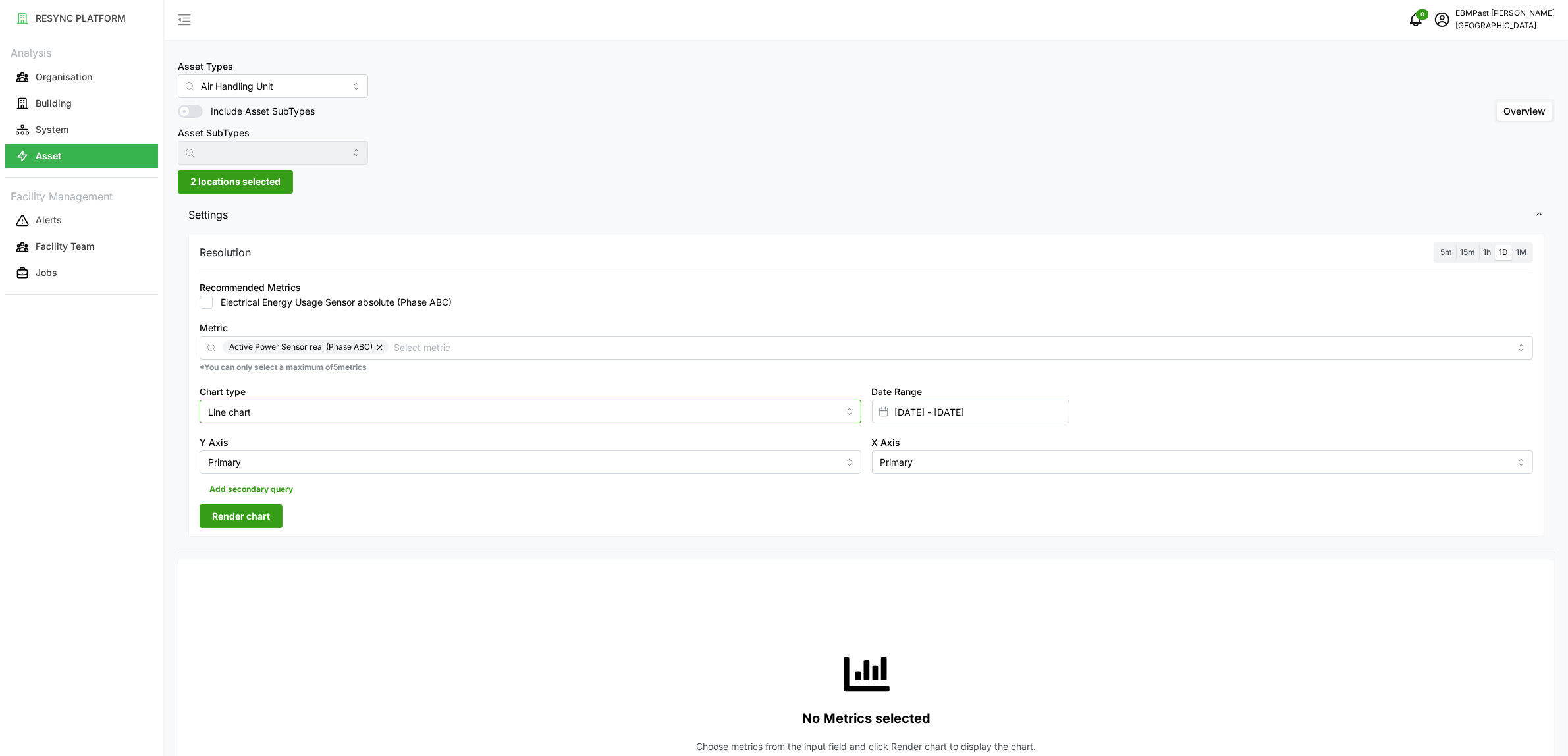
click at [345, 414] on input "Line chart" at bounding box center [531, 411] width 662 height 24
click at [317, 463] on div "Bar chart" at bounding box center [530, 465] width 655 height 22
type input "Bar chart"
click at [274, 511] on button "Render chart" at bounding box center [241, 516] width 83 height 24
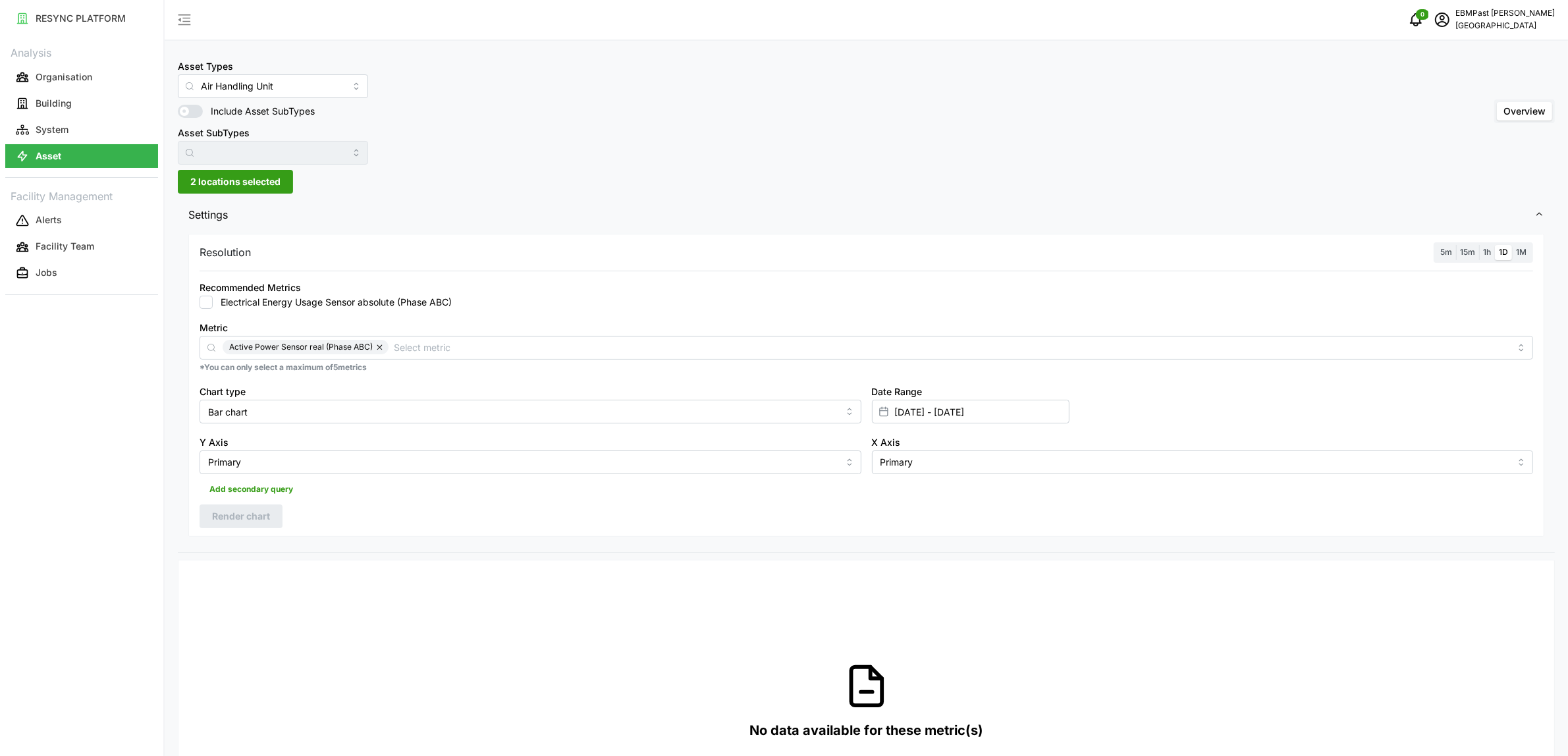
click at [1489, 254] on span "1h" at bounding box center [1487, 252] width 8 height 10
click at [1479, 245] on input "1h" at bounding box center [1479, 245] width 0 height 0
click at [255, 519] on span "Render chart" at bounding box center [241, 516] width 58 height 22
click at [260, 179] on span "2 locations selected" at bounding box center [235, 182] width 90 height 22
click at [580, 254] on div "Resolution 5m 15m 1h 1D 1M" at bounding box center [867, 253] width 1333 height 21
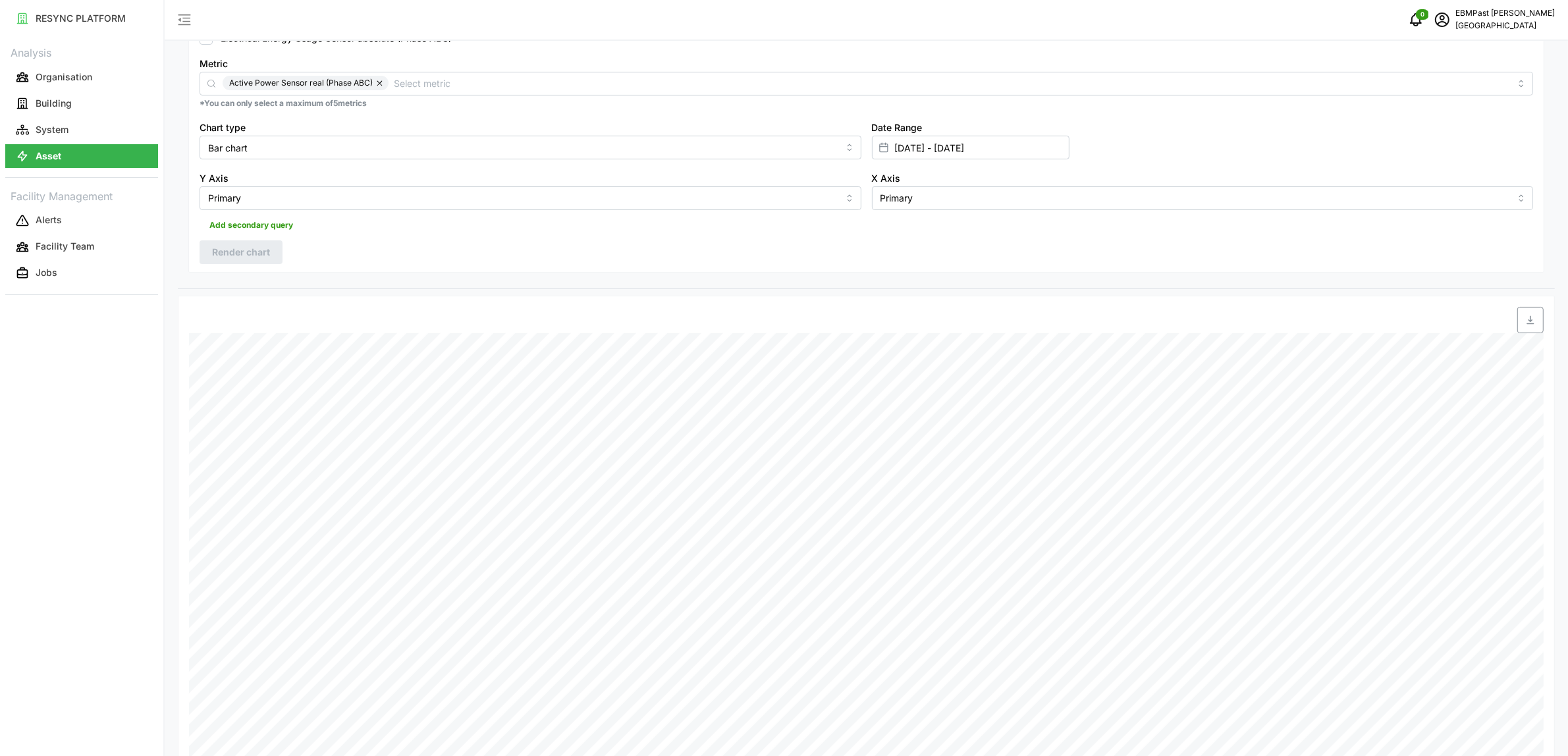
scroll to position [329, 0]
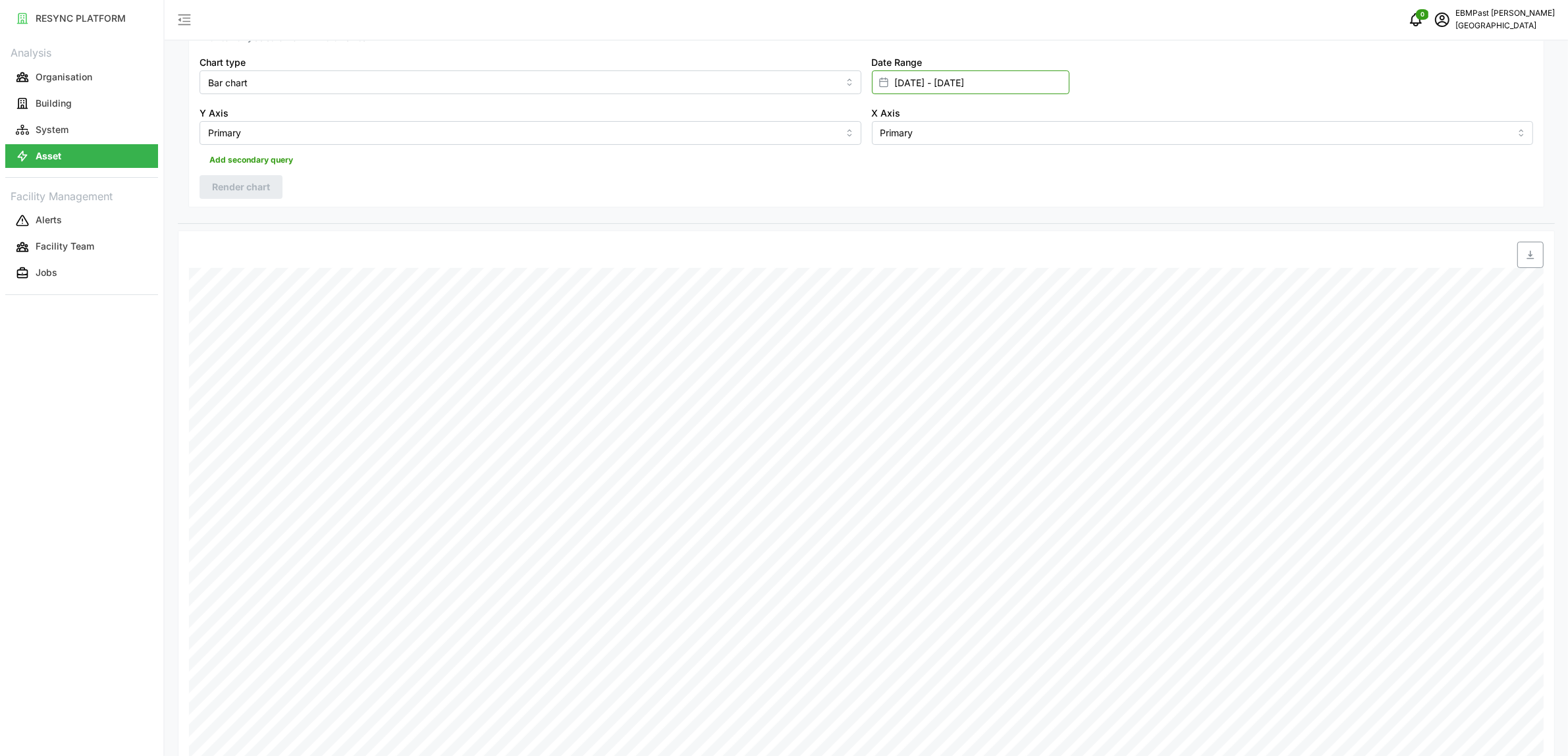
click at [970, 84] on input "[DATE] - [DATE]" at bounding box center [970, 82] width 198 height 24
click at [907, 237] on button "8" at bounding box center [901, 239] width 24 height 24
type input "07 Sep 2025 - 08 Sep 2025"
type input "[DATE]"
type input "08 Sep 2025"
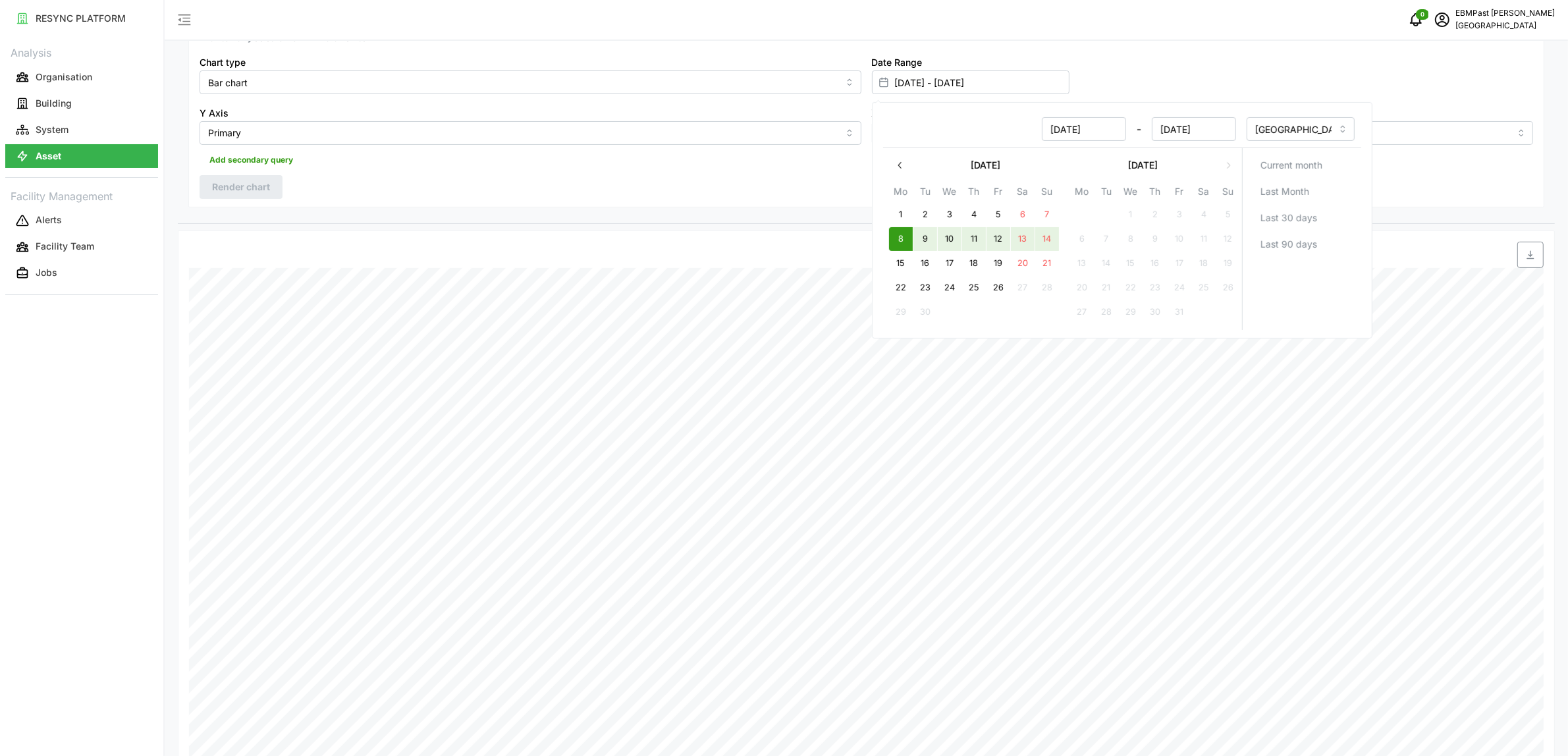
click at [1057, 240] on button "14" at bounding box center [1046, 239] width 24 height 24
type input "08 Sep 2025 - 14 Sep 2025"
type input "08 Sep 2025"
type input "14 Sep 2025"
click at [1436, 264] on div at bounding box center [1037, 255] width 1014 height 27
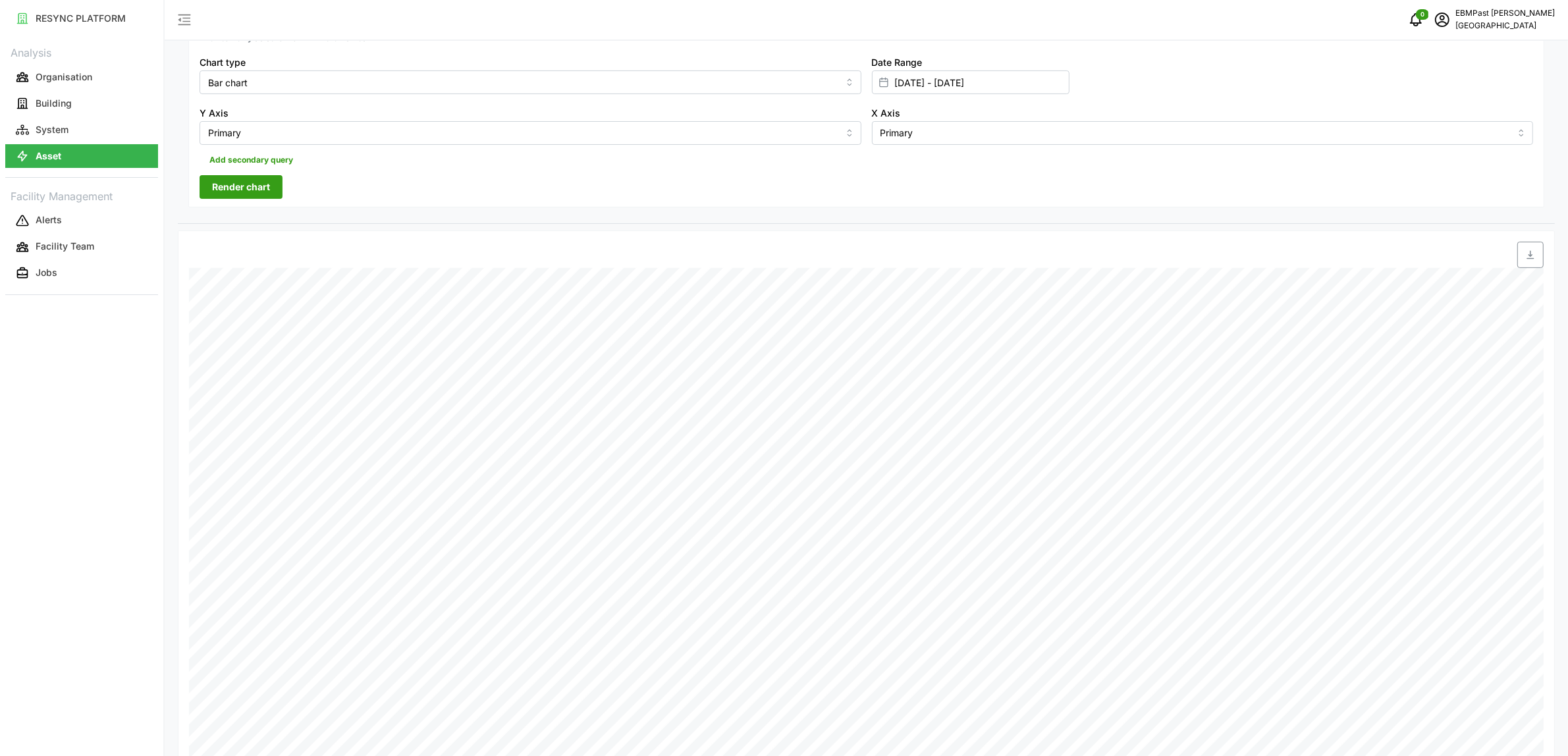
click at [267, 193] on span "Render chart" at bounding box center [241, 187] width 58 height 22
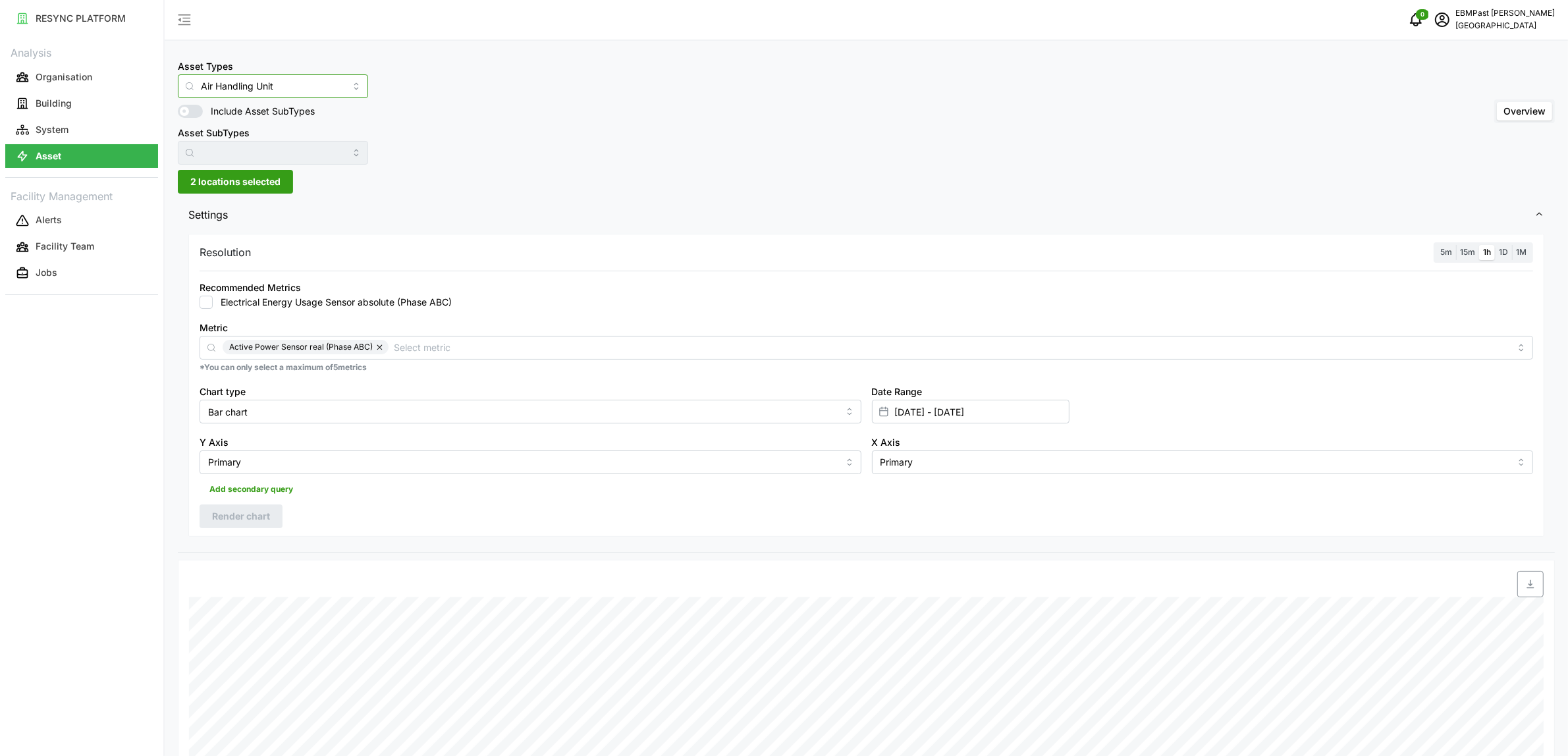
click at [279, 87] on input "Air Handling Unit" at bounding box center [272, 87] width 190 height 24
click at [499, 159] on div "Asset Types Air Handling Unit Include Asset SubTypes Asset SubTypes Overview" at bounding box center [866, 111] width 1377 height 107
drag, startPoint x: 236, startPoint y: 179, endPoint x: 243, endPoint y: 181, distance: 7.3
click at [236, 180] on span "2 locations selected" at bounding box center [235, 182] width 90 height 22
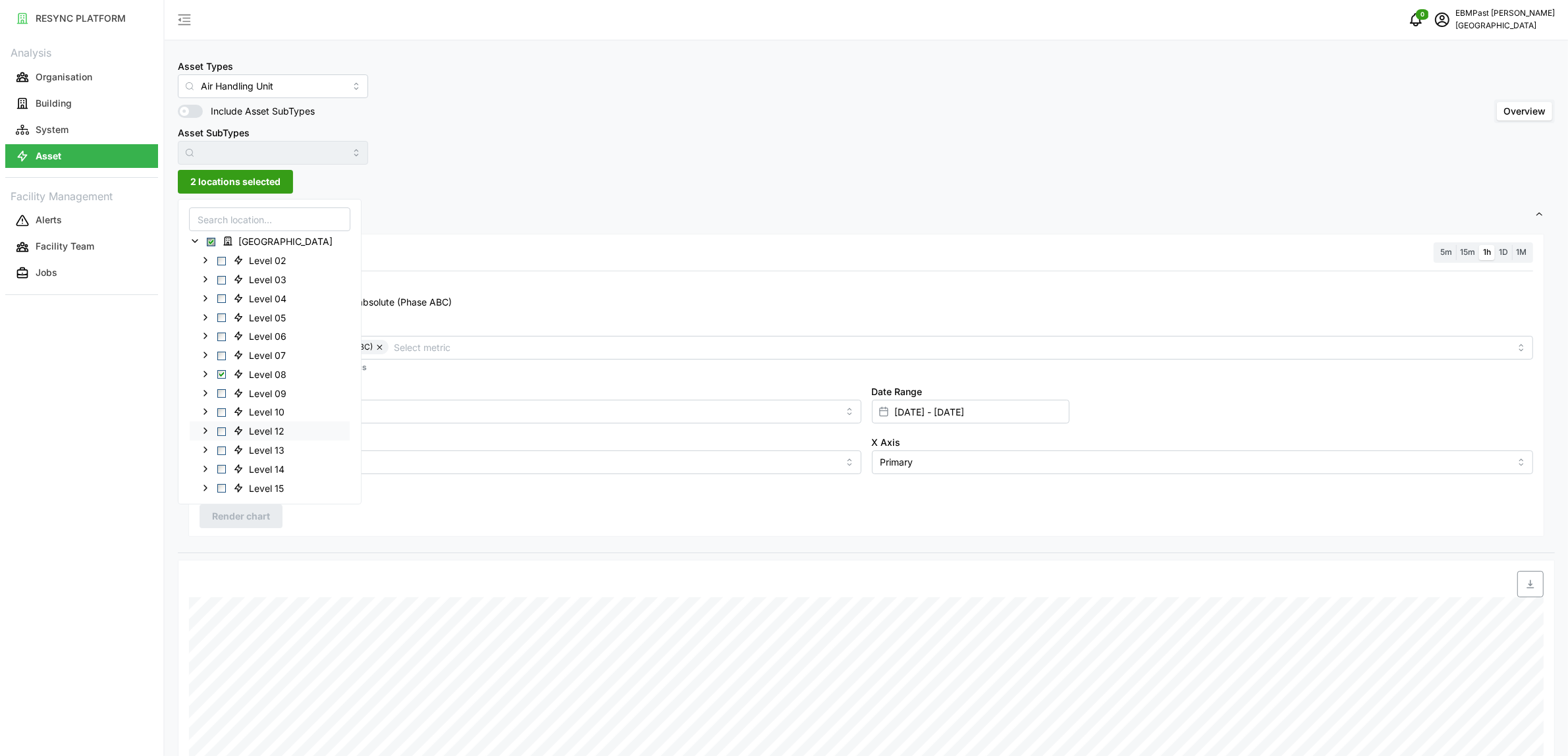
click at [221, 431] on span "Select Level 12" at bounding box center [222, 431] width 9 height 9
click at [221, 374] on span "Select Level 08" at bounding box center [222, 374] width 9 height 9
click at [249, 519] on span "Render chart" at bounding box center [241, 516] width 58 height 22
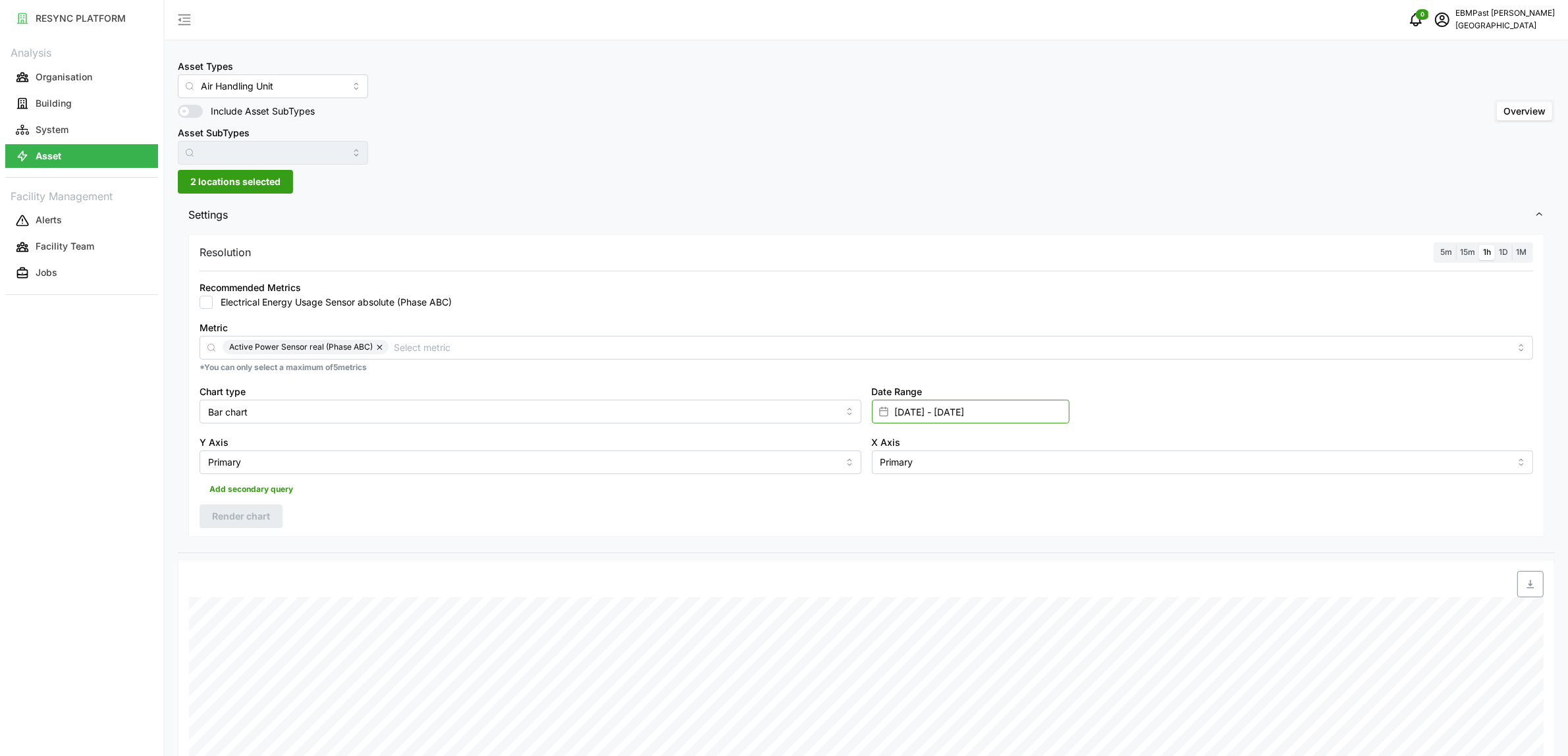
click at [969, 416] on input "08 Sep 2025 - 14 Sep 2025" at bounding box center [970, 411] width 198 height 24
click at [896, 495] on icon "button" at bounding box center [901, 494] width 10 height 10
click at [923, 596] on button "15" at bounding box center [925, 593] width 24 height 24
type input "15 Jul 2025 - 14 Sep 2025"
type input "15 Jul 2025"
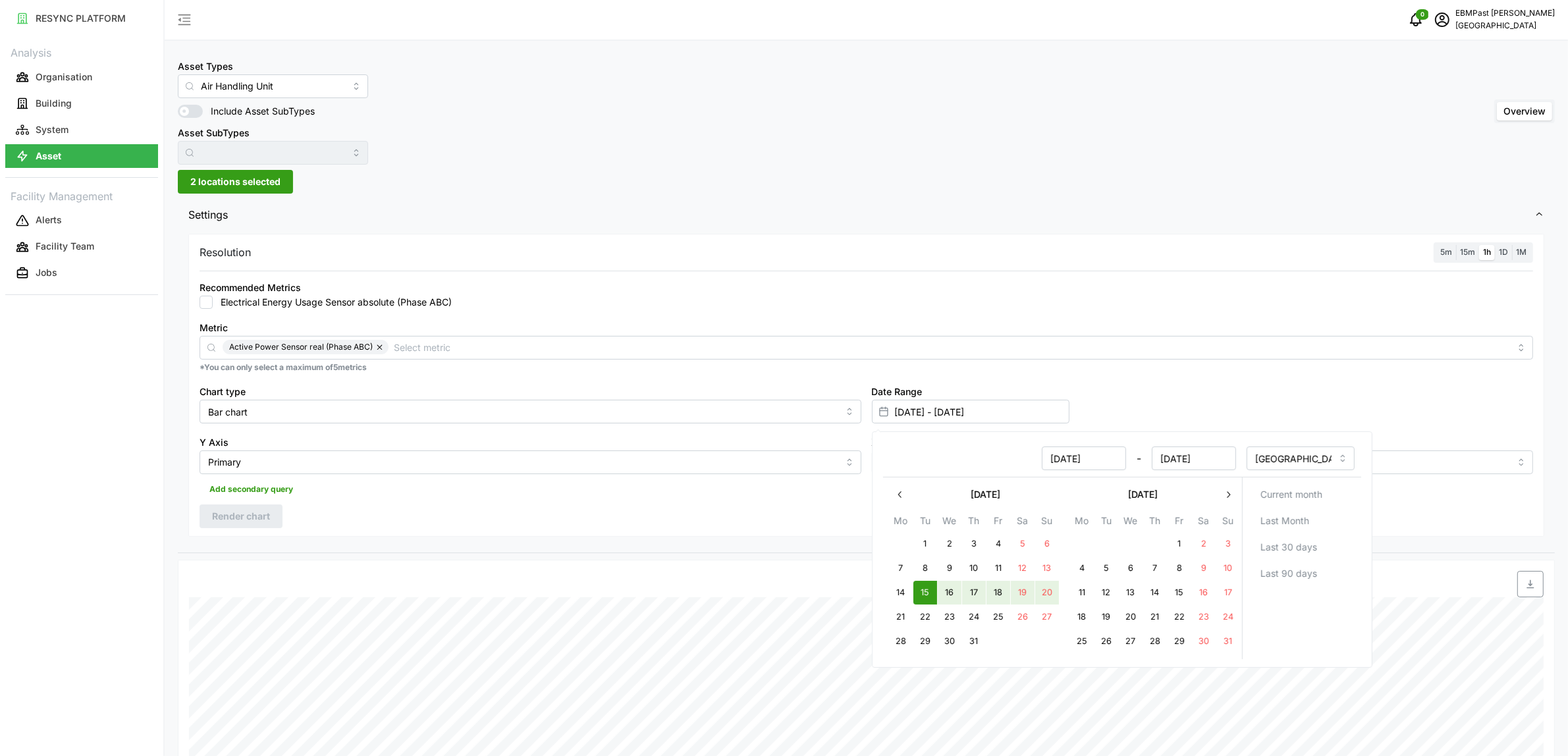
click at [1038, 596] on button "20" at bounding box center [1046, 593] width 24 height 24
type input "15 Jul 2025 - 20 Jul 2025"
type input "20 Jul 2025"
click at [1113, 392] on div "Date Range 15 Jul 2025 - 20 Jul 2025" at bounding box center [1202, 403] width 673 height 51
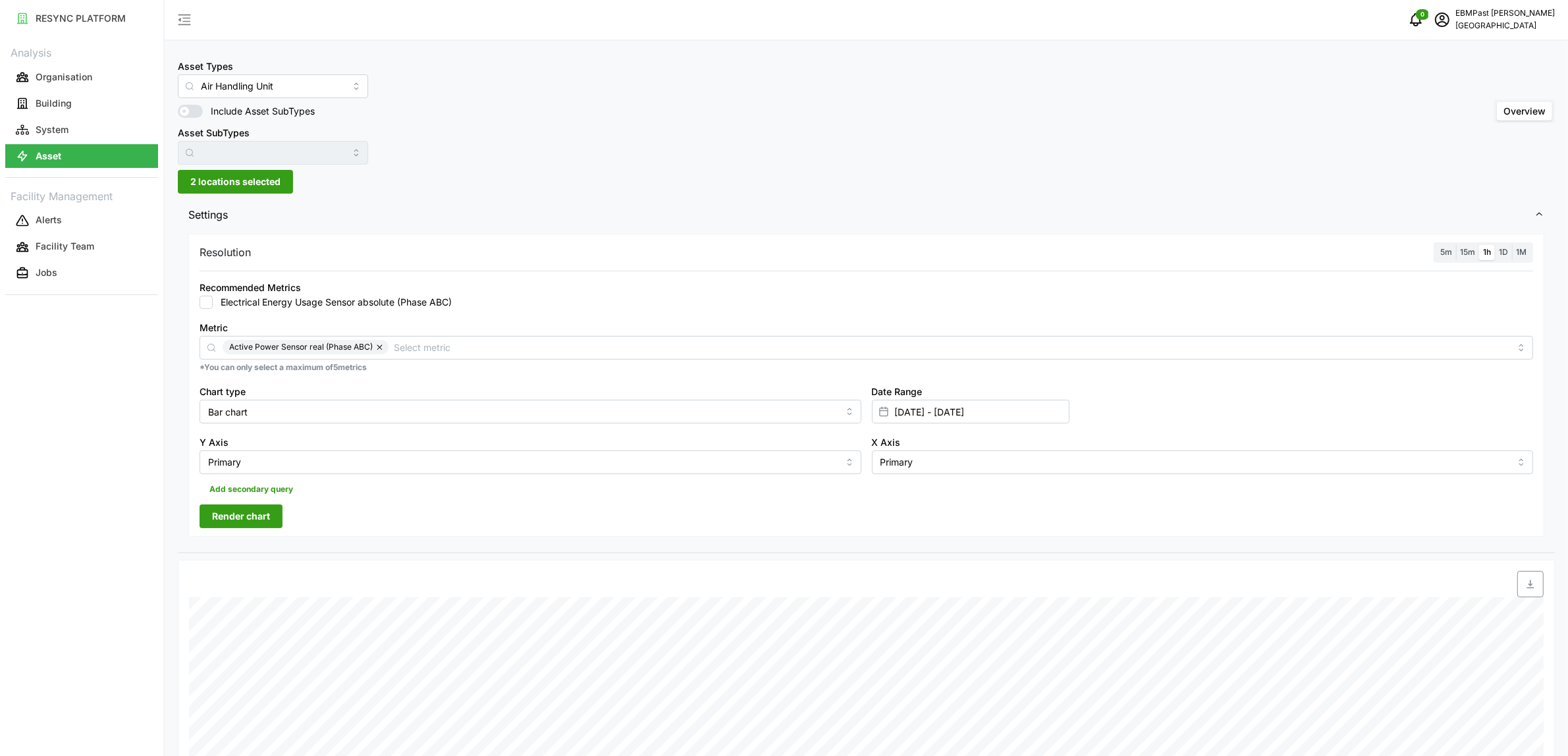
click at [259, 502] on div "Resolution 5m 15m 1h 1D 1M Recommended Metrics Electrical Energy Usage Sensor a…" at bounding box center [867, 385] width 1356 height 303
click at [272, 511] on button "Render chart" at bounding box center [241, 516] width 83 height 24
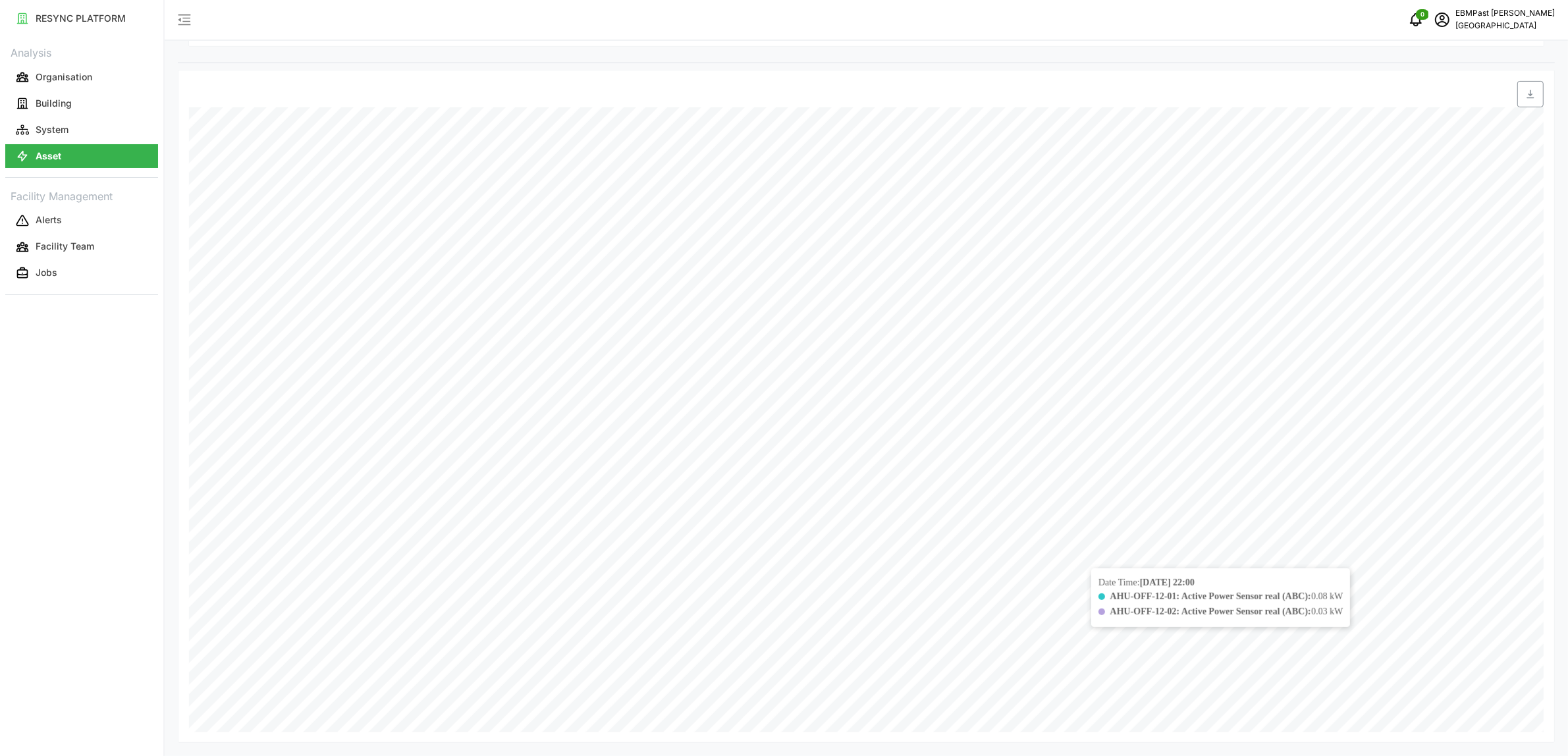
scroll to position [161, 0]
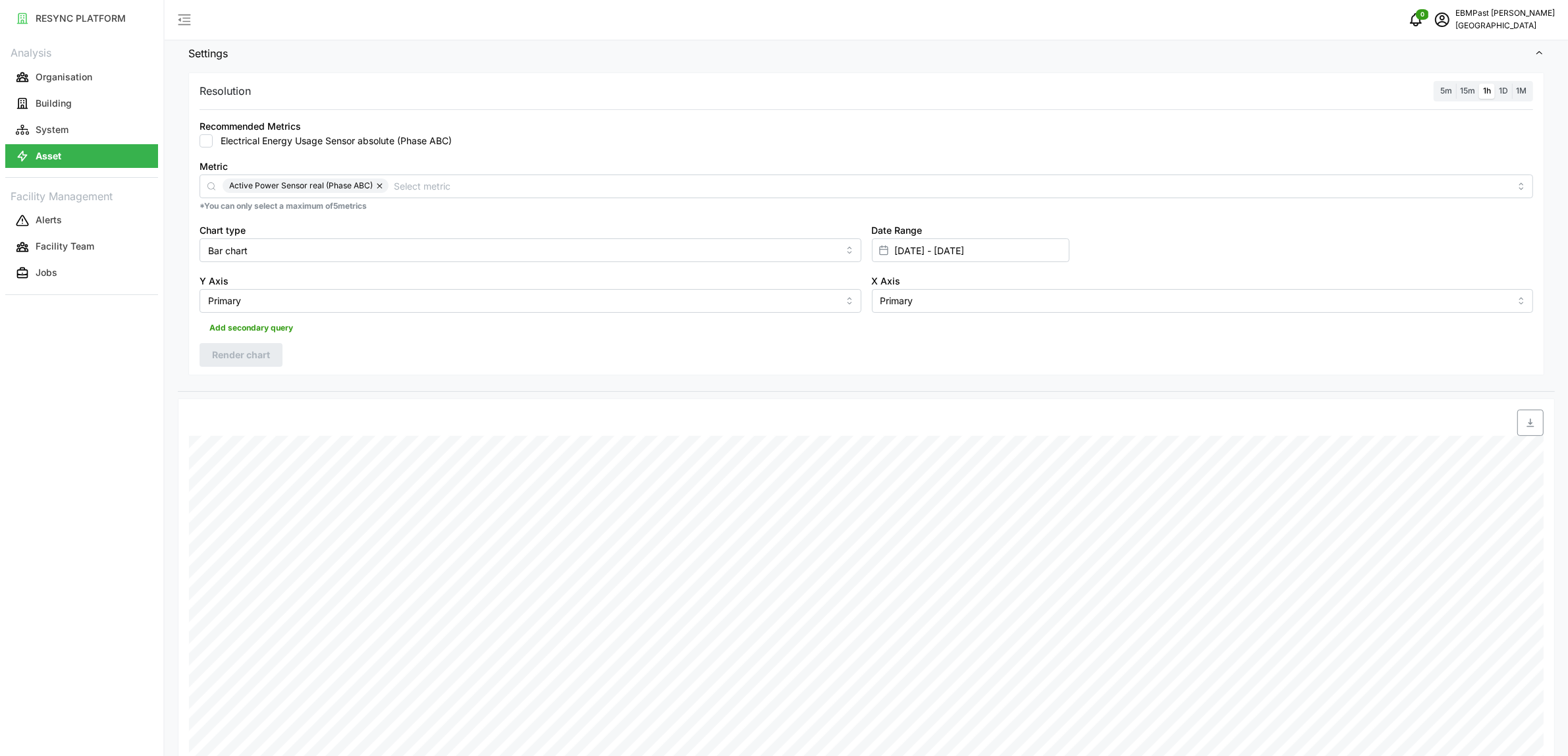
click at [1507, 92] on span "1D" at bounding box center [1504, 90] width 9 height 10
click at [1495, 84] on input "1D" at bounding box center [1495, 84] width 0 height 0
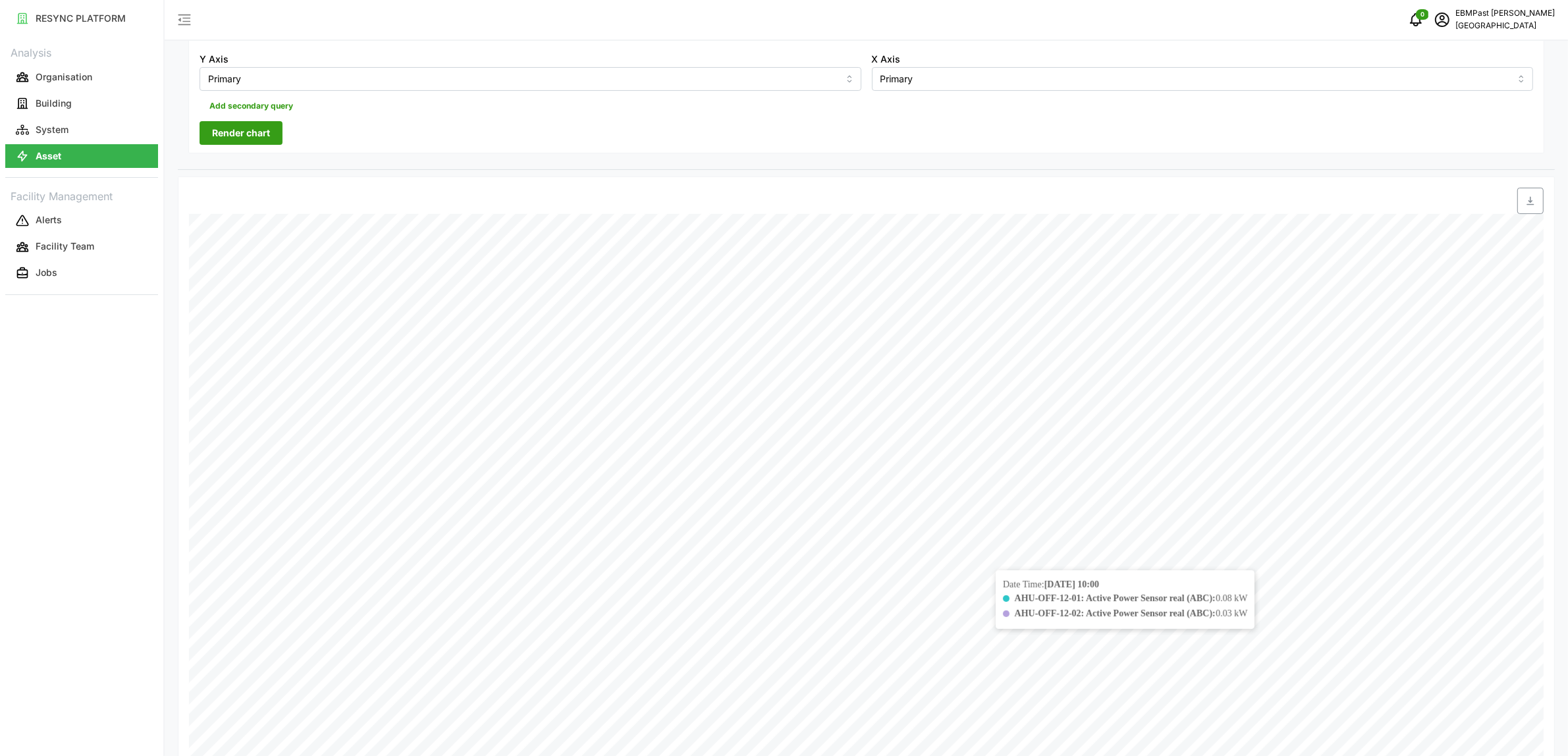
scroll to position [408, 0]
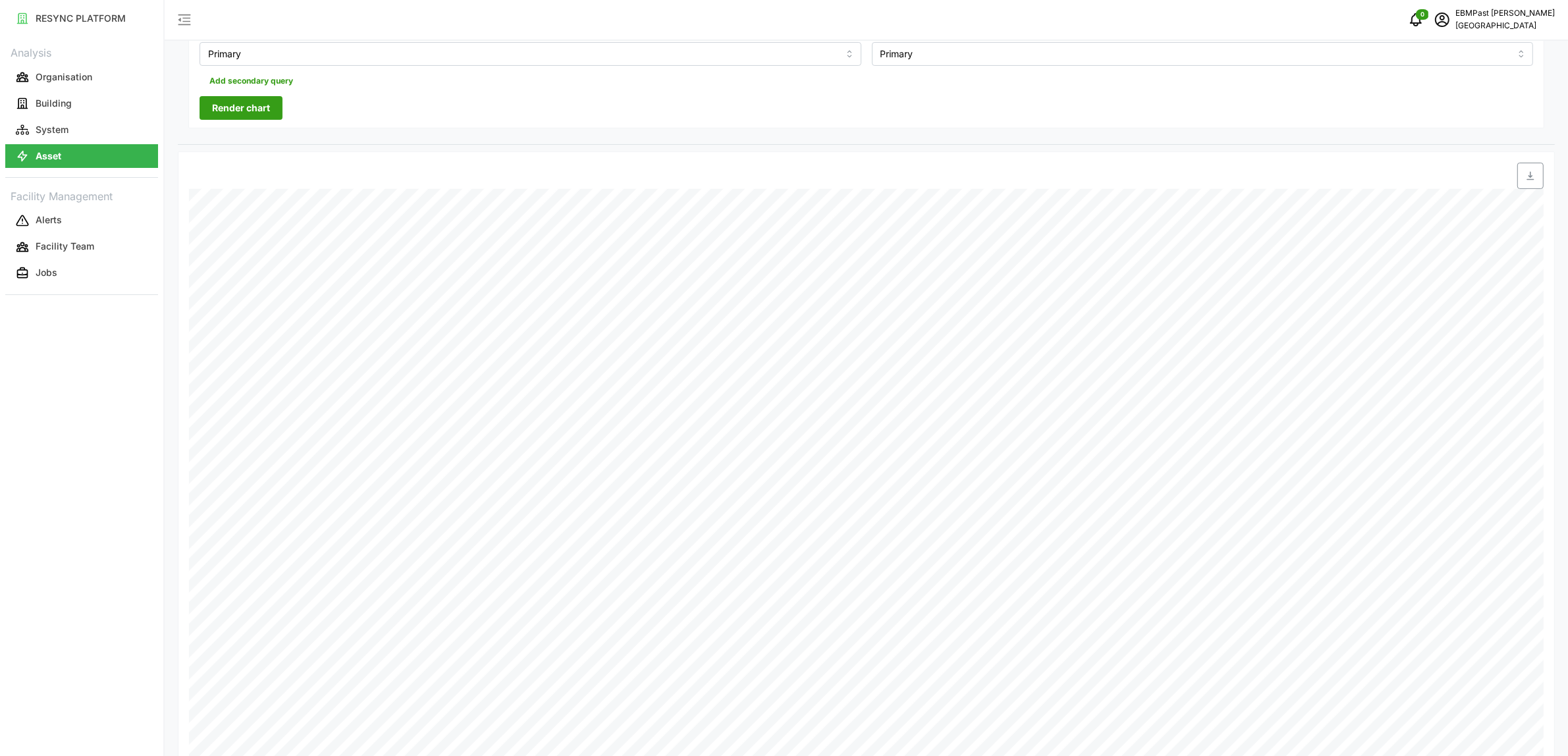
click at [271, 107] on button "Render chart" at bounding box center [241, 108] width 83 height 24
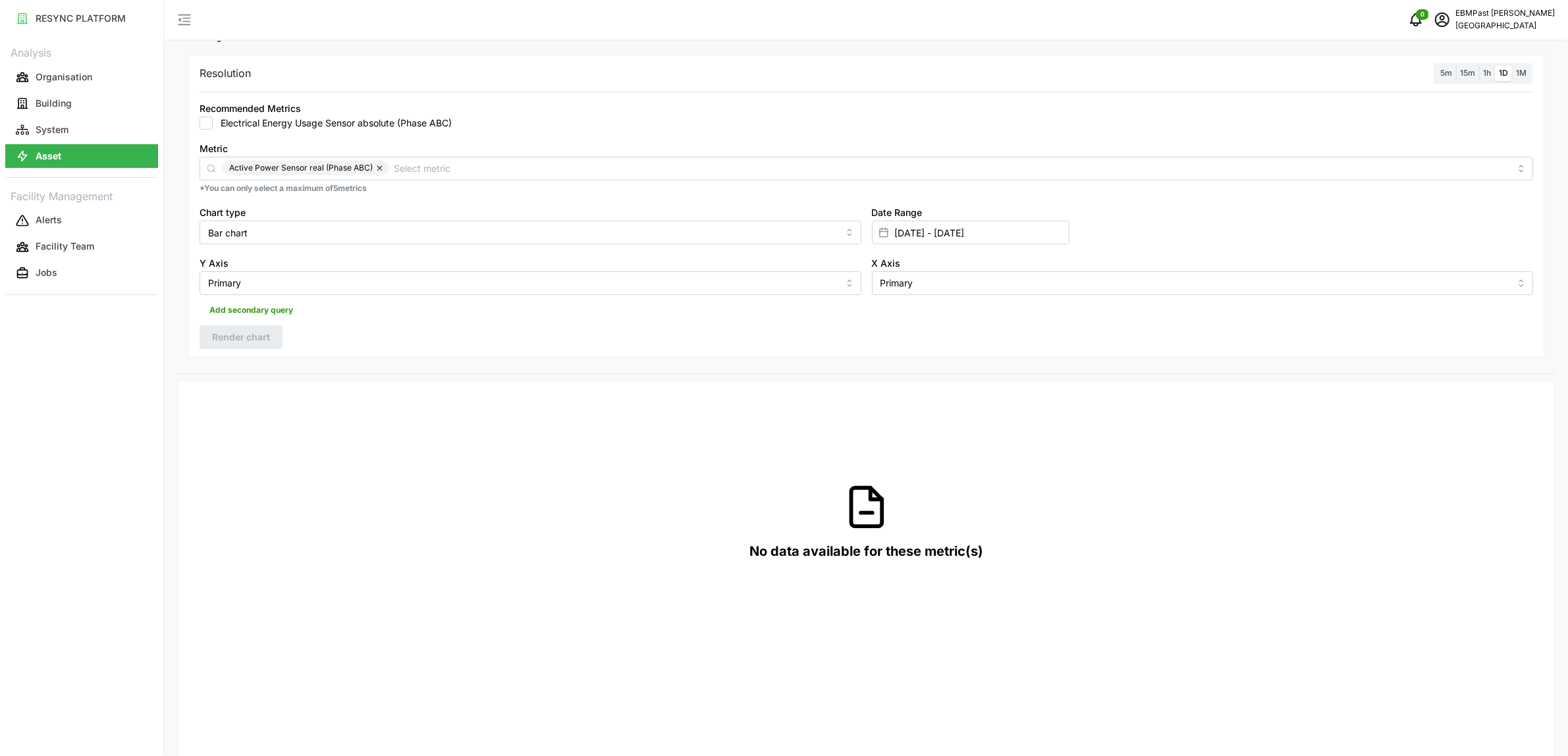
scroll to position [161, 0]
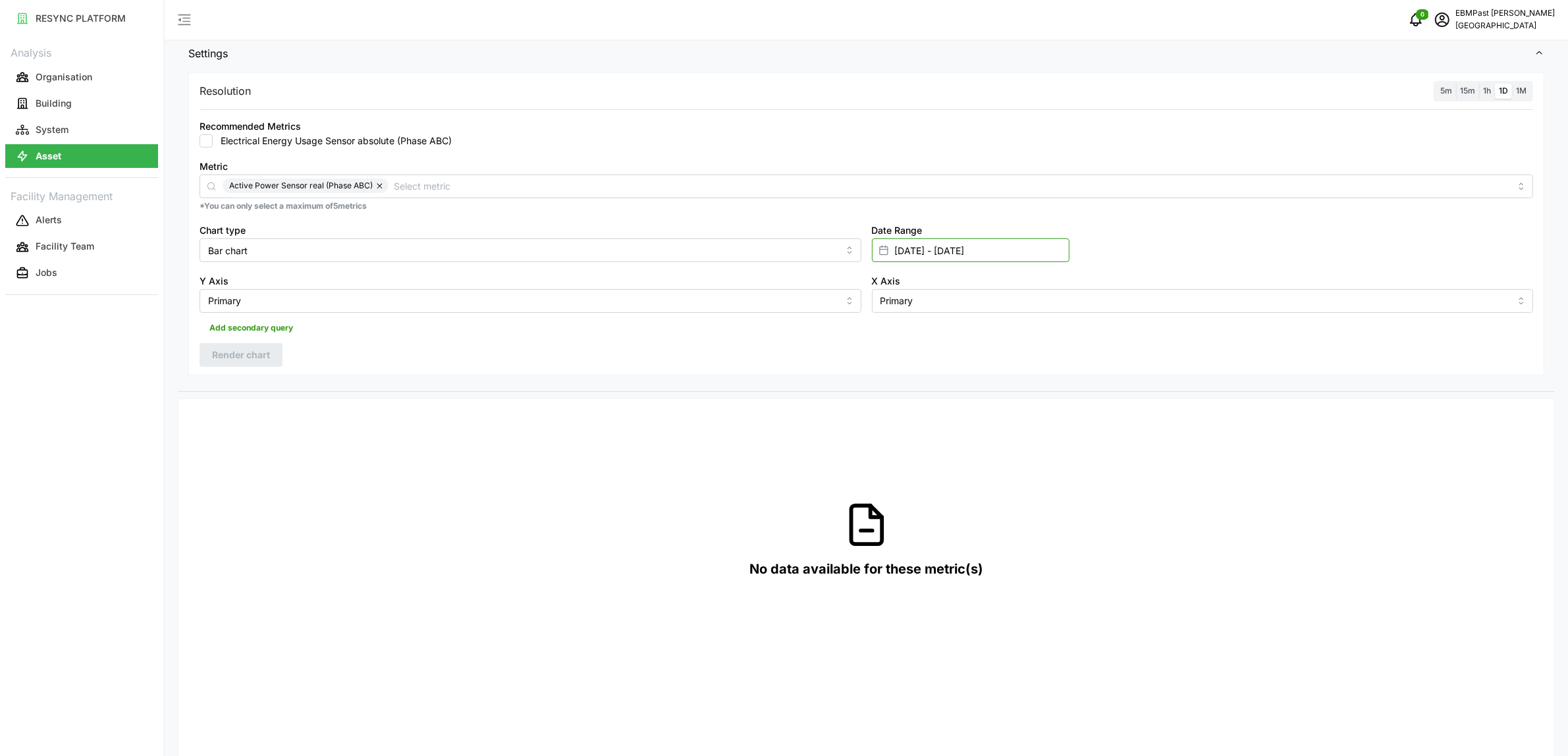
click at [929, 248] on input "15 Jul 2025 - 20 Jul 2025" at bounding box center [970, 250] width 198 height 24
click at [1187, 209] on p "*You can only select a maximum of 5 metrics" at bounding box center [867, 206] width 1333 height 11
click at [1520, 90] on span "1M" at bounding box center [1521, 90] width 10 height 10
click at [1513, 84] on input "1M" at bounding box center [1513, 84] width 0 height 0
click at [284, 354] on div "Resolution 5m 15m 1h 1D 1M Recommended Metrics Electrical Energy Usage Sensor a…" at bounding box center [867, 223] width 1356 height 303
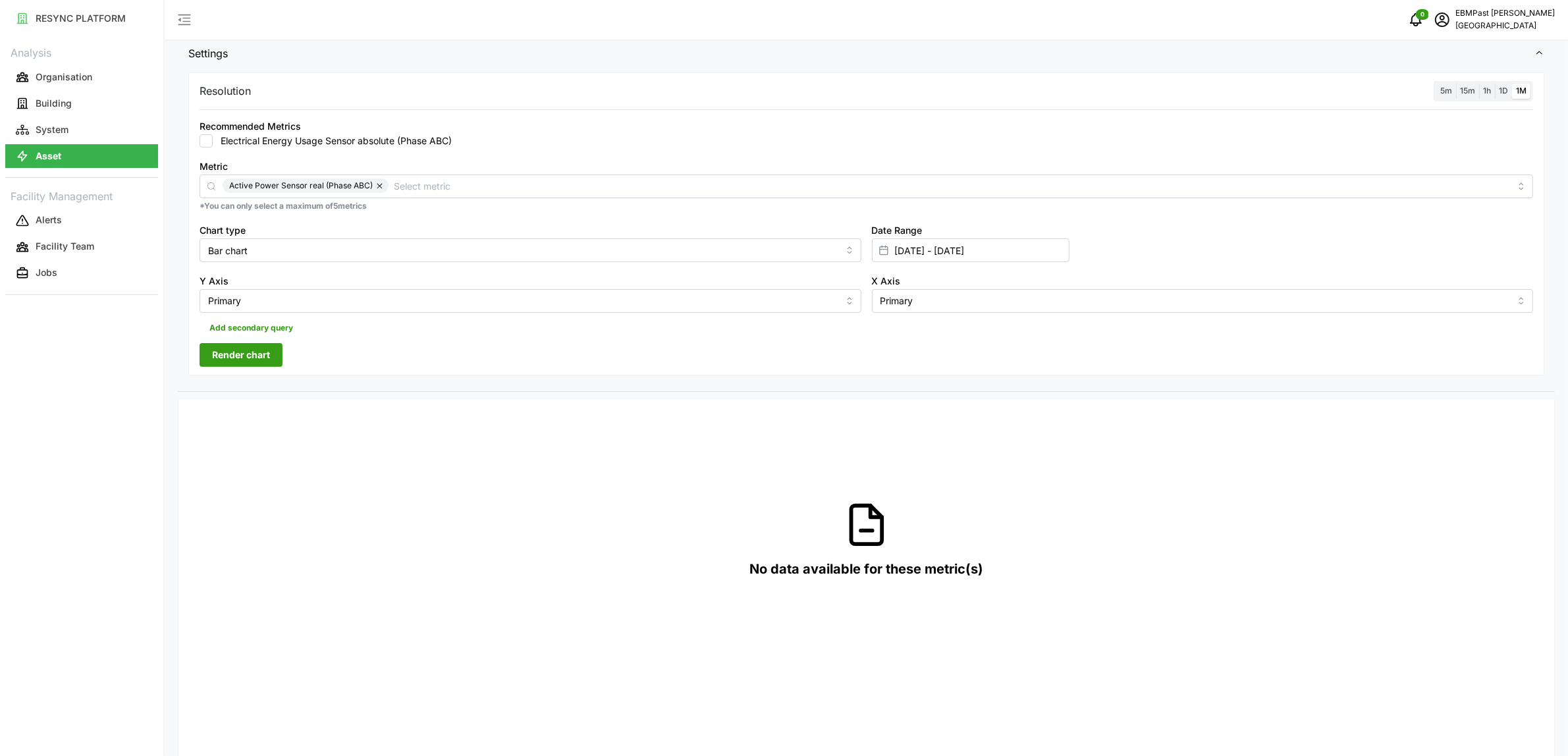
click at [275, 354] on button "Render chart" at bounding box center [241, 355] width 83 height 24
click at [1504, 98] on label "1D" at bounding box center [1503, 91] width 17 height 15
click at [1495, 84] on input "1D" at bounding box center [1495, 84] width 0 height 0
click at [239, 360] on span "Render chart" at bounding box center [241, 355] width 58 height 22
click at [1490, 93] on span "1h" at bounding box center [1487, 90] width 8 height 10
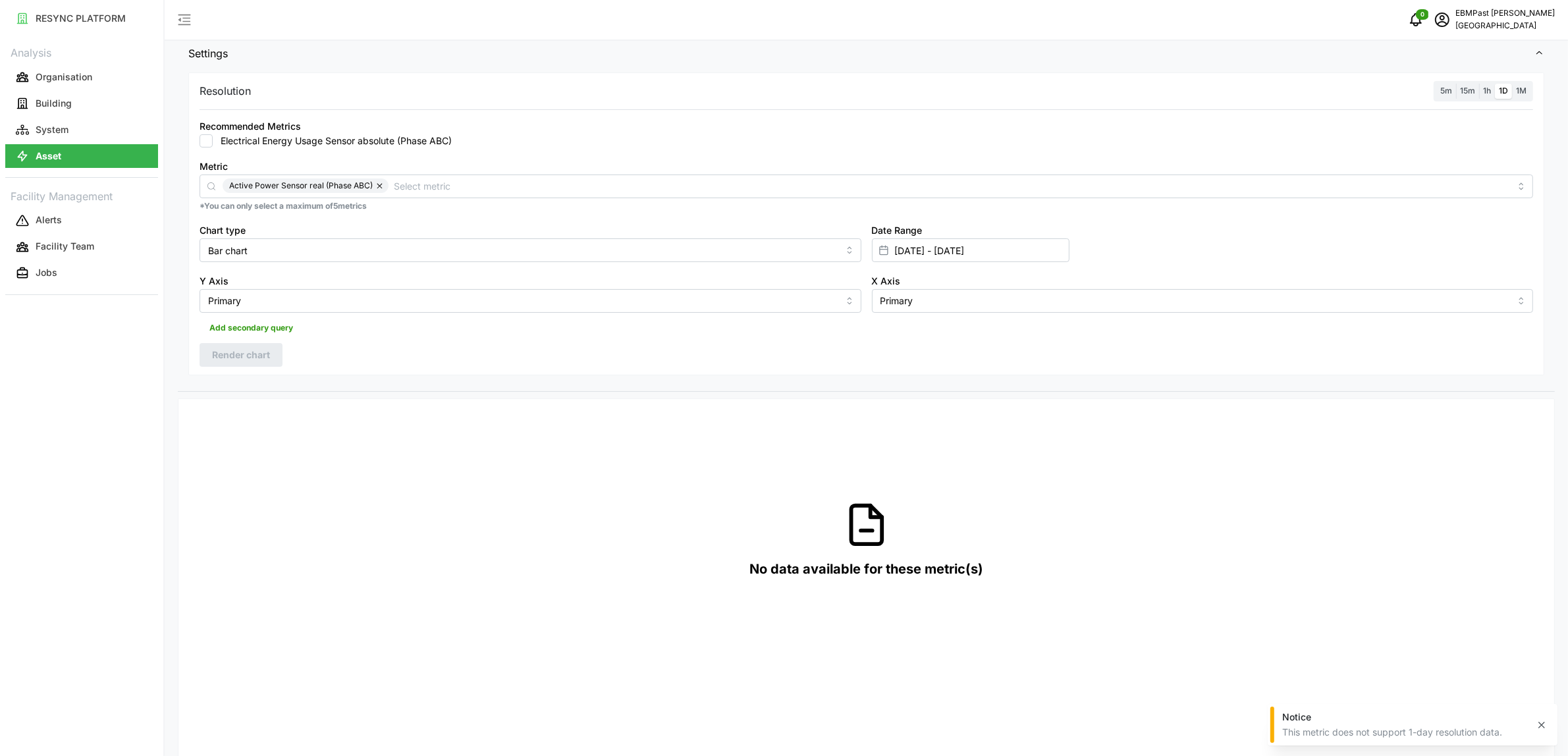
click at [1479, 84] on input "1h" at bounding box center [1479, 84] width 0 height 0
click at [255, 353] on span "Render chart" at bounding box center [241, 355] width 58 height 22
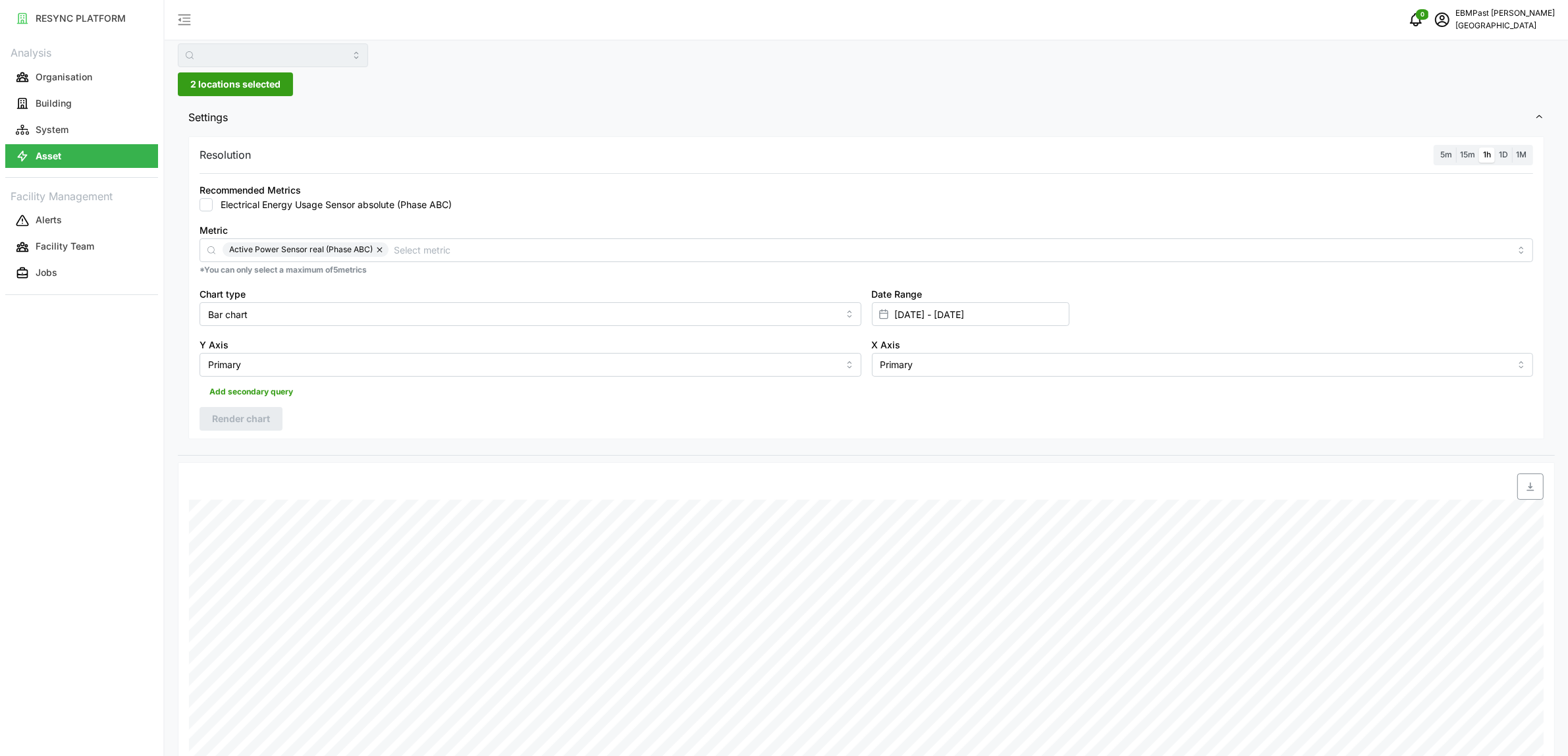
scroll to position [79, 0]
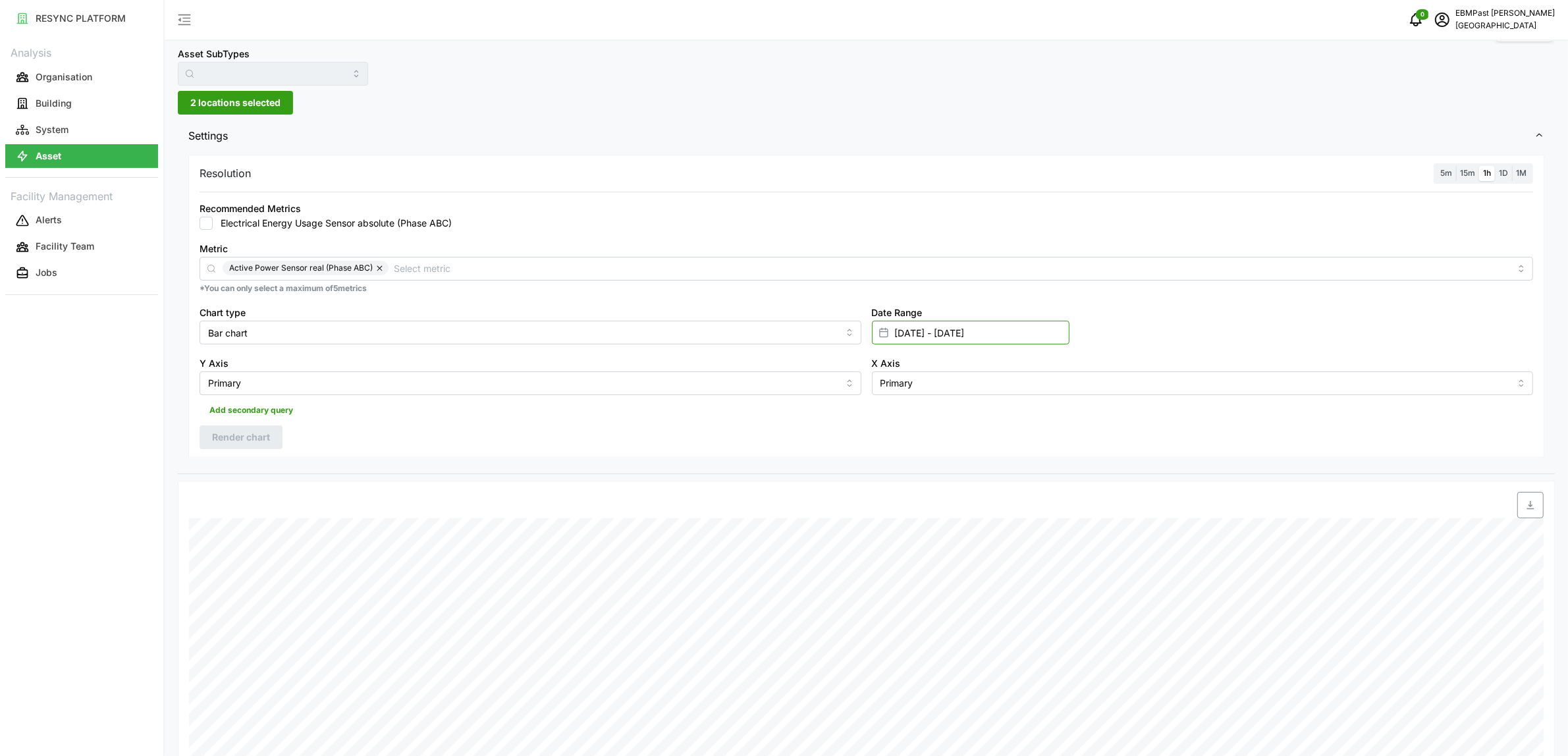
click at [999, 339] on input "15 Jul 2025 - 20 Jul 2025" at bounding box center [970, 332] width 198 height 24
click at [242, 106] on span "2 locations selected" at bounding box center [235, 103] width 90 height 22
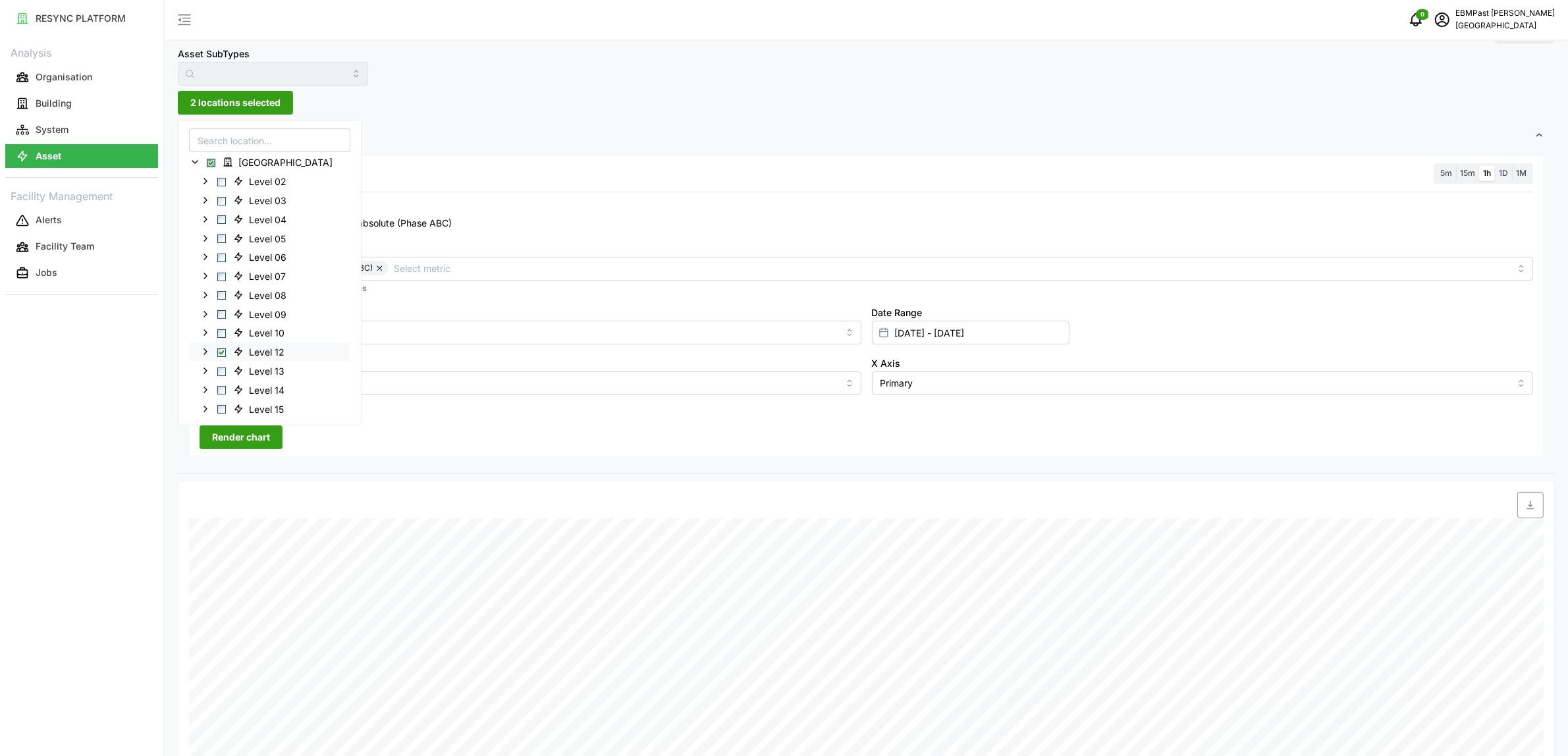
click at [222, 349] on div "Level 12" at bounding box center [269, 351] width 160 height 19
click at [221, 368] on span "Select Level 13" at bounding box center [222, 371] width 9 height 9
click at [223, 354] on span "Select Level 12" at bounding box center [222, 352] width 9 height 9
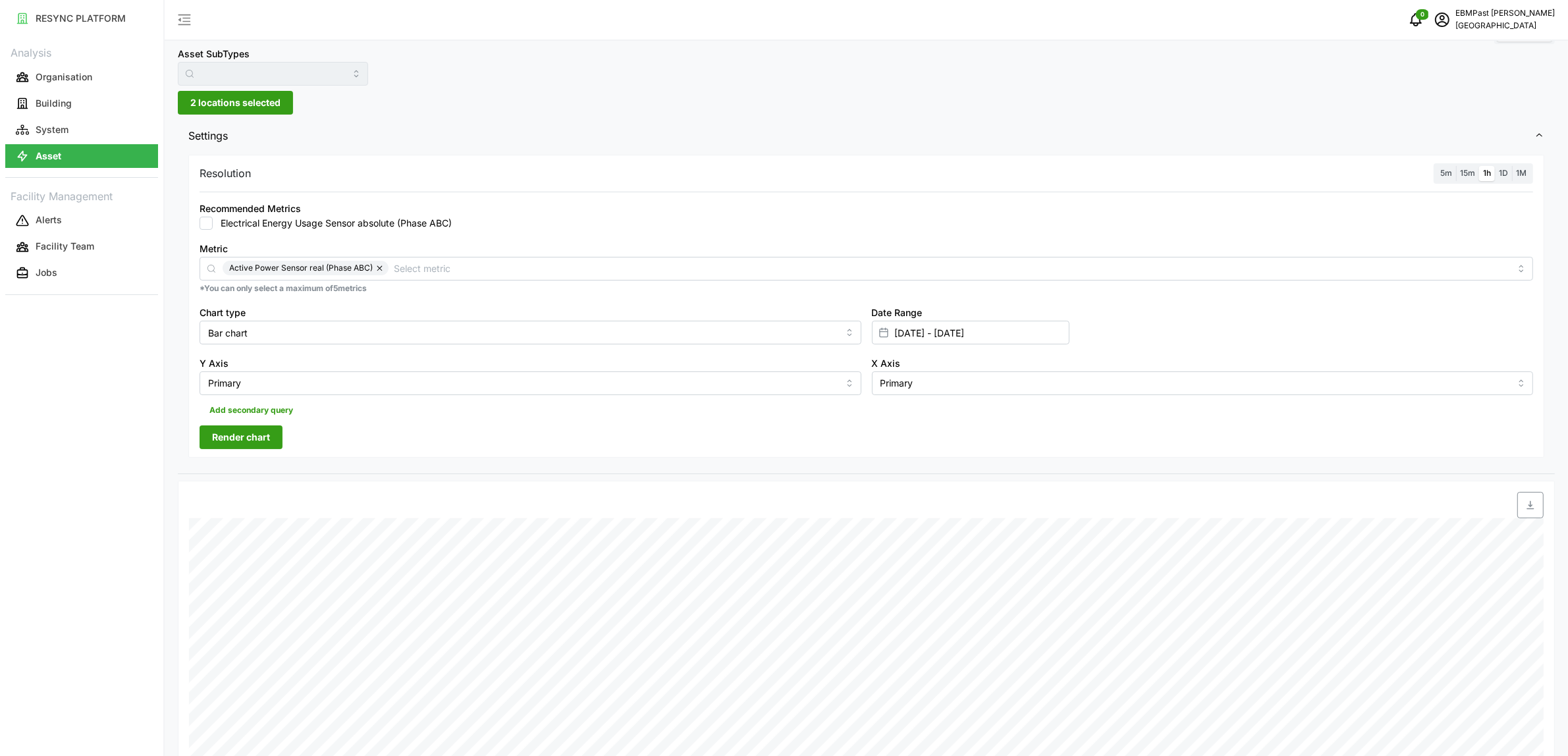
click at [267, 451] on div "Resolution 5m 15m 1h 1D 1M Recommended Metrics Electrical Energy Usage Sensor a…" at bounding box center [867, 306] width 1356 height 303
click at [270, 443] on span "Render chart" at bounding box center [241, 437] width 58 height 22
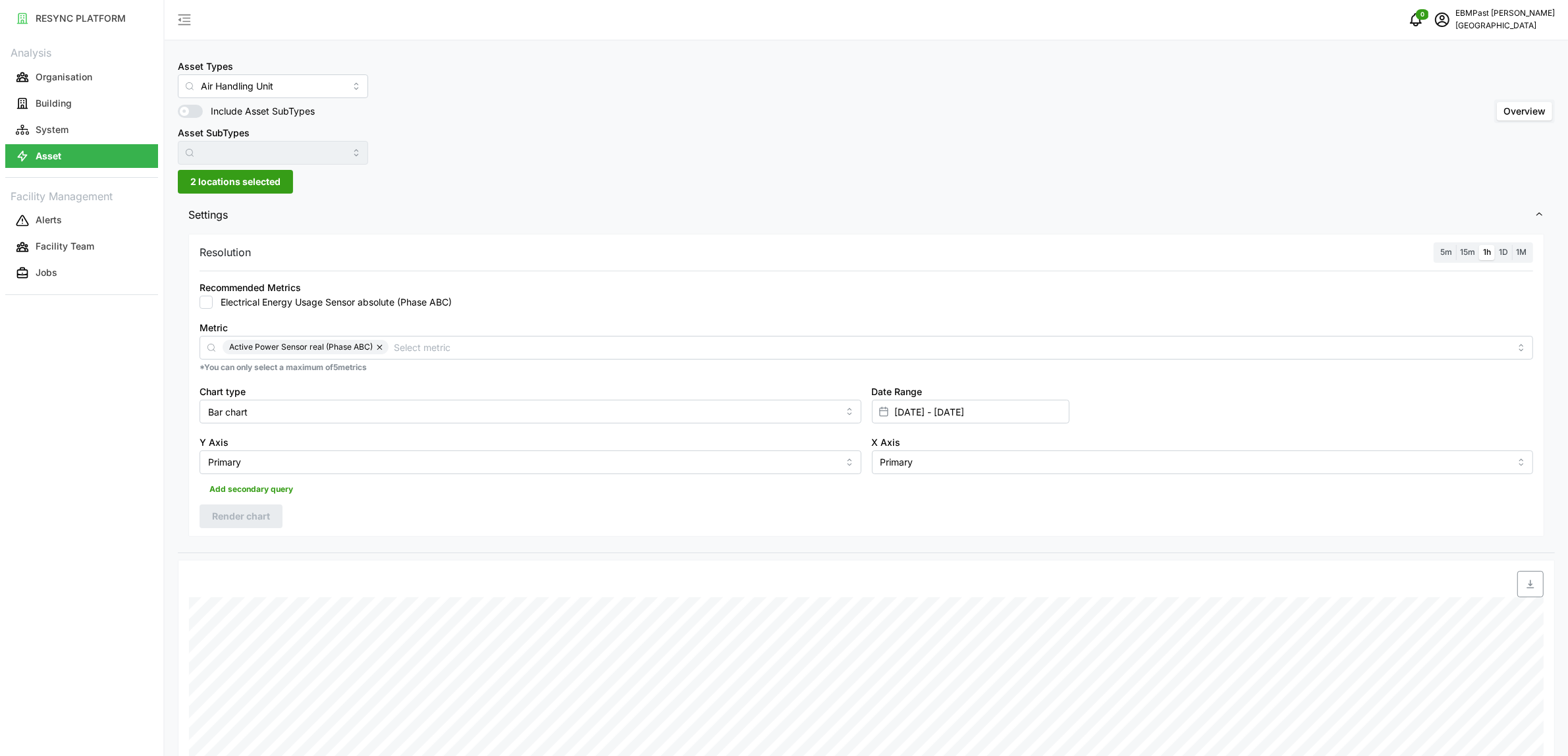
drag, startPoint x: 261, startPoint y: 176, endPoint x: 260, endPoint y: 183, distance: 7.1
click at [260, 177] on span "2 locations selected" at bounding box center [235, 182] width 90 height 22
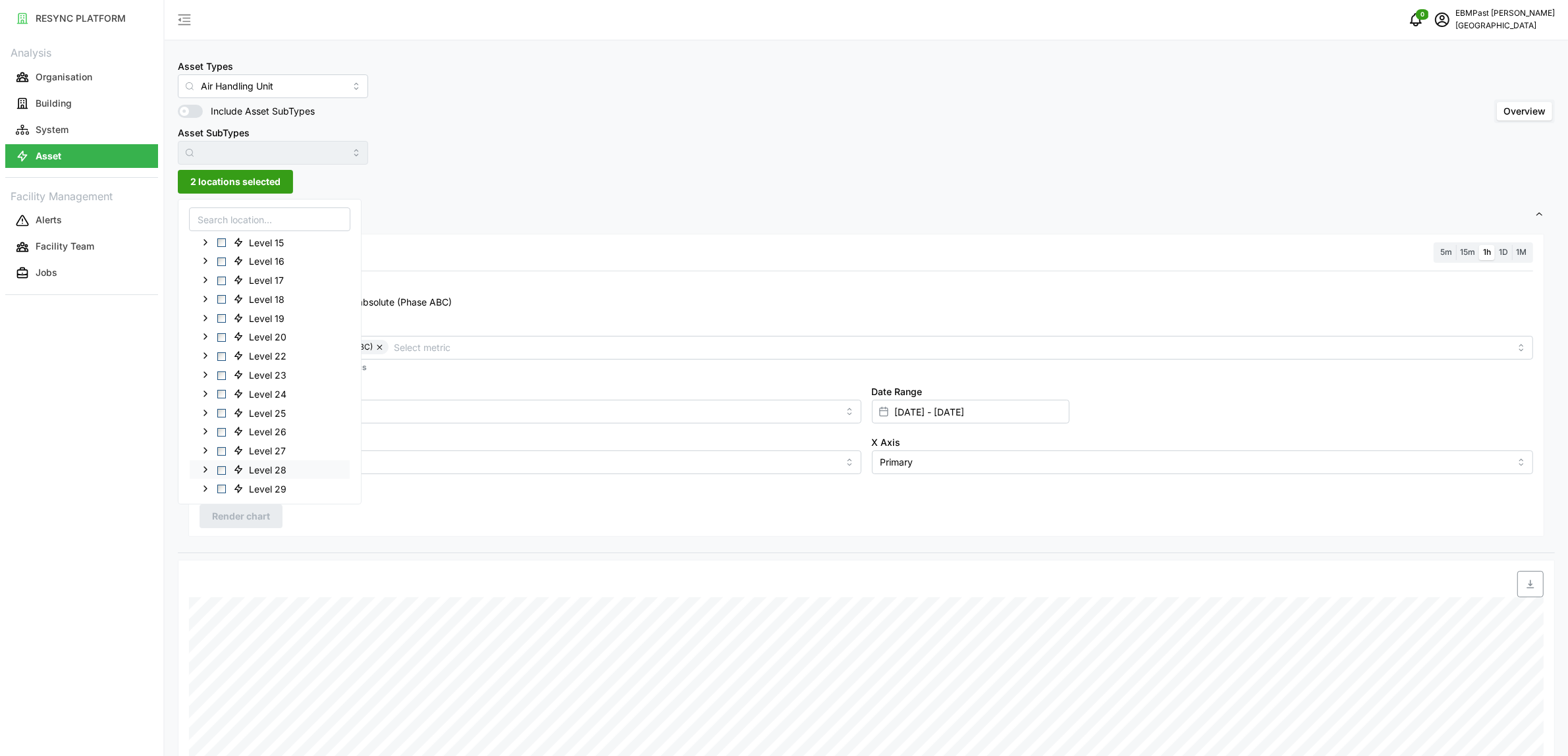
scroll to position [247, 0]
click at [216, 429] on div "Level 26" at bounding box center [269, 431] width 160 height 19
click at [219, 432] on span "Select Level 26" at bounding box center [222, 431] width 9 height 9
click at [221, 369] on span "Select Level 13" at bounding box center [222, 368] width 9 height 9
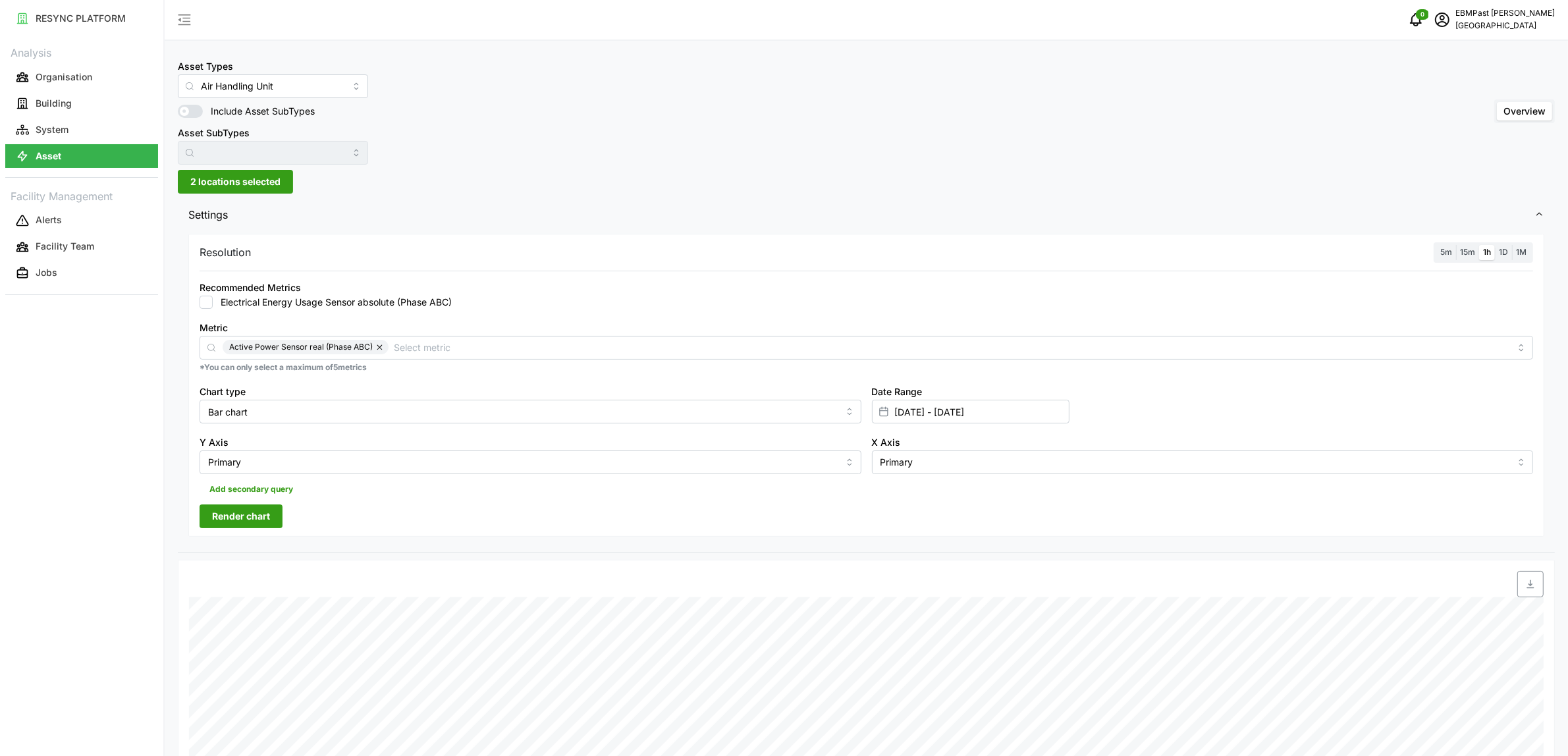
click at [255, 522] on span "Render chart" at bounding box center [241, 516] width 58 height 22
click at [1026, 418] on input "15 Jul 2025 - 20 Jul 2025" at bounding box center [970, 411] width 198 height 24
click at [899, 495] on icon "button" at bounding box center [899, 494] width 3 height 7
click at [1085, 570] on button "4" at bounding box center [1082, 568] width 24 height 24
type input "20 Jul 2025 - 04 Aug 2025"
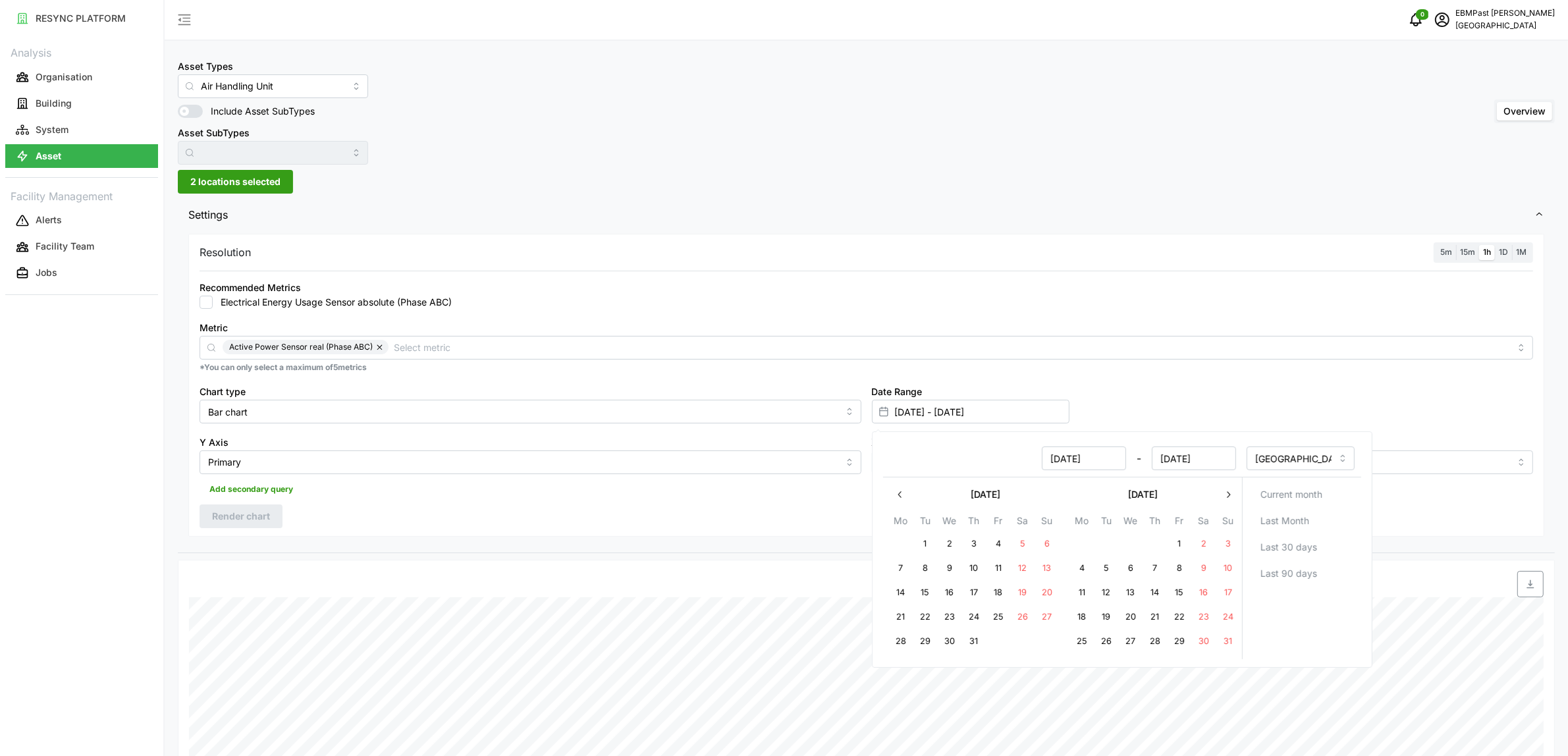
type input "20 Jul 2025"
type input "04 Aug 2025"
click at [1232, 571] on button "10" at bounding box center [1228, 568] width 24 height 24
type input "04 Aug 2025 - 10 Aug 2025"
type input "04 Aug 2025"
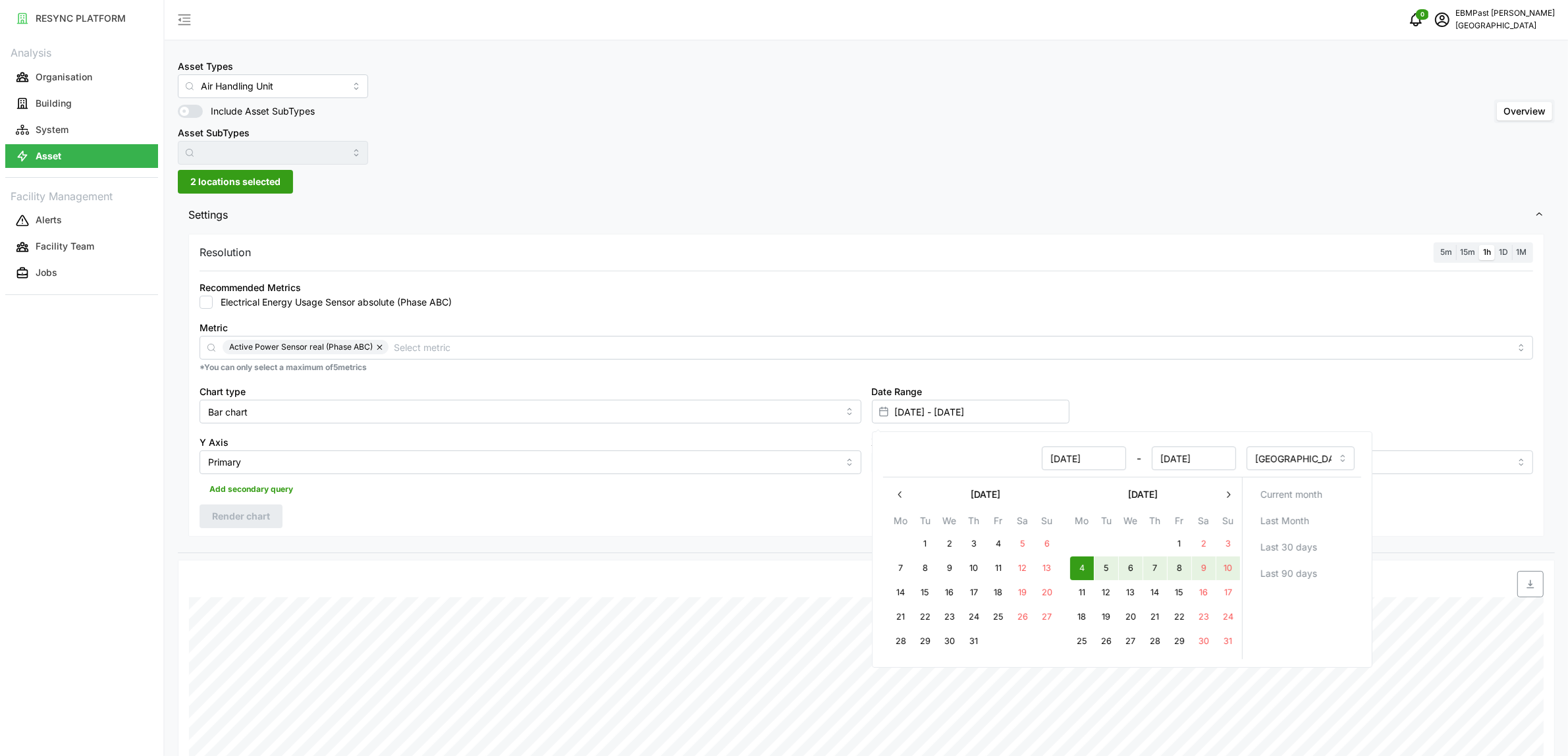
type input "10 Aug 2025"
click at [1463, 554] on div "Settings Resolution 5m 15m 1h 1D 1M Recommended Metrics Electrical Energy Usage…" at bounding box center [866, 715] width 1377 height 1033
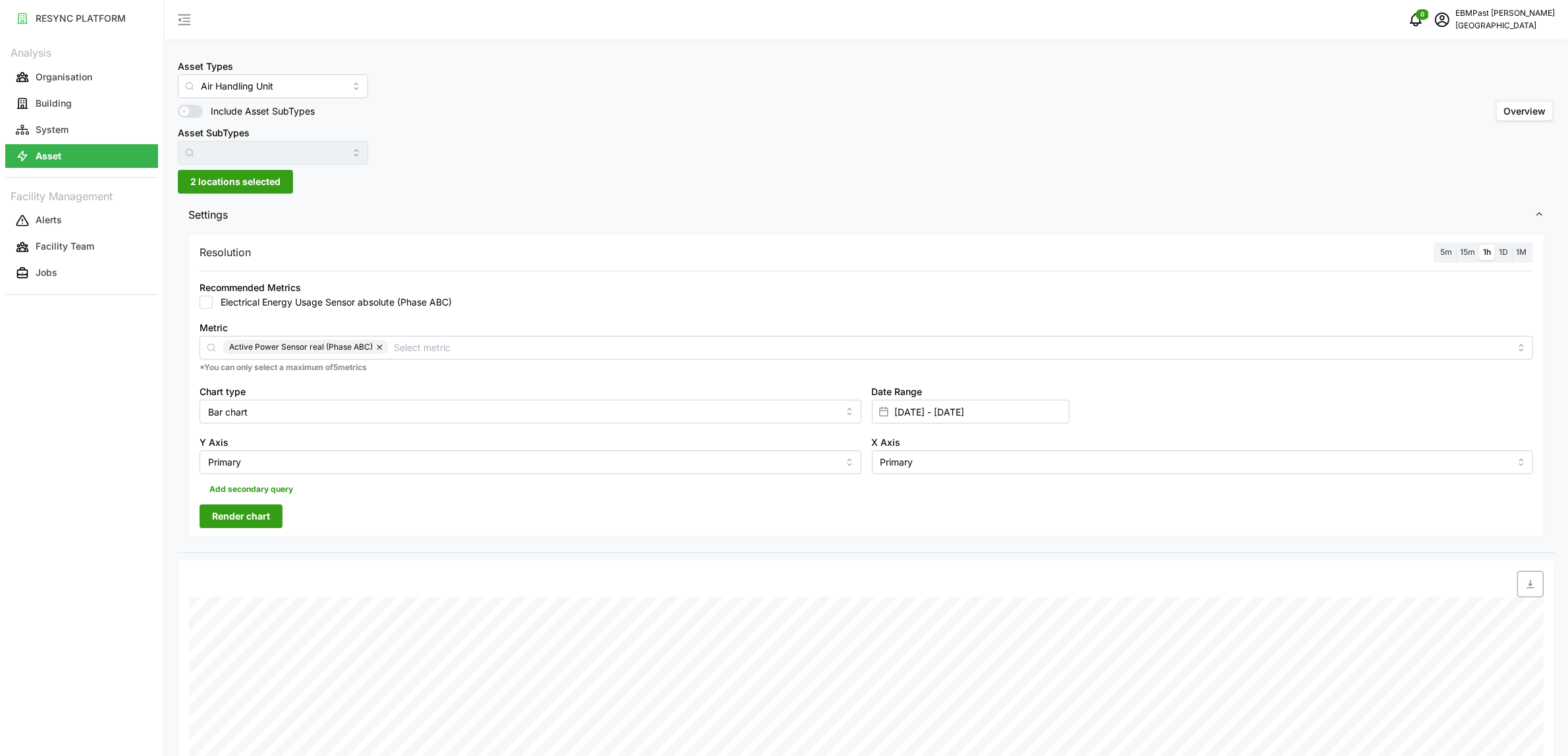
click at [238, 519] on span "Render chart" at bounding box center [241, 516] width 58 height 22
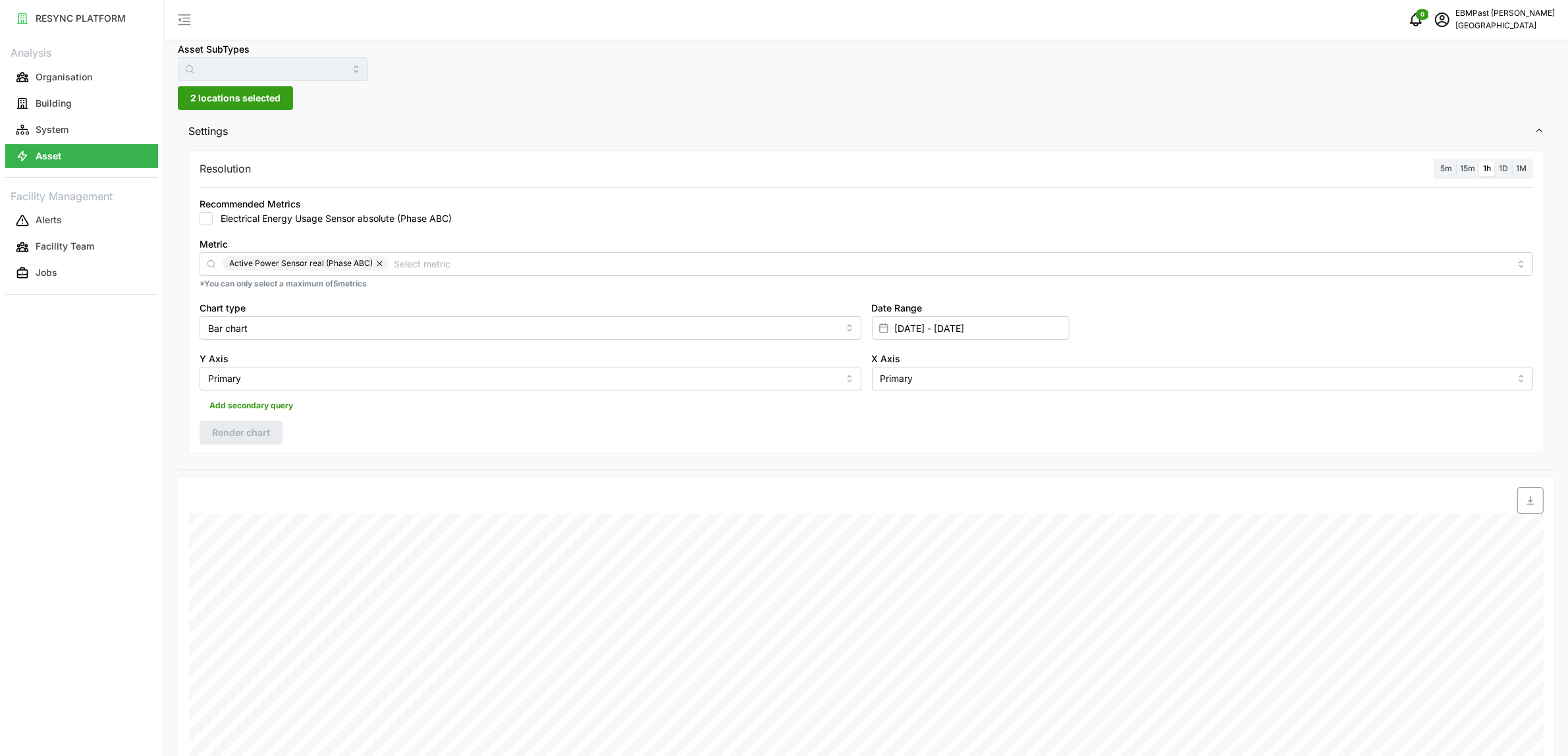
scroll to position [82, 0]
click at [973, 337] on input "04 Aug 2025 - 10 Aug 2025" at bounding box center [970, 329] width 198 height 24
click at [901, 415] on icon "button" at bounding box center [901, 412] width 10 height 10
click at [904, 536] on button "21" at bounding box center [901, 535] width 24 height 24
type input "21 Jul 2025 - 10 Aug 2025"
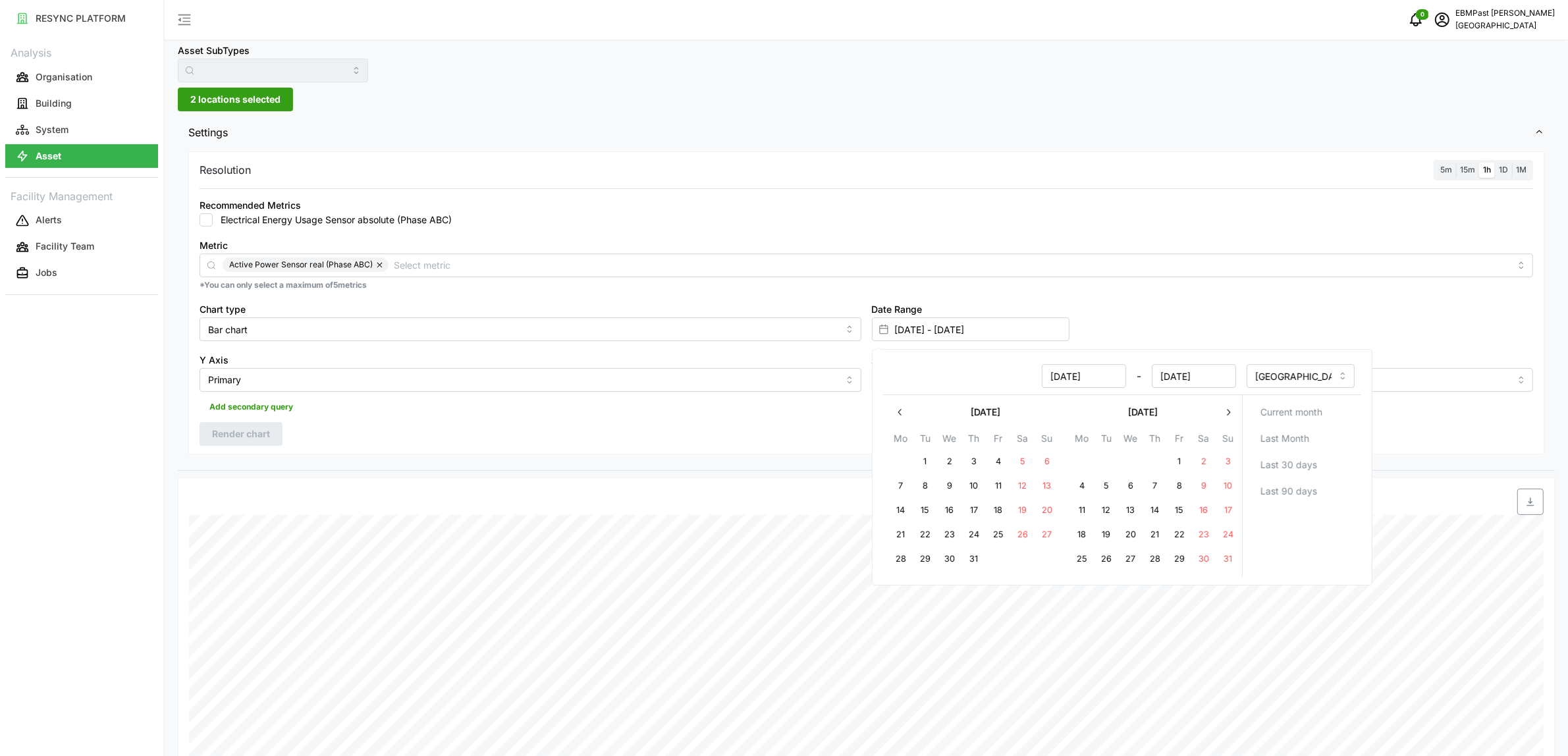
type input "21 Jul 2025"
click at [1045, 539] on button "27" at bounding box center [1046, 535] width 24 height 24
type input "21 Jul 2025 - 27 Jul 2025"
type input "27 Jul 2025"
click at [1177, 316] on div "Date Range 21 Jul 2025 - 27 Jul 2025" at bounding box center [1202, 321] width 673 height 51
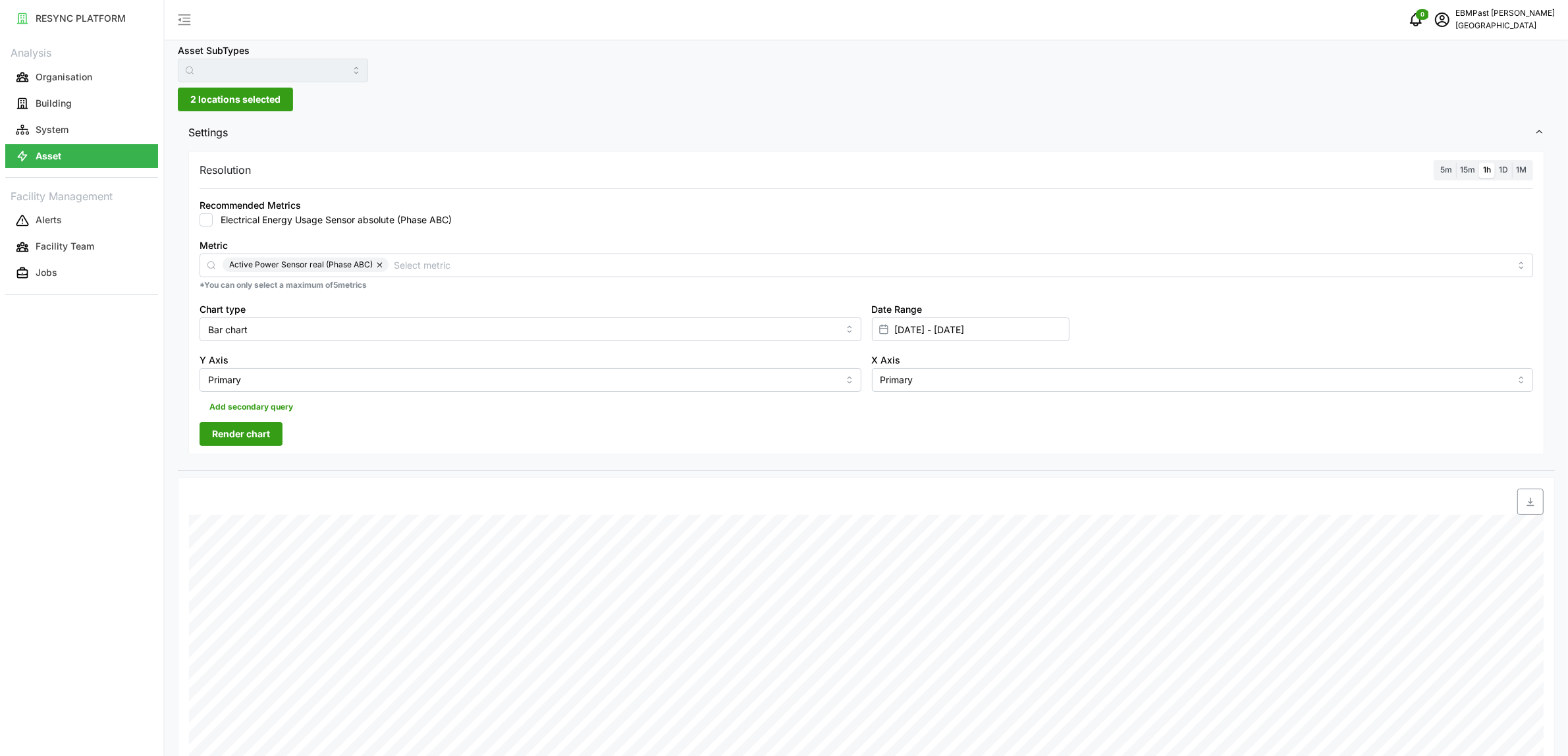
click at [249, 436] on span "Render chart" at bounding box center [241, 433] width 58 height 22
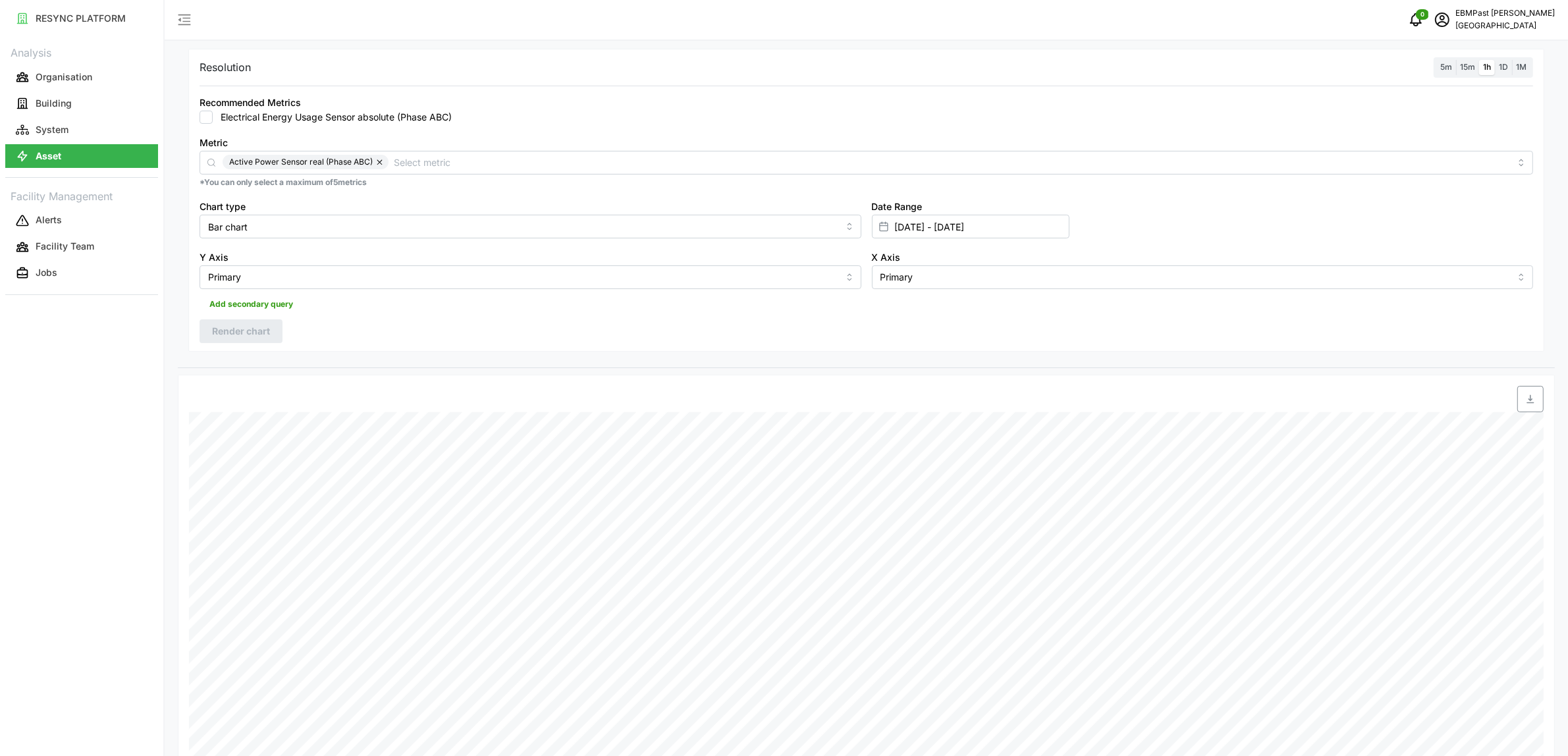
scroll to position [161, 0]
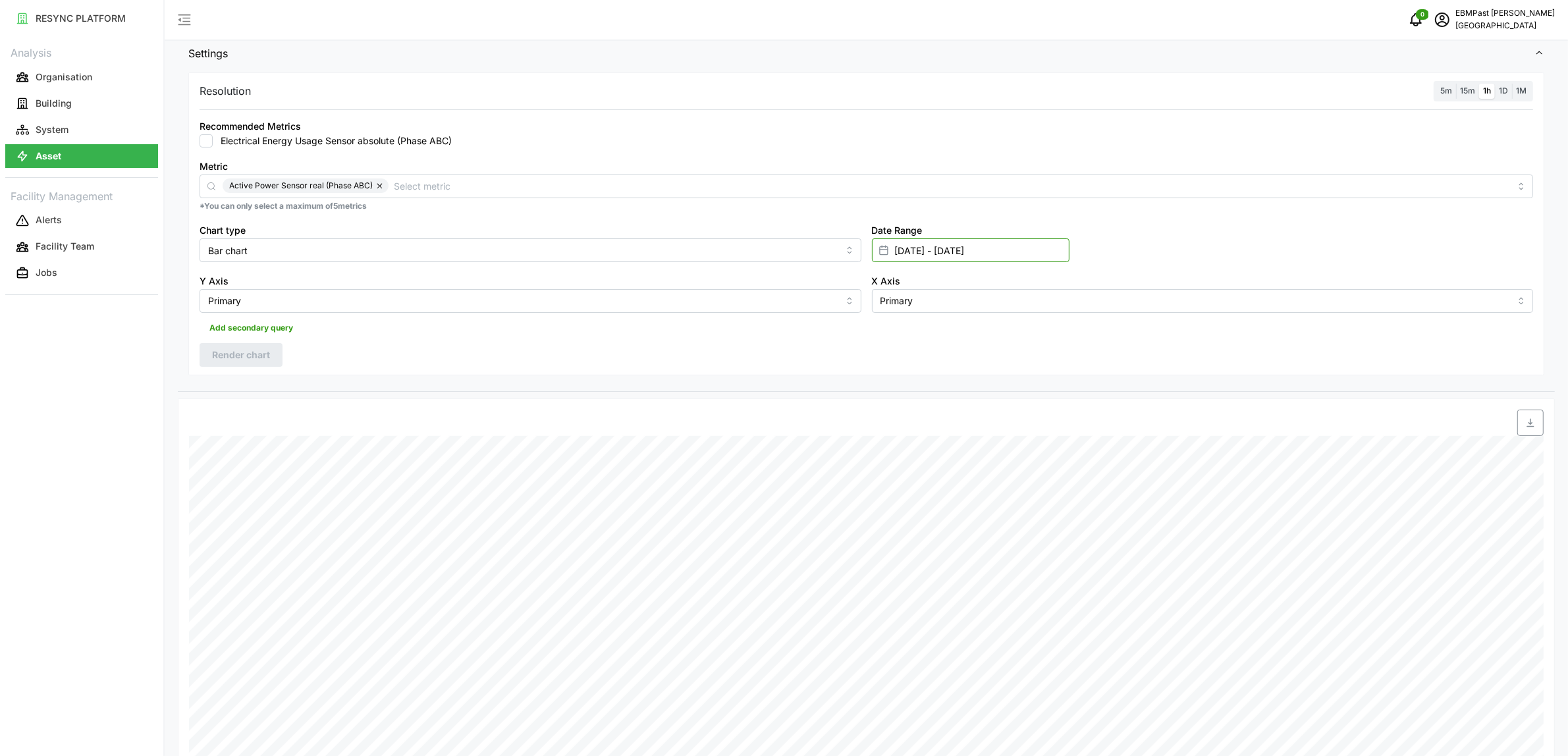
click at [1028, 252] on input "21 Jul 2025 - 27 Jul 2025" at bounding box center [970, 250] width 198 height 24
click at [899, 338] on icon "button" at bounding box center [901, 333] width 10 height 10
click at [900, 405] on button "7" at bounding box center [901, 407] width 24 height 24
type input "07 Jul 2025 - 27 Jul 2025"
type input "07 Jul 2025"
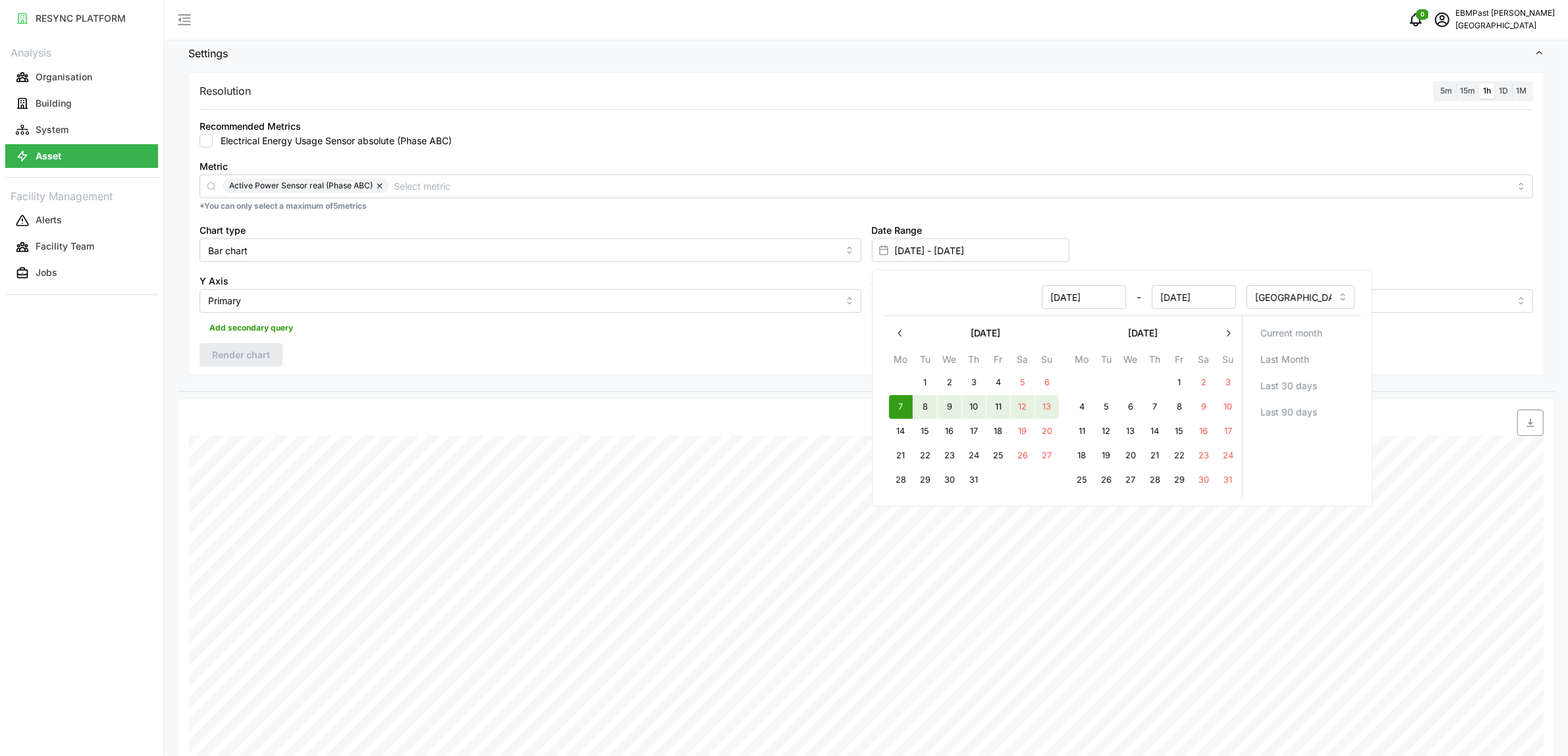
click at [1051, 405] on button "13" at bounding box center [1046, 407] width 24 height 24
type input "07 Jul 2025 - 13 Jul 2025"
type input "13 Jul 2025"
click at [1420, 394] on div "Settings Resolution 5m 15m 1h 1D 1M Recommended Metrics Electrical Energy Usage…" at bounding box center [866, 554] width 1377 height 1033
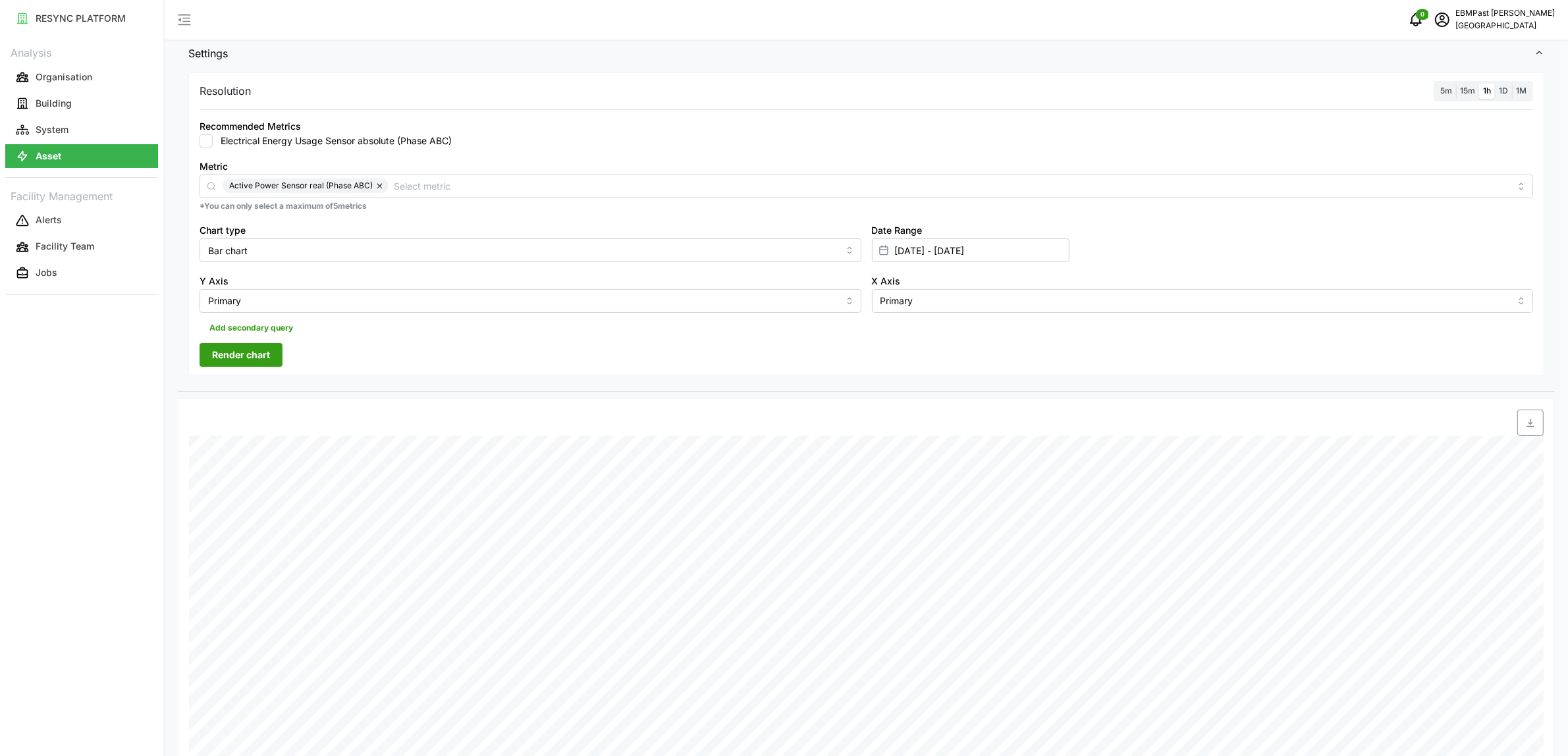
click at [259, 357] on span "Render chart" at bounding box center [241, 355] width 58 height 22
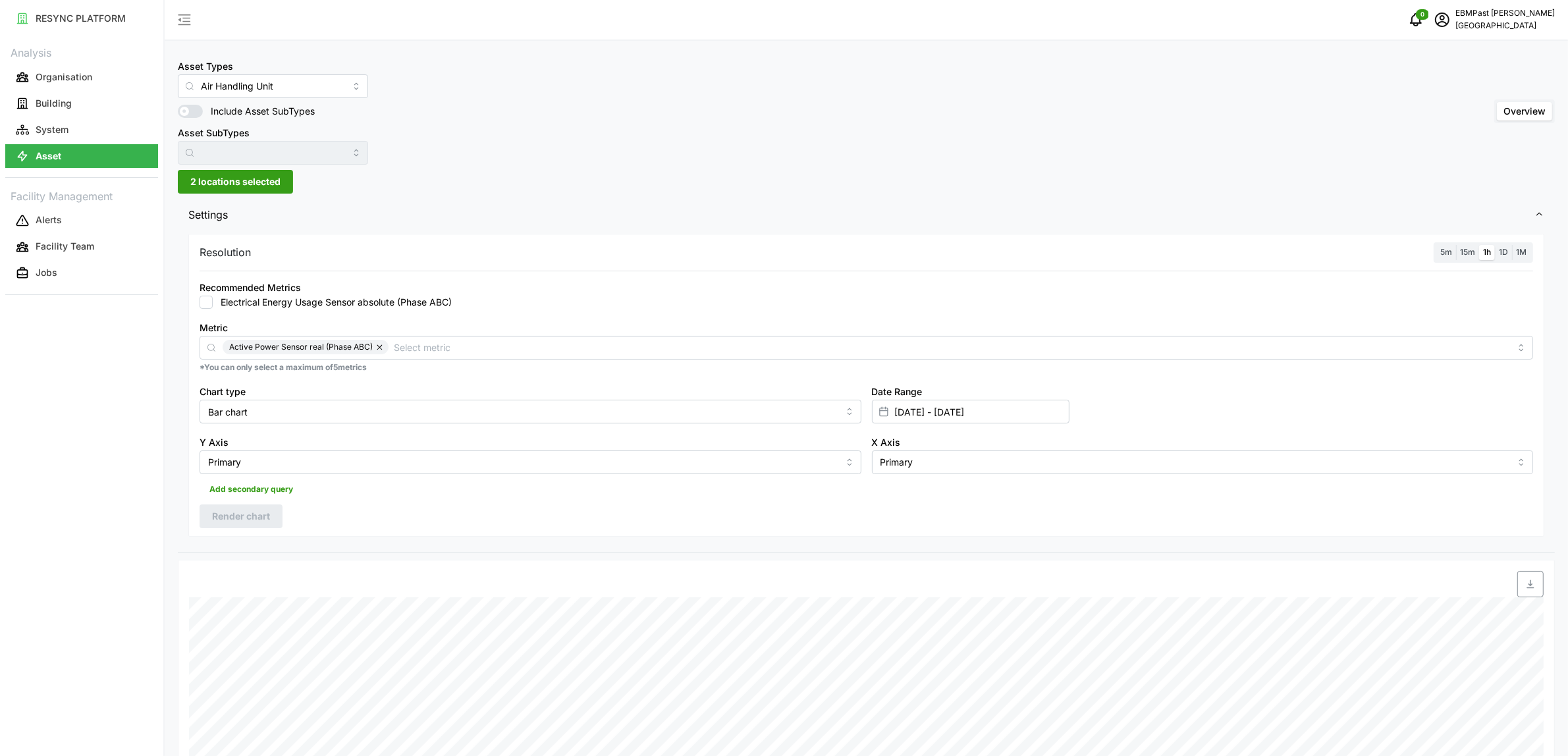
click at [272, 179] on span "2 locations selected" at bounding box center [235, 182] width 90 height 22
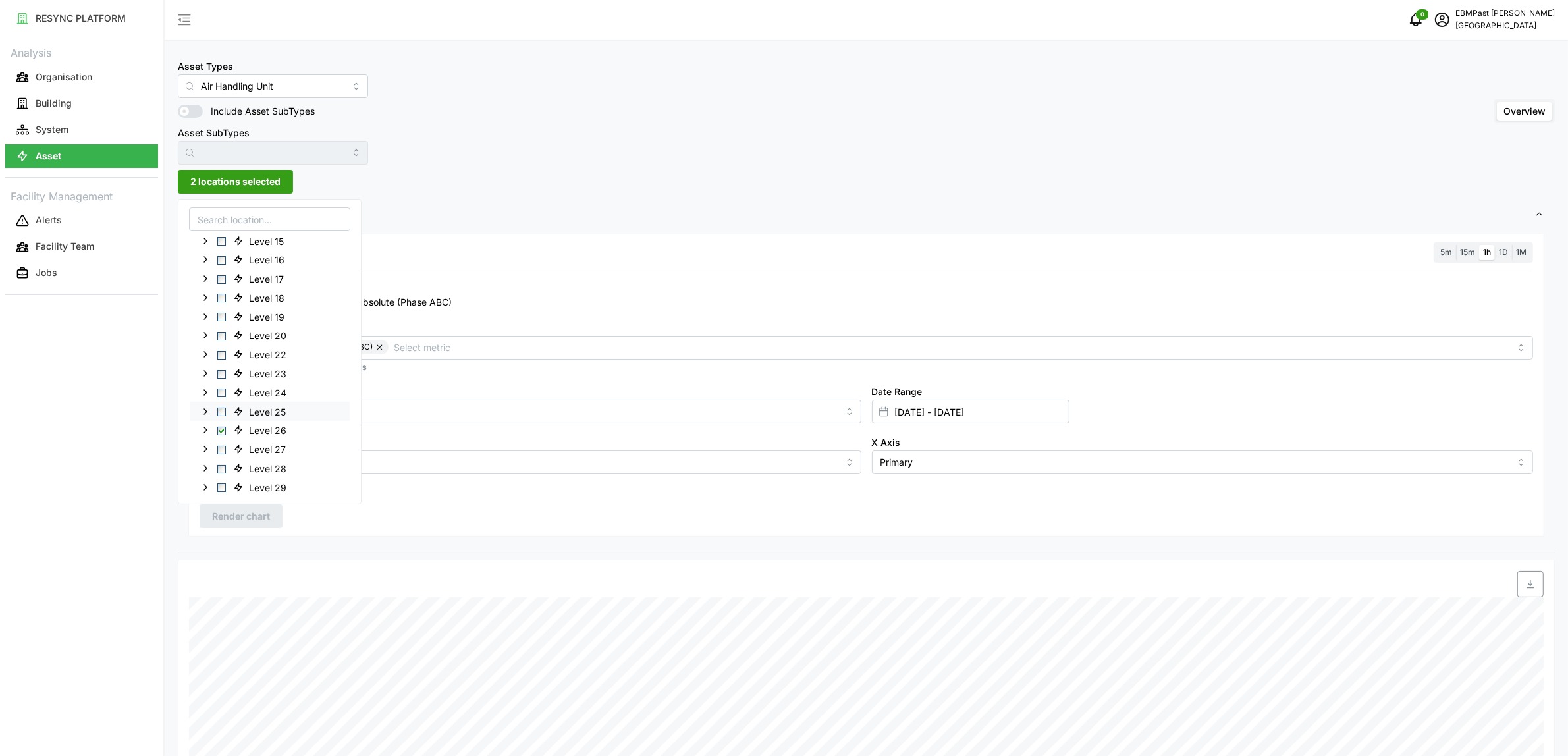
scroll to position [329, 0]
click at [221, 425] on span "Select Level 30" at bounding box center [222, 425] width 9 height 9
click at [222, 439] on span "Select Level 31" at bounding box center [222, 443] width 9 height 9
click at [223, 350] on span "Select Level 26" at bounding box center [222, 348] width 9 height 9
click at [244, 521] on span "Render chart" at bounding box center [241, 516] width 58 height 22
